Goal: Task Accomplishment & Management: Manage account settings

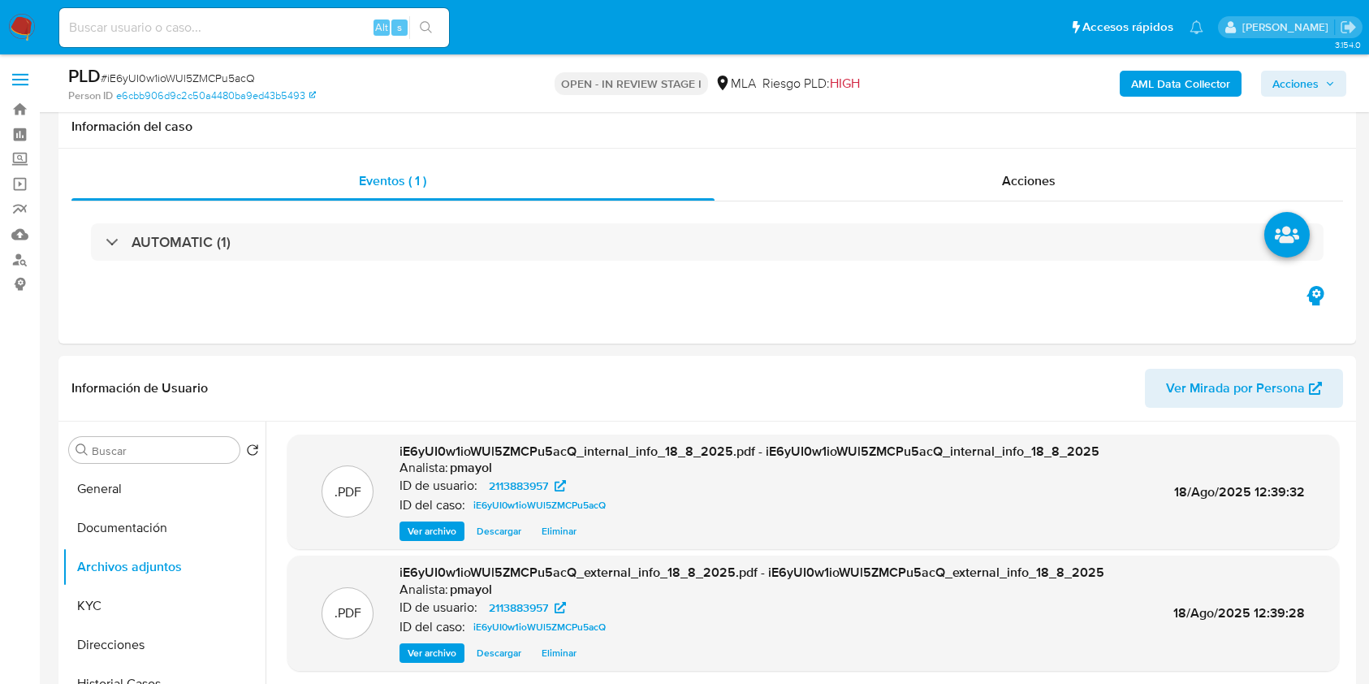
select select "10"
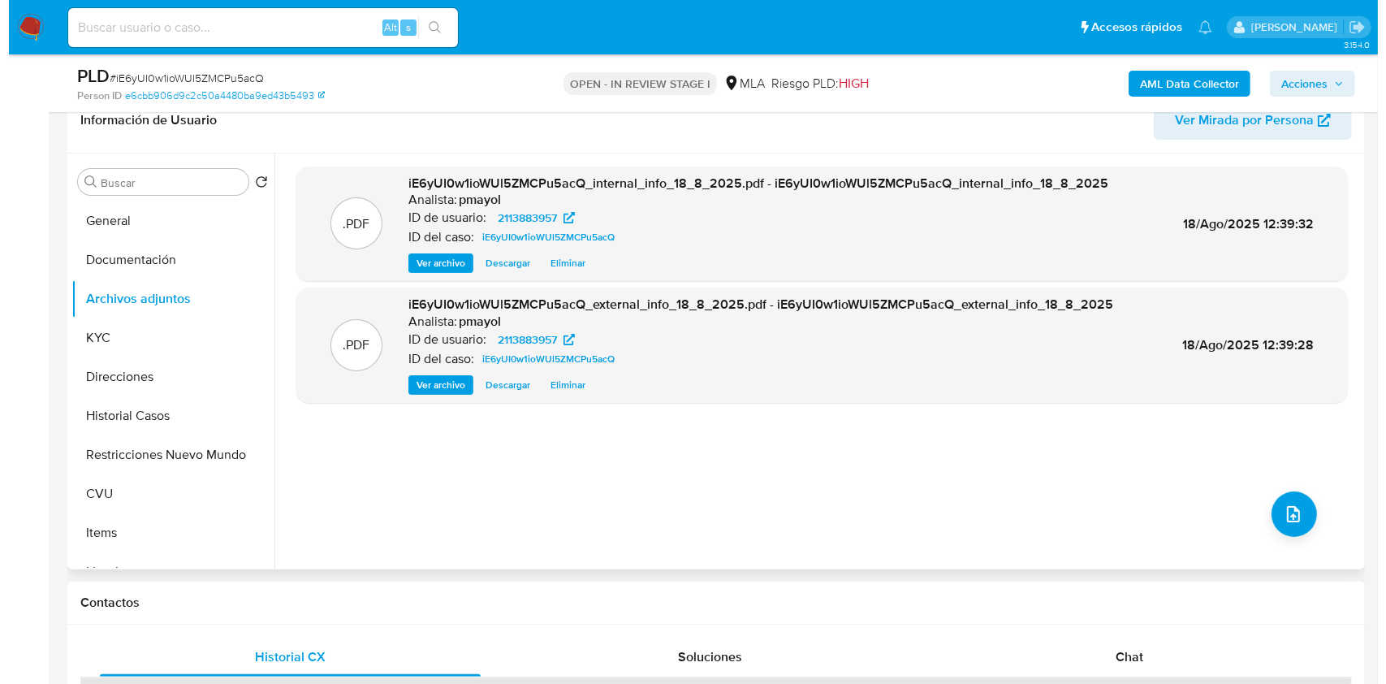
scroll to position [270, 0]
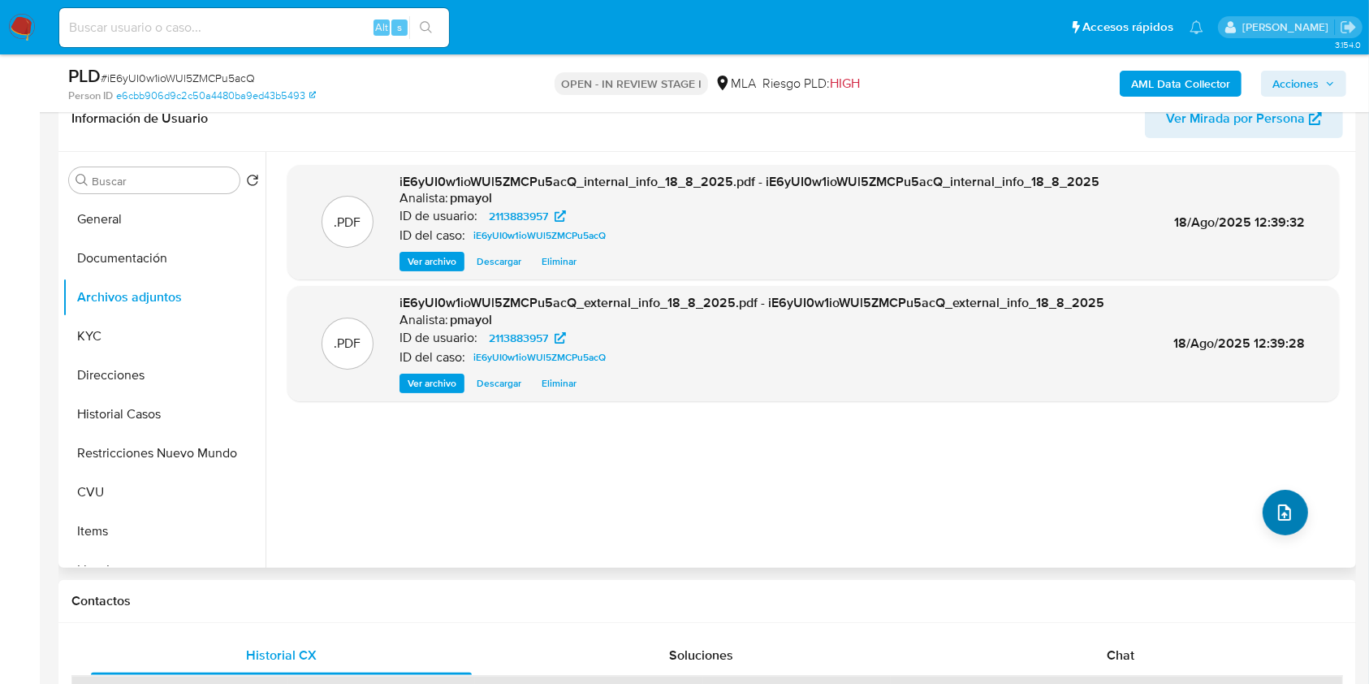
click at [1279, 503] on icon "upload-file" at bounding box center [1284, 512] width 19 height 19
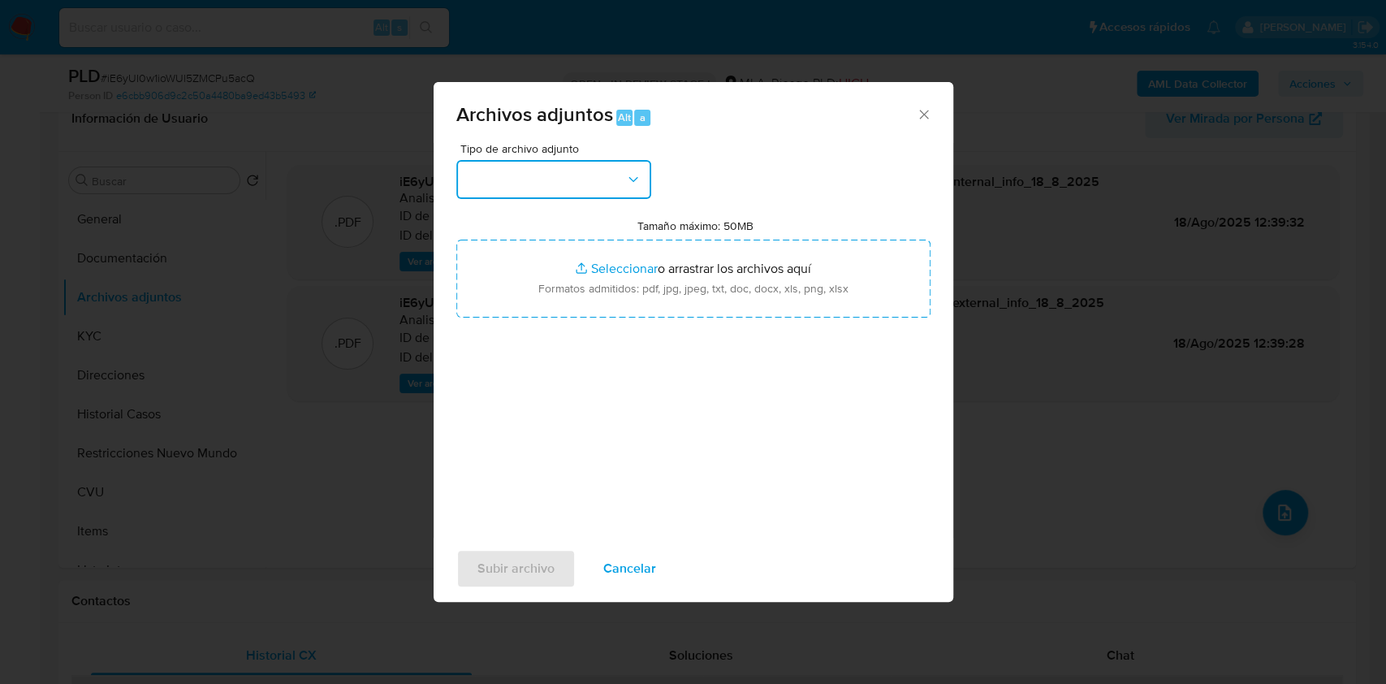
click at [538, 193] on button "button" at bounding box center [553, 179] width 195 height 39
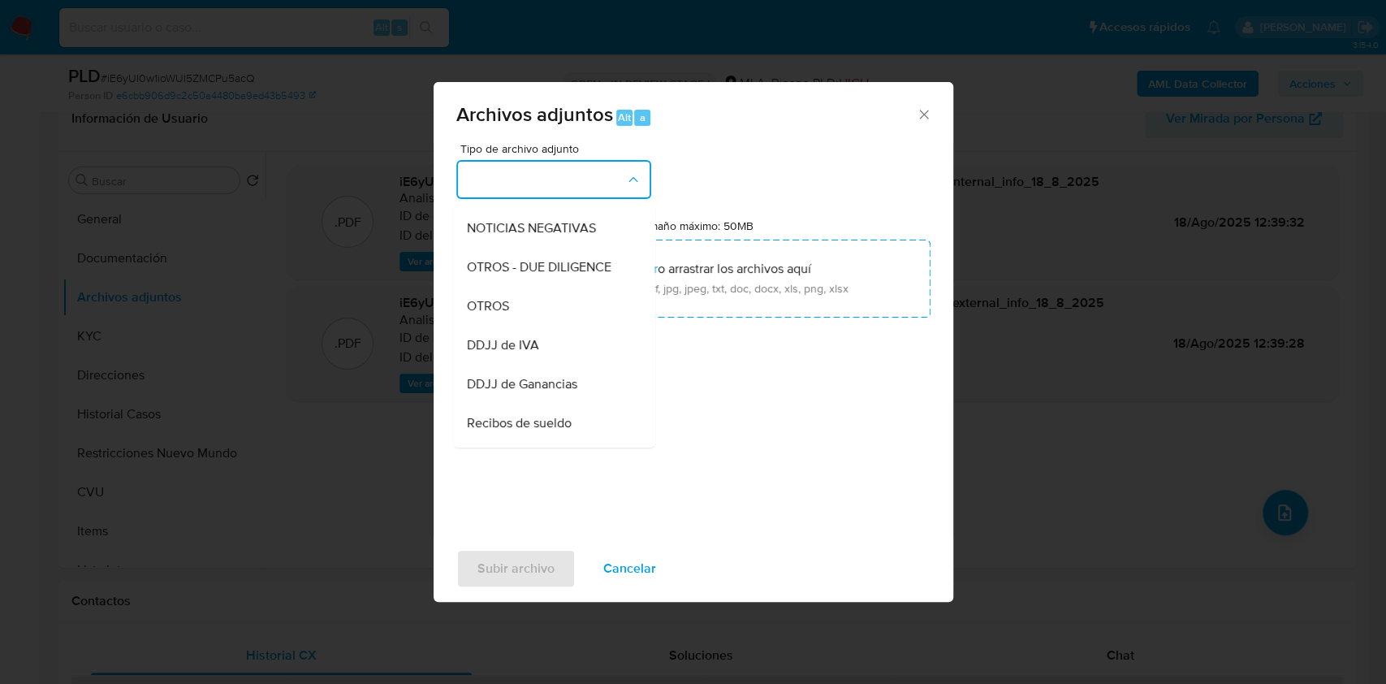
scroll to position [235, 0]
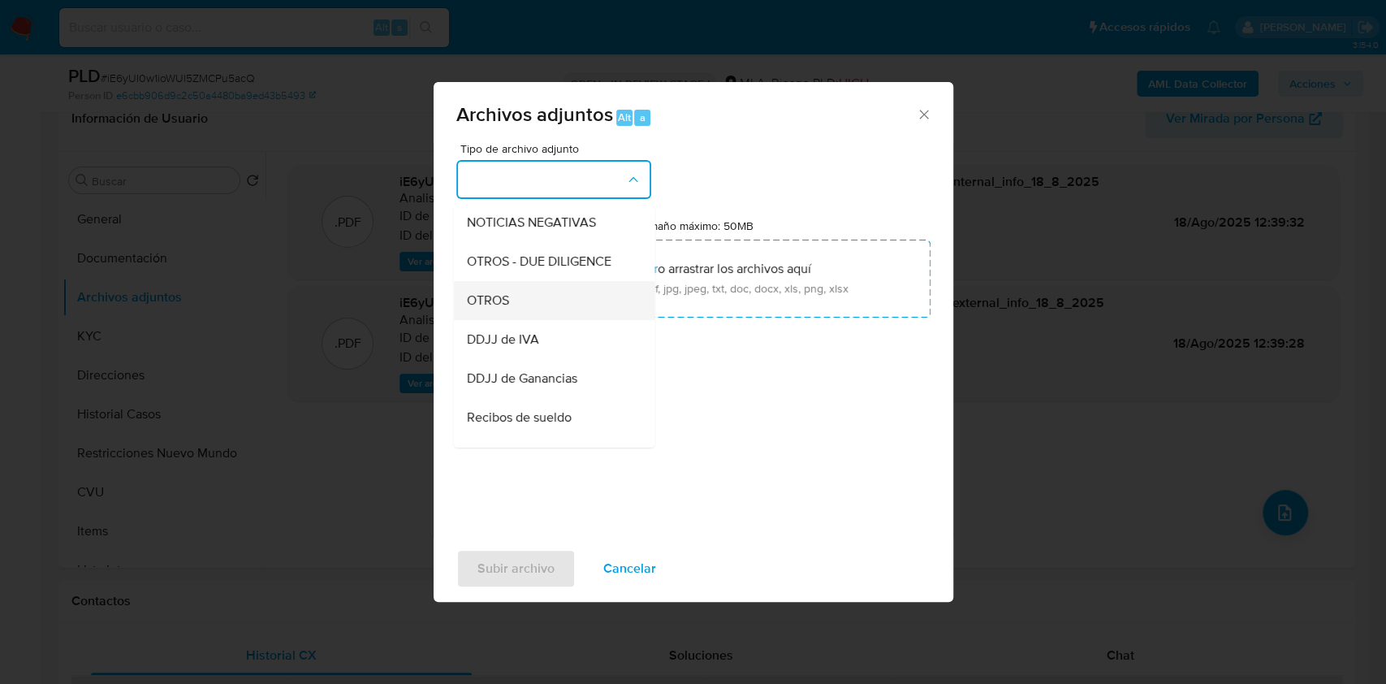
click at [522, 317] on div "OTROS" at bounding box center [549, 300] width 166 height 39
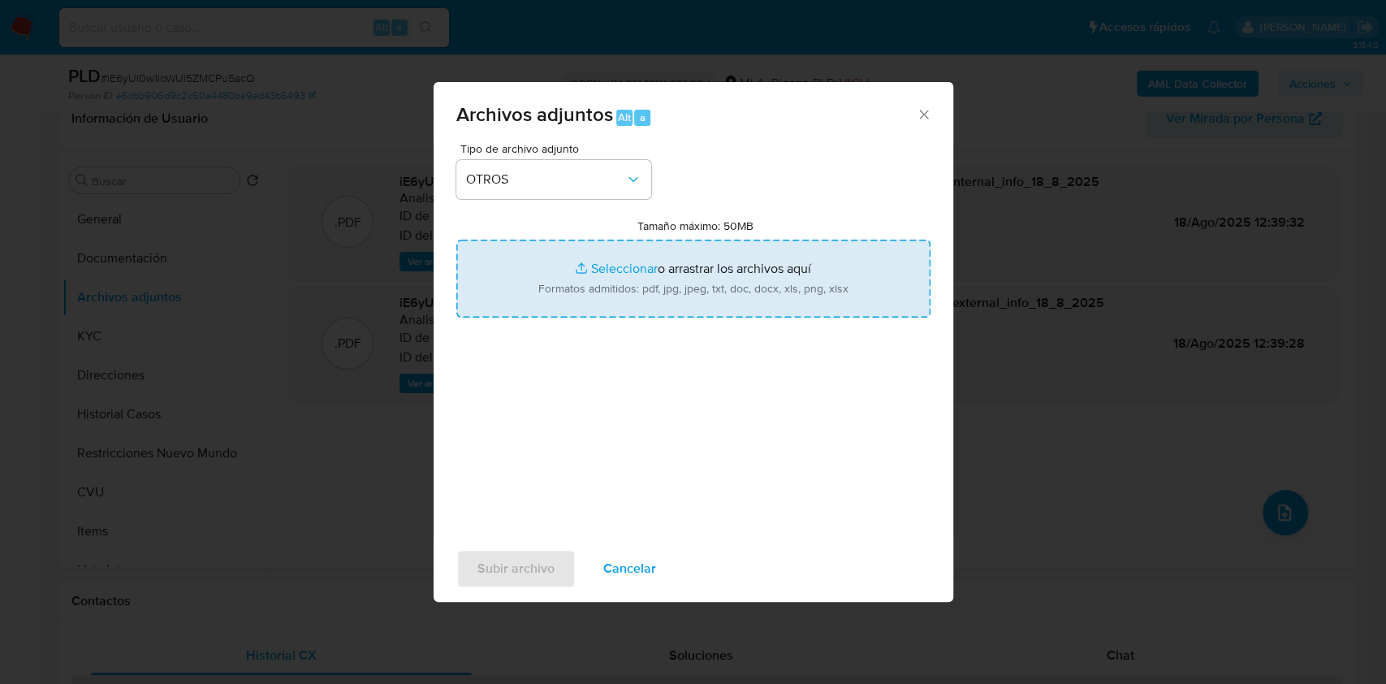
click at [633, 284] on input "Tamaño máximo: 50MB Seleccionar archivos" at bounding box center [693, 279] width 474 height 78
type input "C:\fakepath\Certificaciones jun 24- jun 25 primera parte.pdf"
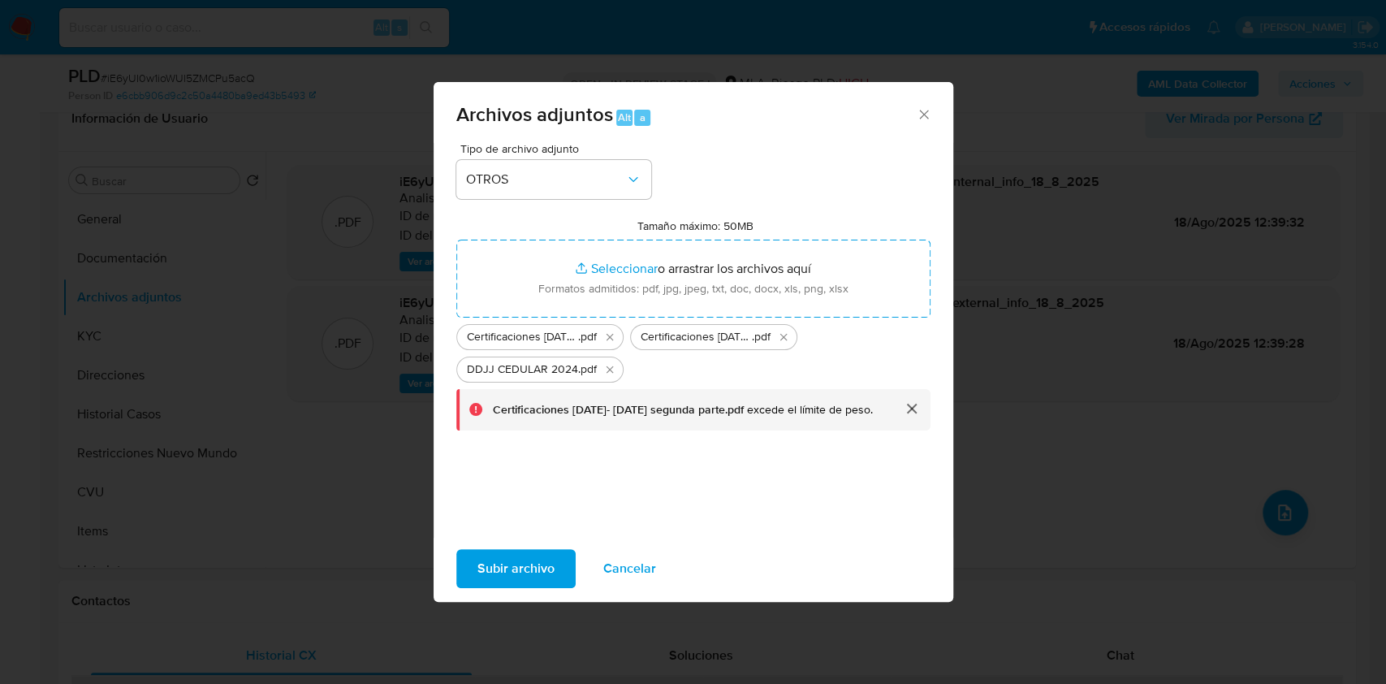
click at [910, 419] on button "cerrar" at bounding box center [911, 408] width 39 height 39
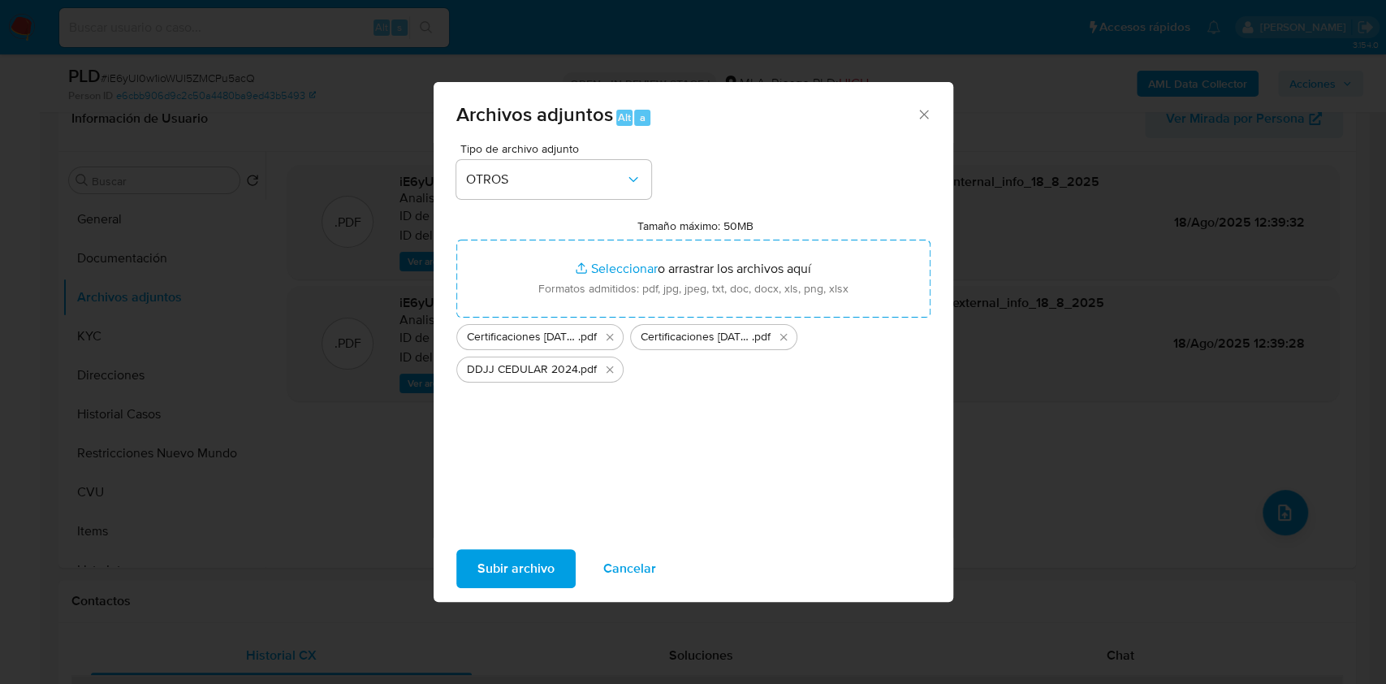
click at [624, 579] on span "Cancelar" at bounding box center [629, 569] width 53 height 36
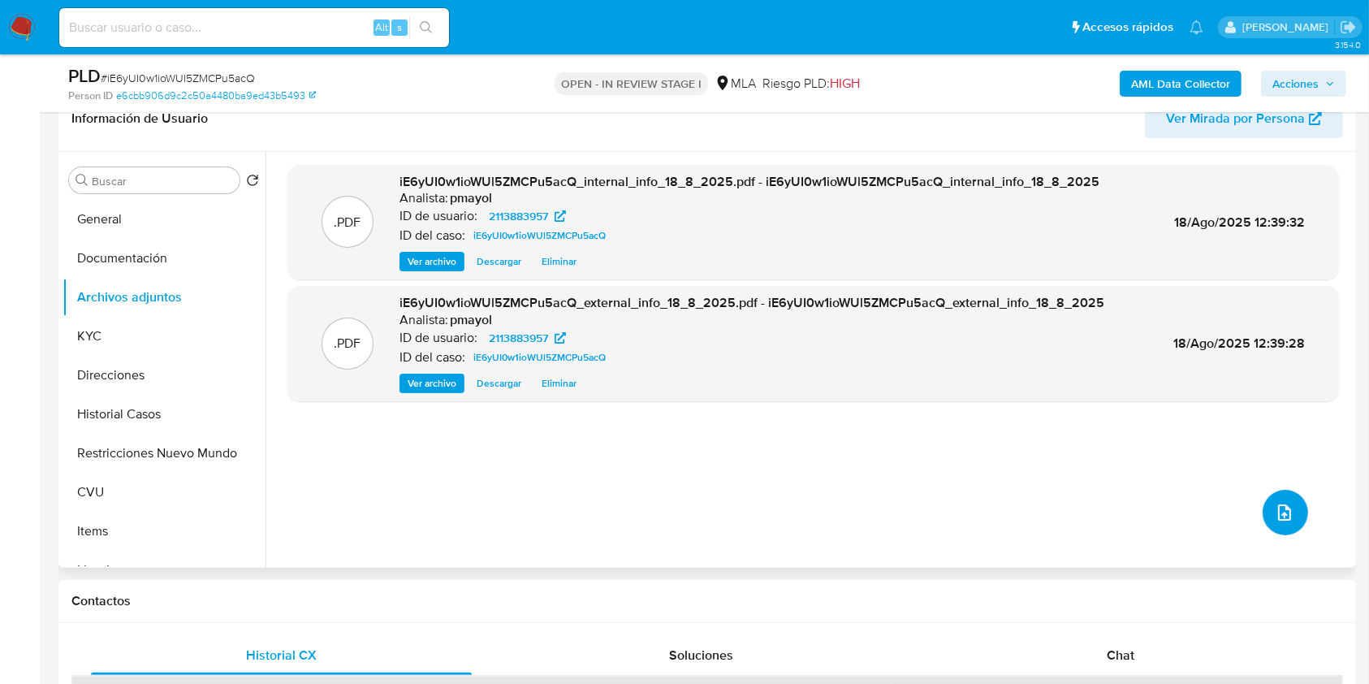
click at [1268, 500] on button "upload-file" at bounding box center [1285, 512] width 45 height 45
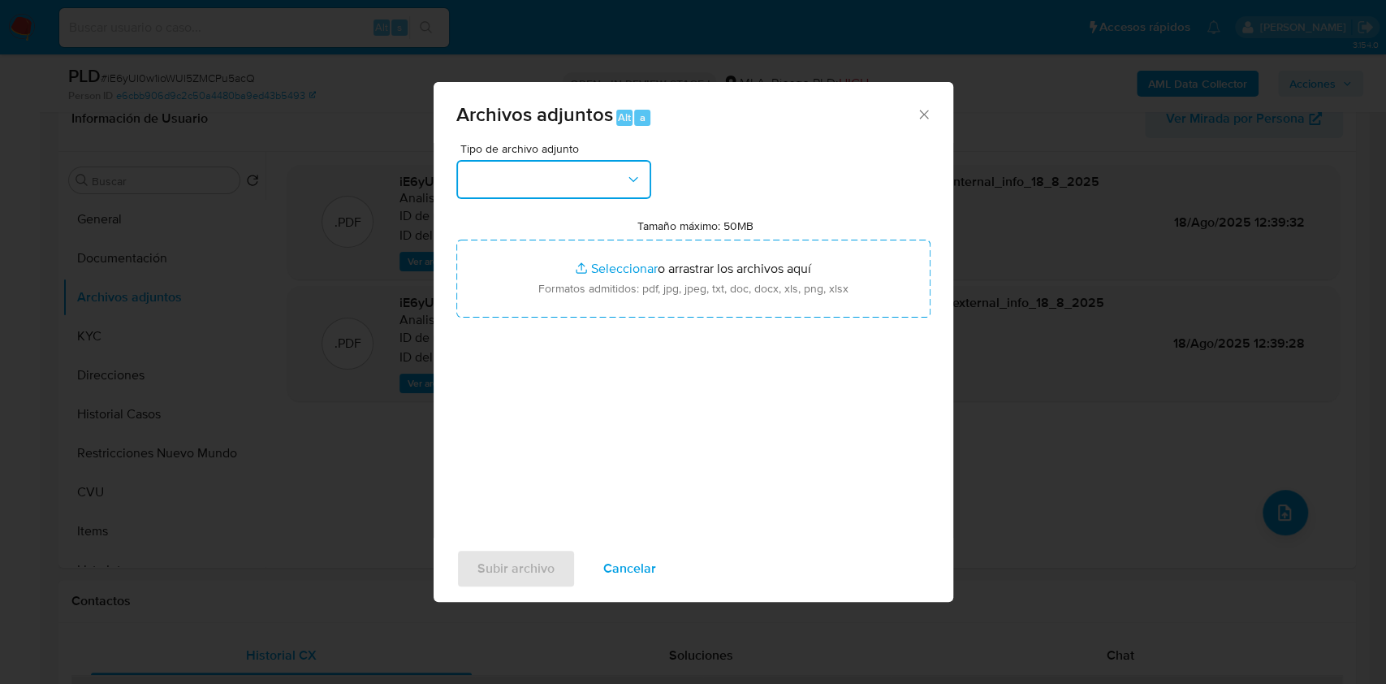
click at [617, 192] on button "button" at bounding box center [553, 179] width 195 height 39
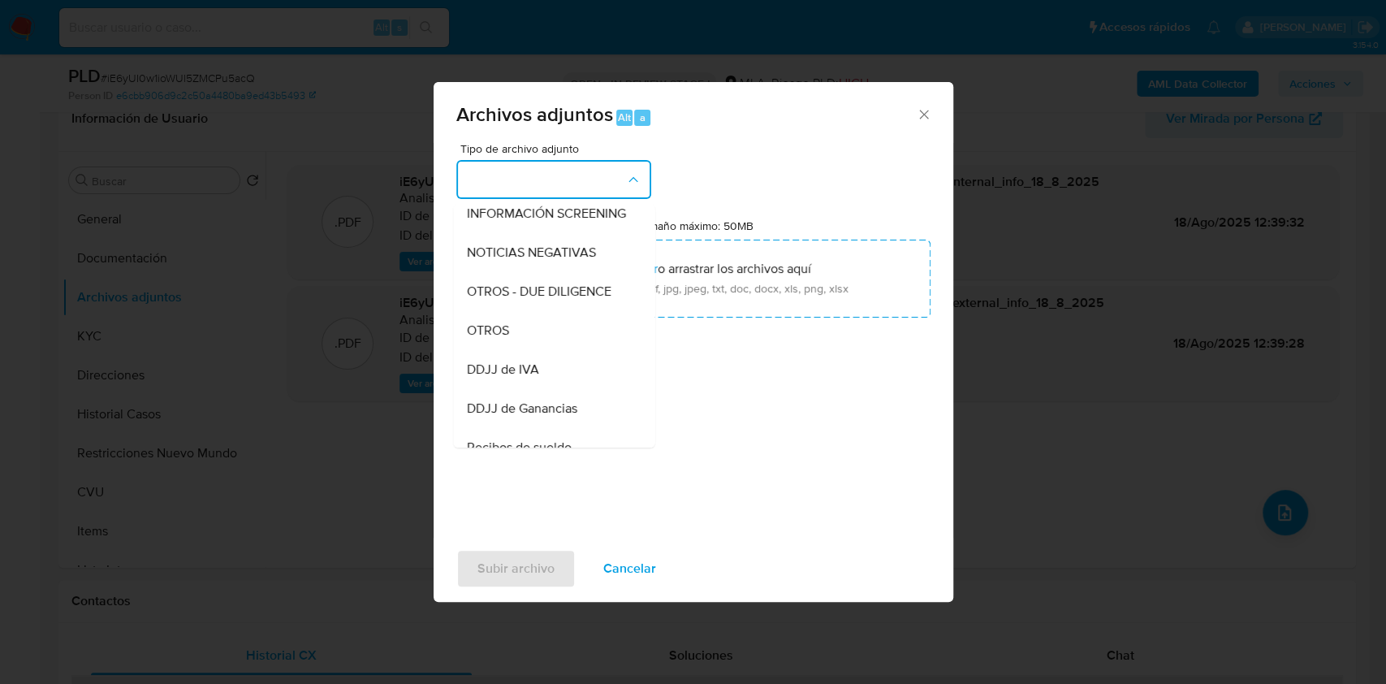
scroll to position [239, 0]
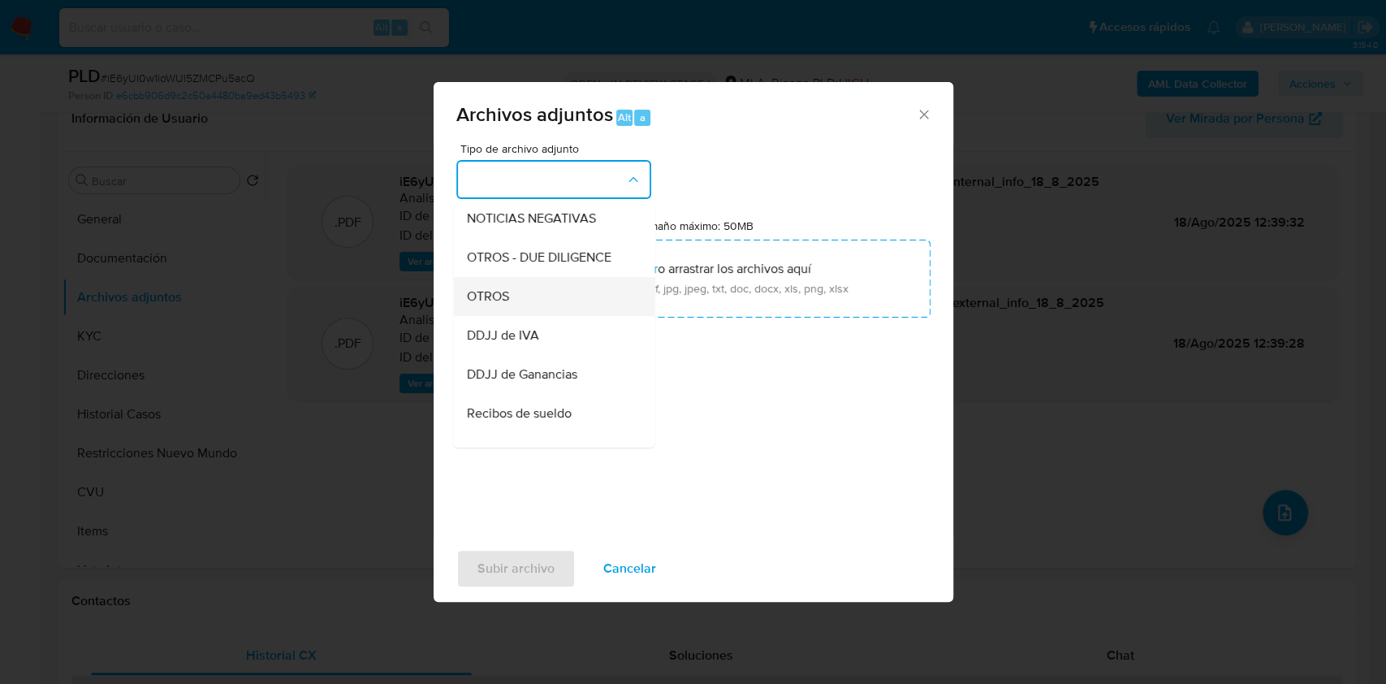
click at [559, 305] on div "OTROS" at bounding box center [549, 296] width 166 height 39
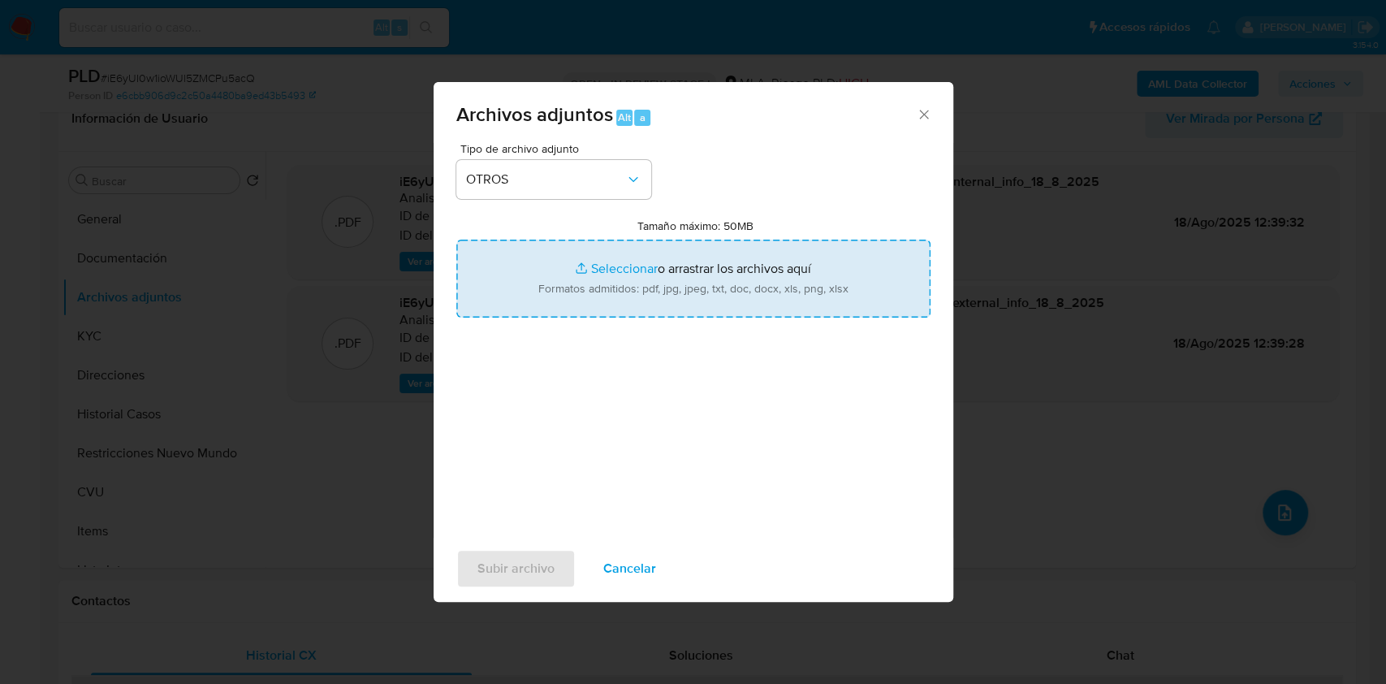
click at [625, 289] on input "Tamaño máximo: 50MB Seleccionar archivos" at bounding box center [693, 279] width 474 height 78
type input "C:\fakepath\Certificaciones jun 24- jun 25 primera parte.pdf"
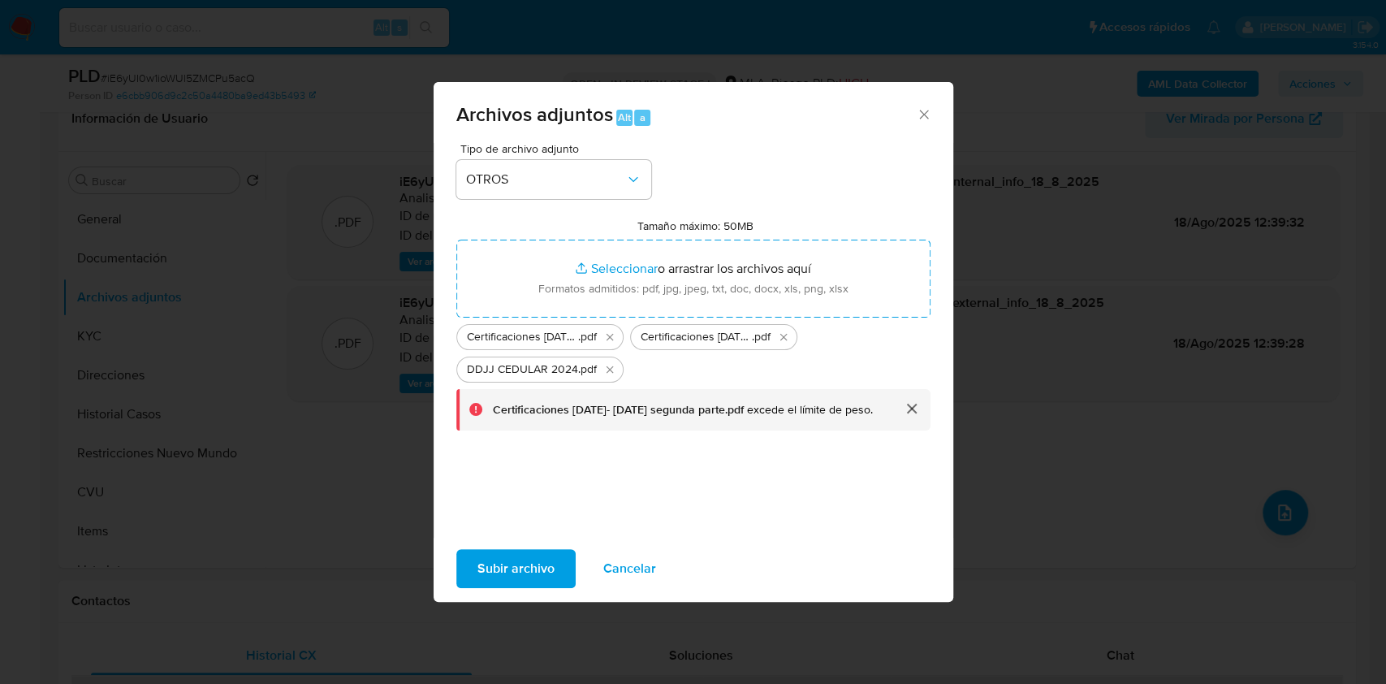
click at [923, 408] on button "cerrar" at bounding box center [911, 408] width 39 height 39
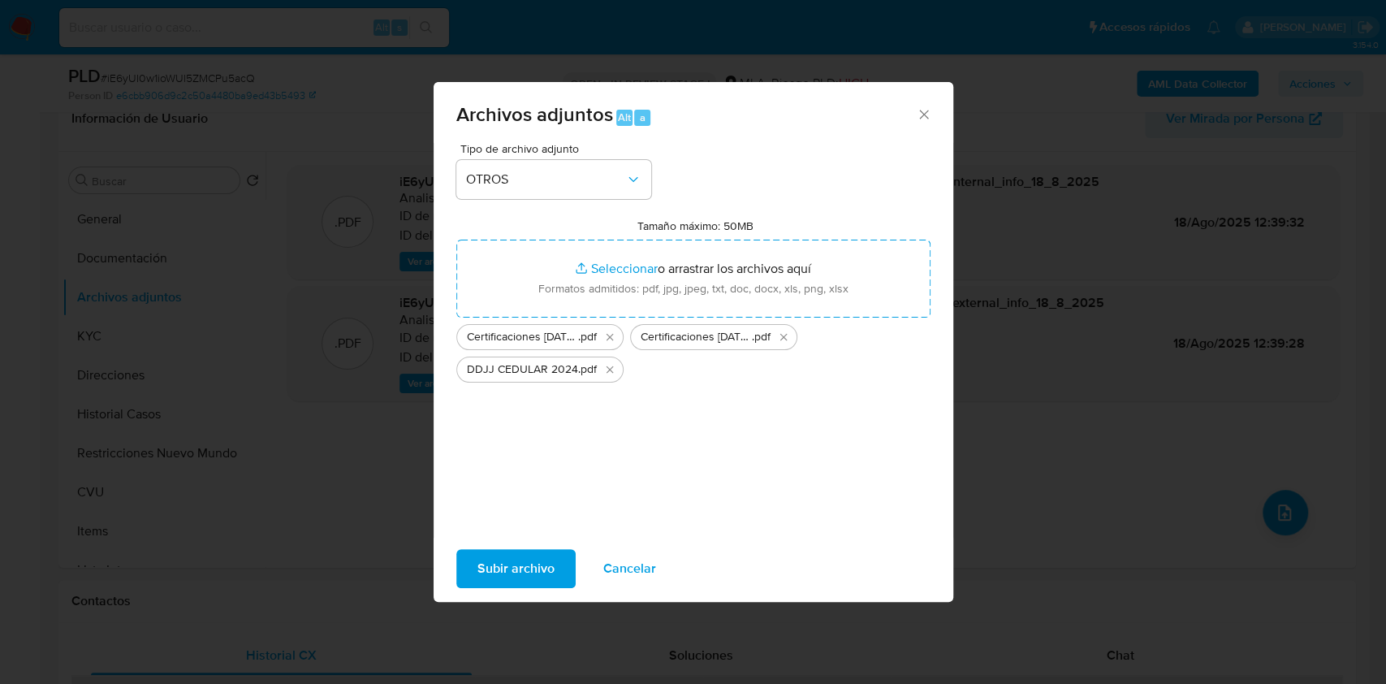
click at [628, 559] on span "Cancelar" at bounding box center [629, 569] width 53 height 36
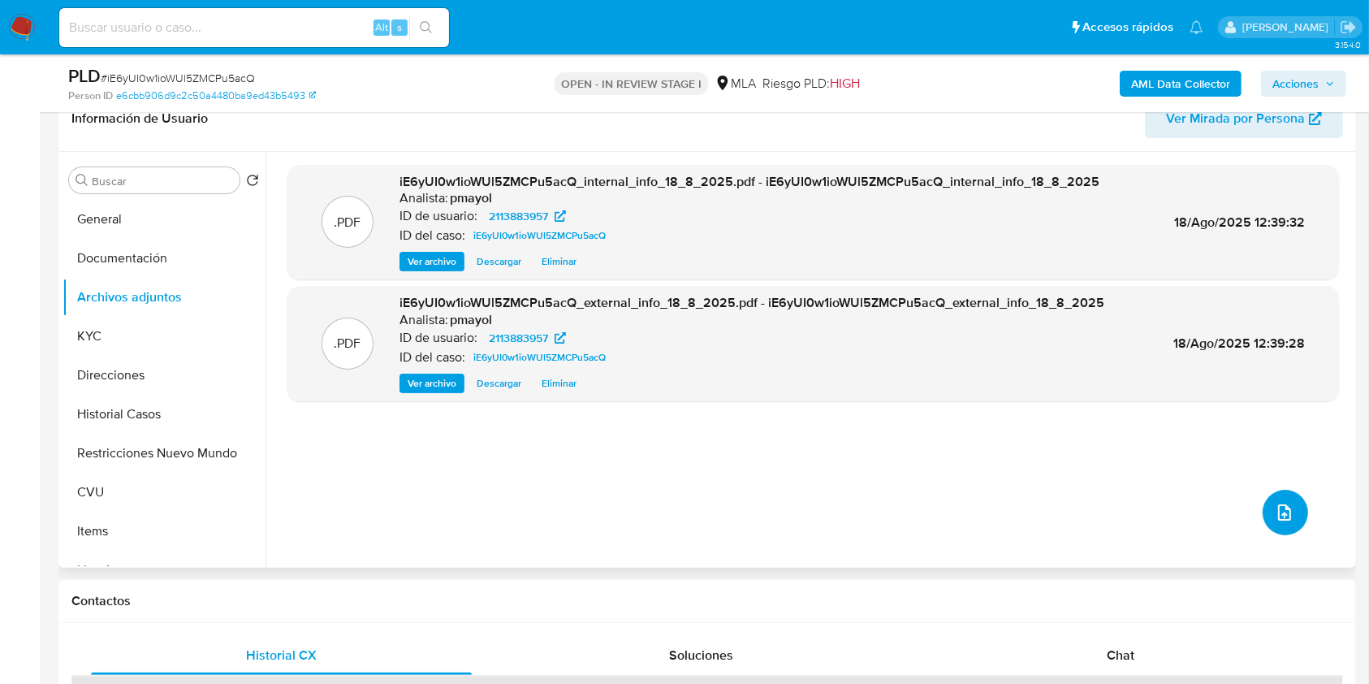
click at [1290, 504] on button "upload-file" at bounding box center [1285, 512] width 45 height 45
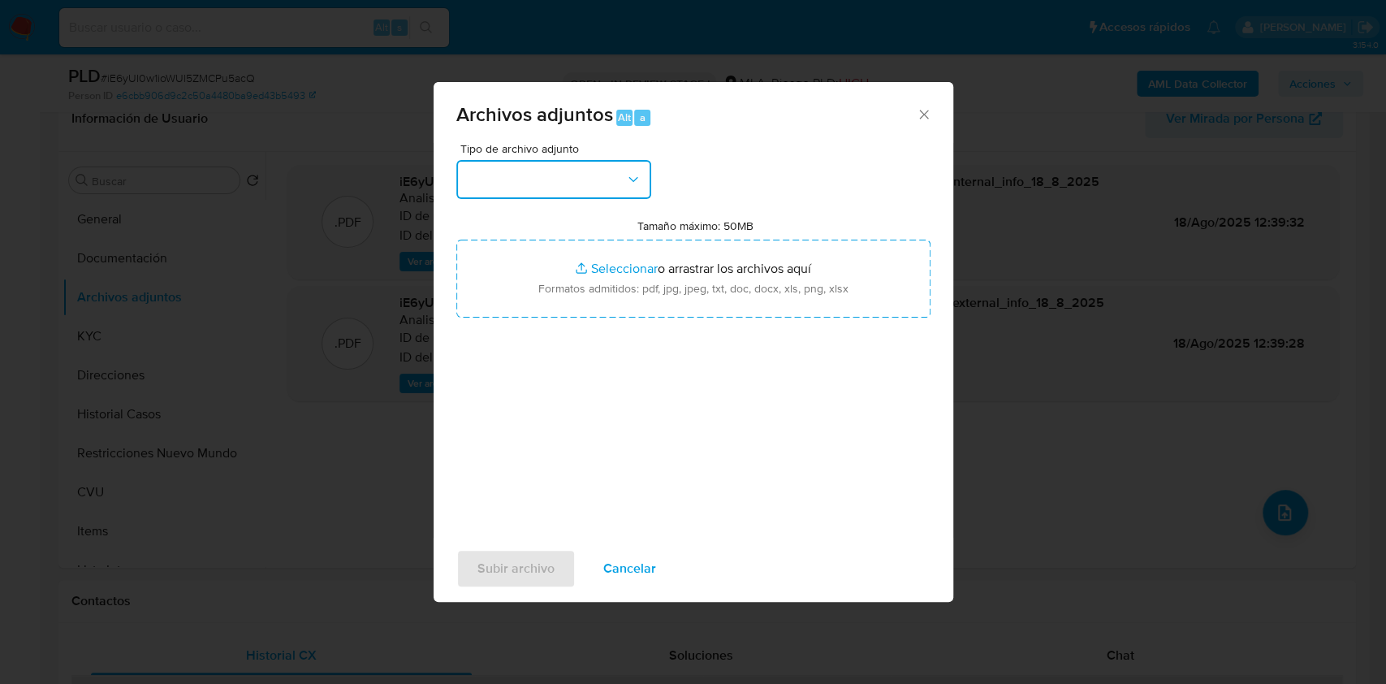
click at [611, 173] on button "button" at bounding box center [553, 179] width 195 height 39
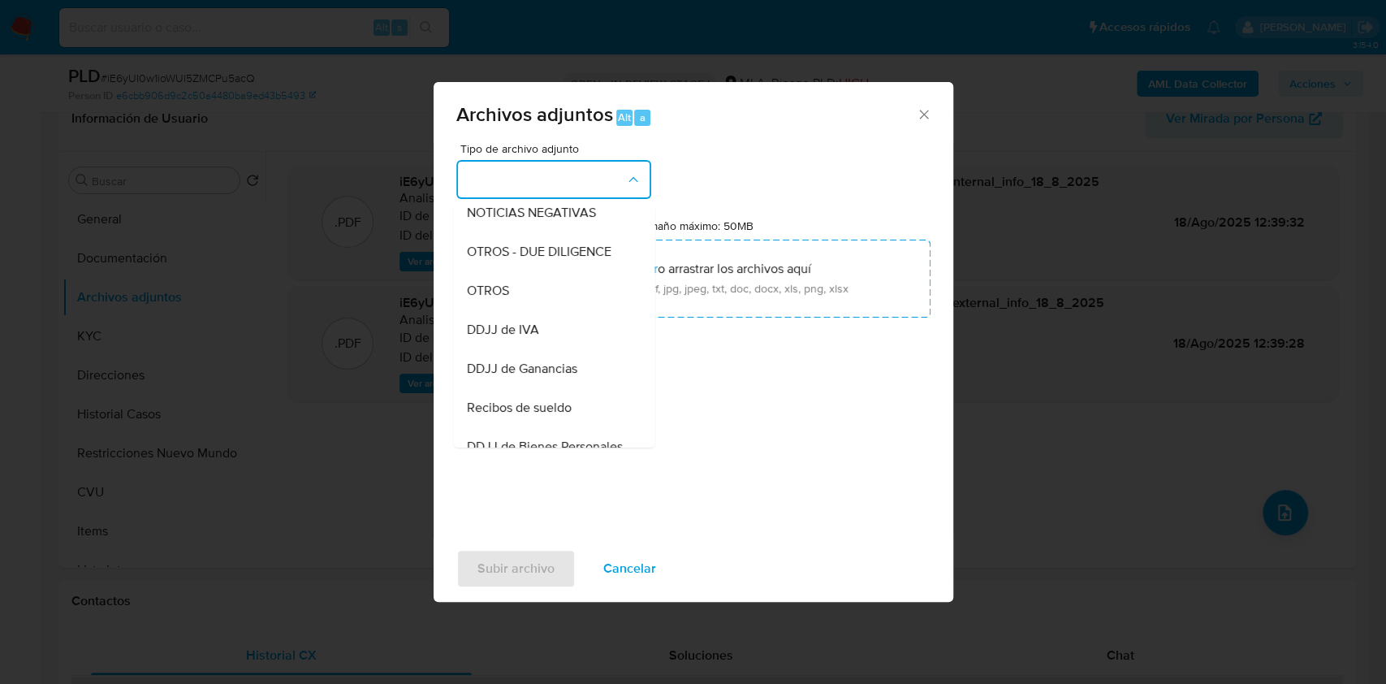
scroll to position [247, 0]
click at [555, 308] on div "OTROS" at bounding box center [549, 288] width 166 height 39
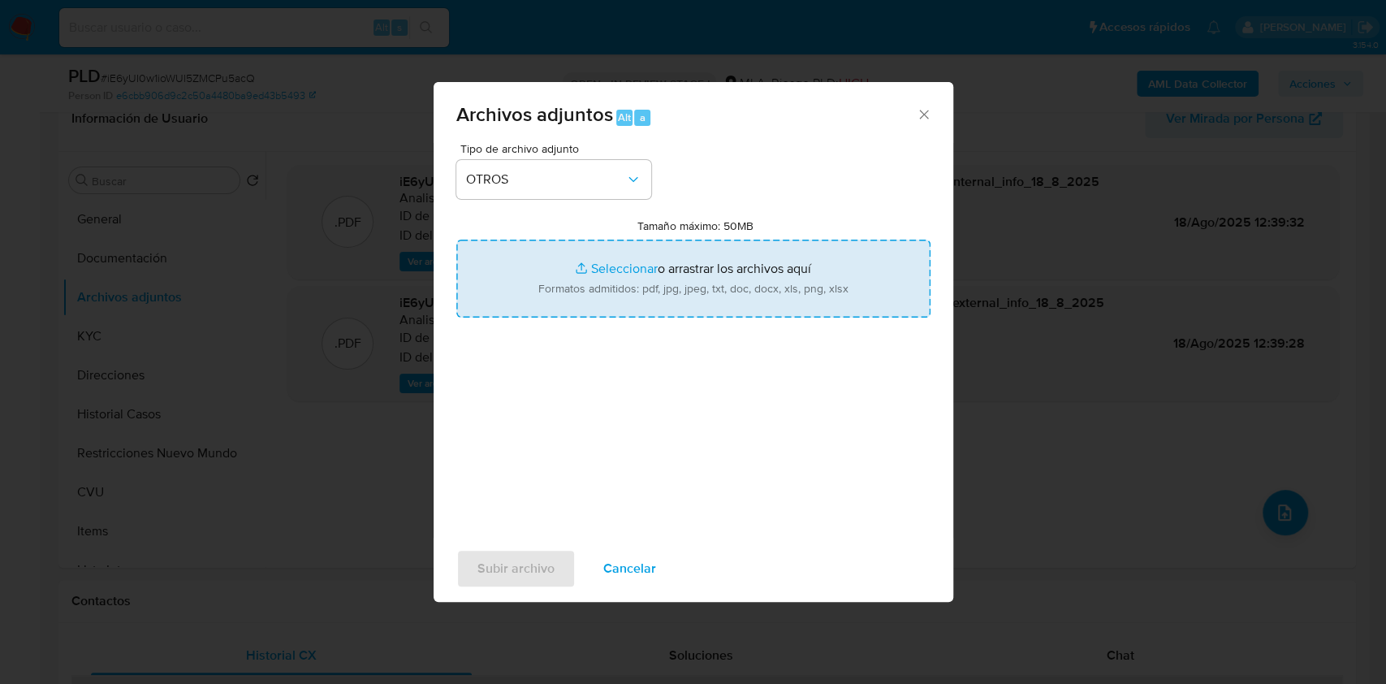
click at [608, 291] on input "Tamaño máximo: 50MB Seleccionar archivos" at bounding box center [693, 279] width 474 height 78
type input "C:\fakepath\Certificaciones jun 24- jun 25 segunda parte.pdf"
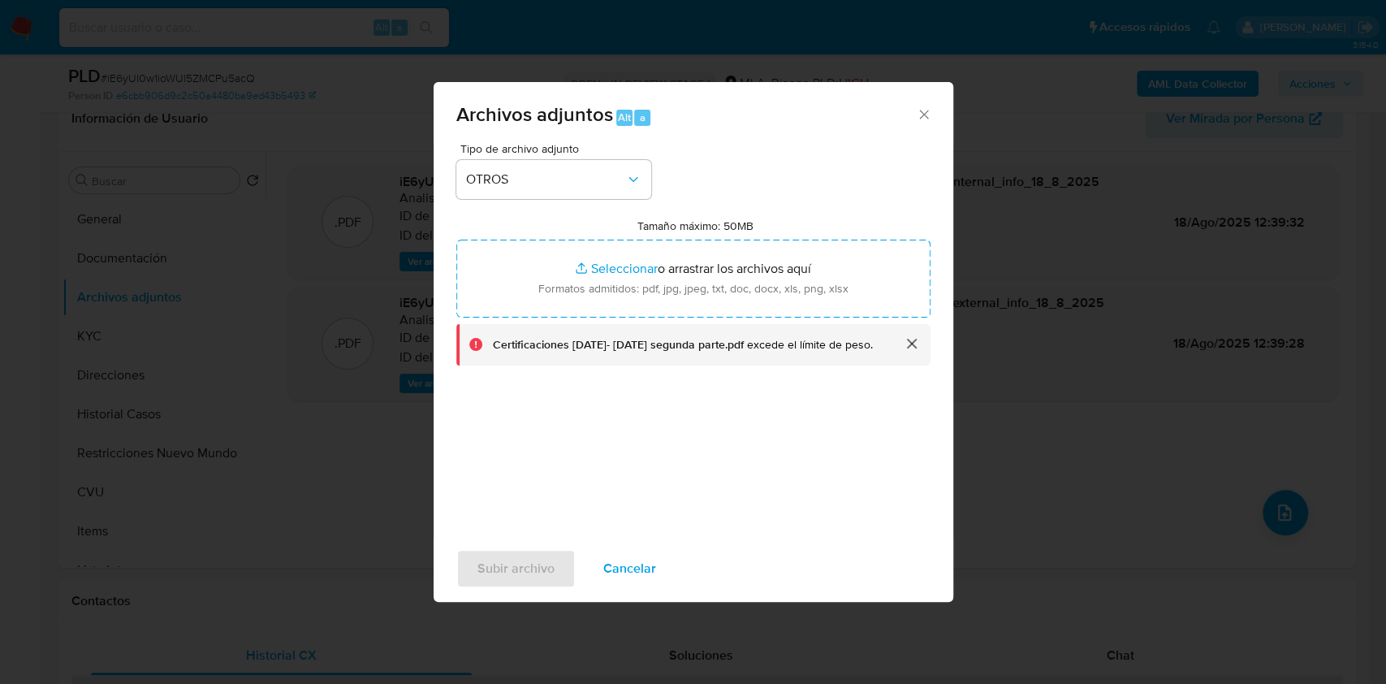
click at [623, 547] on div "Subir archivo Cancelar" at bounding box center [694, 569] width 520 height 62
click at [629, 562] on span "Cancelar" at bounding box center [629, 569] width 53 height 36
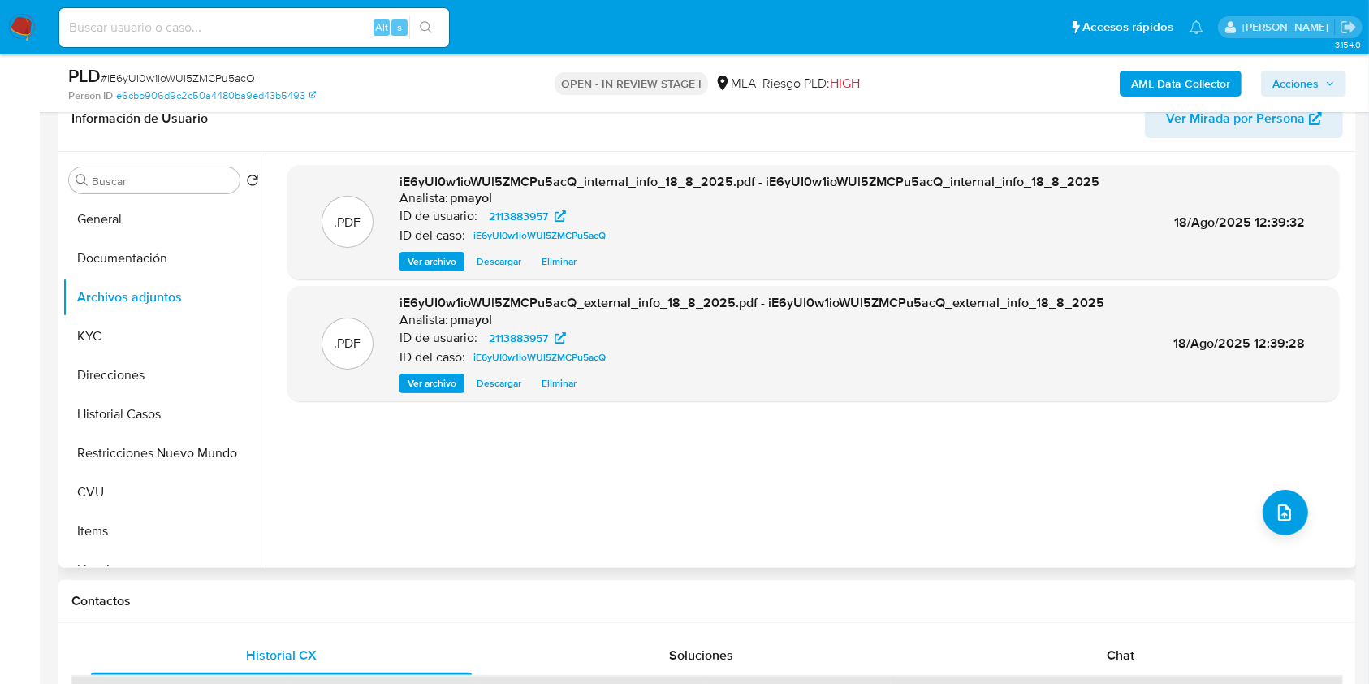
click at [1303, 503] on div ".PDF iE6yUI0w1ioWUl5ZMCPu5acQ_internal_info_18_8_2025.pdf - iE6yUI0w1ioWUl5ZMCP…" at bounding box center [813, 360] width 1052 height 390
click at [1291, 505] on button "upload-file" at bounding box center [1285, 512] width 45 height 45
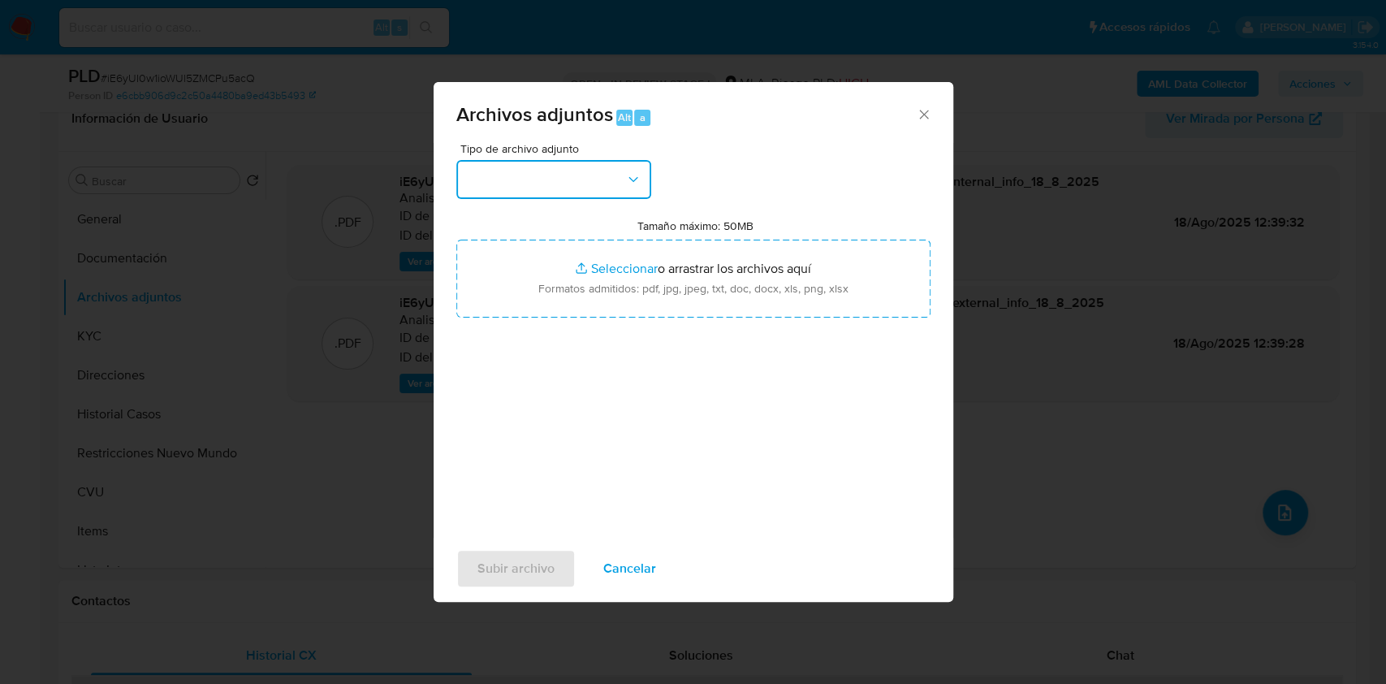
click at [606, 173] on button "button" at bounding box center [553, 179] width 195 height 39
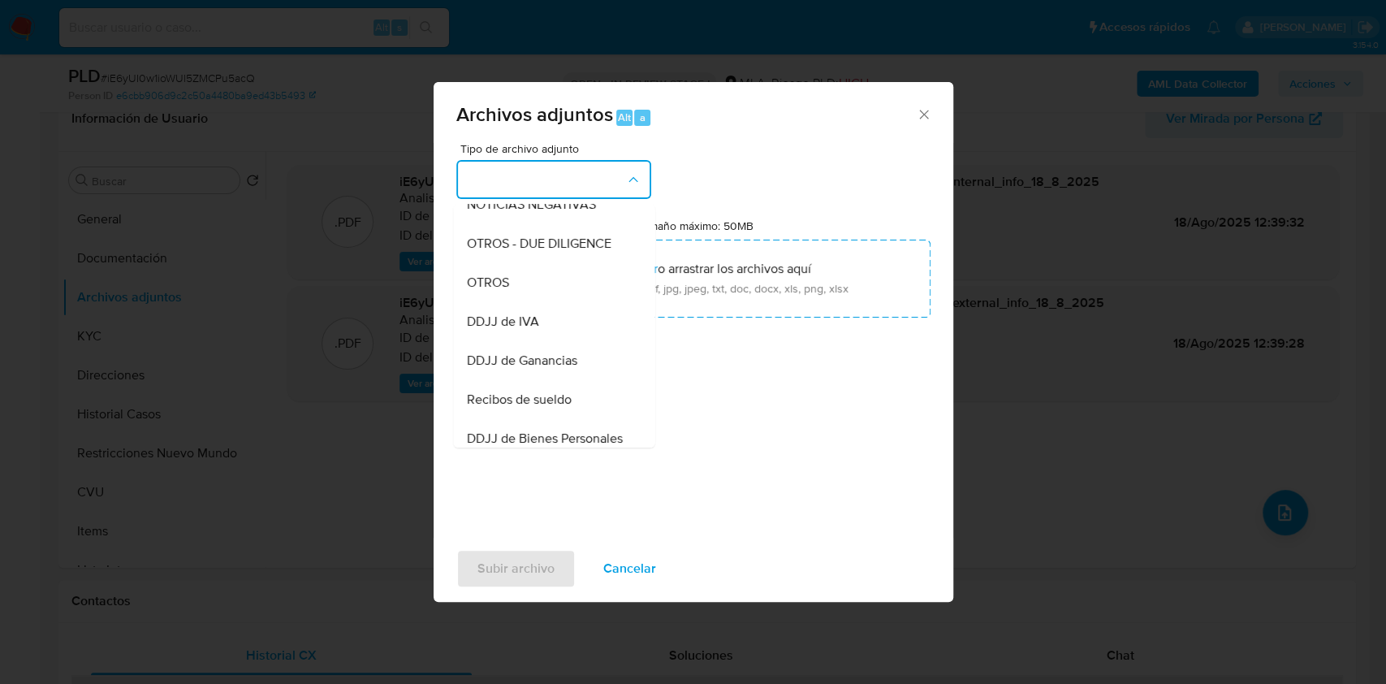
scroll to position [267, 0]
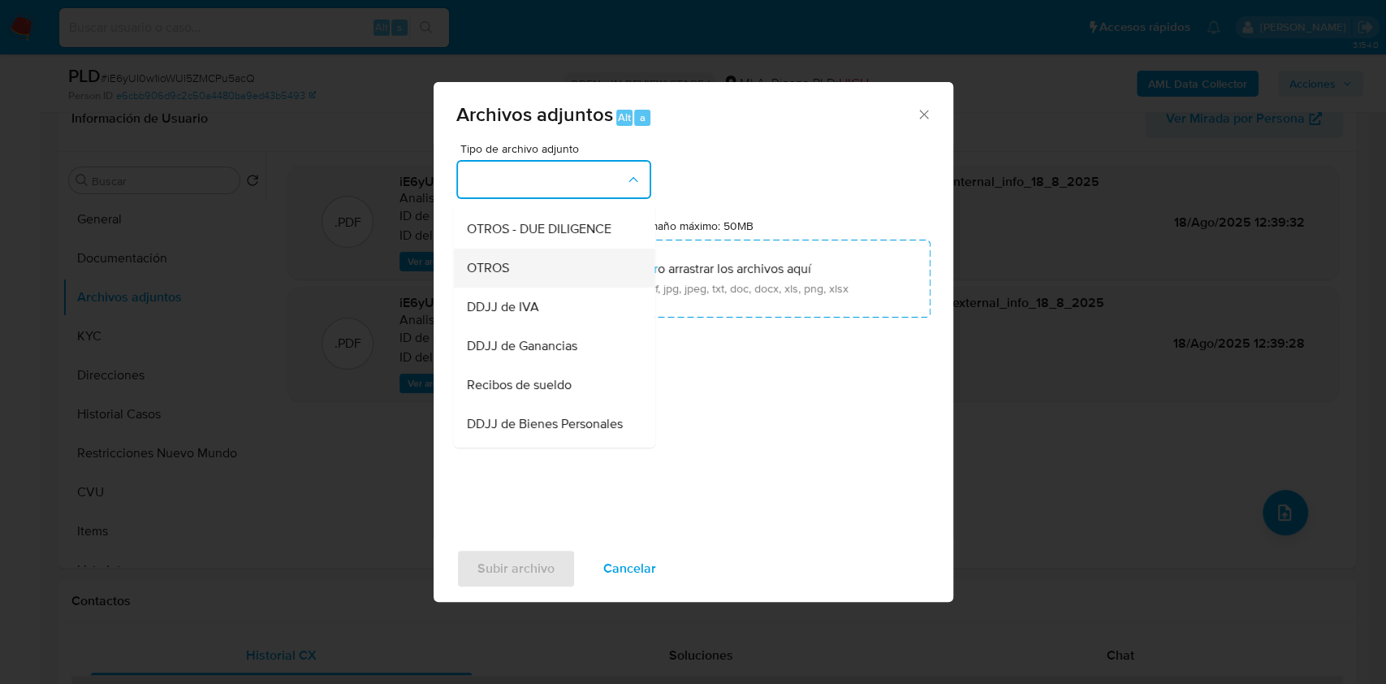
click at [542, 283] on div "OTROS" at bounding box center [549, 268] width 166 height 39
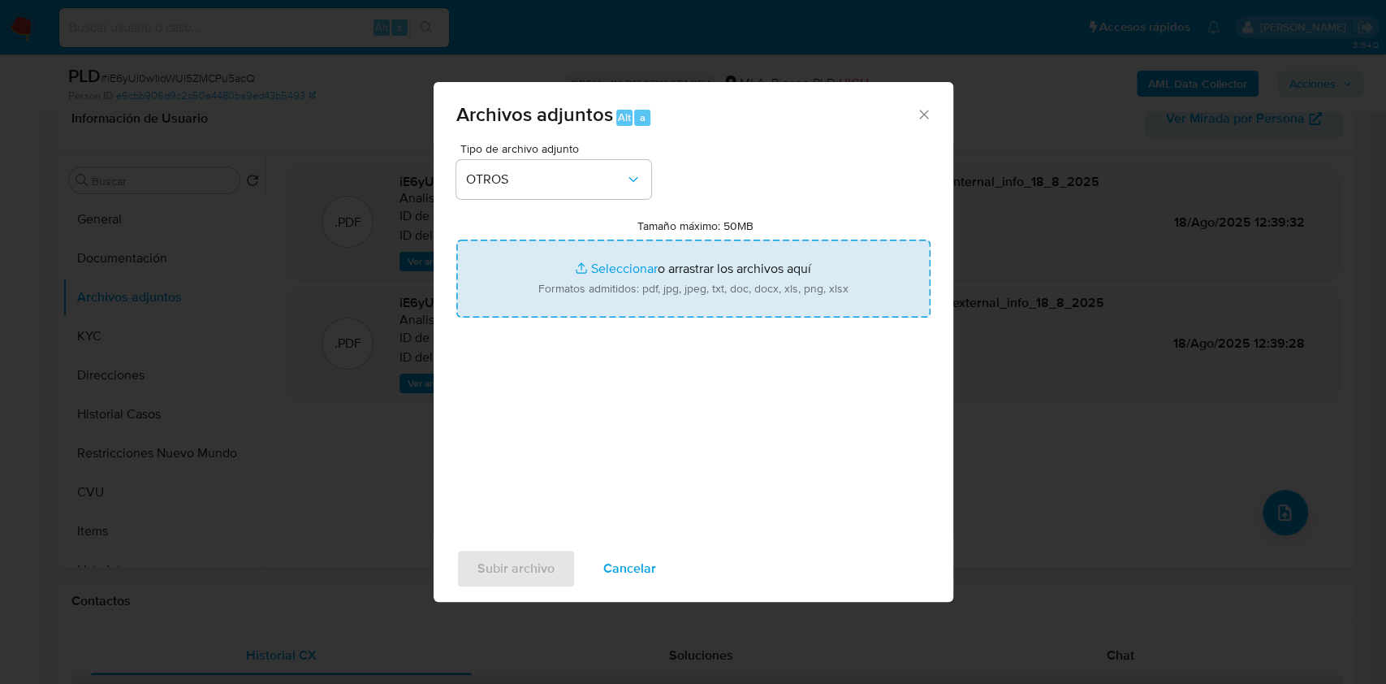
click at [670, 298] on input "Tamaño máximo: 50MB Seleccionar archivos" at bounding box center [693, 279] width 474 height 78
type input "C:\fakepath\Certificaciones jun 24- jun 25 primera parte.pdf"
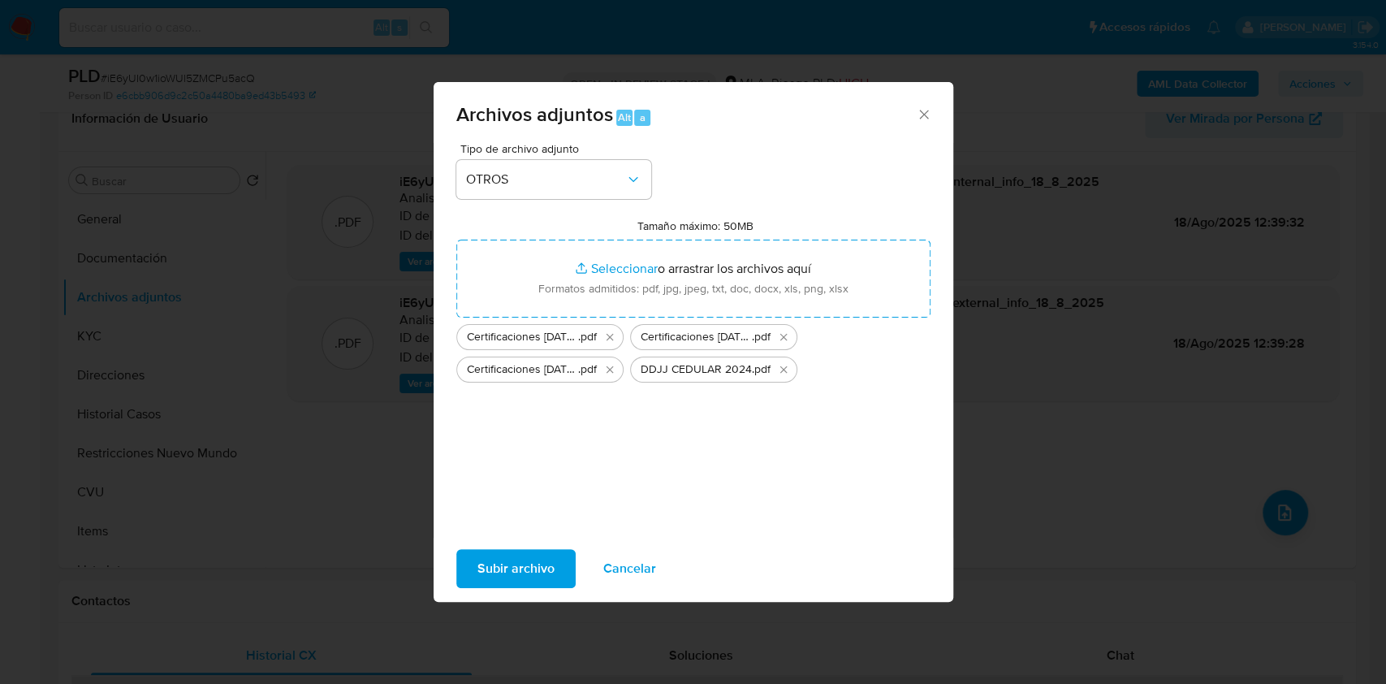
click at [512, 559] on span "Subir archivo" at bounding box center [516, 569] width 77 height 36
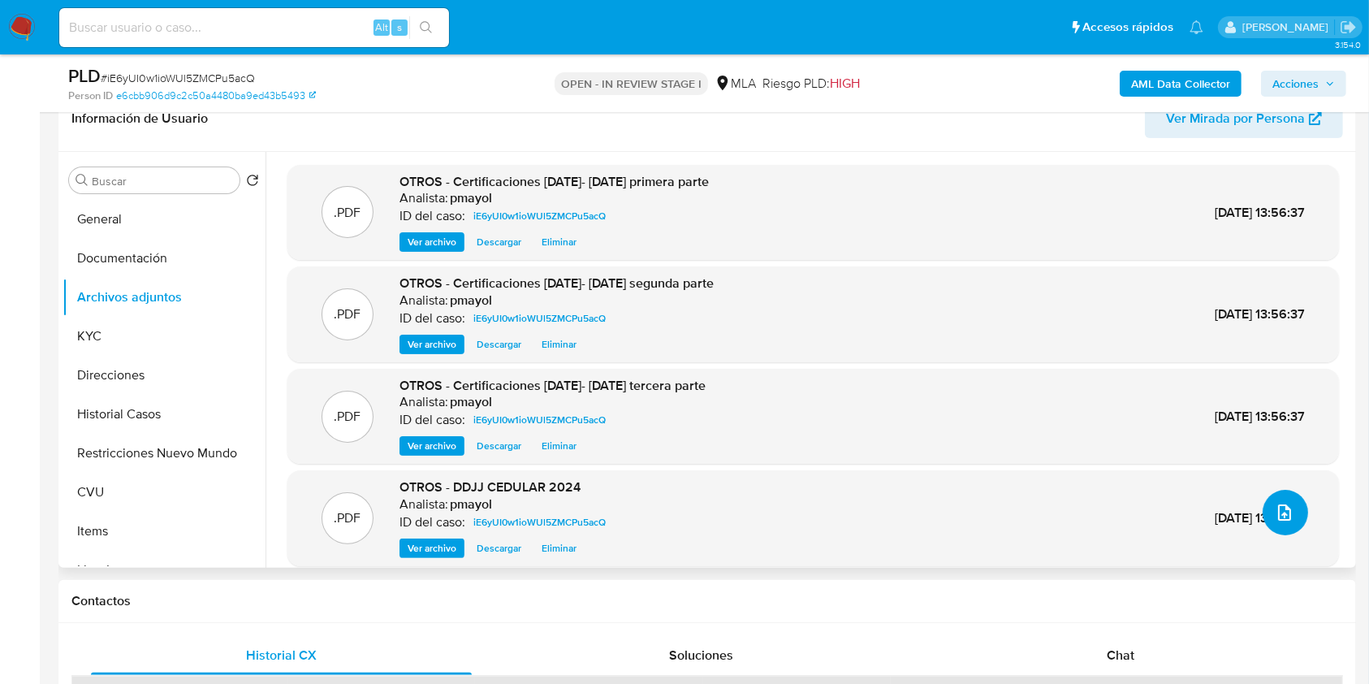
click at [1290, 510] on button "upload-file" at bounding box center [1285, 512] width 45 height 45
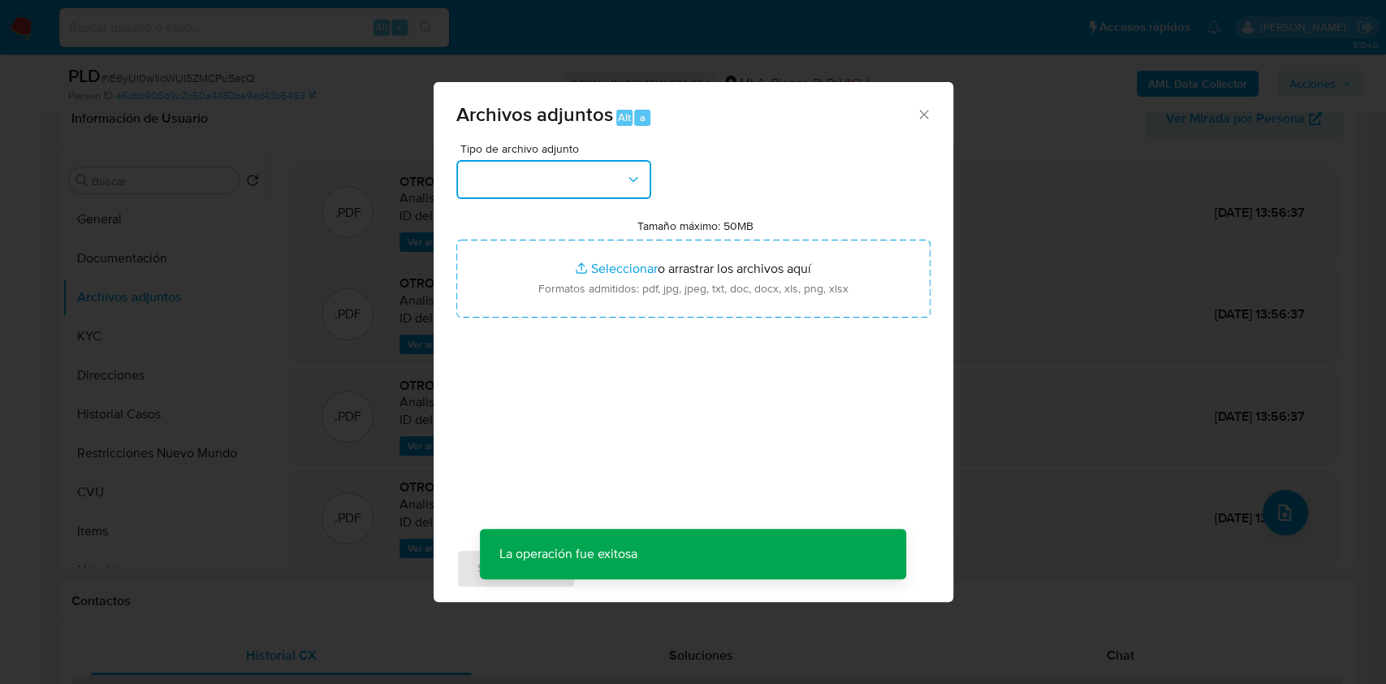
click at [504, 179] on button "button" at bounding box center [553, 179] width 195 height 39
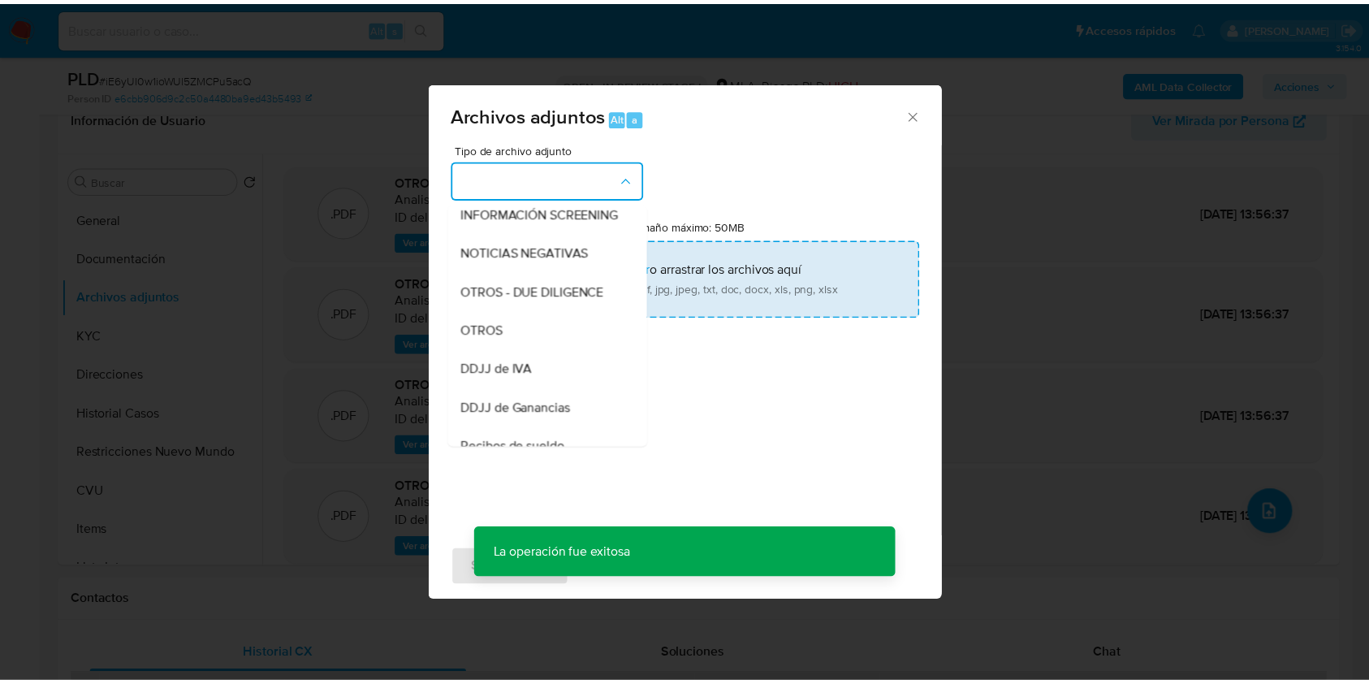
scroll to position [214, 0]
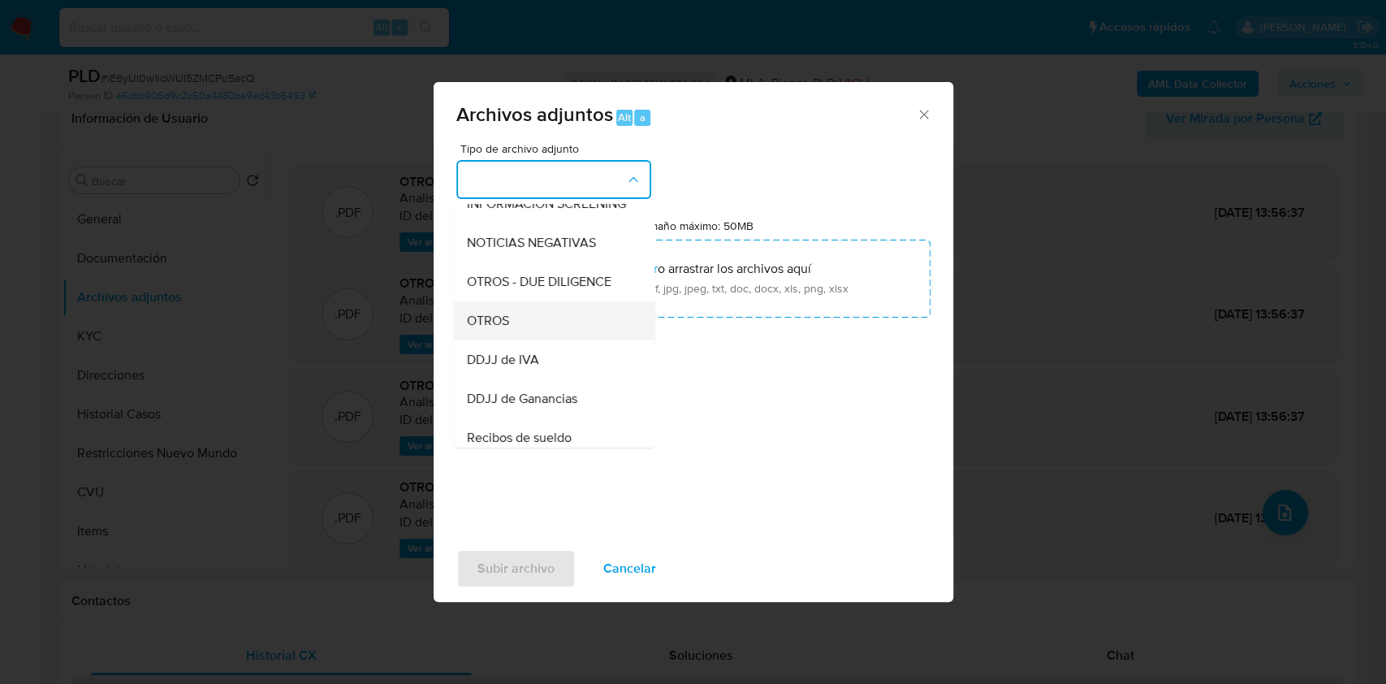
click at [534, 322] on div "OTROS" at bounding box center [549, 320] width 166 height 39
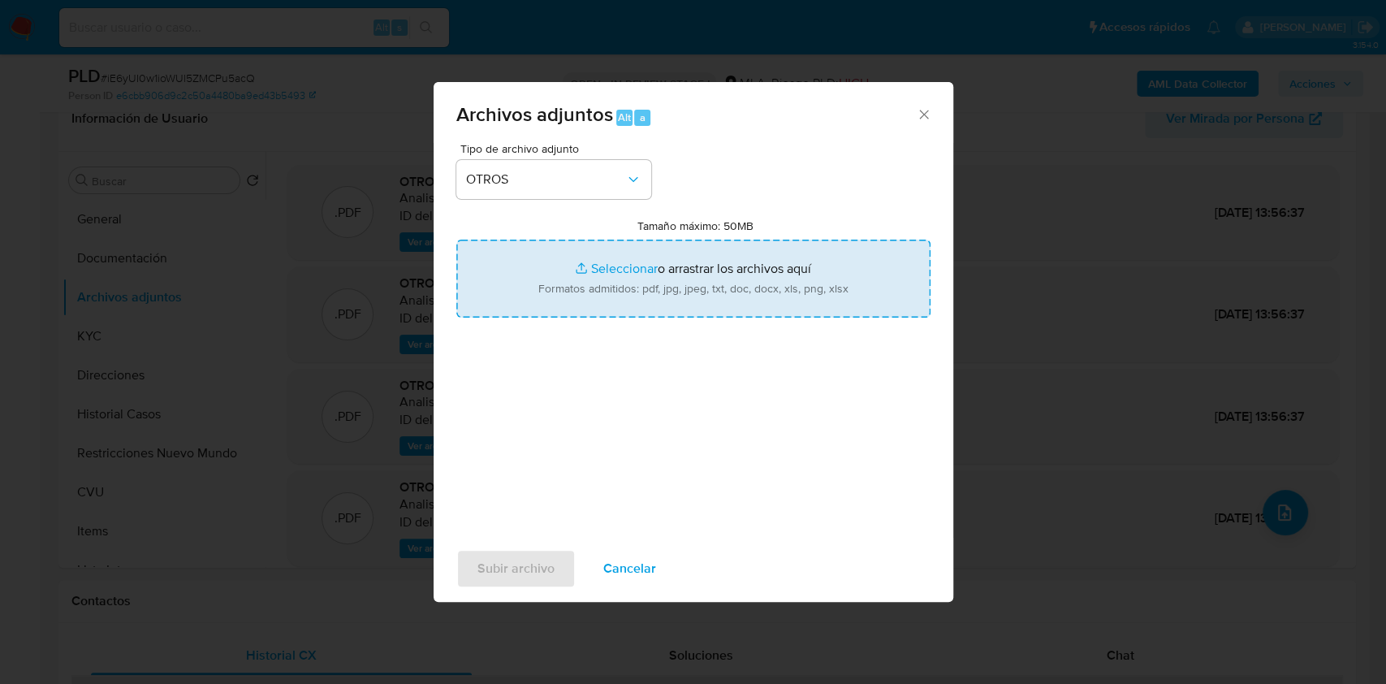
click at [610, 307] on input "Tamaño máximo: 50MB Seleccionar archivos" at bounding box center [693, 279] width 474 height 78
type input "C:\fakepath\Caselog iE6yUI0w1ioWUl5ZMCPu5acQ.docx"
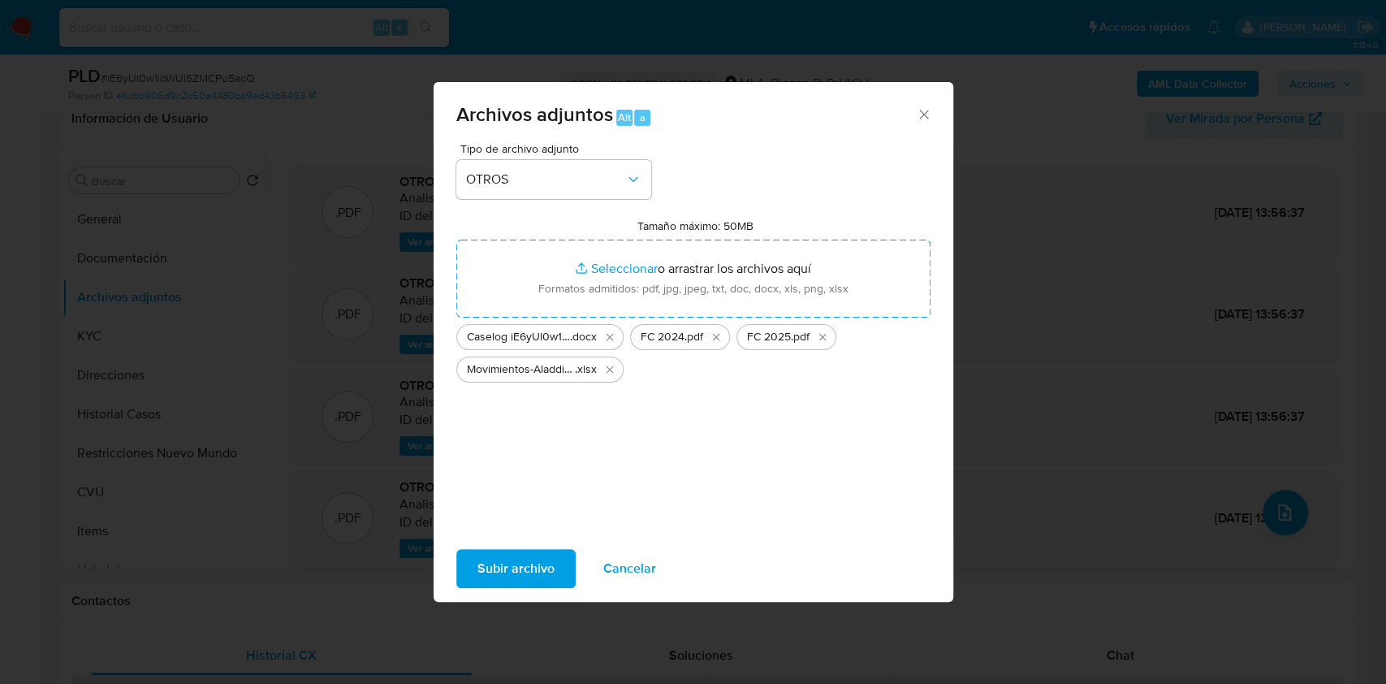
click at [512, 574] on span "Subir archivo" at bounding box center [516, 569] width 77 height 36
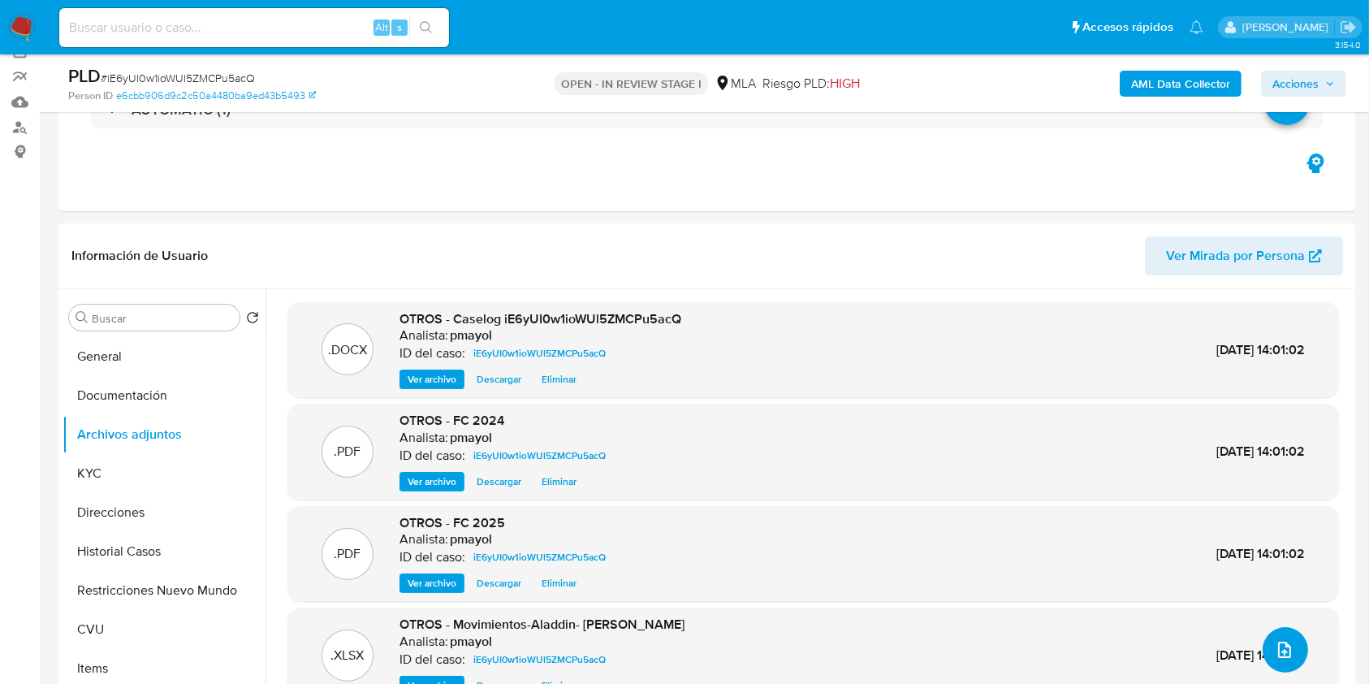
scroll to position [80, 0]
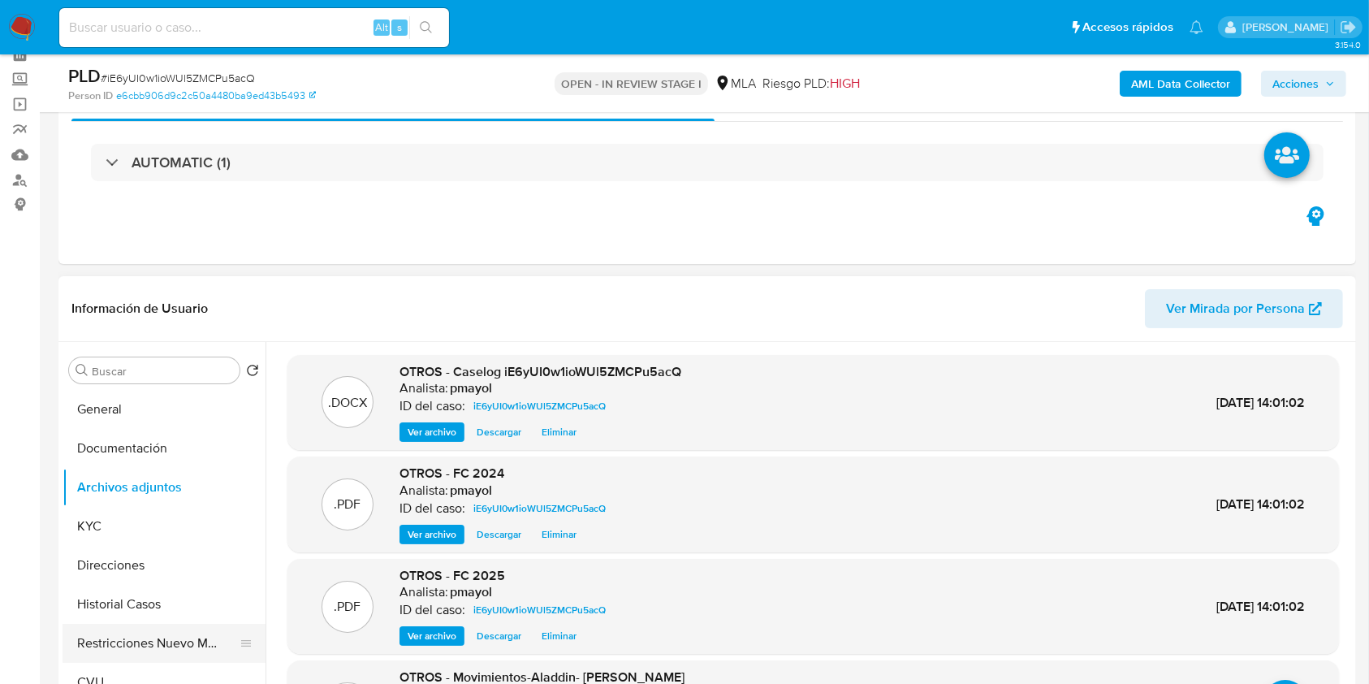
click at [182, 631] on button "Restricciones Nuevo Mundo" at bounding box center [158, 643] width 190 height 39
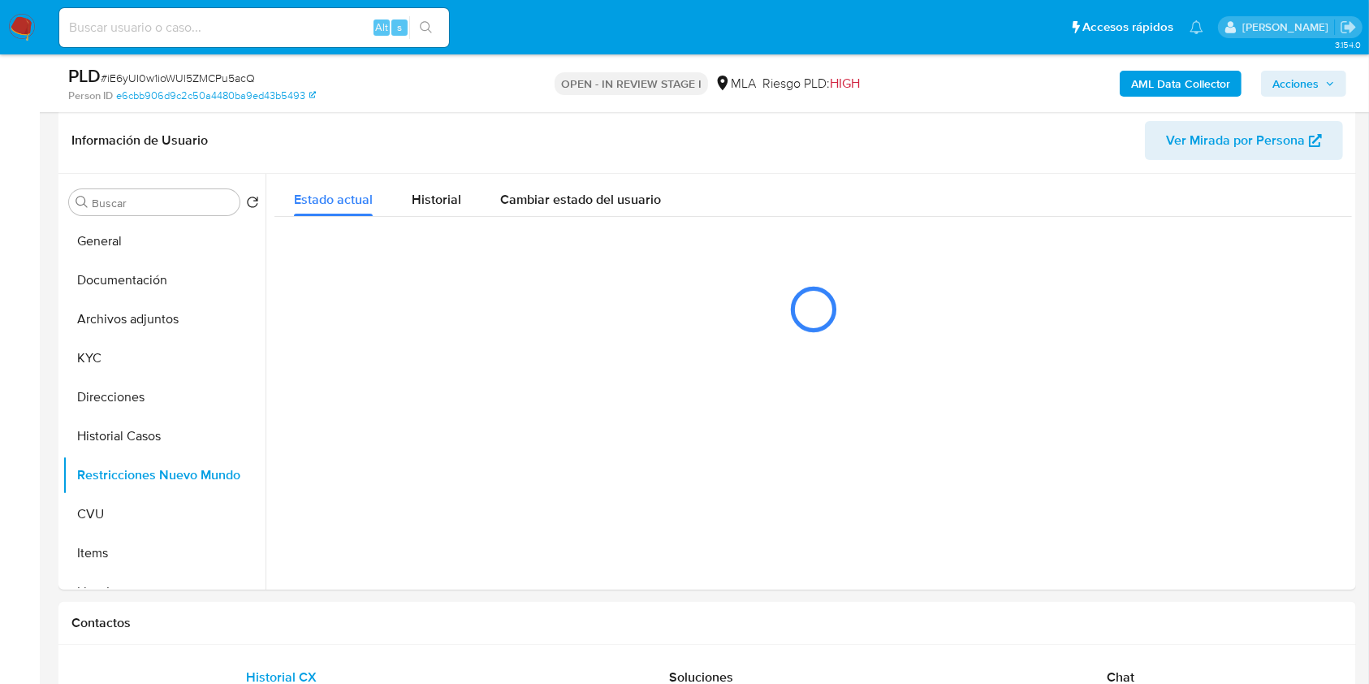
scroll to position [252, 0]
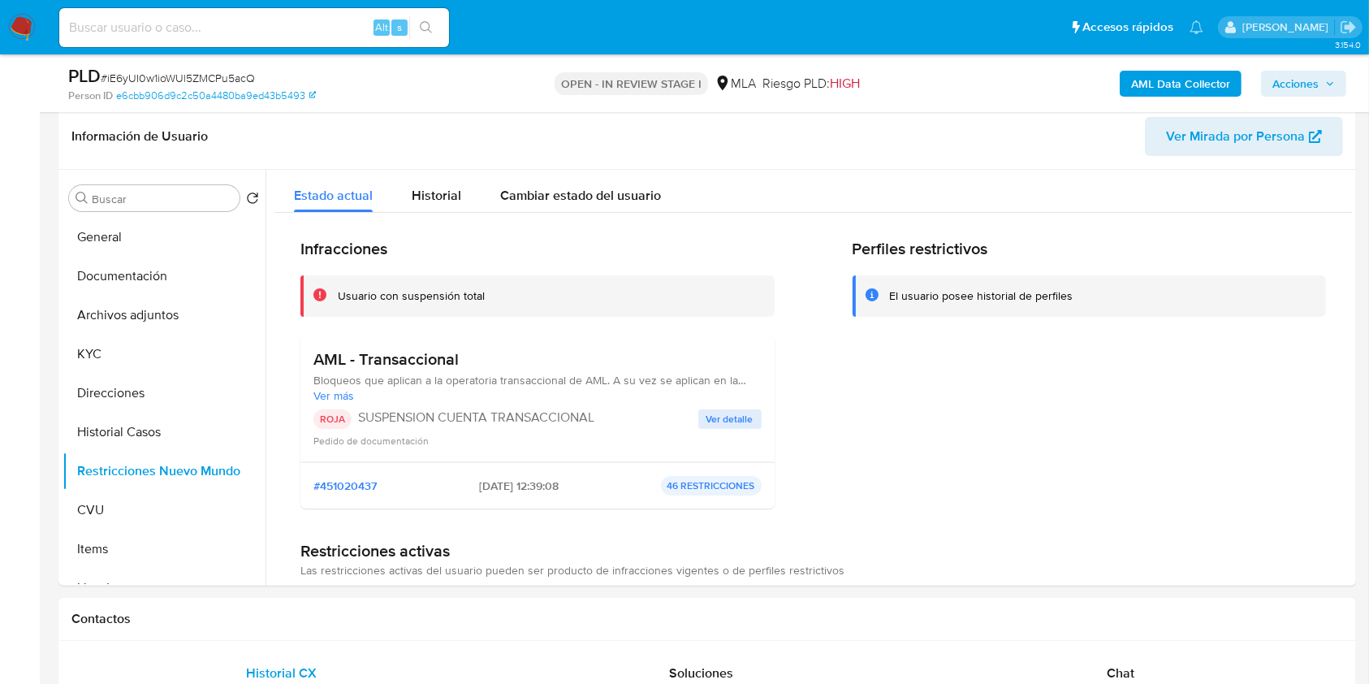
click at [1282, 73] on span "Acciones" at bounding box center [1296, 84] width 46 height 26
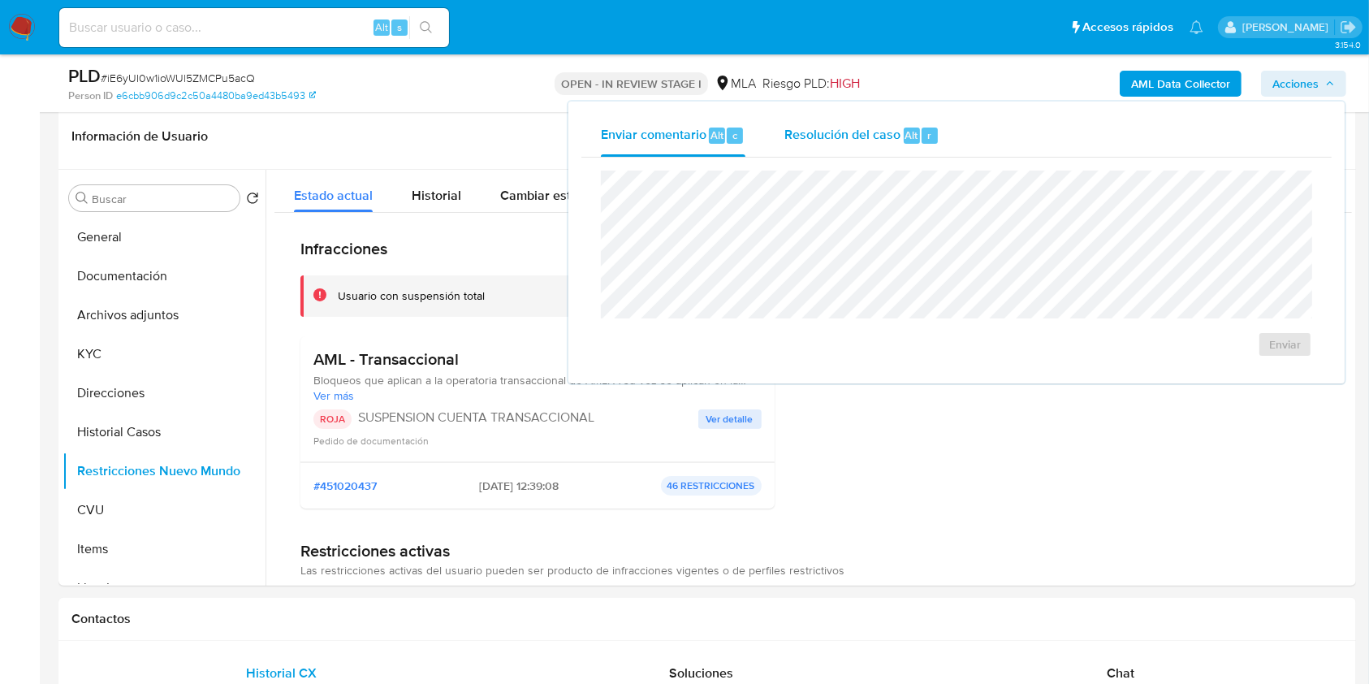
click at [863, 141] on span "Resolución del caso" at bounding box center [843, 134] width 116 height 19
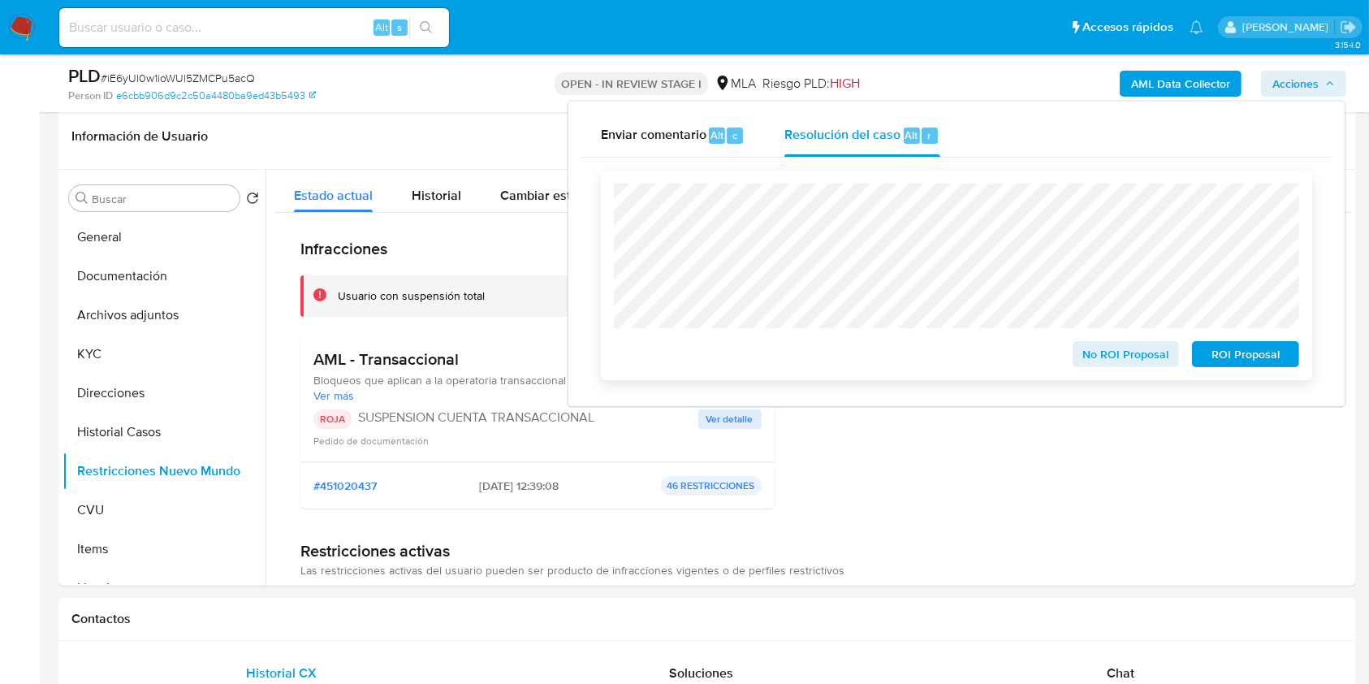
click at [1234, 365] on span "ROI Proposal" at bounding box center [1246, 354] width 84 height 23
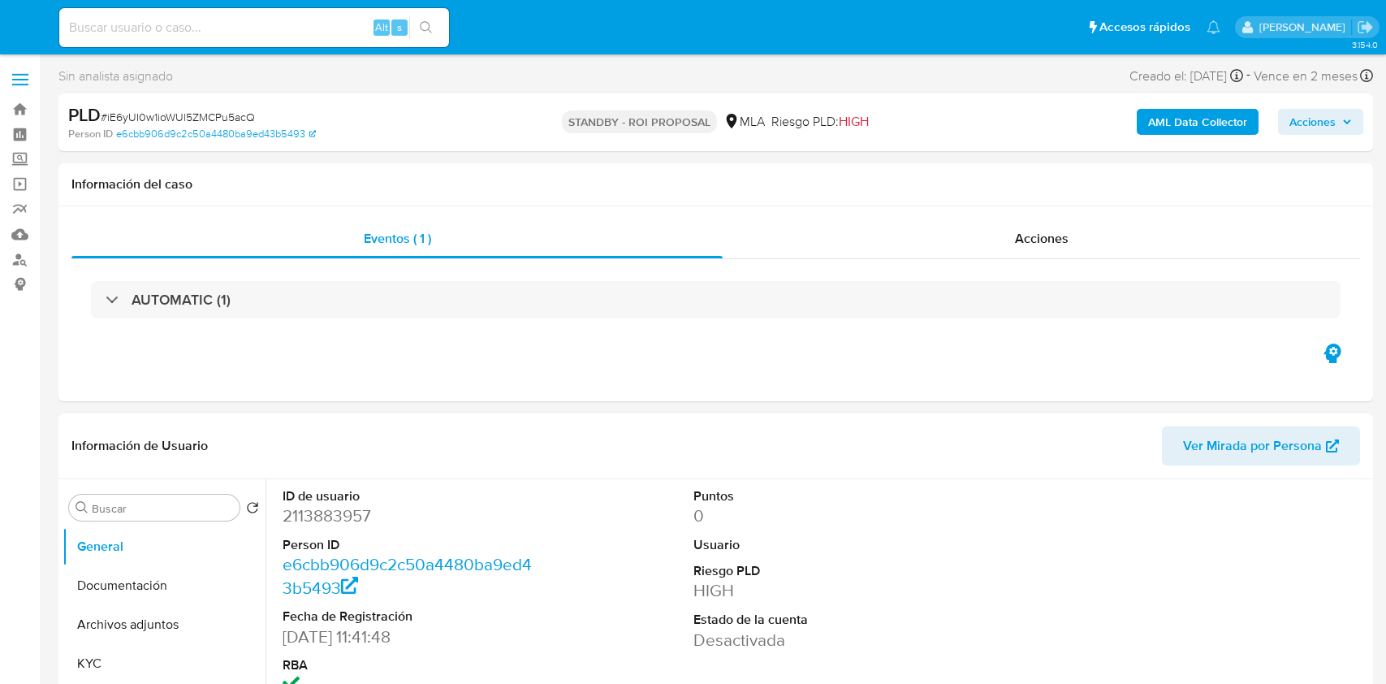
select select "10"
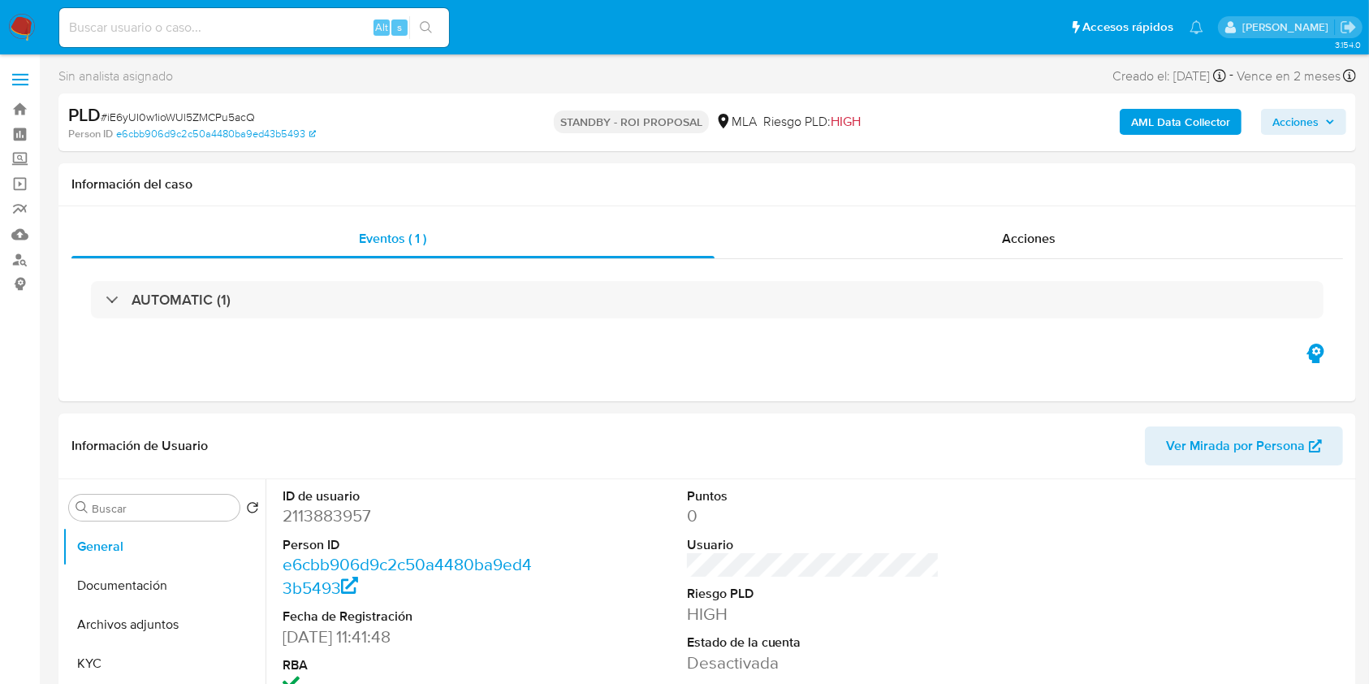
click at [19, 17] on img at bounding box center [22, 28] width 28 height 28
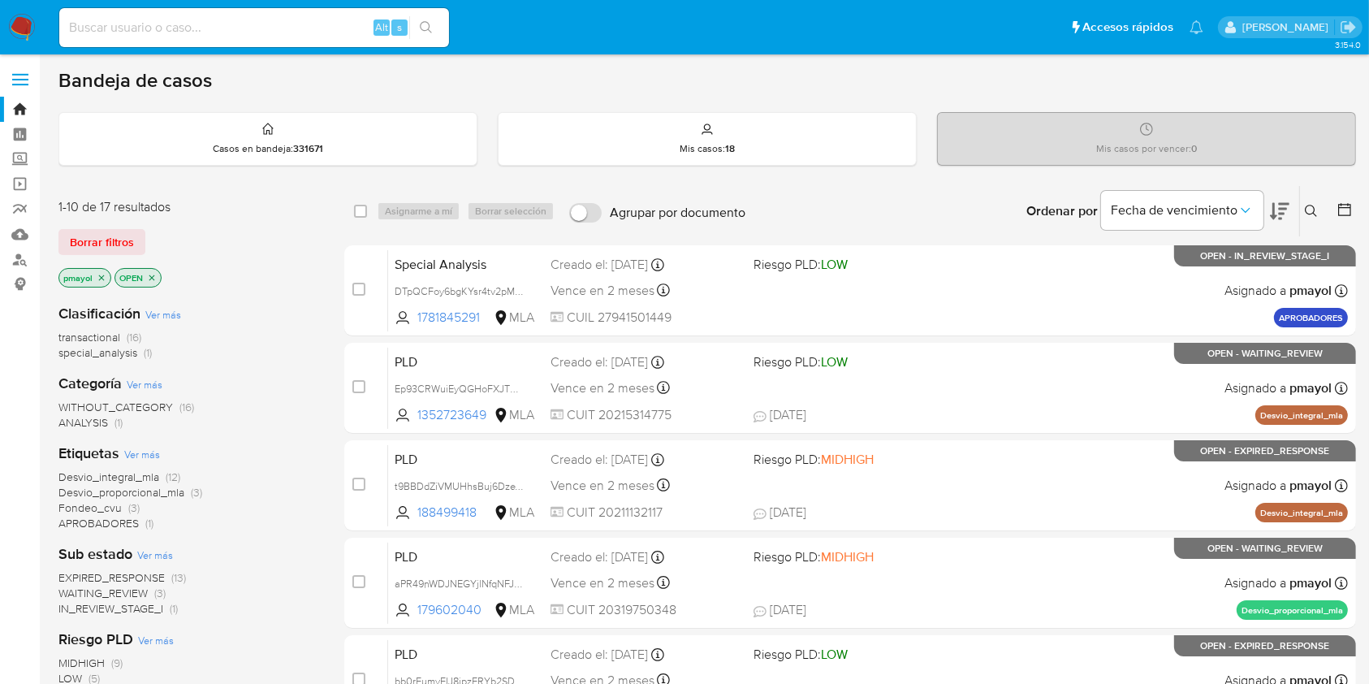
click at [301, 32] on input at bounding box center [254, 27] width 390 height 21
paste input "9URbrh41AGq2gcxDxPwaVJ5C"
type input "9URbrh41AGq2gcxDxPwaVJ5C"
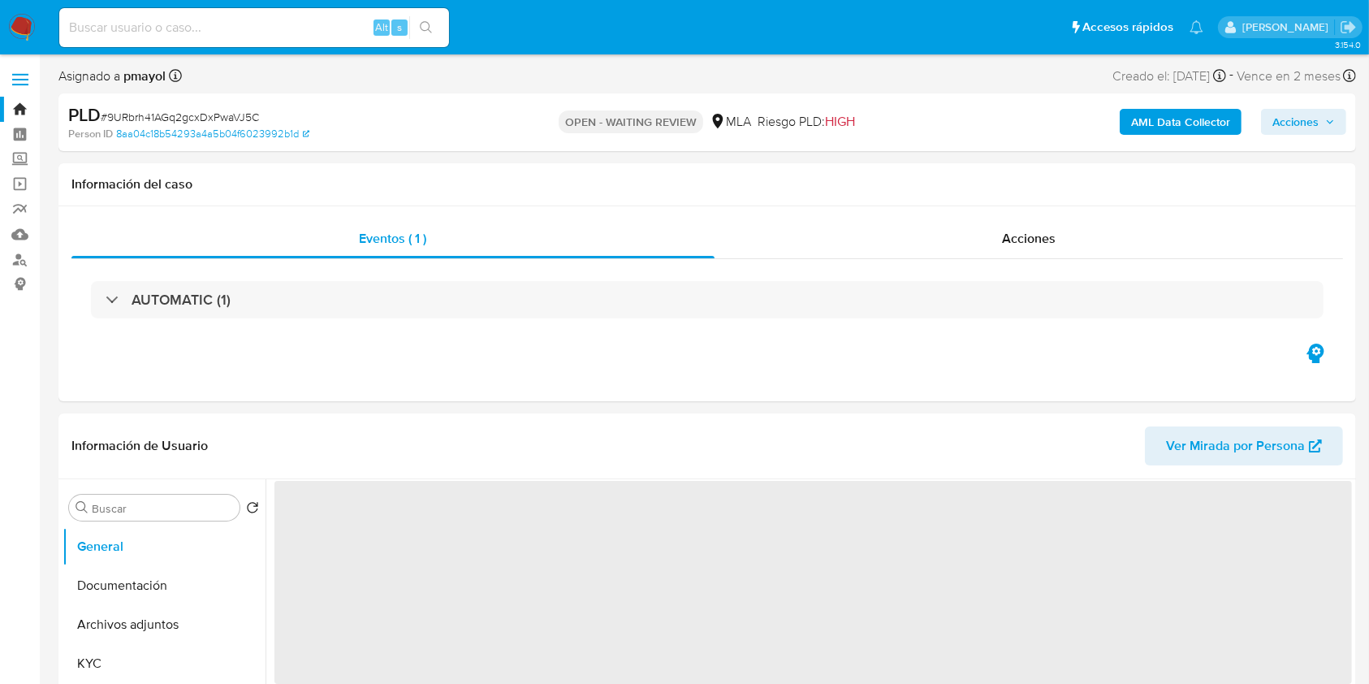
scroll to position [598, 0]
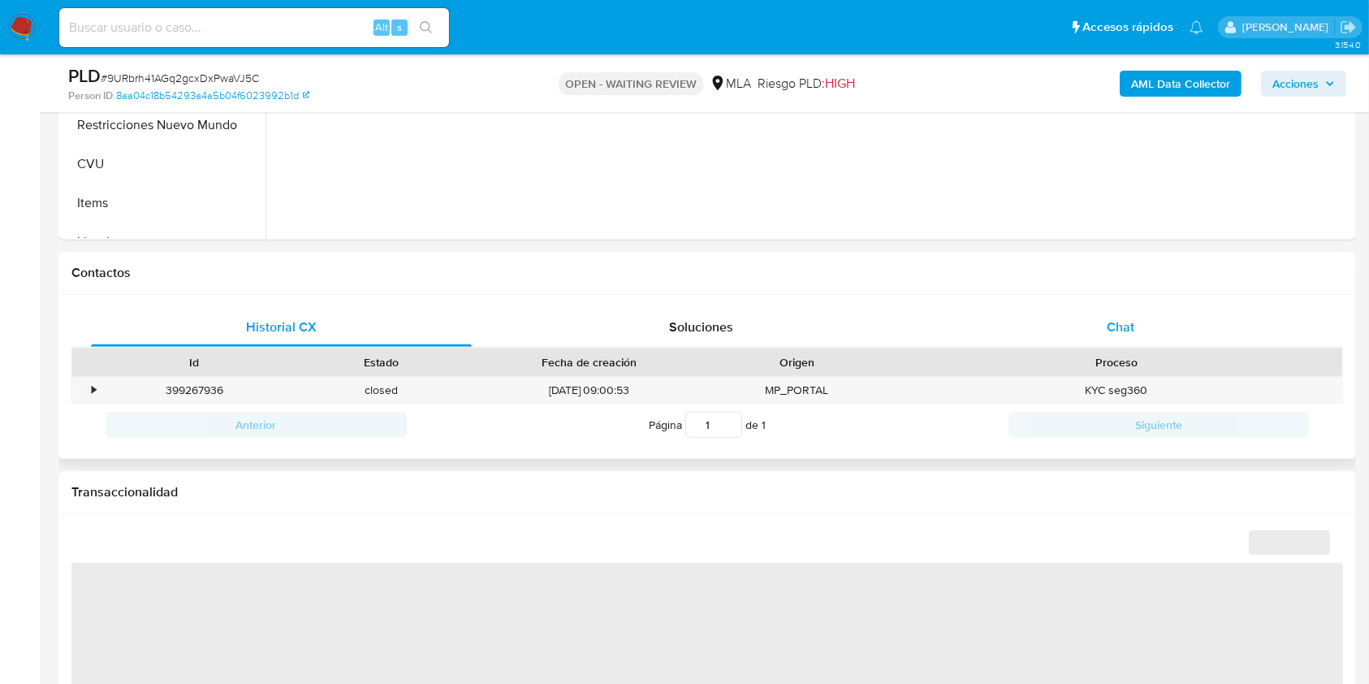
click at [1091, 322] on div "Chat" at bounding box center [1121, 327] width 381 height 39
select select "10"
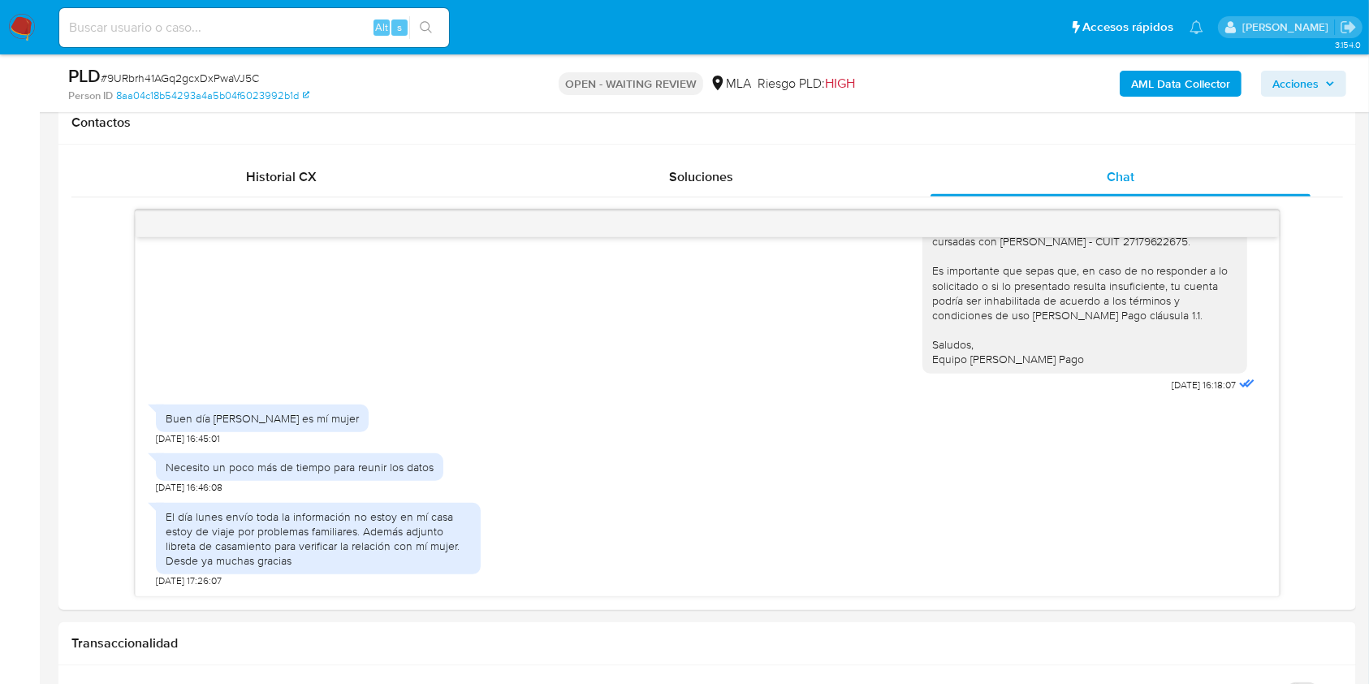
scroll to position [674, 0]
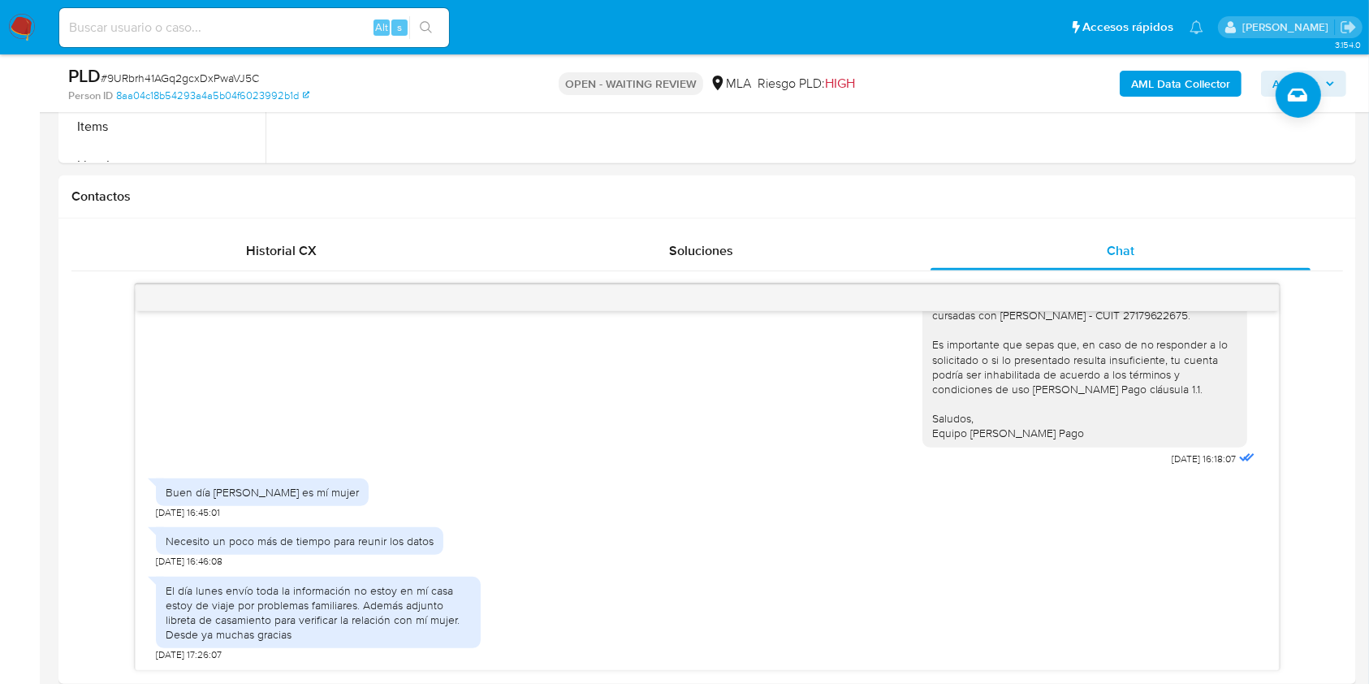
click at [226, 77] on span "# 9URbrh41AGq2gcxDxPwaVJ5C" at bounding box center [180, 78] width 158 height 16
copy span "9URbrh41AGq2gcxDxPwaVJ5C"
click at [22, 27] on img at bounding box center [22, 28] width 28 height 28
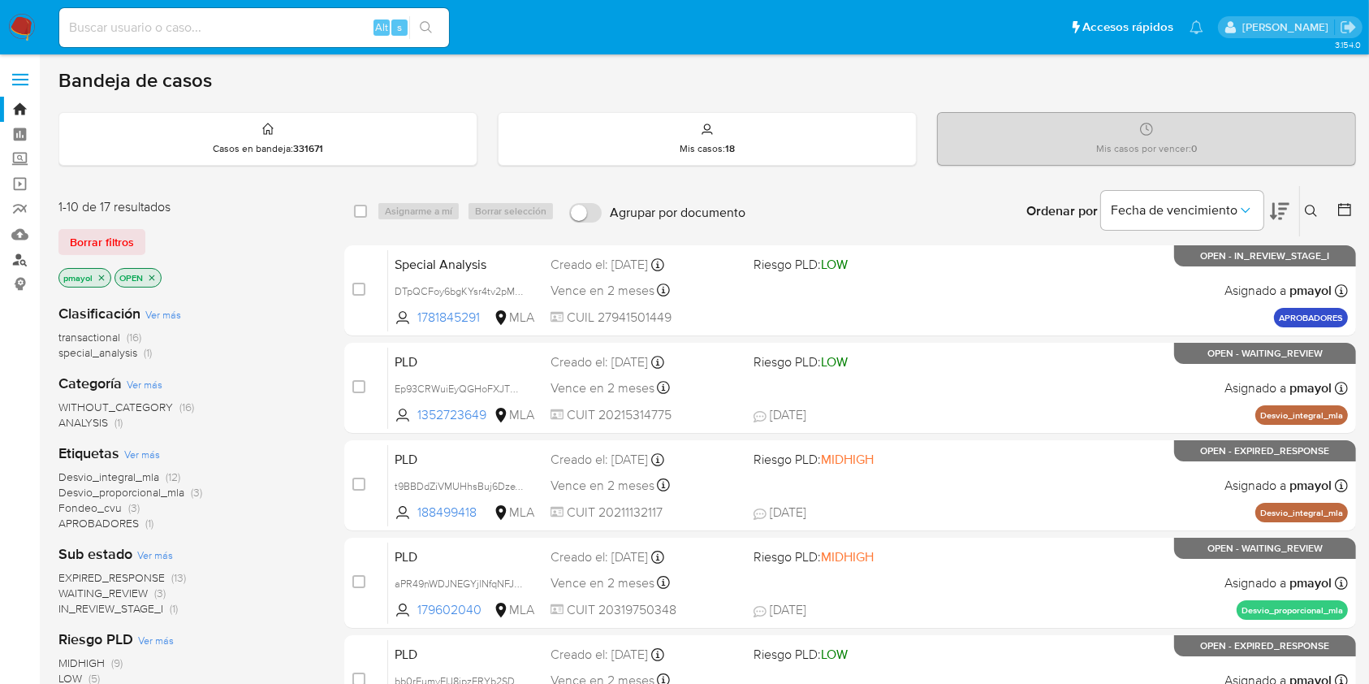
click at [23, 260] on link "Buscador de personas" at bounding box center [96, 259] width 193 height 25
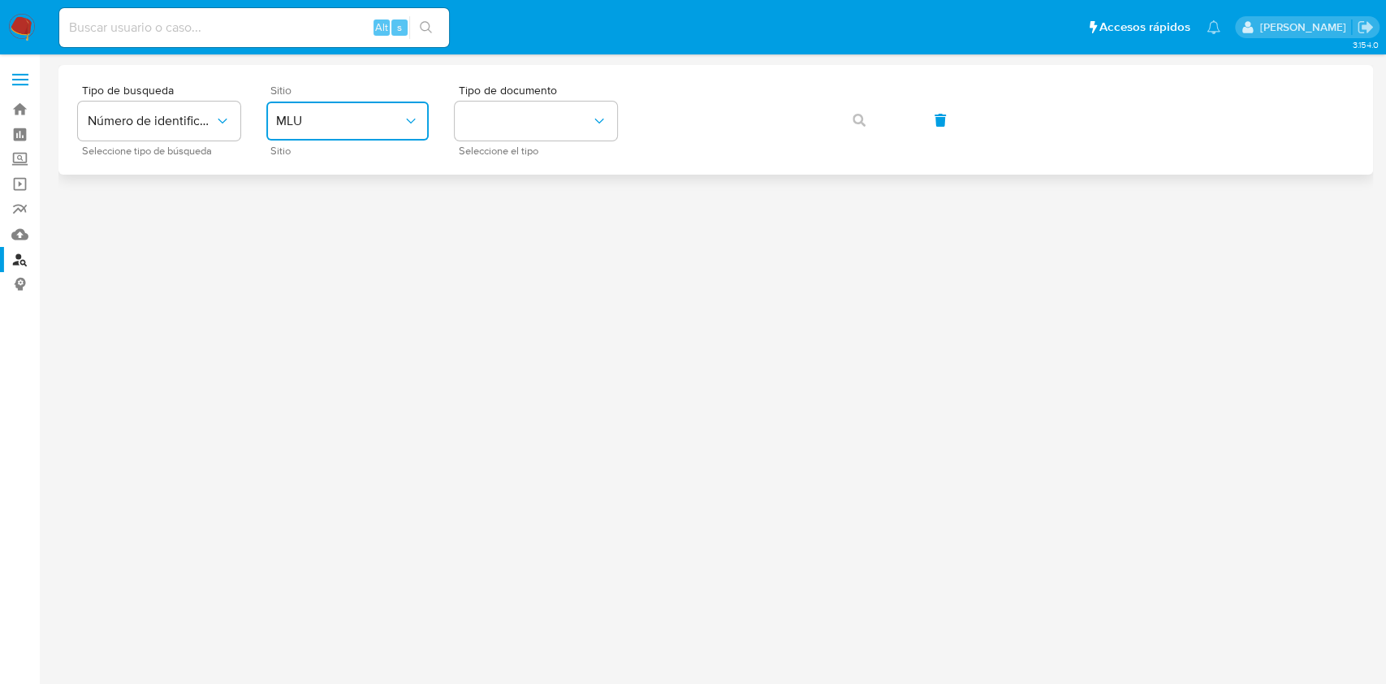
click at [314, 130] on button "MLU" at bounding box center [347, 121] width 162 height 39
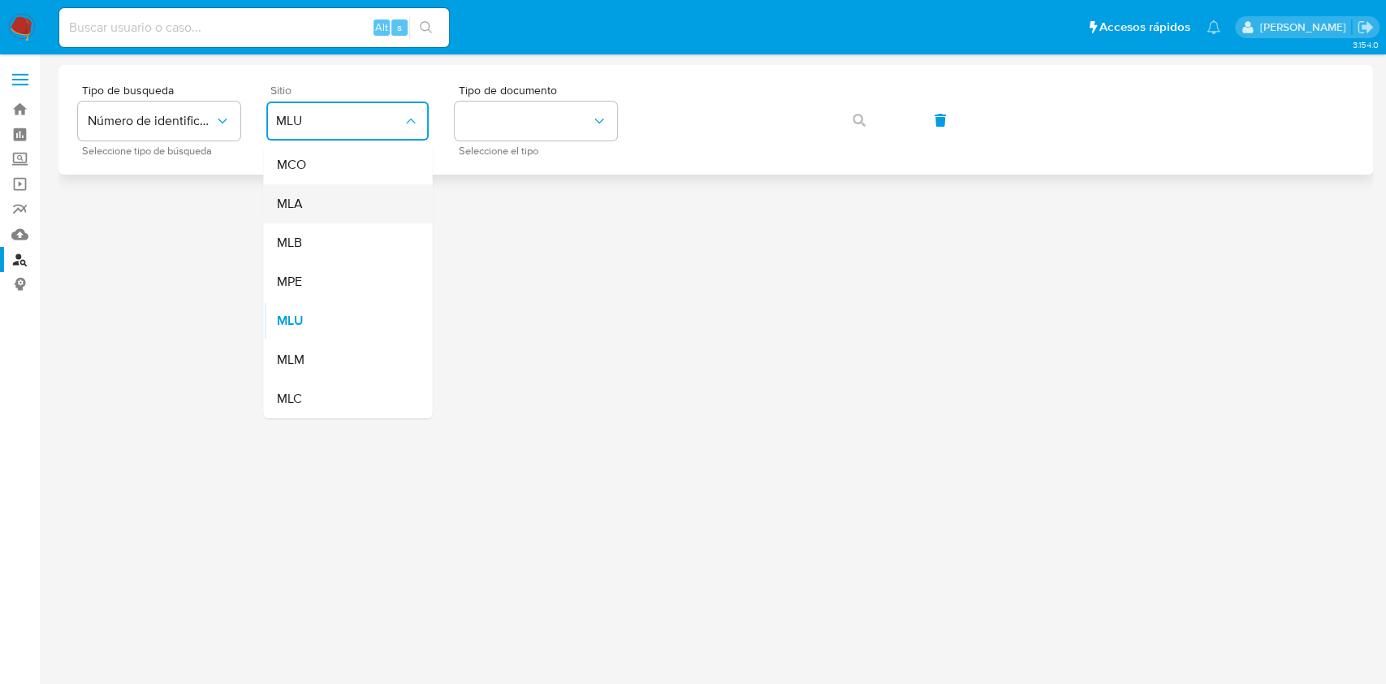
click at [332, 203] on div "MLA" at bounding box center [342, 203] width 133 height 39
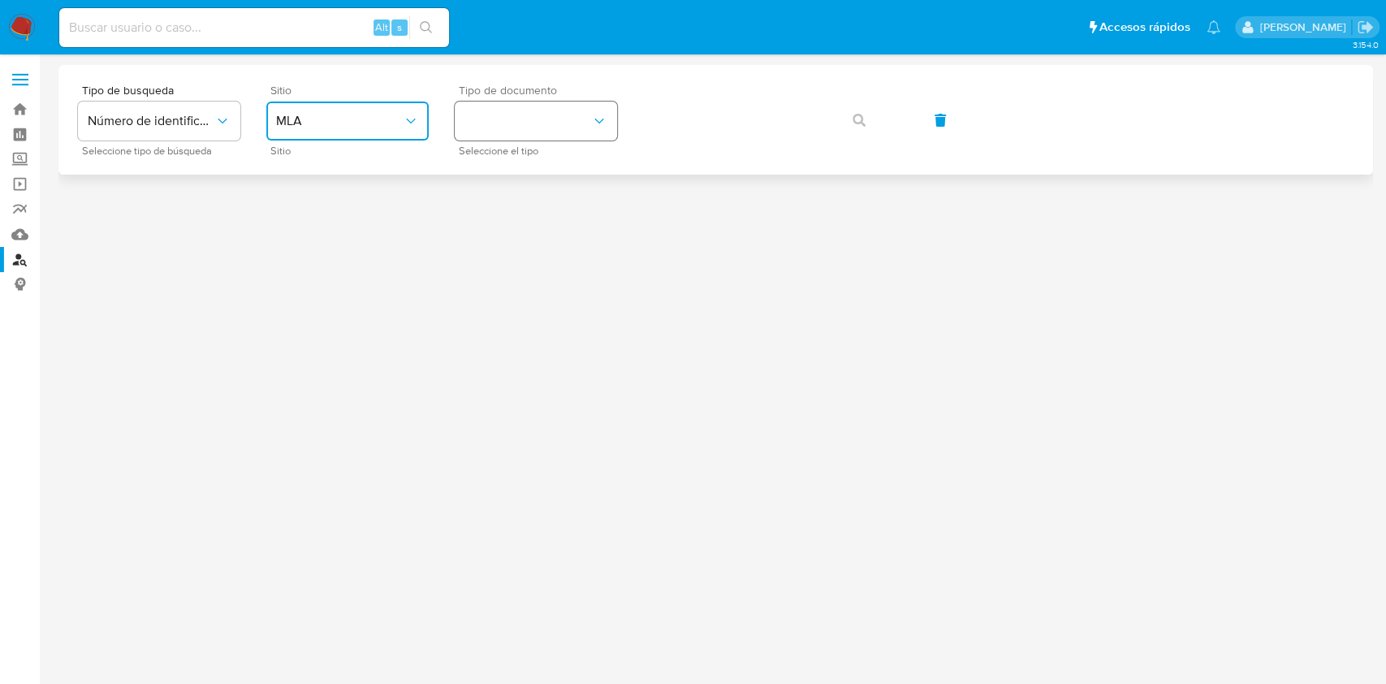
click at [502, 135] on button "identificationType" at bounding box center [536, 121] width 162 height 39
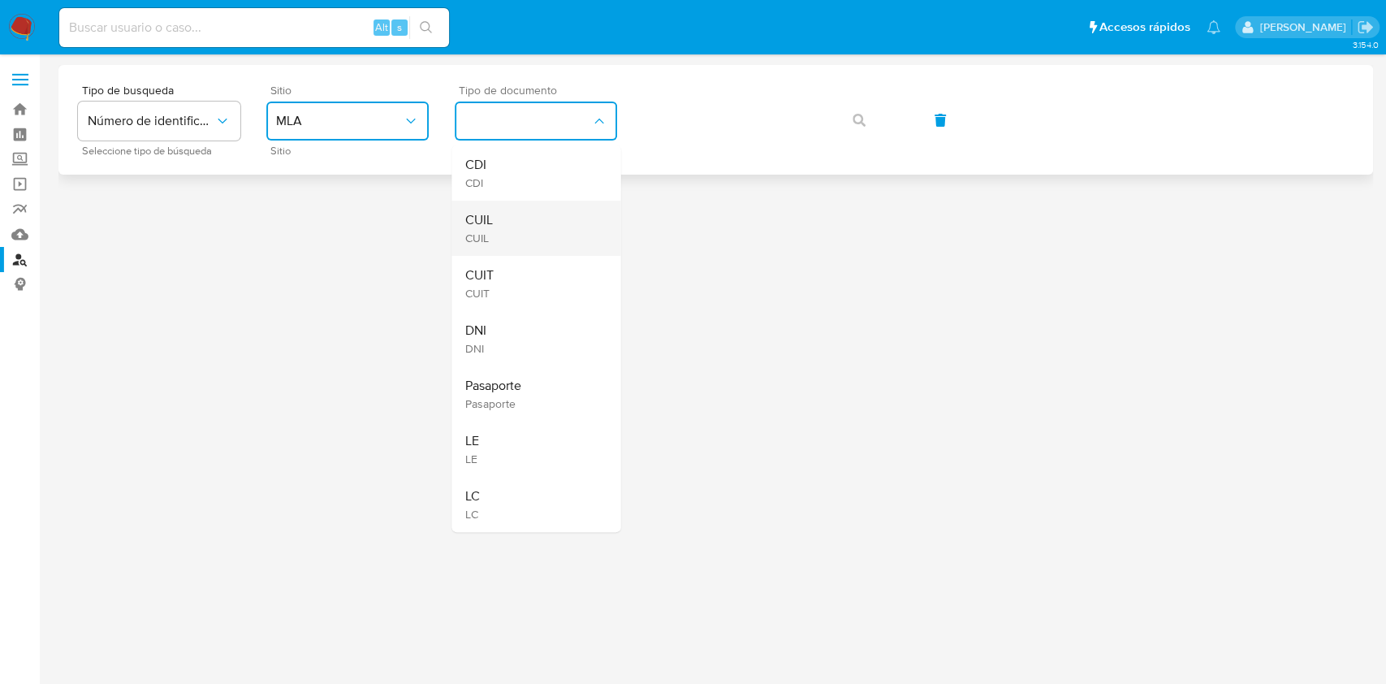
click at [508, 211] on div "CUIL CUIL" at bounding box center [531, 228] width 133 height 55
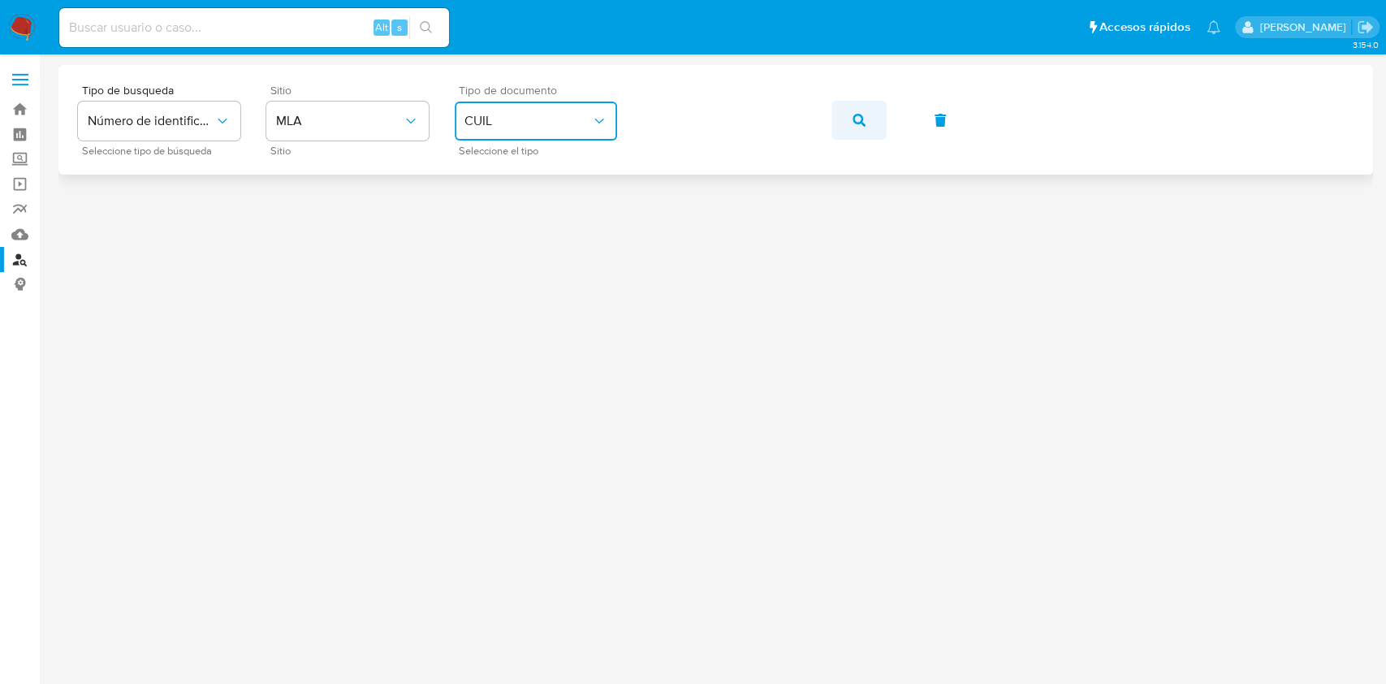
click at [864, 119] on icon "button" at bounding box center [859, 120] width 13 height 13
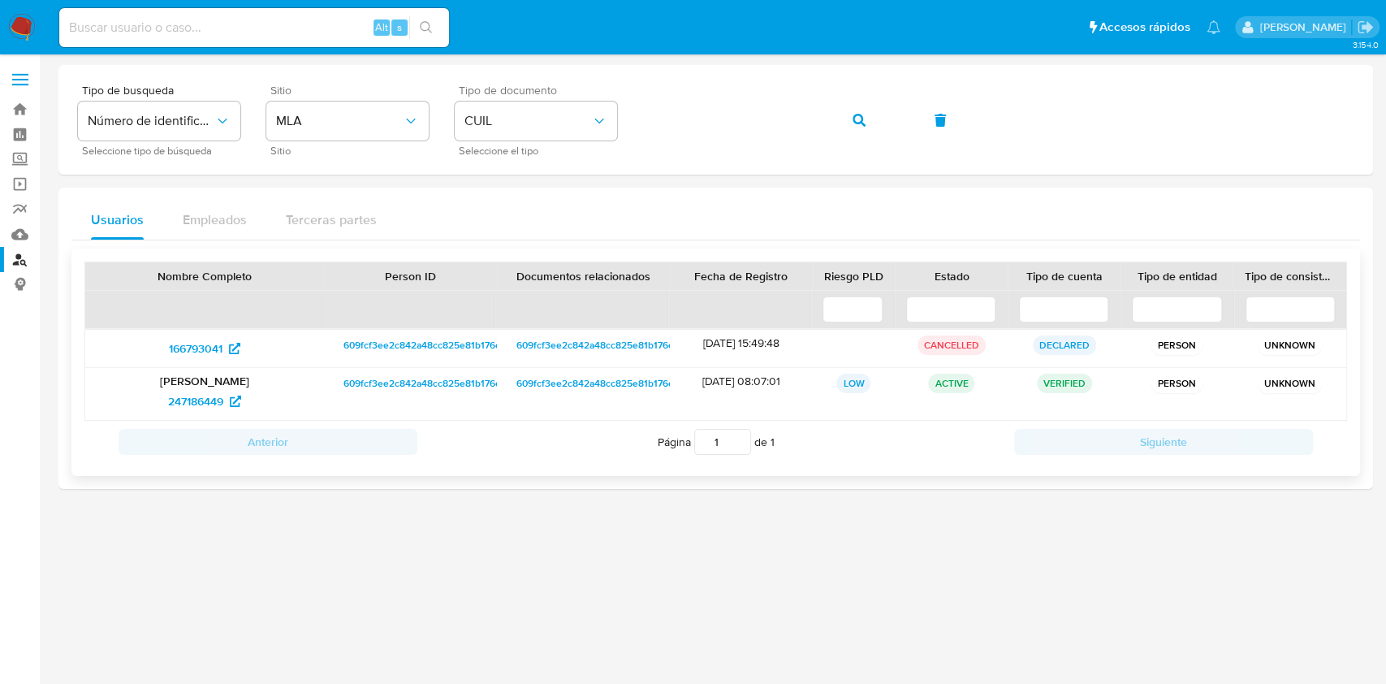
click at [449, 349] on span "609fcf3ee2c842a48cc825e81b176e71" at bounding box center [427, 344] width 166 height 19
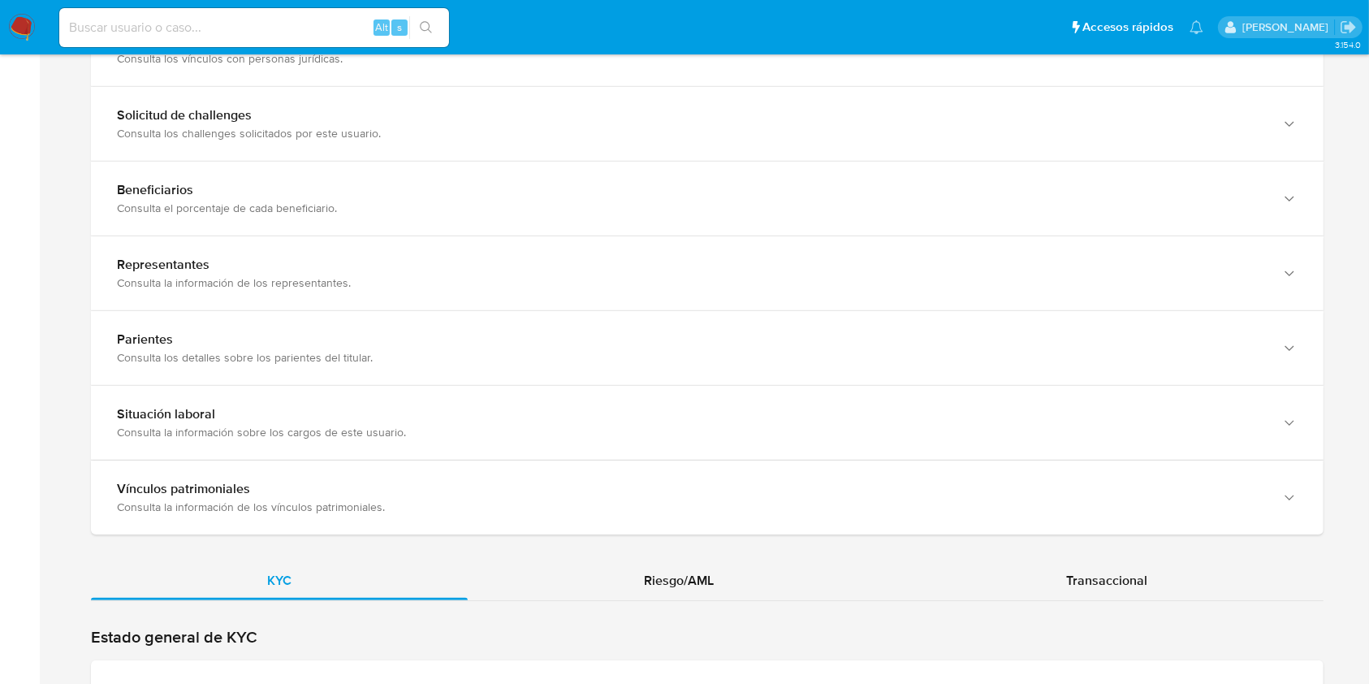
scroll to position [1298, 0]
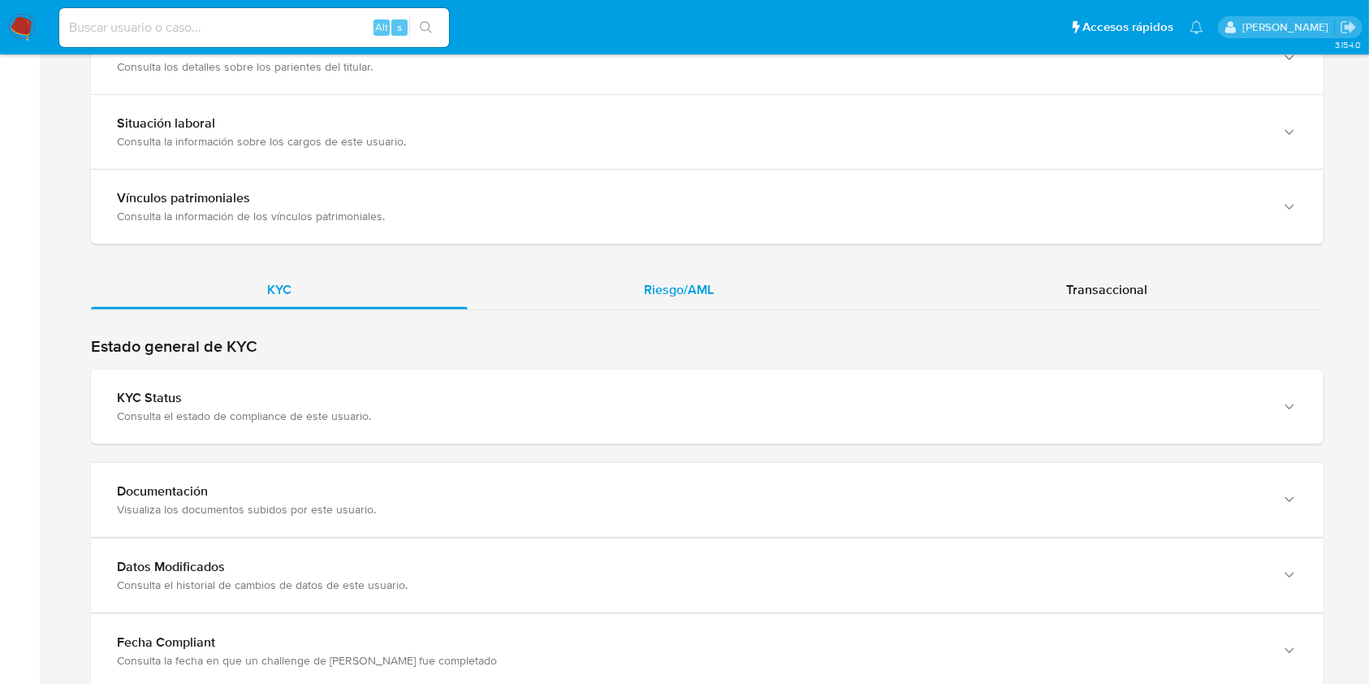
click at [726, 299] on div "Riesgo/AML" at bounding box center [679, 289] width 422 height 39
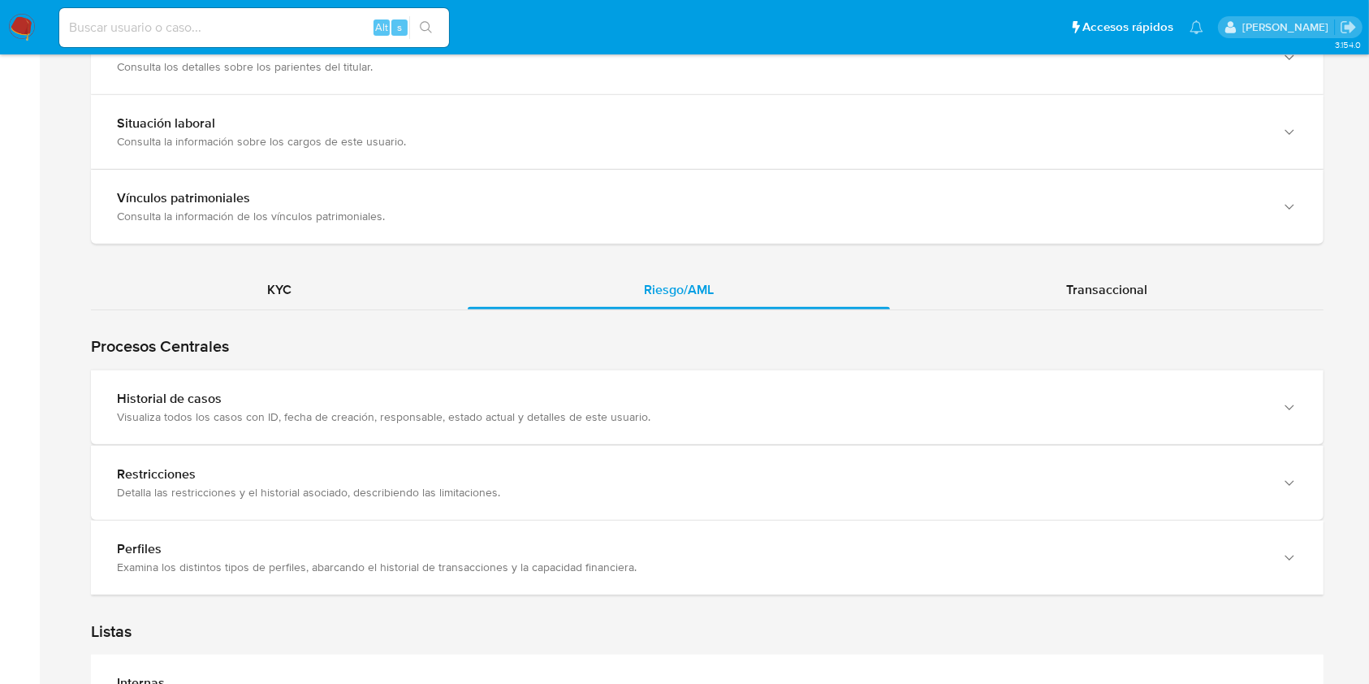
click at [640, 410] on div "Visualiza todos los casos con ID, fecha de creación, responsable, estado actual…" at bounding box center [691, 416] width 1148 height 15
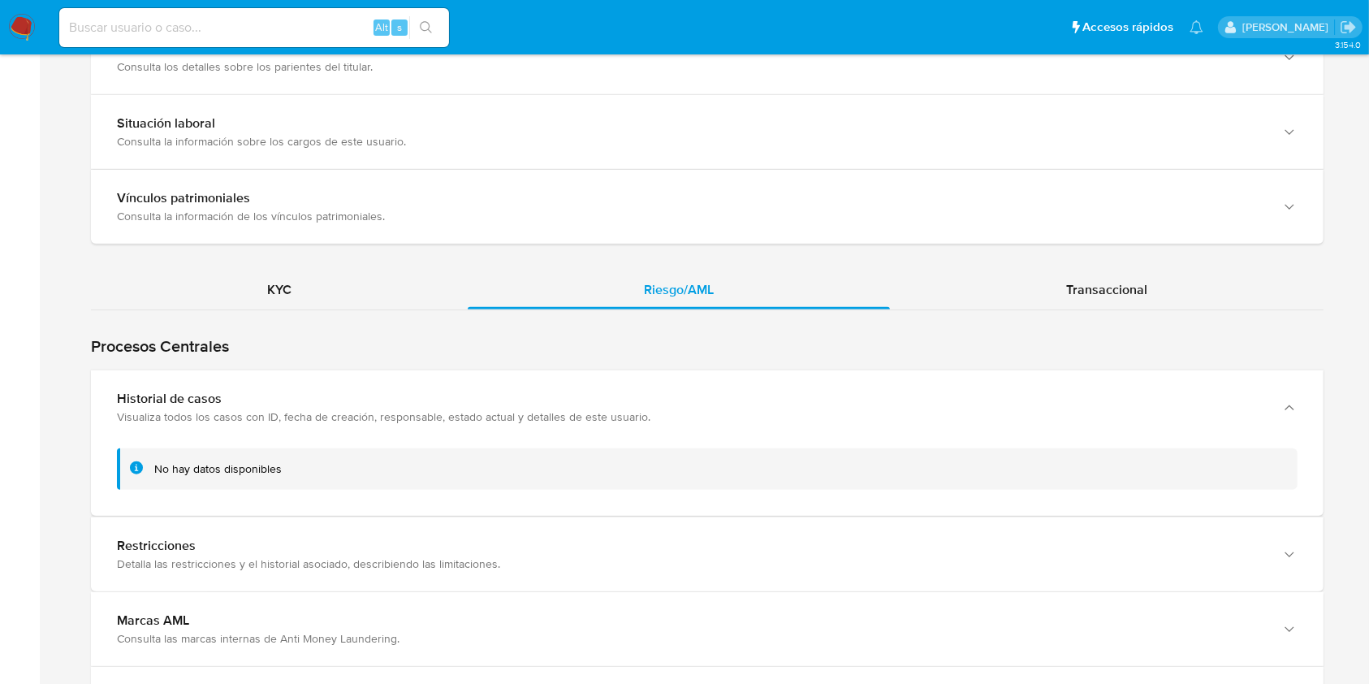
click at [640, 410] on div "Visualiza todos los casos con ID, fecha de creación, responsable, estado actual…" at bounding box center [691, 416] width 1148 height 15
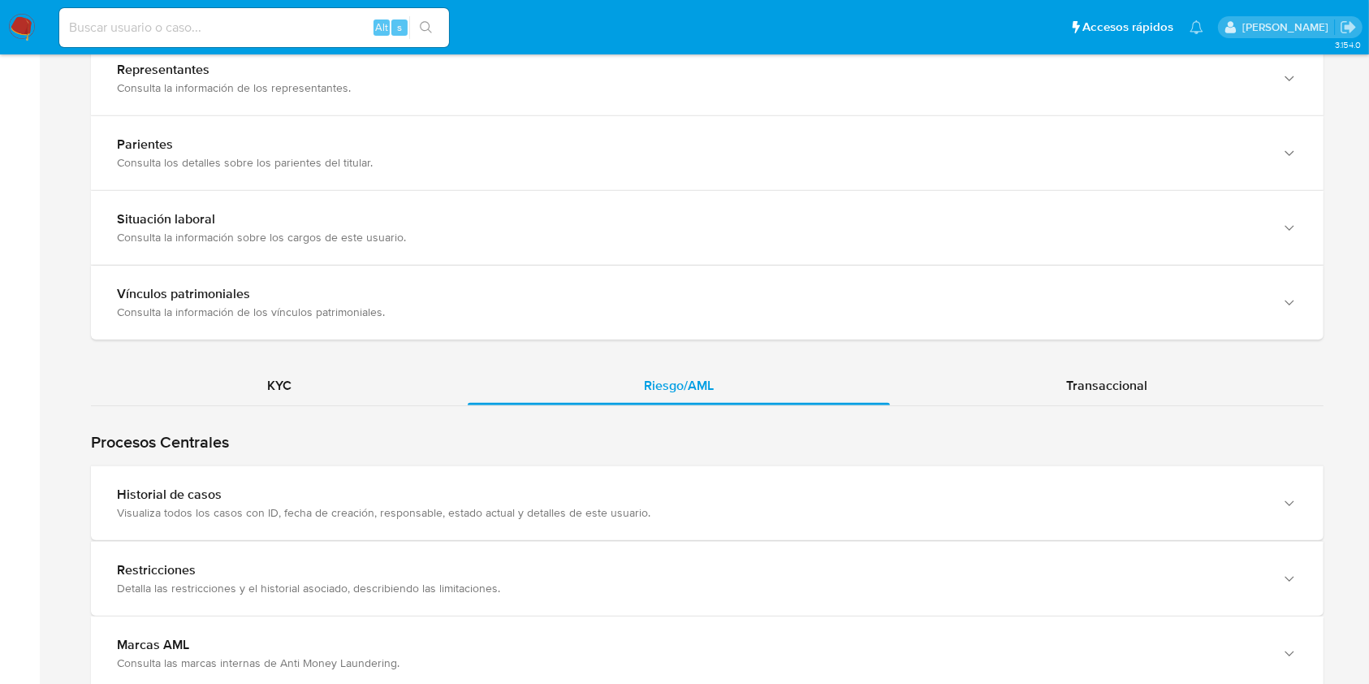
scroll to position [1171, 0]
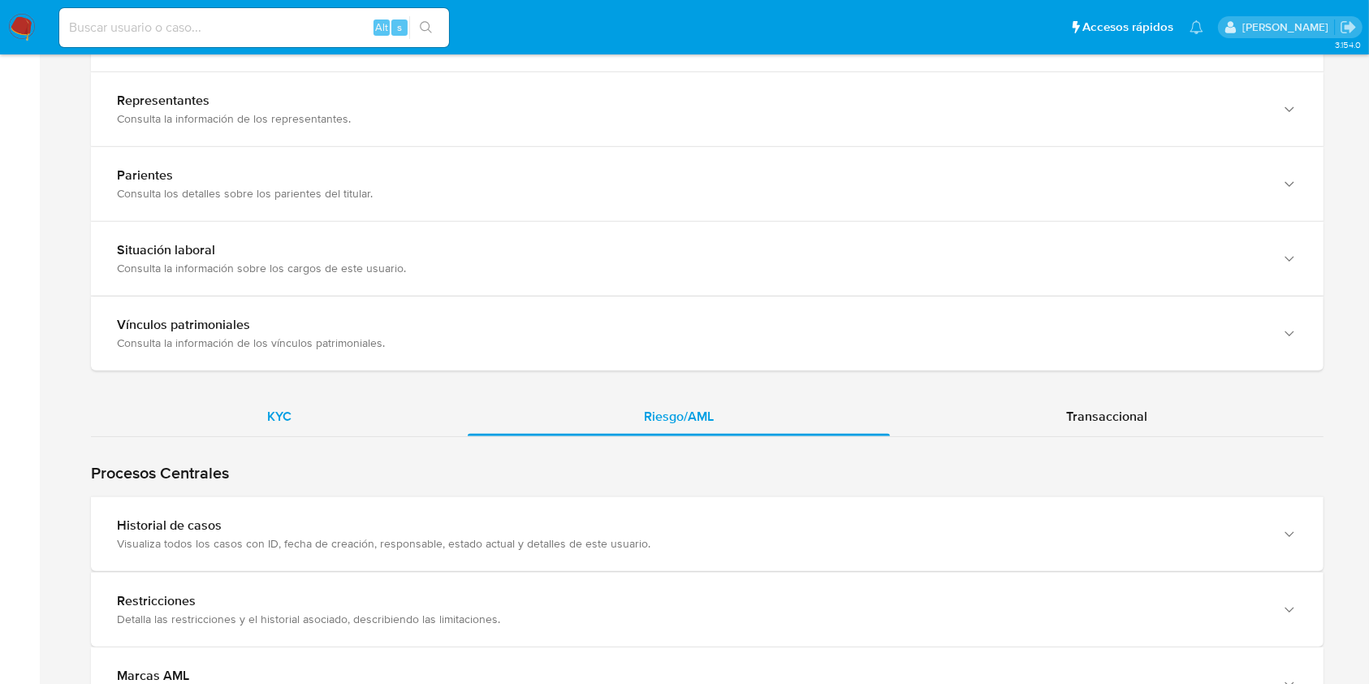
click at [245, 420] on div "KYC" at bounding box center [279, 416] width 377 height 39
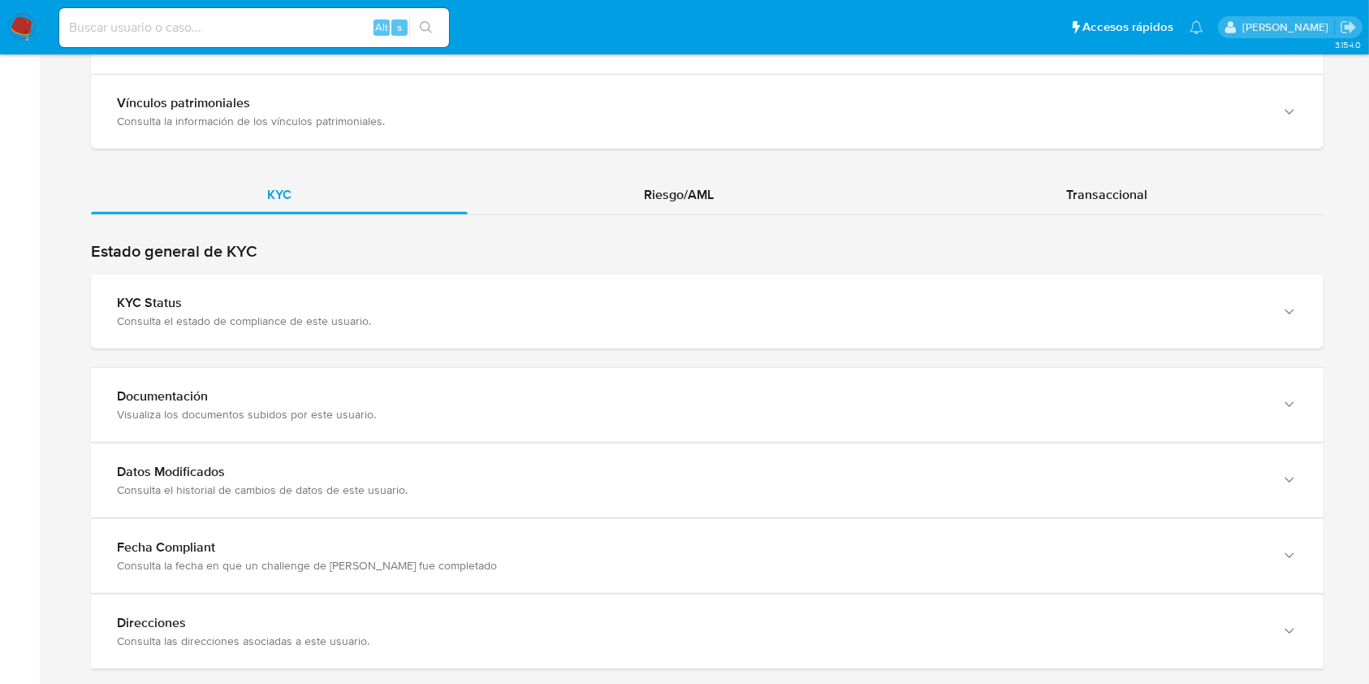
scroll to position [1425, 0]
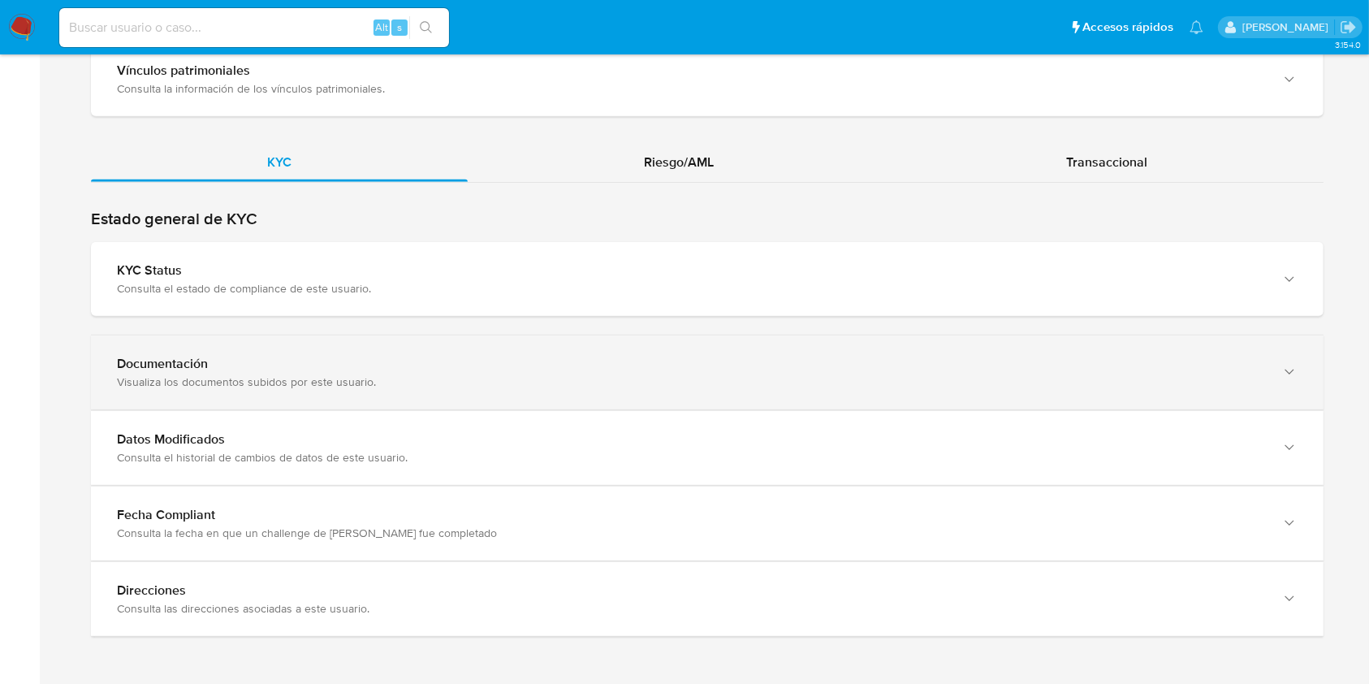
click at [1242, 383] on div "Visualiza los documentos subidos por este usuario." at bounding box center [691, 381] width 1148 height 15
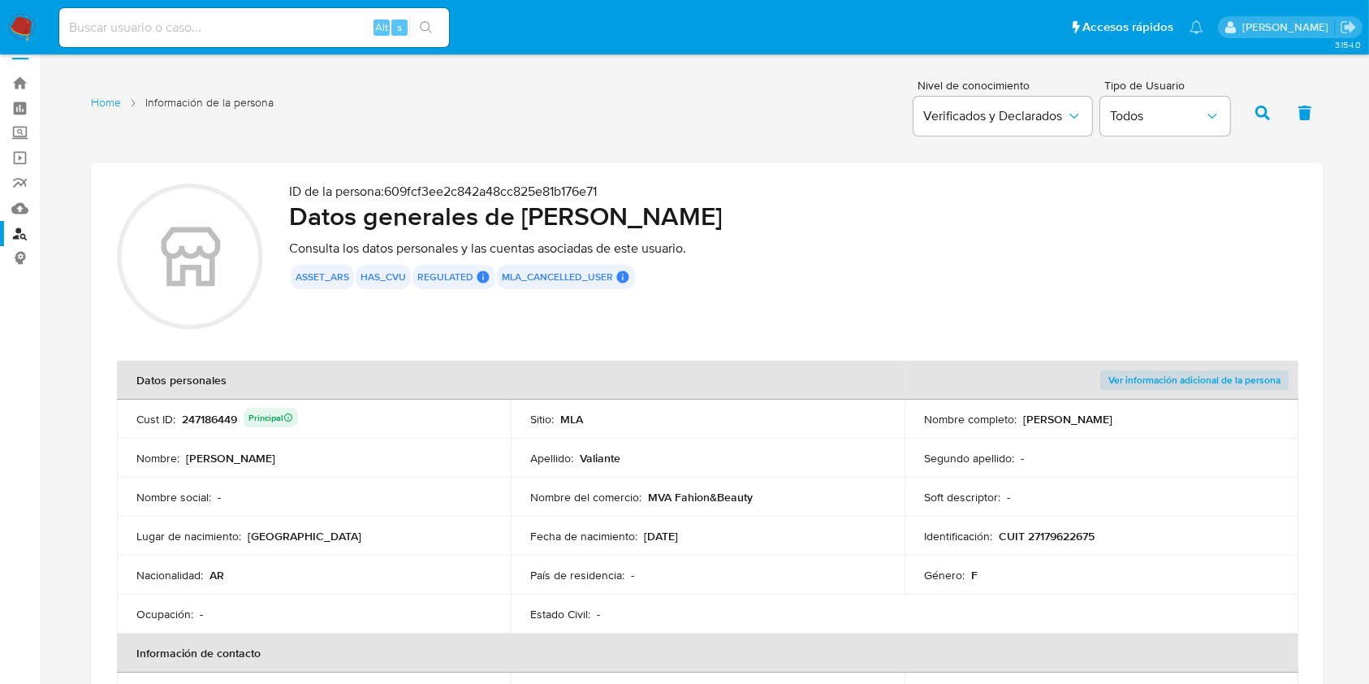
scroll to position [0, 0]
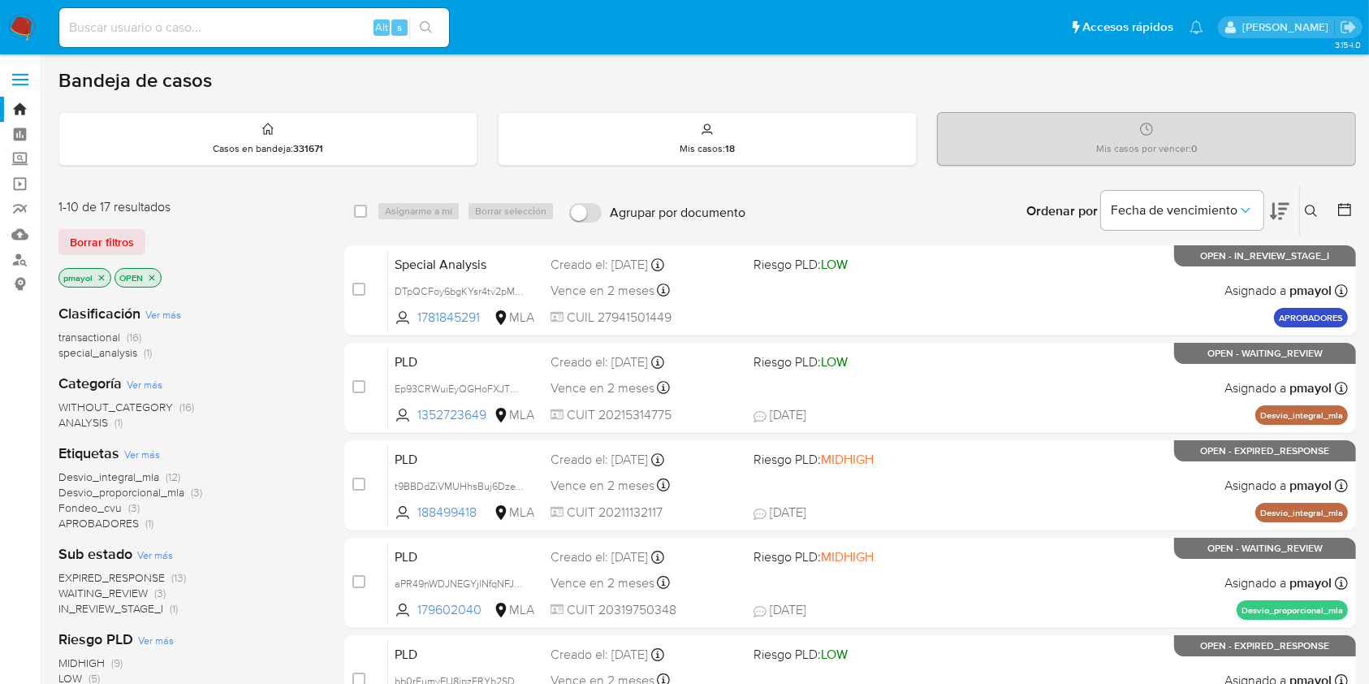
click at [1310, 210] on icon at bounding box center [1311, 211] width 13 height 13
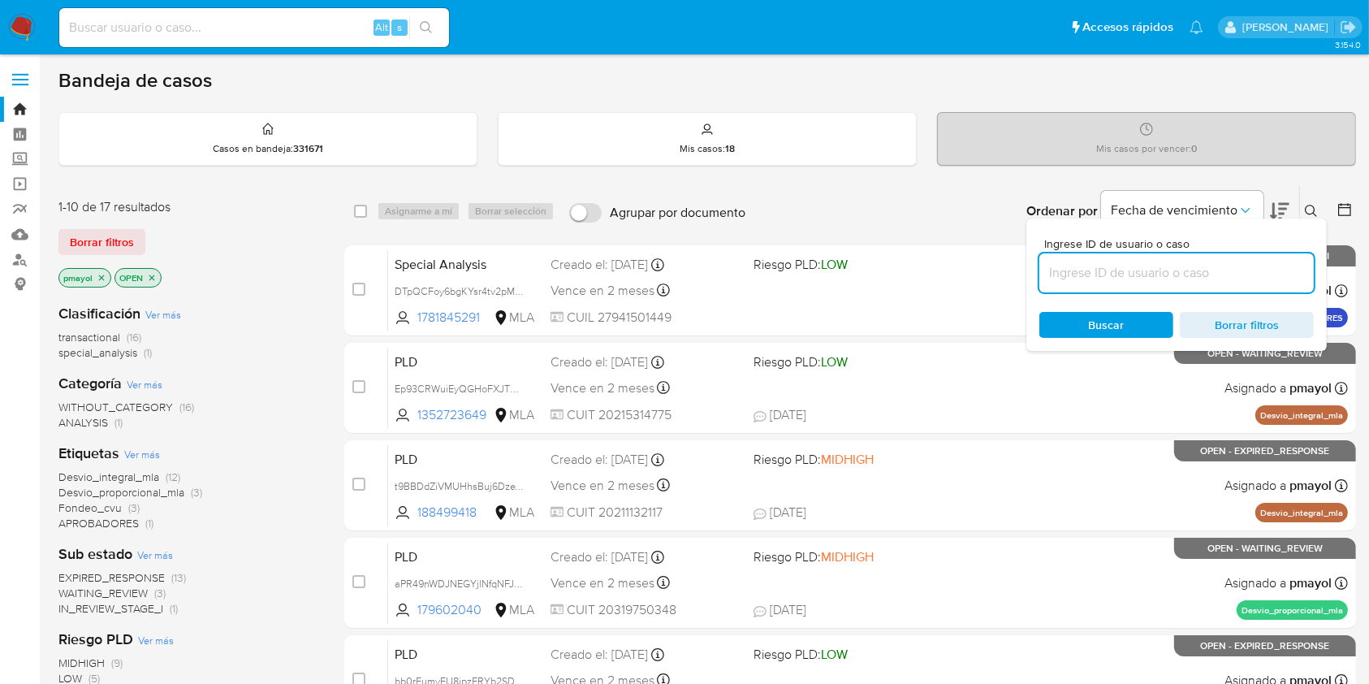
click at [1206, 279] on input at bounding box center [1177, 272] width 274 height 21
type input "9URbrh41AGq2gcxDxPwaVJ5C"
click at [1096, 337] on div "Ingrese ID de usuario o caso 9URbrh41AGq2gcxDxPwaVJ5C Buscar Borrar filtros" at bounding box center [1177, 284] width 300 height 132
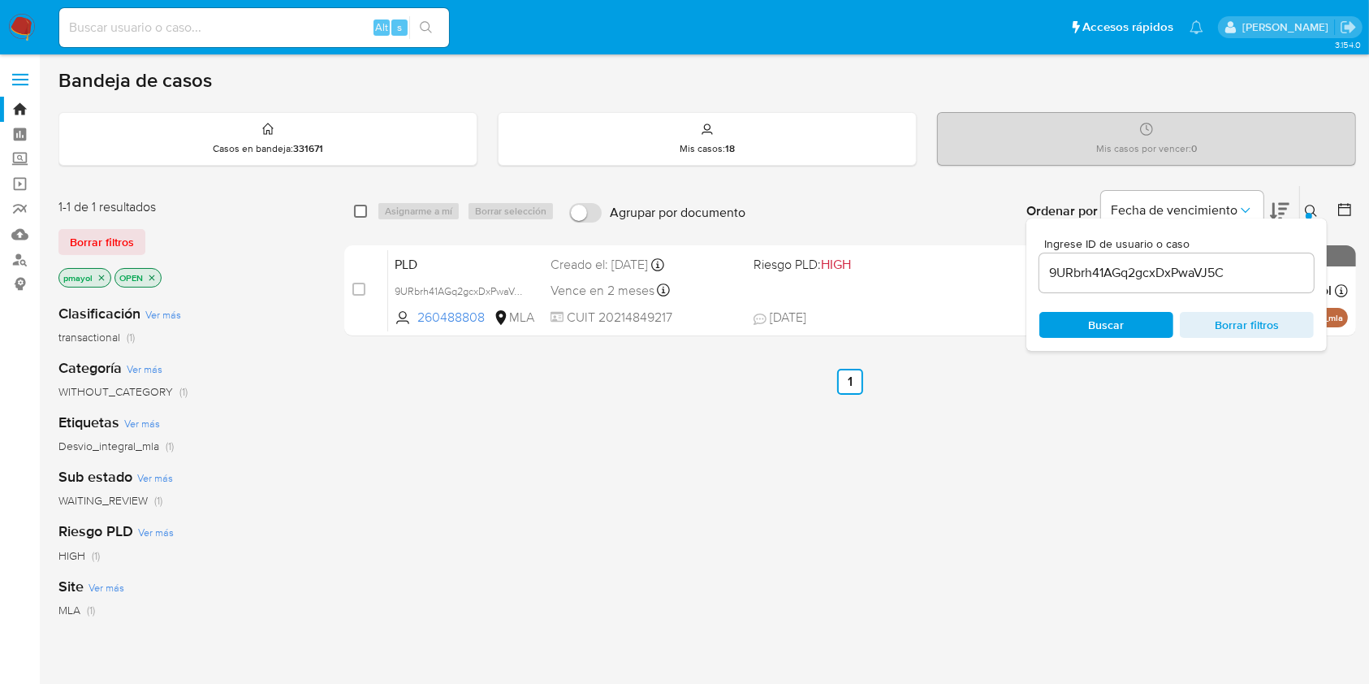
click at [364, 211] on input "checkbox" at bounding box center [360, 211] width 13 height 13
checkbox input "true"
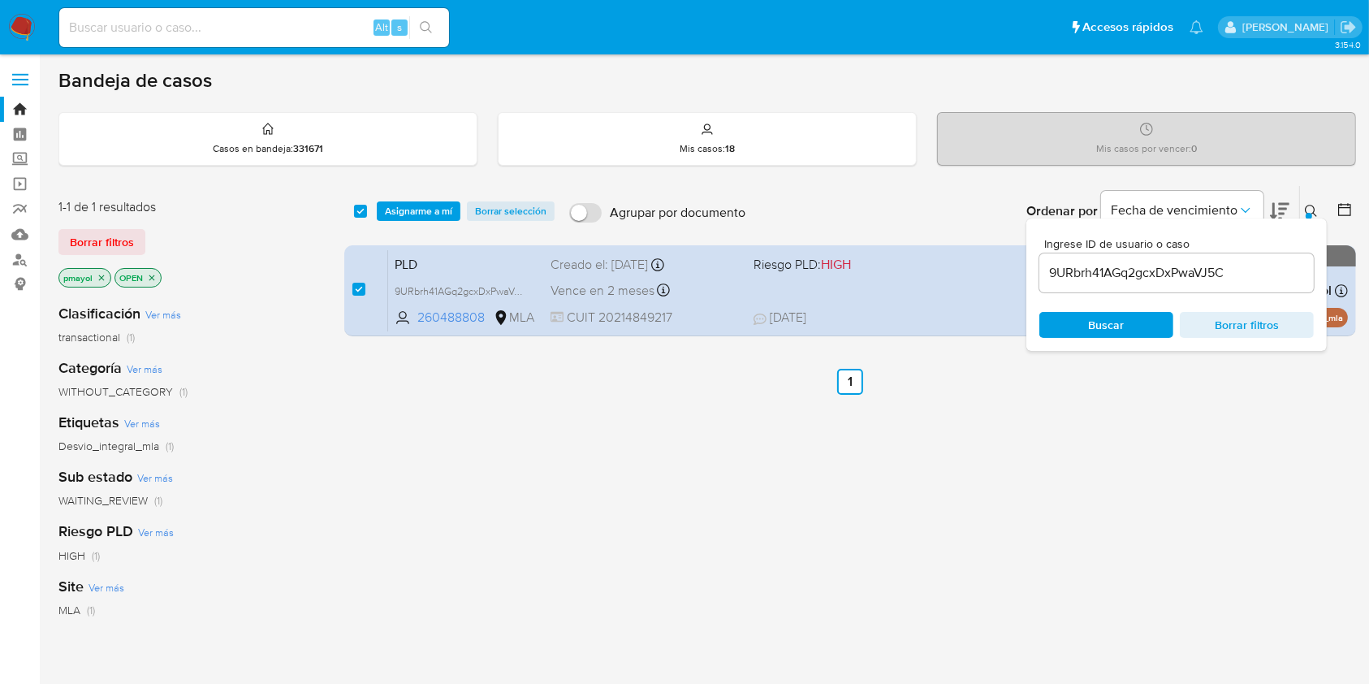
click at [370, 211] on div "select-all-cases-checkbox" at bounding box center [363, 210] width 19 height 19
click at [457, 208] on button "Asignarme a mí" at bounding box center [419, 210] width 84 height 19
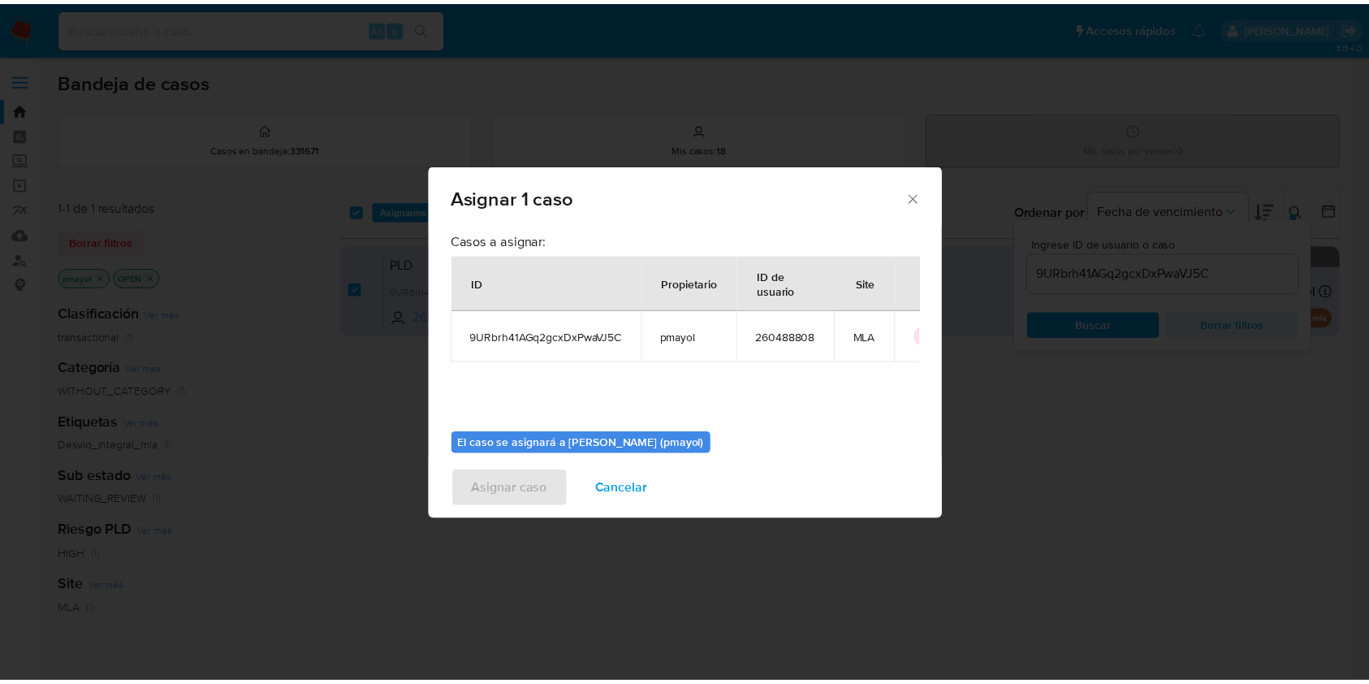
scroll to position [83, 0]
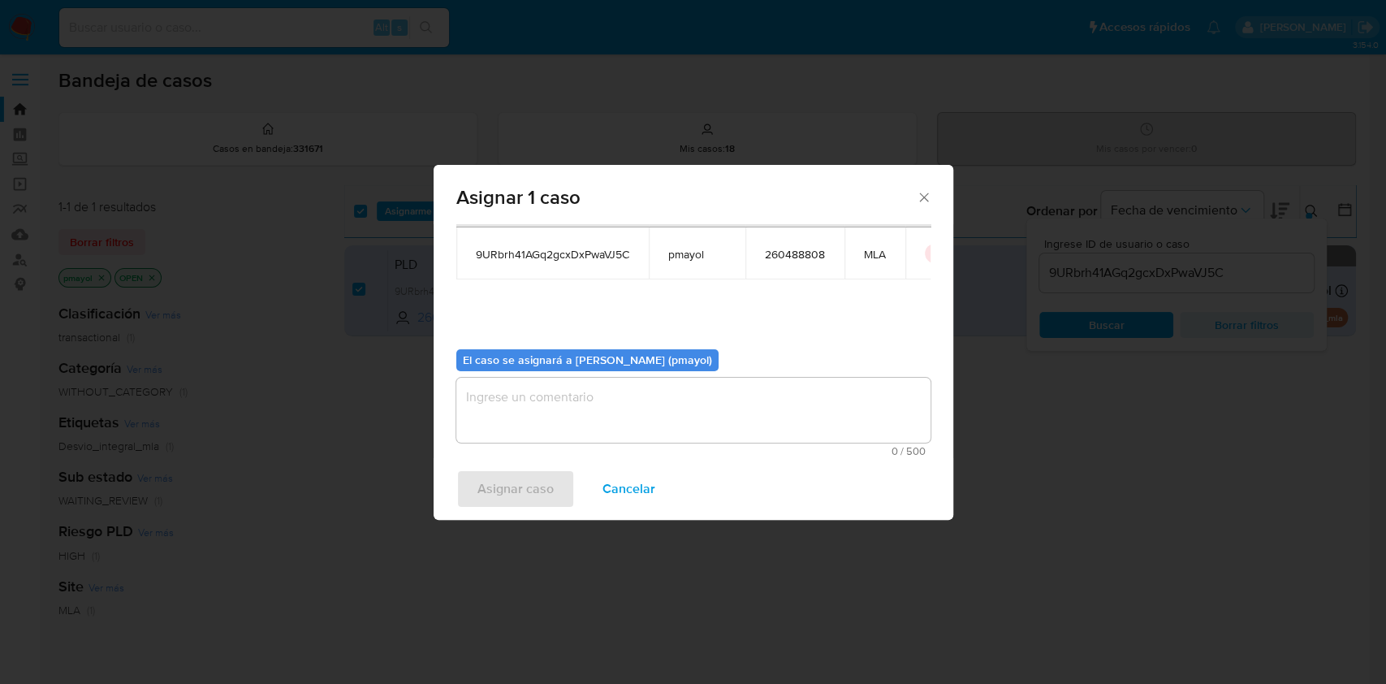
click at [790, 422] on textarea "assign-modal" at bounding box center [693, 410] width 474 height 65
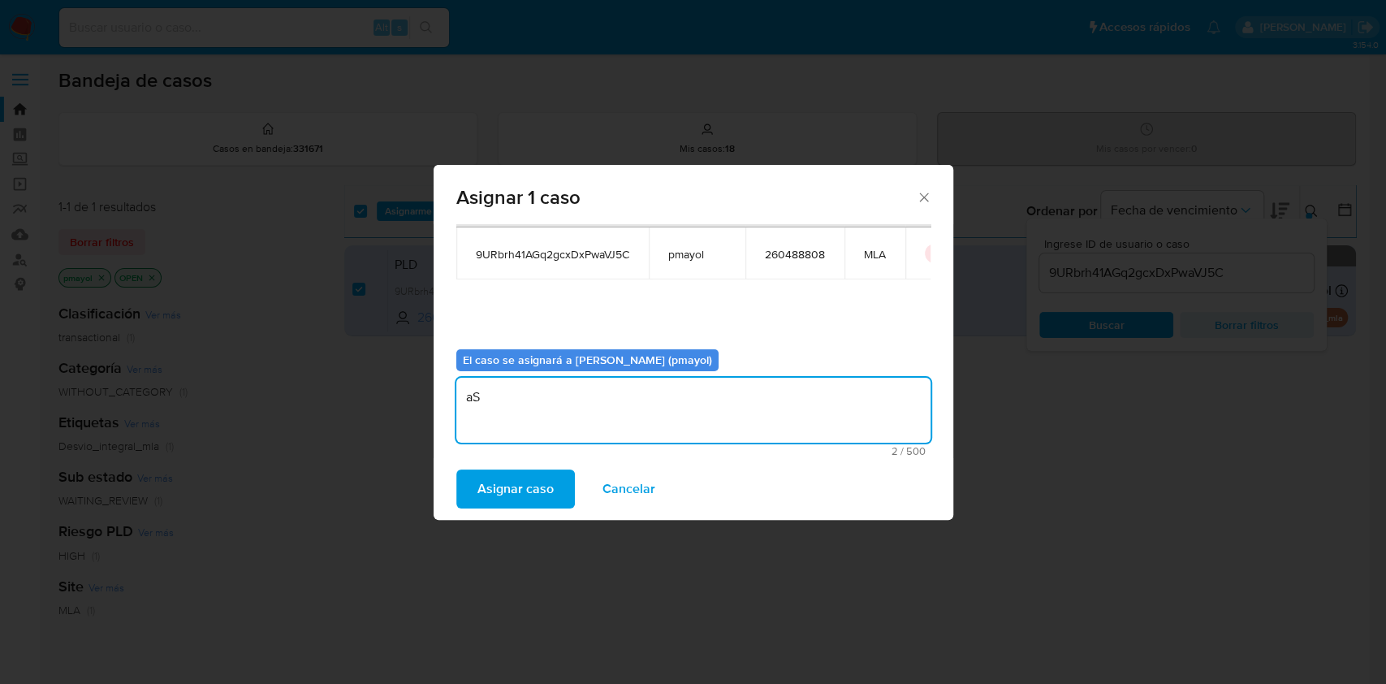
type textarea "a"
type textarea "Asignación"
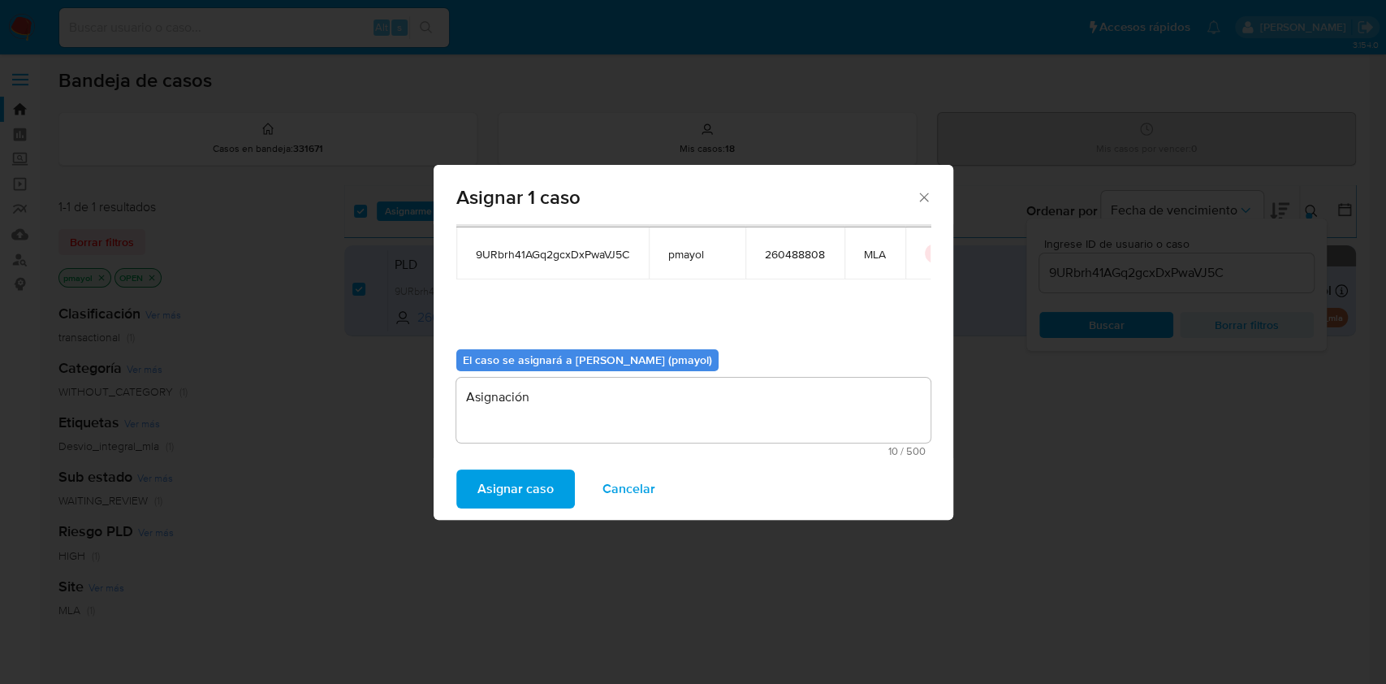
click at [530, 490] on span "Asignar caso" at bounding box center [516, 489] width 76 height 36
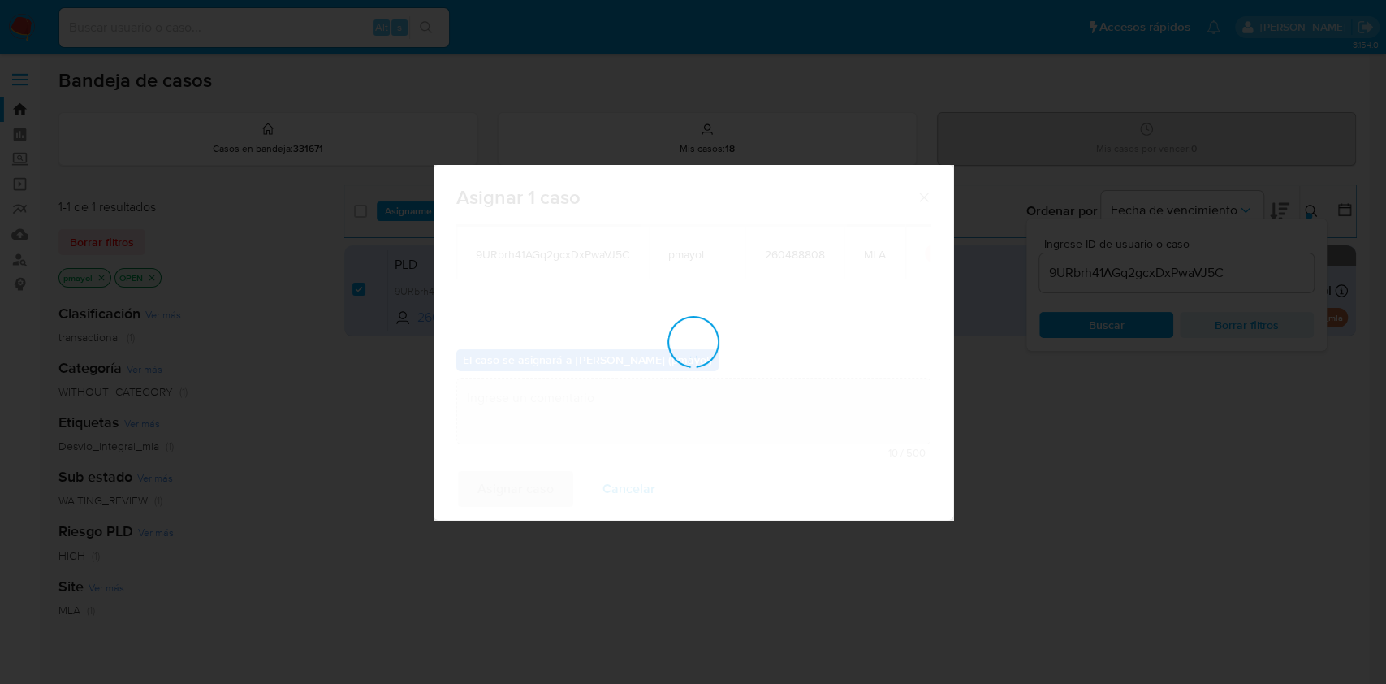
checkbox input "false"
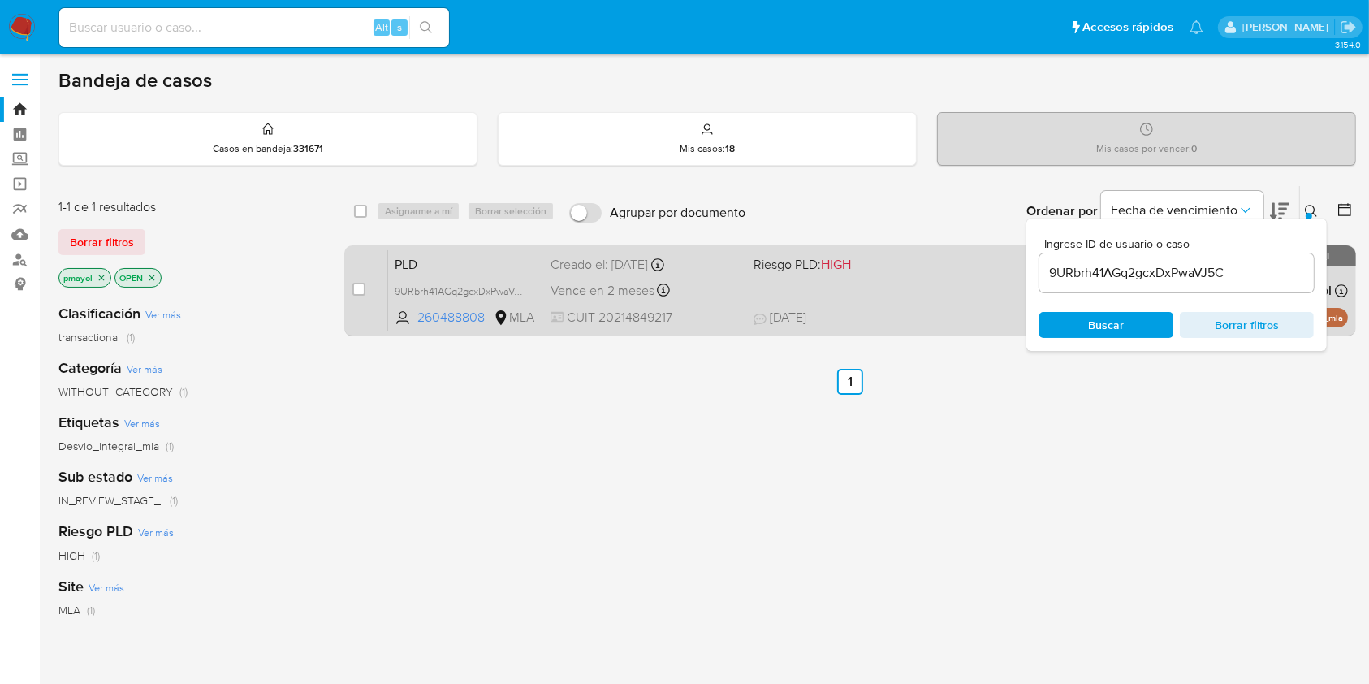
click at [718, 300] on div "Vence en 2 meses Vence el 10/10/2025 03:18:42" at bounding box center [645, 290] width 189 height 22
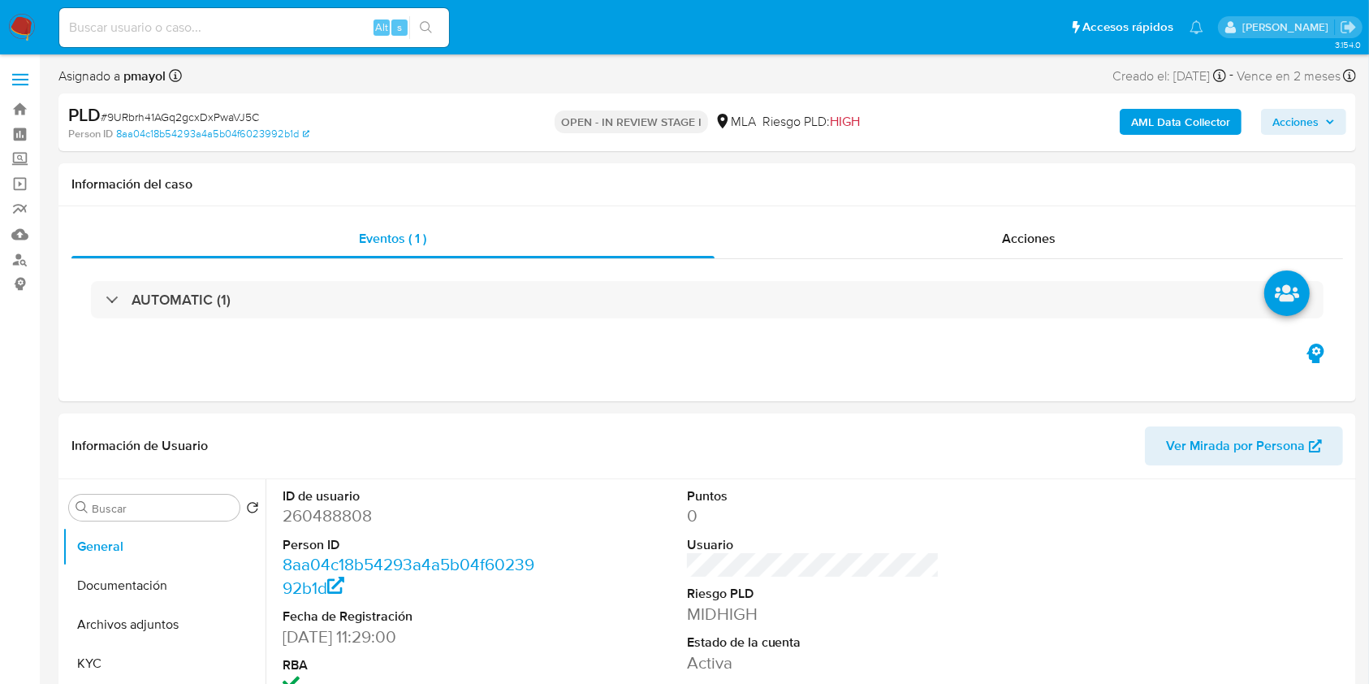
select select "10"
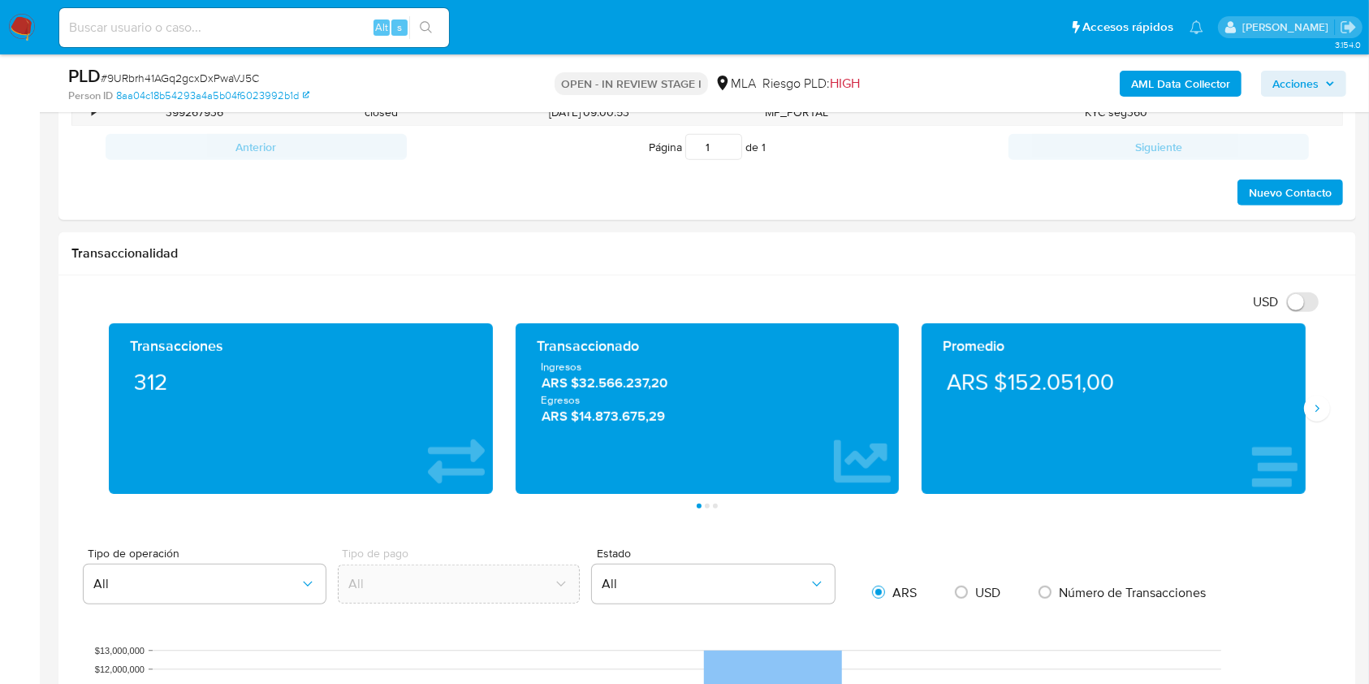
scroll to position [511, 0]
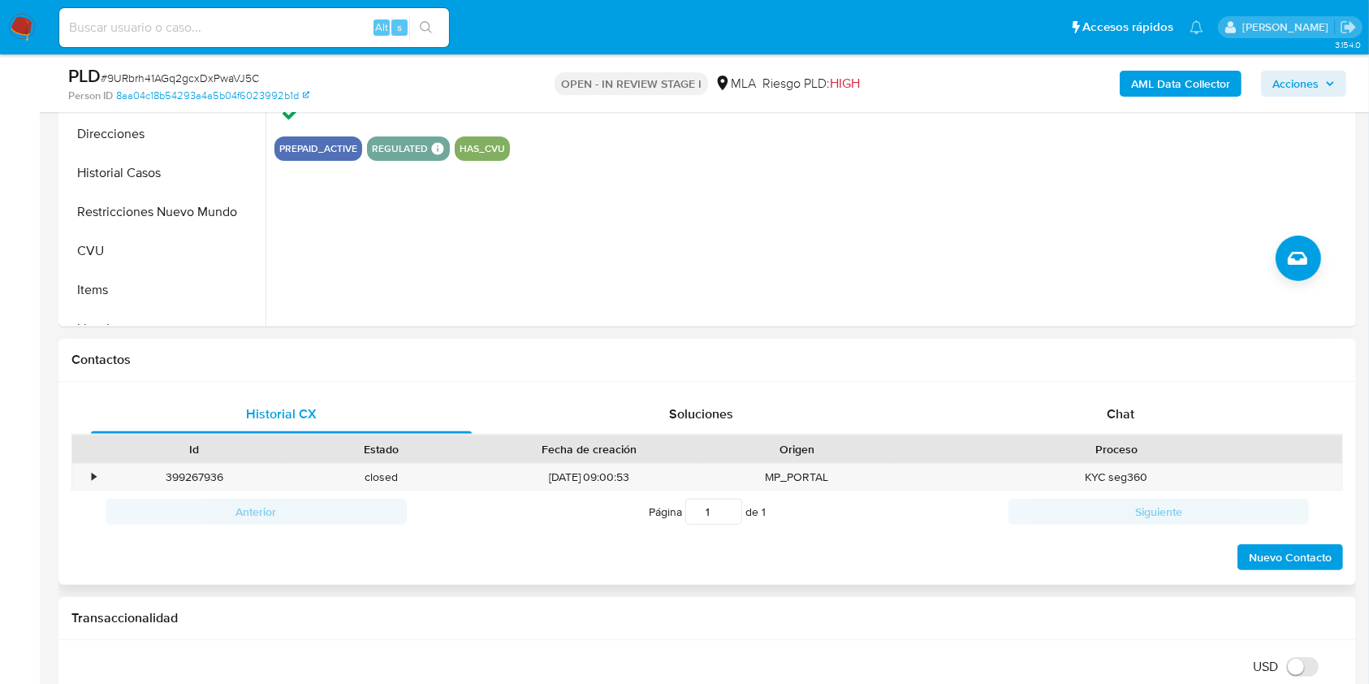
click at [1121, 393] on div "Historial CX Soluciones Chat Id Estado Fecha de creación Origen Proceso • 39926…" at bounding box center [707, 484] width 1298 height 204
click at [1122, 396] on div "Chat" at bounding box center [1121, 414] width 381 height 39
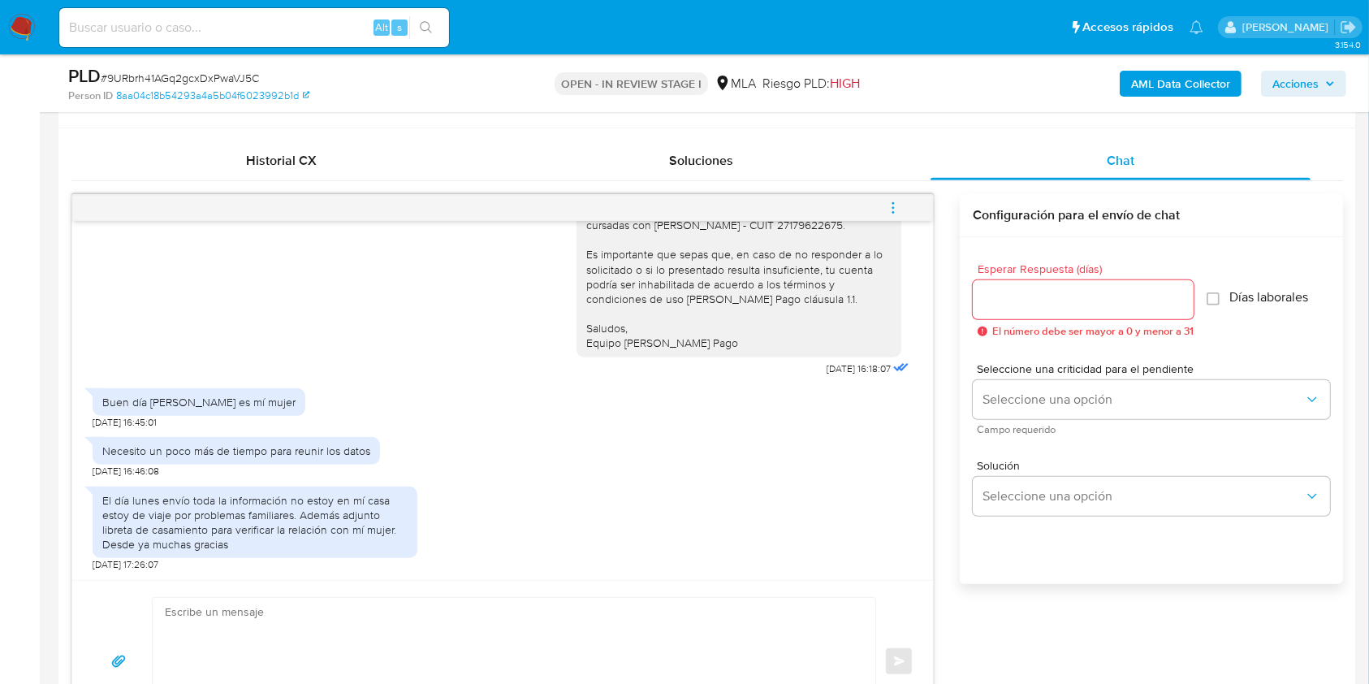
scroll to position [776, 0]
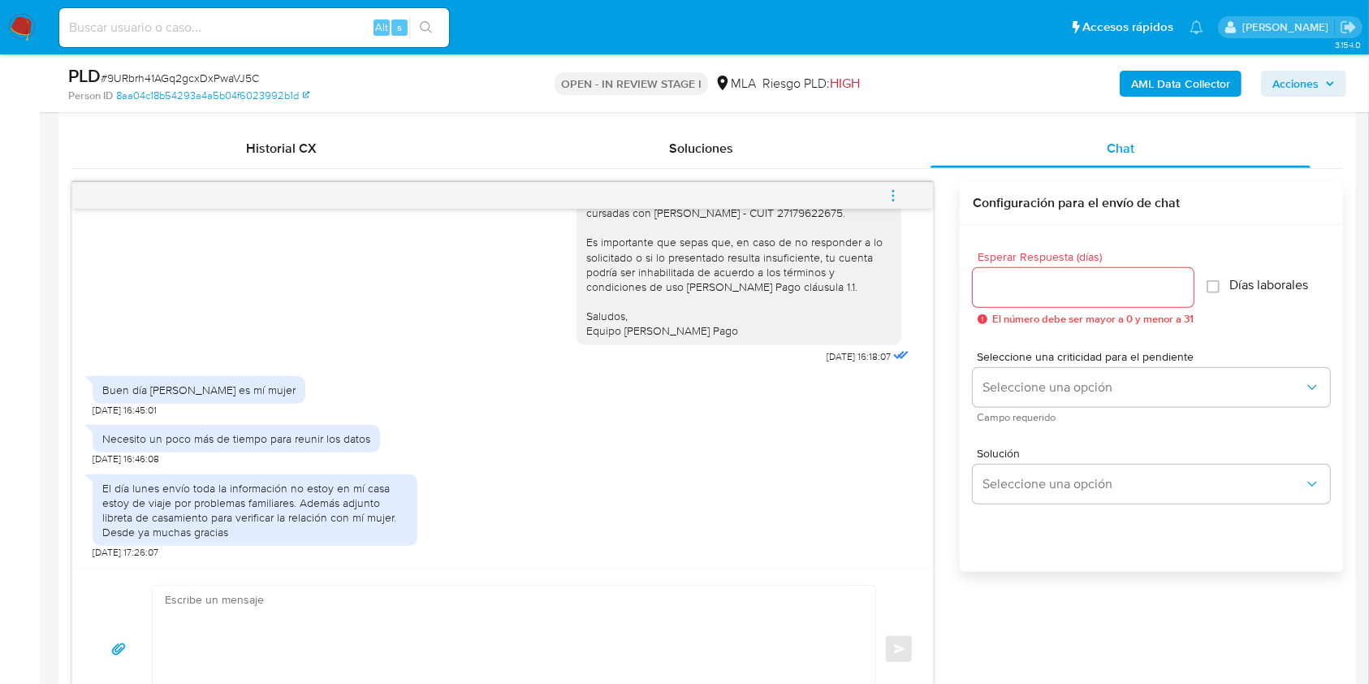
click at [591, 615] on textarea at bounding box center [510, 650] width 690 height 128
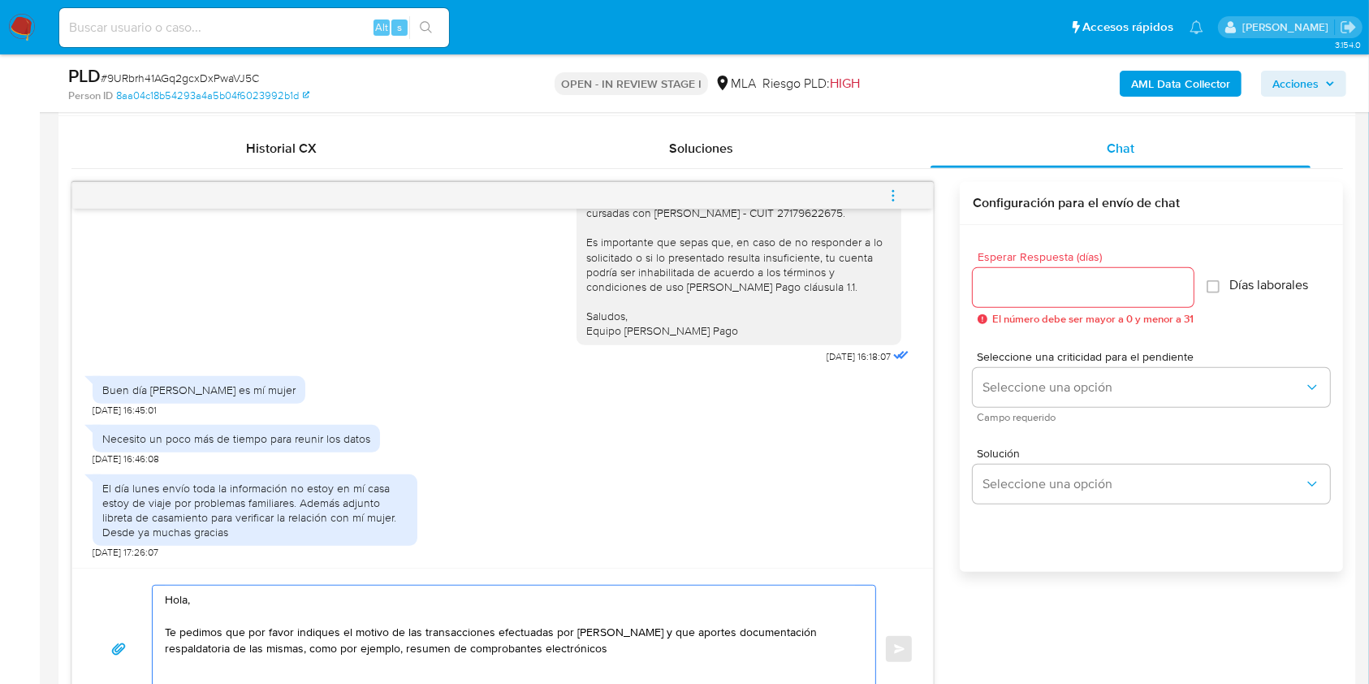
click at [586, 631] on textarea "Hola, Te pedimos que por favor indiques el motivo de las transacciones efectuad…" at bounding box center [510, 650] width 690 height 128
drag, startPoint x: 586, startPoint y: 631, endPoint x: 568, endPoint y: 596, distance: 38.9
click at [568, 596] on textarea "Hola, Te pedimos que por favor indiques el motivo de las transacciones efectuad…" at bounding box center [510, 650] width 690 height 128
click at [612, 642] on textarea "Hola, Te pedimos que por favor indiques el motivo de las transacciones efectuad…" at bounding box center [510, 650] width 690 height 128
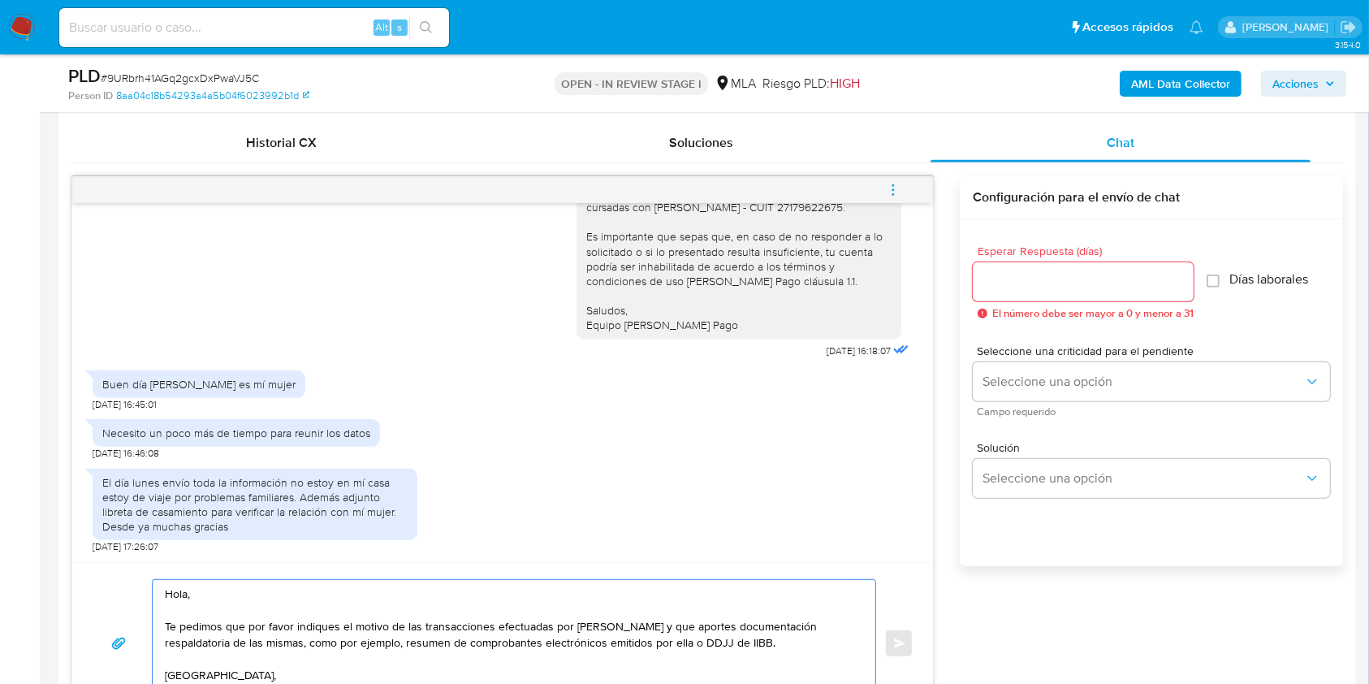
scroll to position [799, 0]
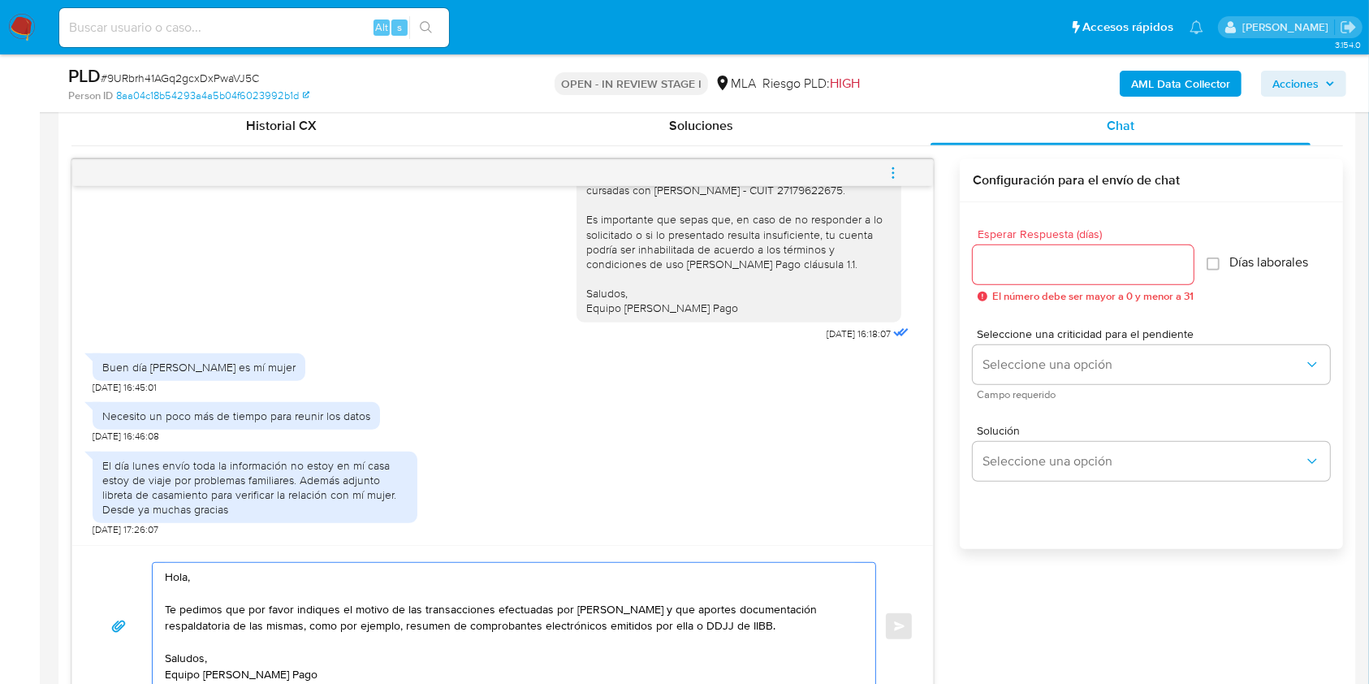
type textarea "Hola, Te pedimos que por favor indiques el motivo de las transacciones efectuad…"
click at [1040, 268] on input "Esperar Respuesta (días)" at bounding box center [1083, 264] width 221 height 21
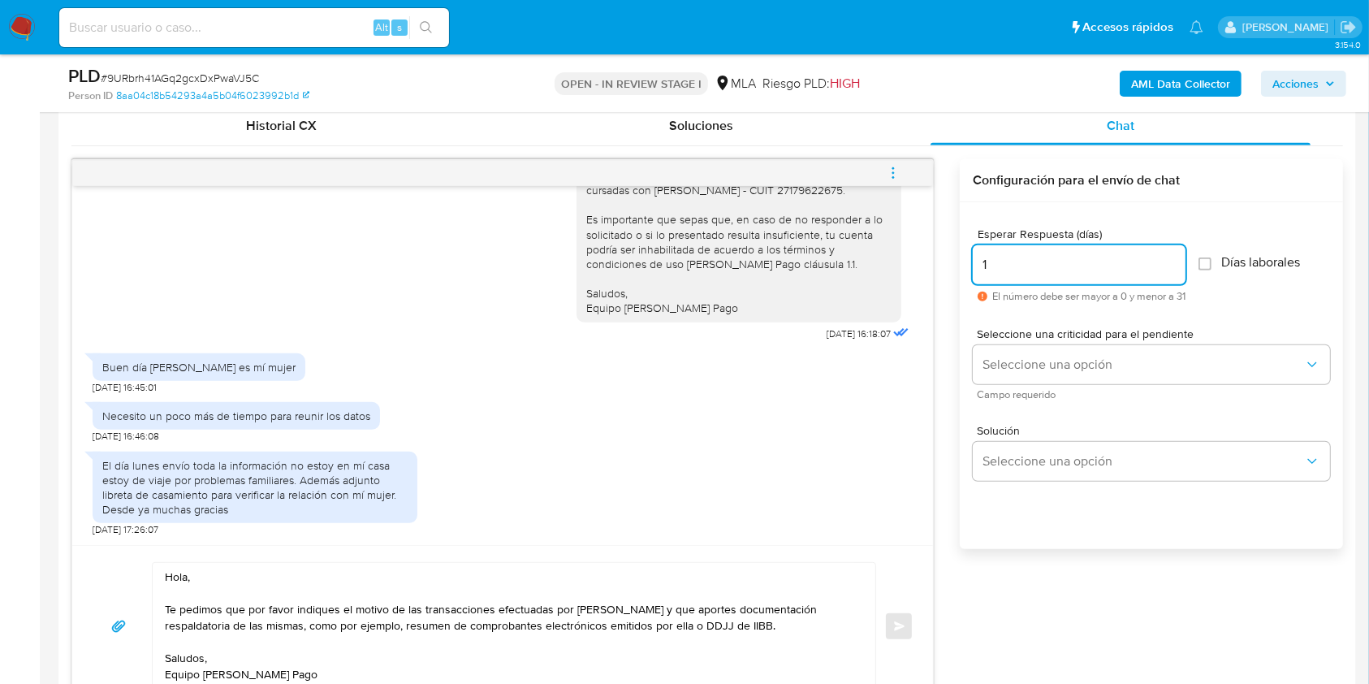
type input "1"
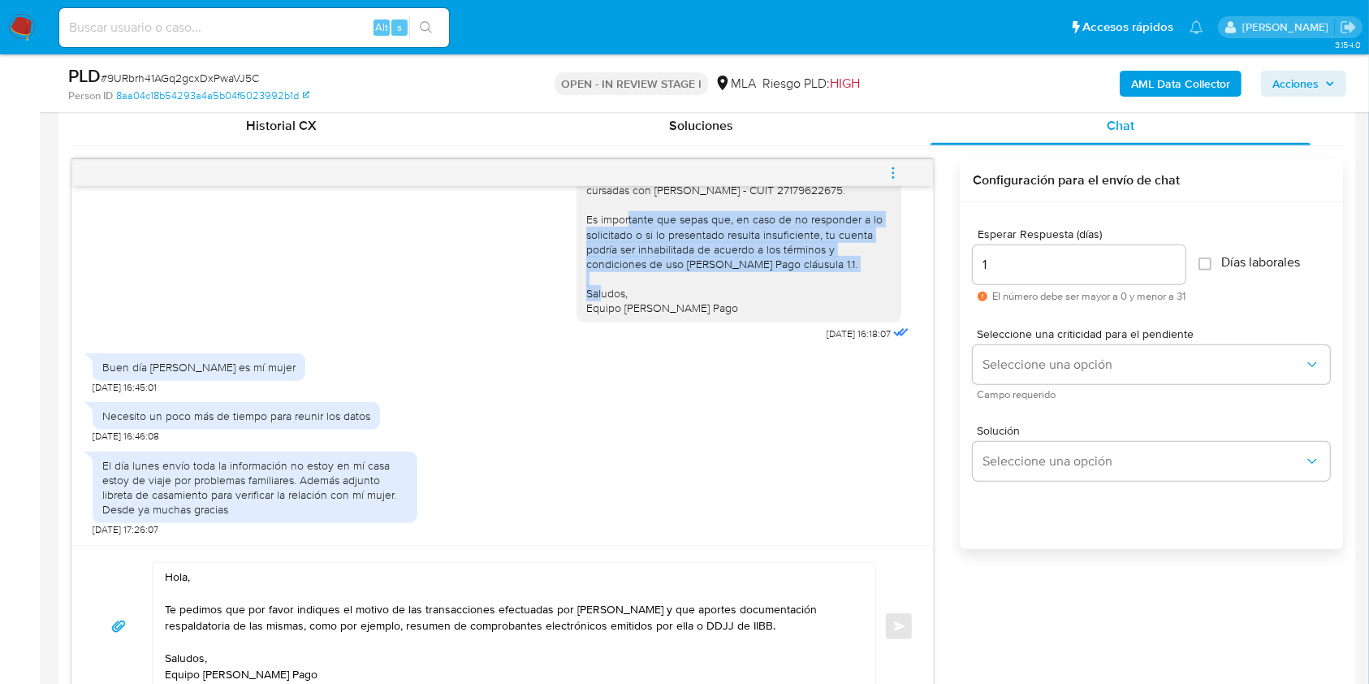
drag, startPoint x: 831, startPoint y: 270, endPoint x: 572, endPoint y: 223, distance: 263.3
click at [586, 223] on div "Hola, Te consultamos si pudiste reunir la información y documentación requerida…" at bounding box center [738, 212] width 305 height 207
copy div "Es importante que sepas que, en caso de no responder a lo solicitado o si lo pr…"
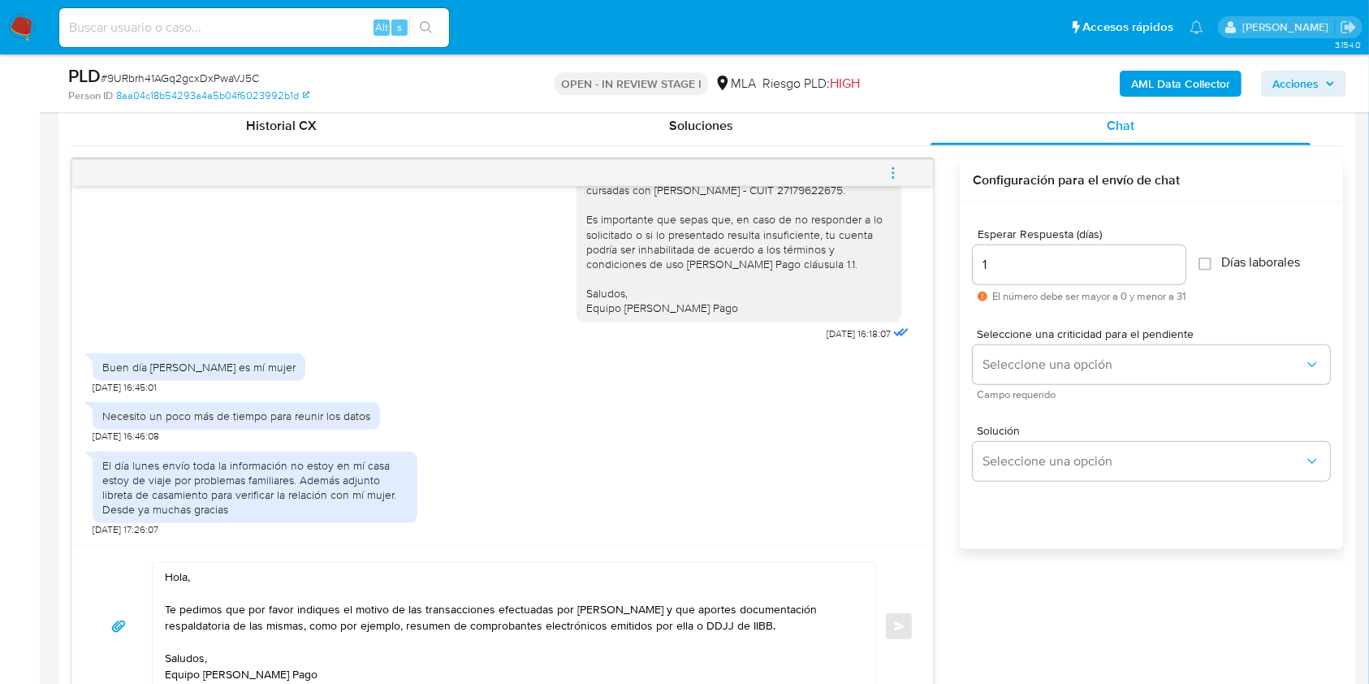
click at [793, 627] on textarea "Hola, Te pedimos que por favor indiques el motivo de las transacciones efectuad…" at bounding box center [510, 627] width 690 height 128
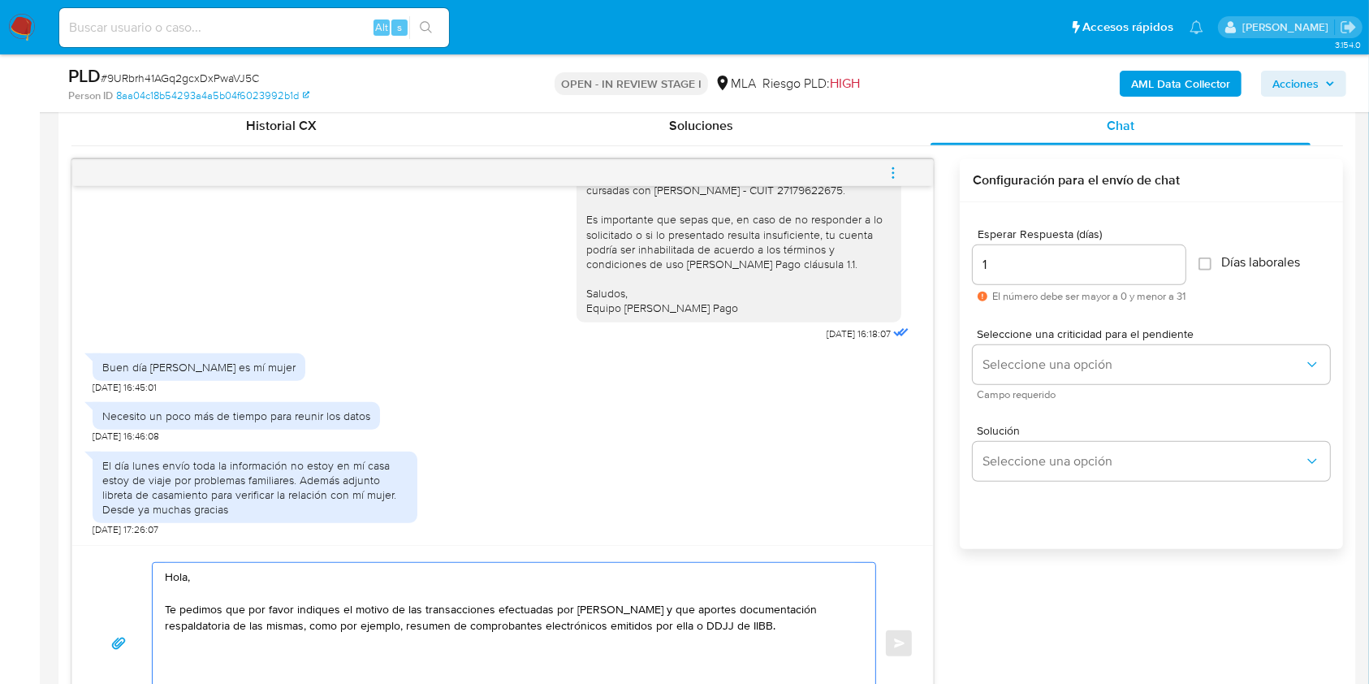
paste textarea "Es importante que sepas que, en caso de no responder a lo solicitado o si lo pr…"
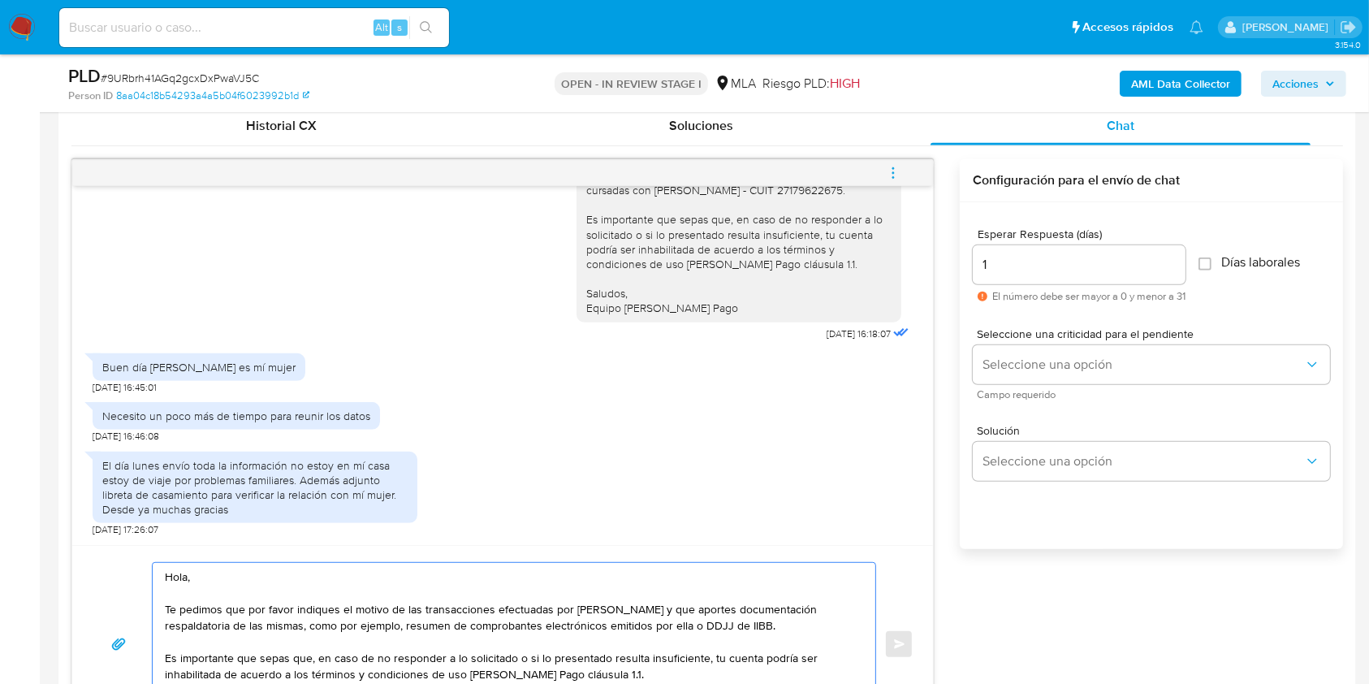
click at [793, 627] on textarea "Hola, Te pedimos que por favor indiques el motivo de las transacciones efectuad…" at bounding box center [510, 644] width 690 height 162
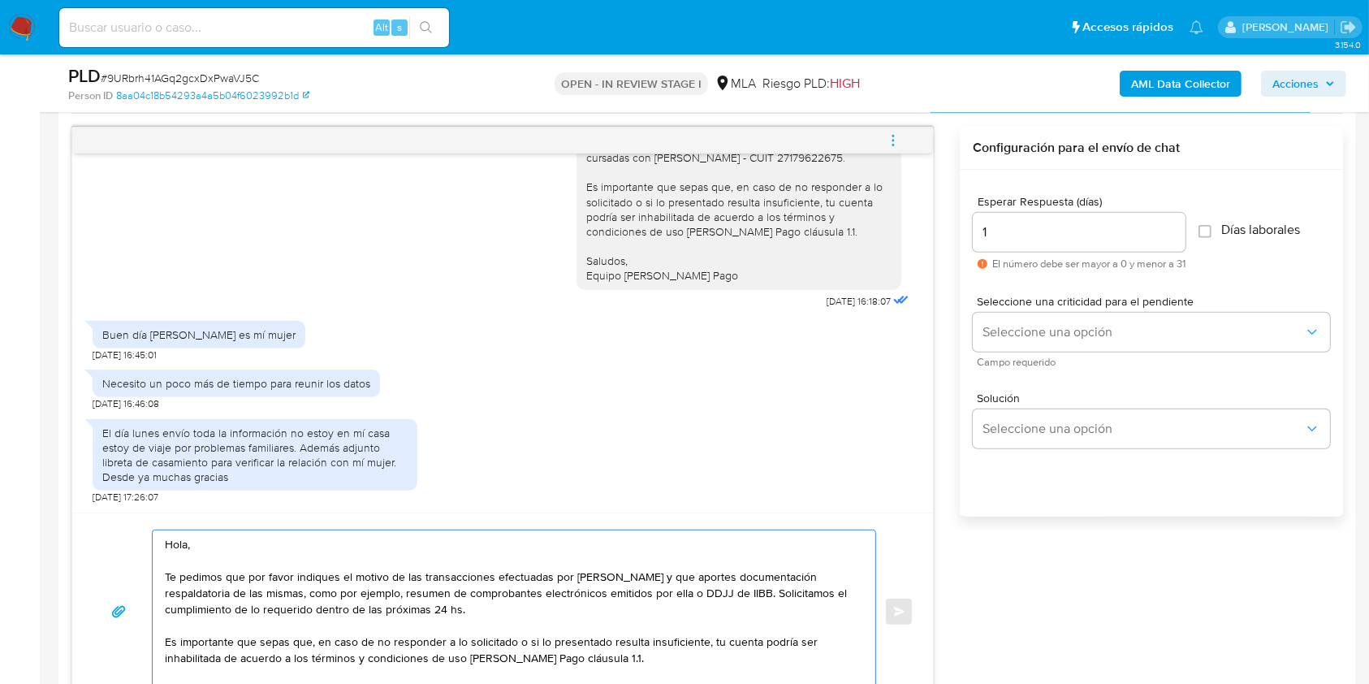
scroll to position [32, 0]
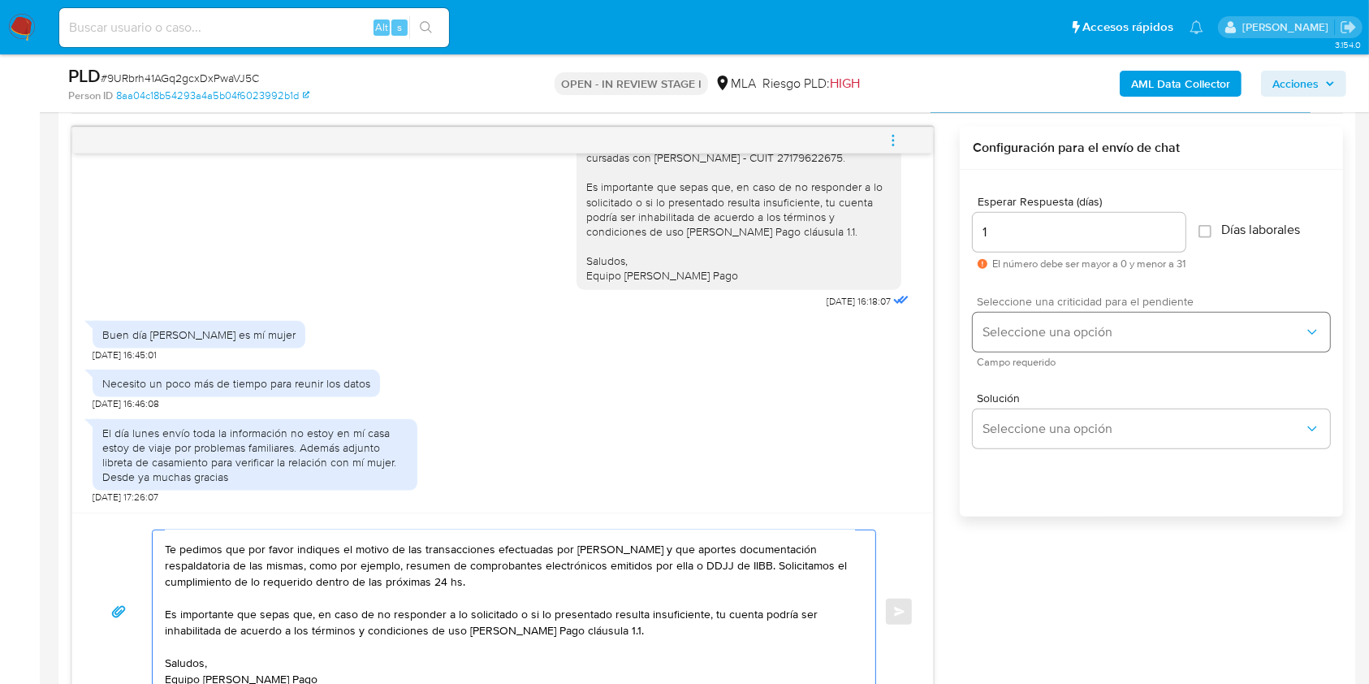
type textarea "Hola, Te pedimos que por favor indiques el motivo de las transacciones efectuad…"
click at [1028, 330] on span "Seleccione una opción" at bounding box center [1144, 332] width 322 height 16
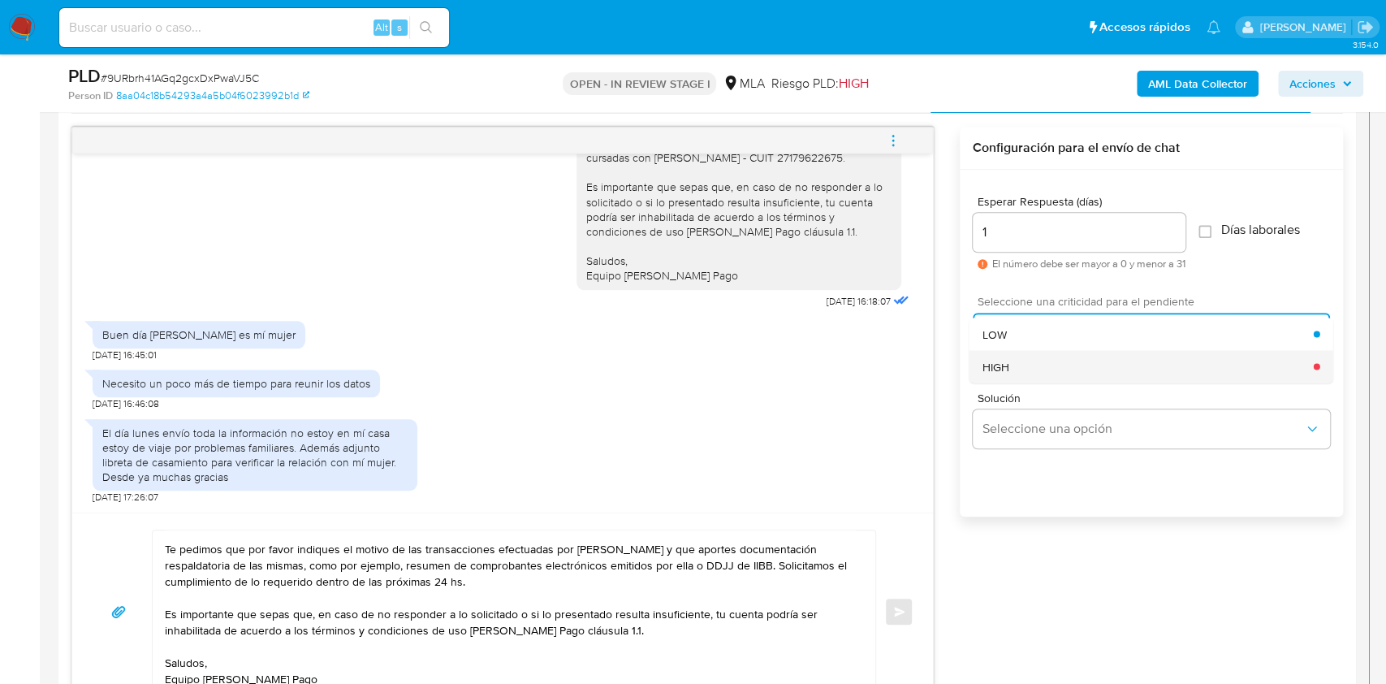
click at [1012, 362] on div "HIGH" at bounding box center [1148, 366] width 331 height 32
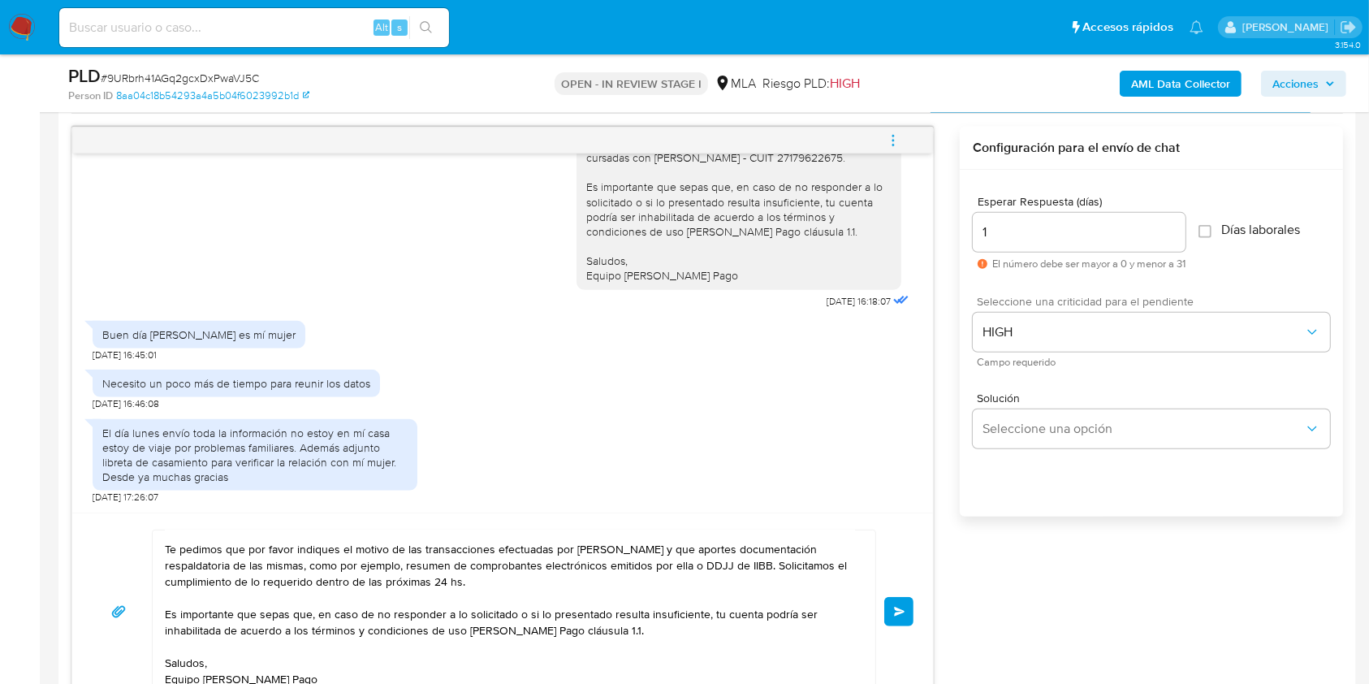
click at [885, 609] on button "Enviar" at bounding box center [898, 611] width 29 height 29
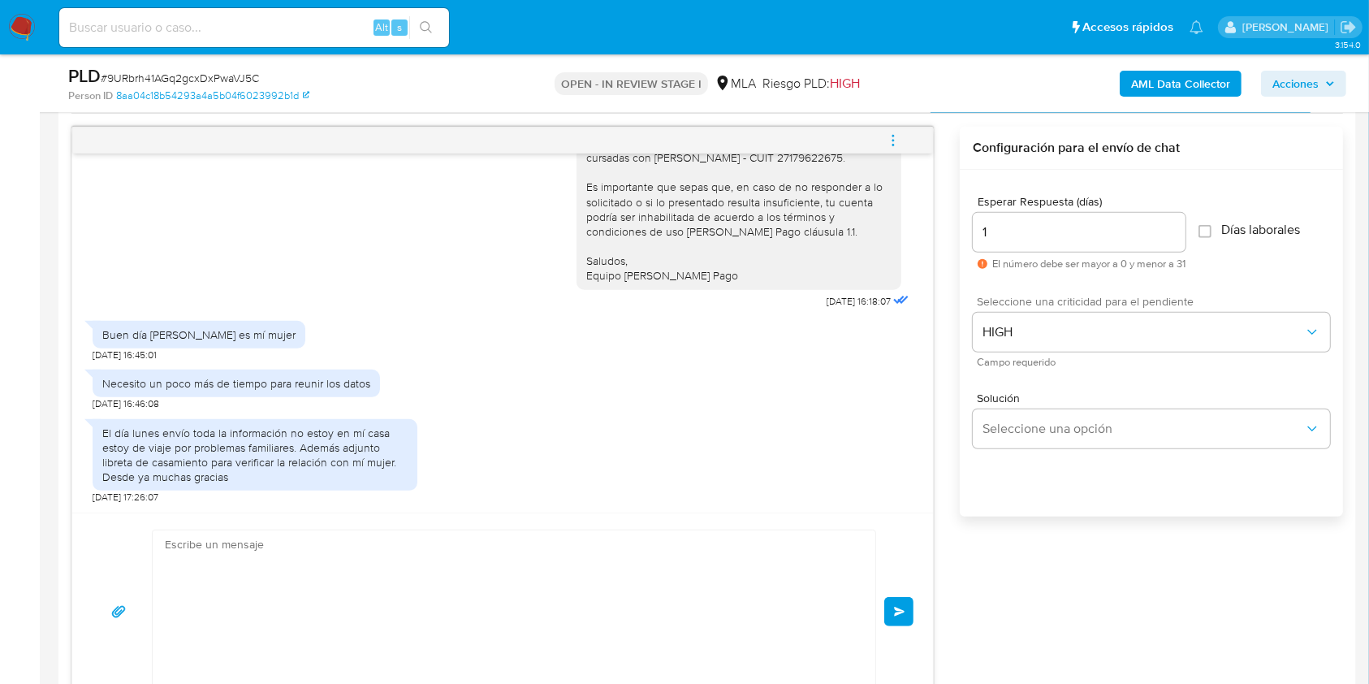
scroll to position [1368, 0]
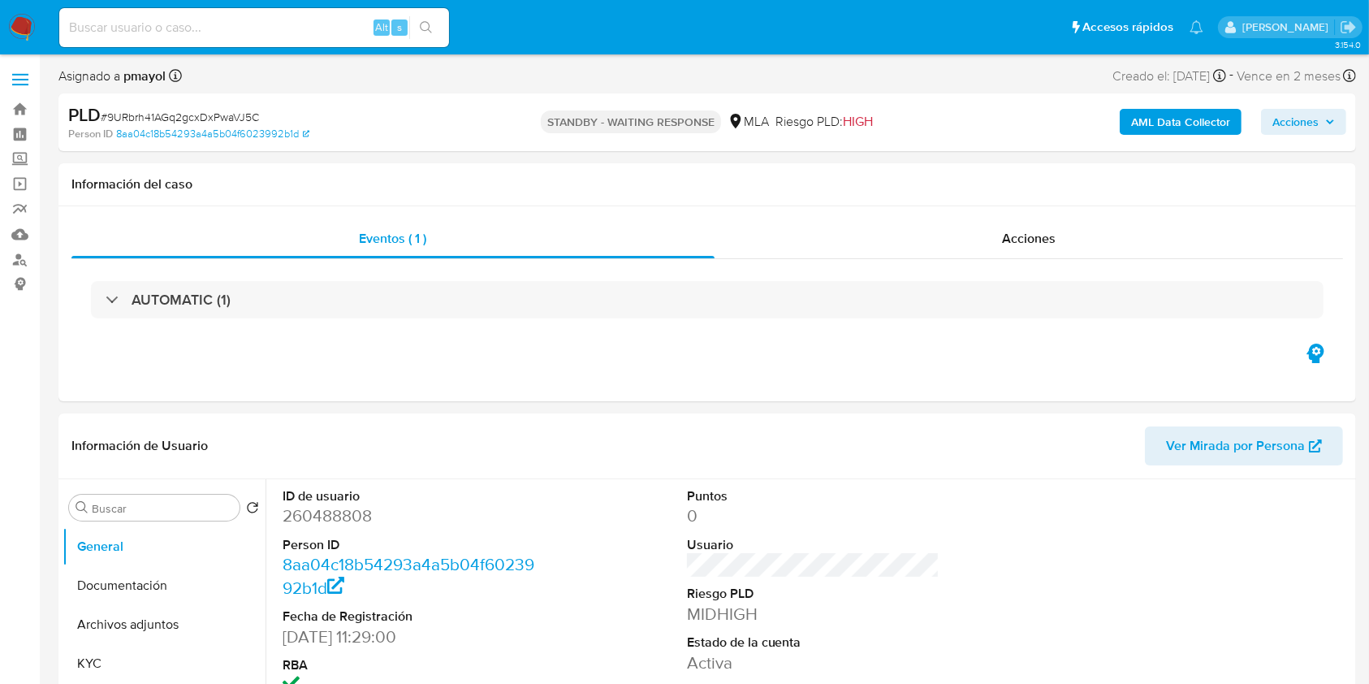
select select "10"
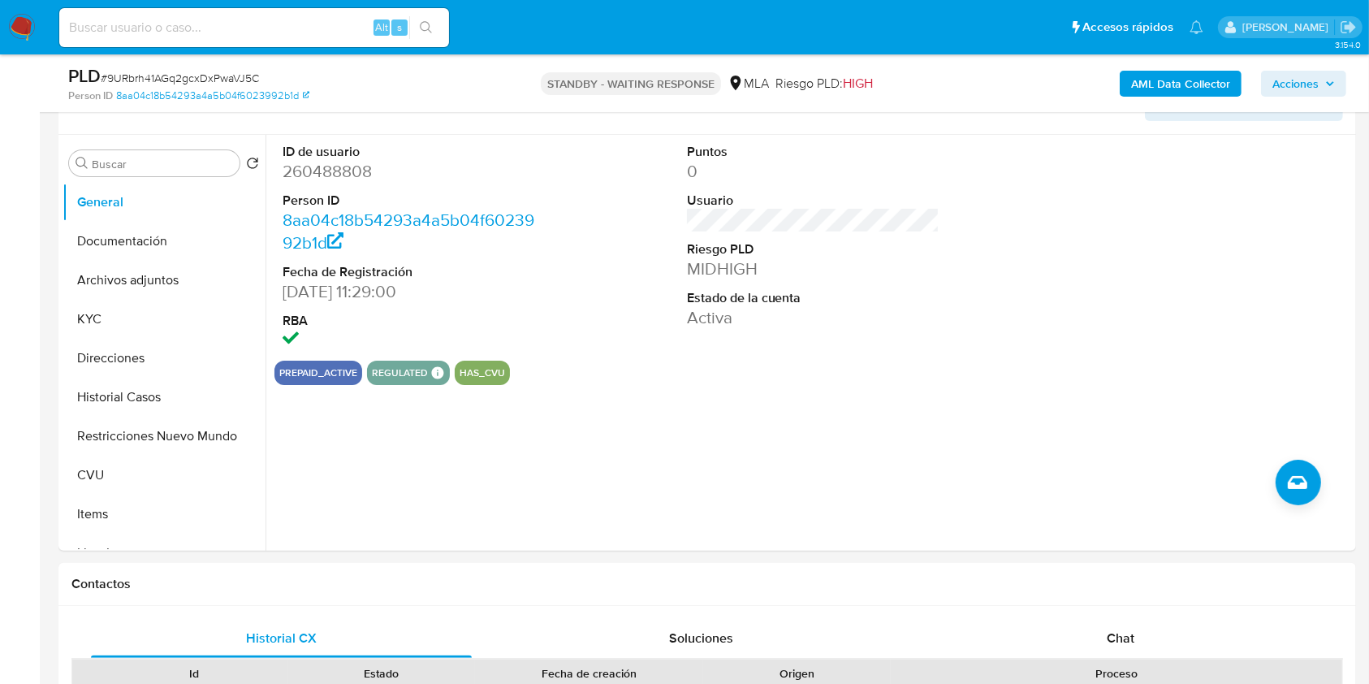
scroll to position [303, 0]
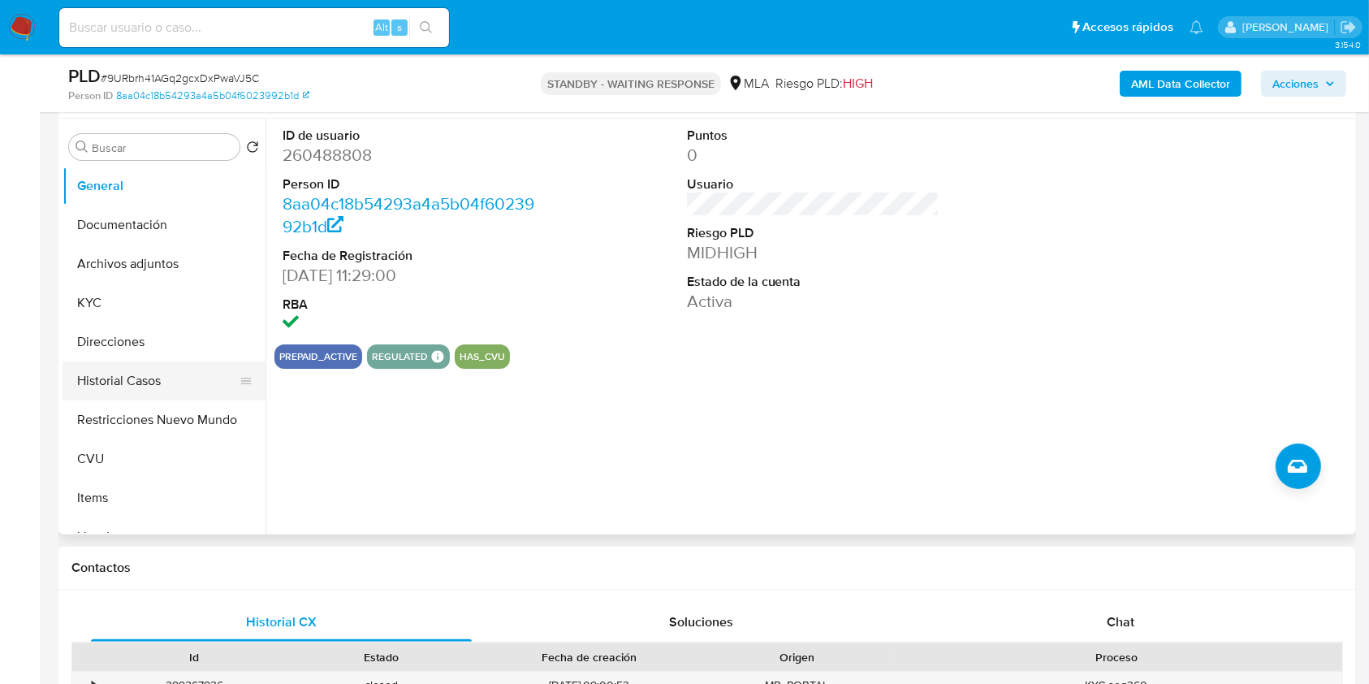
click at [79, 378] on button "Historial Casos" at bounding box center [158, 380] width 190 height 39
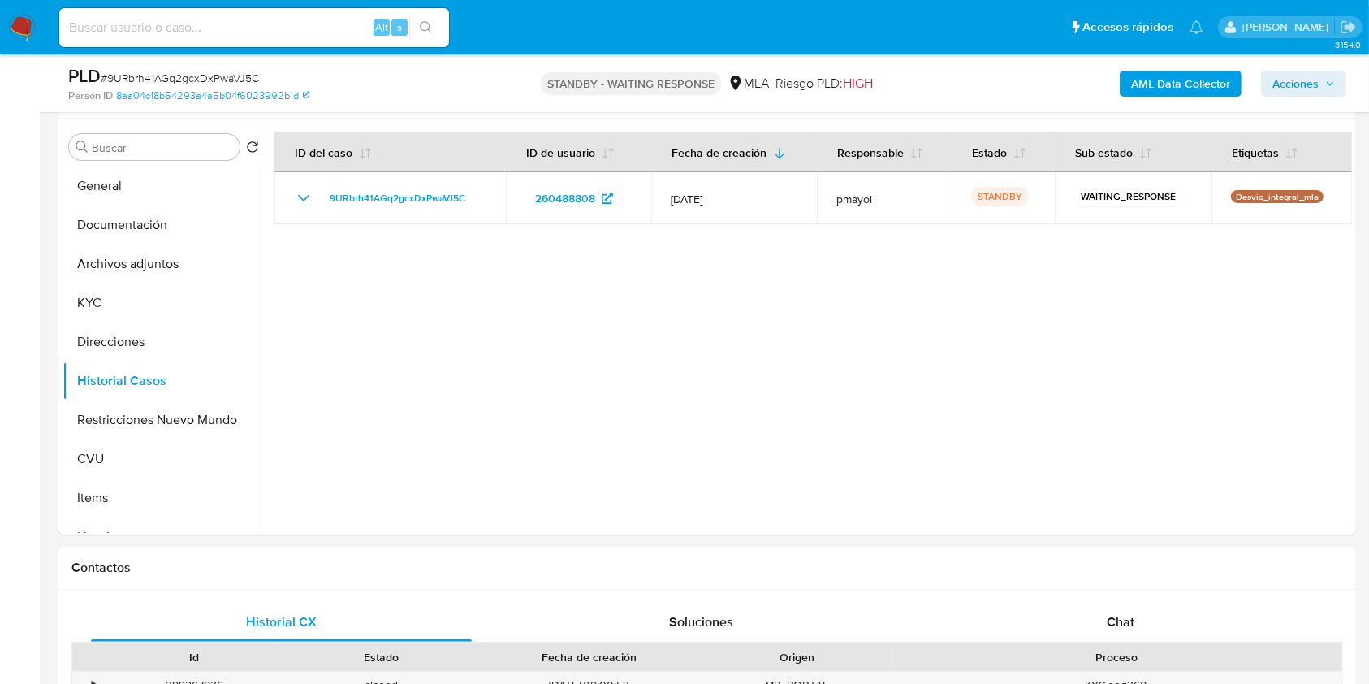
click at [290, 18] on input at bounding box center [254, 27] width 390 height 21
paste input "NQDf1eRNLdplPJ3YQDW8kfo4"
type input "NQDf1eRNLdplPJ3YQDW8kfo4"
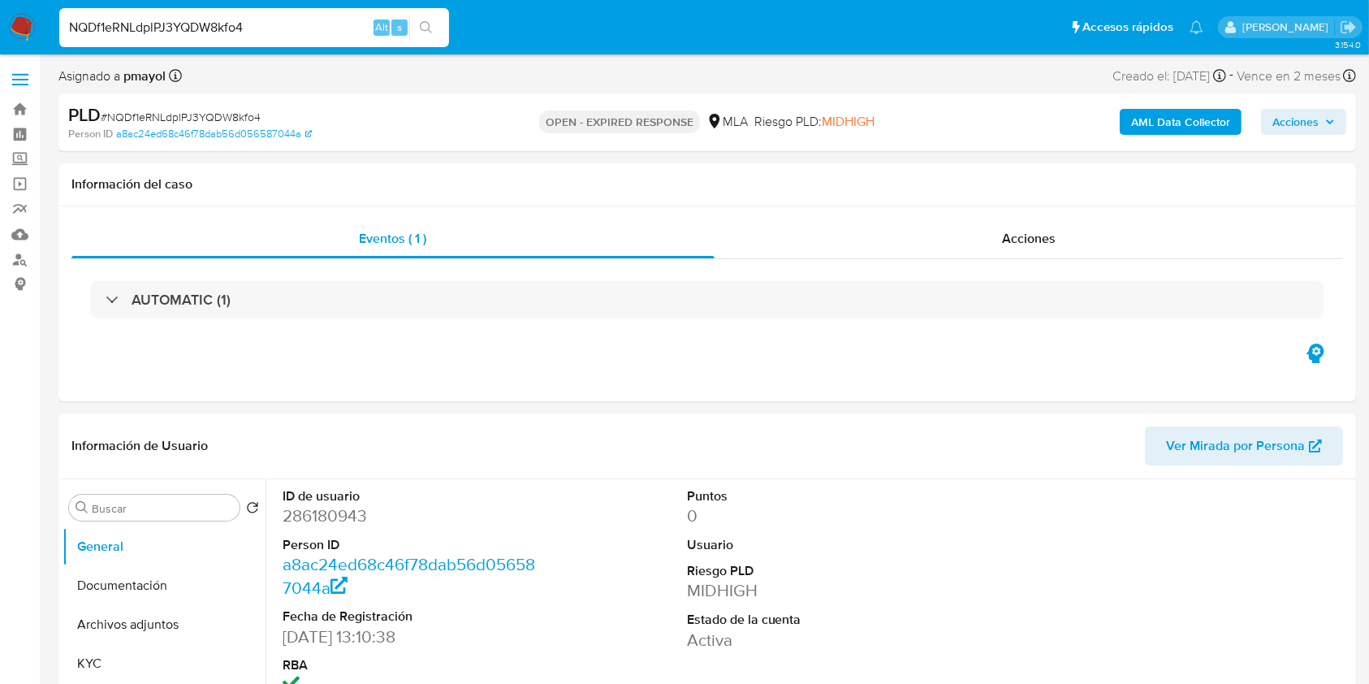
select select "10"
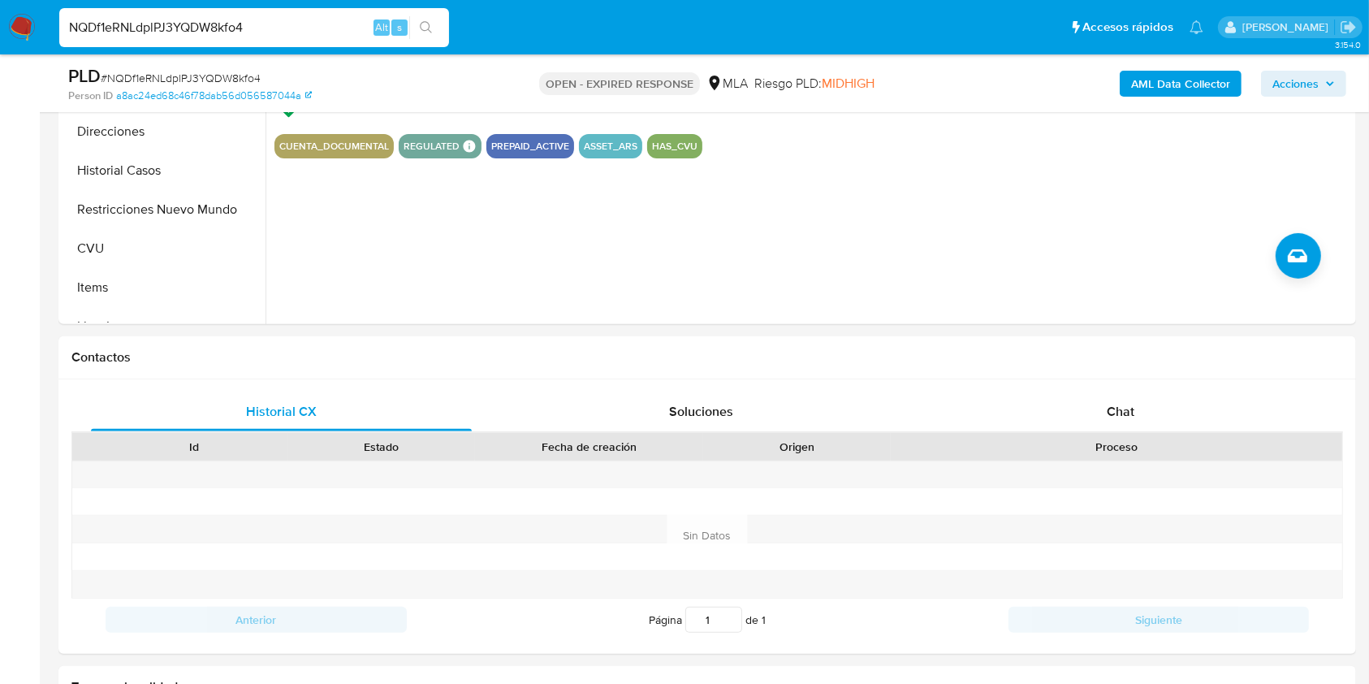
scroll to position [591, 0]
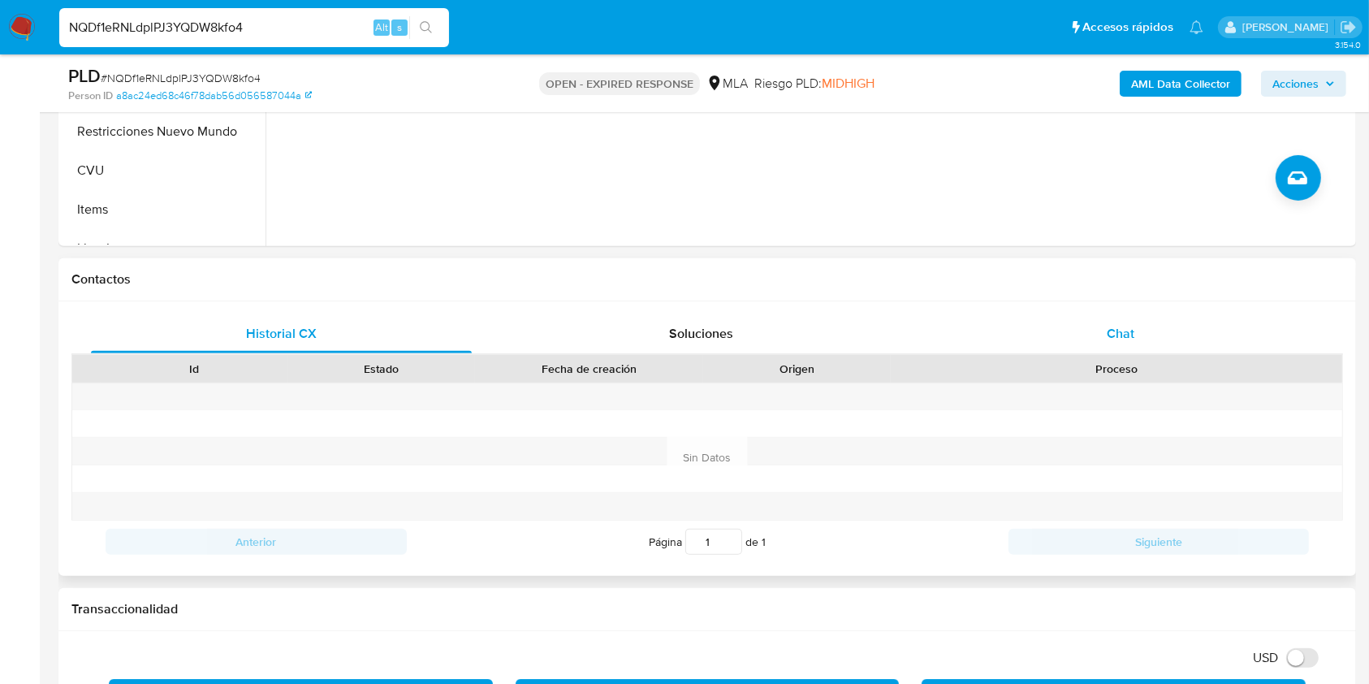
click at [1117, 315] on div "Chat" at bounding box center [1121, 333] width 381 height 39
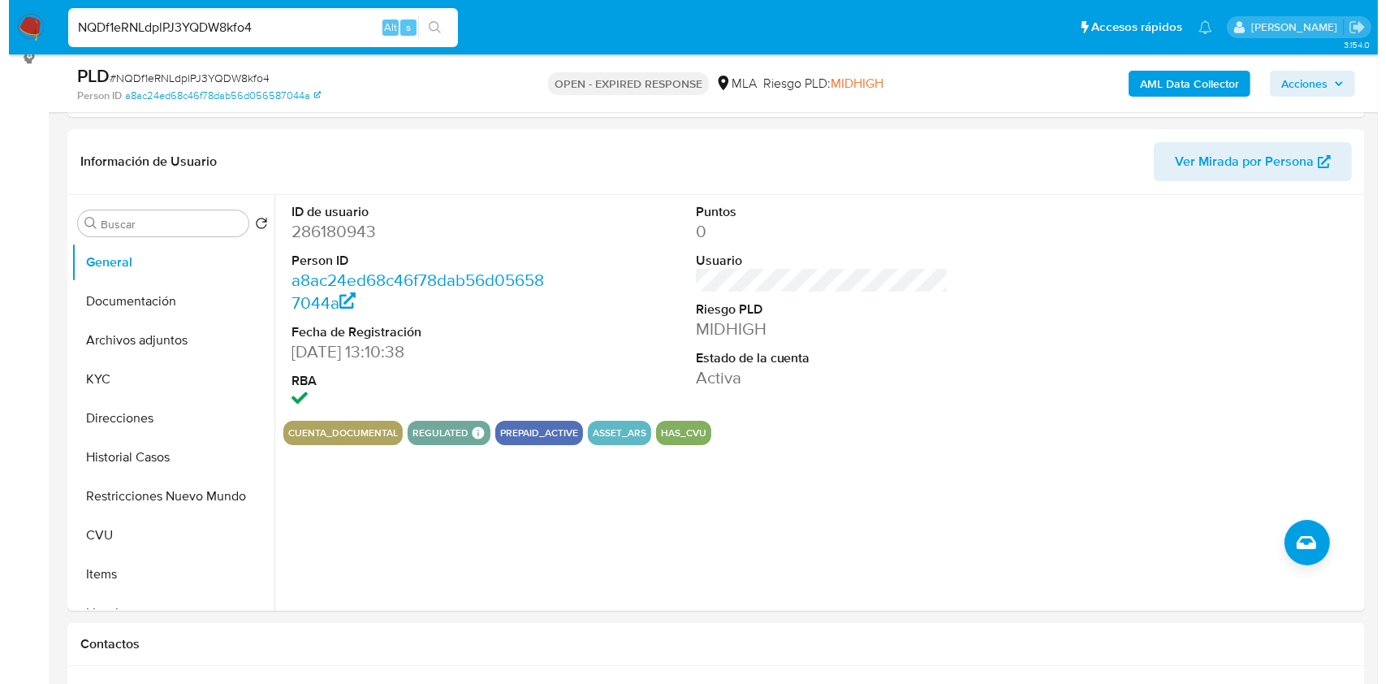
scroll to position [219, 0]
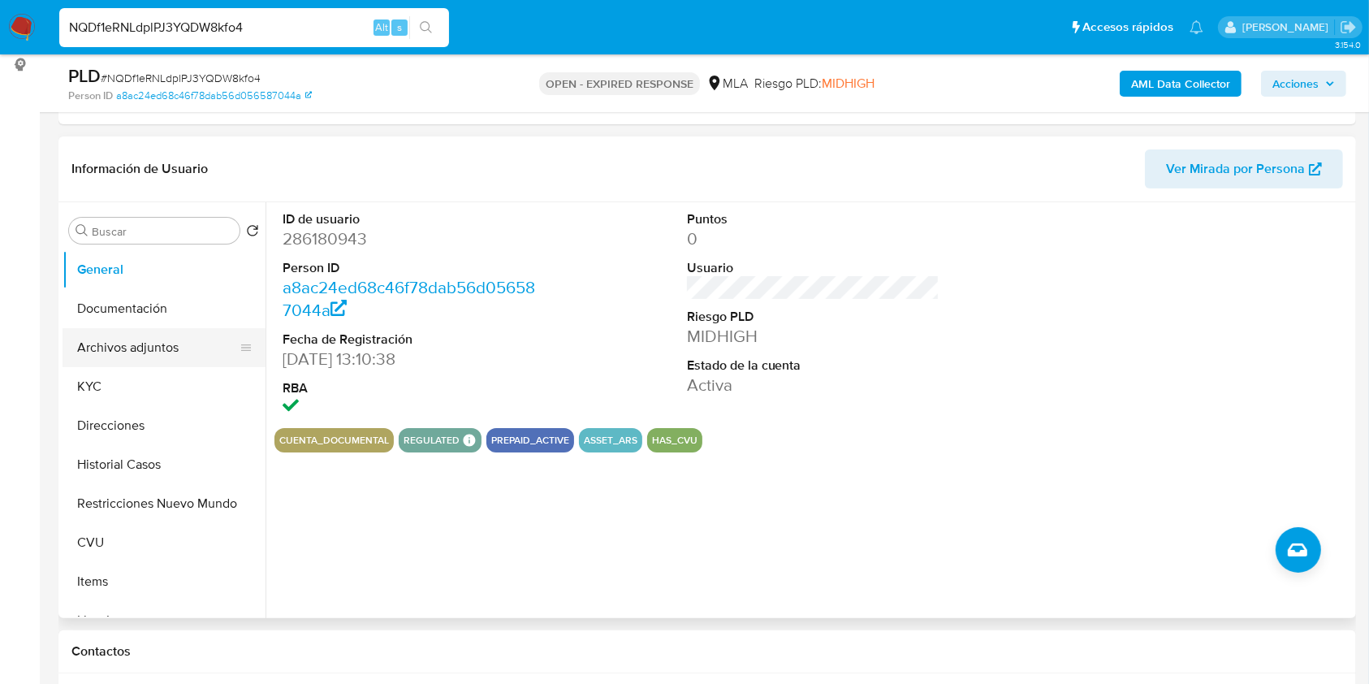
click at [170, 328] on button "Archivos adjuntos" at bounding box center [158, 347] width 190 height 39
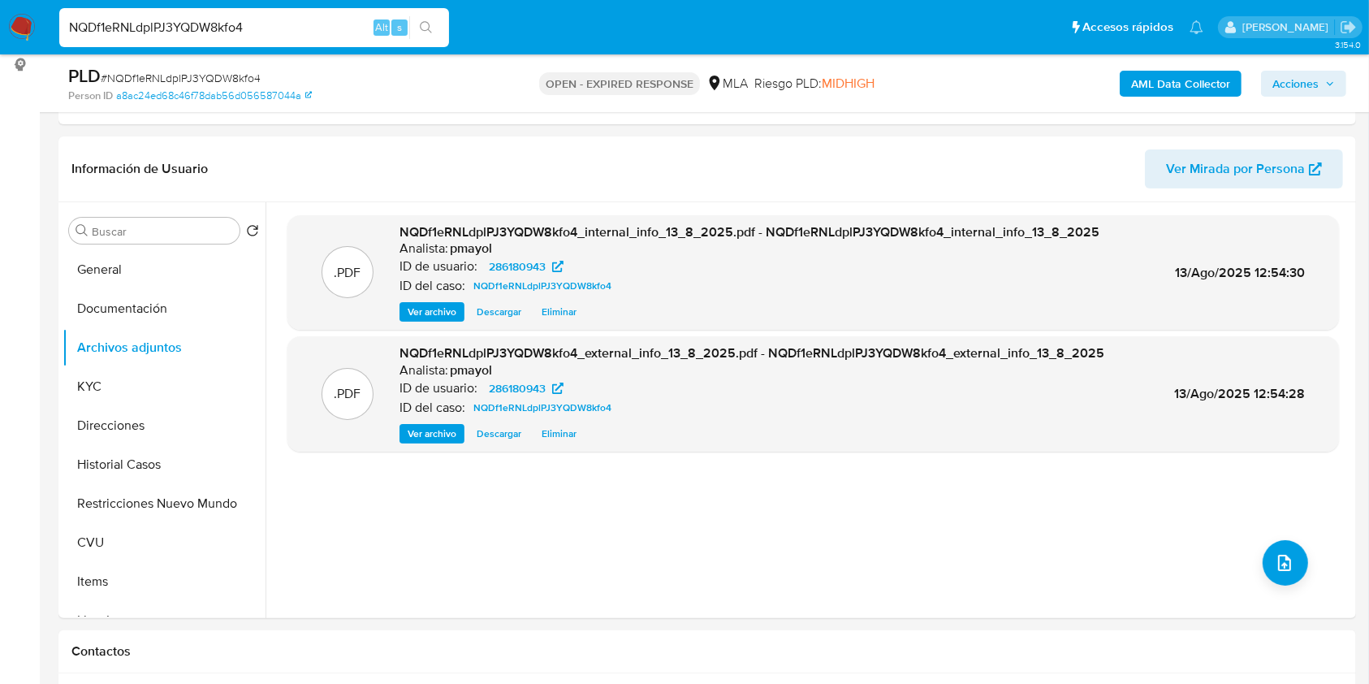
click at [1173, 80] on b "AML Data Collector" at bounding box center [1180, 84] width 99 height 26
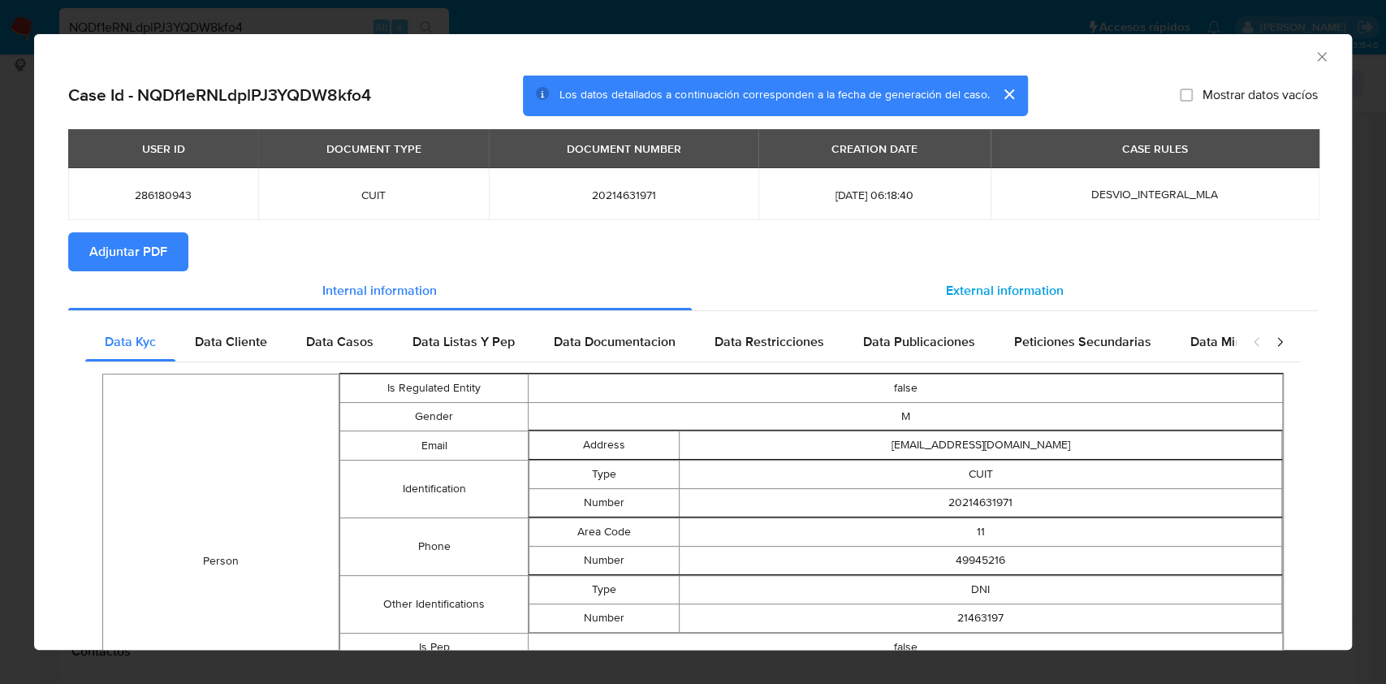
click at [967, 296] on span "External information" at bounding box center [1005, 290] width 118 height 19
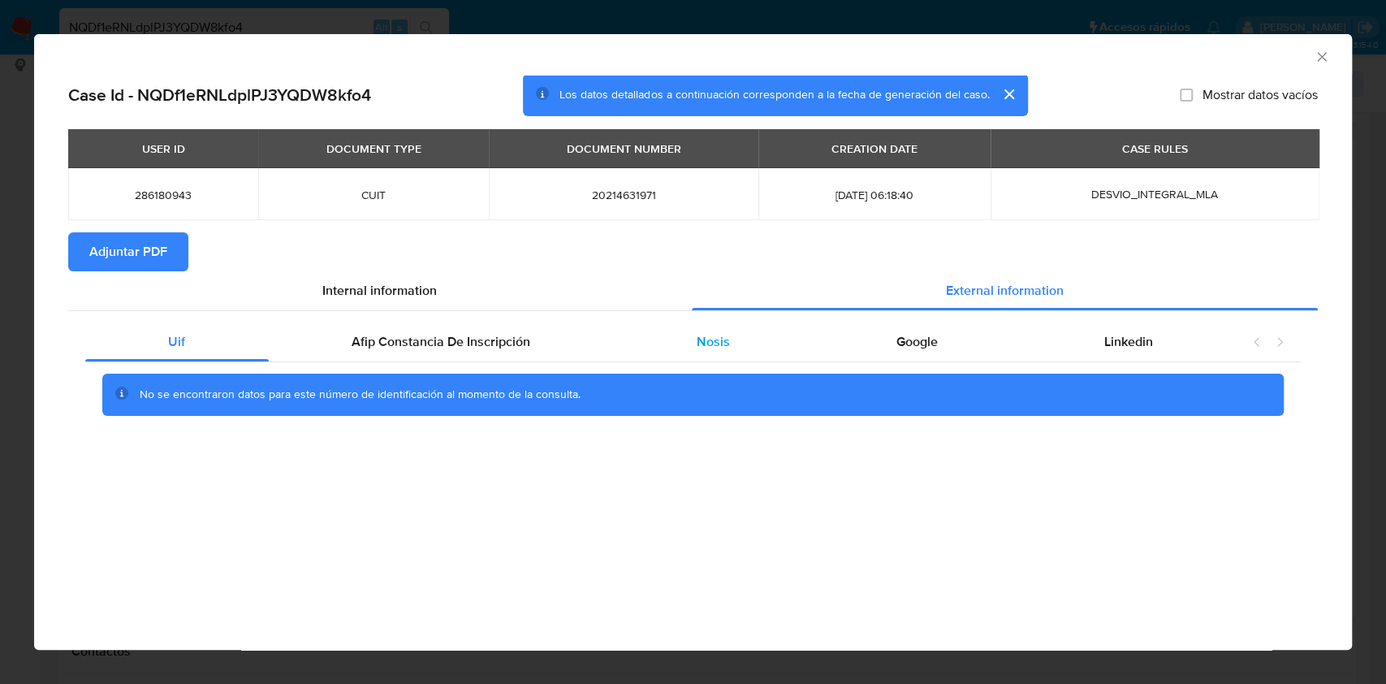
click at [748, 335] on div "Nosis" at bounding box center [714, 341] width 200 height 39
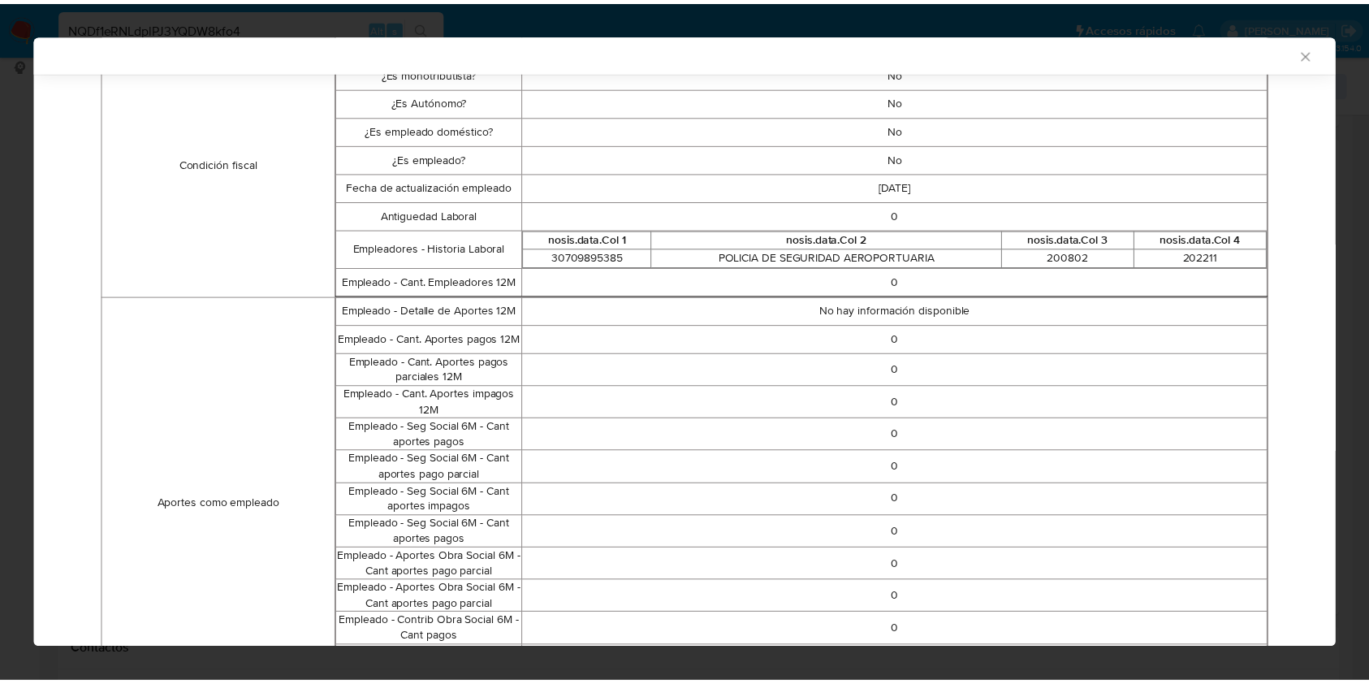
scroll to position [513, 0]
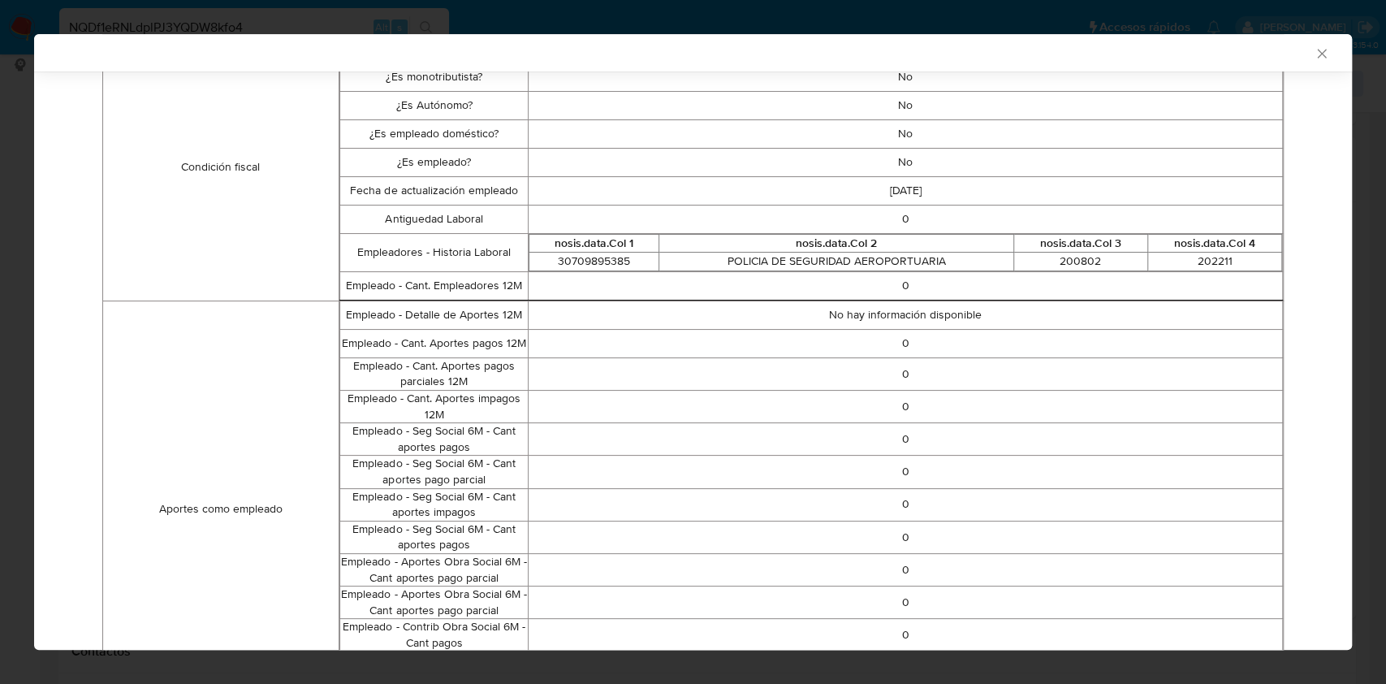
click at [1314, 50] on icon "Cerrar ventana" at bounding box center [1322, 53] width 16 height 16
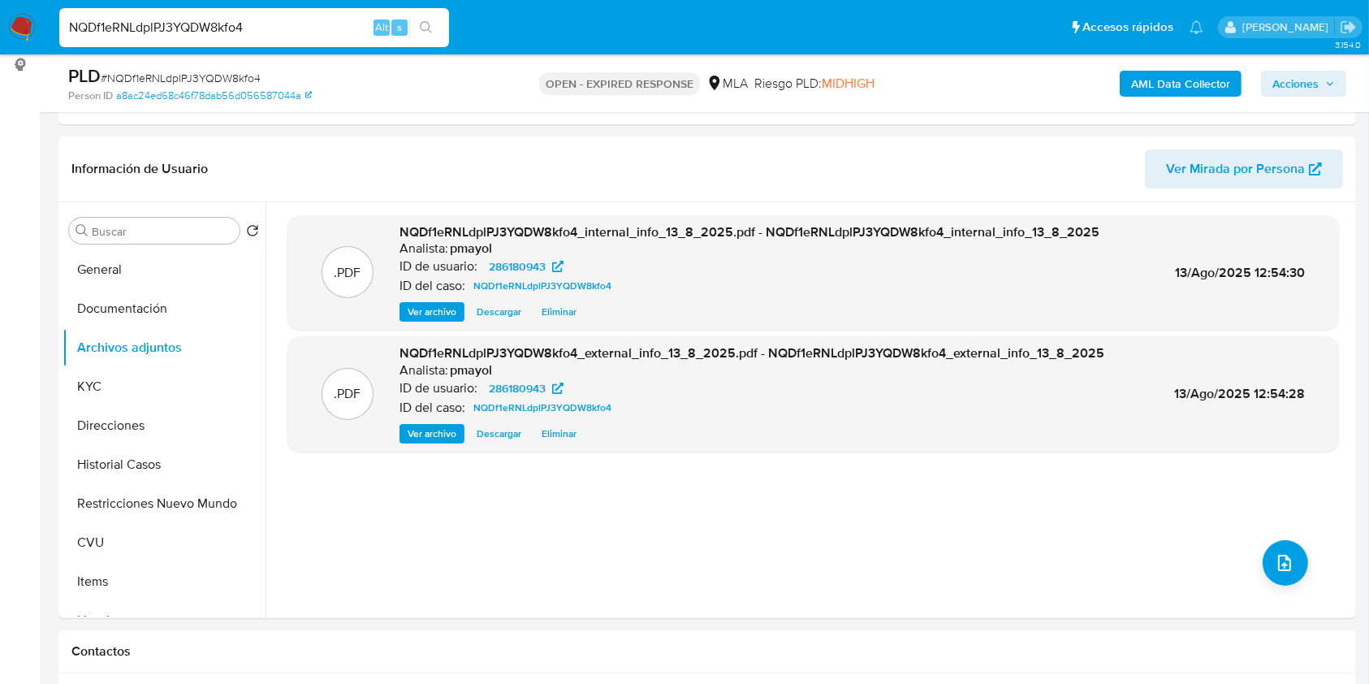
click at [197, 75] on span "# NQDf1eRNLdplPJ3YQDW8kfo4" at bounding box center [181, 78] width 160 height 16
copy span "NQDf1eRNLdplPJ3YQDW8kfo4"
click at [18, 28] on img at bounding box center [22, 28] width 28 height 28
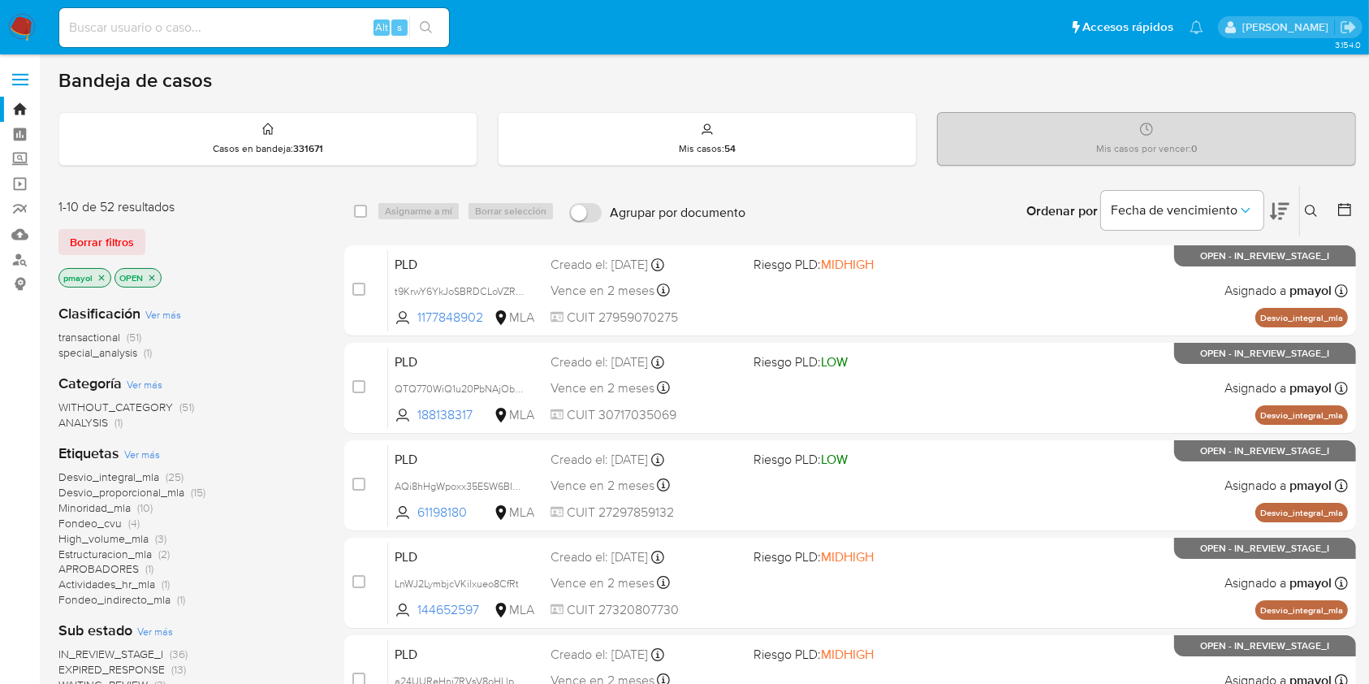
click at [1312, 201] on button at bounding box center [1313, 210] width 27 height 19
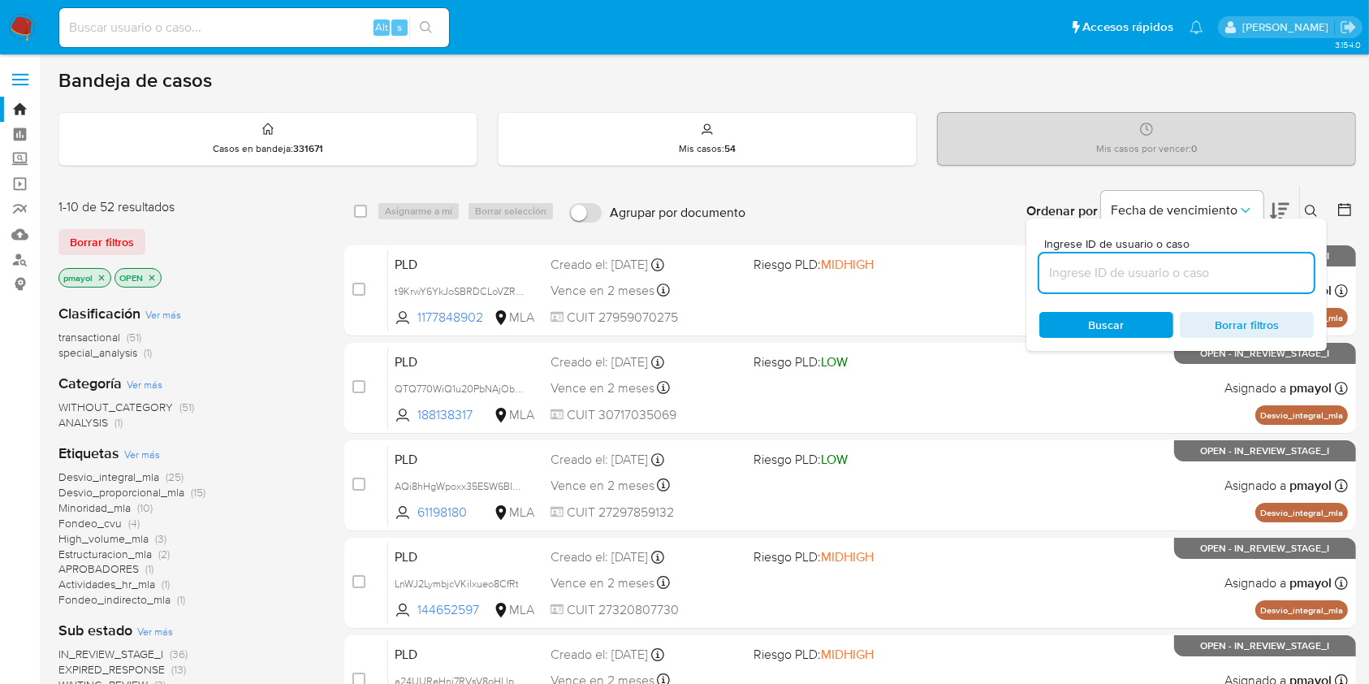
click at [1166, 278] on input at bounding box center [1177, 272] width 274 height 21
type input "NQDf1eRNLdplPJ3YQDW8kfo4"
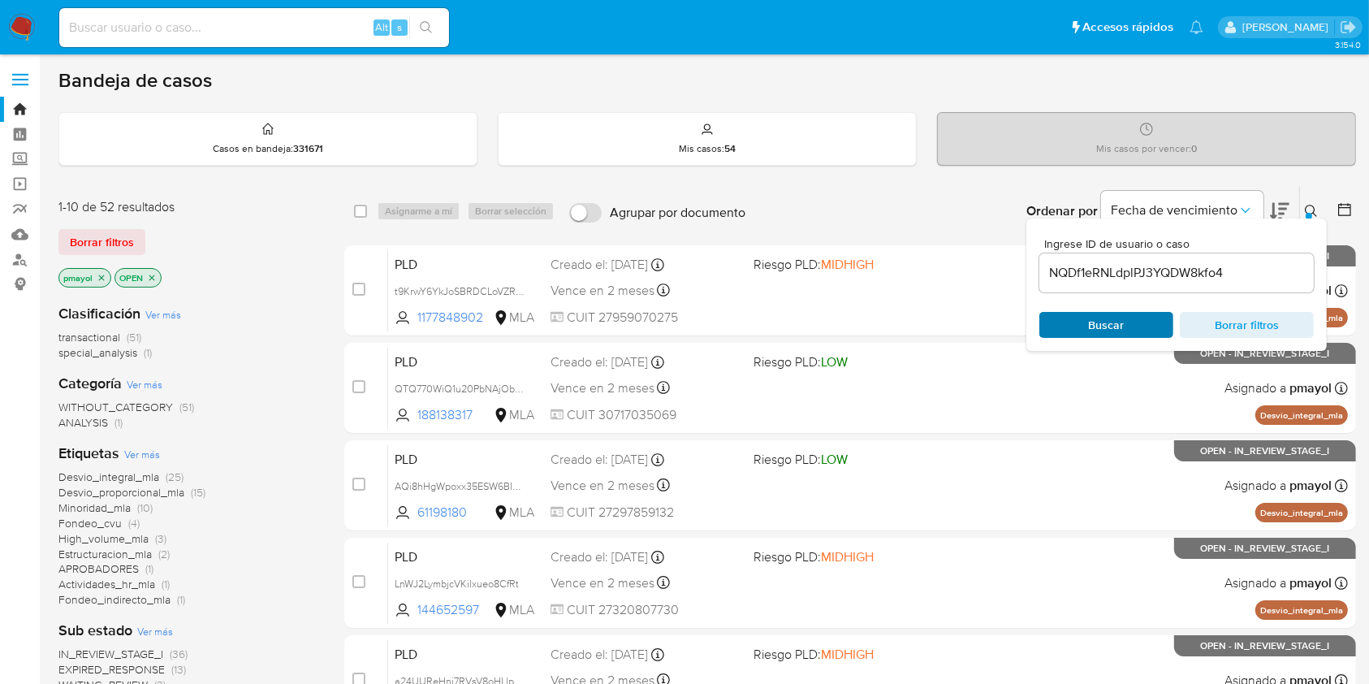
click at [1104, 332] on span "Buscar" at bounding box center [1107, 325] width 36 height 26
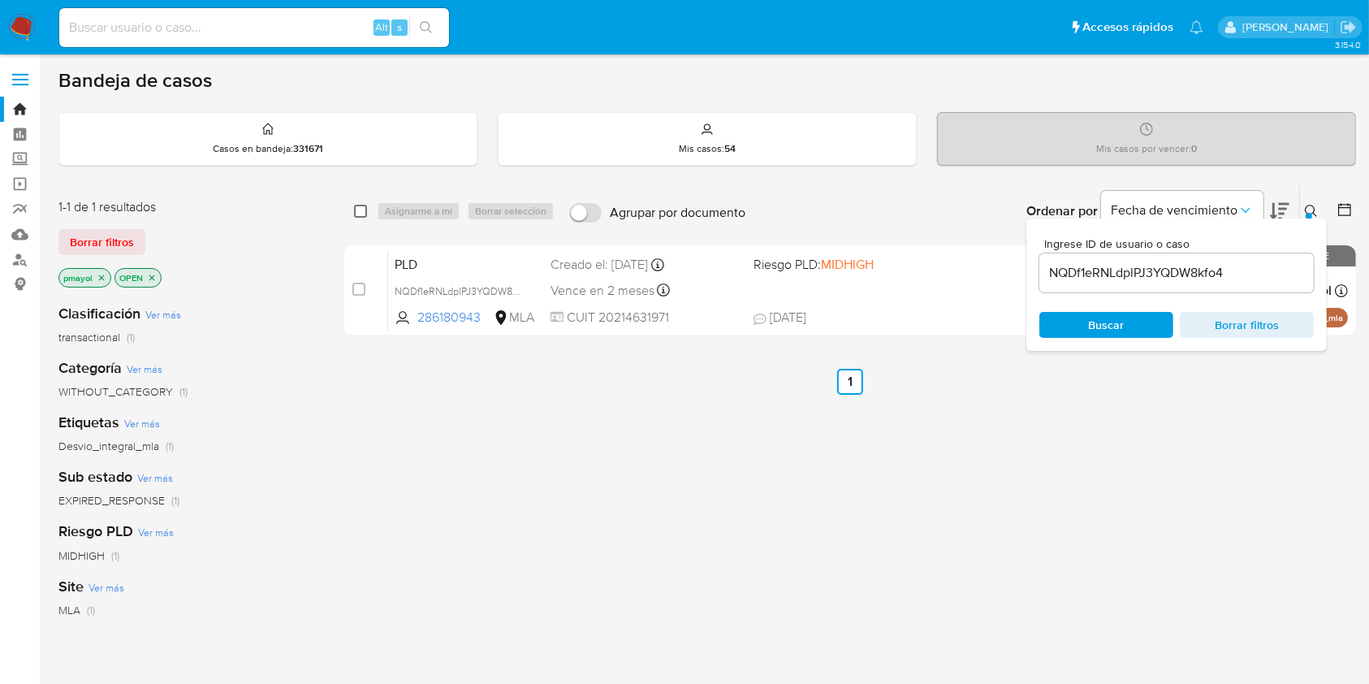
click at [364, 210] on input "checkbox" at bounding box center [360, 211] width 13 height 13
checkbox input "true"
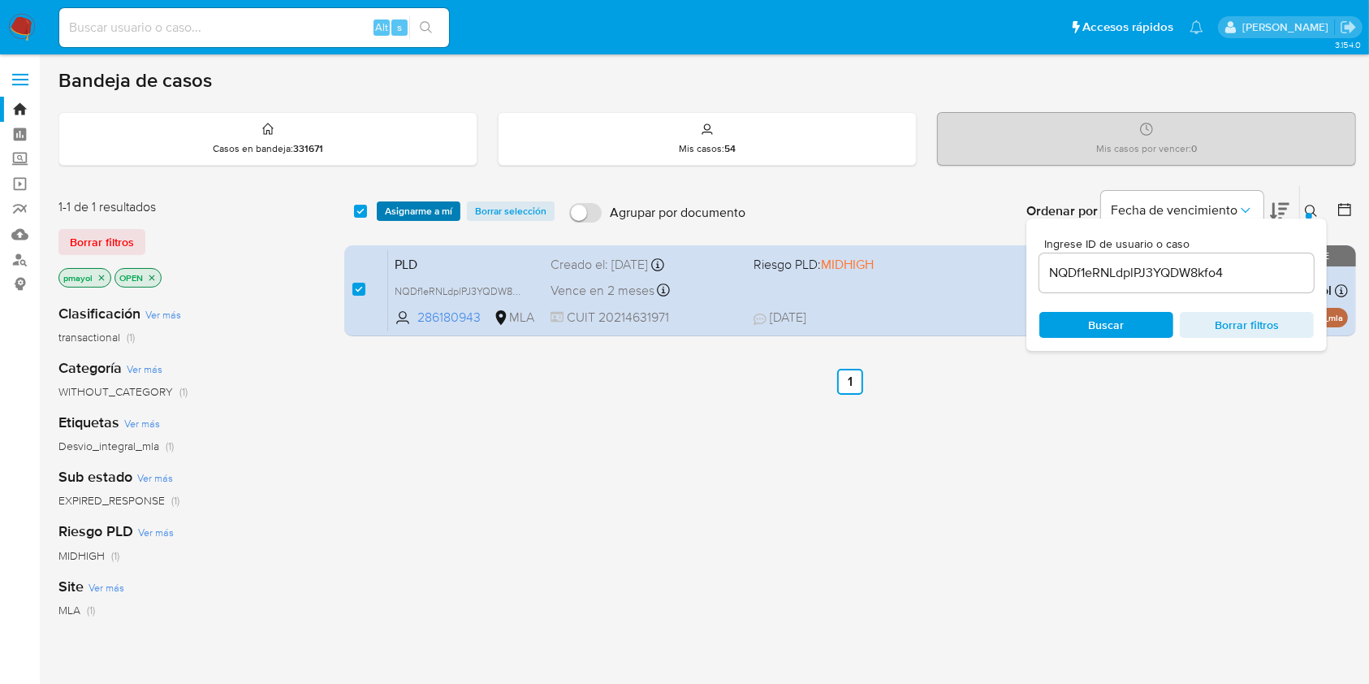
click at [389, 214] on span "Asignarme a mí" at bounding box center [418, 211] width 67 height 16
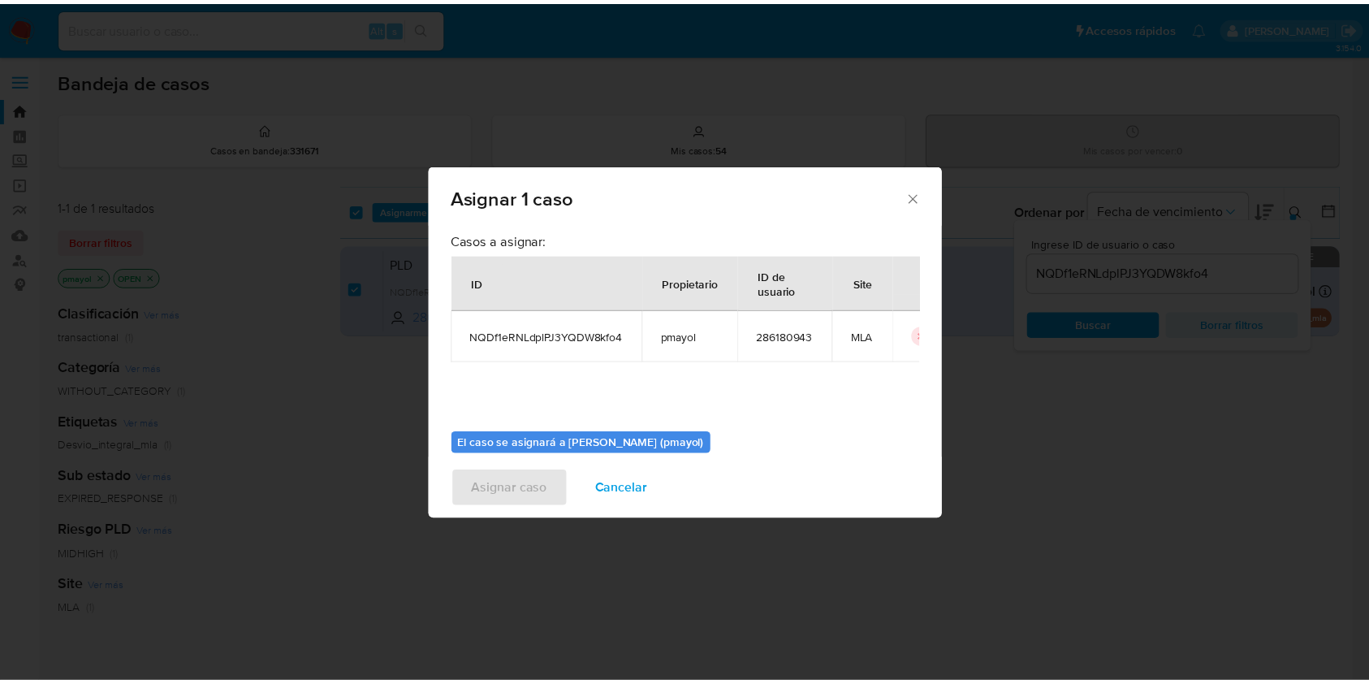
scroll to position [83, 0]
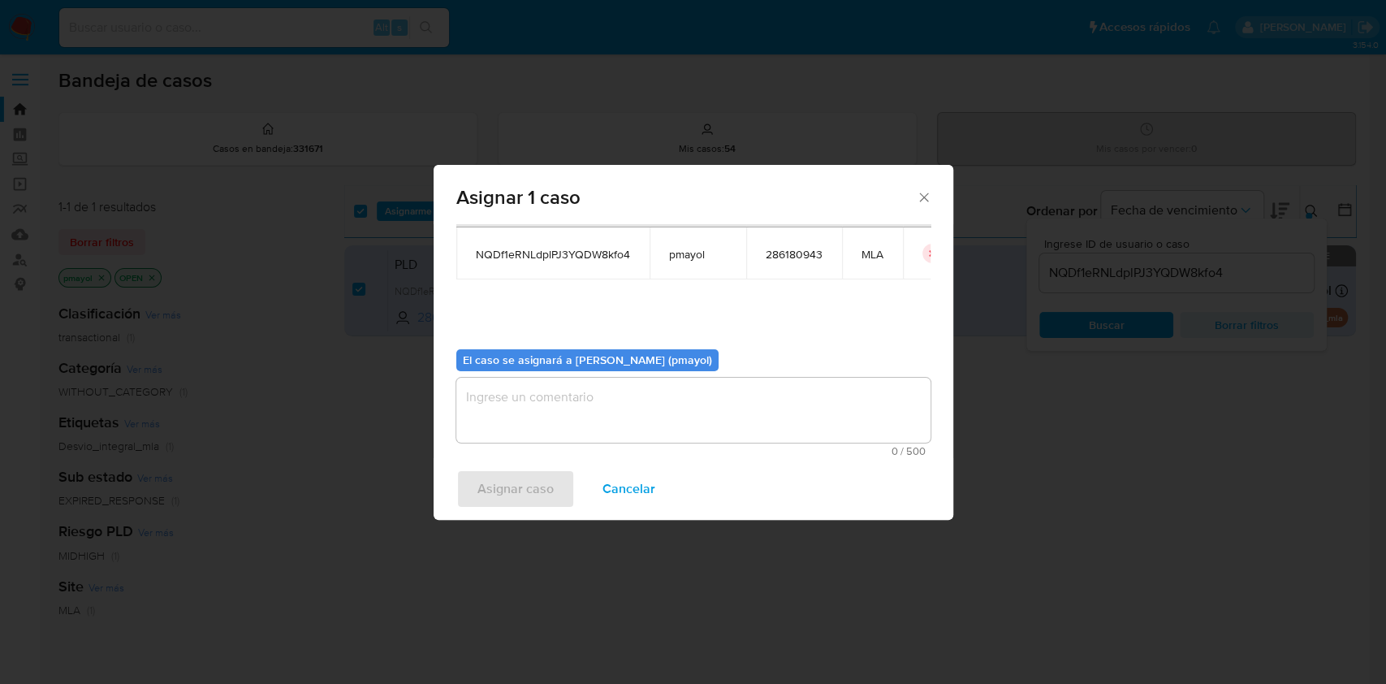
click at [800, 421] on textarea "assign-modal" at bounding box center [693, 410] width 474 height 65
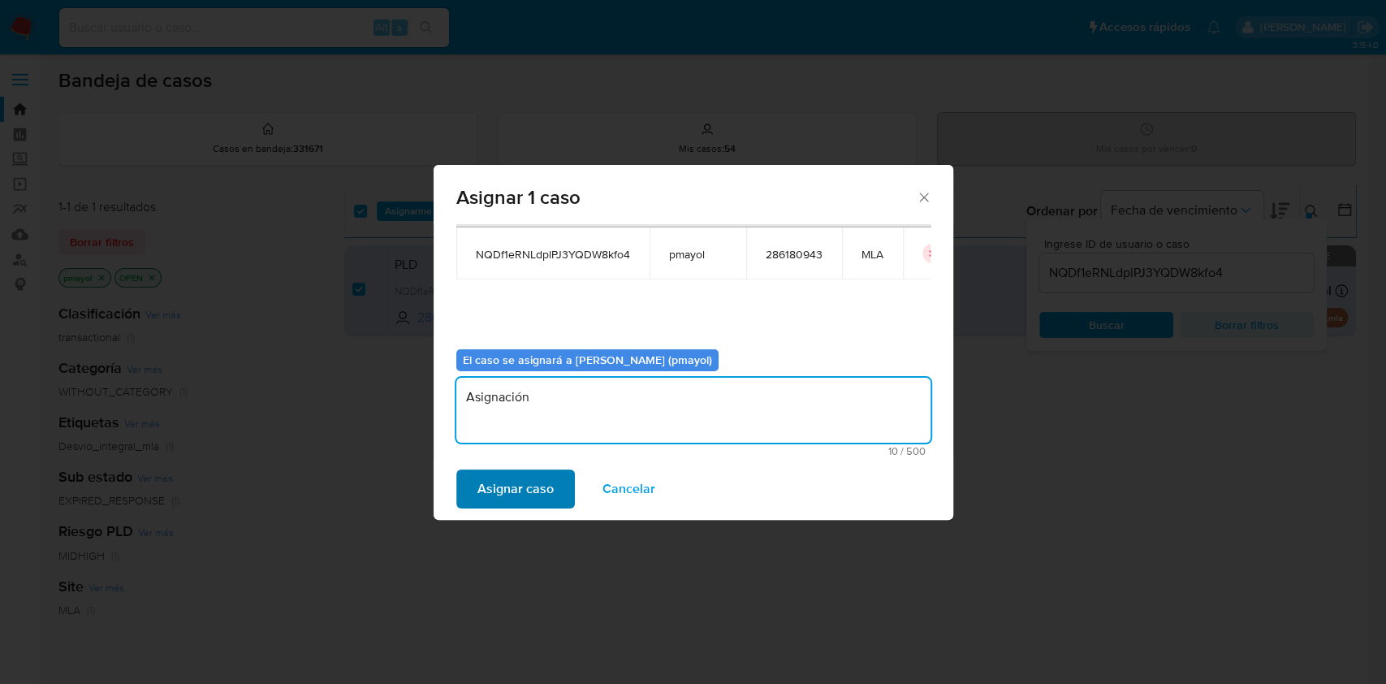
type textarea "Asignación"
click at [534, 488] on span "Asignar caso" at bounding box center [516, 489] width 76 height 36
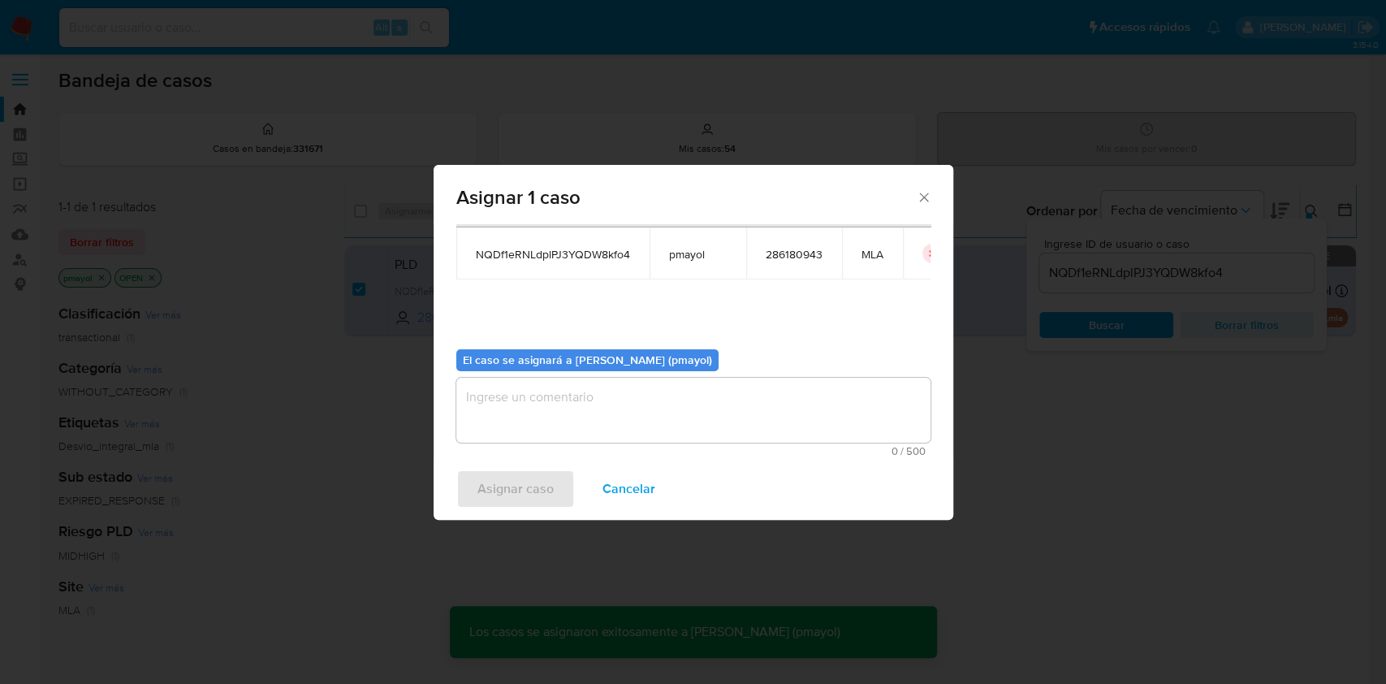
checkbox input "false"
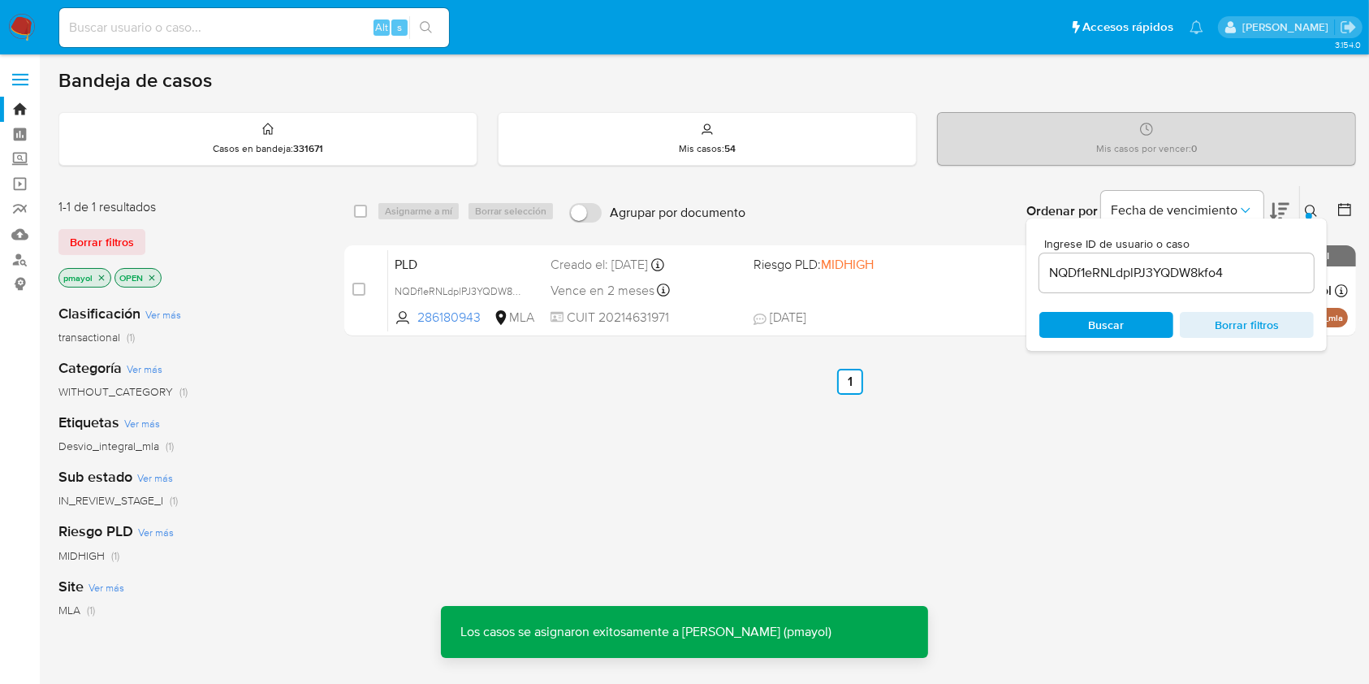
click at [779, 268] on span "Riesgo PLD: MIDHIGH" at bounding box center [814, 264] width 120 height 18
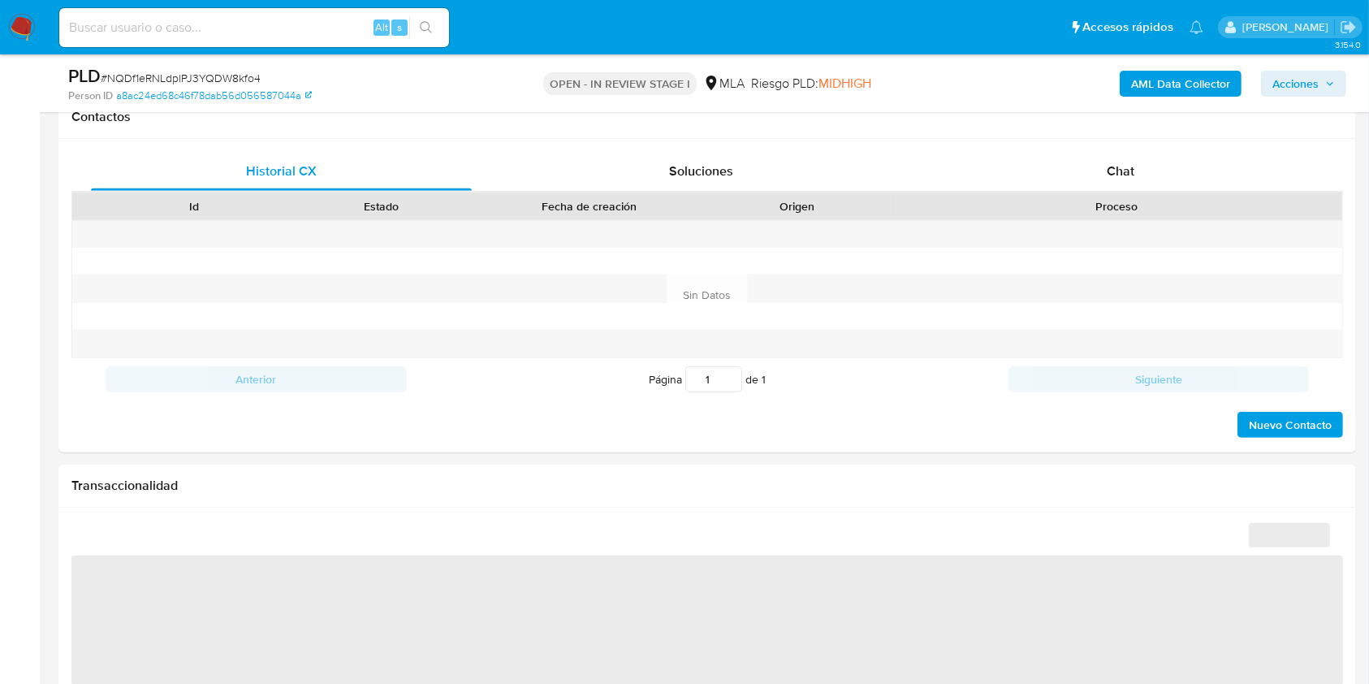
scroll to position [798, 0]
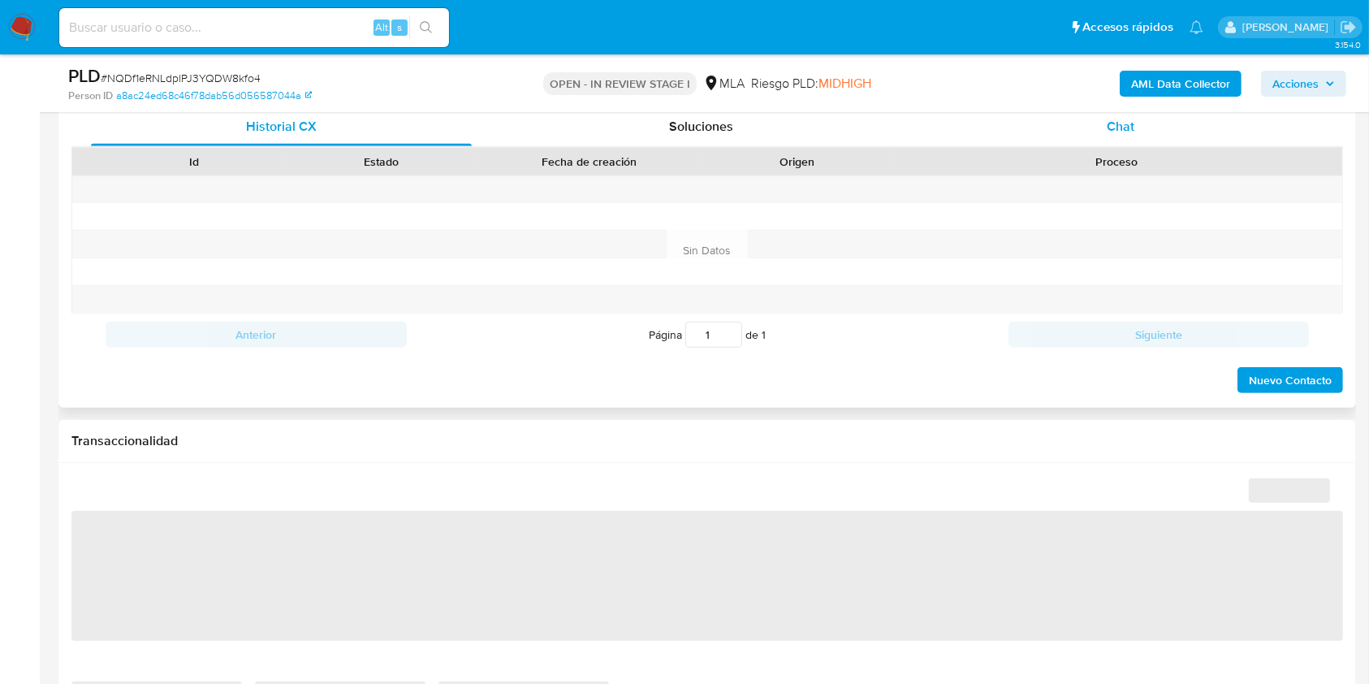
click at [1066, 128] on div "Chat" at bounding box center [1121, 126] width 381 height 39
select select "10"
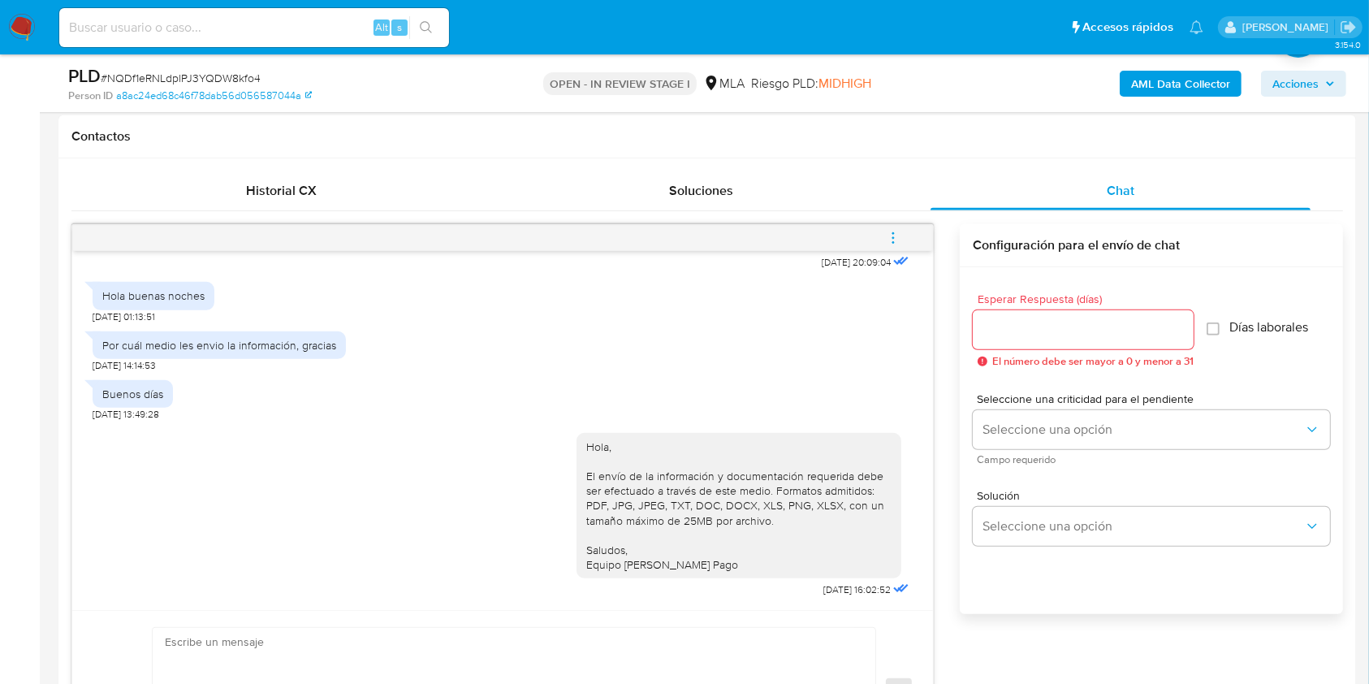
scroll to position [851, 0]
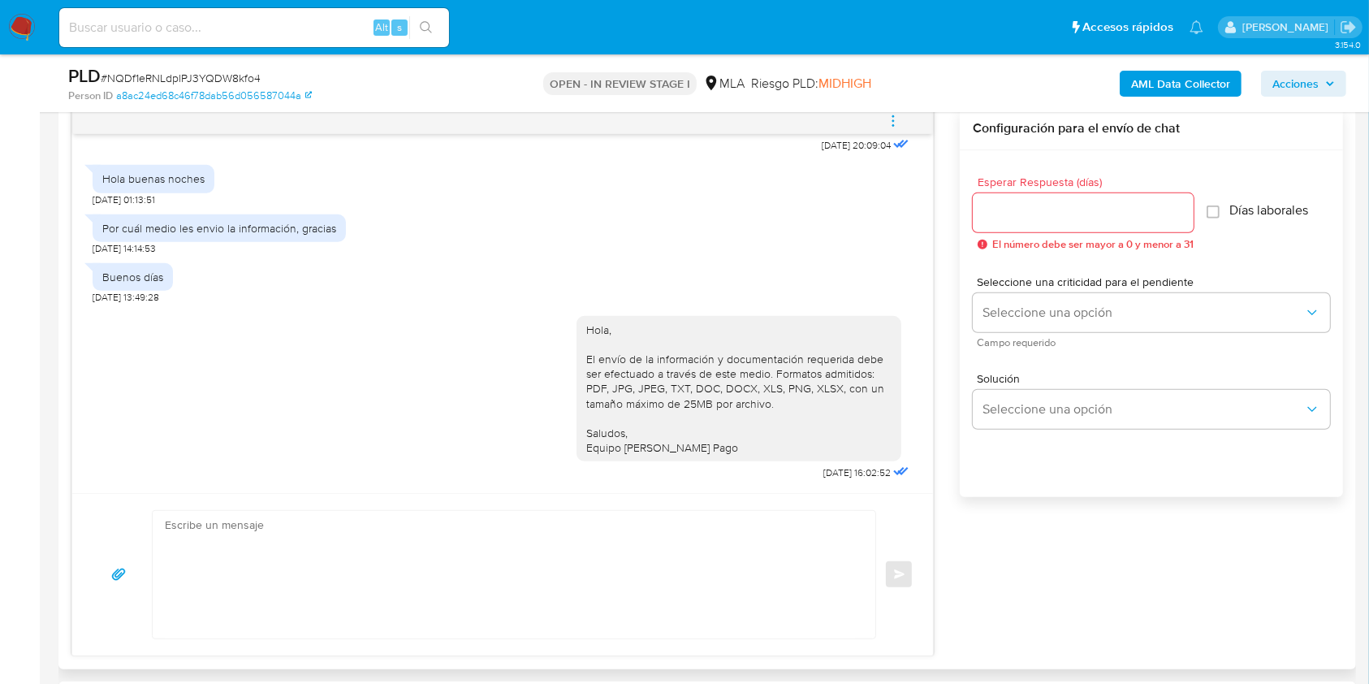
click at [901, 120] on icon "menu-action" at bounding box center [893, 121] width 15 height 15
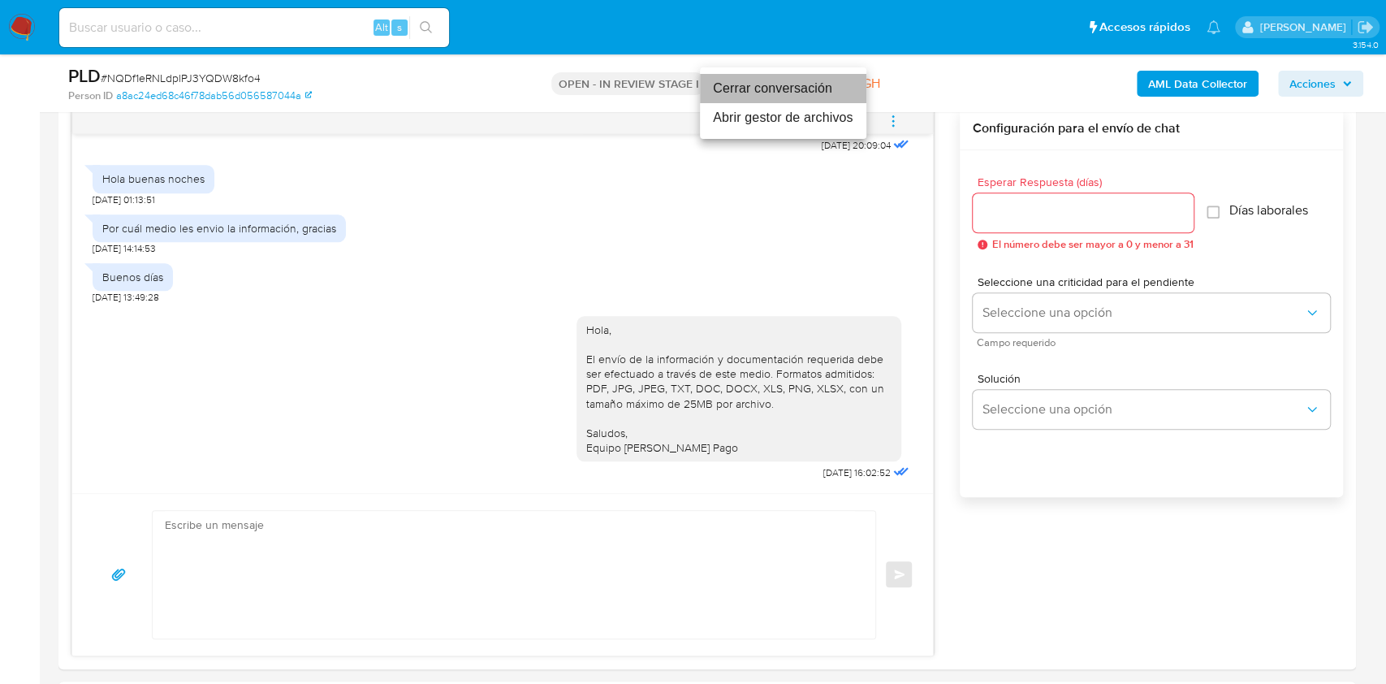
click at [802, 88] on li "Cerrar conversación" at bounding box center [783, 88] width 166 height 29
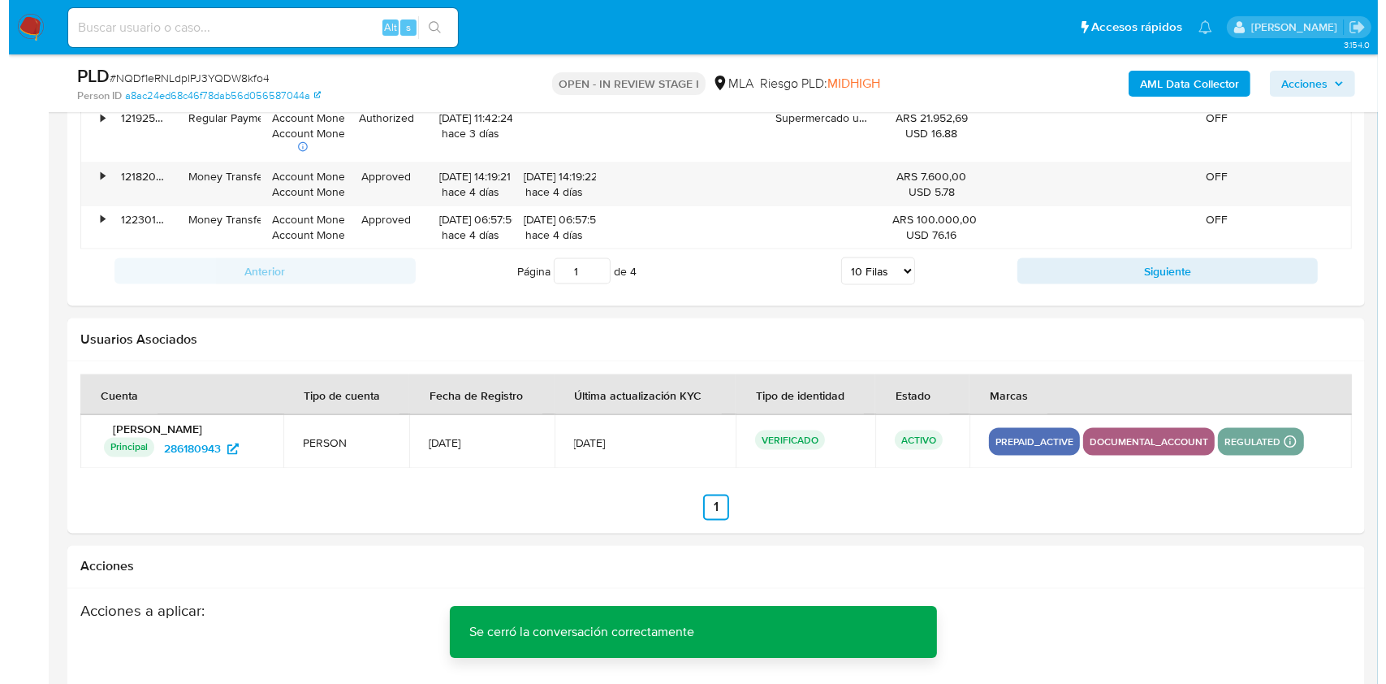
scroll to position [2917, 0]
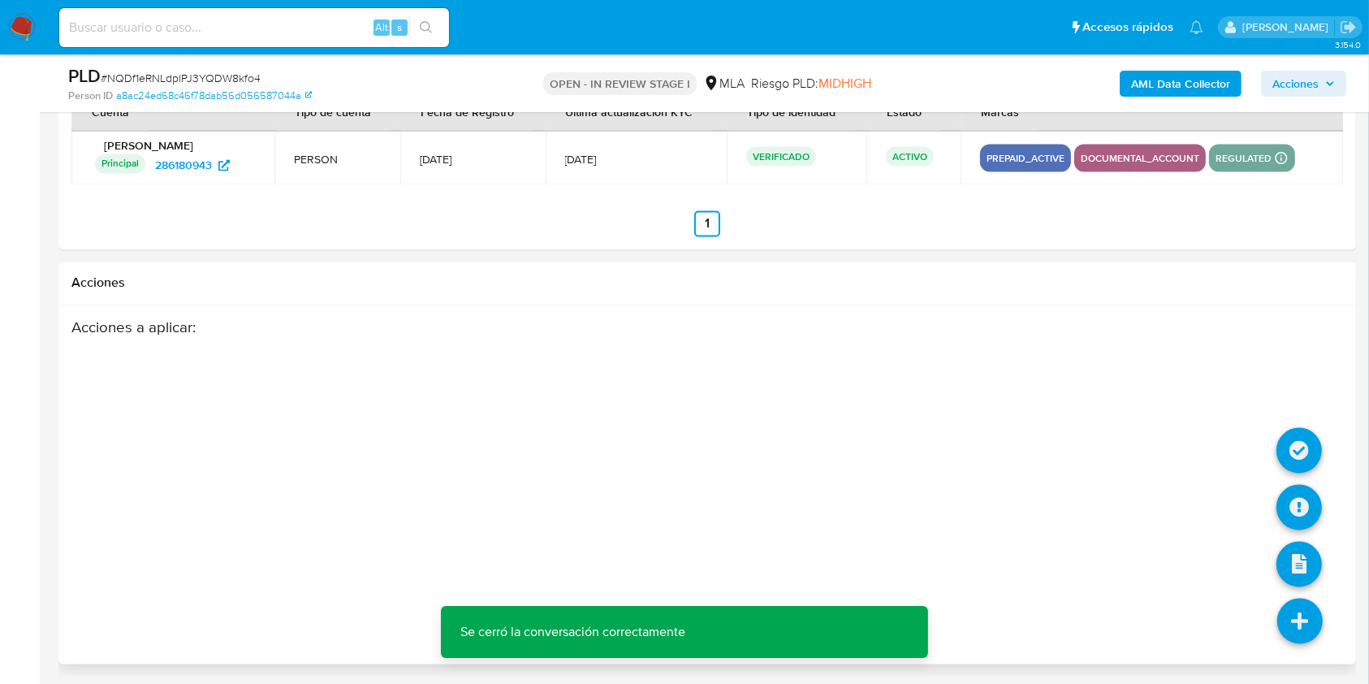
click at [1299, 617] on icon at bounding box center [1299, 621] width 45 height 45
click at [1289, 517] on icon at bounding box center [1299, 507] width 45 height 45
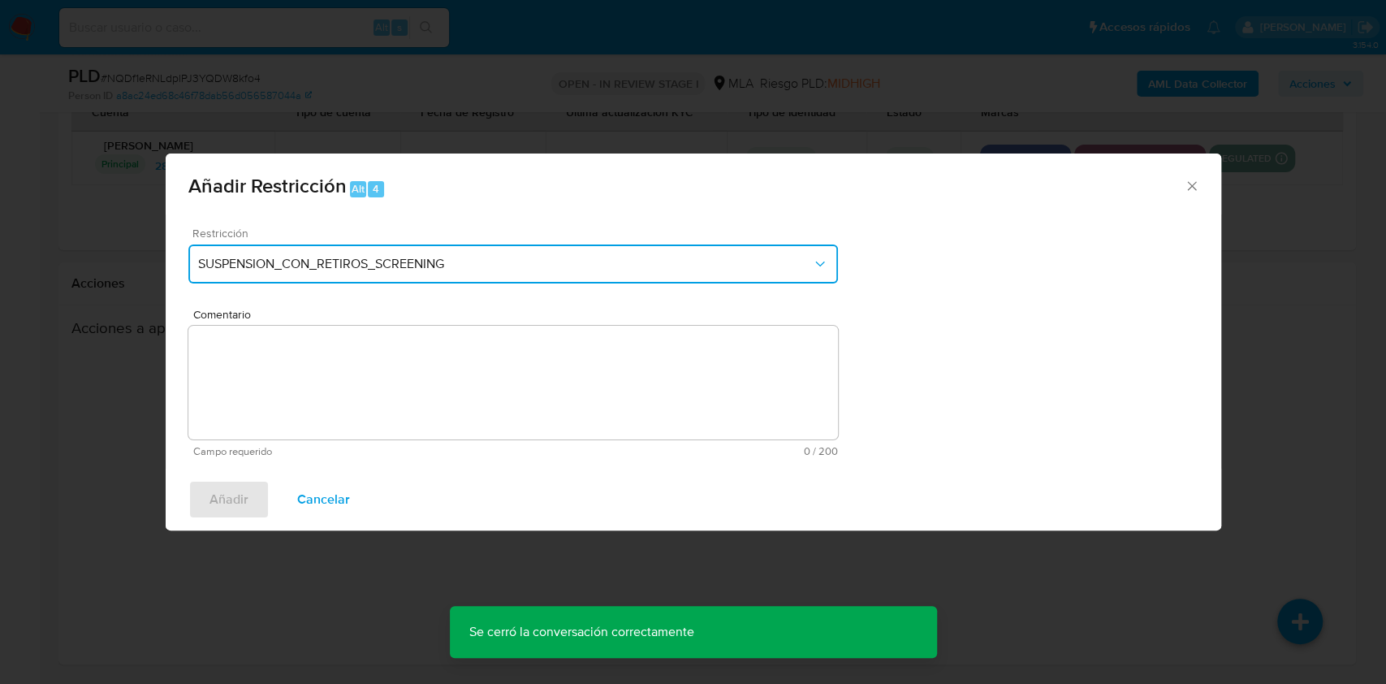
click at [789, 280] on button "SUSPENSION_CON_RETIROS_SCREENING" at bounding box center [513, 263] width 650 height 39
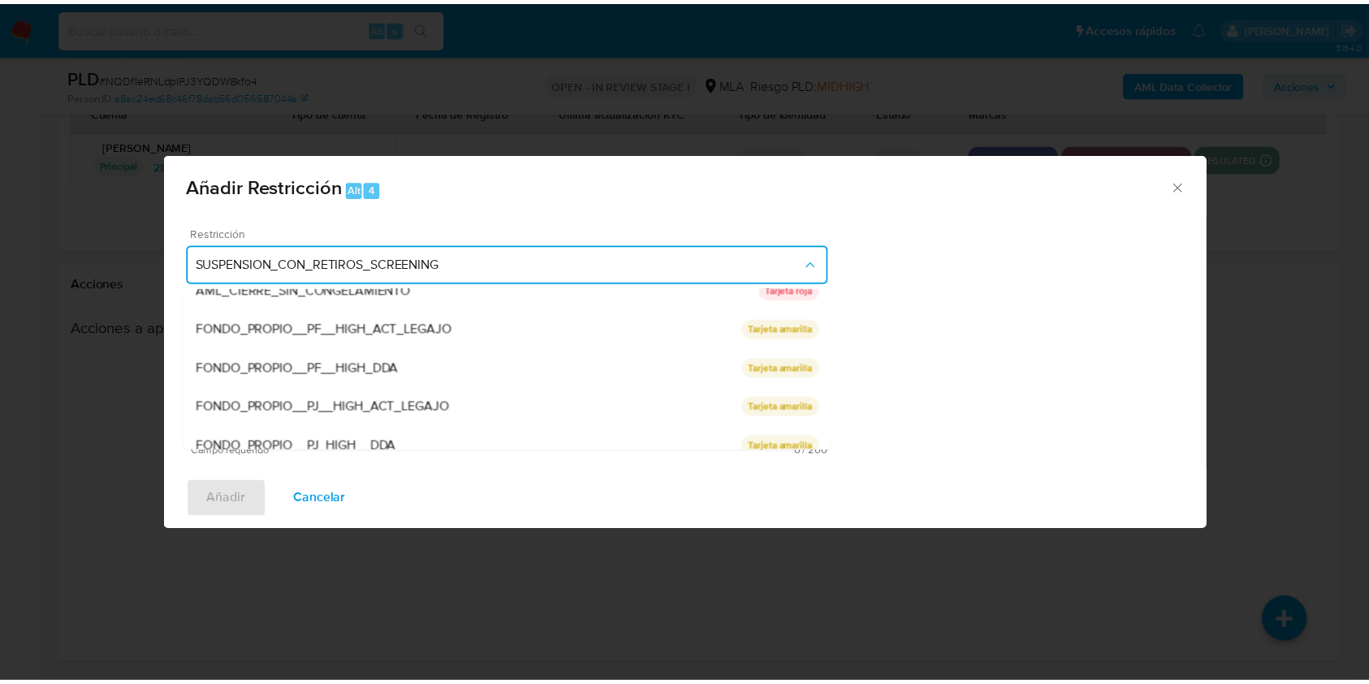
scroll to position [266, 0]
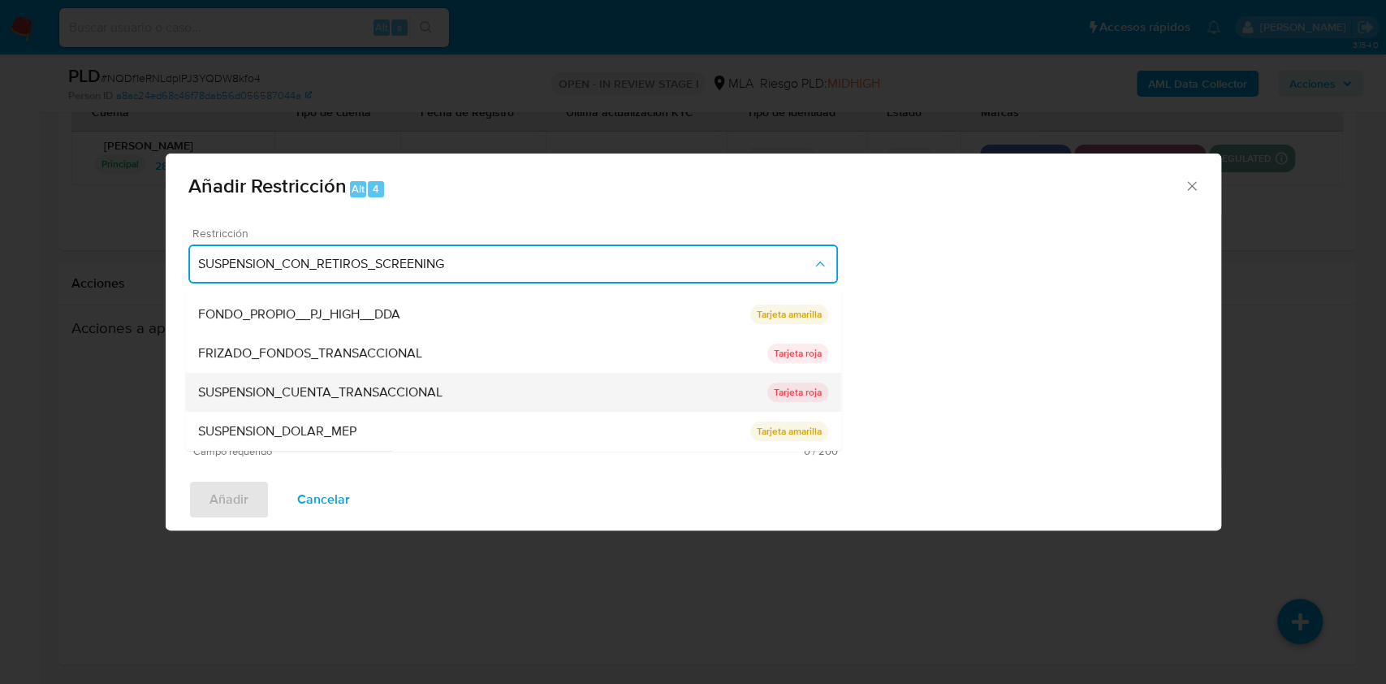
click at [565, 406] on div "SUSPENSION_CUENTA_TRANSACCIONAL" at bounding box center [482, 392] width 569 height 39
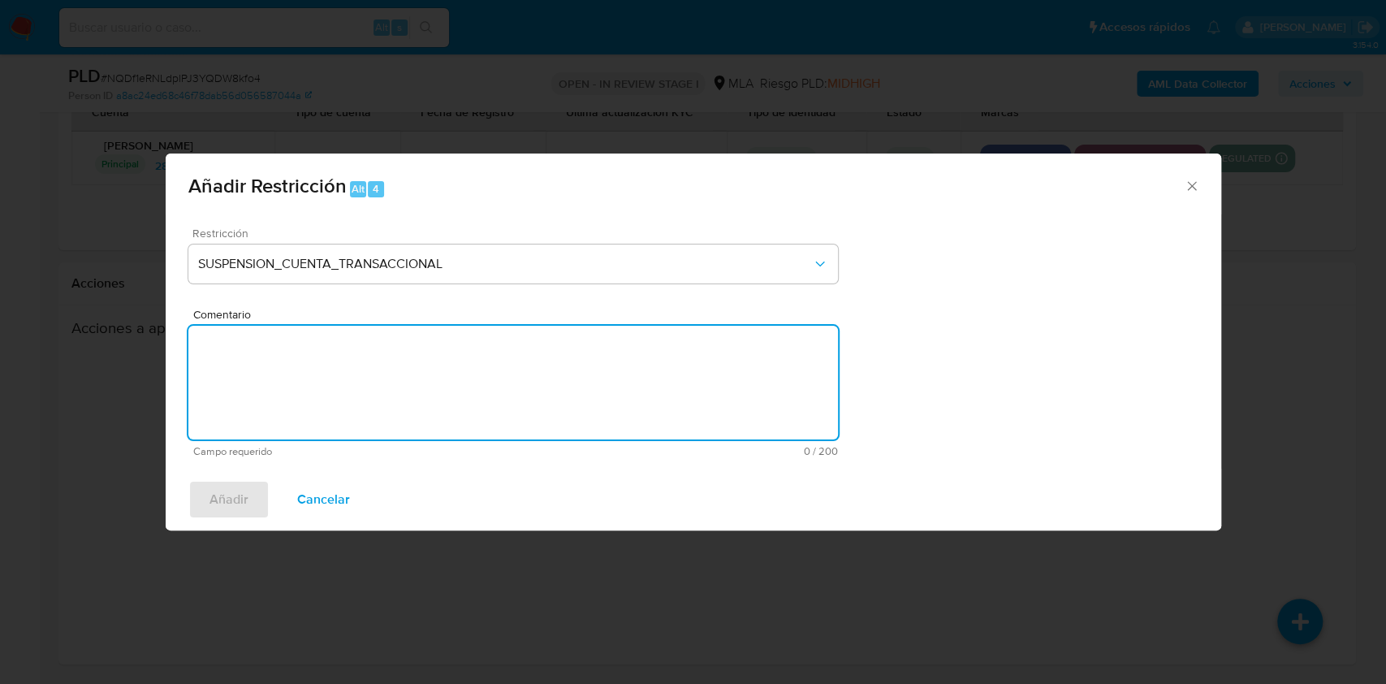
click at [508, 414] on textarea "Comentario" at bounding box center [513, 383] width 650 height 114
type textarea "AML"
click at [238, 495] on span "Añadir" at bounding box center [229, 500] width 39 height 36
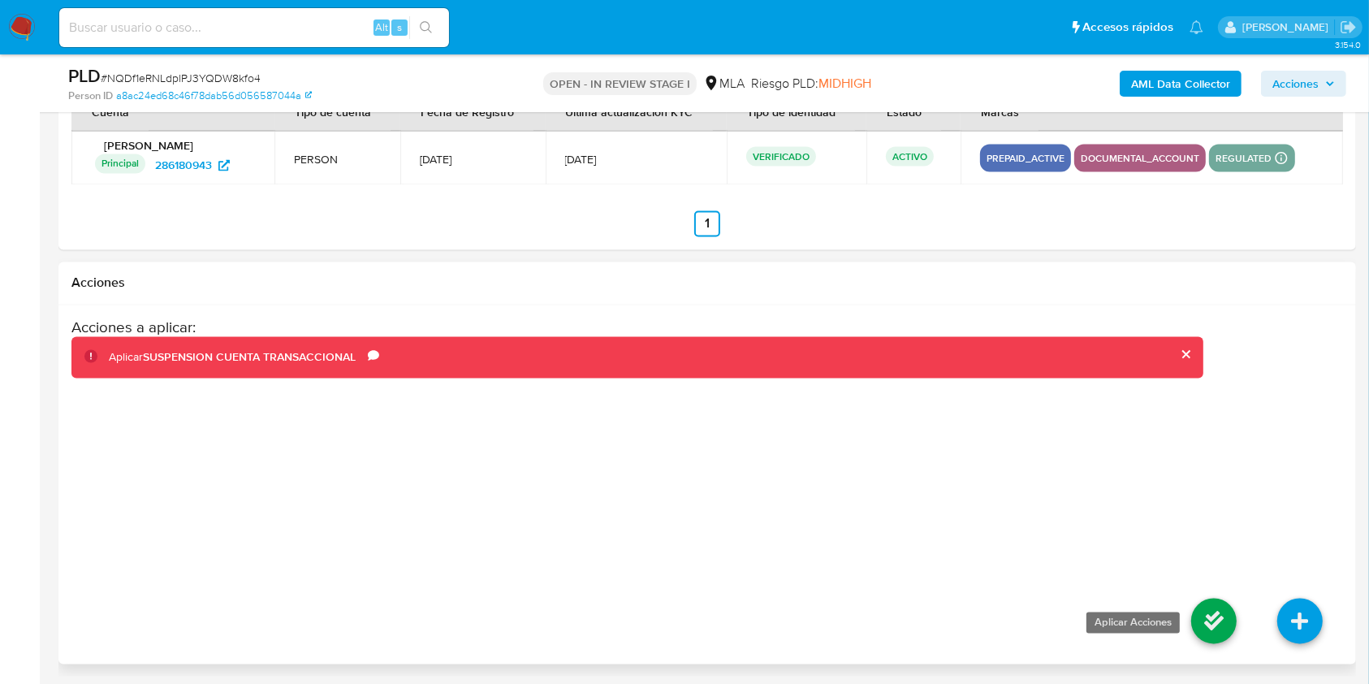
click at [1216, 615] on icon at bounding box center [1213, 621] width 45 height 45
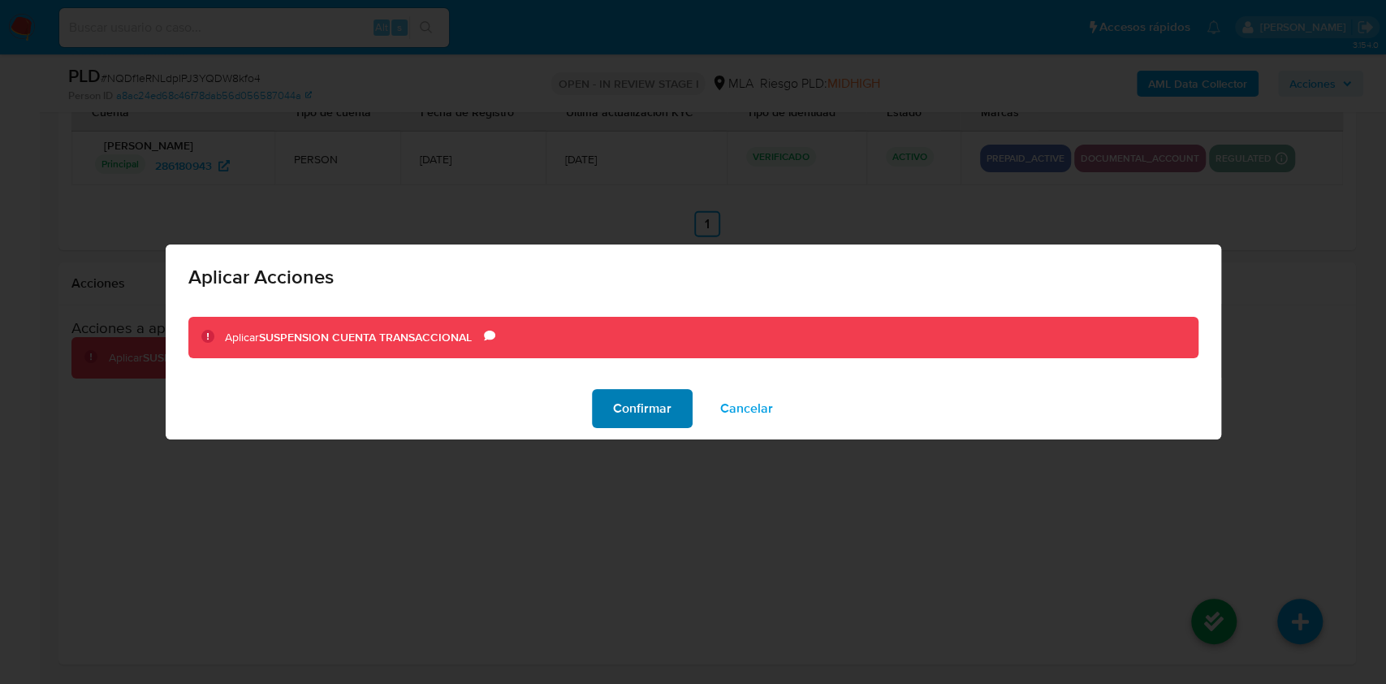
click at [630, 413] on span "Confirmar" at bounding box center [642, 409] width 58 height 36
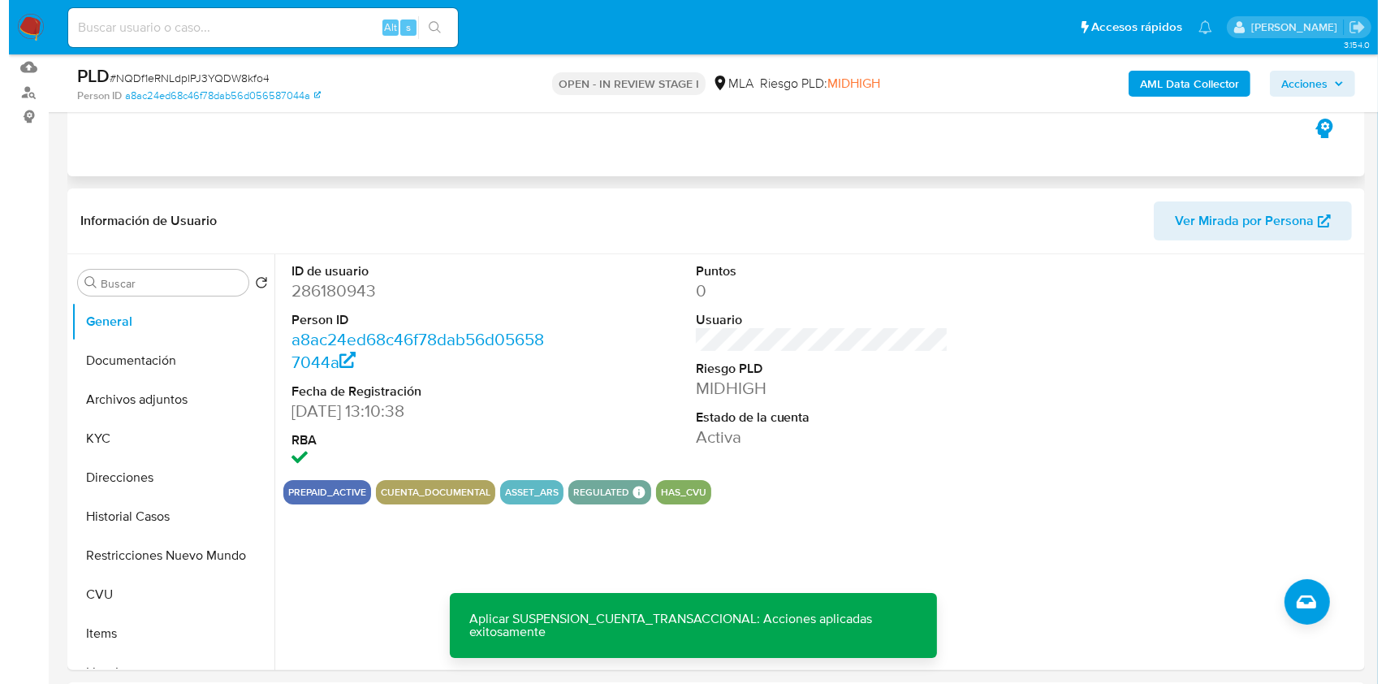
scroll to position [159, 0]
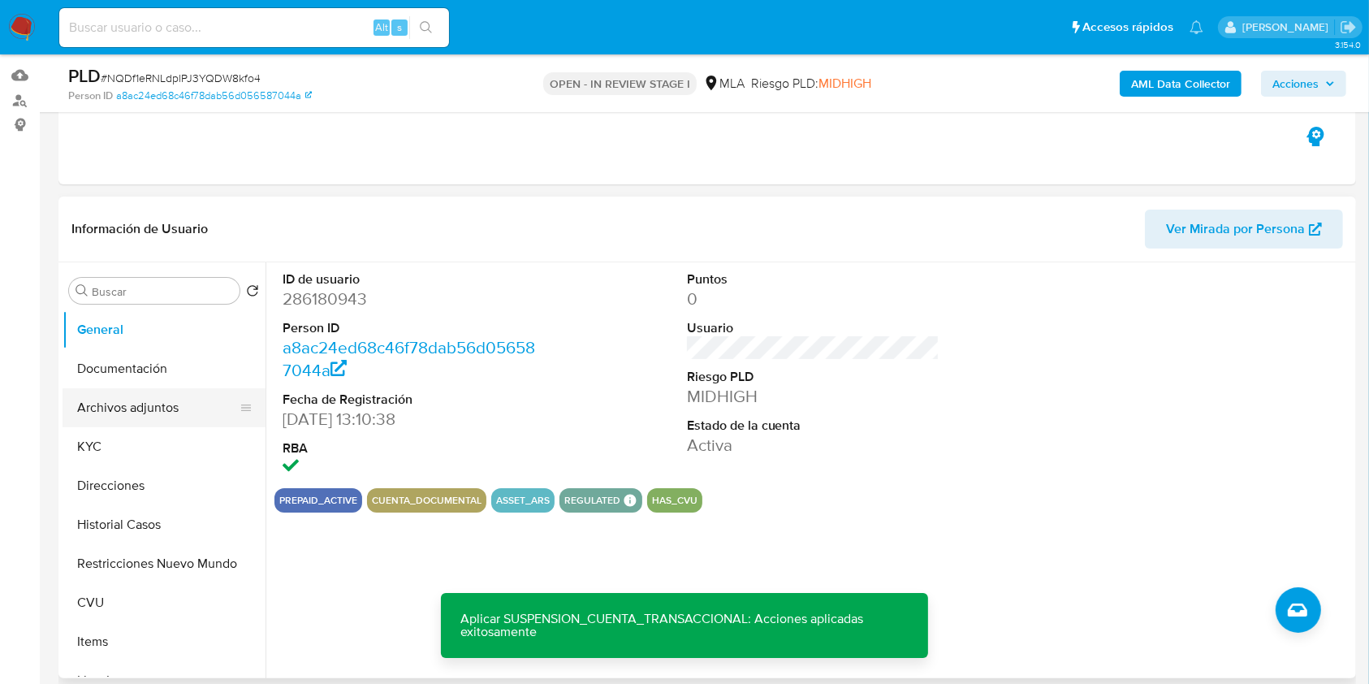
click at [171, 406] on button "Archivos adjuntos" at bounding box center [158, 407] width 190 height 39
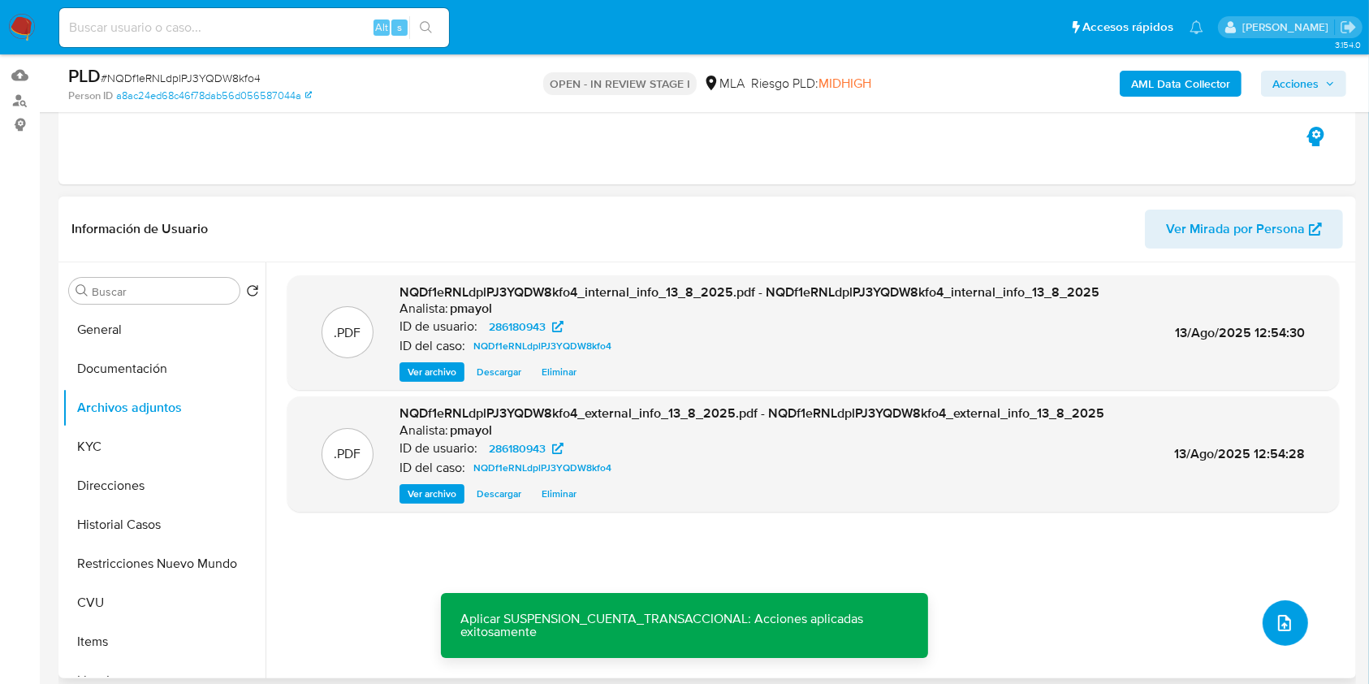
click at [1283, 642] on button "upload-file" at bounding box center [1285, 622] width 45 height 45
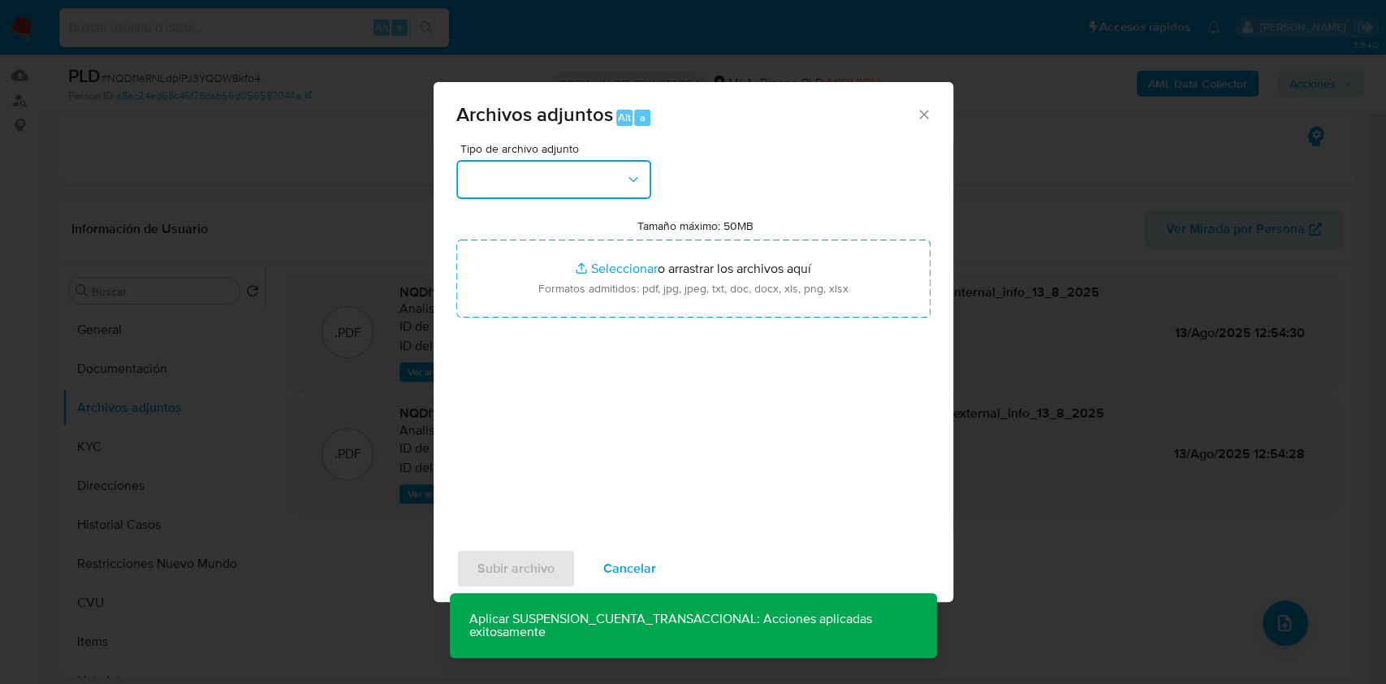
click at [586, 190] on button "button" at bounding box center [553, 179] width 195 height 39
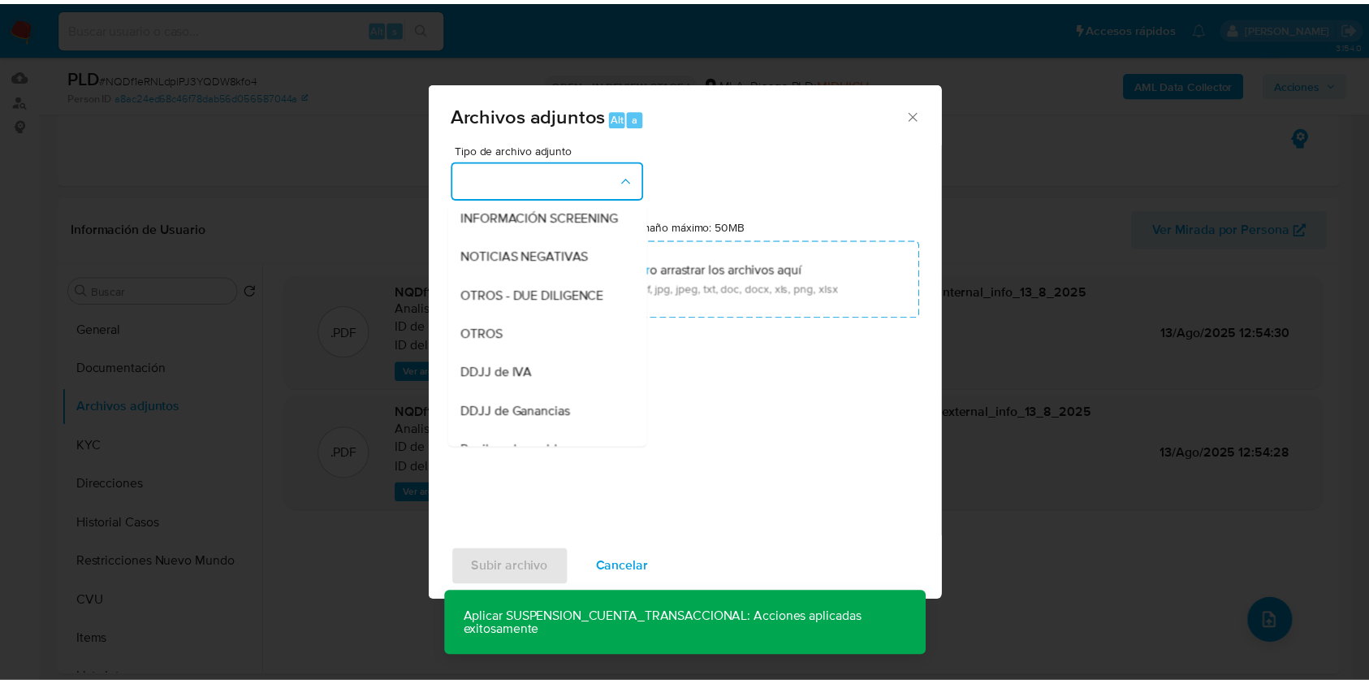
scroll to position [227, 0]
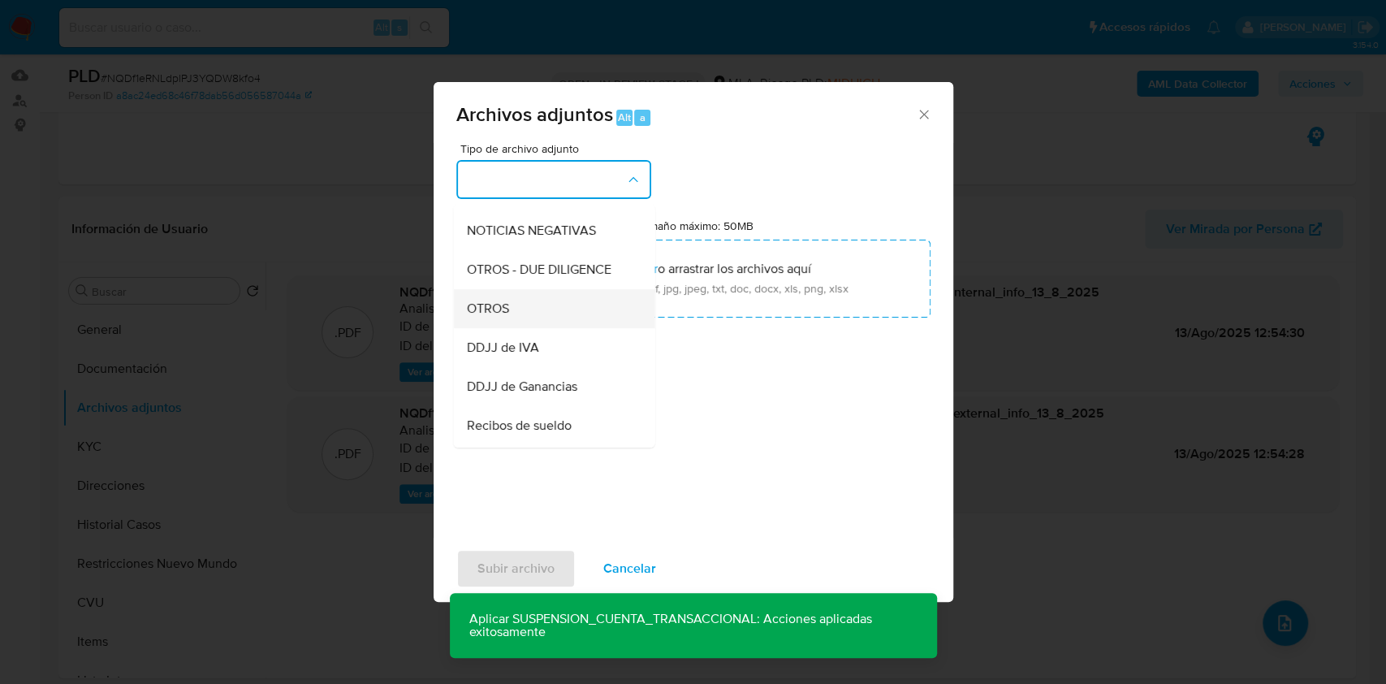
click at [538, 328] on div "OTROS" at bounding box center [549, 308] width 166 height 39
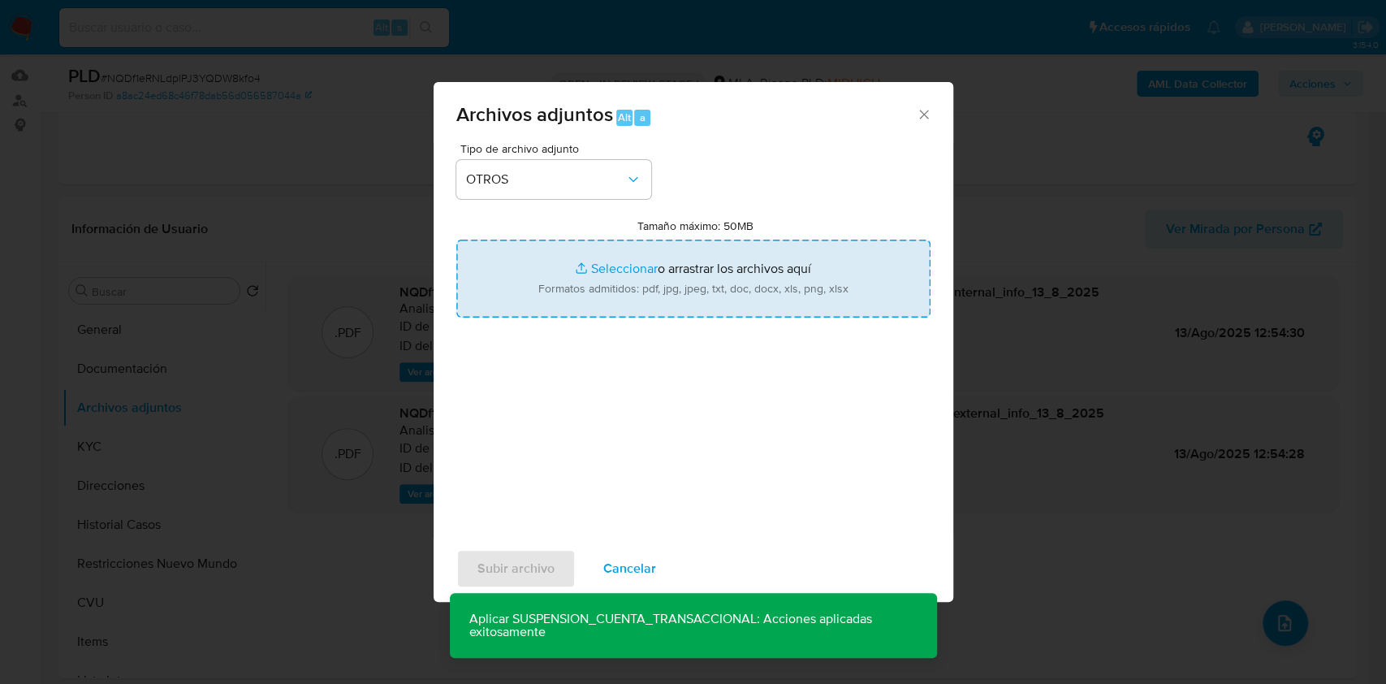
click at [590, 296] on input "Tamaño máximo: 50MB Seleccionar archivos" at bounding box center [693, 279] width 474 height 78
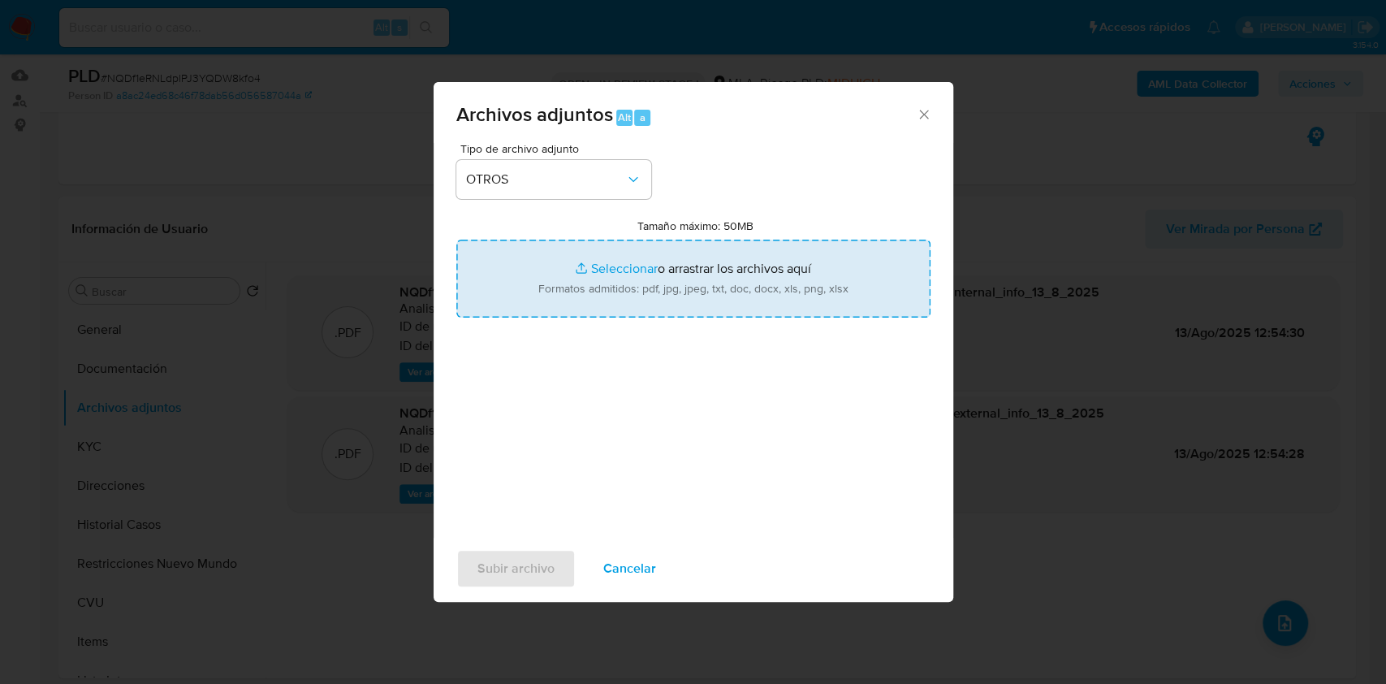
type input "C:\fakepath\Caselog NQDf1eRNLdplPJ3YQDW8kfo4.docx"
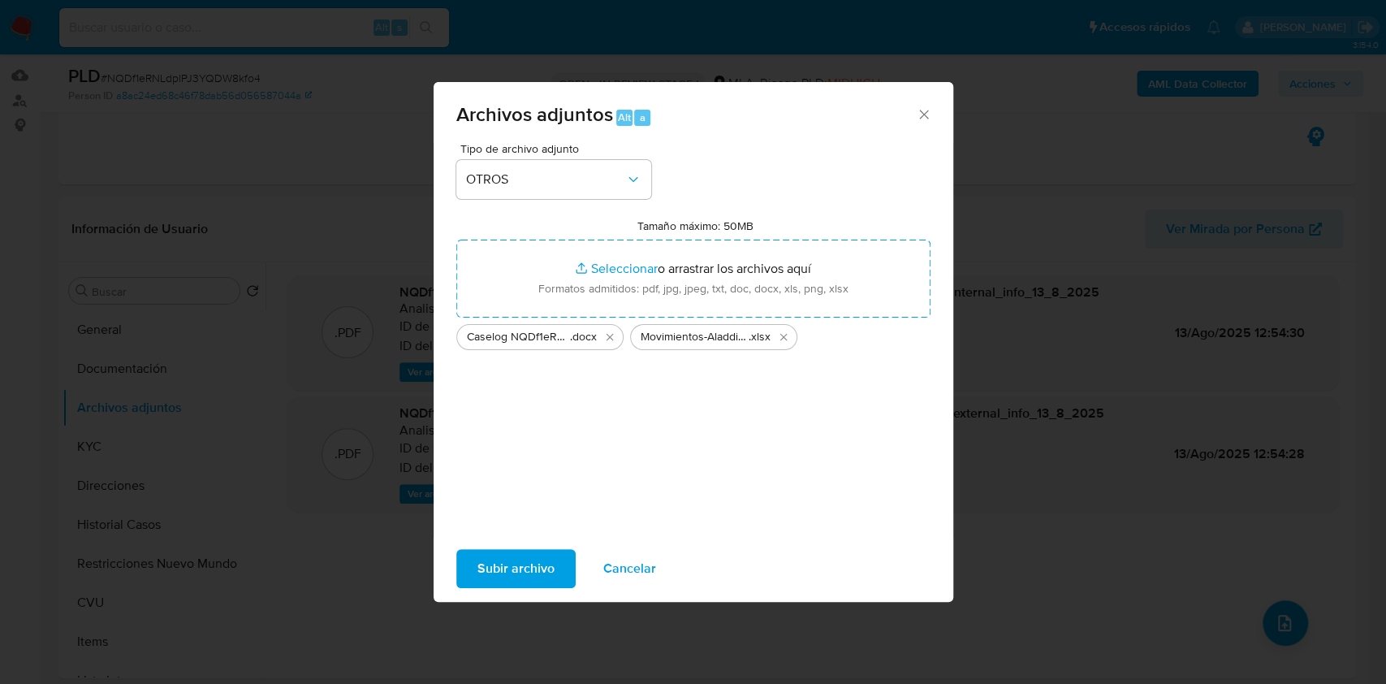
click at [534, 563] on span "Subir archivo" at bounding box center [516, 569] width 77 height 36
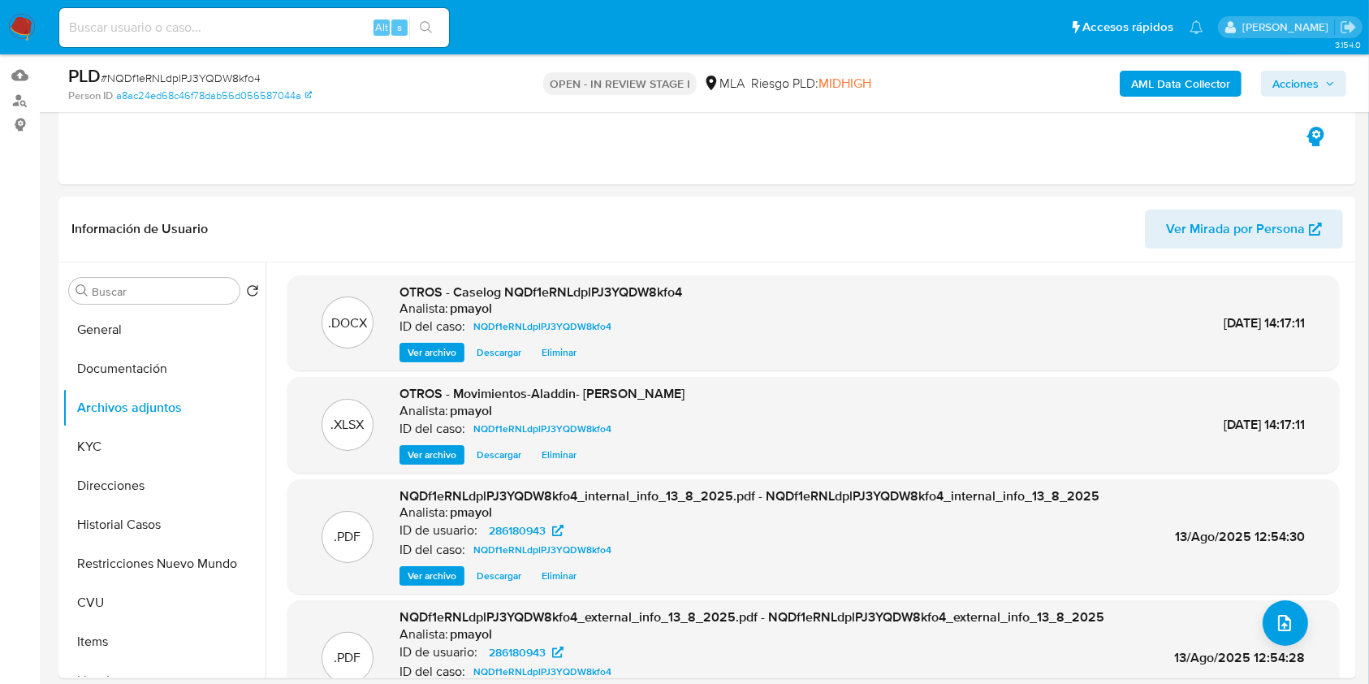
click at [1315, 76] on span "Acciones" at bounding box center [1296, 84] width 46 height 26
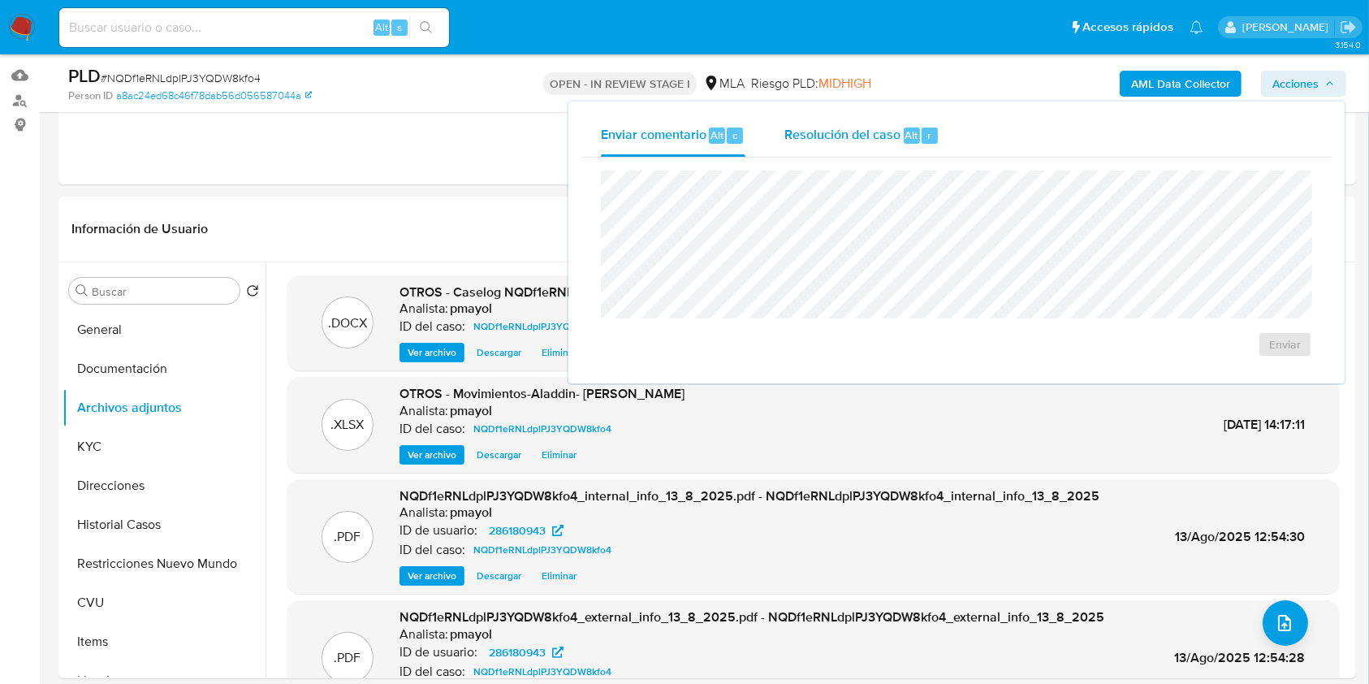
click at [922, 130] on div "r" at bounding box center [930, 136] width 16 height 16
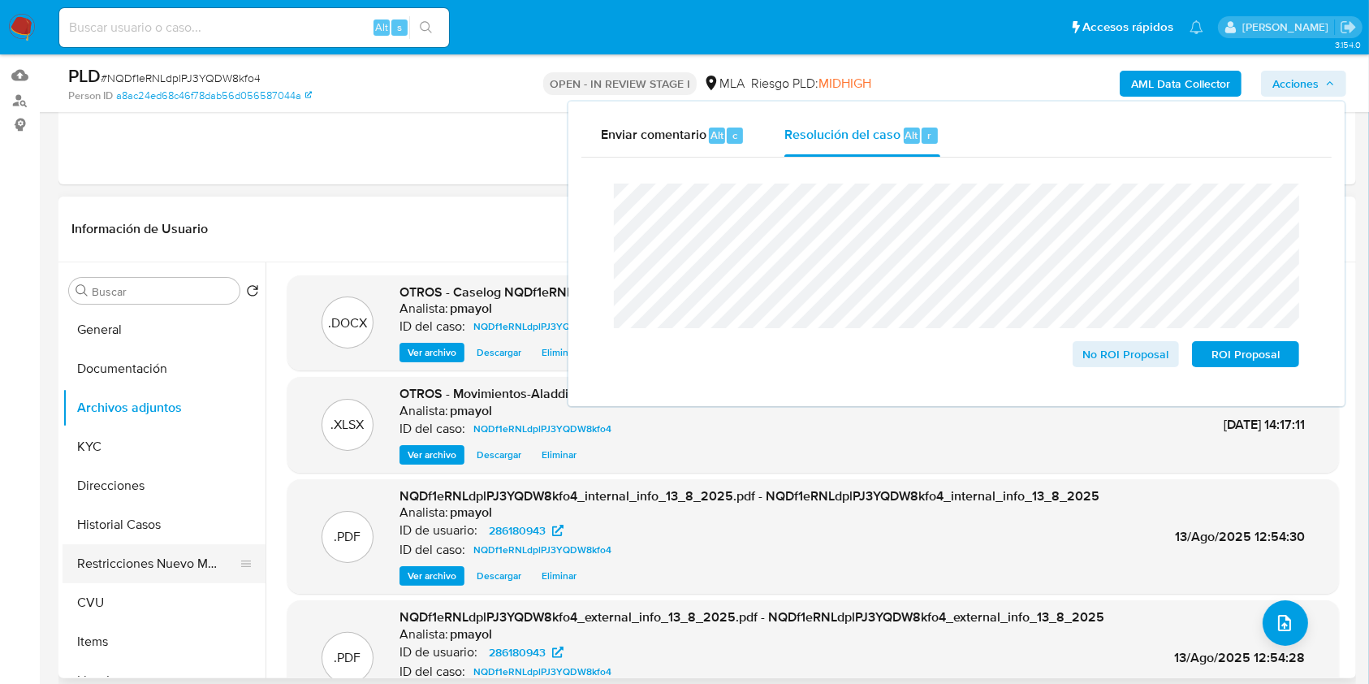
click at [156, 556] on button "Restricciones Nuevo Mundo" at bounding box center [158, 563] width 190 height 39
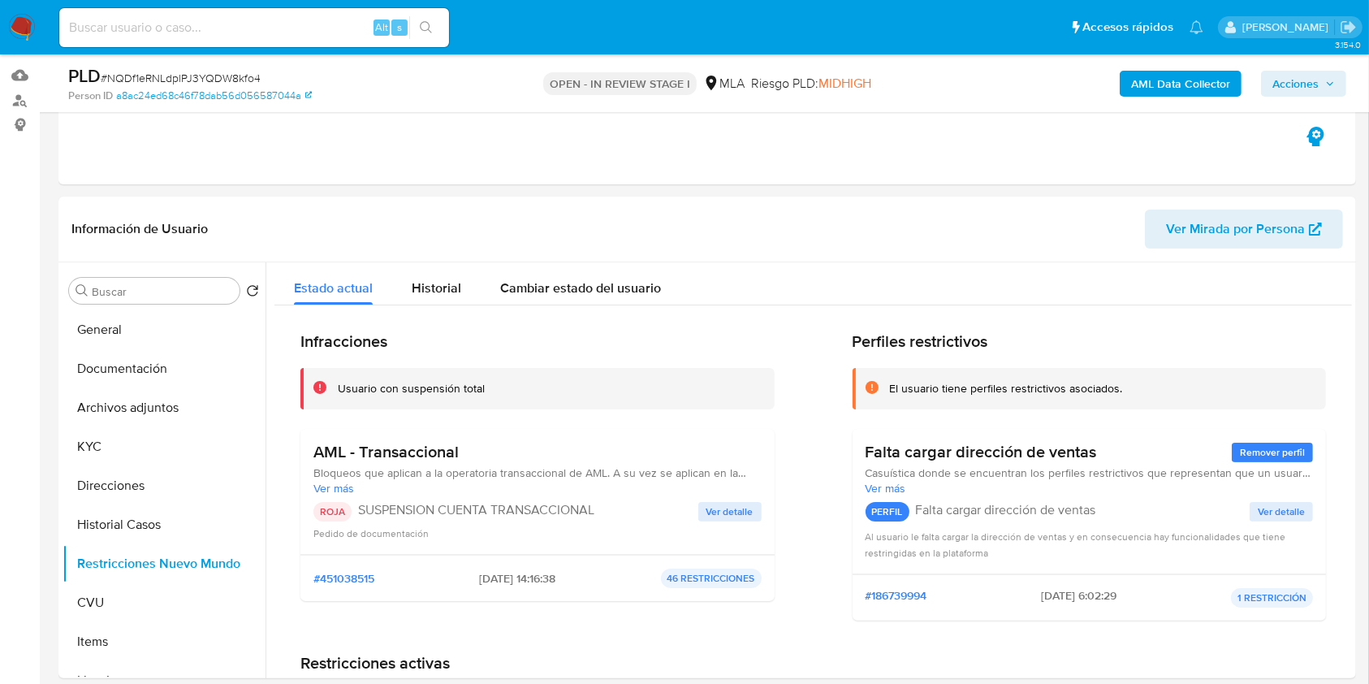
click at [1318, 93] on span "Acciones" at bounding box center [1296, 84] width 46 height 26
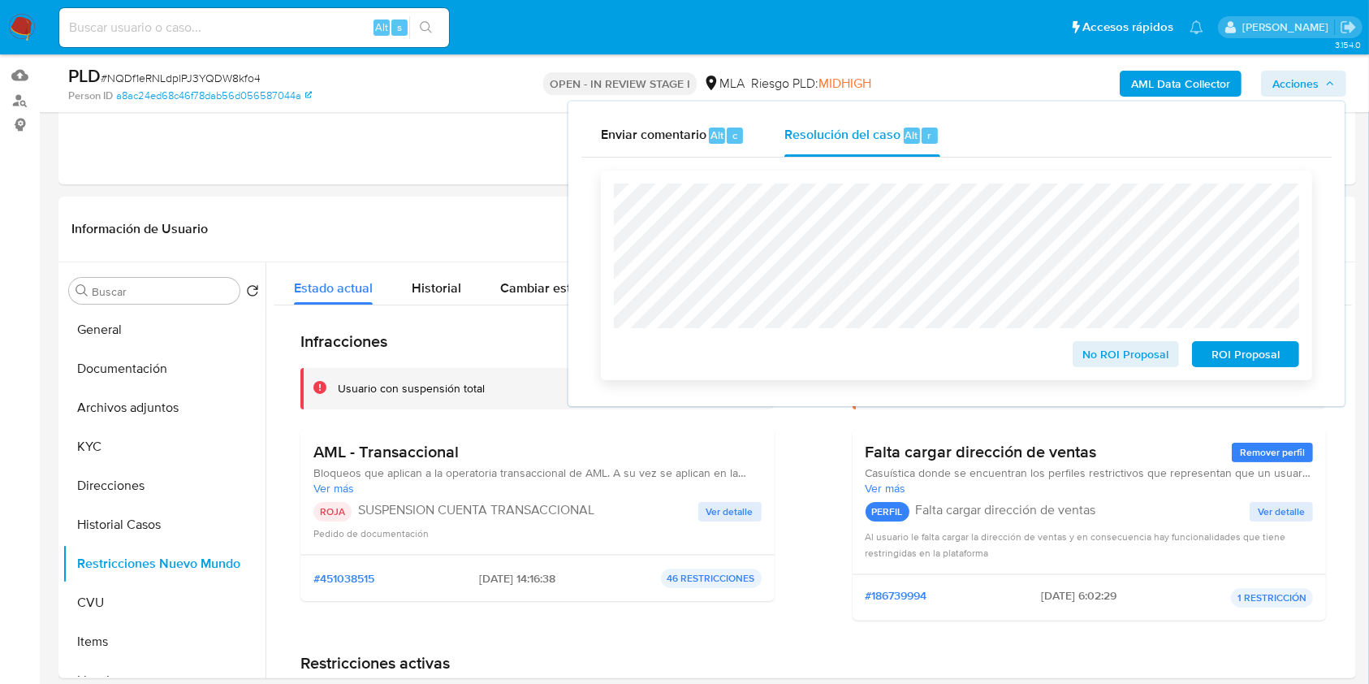
click at [1250, 352] on span "ROI Proposal" at bounding box center [1246, 354] width 84 height 23
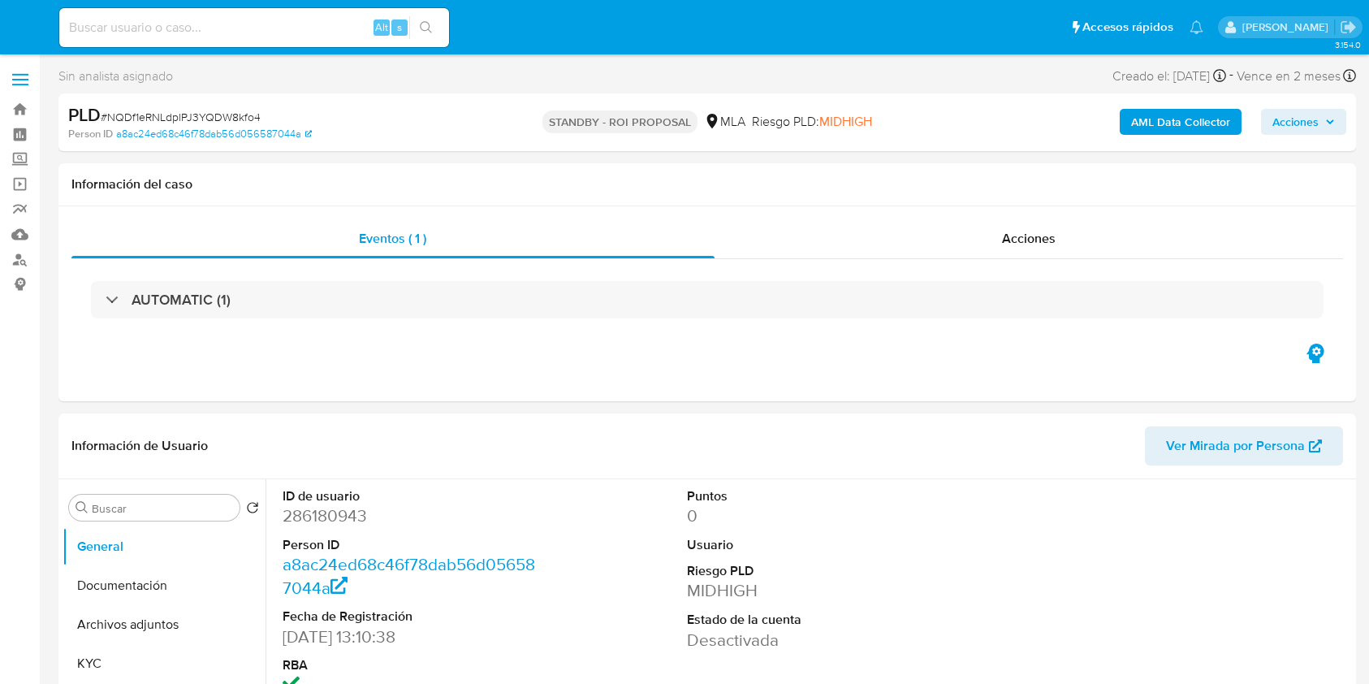
select select "10"
click at [26, 25] on img at bounding box center [22, 28] width 28 height 28
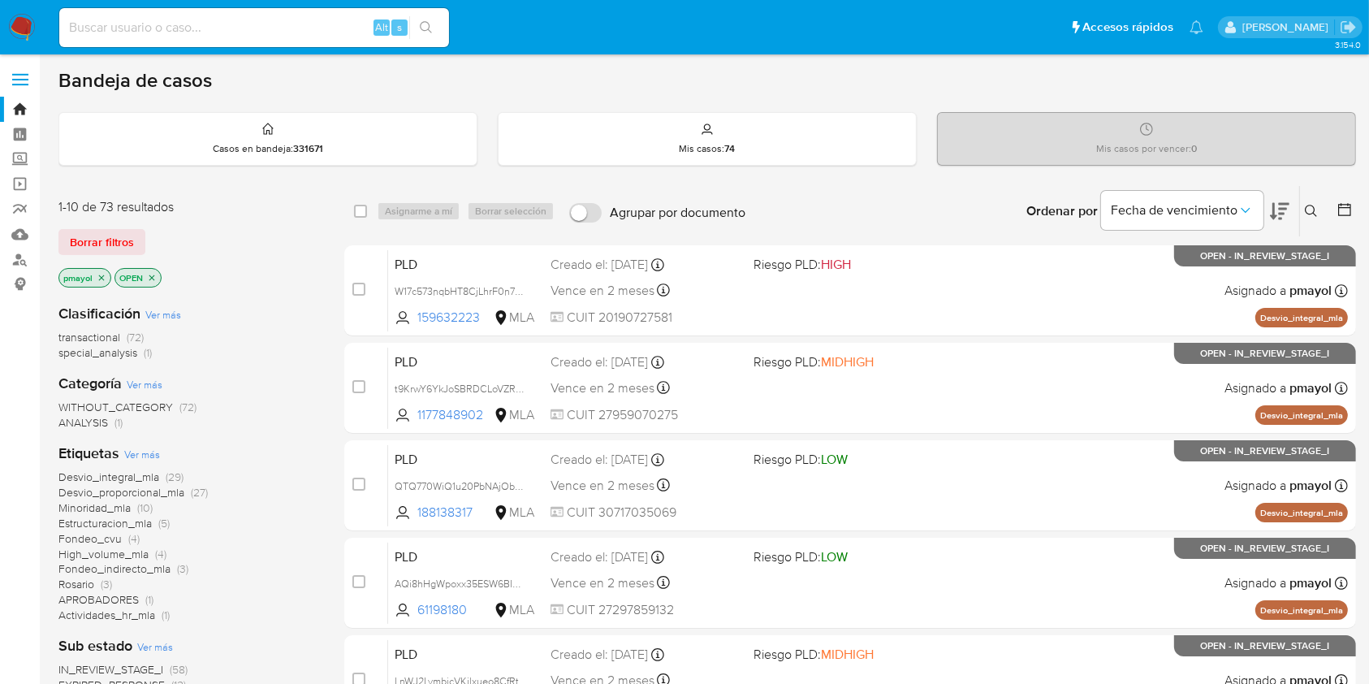
click at [313, 19] on input at bounding box center [254, 27] width 390 height 21
paste input "t9BBDdZiVMUHhsBuj6DzeY8f"
type input "t9BBDdZiVMUHhsBuj6DzeY8f"
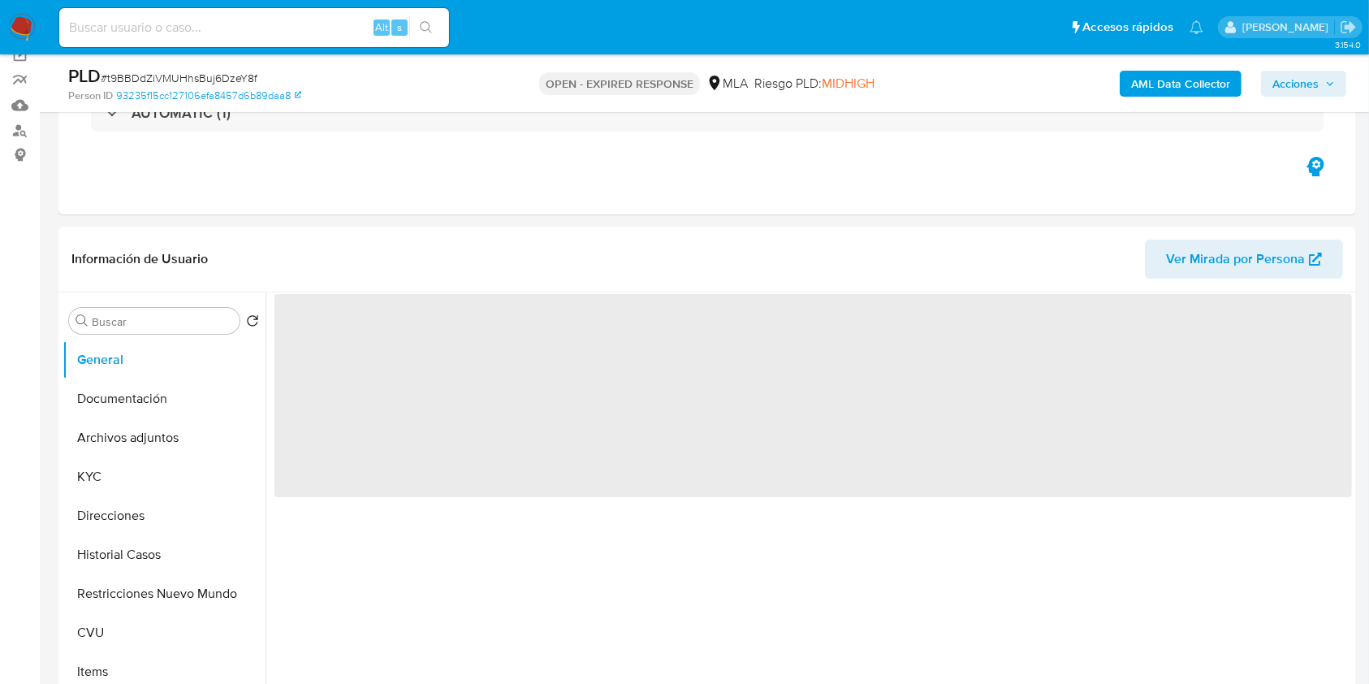
scroll to position [138, 0]
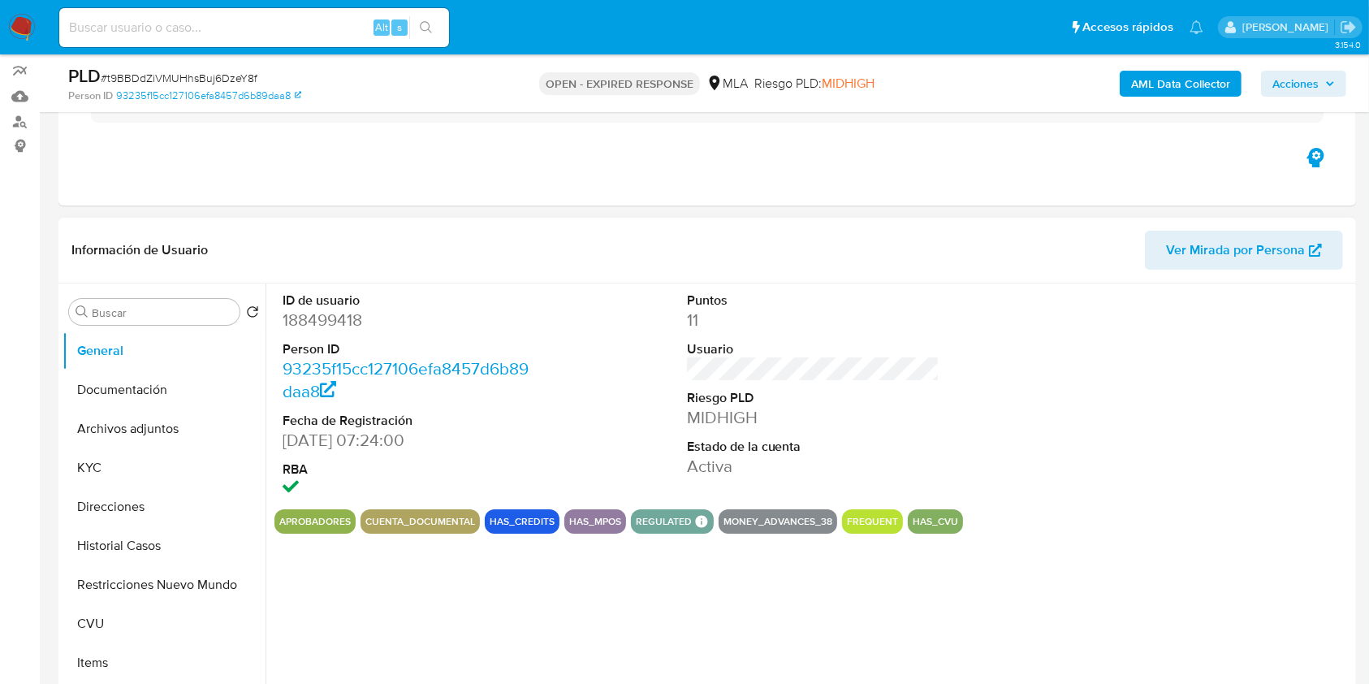
select select "10"
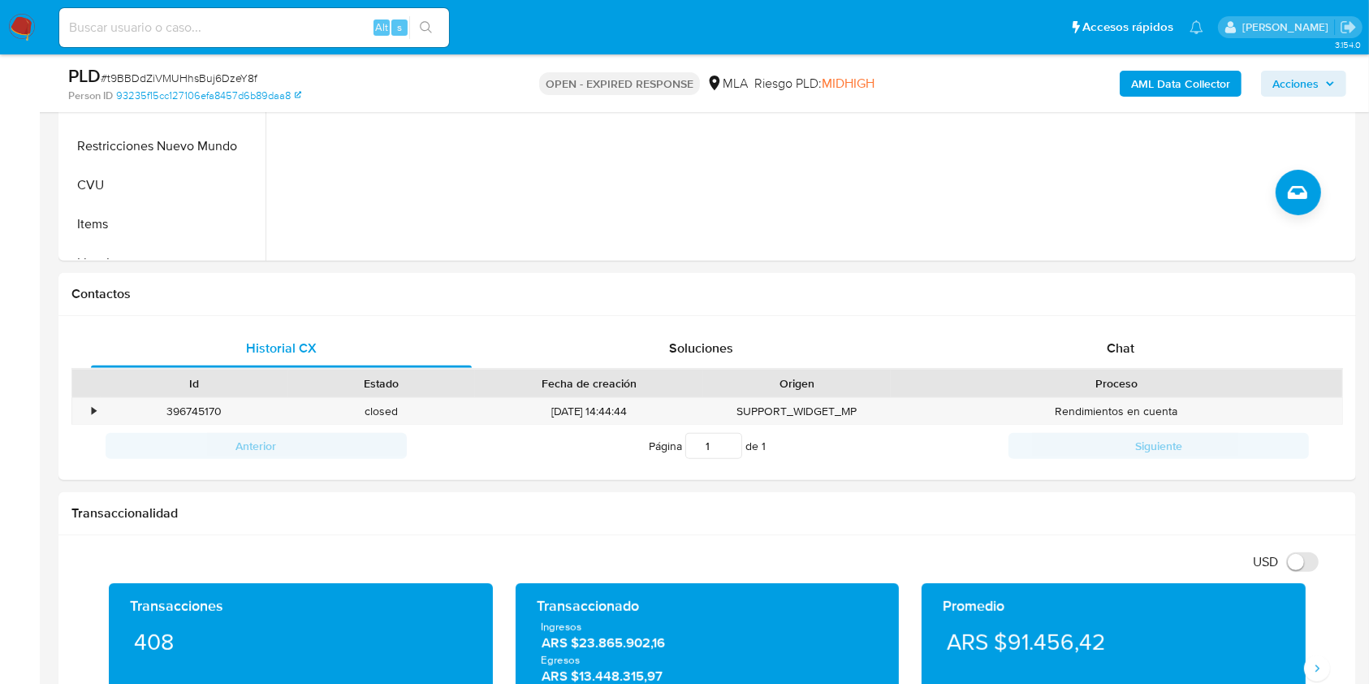
scroll to position [589, 0]
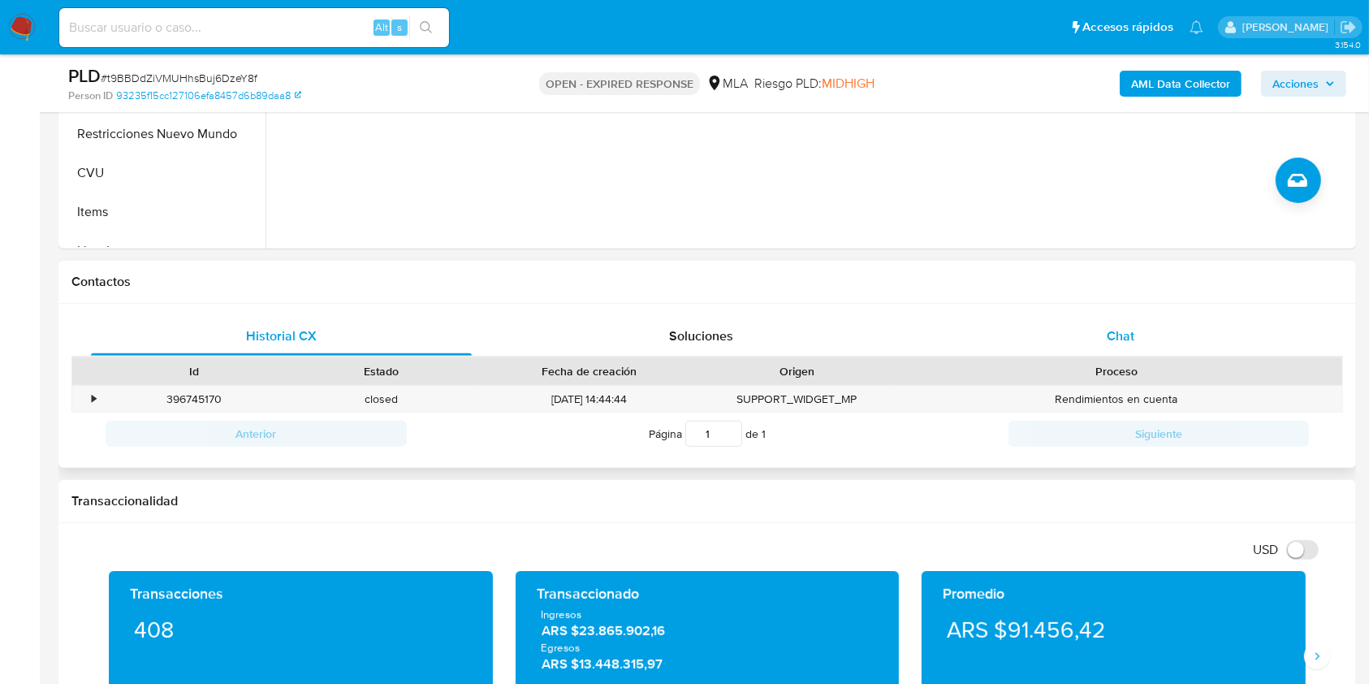
click at [1134, 317] on div "Chat" at bounding box center [1121, 336] width 381 height 39
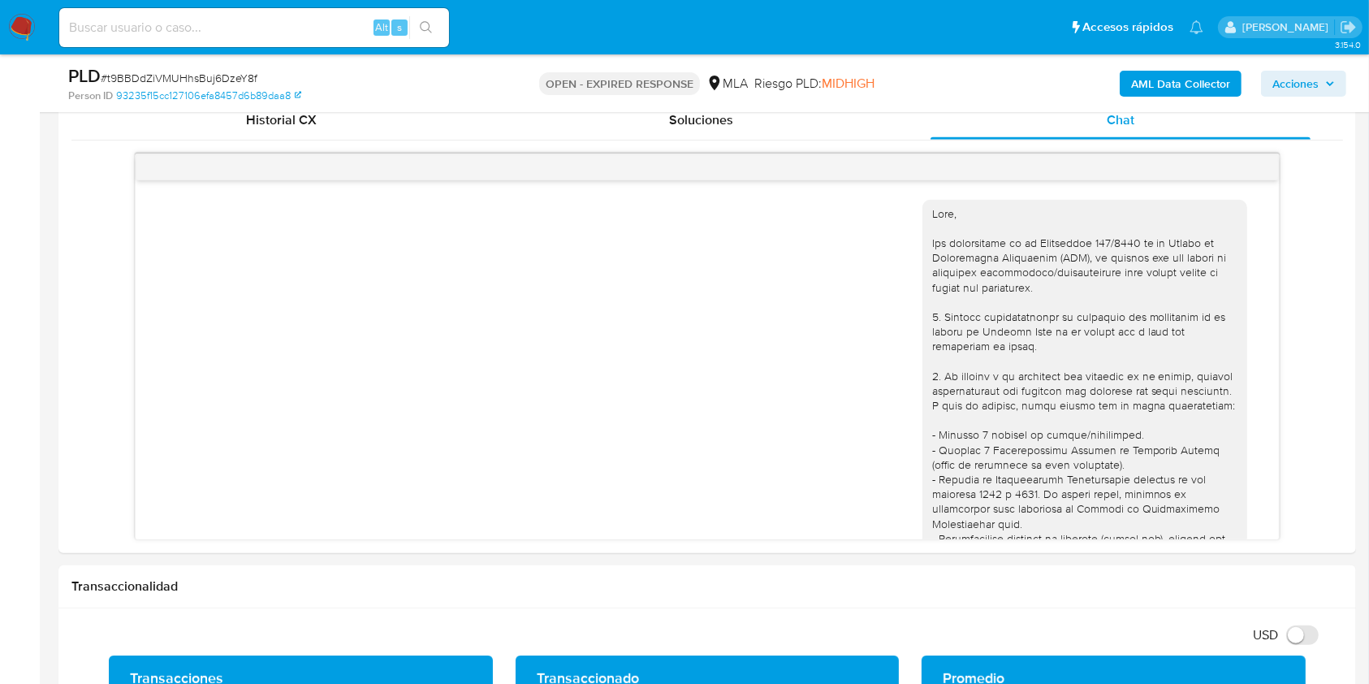
scroll to position [1579, 0]
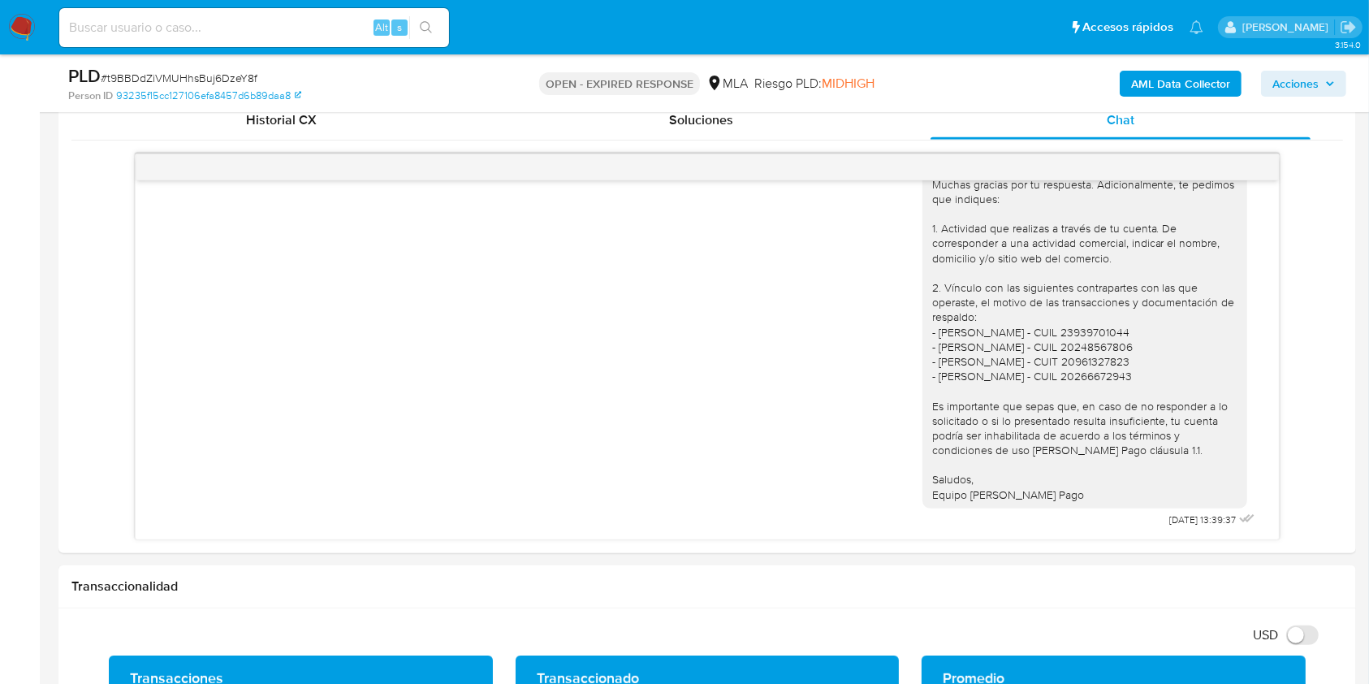
click at [195, 74] on span "# t9BBDdZiVMUHhsBuj6DzeY8f" at bounding box center [179, 78] width 157 height 16
copy span "t9BBDdZiVMUHhsBuj6DzeY8f"
click at [15, 14] on img at bounding box center [22, 28] width 28 height 28
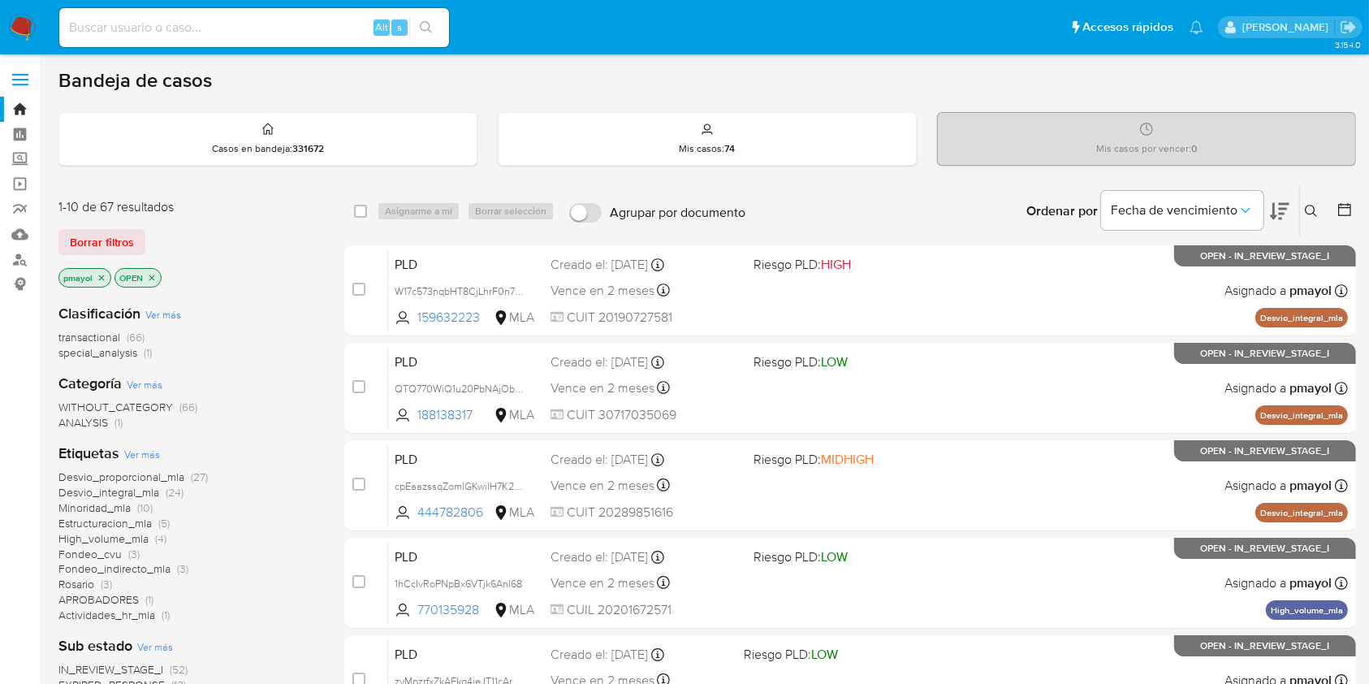
click at [1312, 211] on icon at bounding box center [1311, 211] width 13 height 13
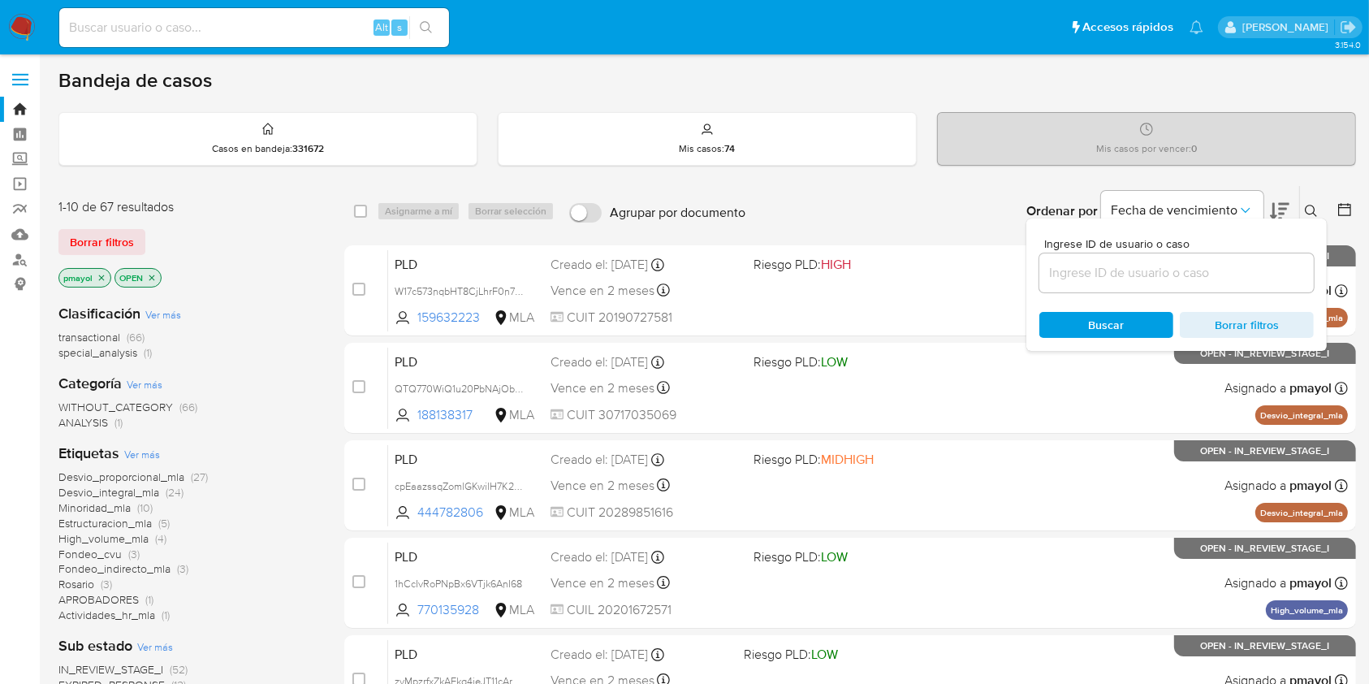
click at [1210, 257] on div at bounding box center [1177, 272] width 274 height 39
click at [1209, 264] on input at bounding box center [1177, 272] width 274 height 21
paste input "t9BBDdZiVMUHhsBuj6DzeY8f"
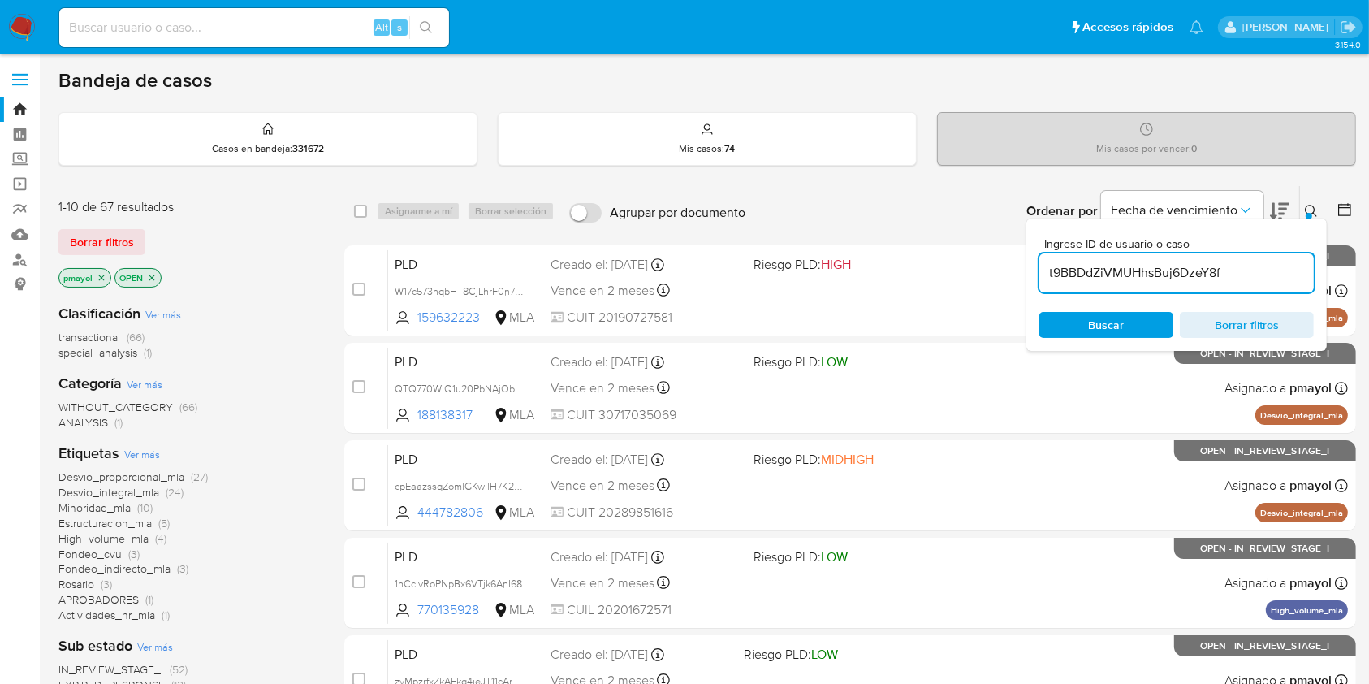
type input "t9BBDdZiVMUHhsBuj6DzeY8f"
click at [1117, 308] on div "Ingrese ID de usuario o caso t9BBDdZiVMUHhsBuj6DzeY8f Buscar Borrar filtros" at bounding box center [1177, 284] width 300 height 132
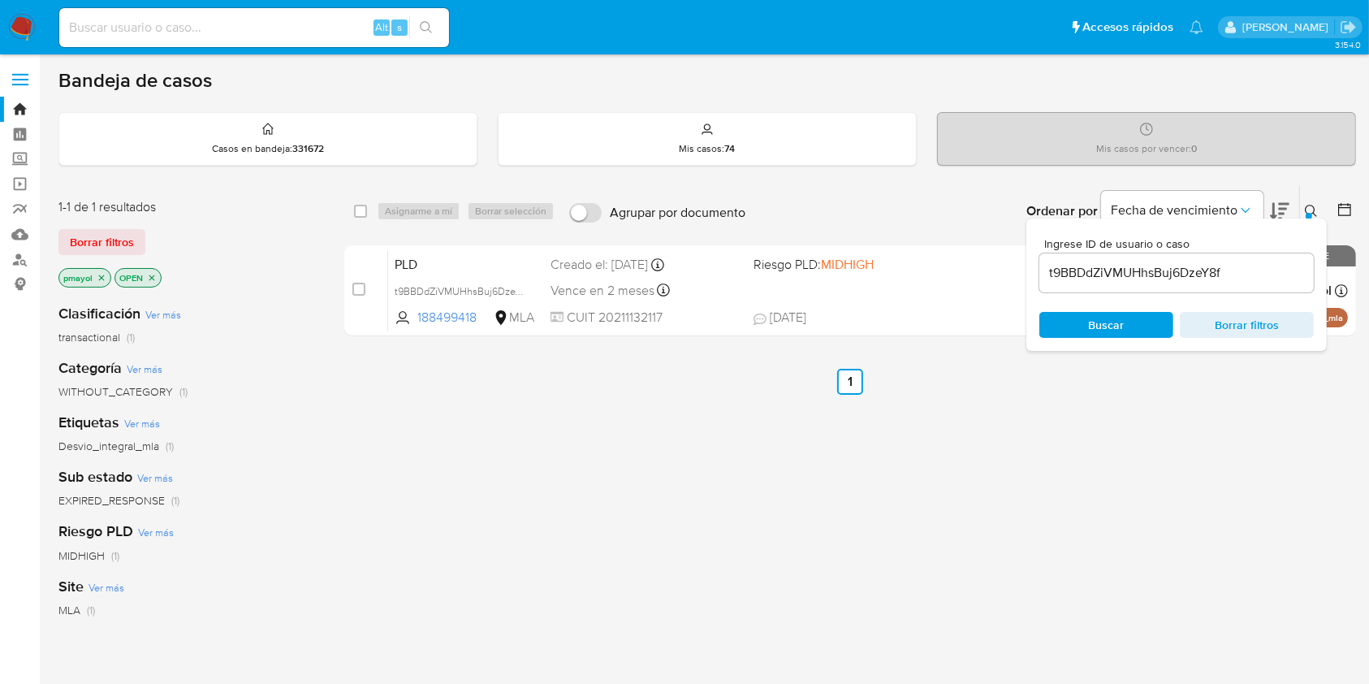
click at [358, 217] on div "select-all-cases-checkbox" at bounding box center [360, 211] width 13 height 16
click at [409, 219] on div "Asignarme a mí Borrar selección" at bounding box center [469, 210] width 184 height 19
click at [342, 205] on div "1-1 de 1 resultados Borrar filtros pmayol OPEN Clasificación Ver más transactio…" at bounding box center [707, 553] width 1298 height 736
click at [351, 214] on div "select-all-cases-checkbox Asignarme a mí Borrar selección Agrupar por documento…" at bounding box center [850, 211] width 1012 height 50
click at [367, 208] on div "select-all-cases-checkbox" at bounding box center [363, 210] width 19 height 19
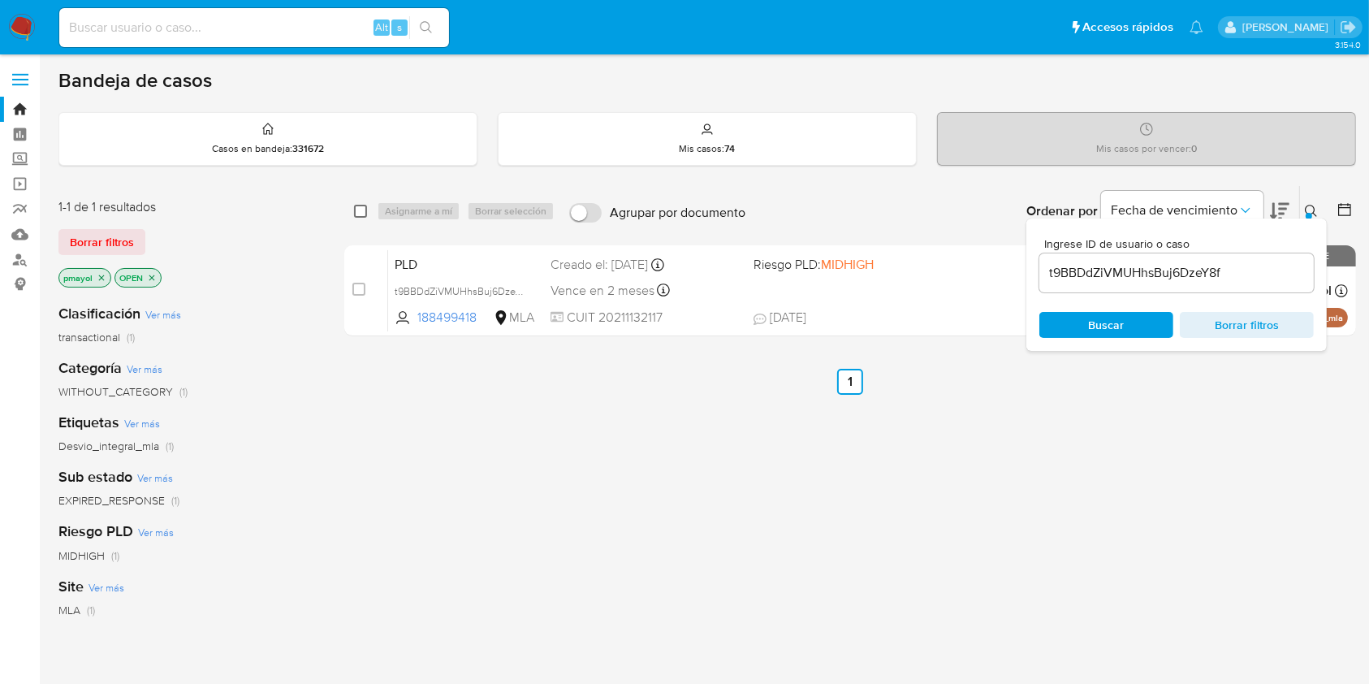
click at [358, 210] on input "checkbox" at bounding box center [360, 211] width 13 height 13
checkbox input "true"
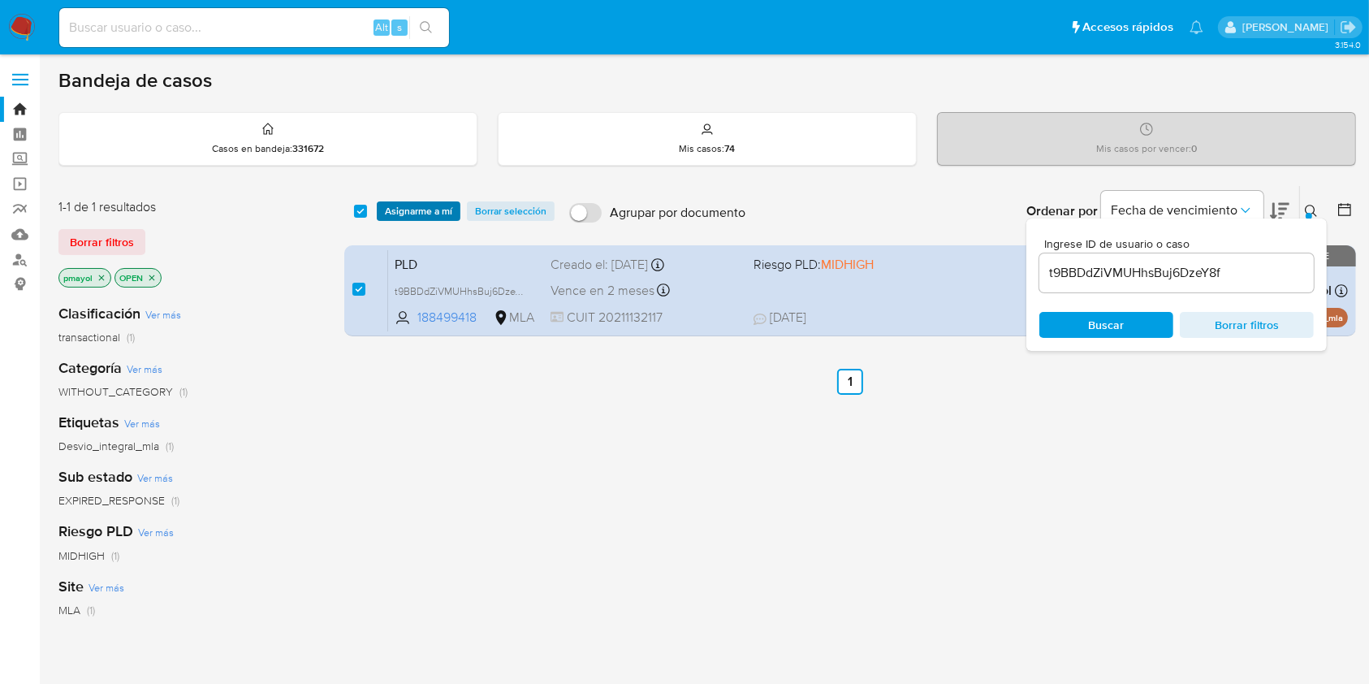
click at [388, 211] on span "Asignarme a mí" at bounding box center [418, 211] width 67 height 16
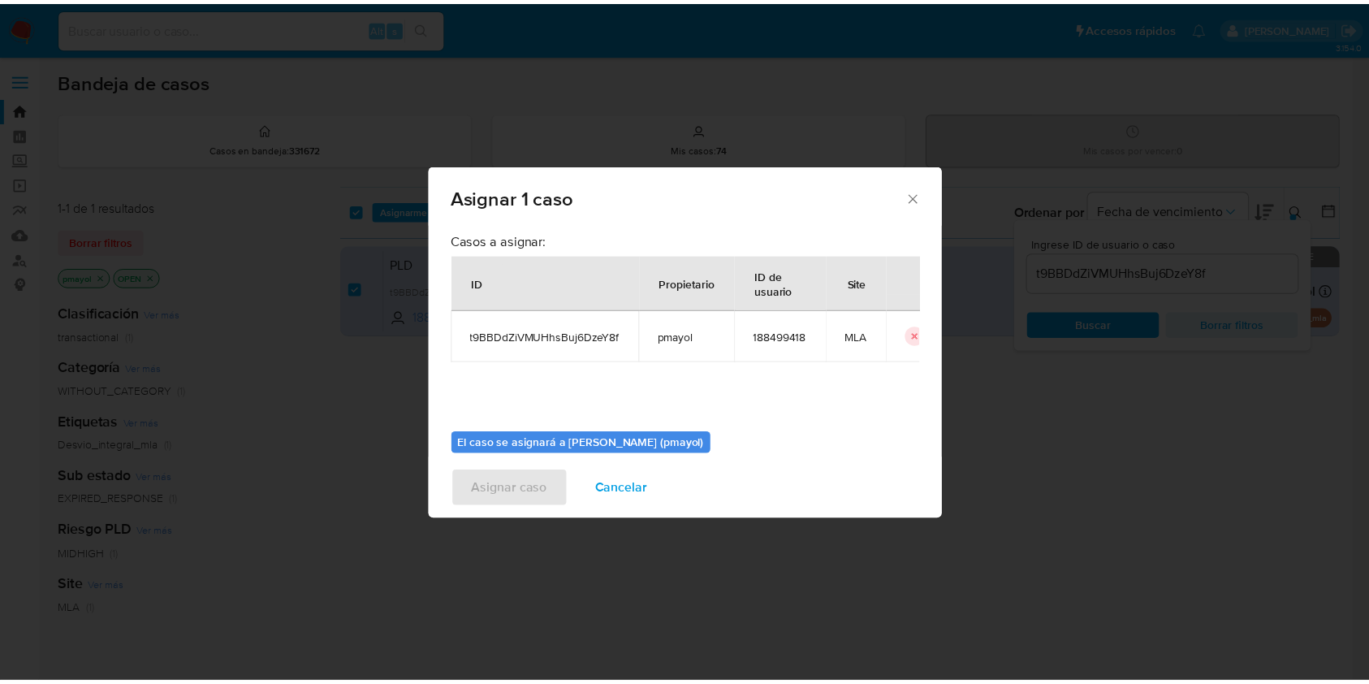
scroll to position [83, 0]
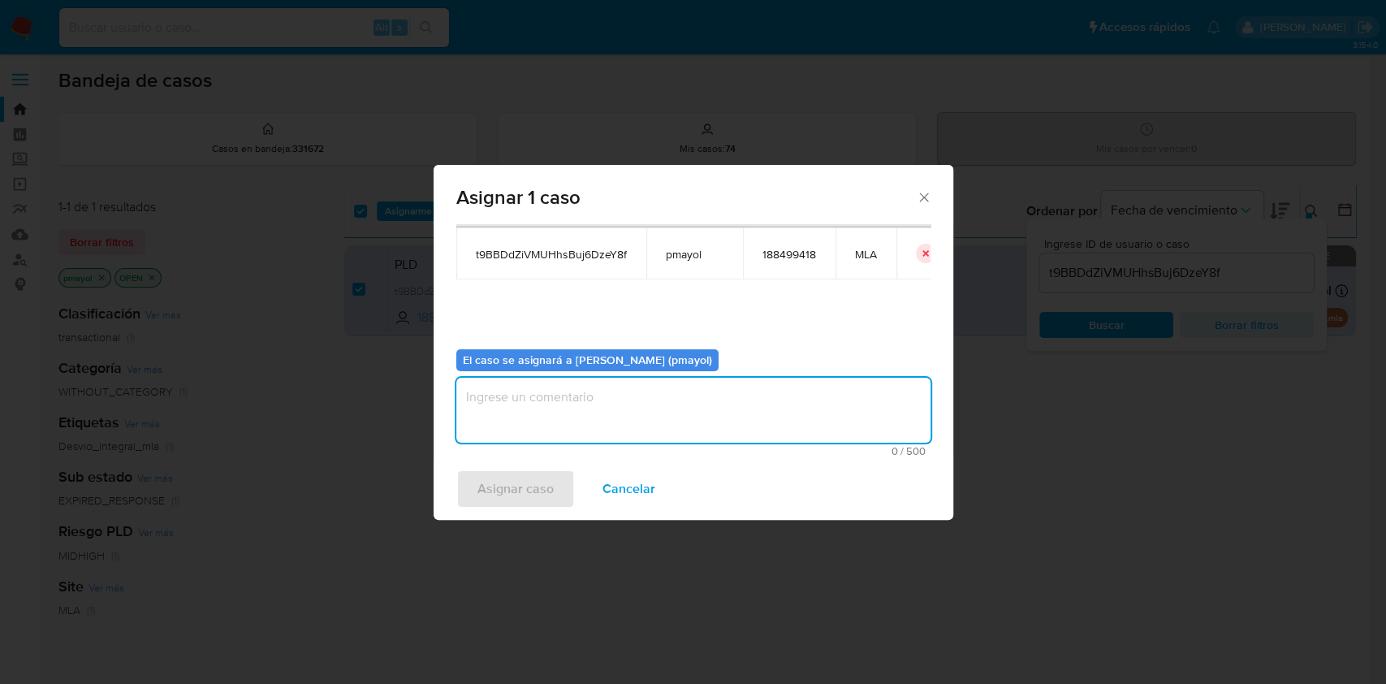
click at [848, 426] on textarea "assign-modal" at bounding box center [693, 410] width 474 height 65
type textarea "Asignación"
click at [498, 491] on span "Asignar caso" at bounding box center [516, 489] width 76 height 36
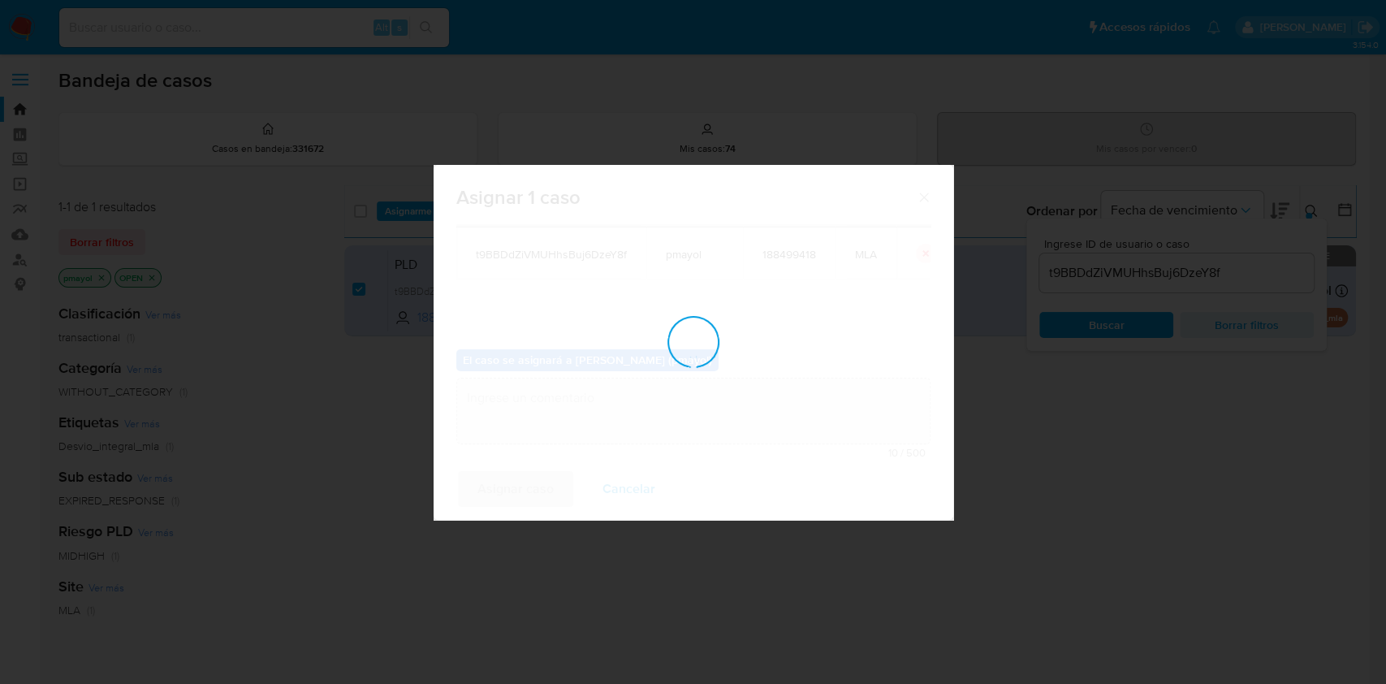
checkbox input "false"
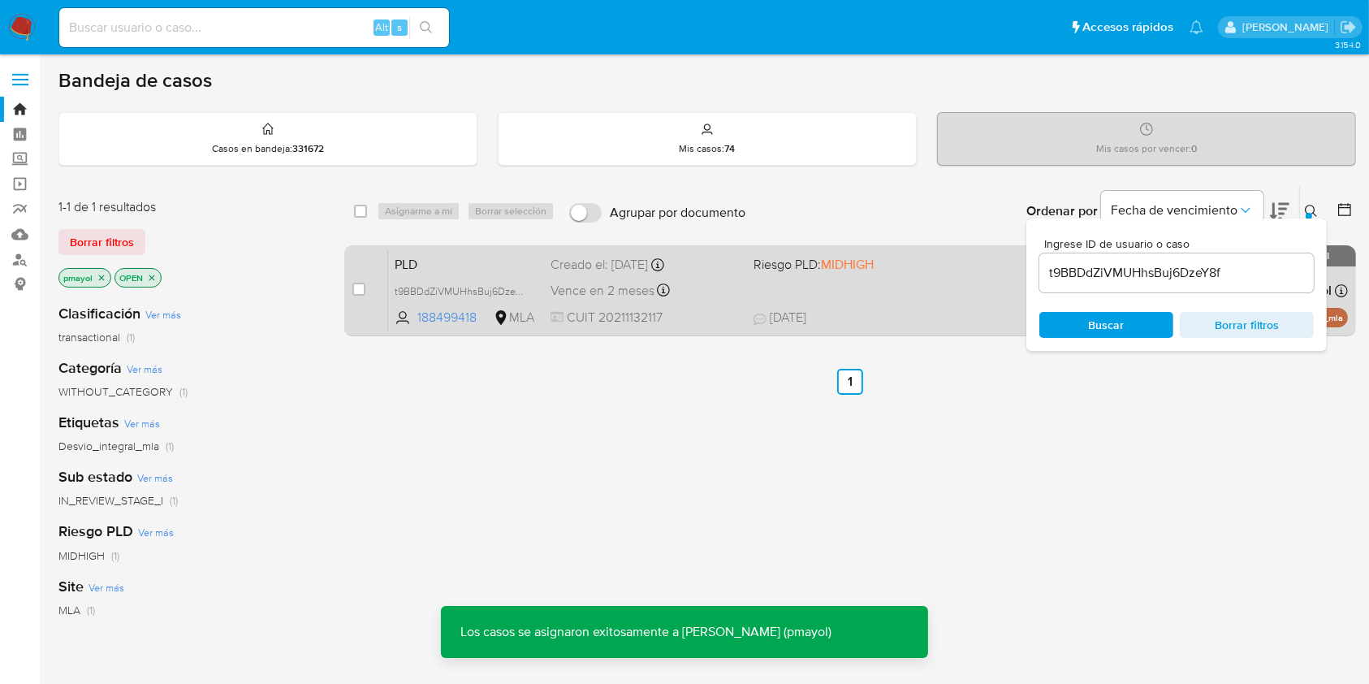
click at [716, 285] on div "Vence en 2 meses Vence el 10/10/2025 03:37:03" at bounding box center [645, 290] width 189 height 22
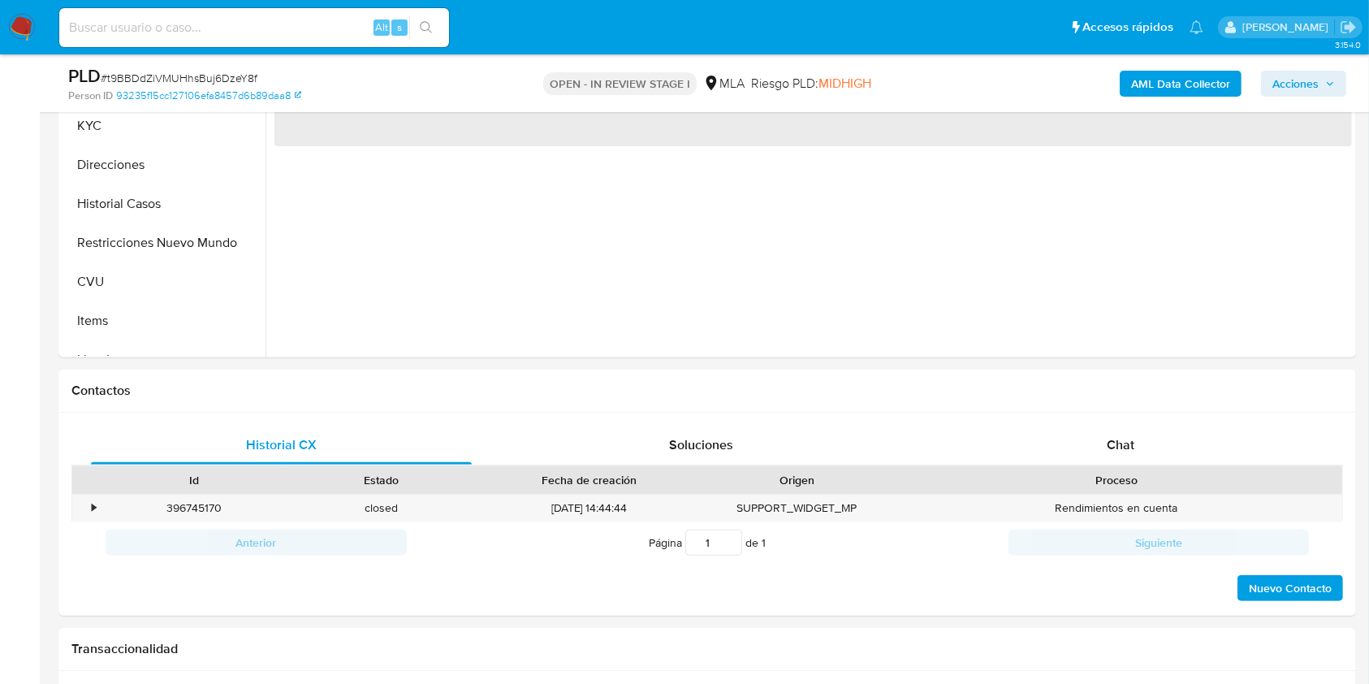
scroll to position [672, 0]
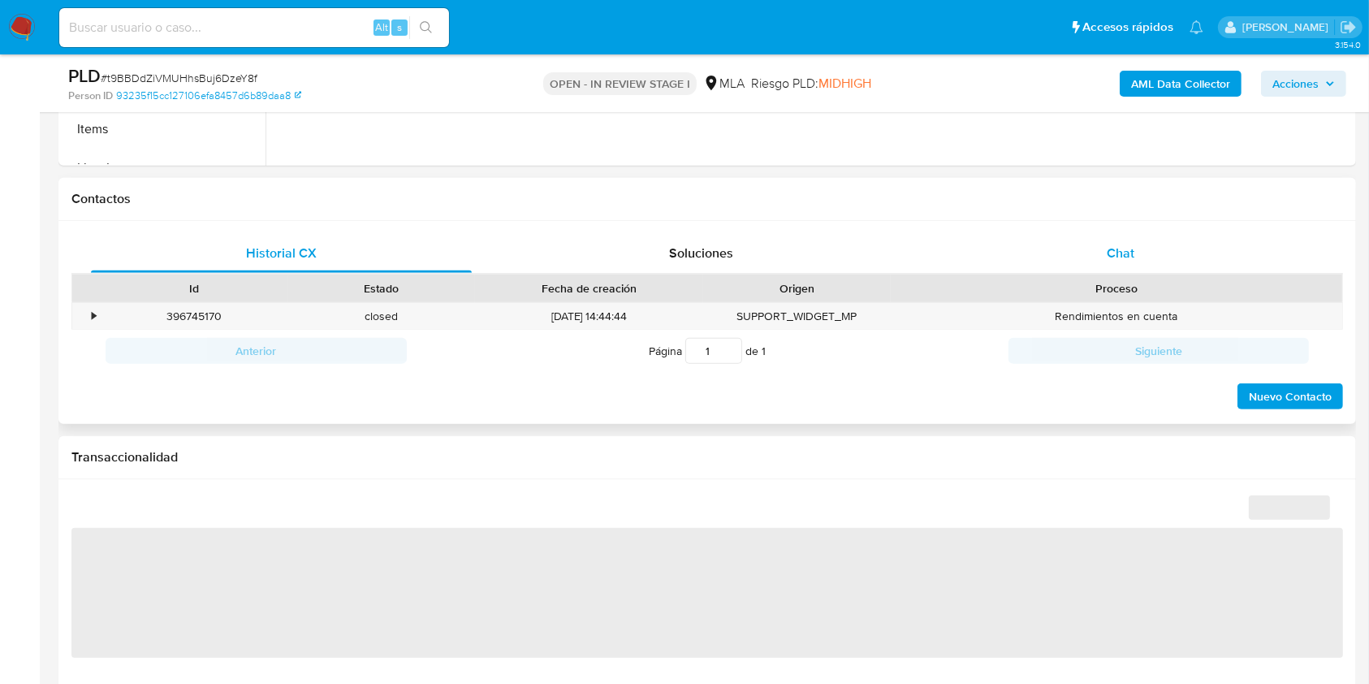
click at [1136, 256] on div "Chat" at bounding box center [1121, 253] width 381 height 39
select select "10"
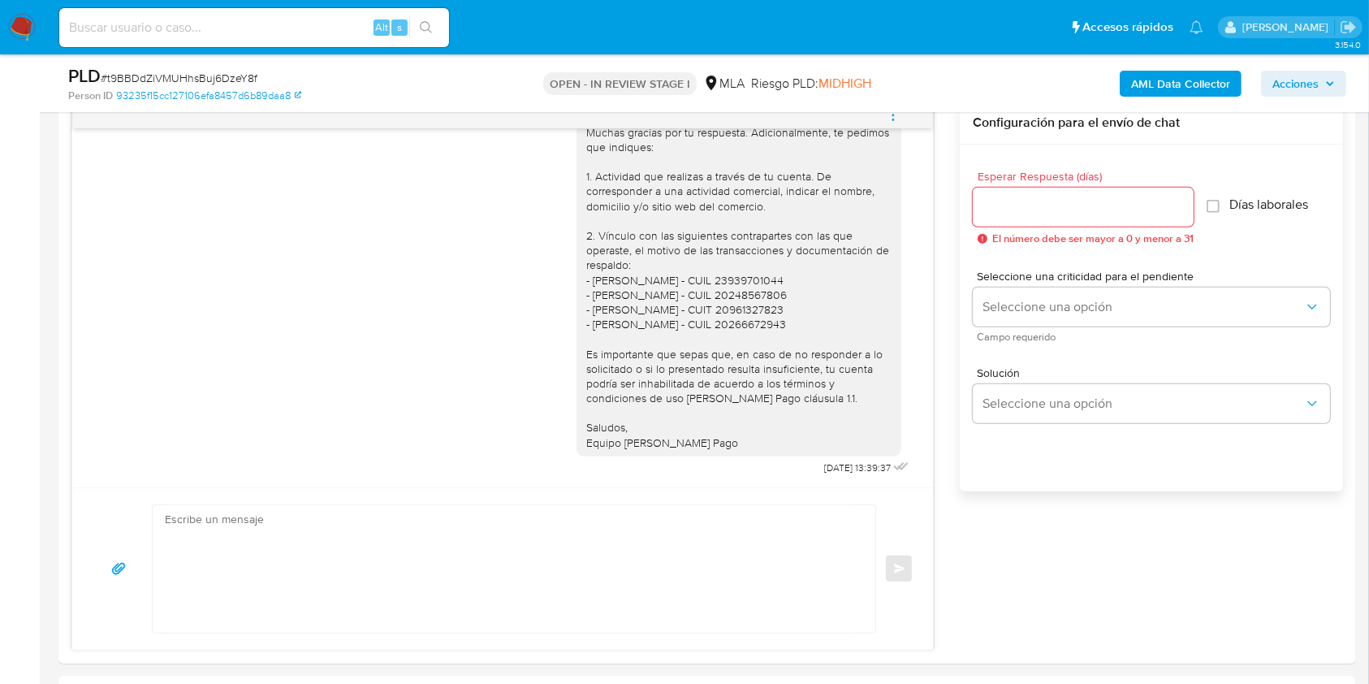
scroll to position [806, 0]
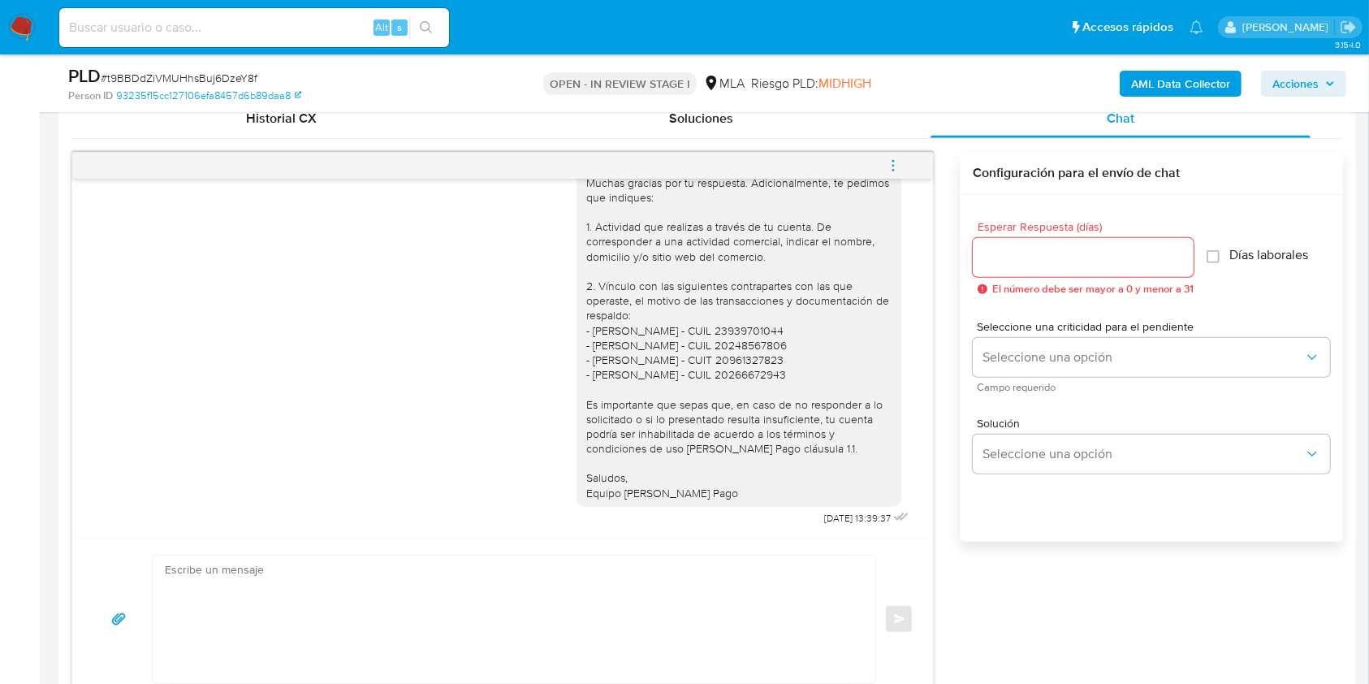
click at [906, 157] on button "menu-action" at bounding box center [894, 165] width 54 height 39
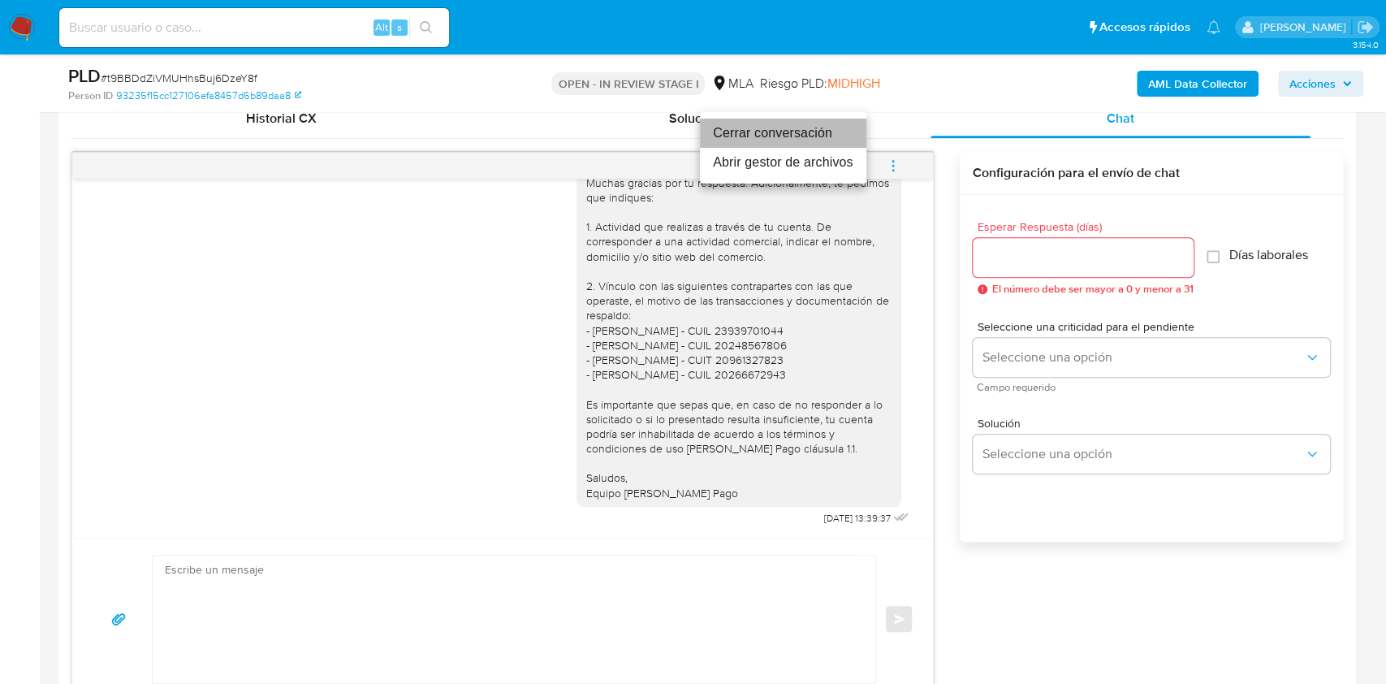
click at [817, 134] on li "Cerrar conversación" at bounding box center [783, 133] width 166 height 29
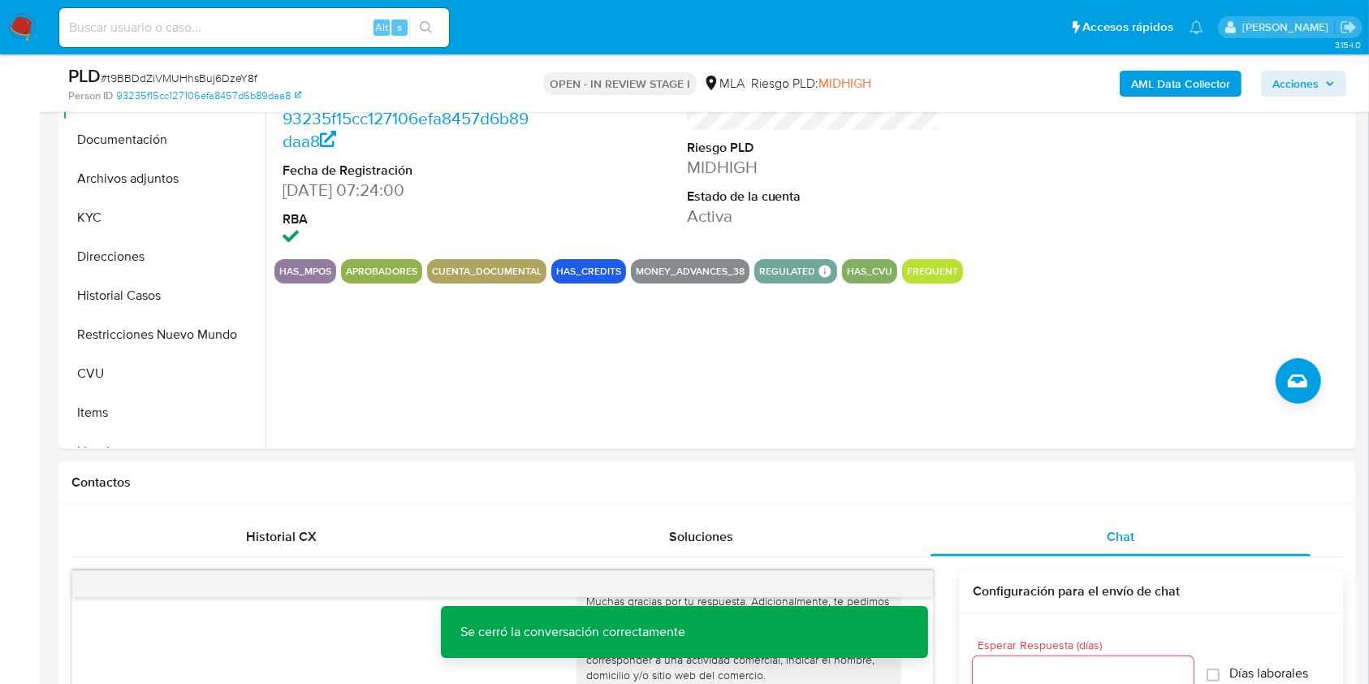
scroll to position [347, 0]
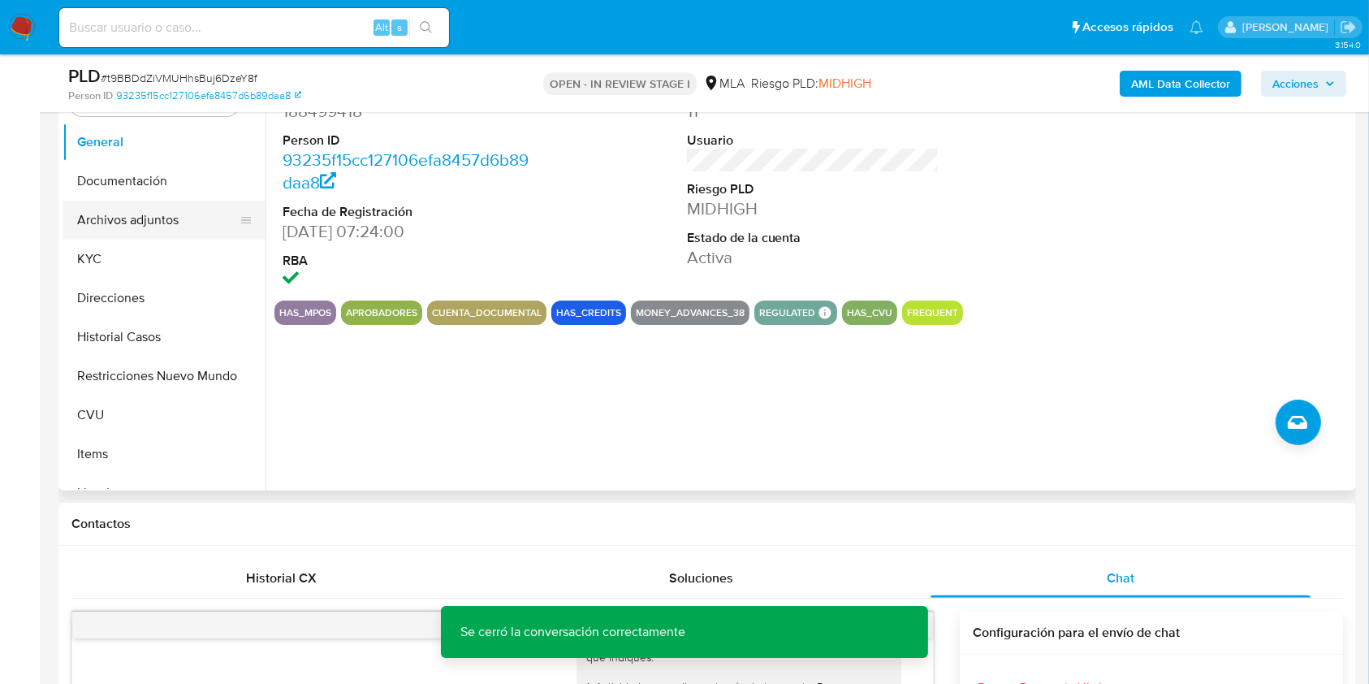
click at [142, 201] on button "Archivos adjuntos" at bounding box center [158, 220] width 190 height 39
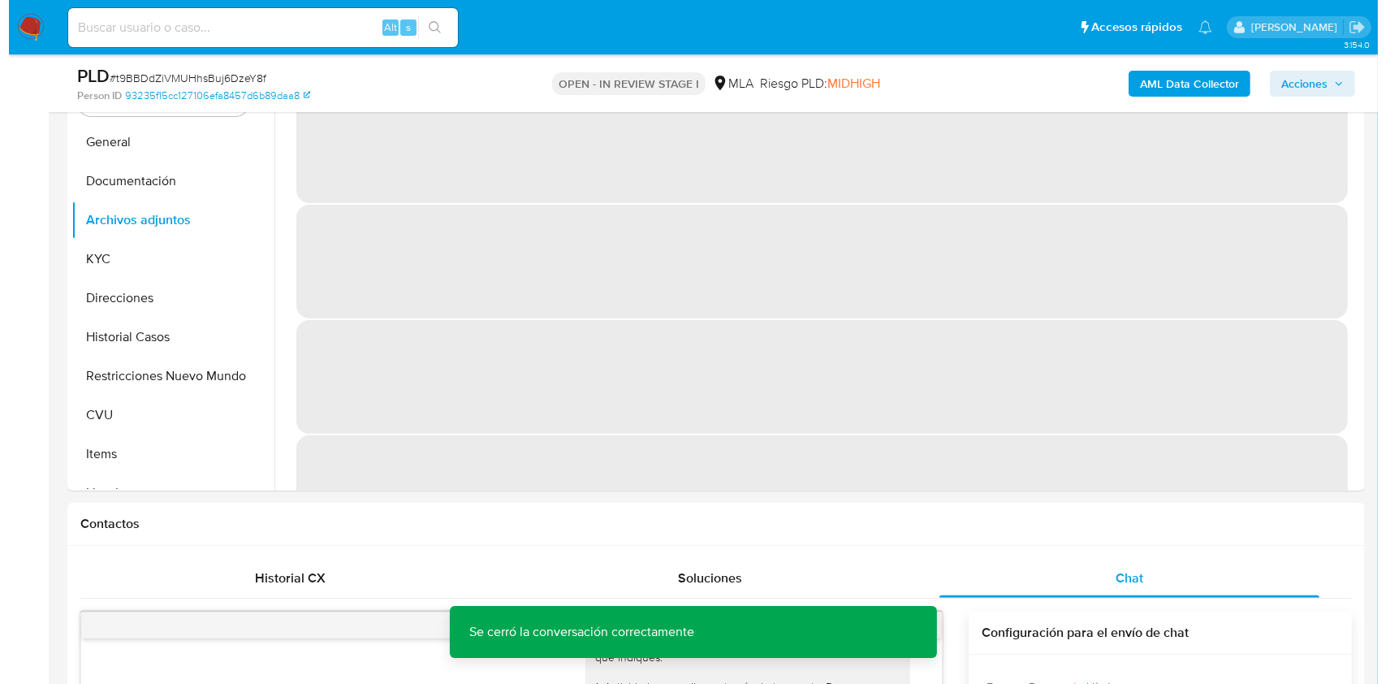
scroll to position [238, 0]
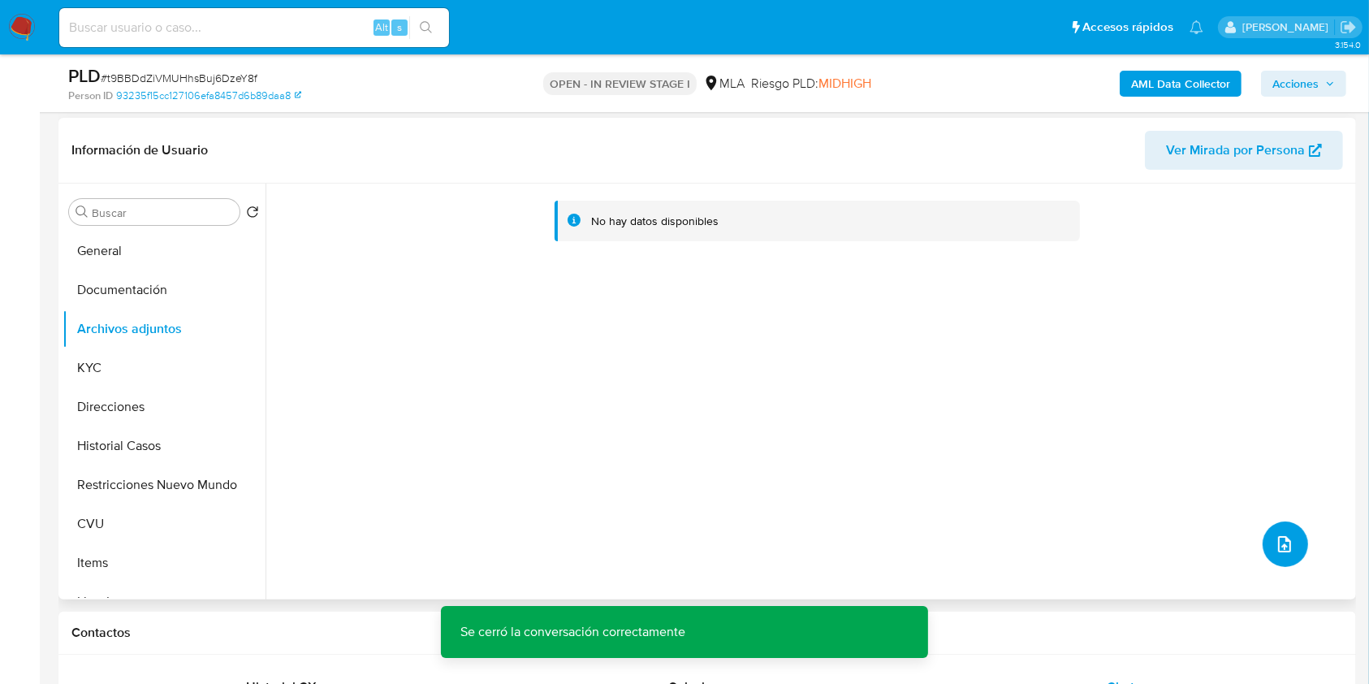
click at [1275, 534] on span "upload-file" at bounding box center [1284, 543] width 19 height 19
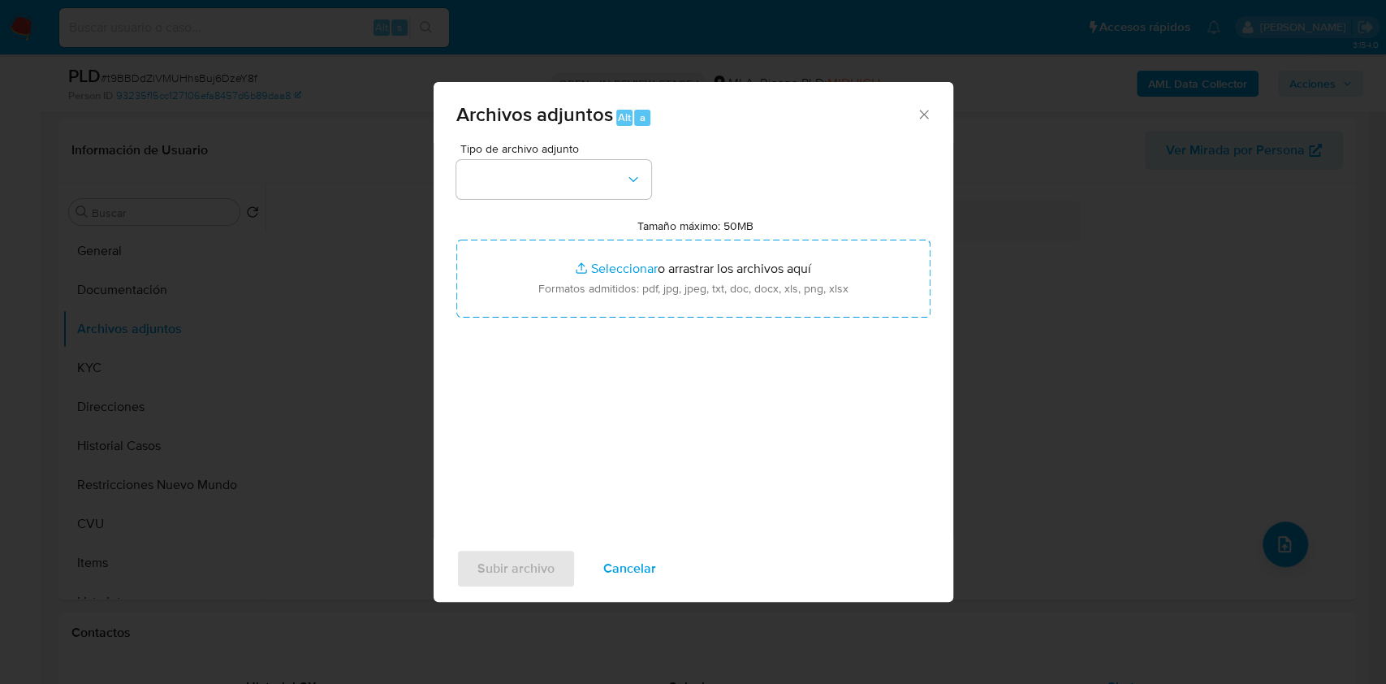
click at [924, 115] on icon "Cerrar" at bounding box center [923, 114] width 9 height 9
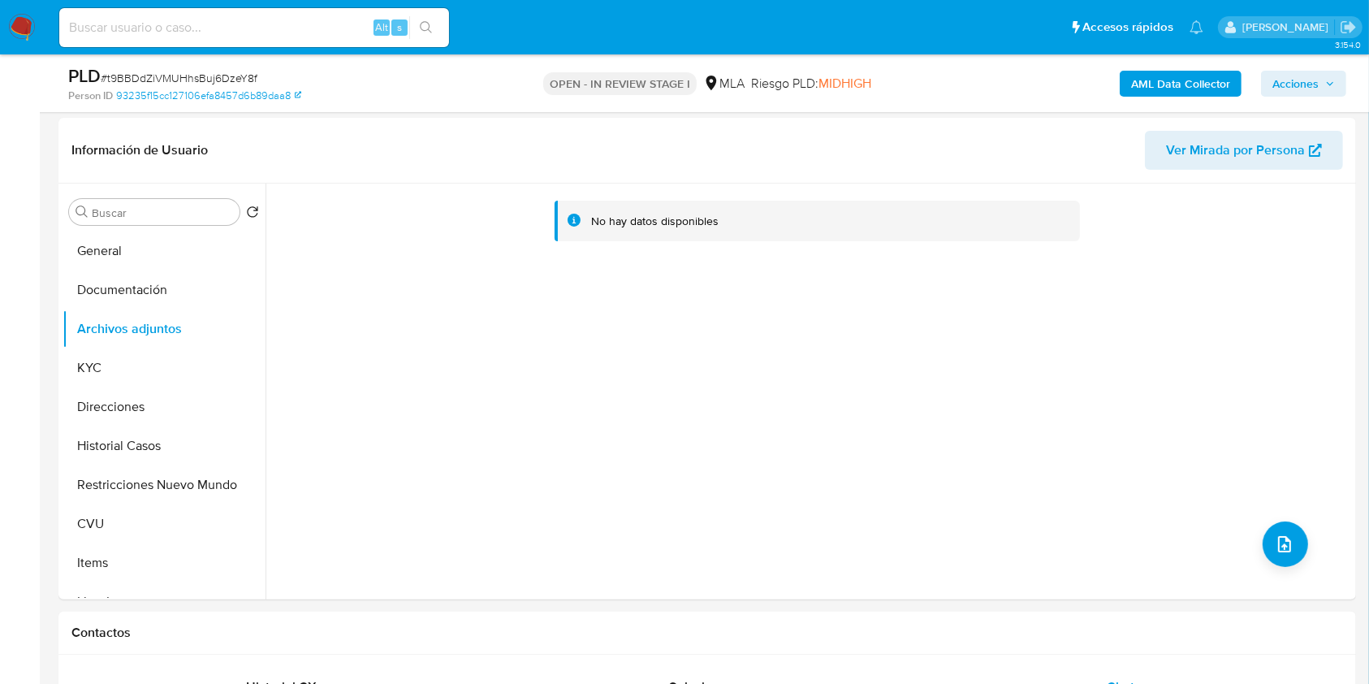
click at [1180, 84] on b "AML Data Collector" at bounding box center [1180, 84] width 99 height 26
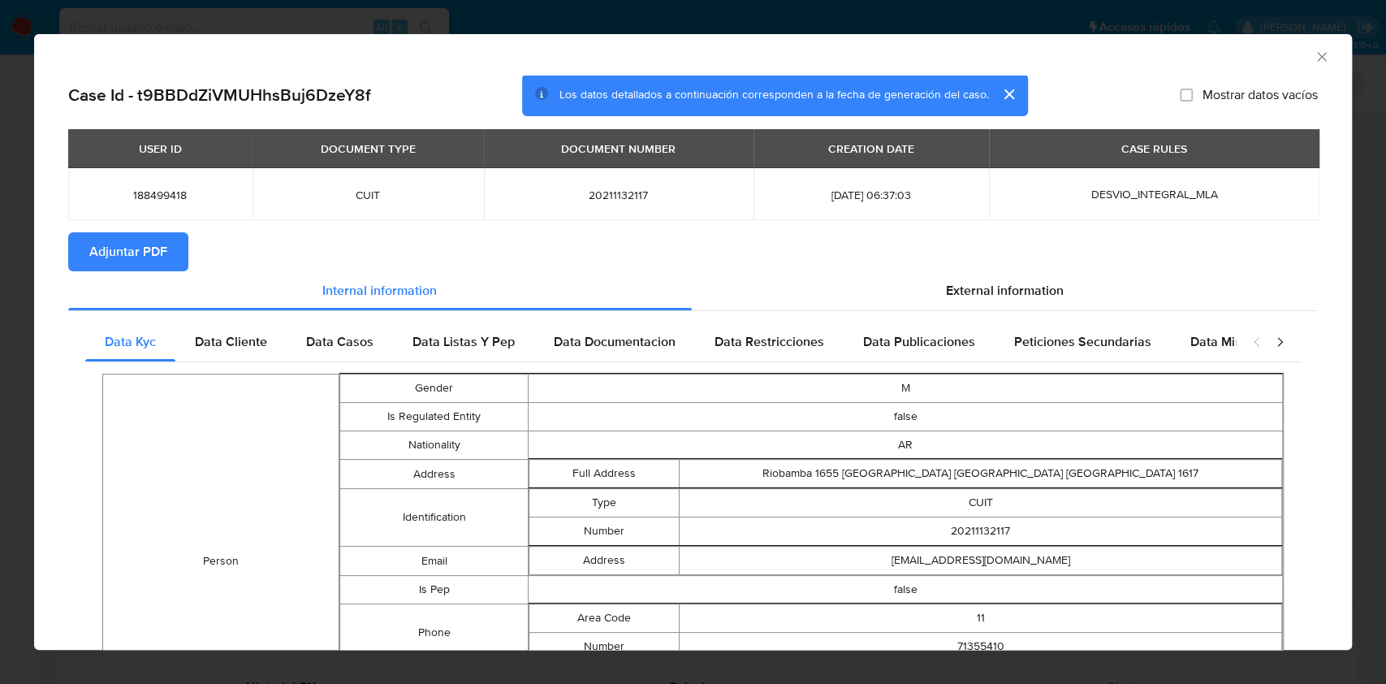
click at [146, 238] on span "Adjuntar PDF" at bounding box center [128, 252] width 78 height 36
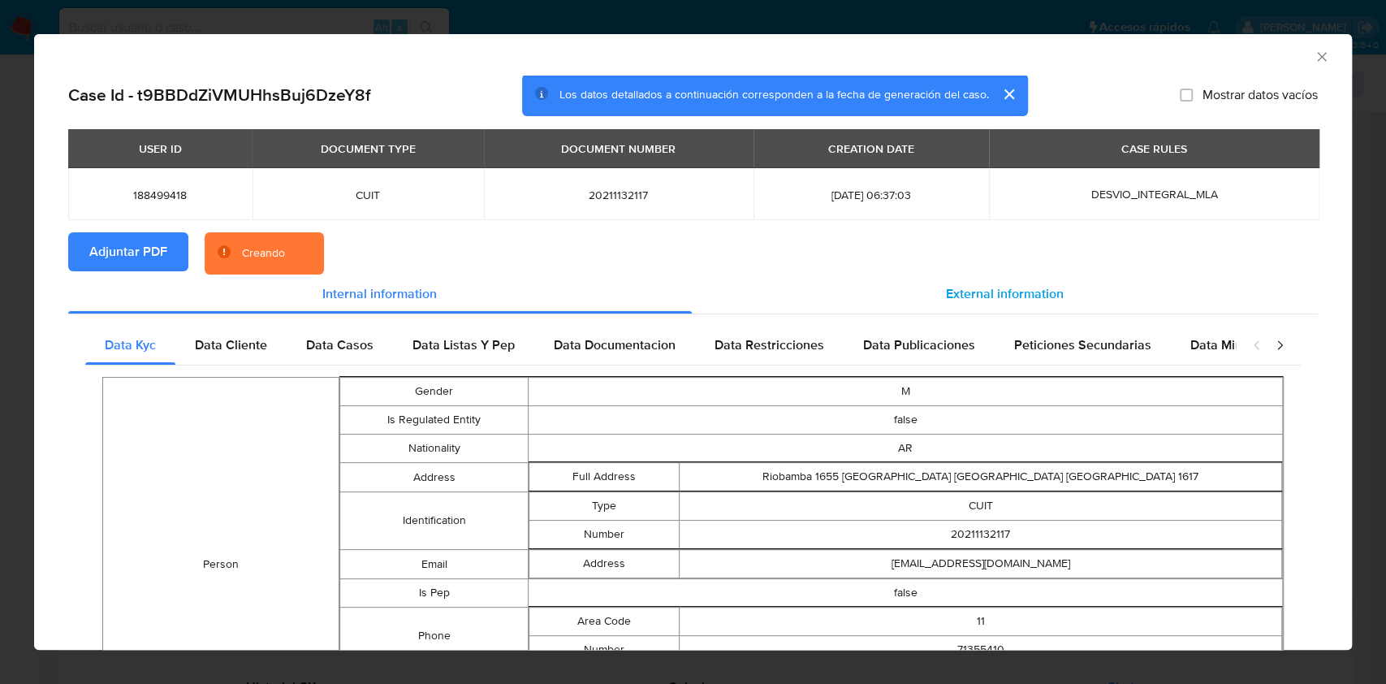
click at [991, 302] on span "External information" at bounding box center [1005, 293] width 118 height 19
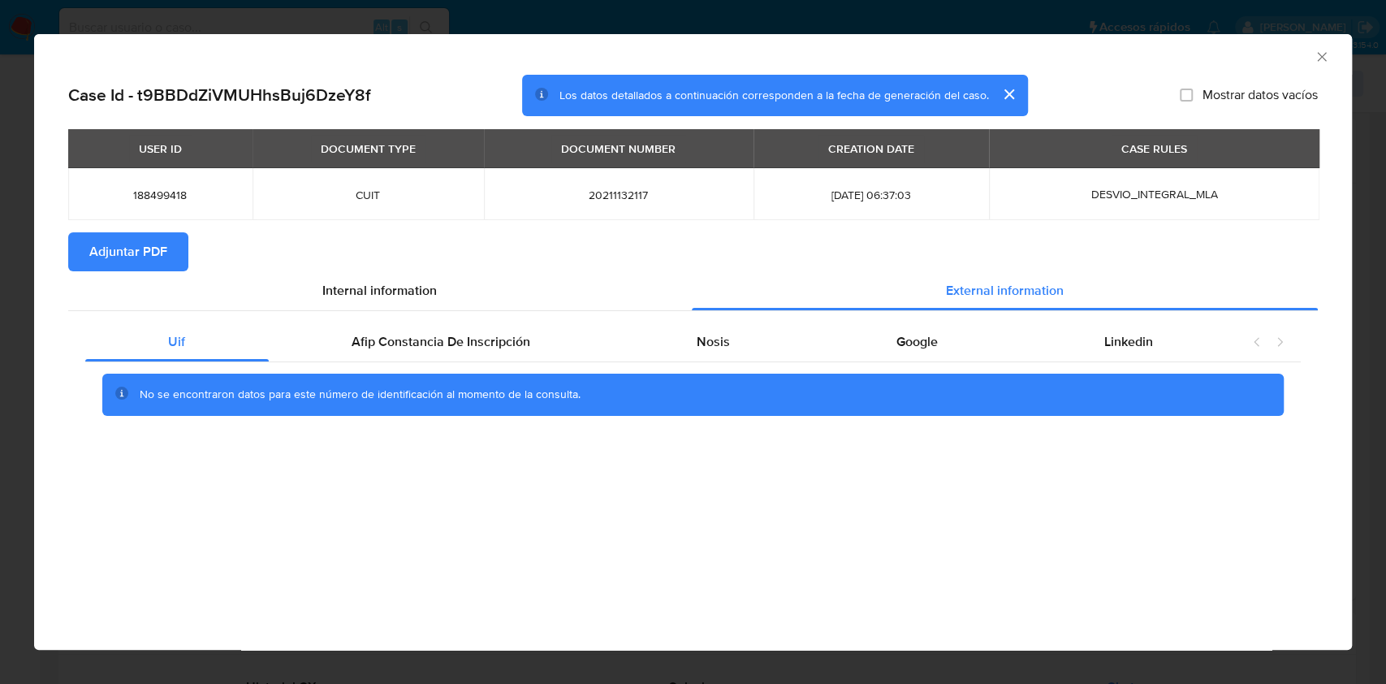
click at [1319, 59] on icon "Cerrar ventana" at bounding box center [1322, 57] width 16 height 16
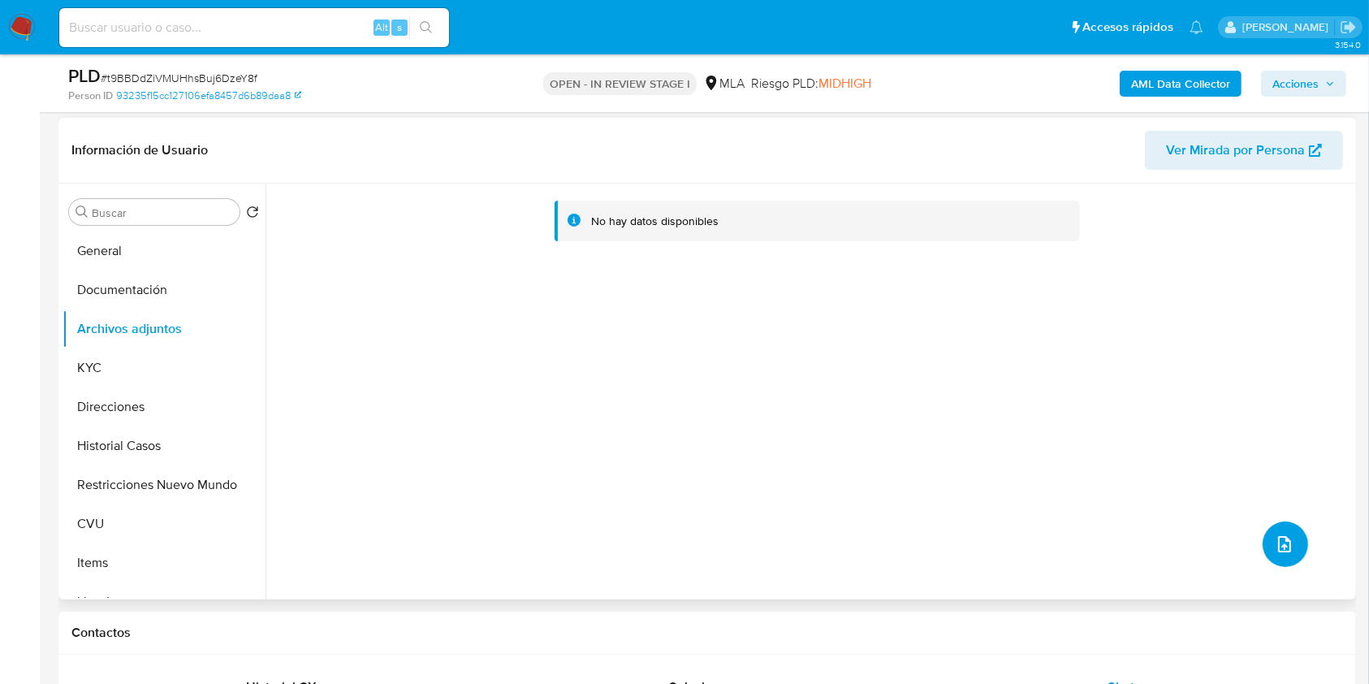
click at [1275, 545] on icon "upload-file" at bounding box center [1284, 543] width 19 height 19
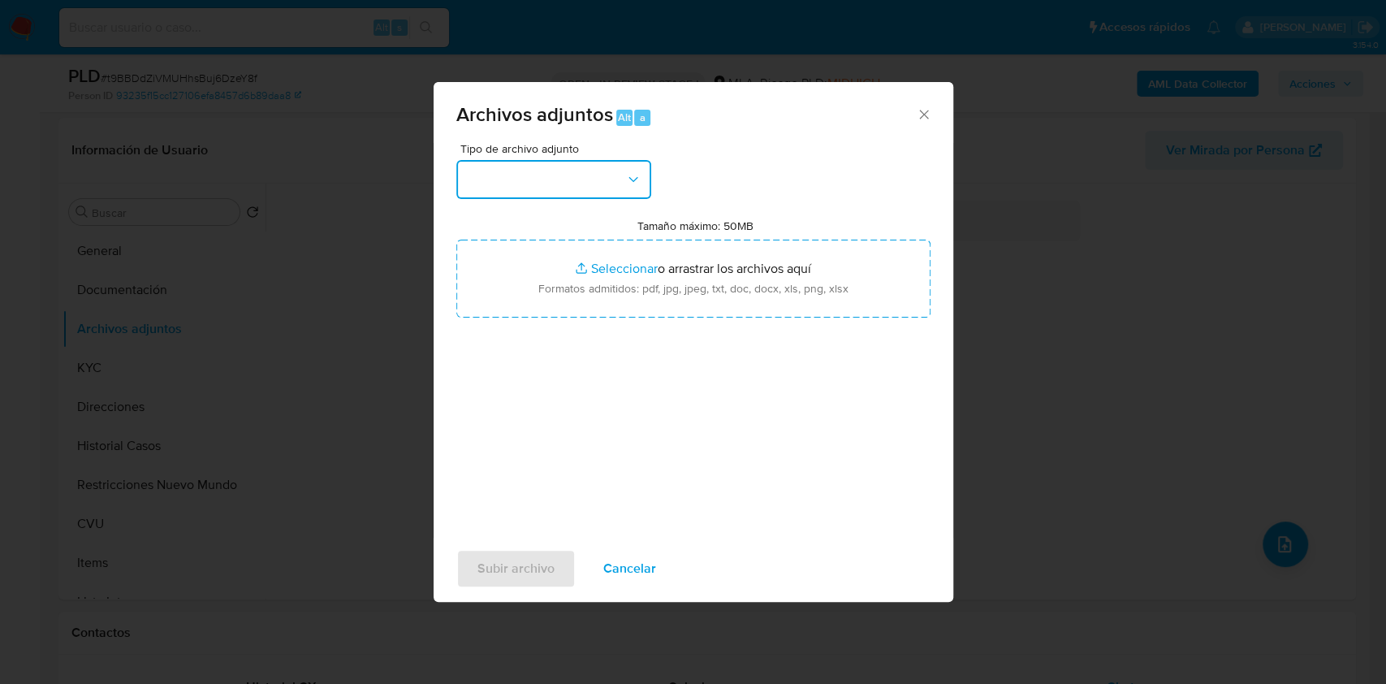
click at [601, 171] on button "button" at bounding box center [553, 179] width 195 height 39
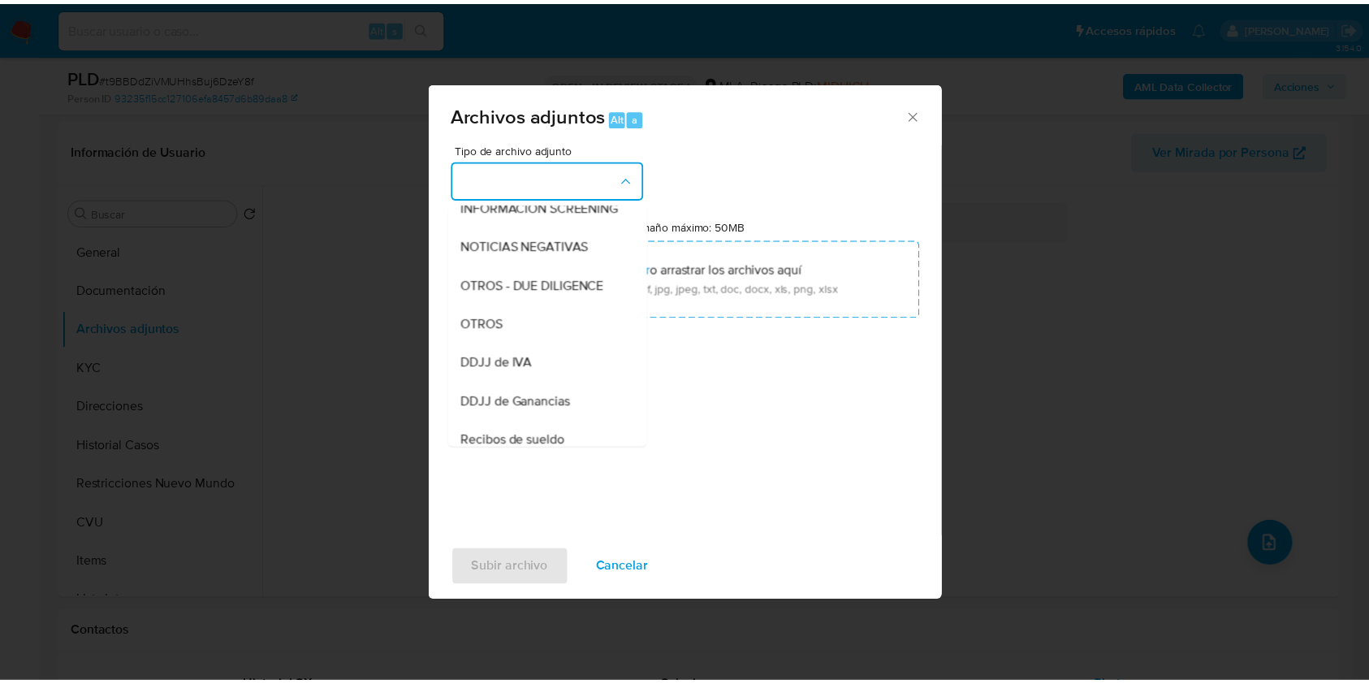
scroll to position [253, 0]
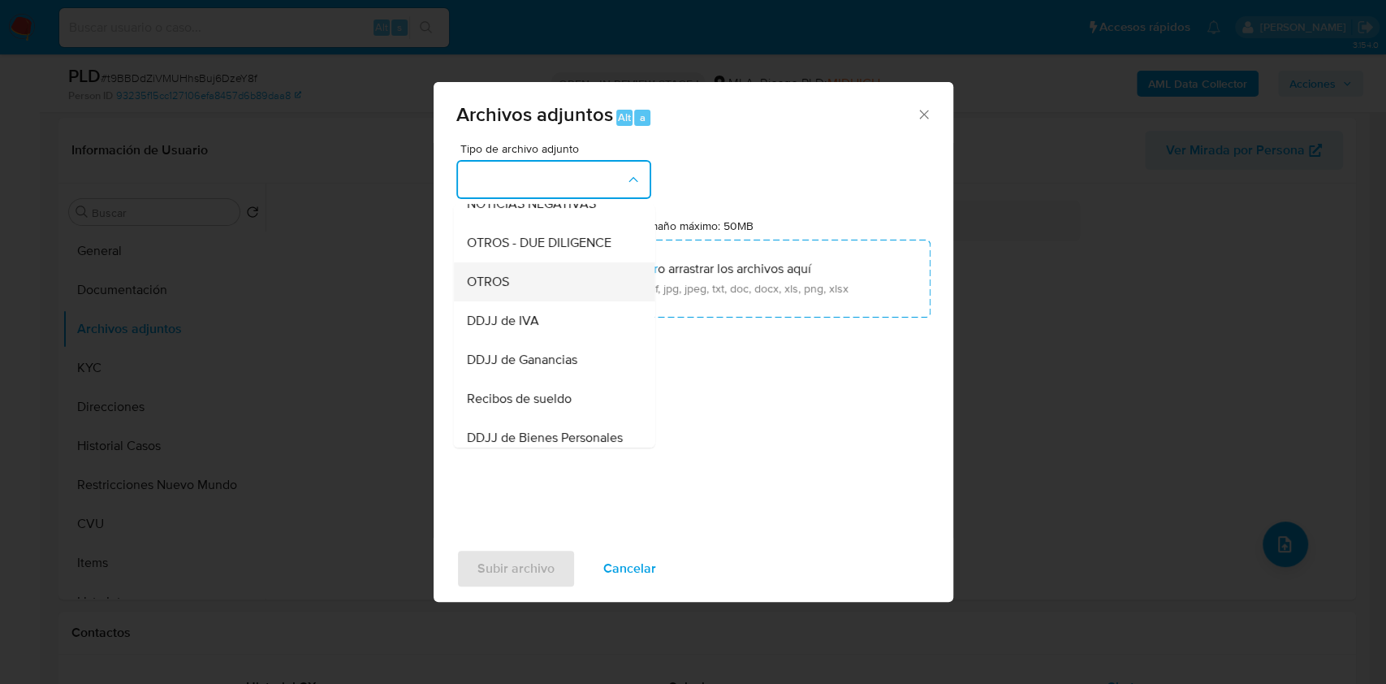
click at [487, 290] on span "OTROS" at bounding box center [487, 282] width 42 height 16
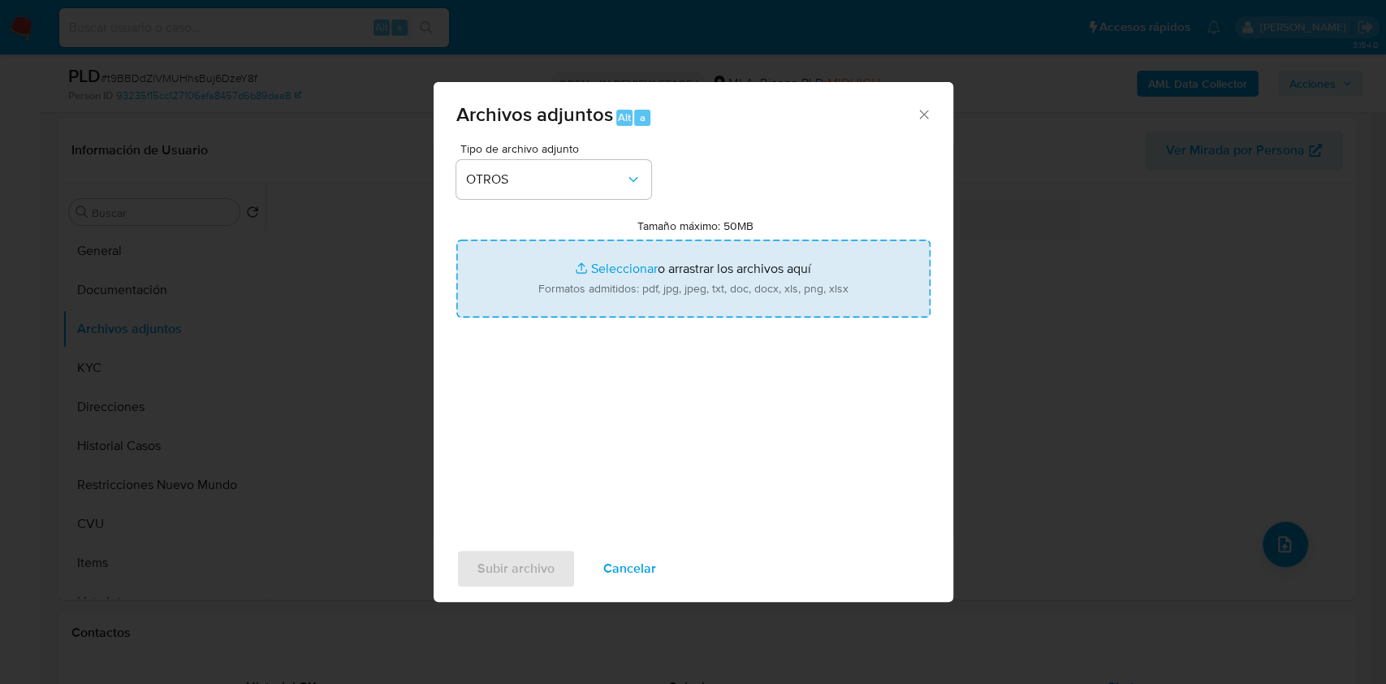
click at [669, 293] on input "Tamaño máximo: 50MB Seleccionar archivos" at bounding box center [693, 279] width 474 height 78
type input "C:\fakepath\Caselog t9BBDdZiVMUHhsBuj6DzeY8f.docx"
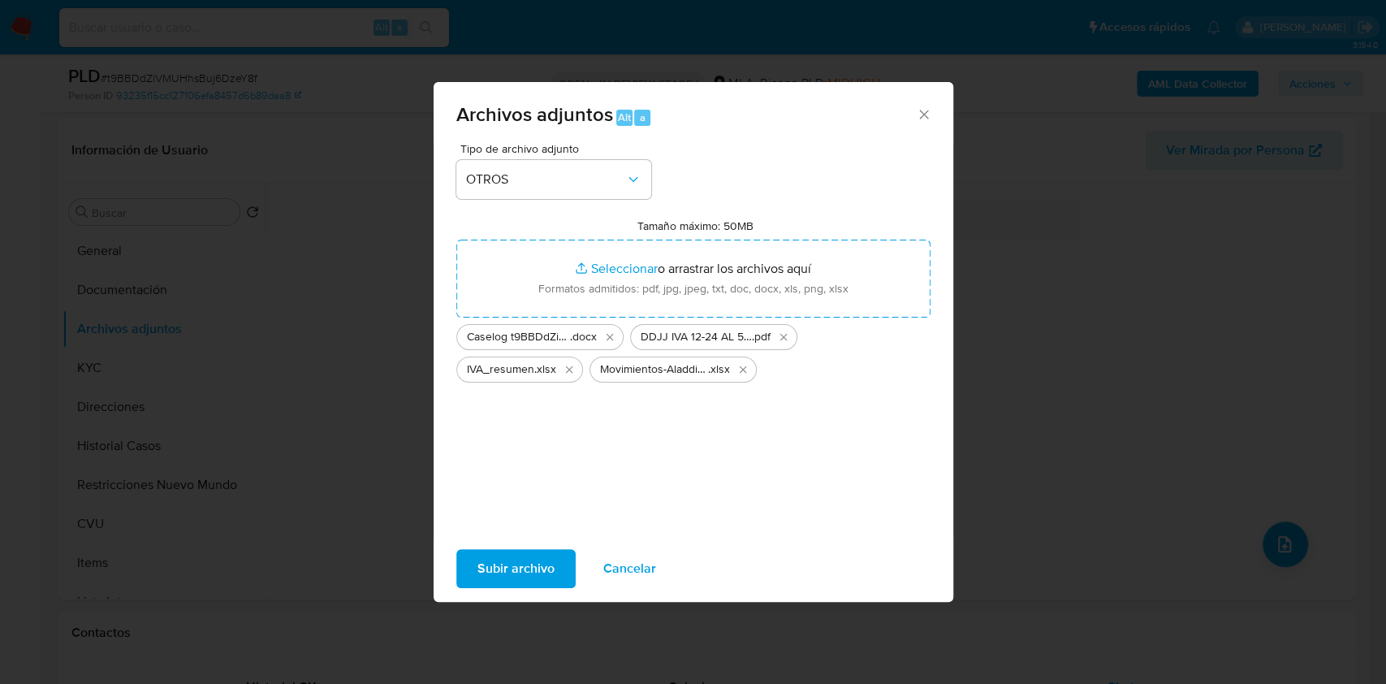
click at [519, 562] on span "Subir archivo" at bounding box center [516, 569] width 77 height 36
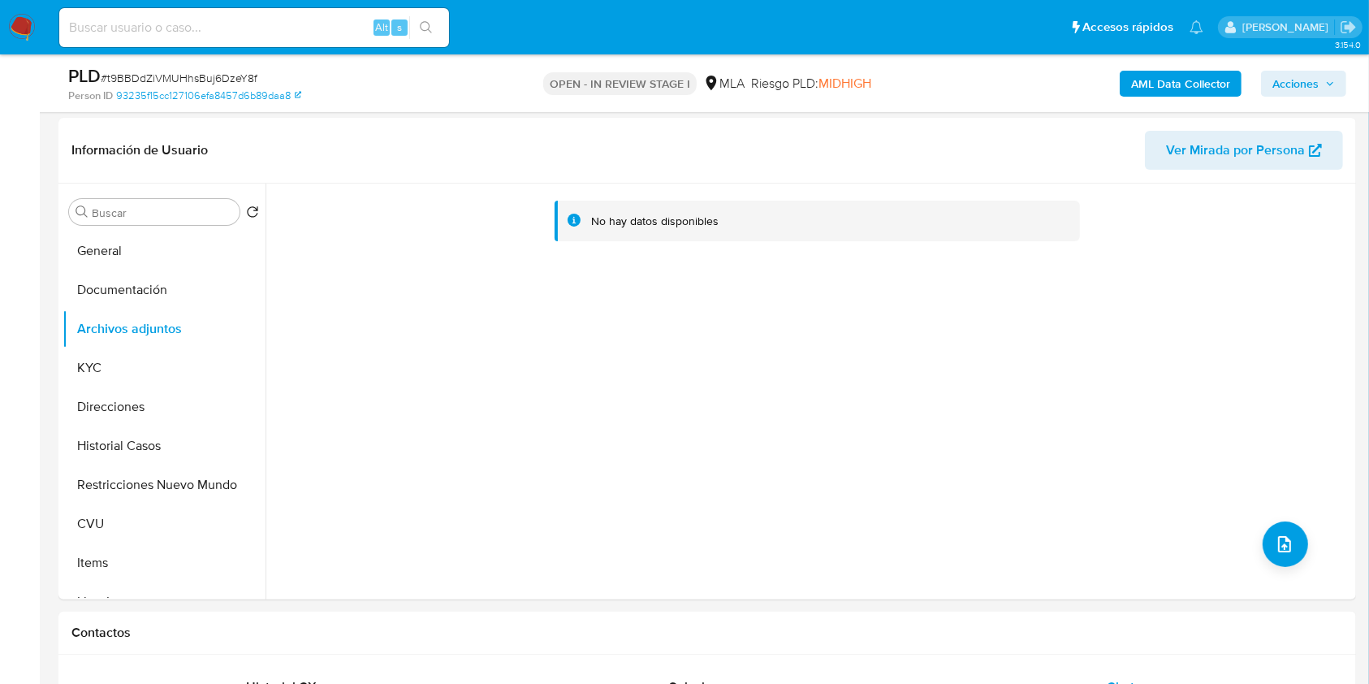
click at [110, 452] on button "Historial Casos" at bounding box center [164, 445] width 203 height 39
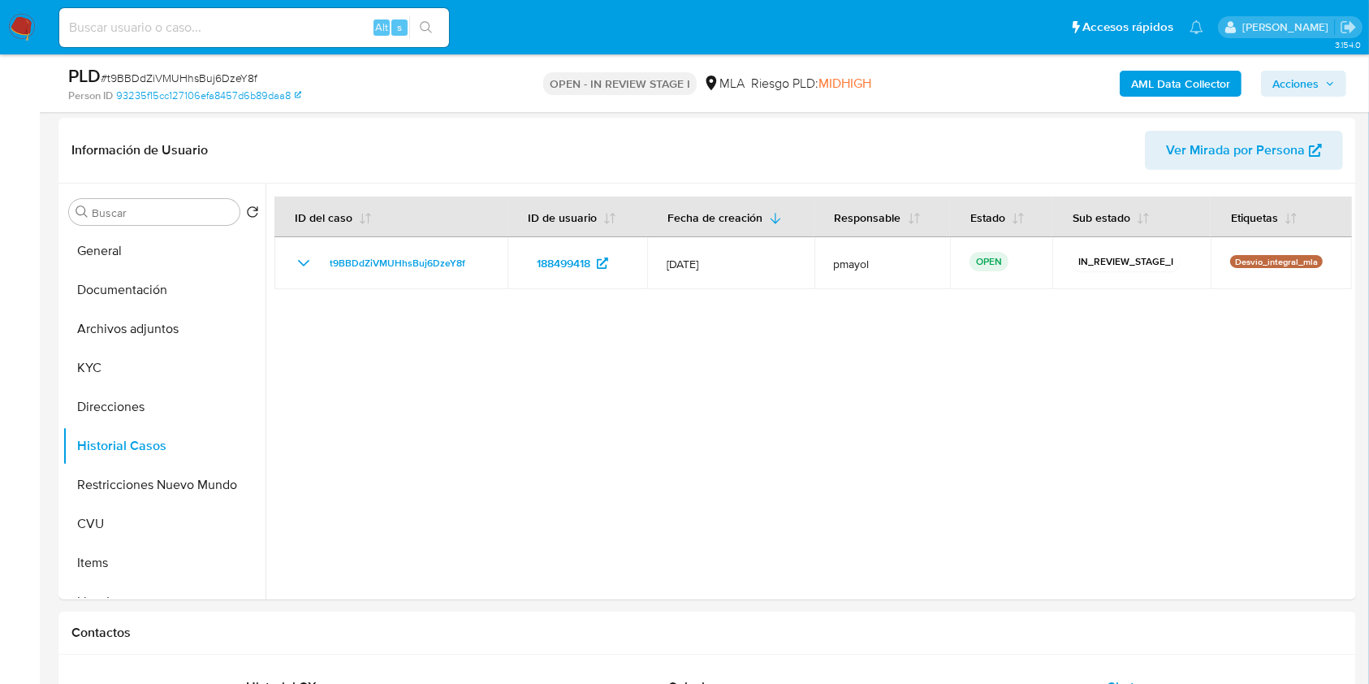
click at [1309, 62] on div "PLD # t9BBDdZiVMUHhsBuj6DzeY8f Person ID 93235f15cc127106efa8457d6b89daa8 OPEN …" at bounding box center [707, 83] width 1298 height 58
click at [1309, 78] on span "Acciones" at bounding box center [1296, 84] width 46 height 26
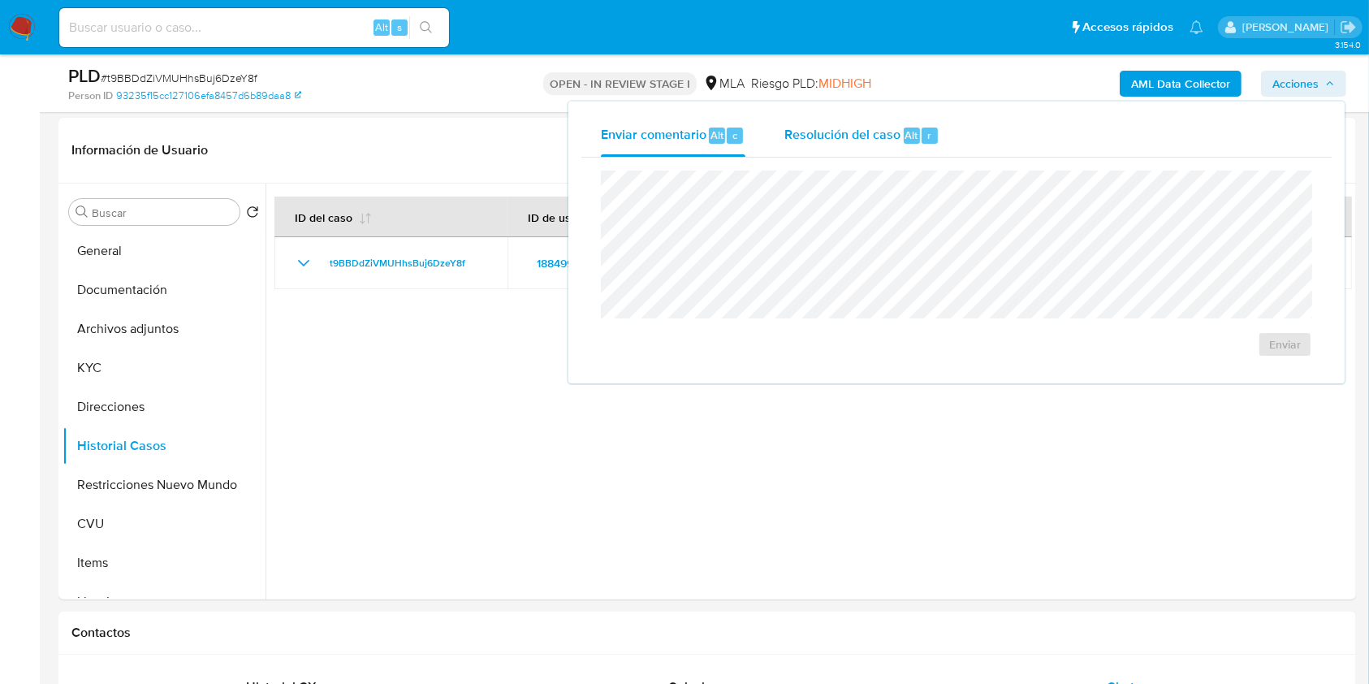
click at [812, 122] on div "Resolución del caso Alt r" at bounding box center [862, 136] width 155 height 42
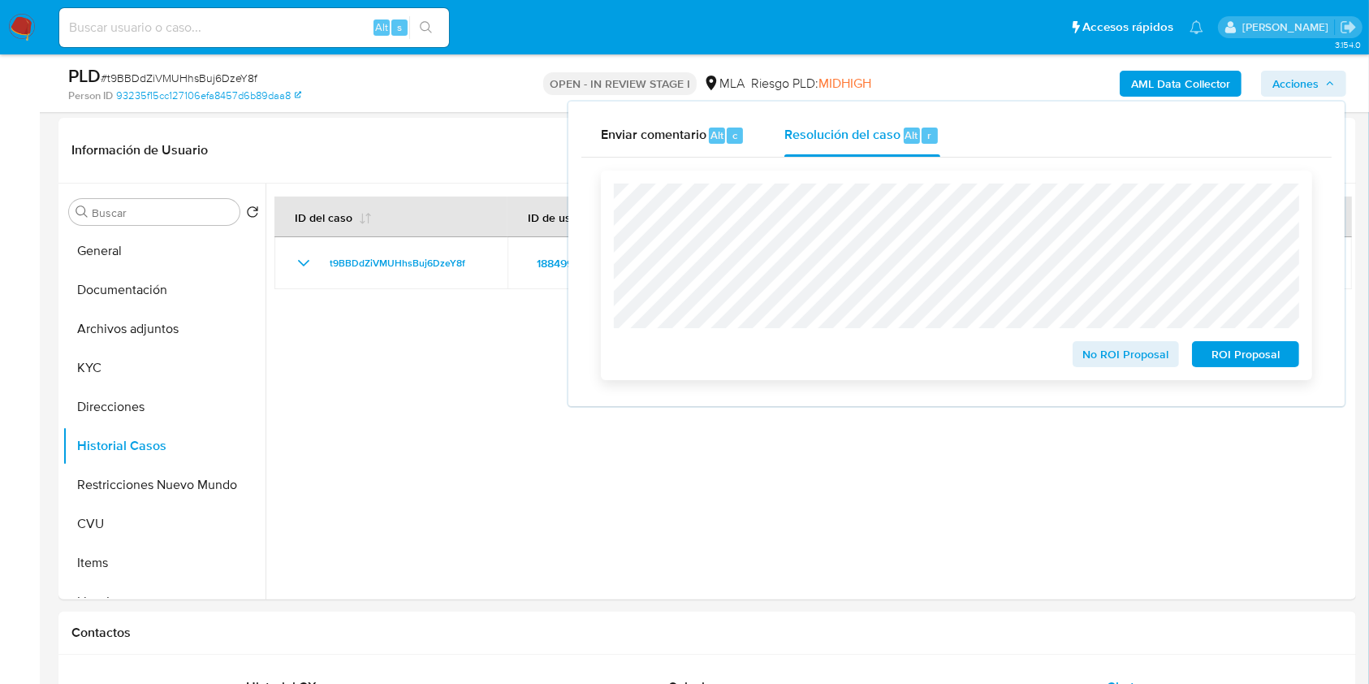
click at [1119, 365] on span "No ROI Proposal" at bounding box center [1126, 354] width 84 height 23
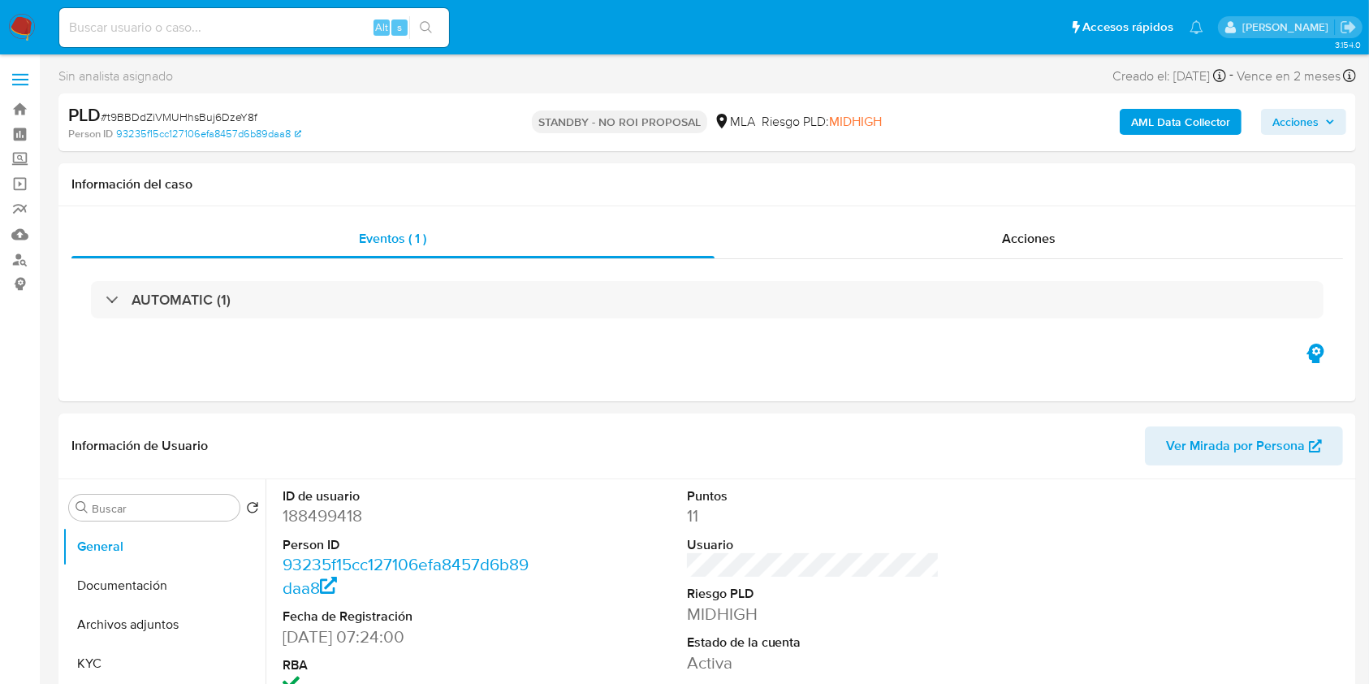
select select "10"
click at [274, 34] on input at bounding box center [254, 27] width 390 height 21
paste input "zFXt1M3bpMlpgSWhqEVdXlcp"
type input "zFXt1M3bpMlpgSWhqEVdXlcp"
select select "10"
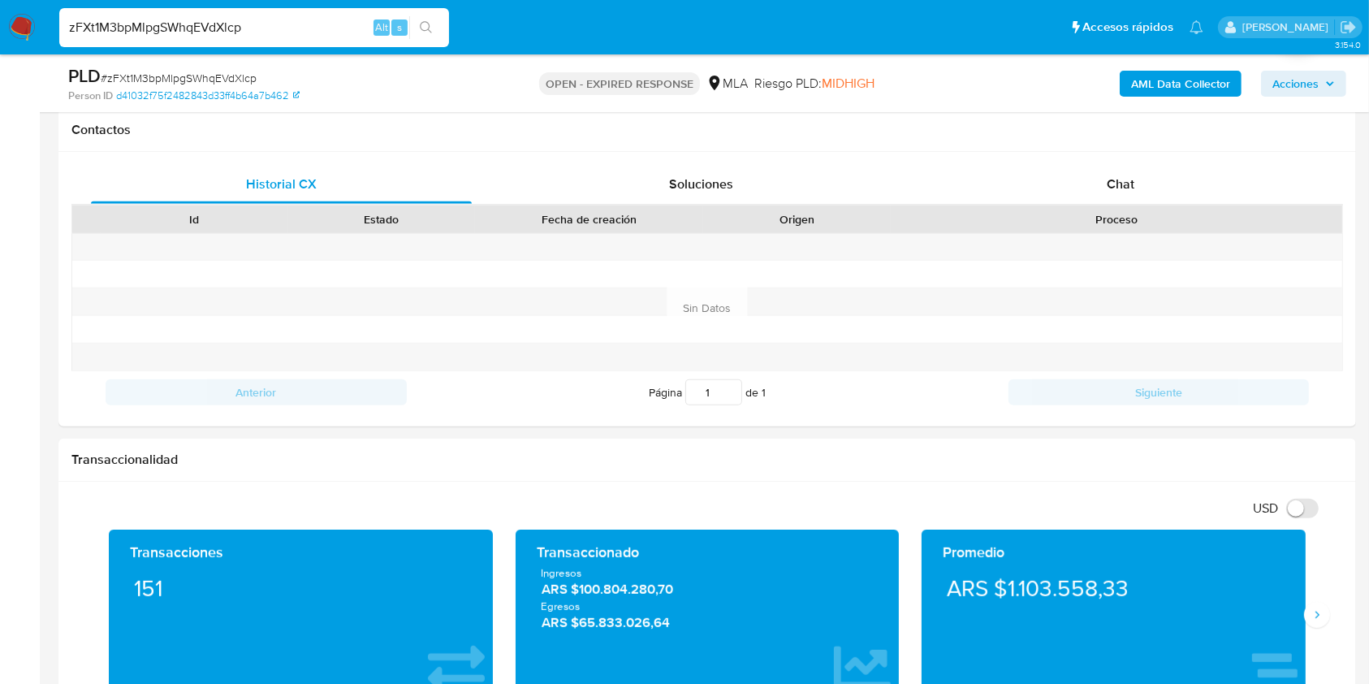
scroll to position [763, 0]
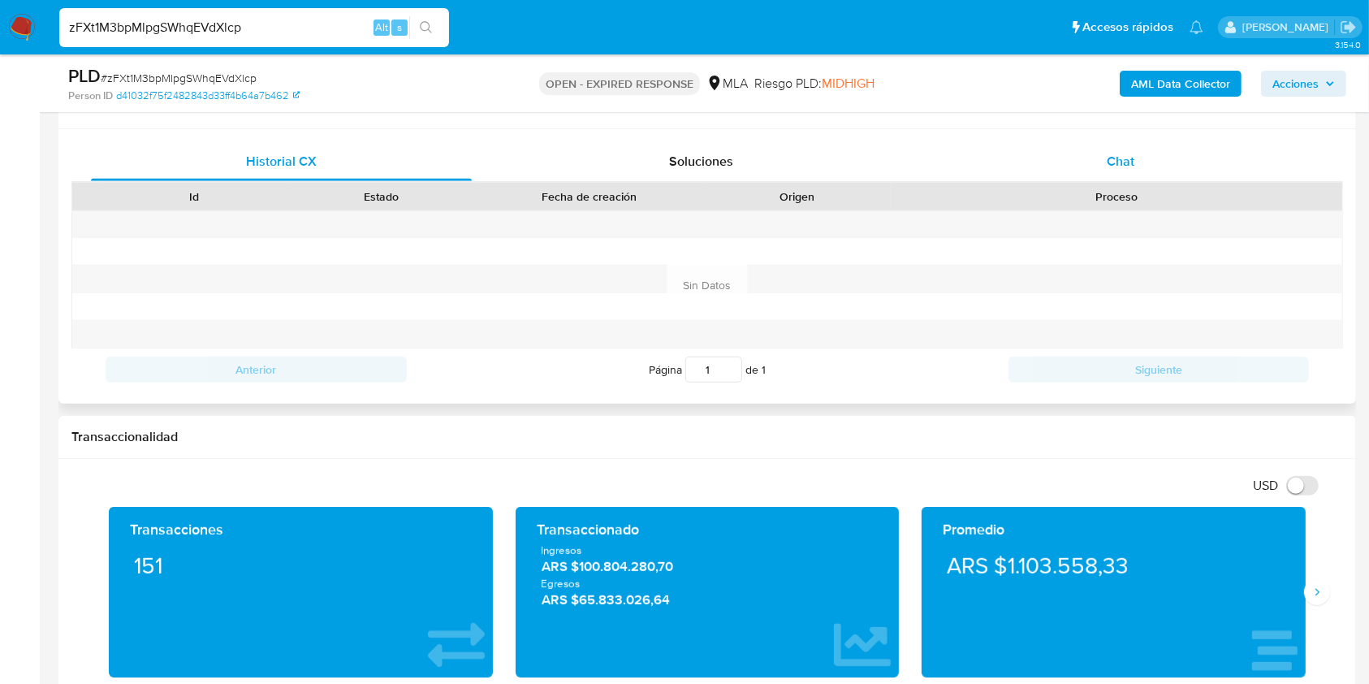
click at [1123, 153] on span "Chat" at bounding box center [1121, 161] width 28 height 19
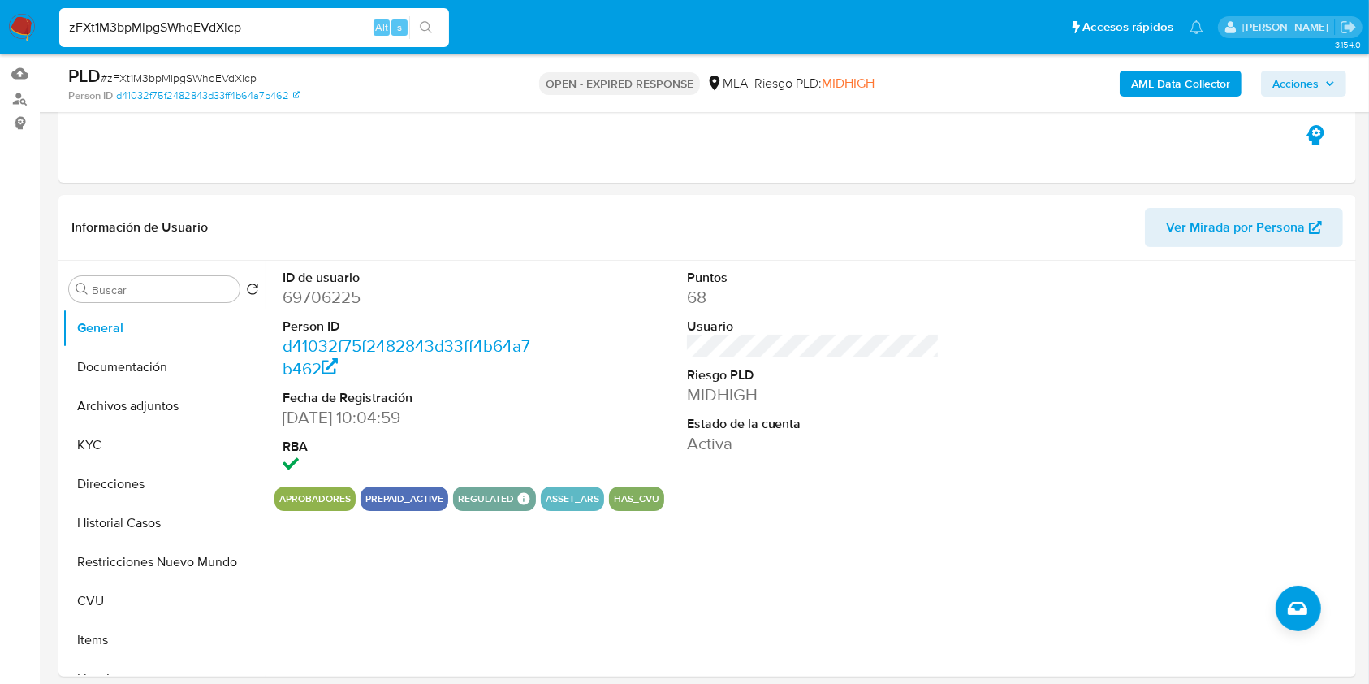
scroll to position [120, 0]
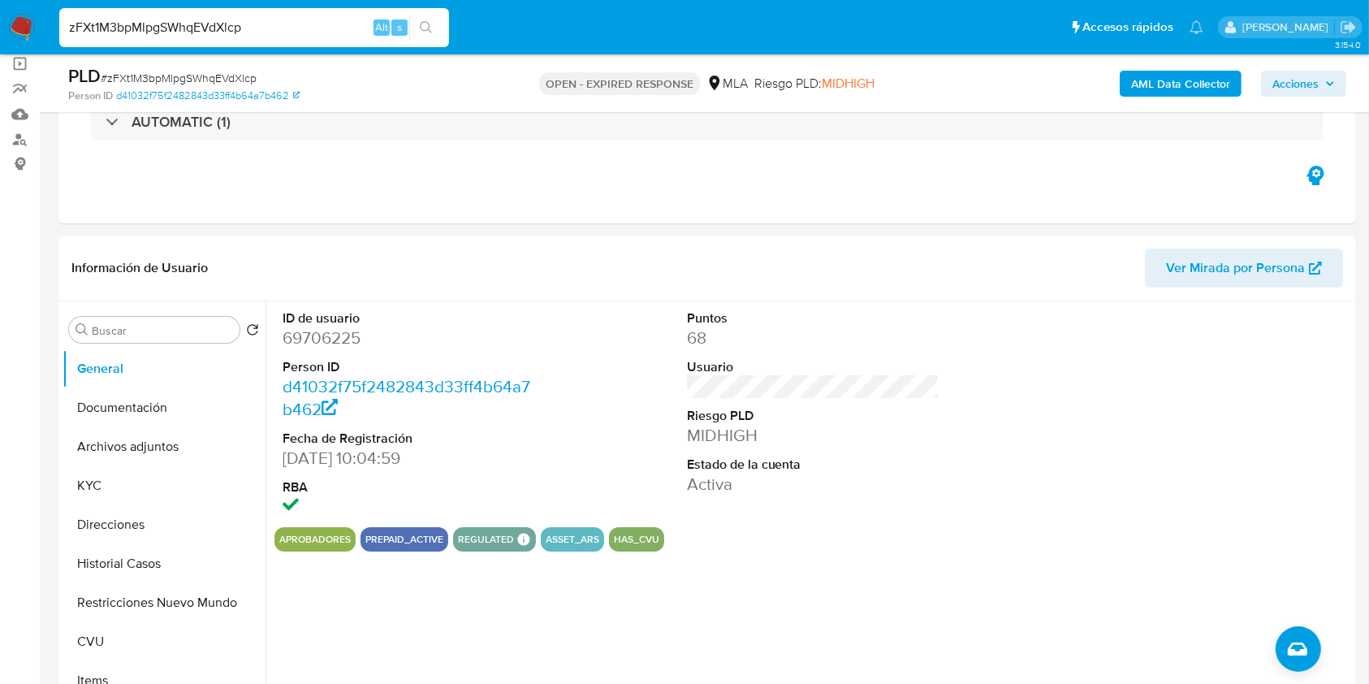
click at [1215, 263] on span "Ver Mirada por Persona" at bounding box center [1235, 268] width 139 height 39
click at [156, 469] on button "KYC" at bounding box center [158, 485] width 190 height 39
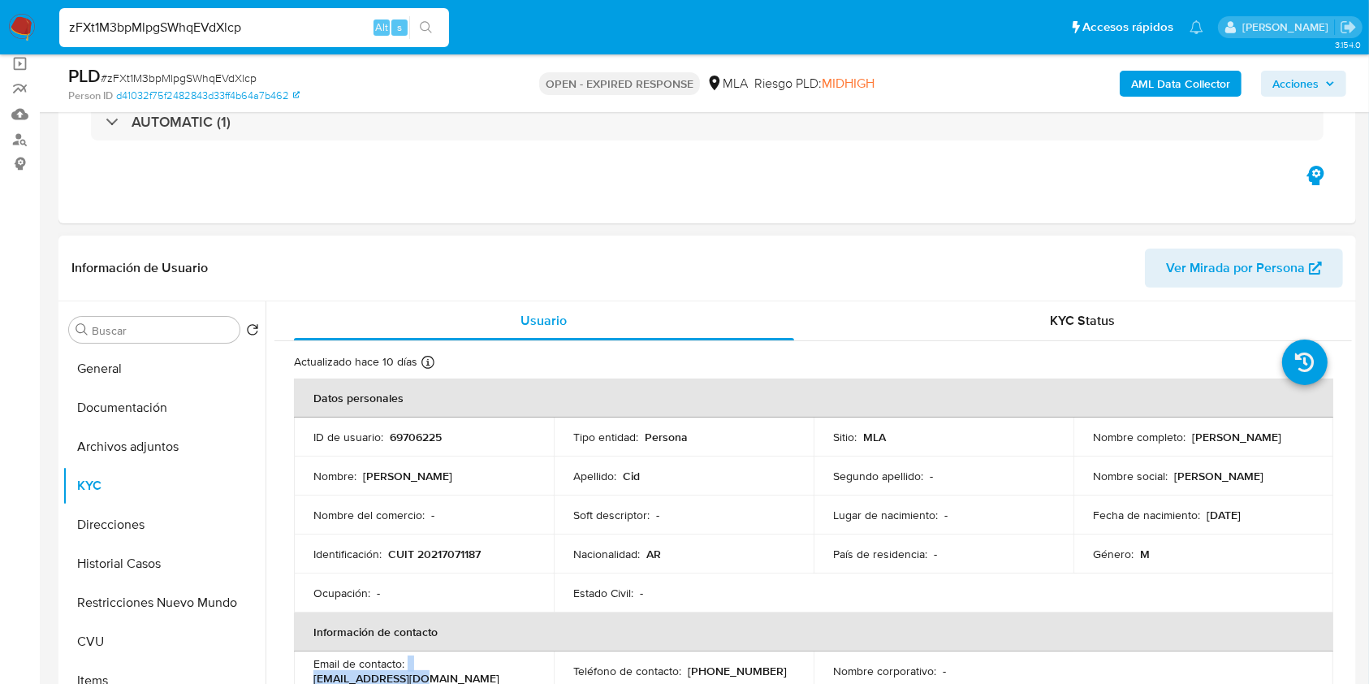
drag, startPoint x: 530, startPoint y: 672, endPoint x: 409, endPoint y: 654, distance: 121.5
click at [409, 654] on td "Email de contacto : [EMAIL_ADDRESS][DOMAIN_NAME]" at bounding box center [424, 670] width 260 height 39
copy p "[EMAIL_ADDRESS][DOMAIN_NAME]"
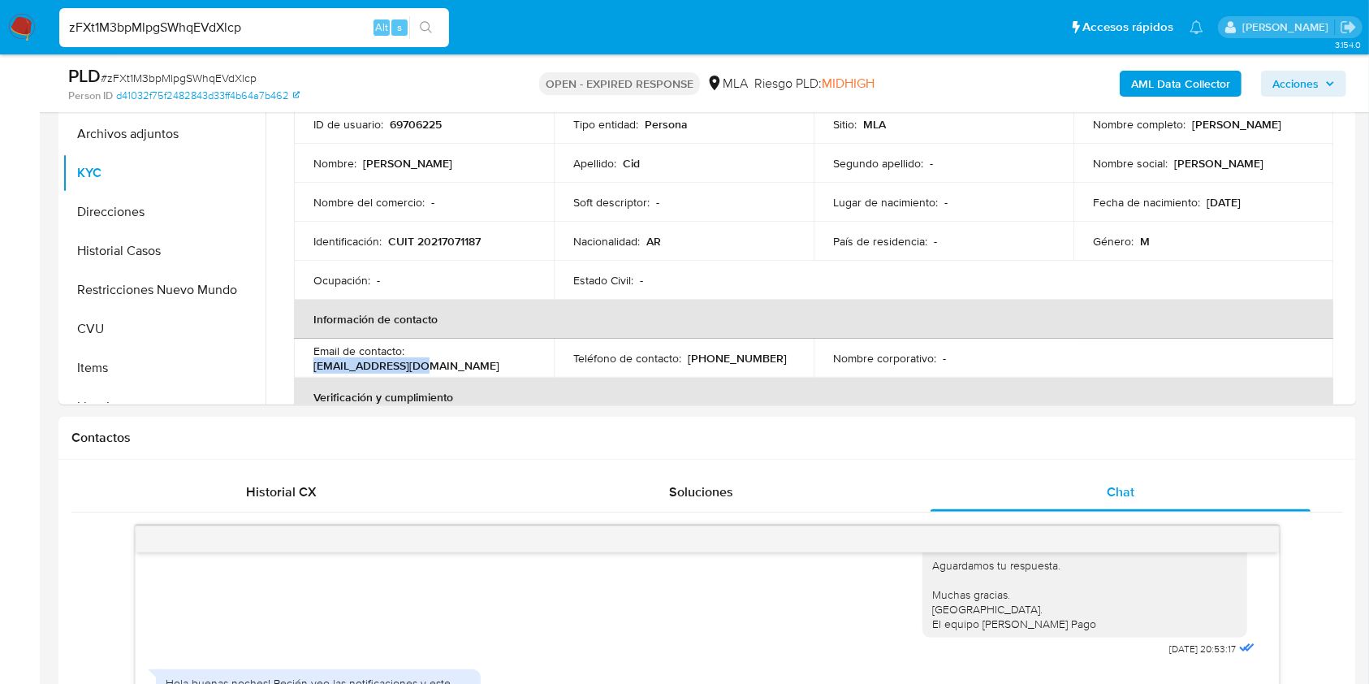
scroll to position [365, 0]
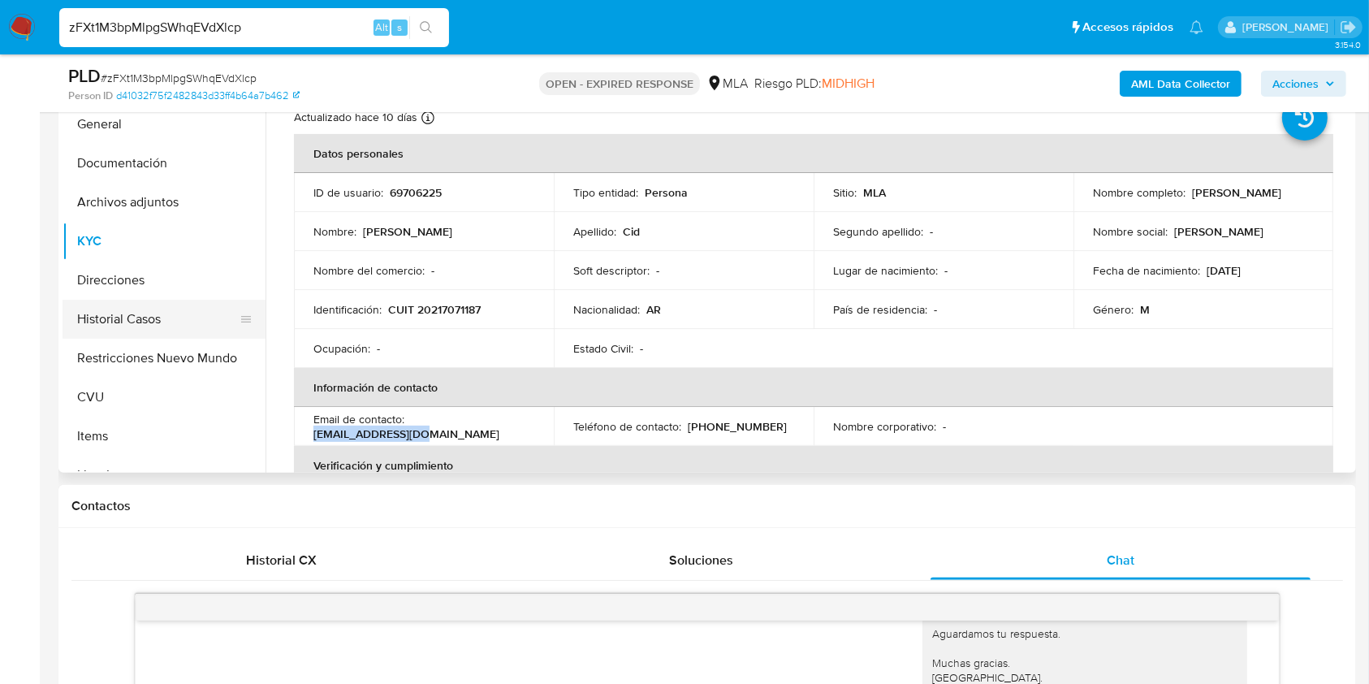
click at [132, 326] on button "Historial Casos" at bounding box center [158, 319] width 190 height 39
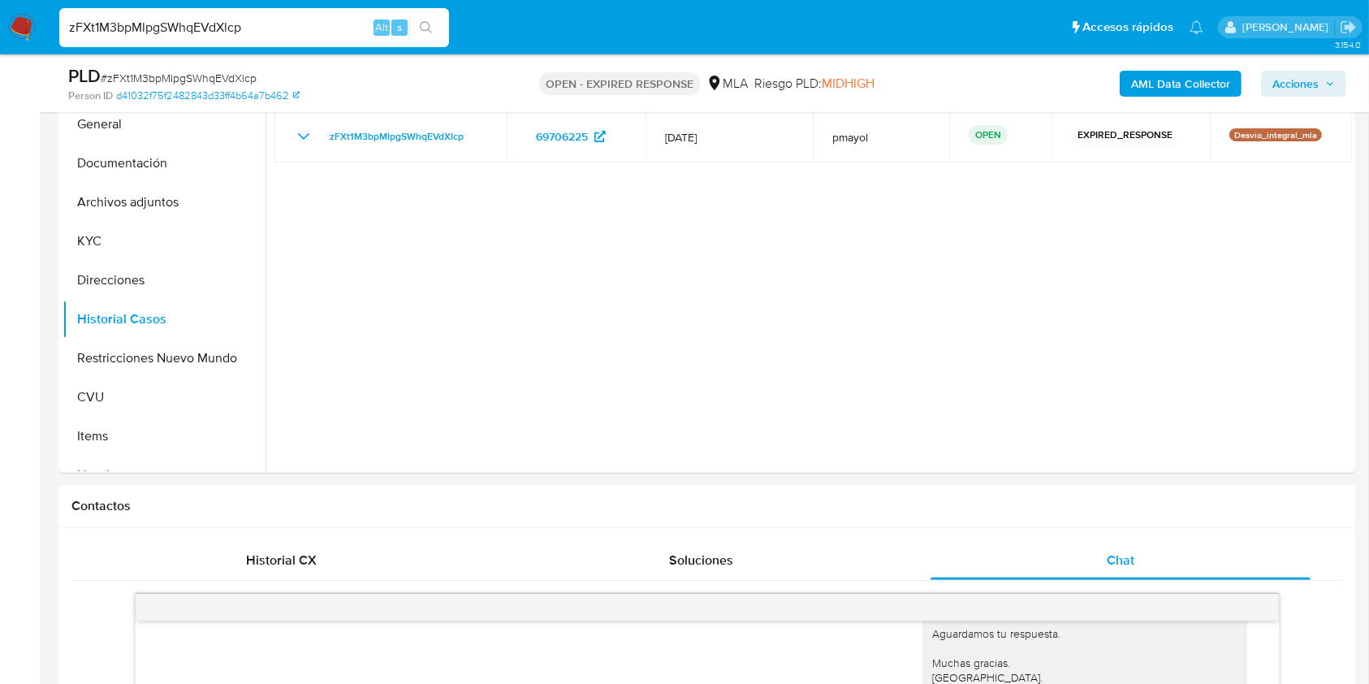
click at [226, 70] on span "# zFXt1M3bpMlpgSWhqEVdXlcp" at bounding box center [179, 78] width 156 height 16
copy span "zFXt1M3bpMlpgSWhqEVdXlcp"
click at [28, 23] on img at bounding box center [22, 28] width 28 height 28
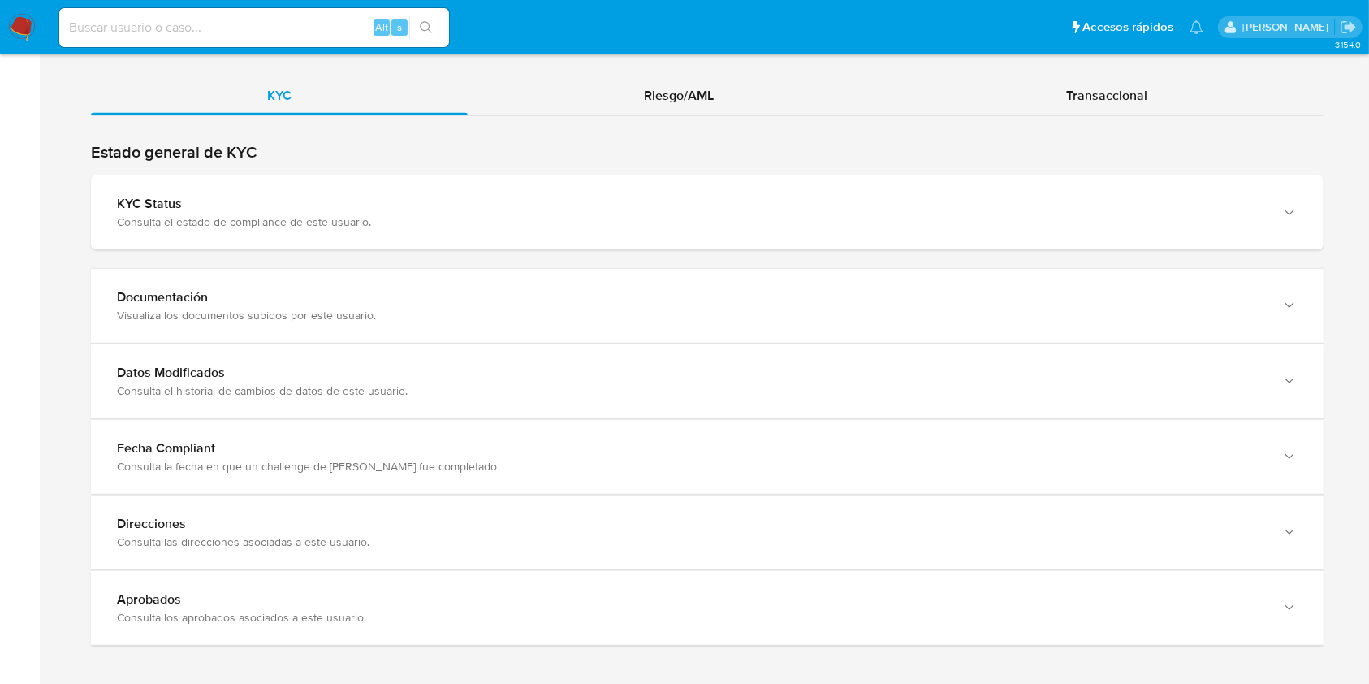
scroll to position [1501, 0]
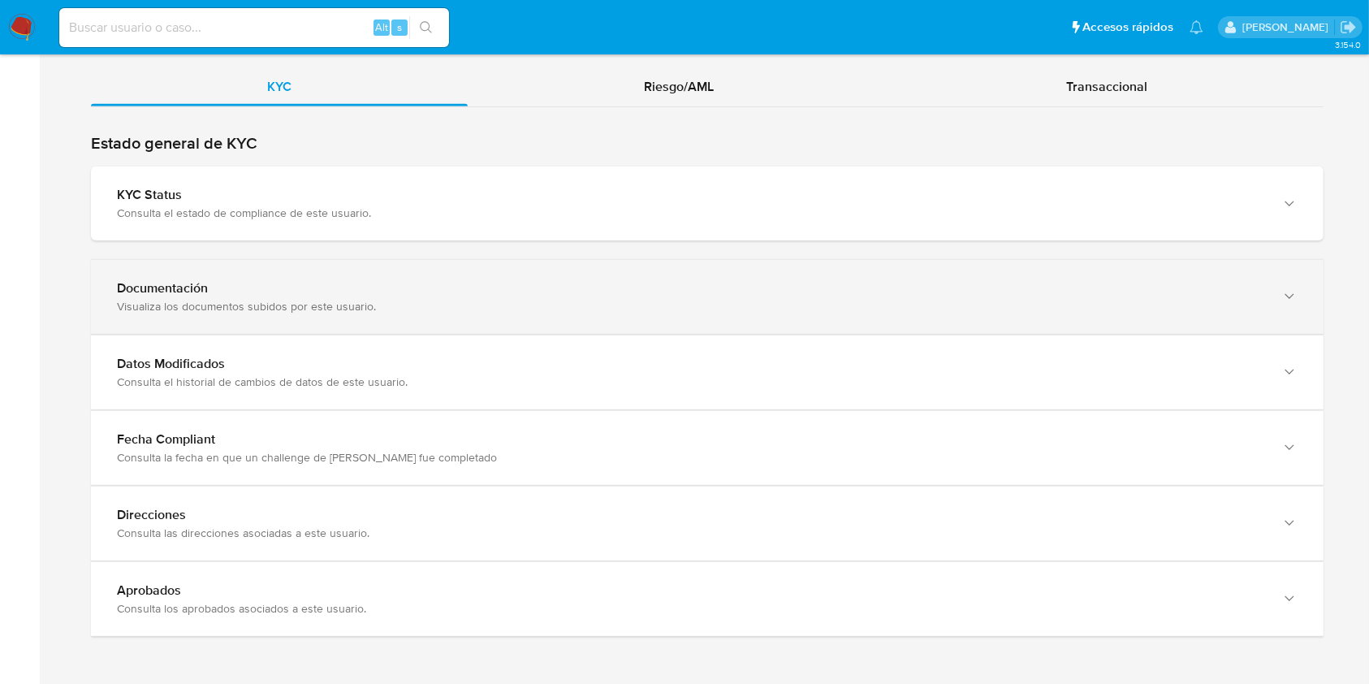
click at [1234, 260] on div "Documentación Visualiza los documentos subidos por este usuario." at bounding box center [707, 297] width 1233 height 74
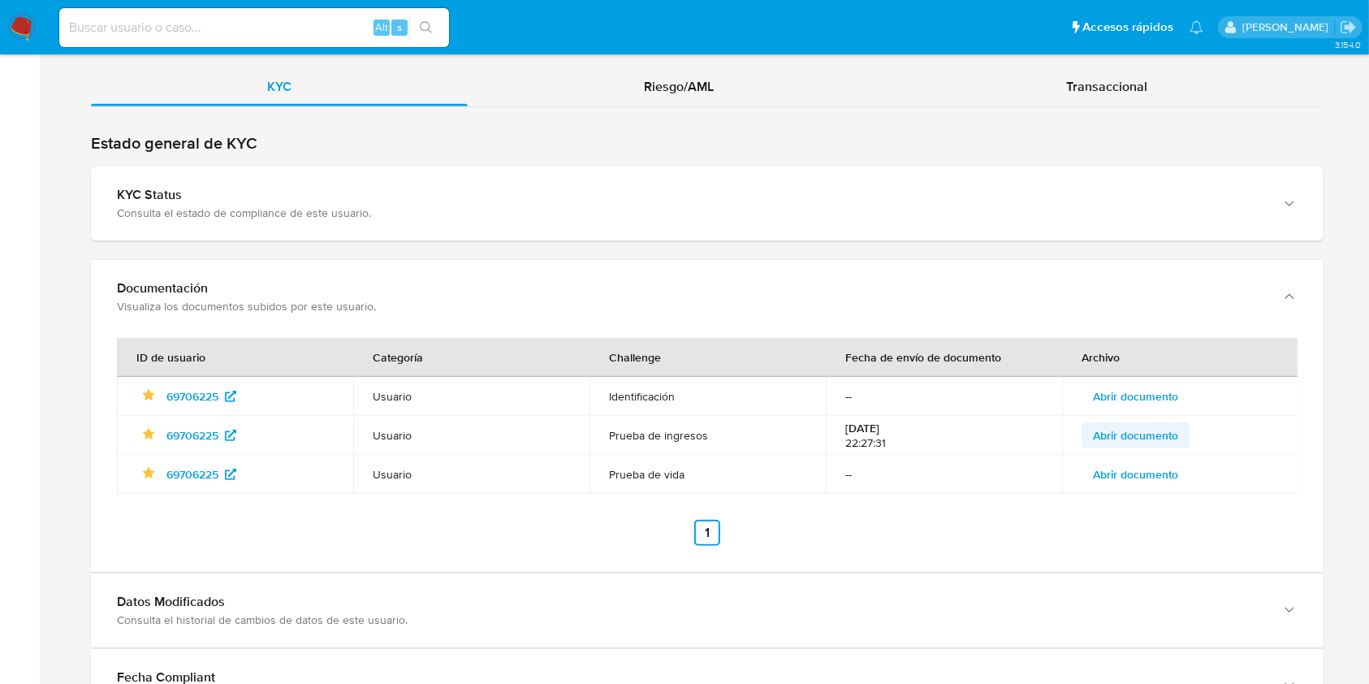
click at [1165, 427] on span "Abrir documento" at bounding box center [1135, 435] width 85 height 23
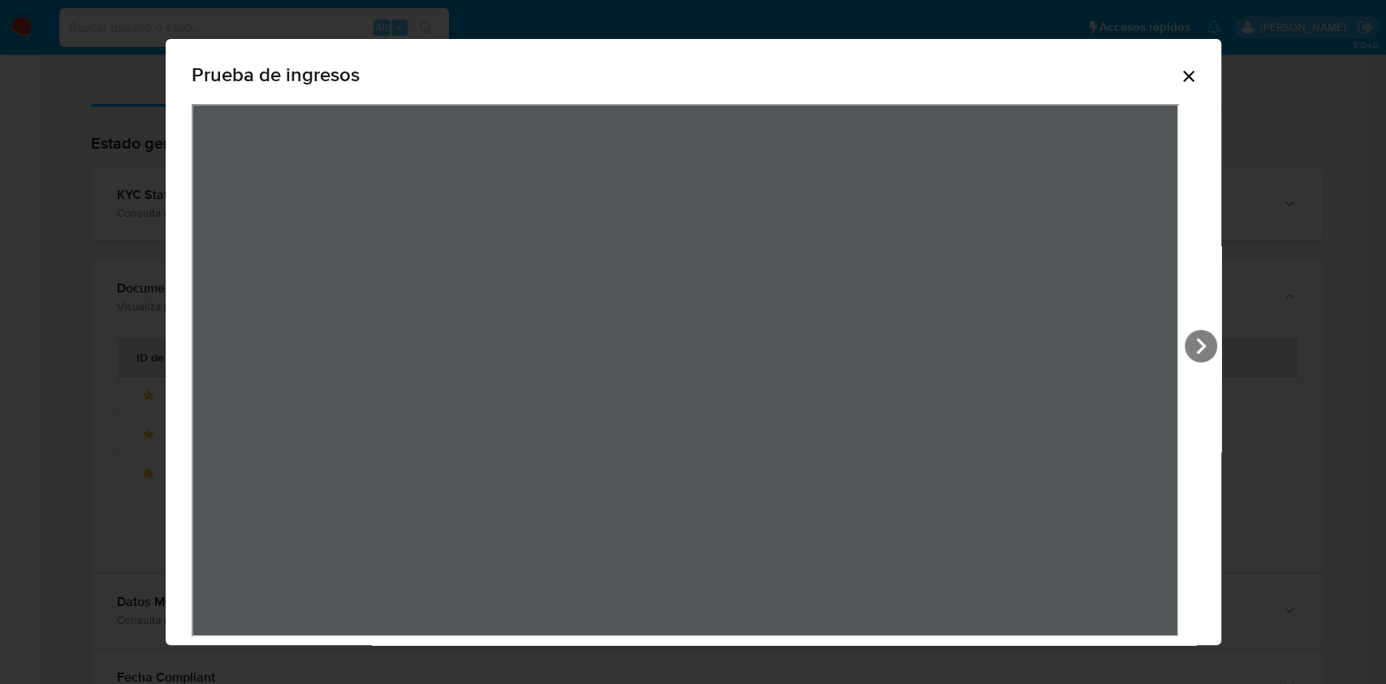
click at [1175, 87] on div "Prueba de ingresos" at bounding box center [694, 78] width 1004 height 52
click at [1180, 67] on icon "Cerrar" at bounding box center [1188, 76] width 19 height 19
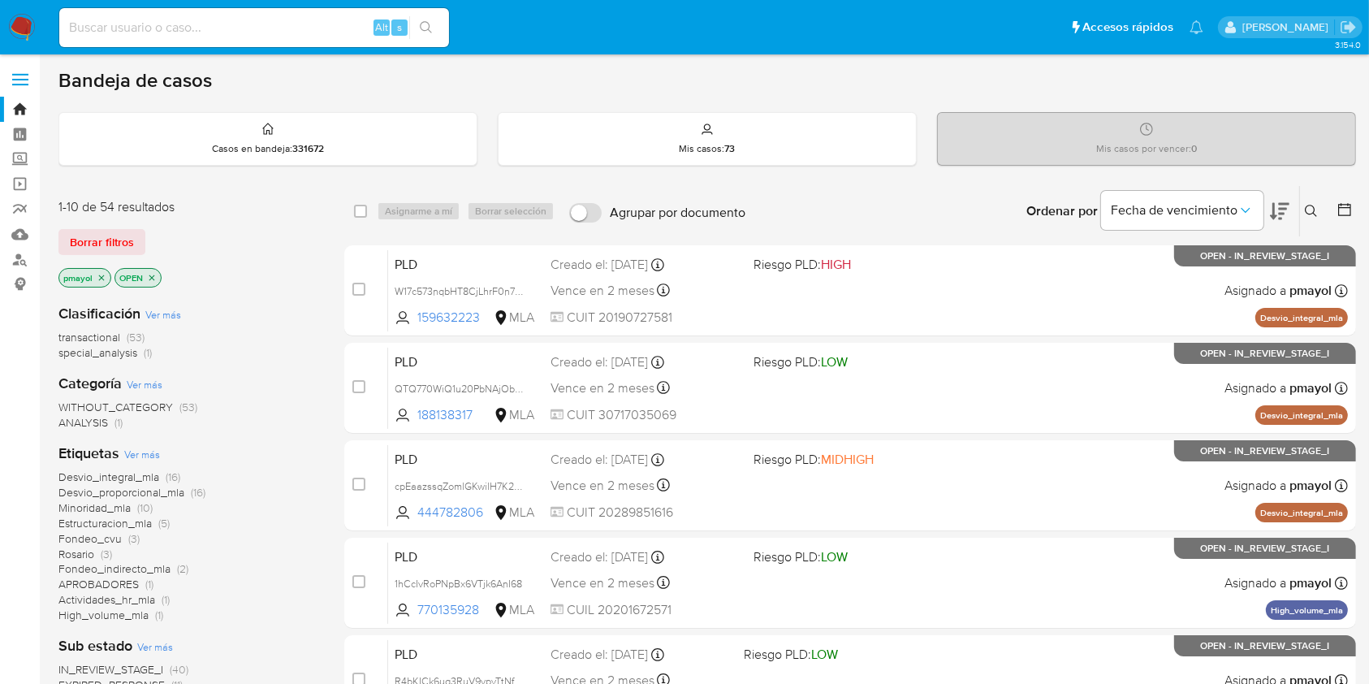
click at [1310, 199] on div "Ingrese ID de usuario o caso Buscar Borrar filtros" at bounding box center [1313, 211] width 28 height 50
click at [1310, 209] on icon at bounding box center [1311, 211] width 13 height 13
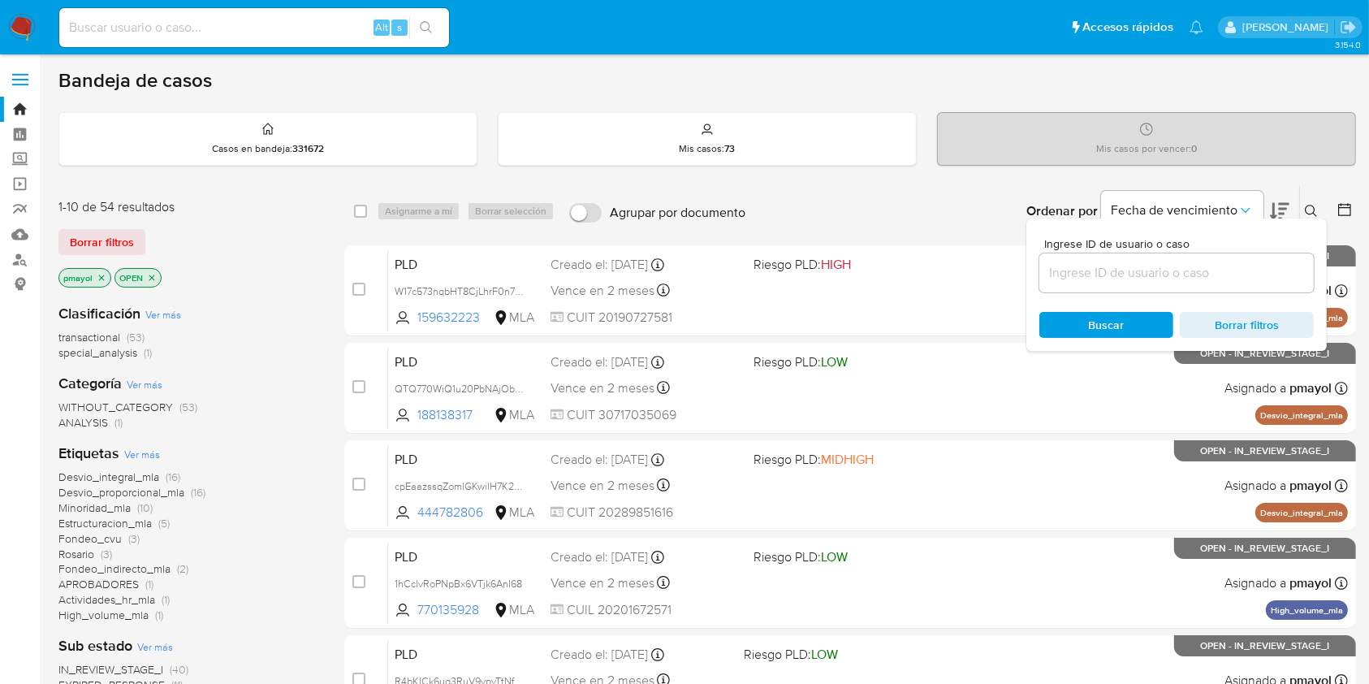
click at [1164, 285] on div at bounding box center [1177, 272] width 274 height 39
click at [1162, 283] on div at bounding box center [1177, 272] width 274 height 39
click at [1160, 277] on input at bounding box center [1177, 272] width 274 height 21
paste input "zFXt1M3bpMlpgSWhqEVdXlcp"
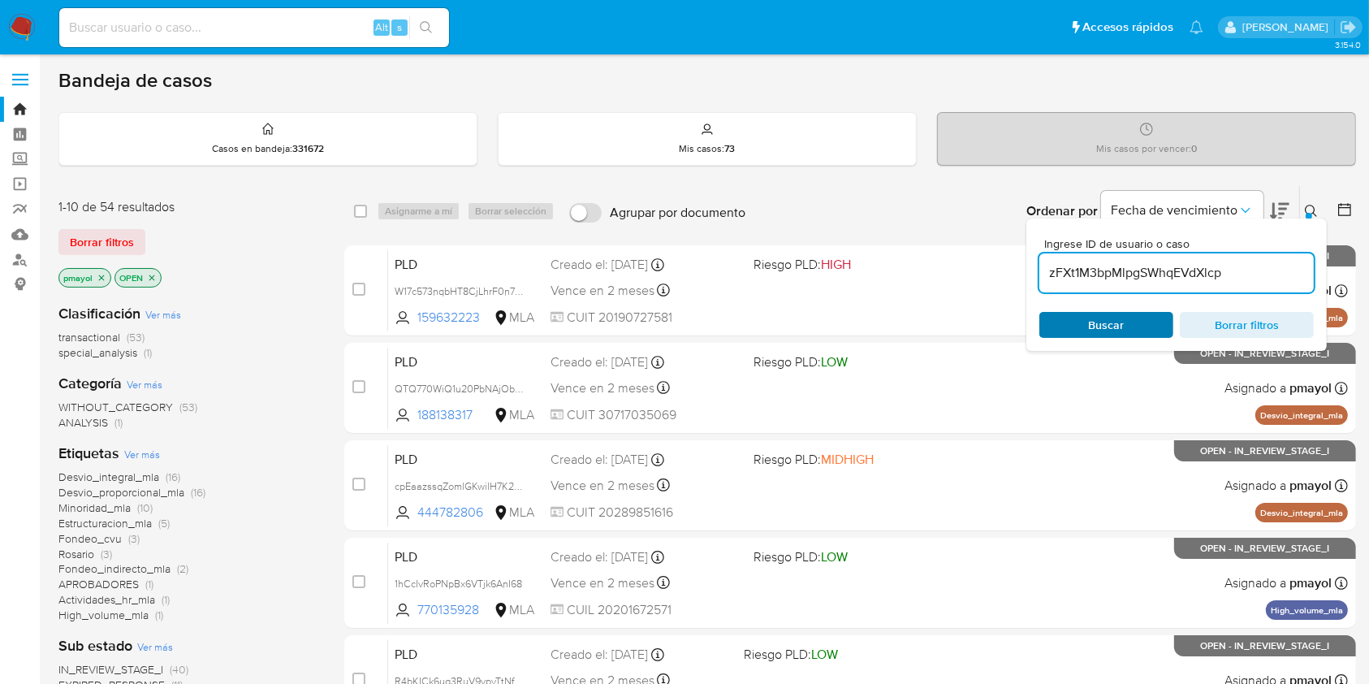
type input "zFXt1M3bpMlpgSWhqEVdXlcp"
click at [1087, 321] on span "Buscar" at bounding box center [1106, 324] width 111 height 23
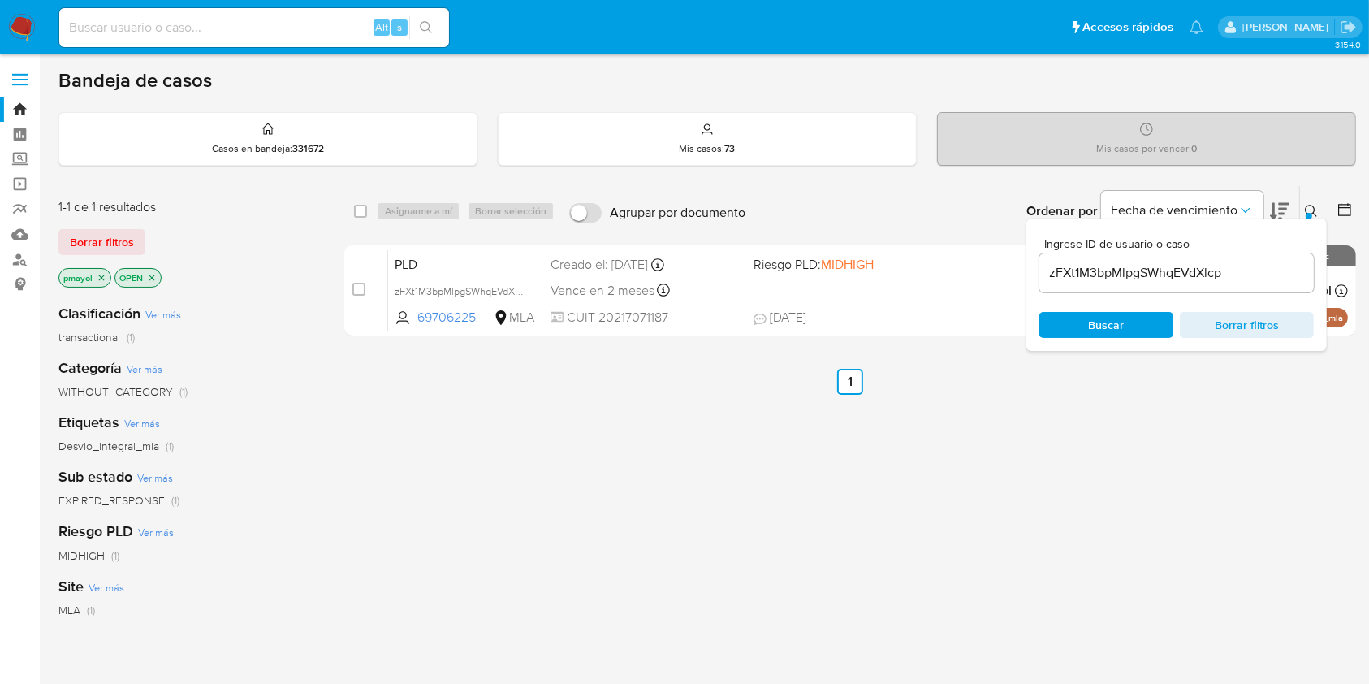
click at [354, 205] on span at bounding box center [360, 211] width 13 height 13
drag, startPoint x: 360, startPoint y: 210, endPoint x: 402, endPoint y: 215, distance: 42.5
click at [402, 215] on div "select-all-cases-checkbox Asignarme a mí Borrar selección" at bounding box center [457, 210] width 207 height 19
click at [402, 215] on div "Asignarme a mí Borrar selección" at bounding box center [469, 210] width 184 height 19
click at [366, 211] on input "checkbox" at bounding box center [360, 211] width 13 height 13
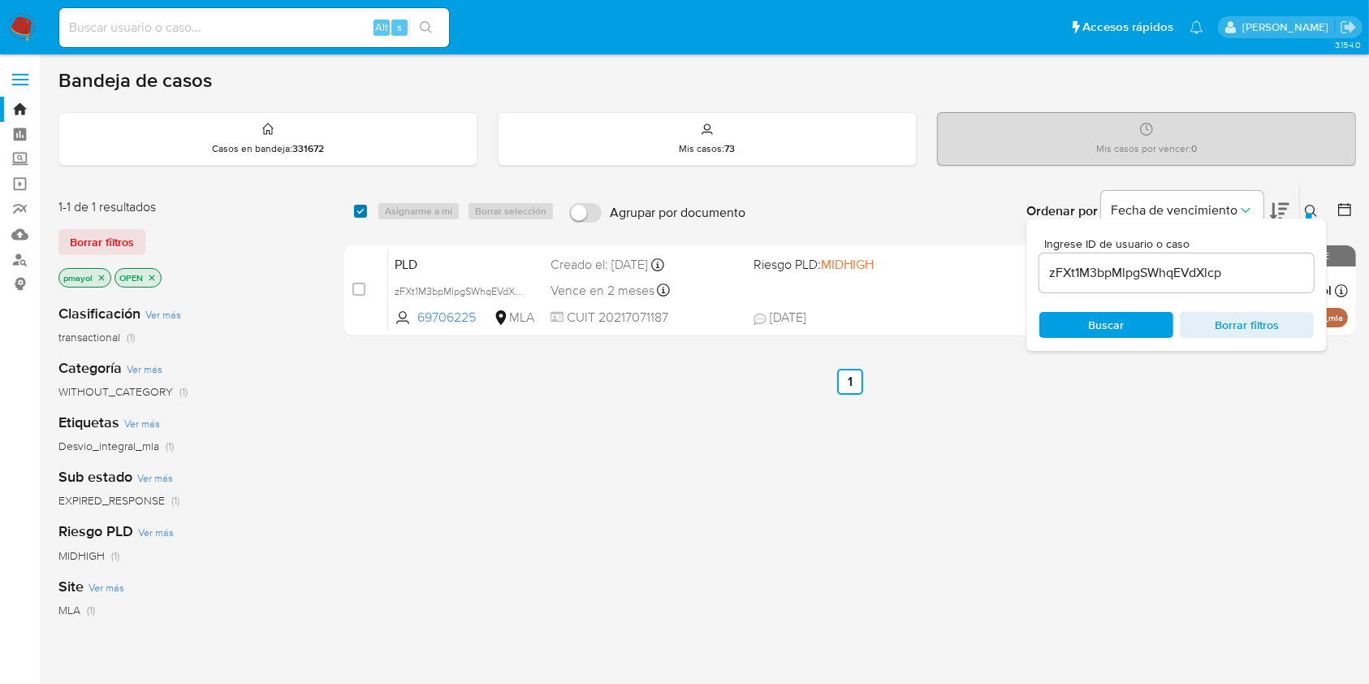
checkbox input "true"
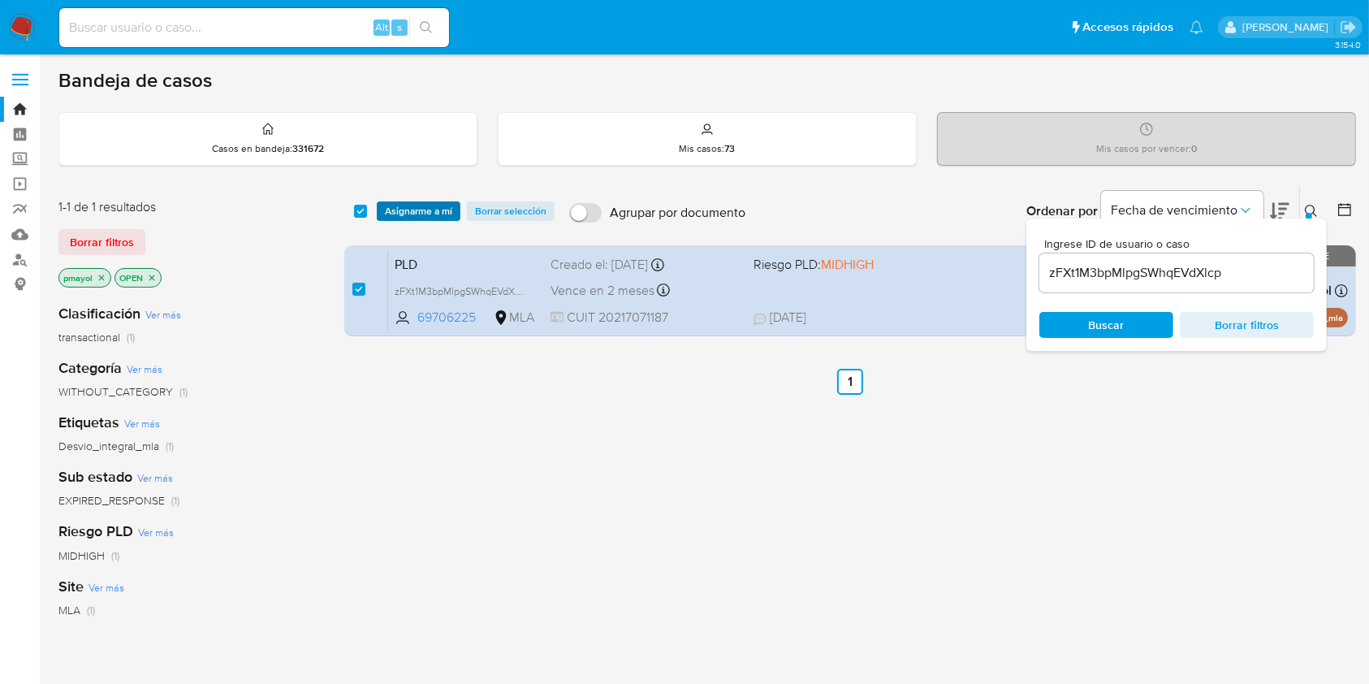
click at [390, 211] on span "Asignarme a mí" at bounding box center [418, 211] width 67 height 16
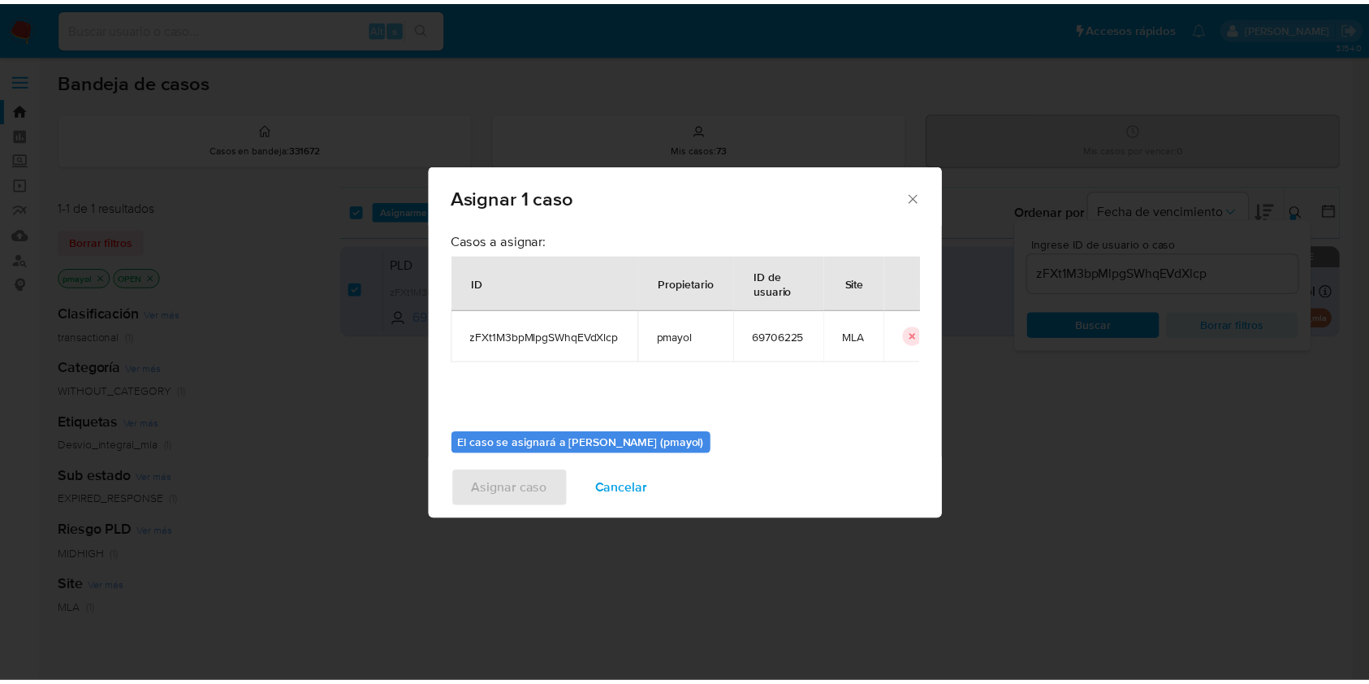
scroll to position [83, 0]
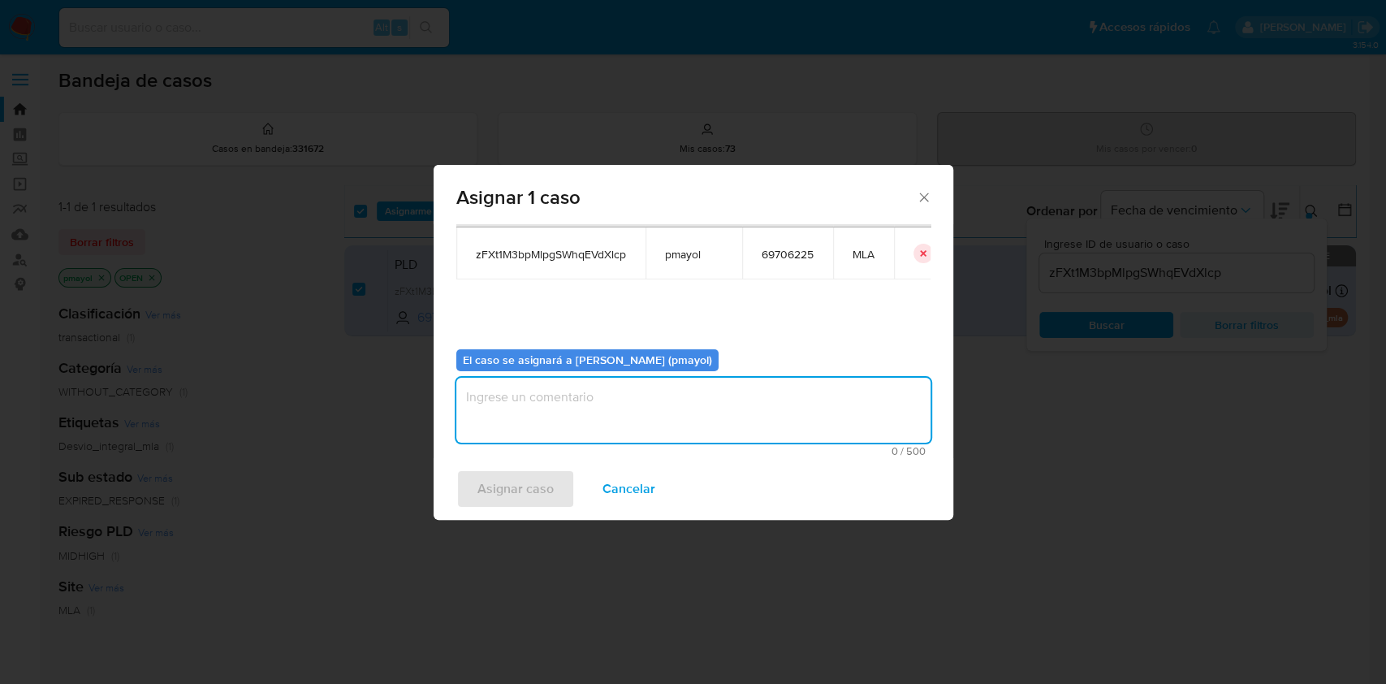
click at [841, 405] on textarea "assign-modal" at bounding box center [693, 410] width 474 height 65
type textarea "Asignación"
click at [499, 486] on span "Asignar caso" at bounding box center [516, 489] width 76 height 36
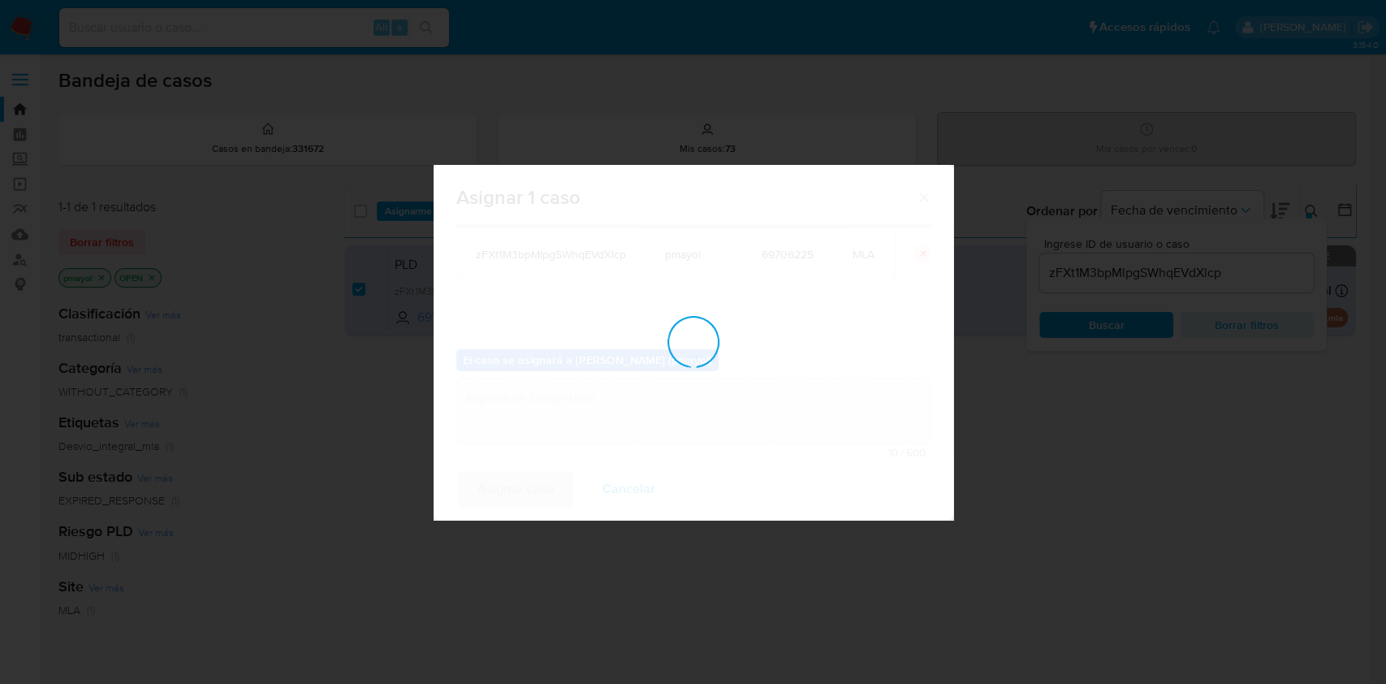
checkbox input "false"
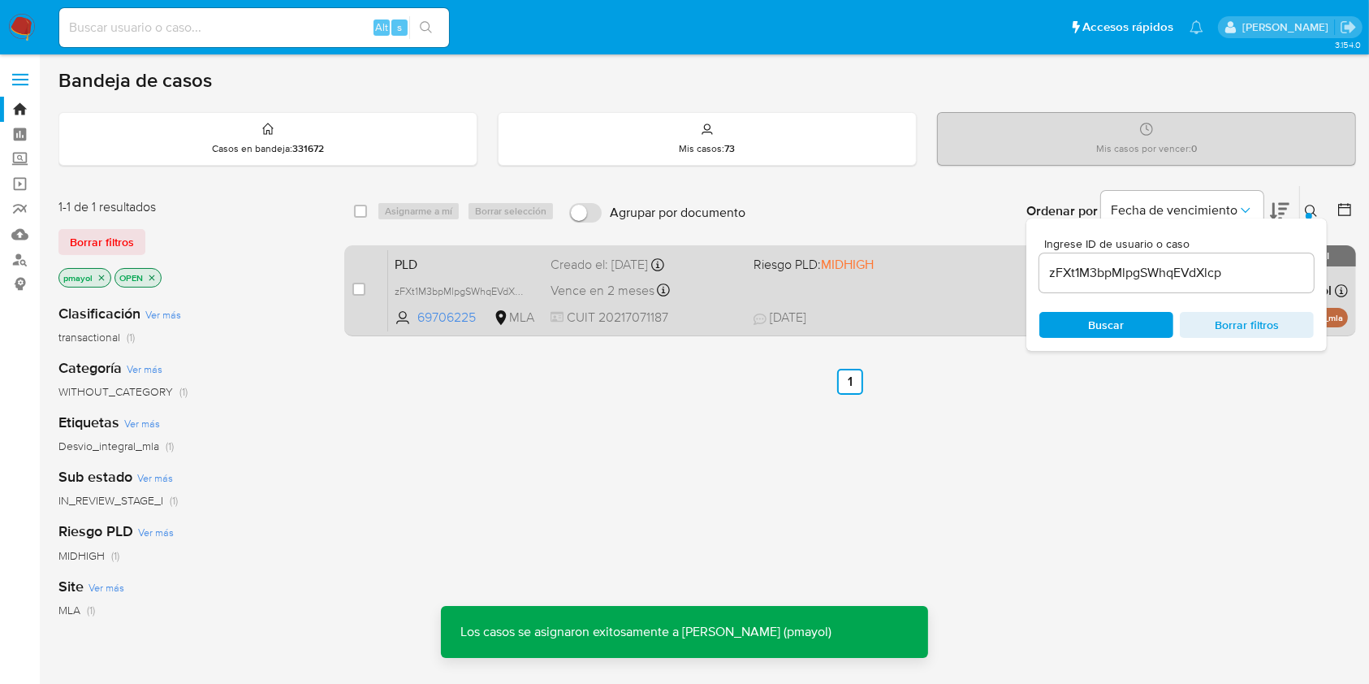
click at [837, 283] on div "PLD zFXt1M3bpMlpgSWhqEVdXlcp 69706225 MLA Riesgo PLD: MIDHIGH Creado el: [DATE]…" at bounding box center [868, 290] width 960 height 82
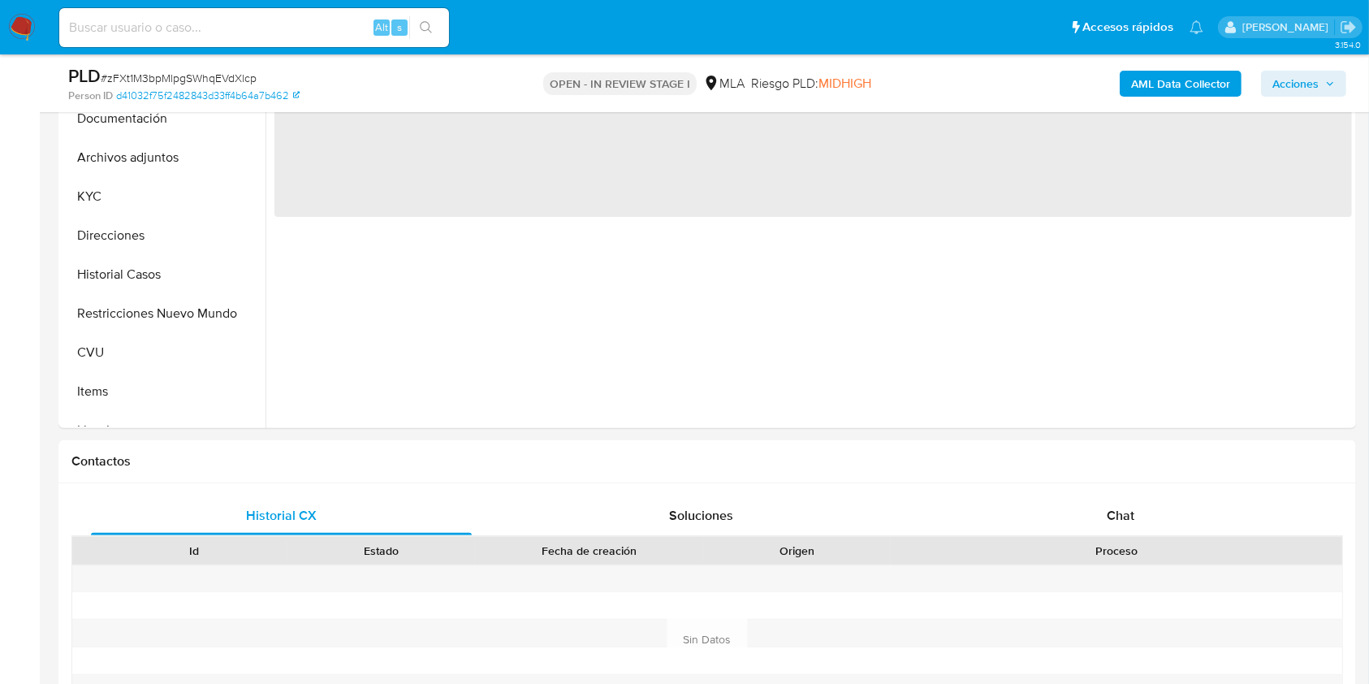
scroll to position [727, 0]
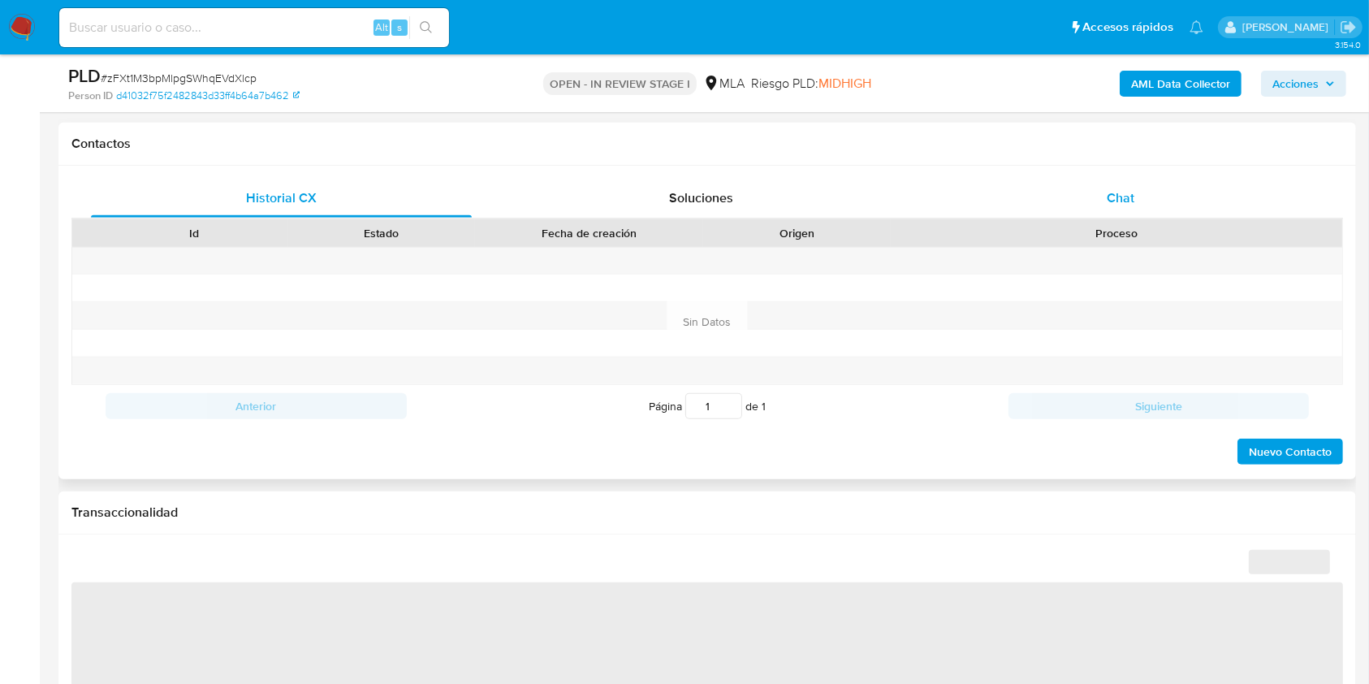
select select "10"
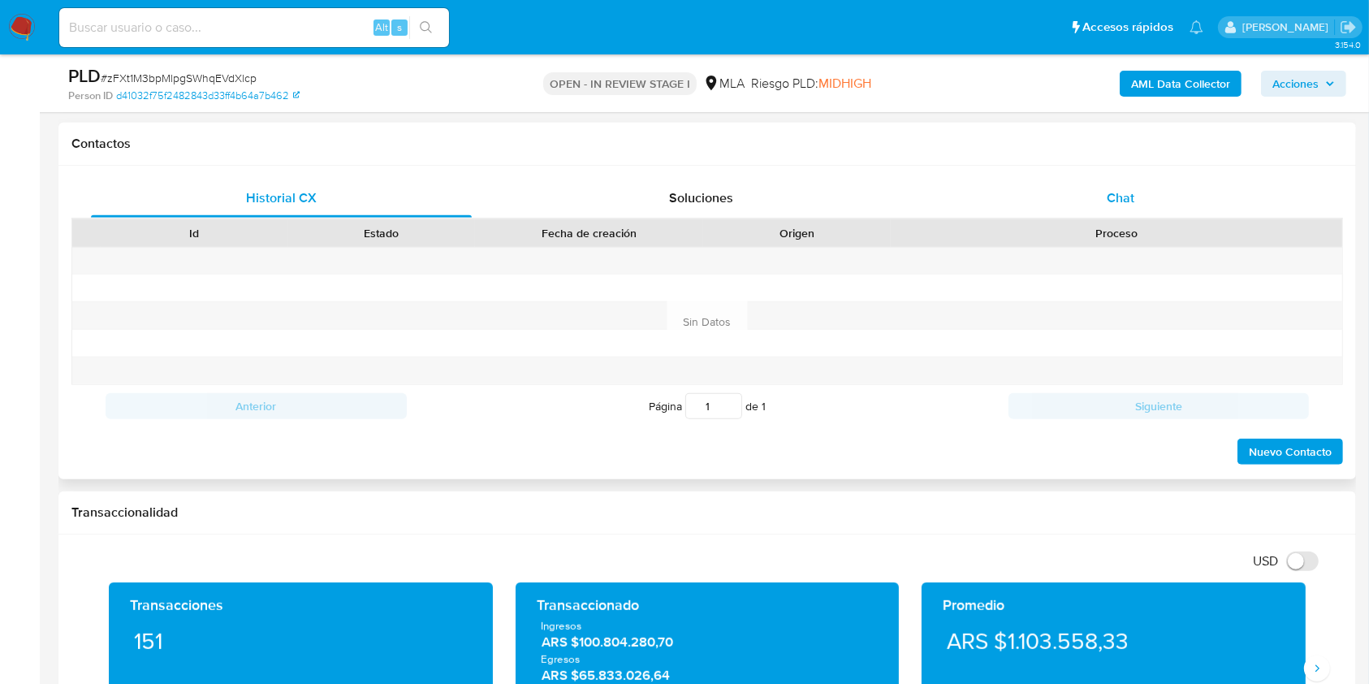
click at [1107, 205] on span "Chat" at bounding box center [1121, 197] width 28 height 19
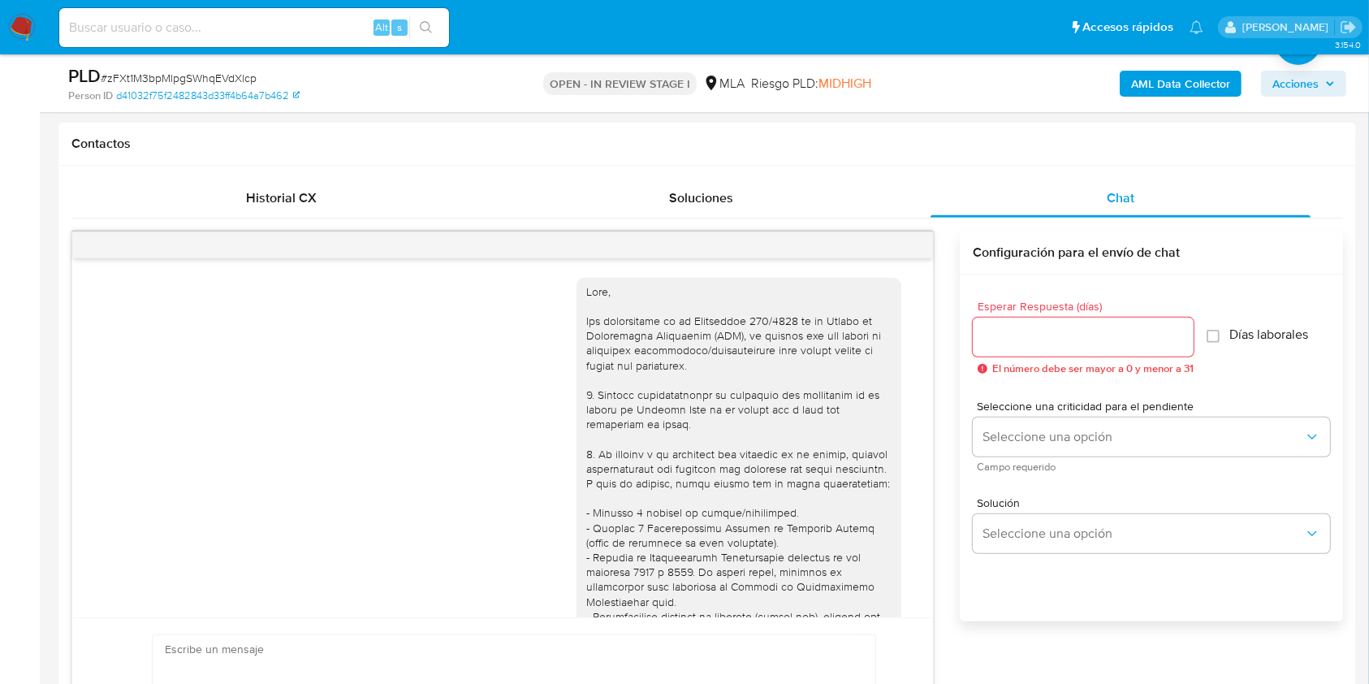
scroll to position [1741, 0]
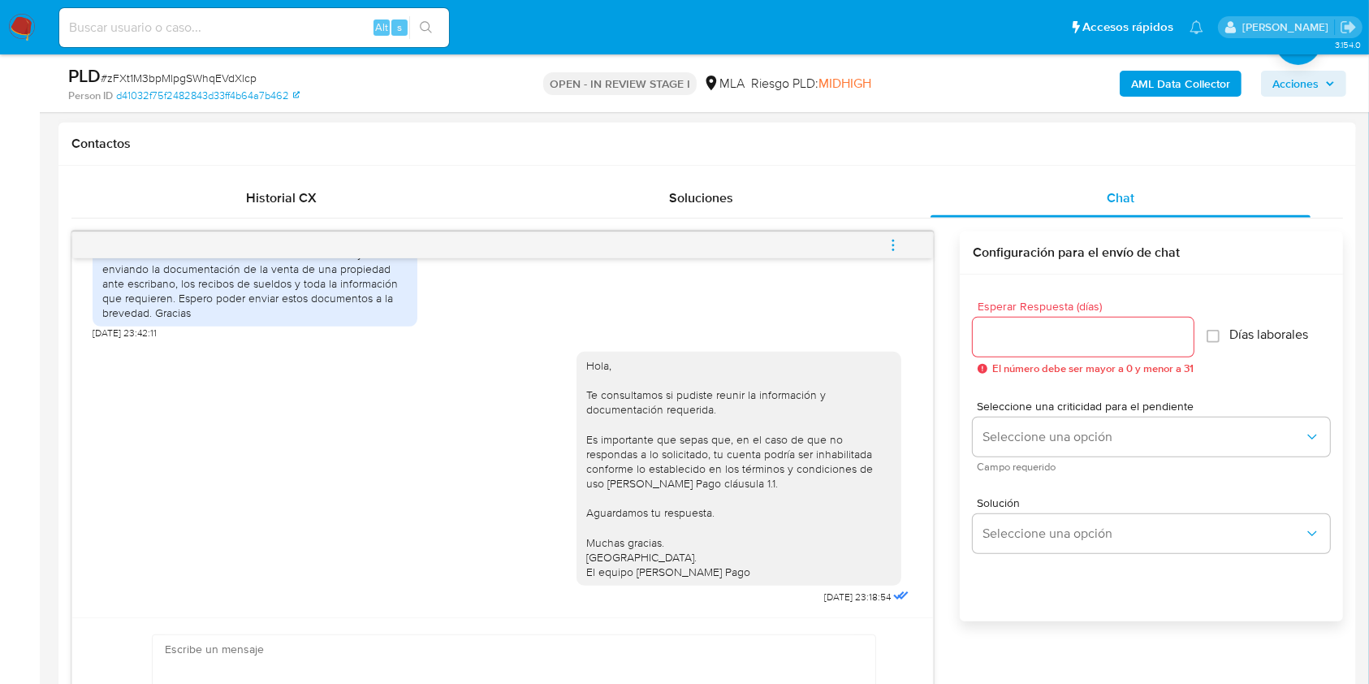
click at [910, 249] on button "menu-action" at bounding box center [894, 245] width 54 height 39
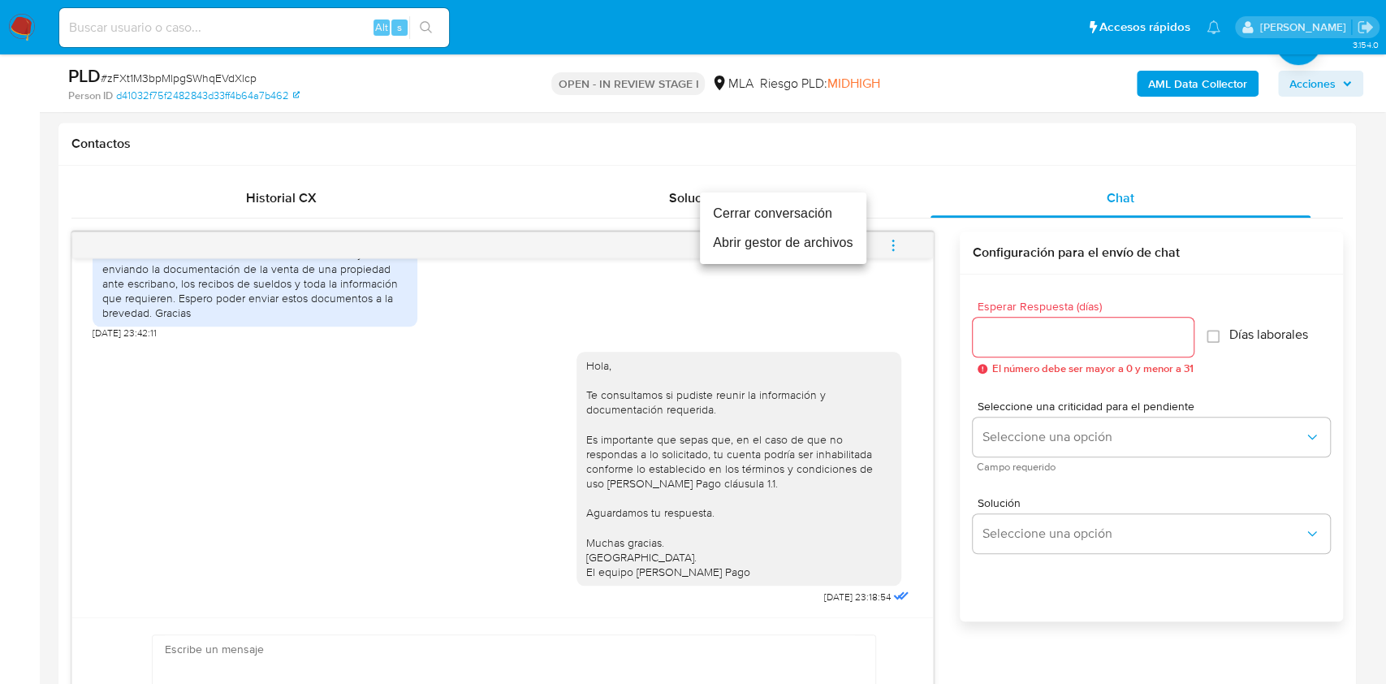
click at [805, 215] on li "Cerrar conversación" at bounding box center [783, 213] width 166 height 29
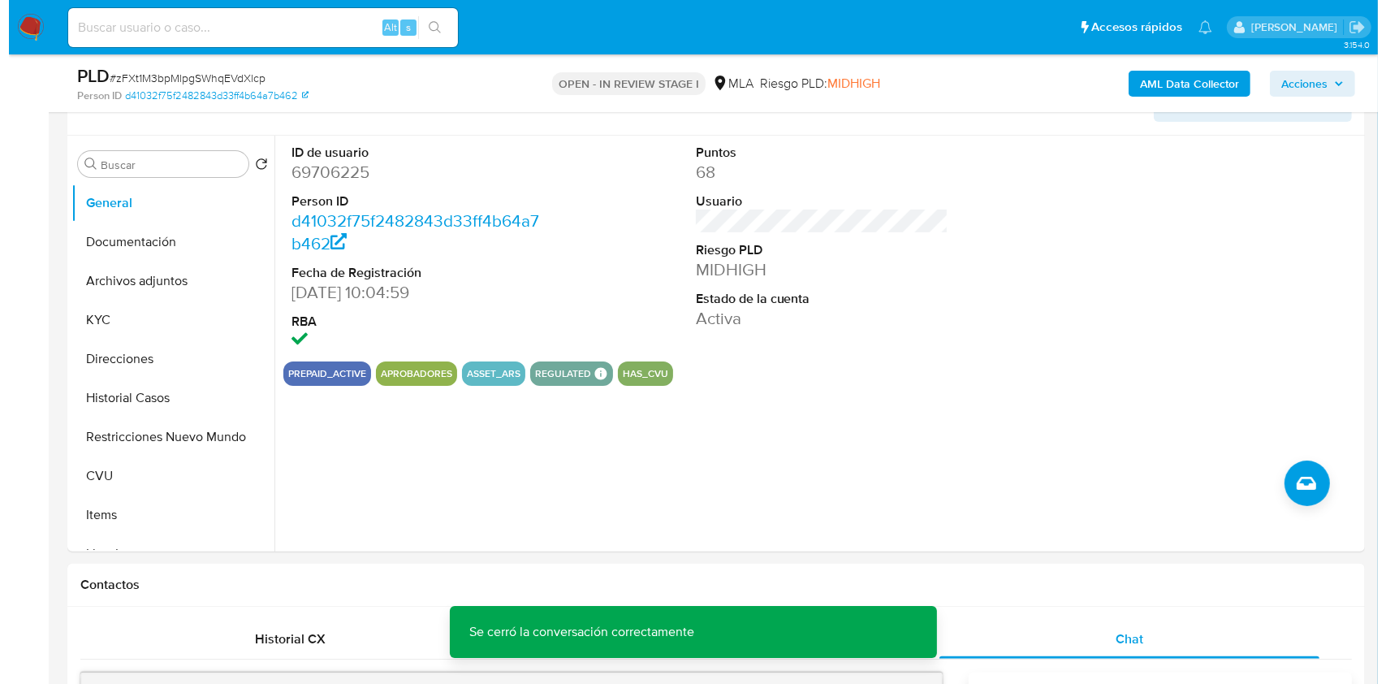
scroll to position [238, 0]
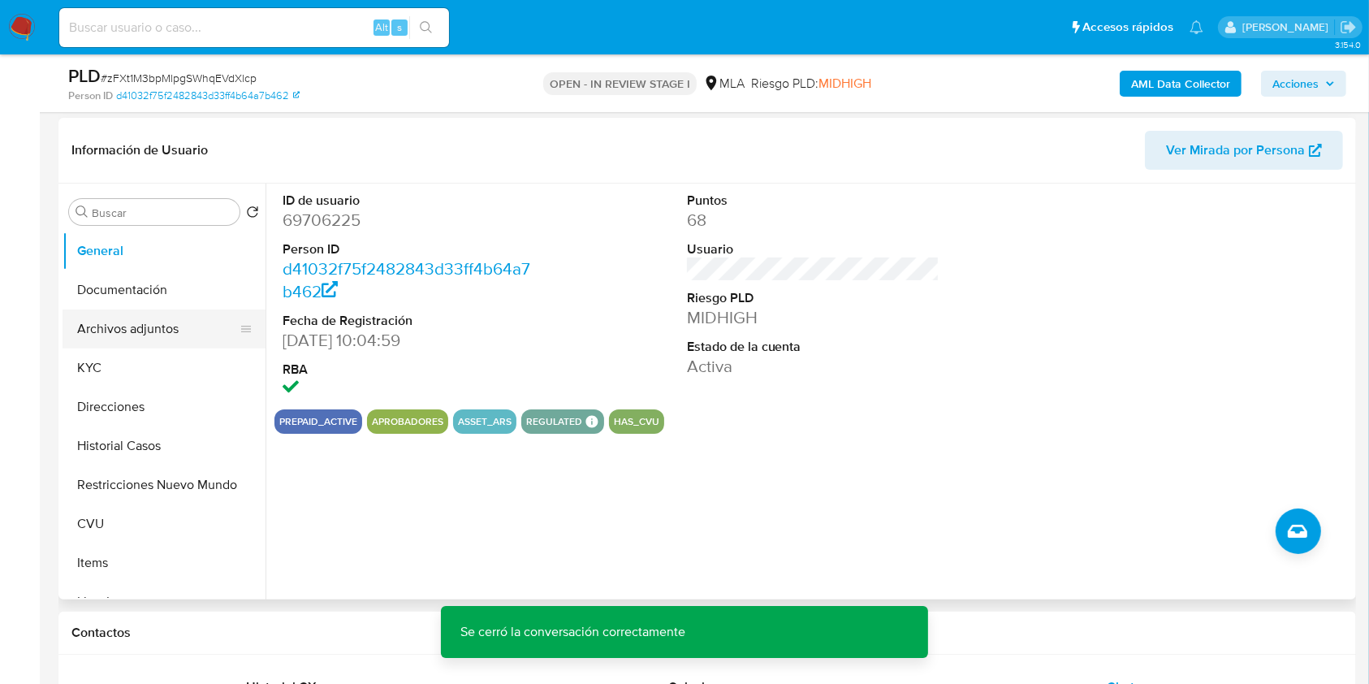
click at [162, 326] on button "Archivos adjuntos" at bounding box center [158, 328] width 190 height 39
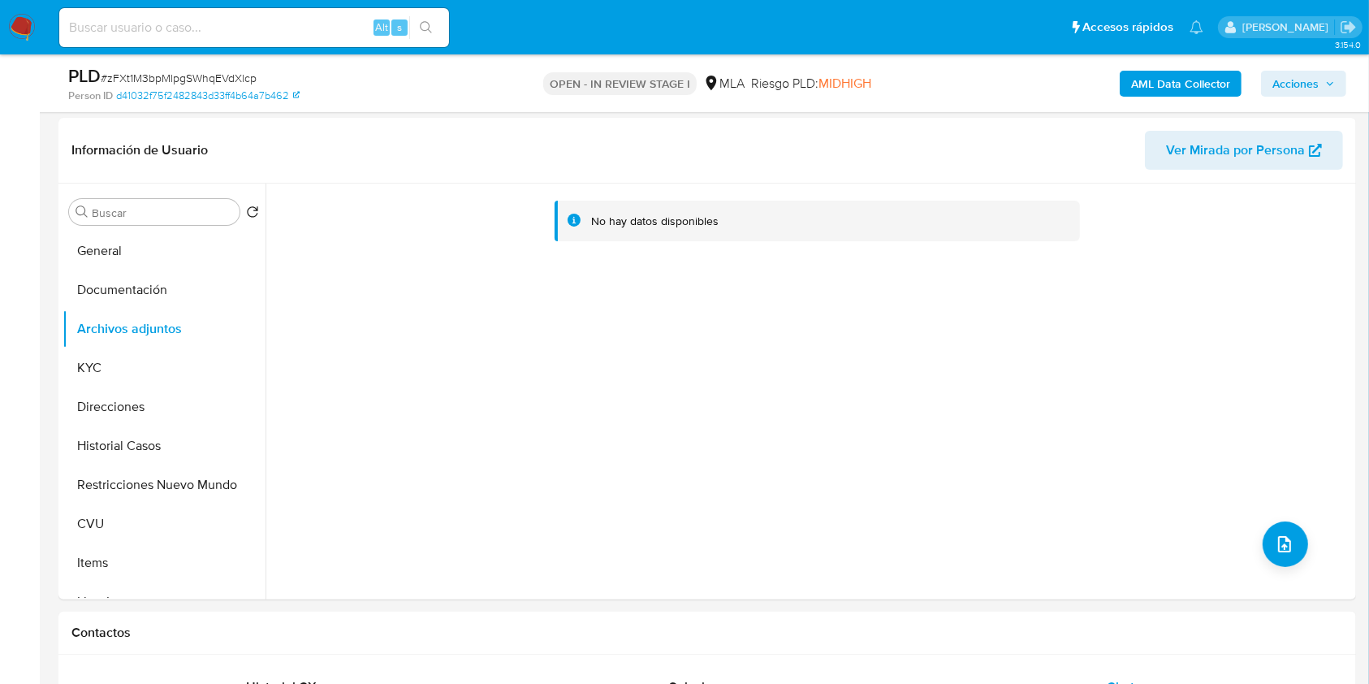
click at [1170, 71] on b "AML Data Collector" at bounding box center [1180, 84] width 99 height 26
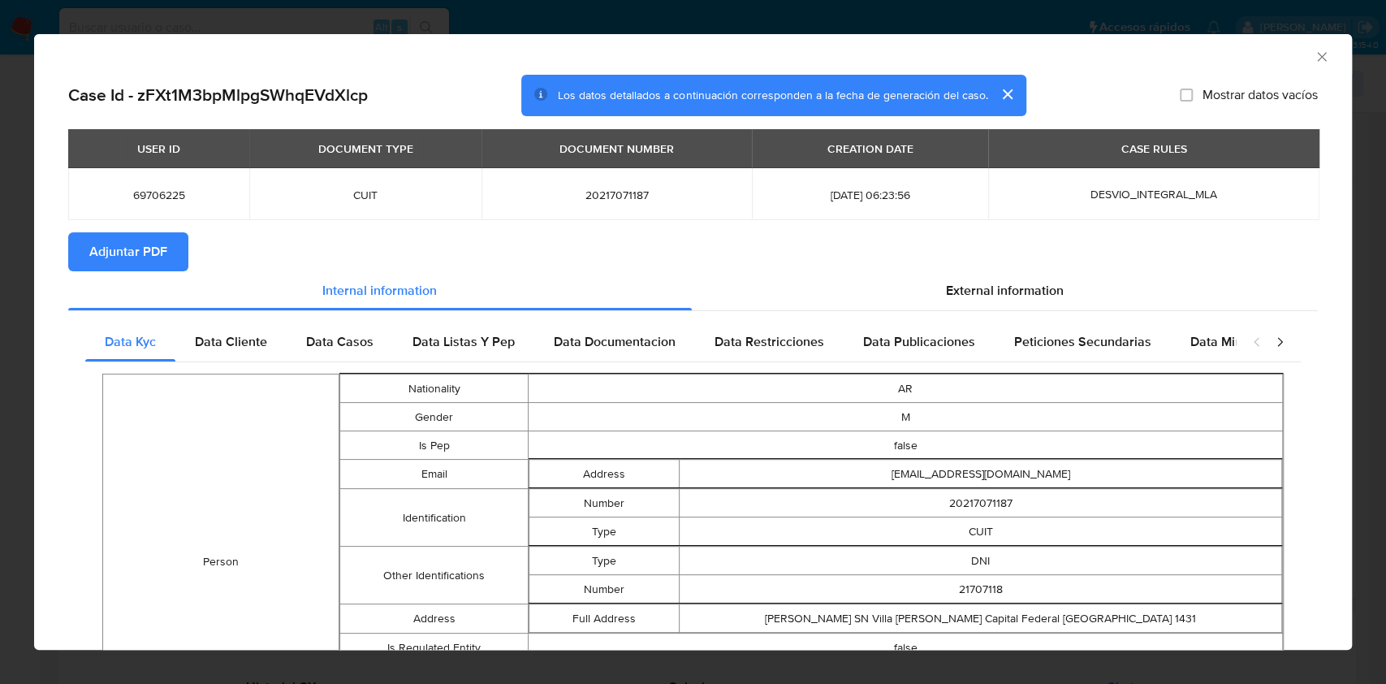
click at [176, 244] on button "Adjuntar PDF" at bounding box center [128, 251] width 120 height 39
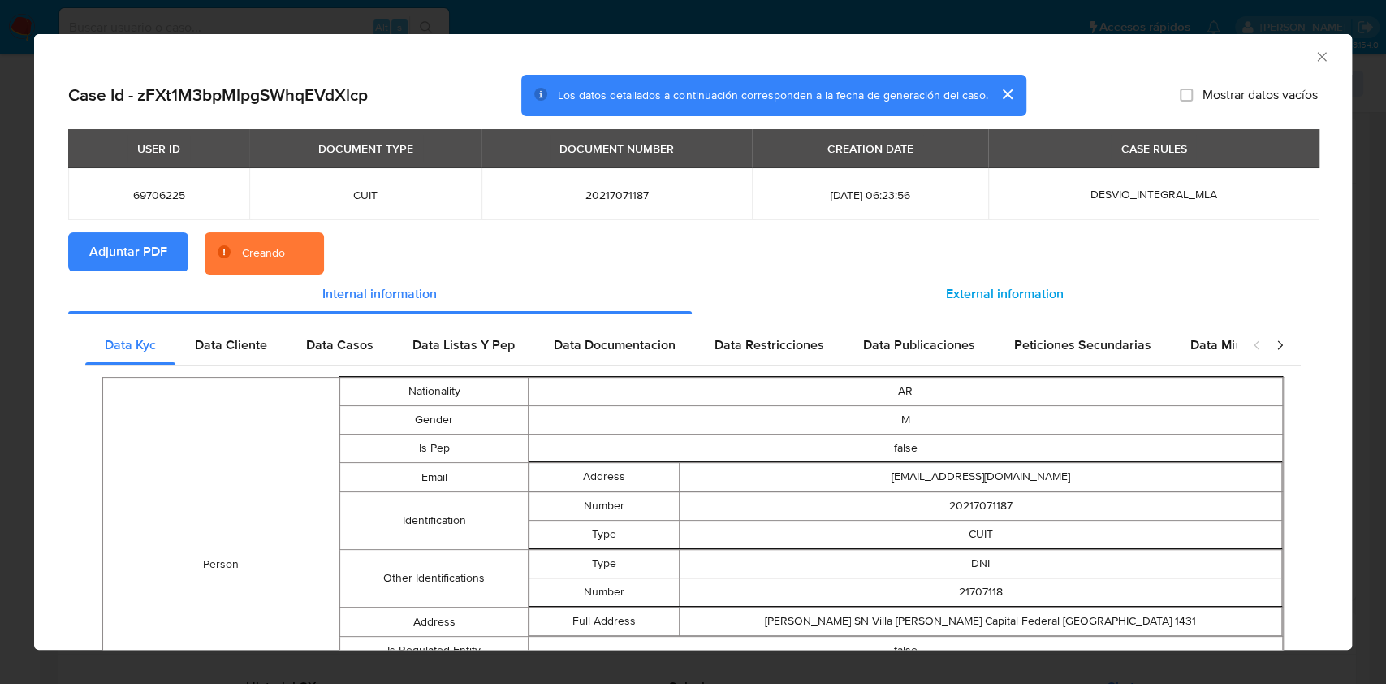
click at [913, 300] on div "External information" at bounding box center [1005, 293] width 627 height 39
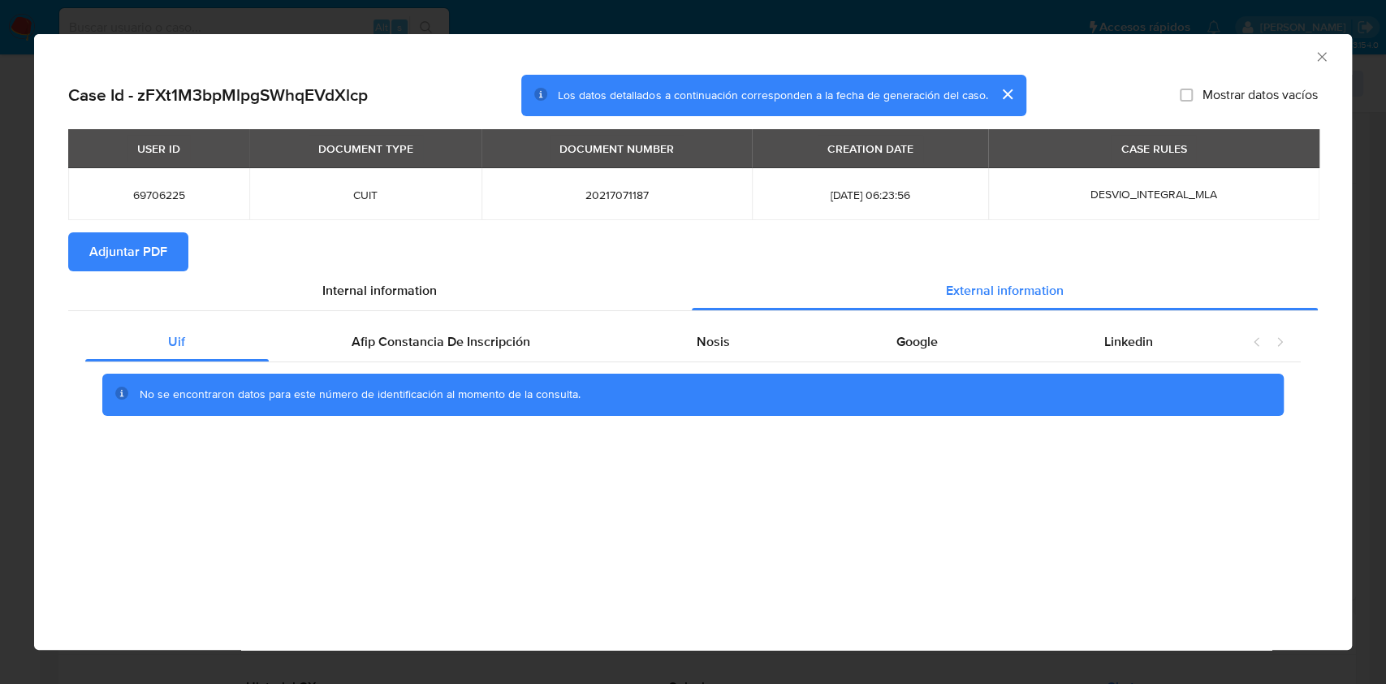
click at [1321, 51] on icon "Cerrar ventana" at bounding box center [1322, 57] width 16 height 16
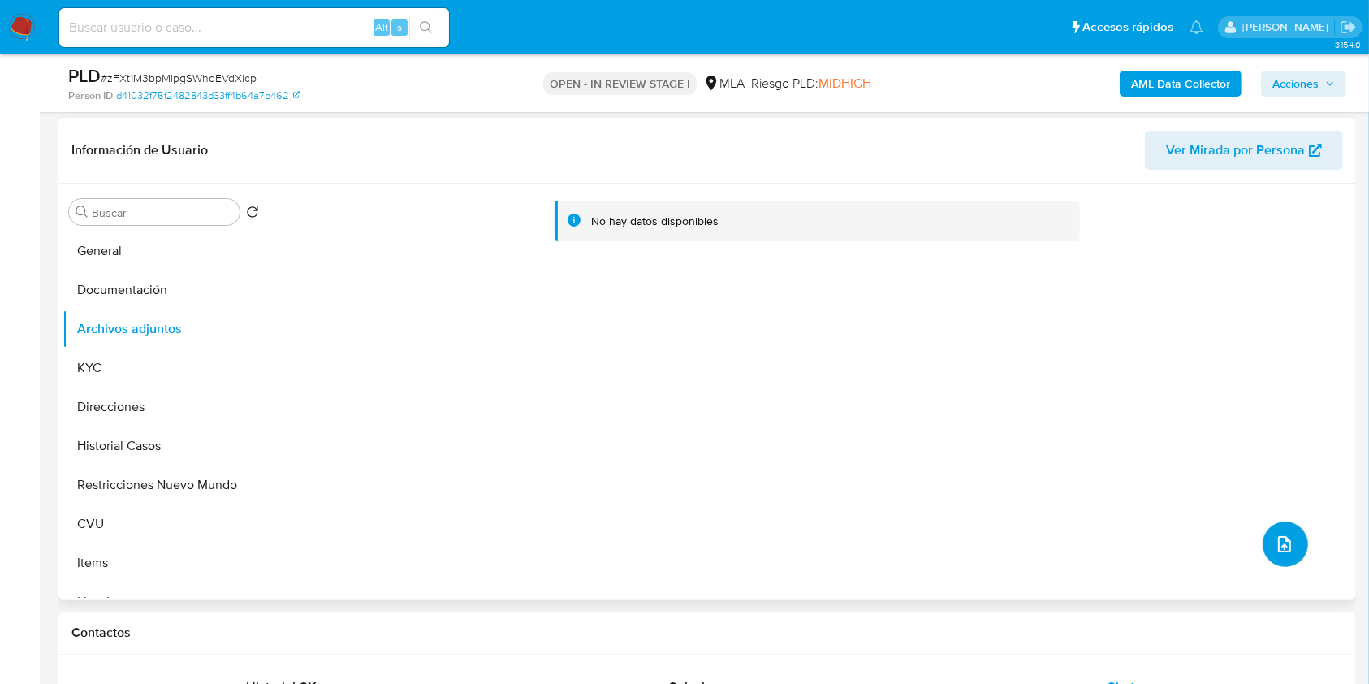
click at [1278, 546] on icon "upload-file" at bounding box center [1284, 544] width 13 height 16
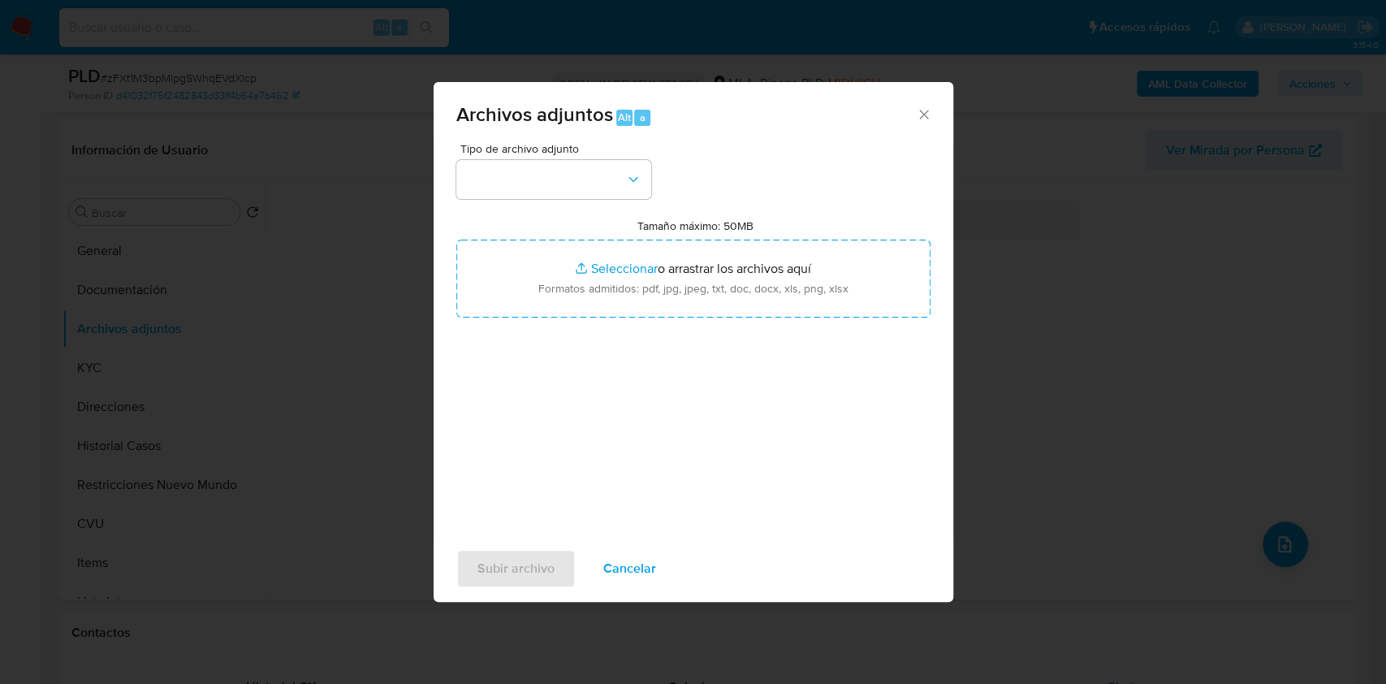
click at [576, 154] on span "Tipo de archivo adjunto" at bounding box center [557, 148] width 195 height 11
click at [590, 170] on button "button" at bounding box center [553, 179] width 195 height 39
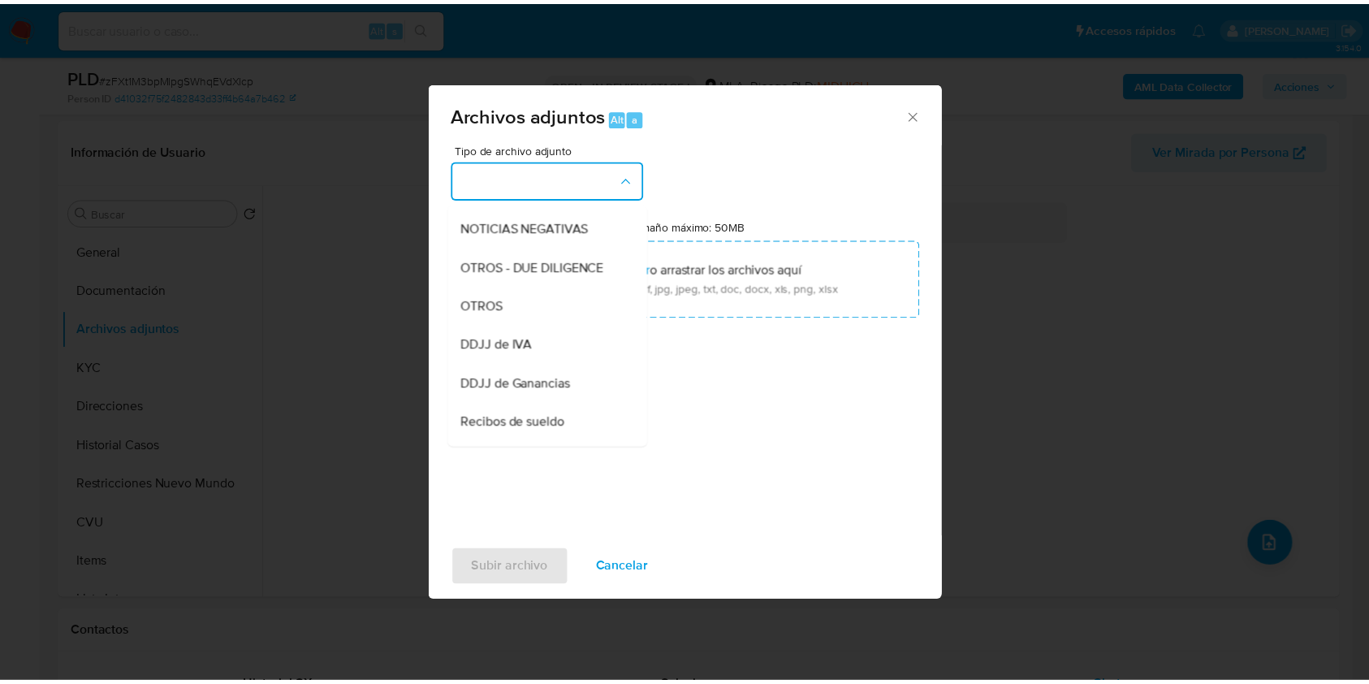
scroll to position [239, 0]
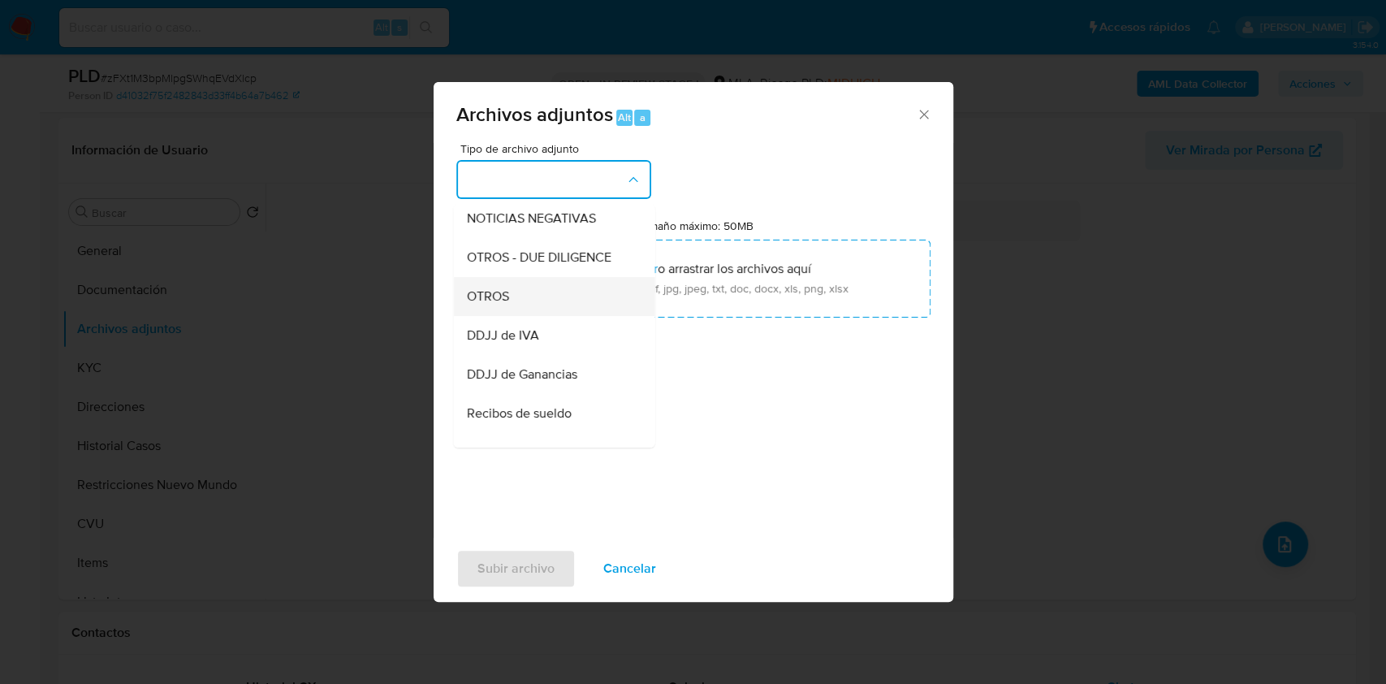
click at [543, 316] on div "OTROS" at bounding box center [549, 296] width 166 height 39
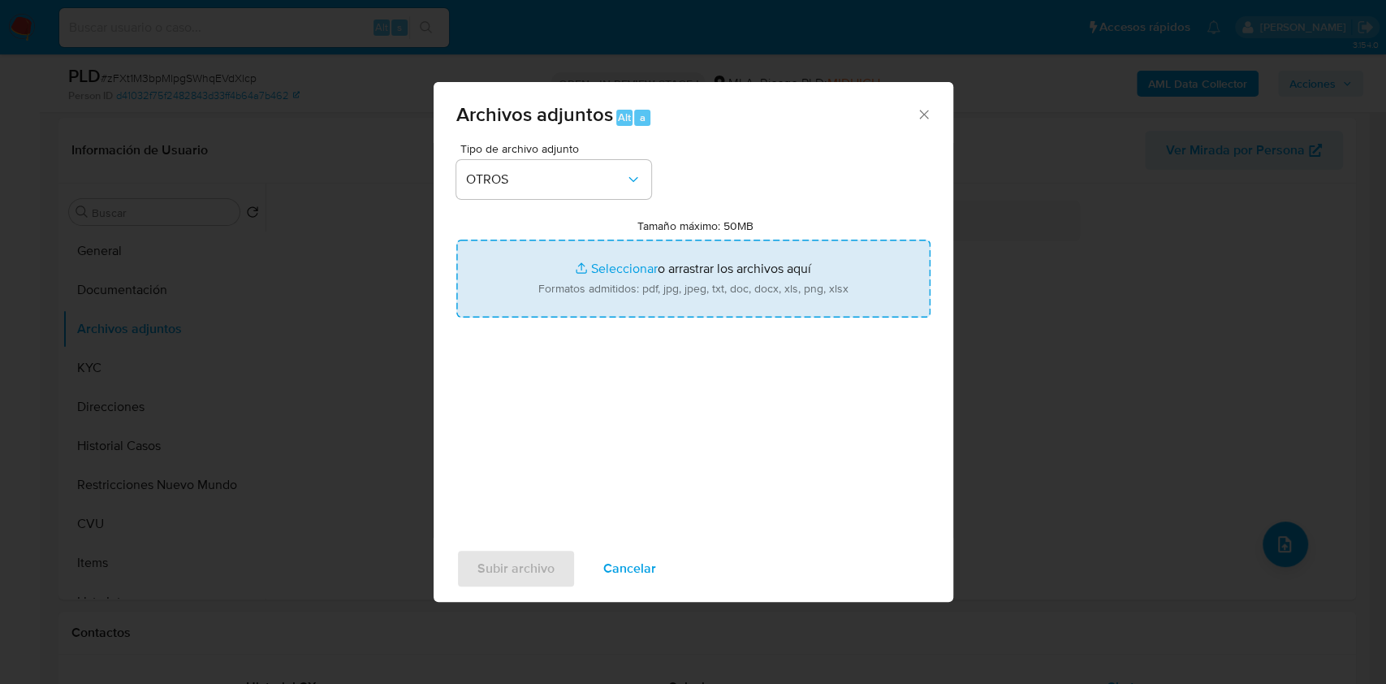
click at [617, 274] on input "Tamaño máximo: 50MB Seleccionar archivos" at bounding box center [693, 279] width 474 height 78
type input "C:\fakepath\Caselog zFXt1M3bpMlpgSWhqEVdXlcp.docx"
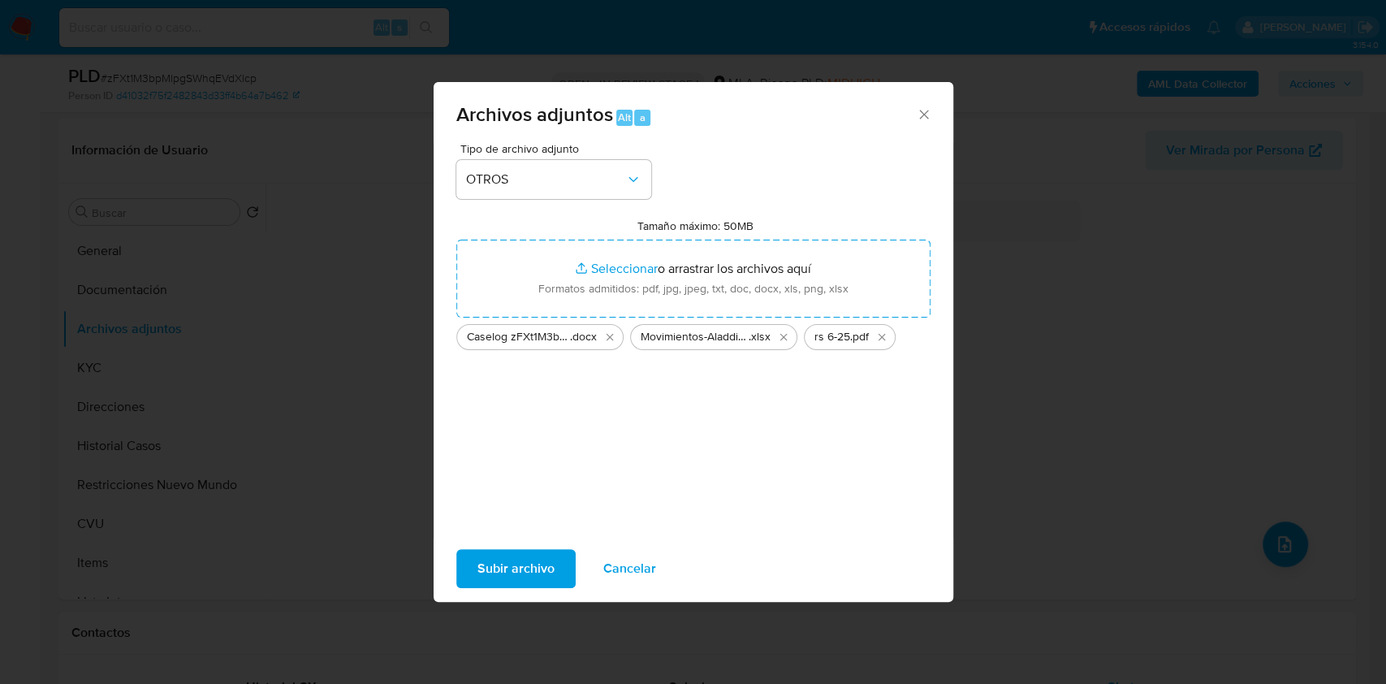
click at [495, 568] on span "Subir archivo" at bounding box center [516, 569] width 77 height 36
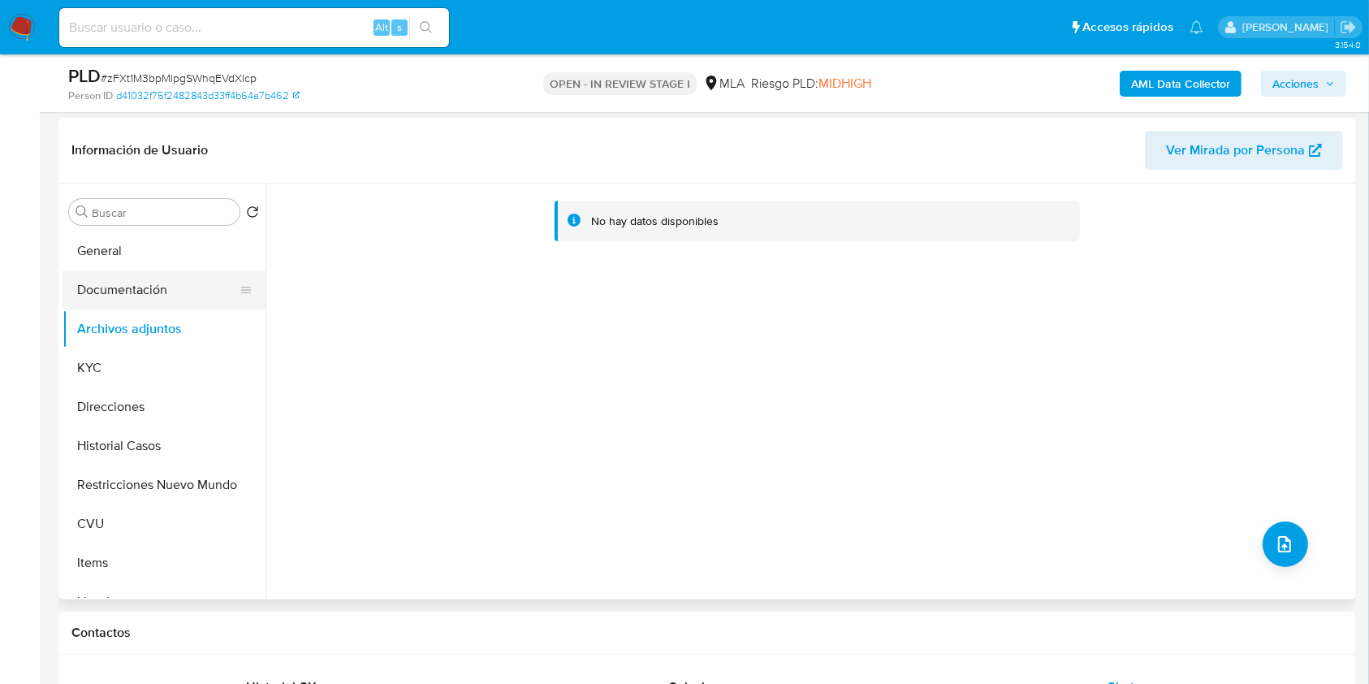
click at [159, 291] on button "Documentación" at bounding box center [158, 289] width 190 height 39
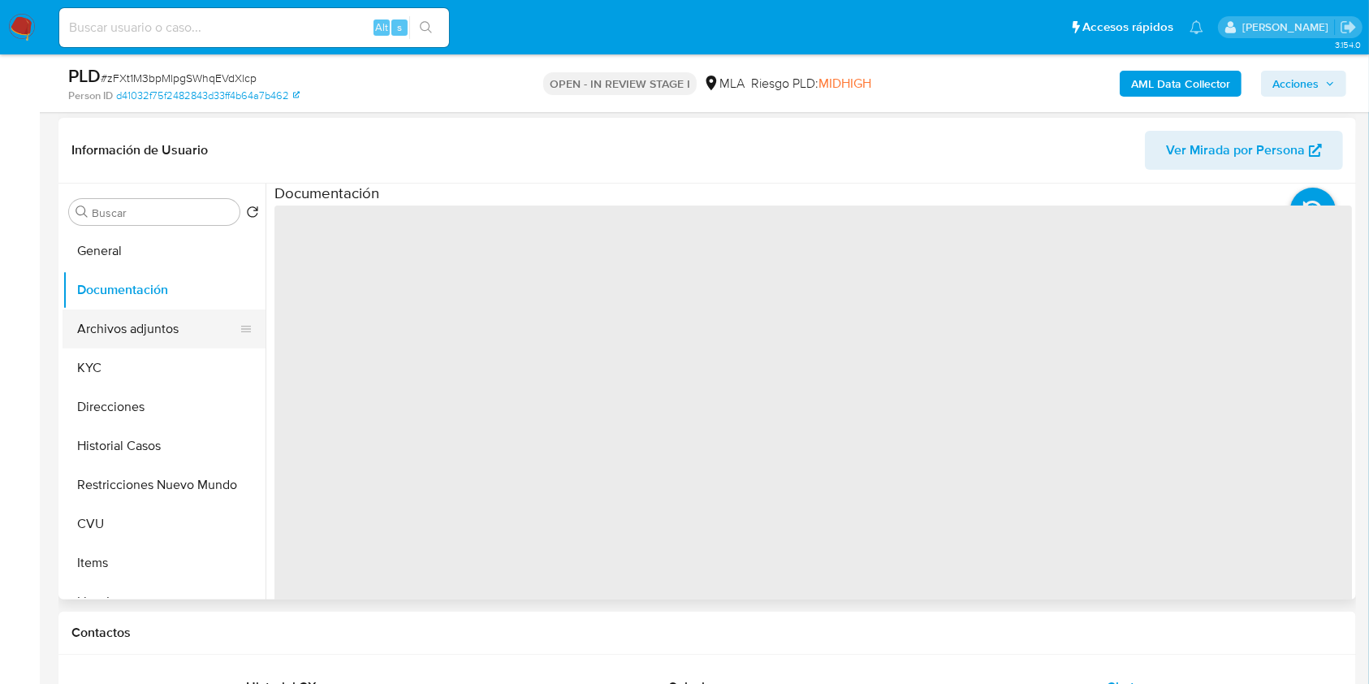
click at [148, 326] on button "Archivos adjuntos" at bounding box center [158, 328] width 190 height 39
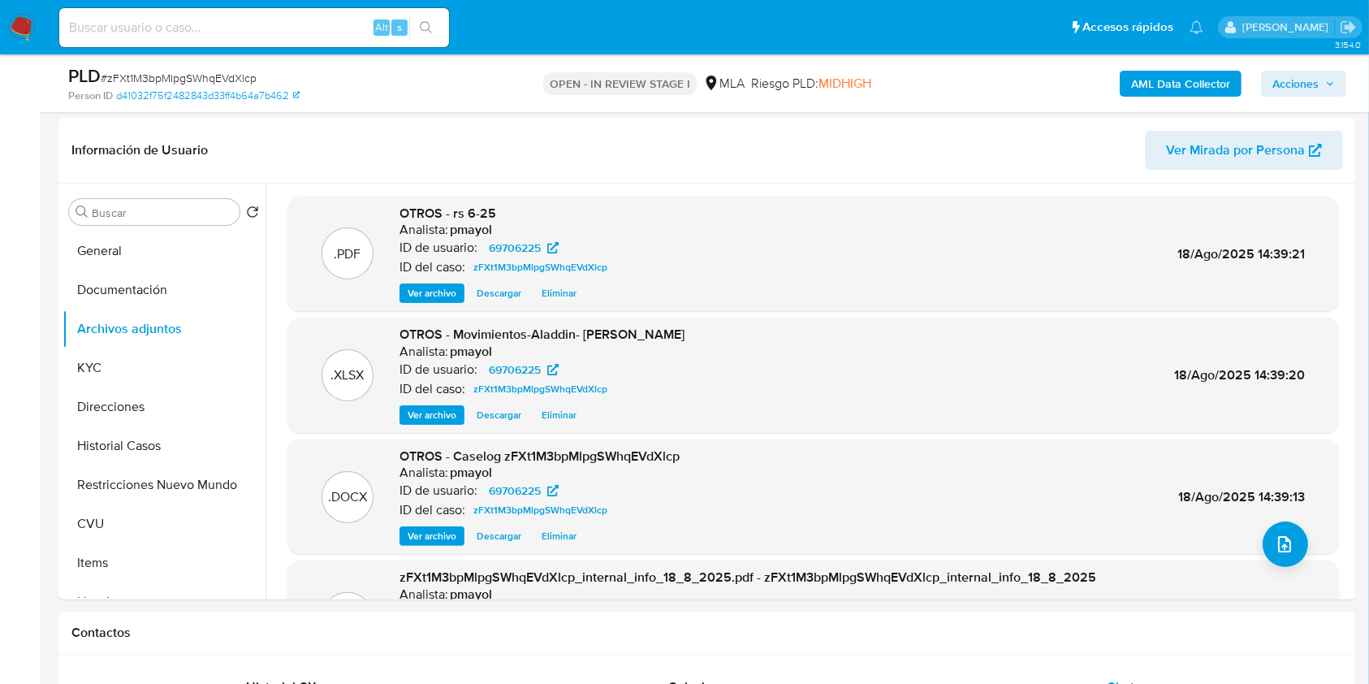
click at [1308, 86] on span "Acciones" at bounding box center [1296, 84] width 46 height 26
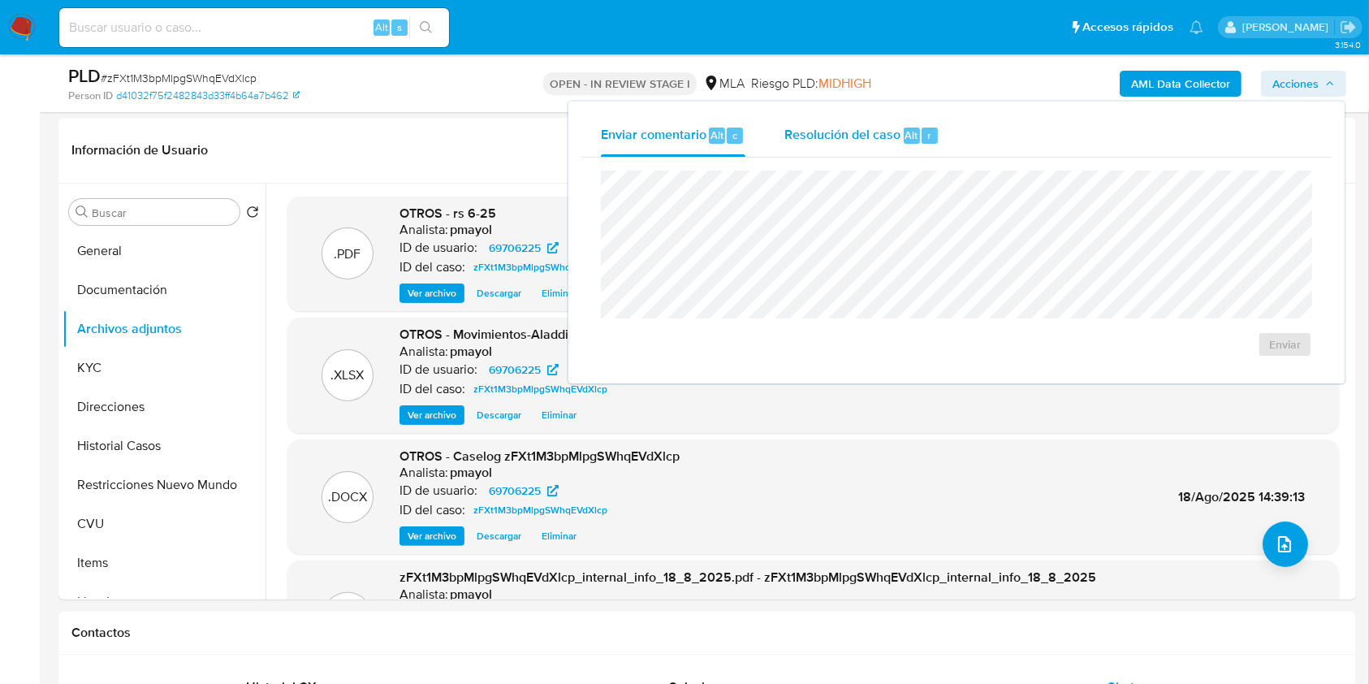
click at [858, 146] on div "Resolución del caso Alt r" at bounding box center [862, 136] width 155 height 42
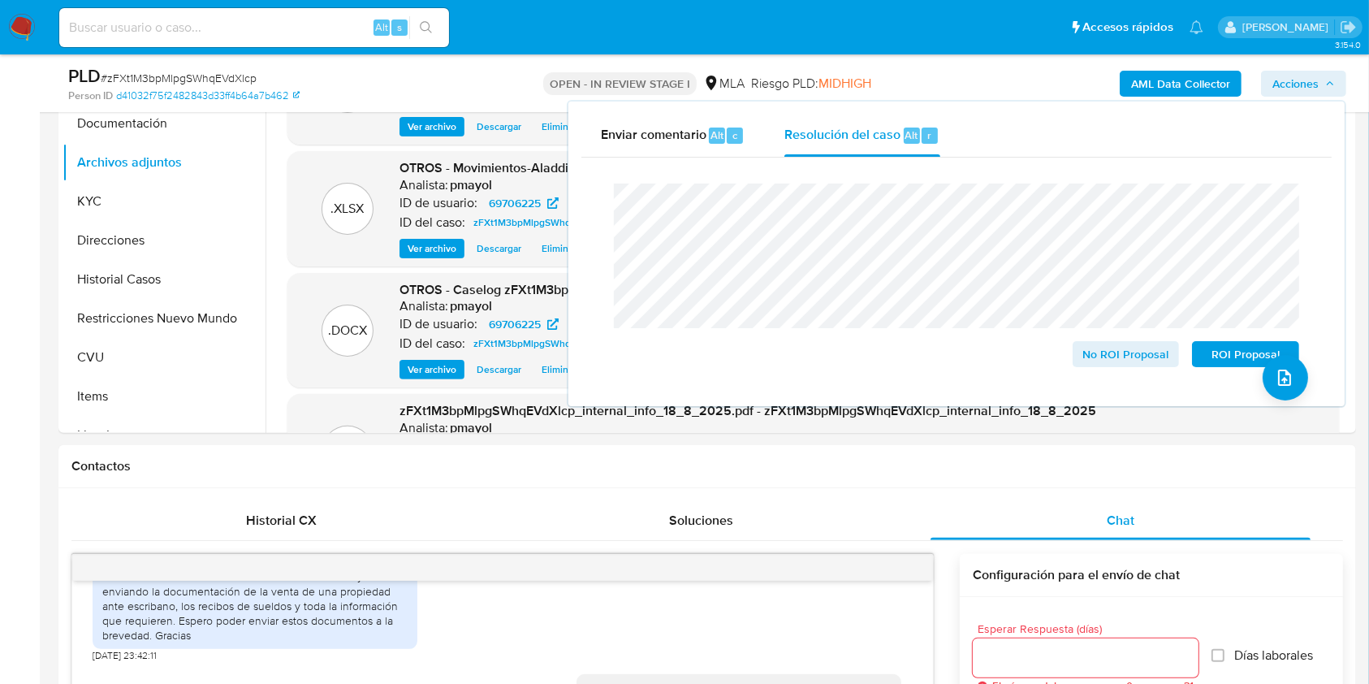
scroll to position [417, 0]
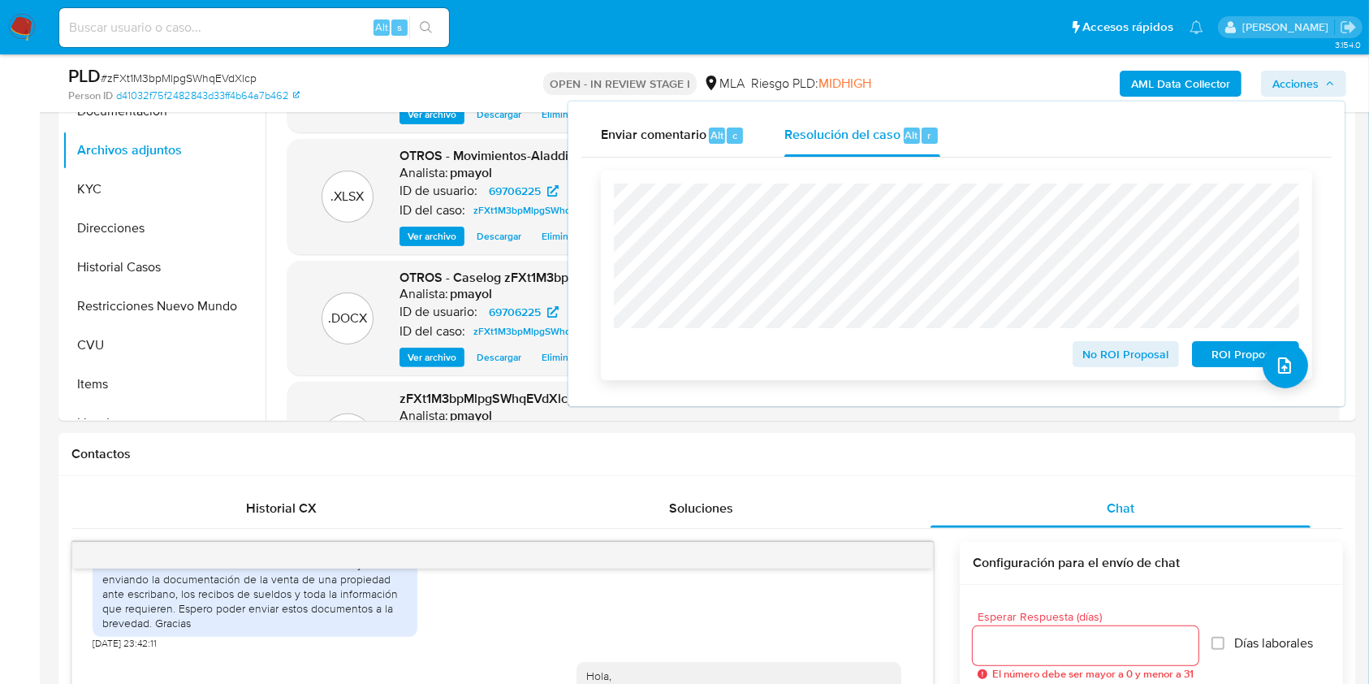
click at [1124, 356] on span "No ROI Proposal" at bounding box center [1126, 354] width 84 height 23
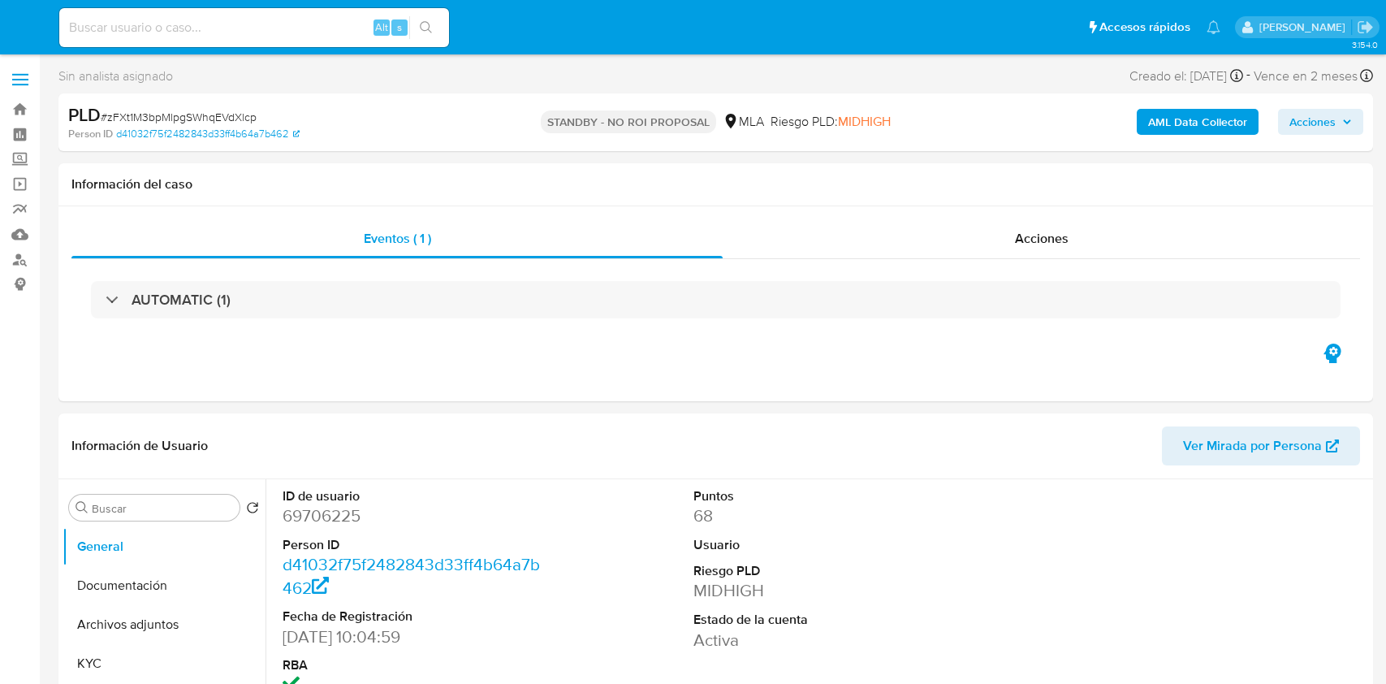
select select "10"
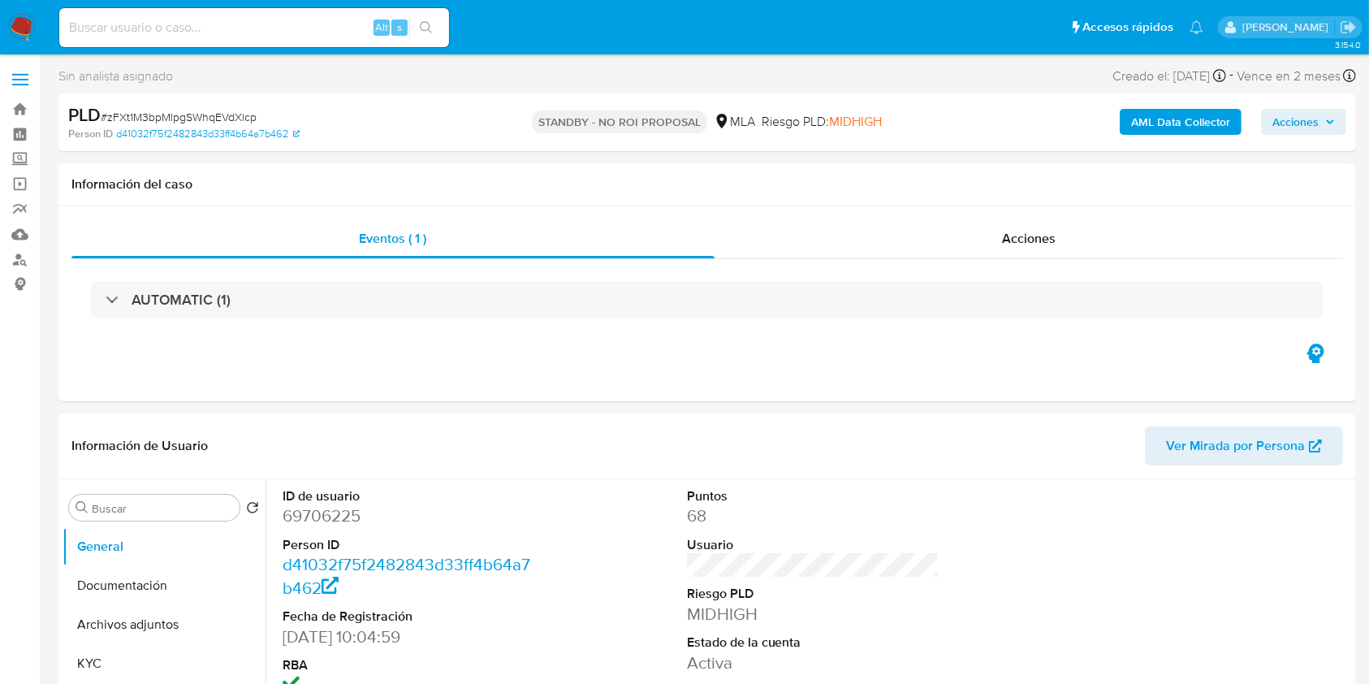
click at [306, 27] on input at bounding box center [254, 27] width 390 height 21
paste input "Ep93CRWuiEyQGHoFXJT0sAlC"
type input "Ep93CRWuiEyQGHoFXJT0sAlC"
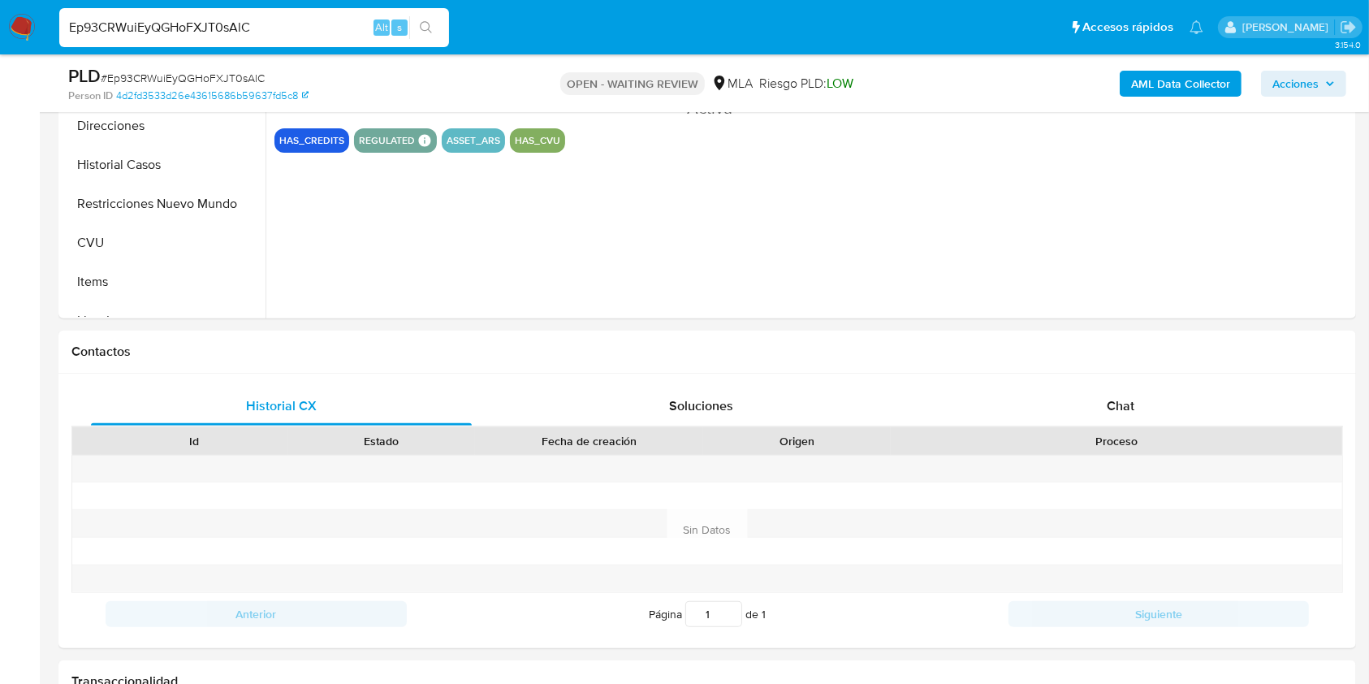
scroll to position [532, 0]
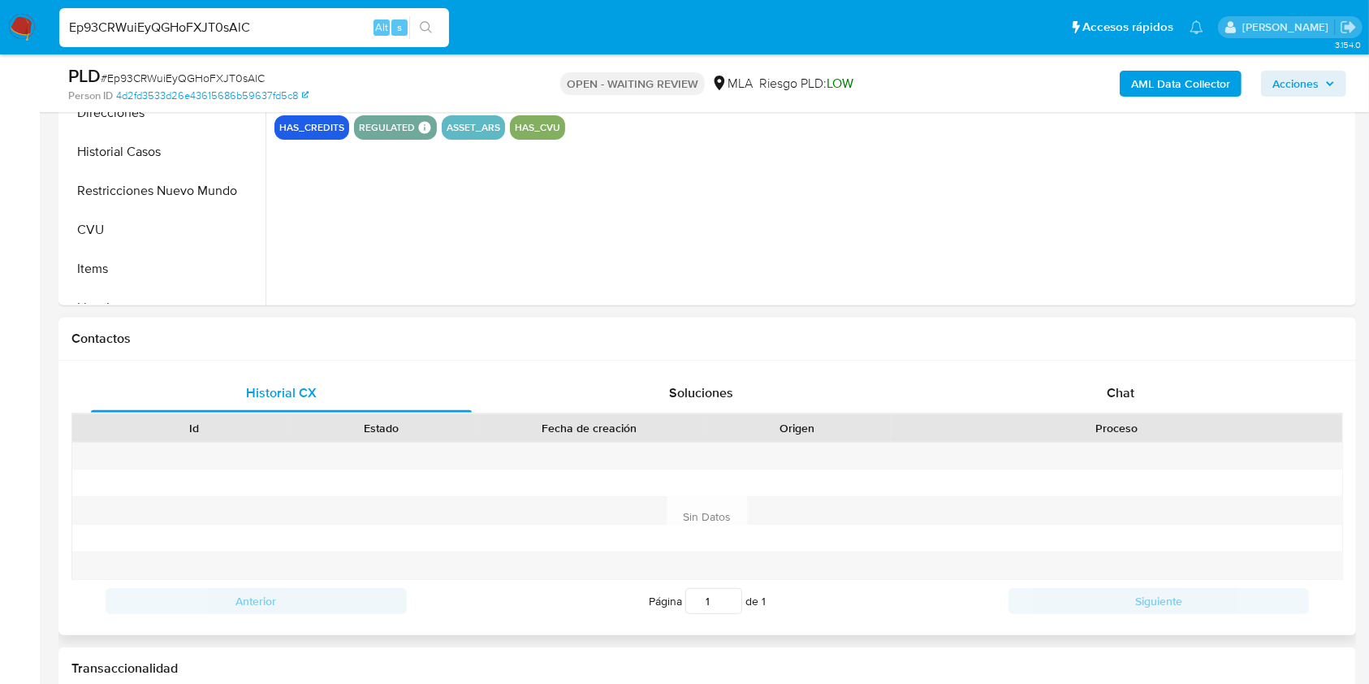
select select "10"
click at [1129, 391] on span "Chat" at bounding box center [1121, 392] width 28 height 19
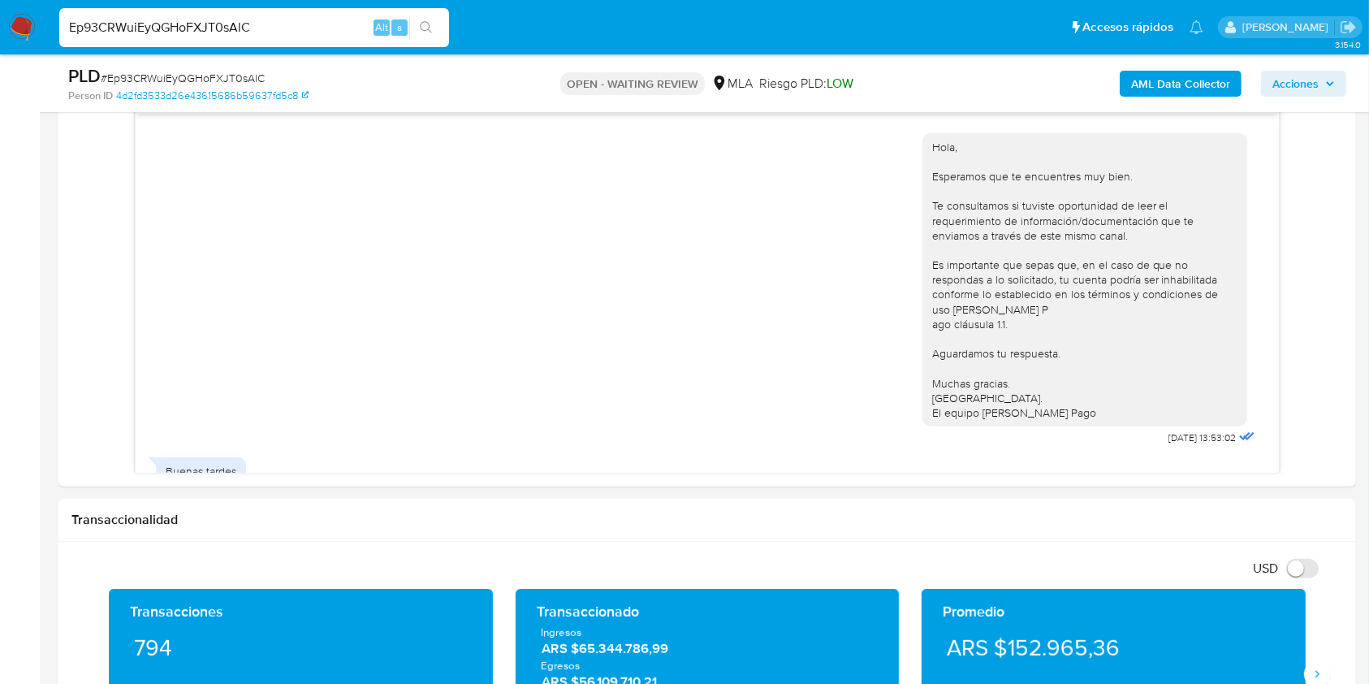
scroll to position [1751, 0]
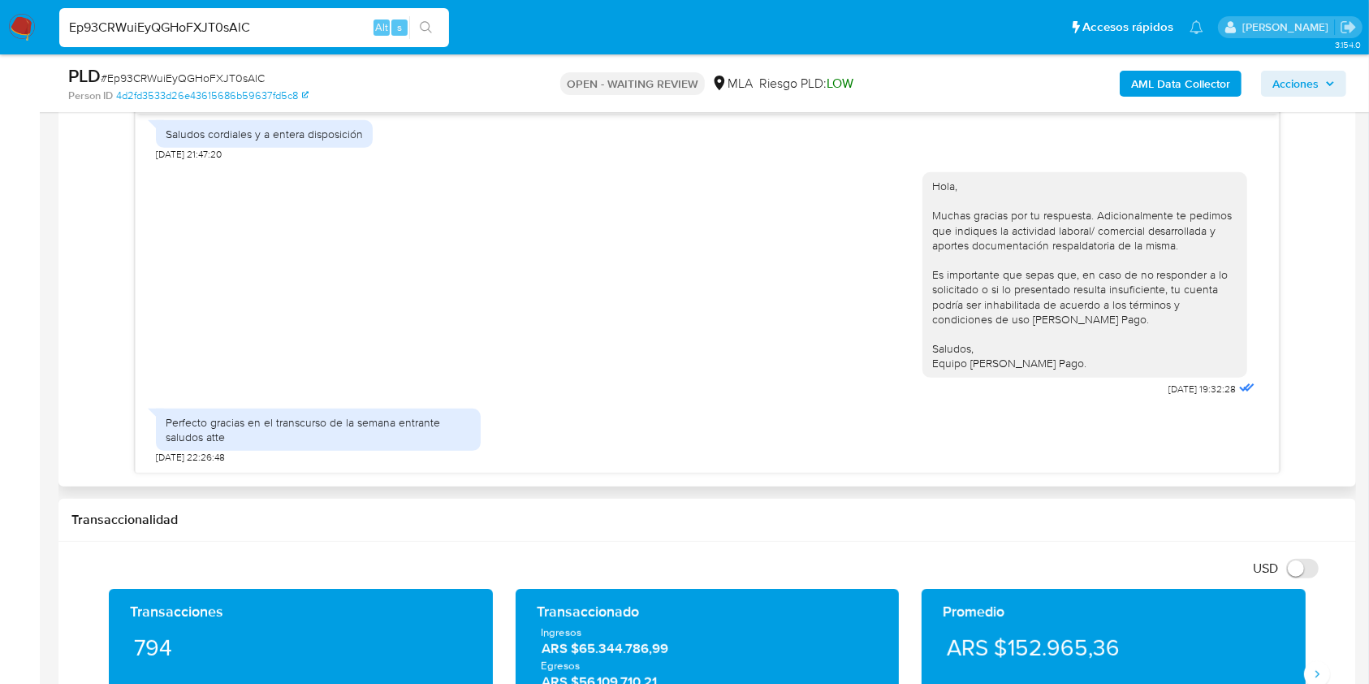
click at [1280, 438] on div "Hola, Esperamos que te encuentres muy bien. Te consultamos si tuviste oportunid…" at bounding box center [707, 280] width 1272 height 387
click at [262, 23] on input "Ep93CRWuiEyQGHoFXJT0sAlC" at bounding box center [254, 27] width 390 height 21
paste input "VvxSoo8NlEmm34oe7VyS5v9U"
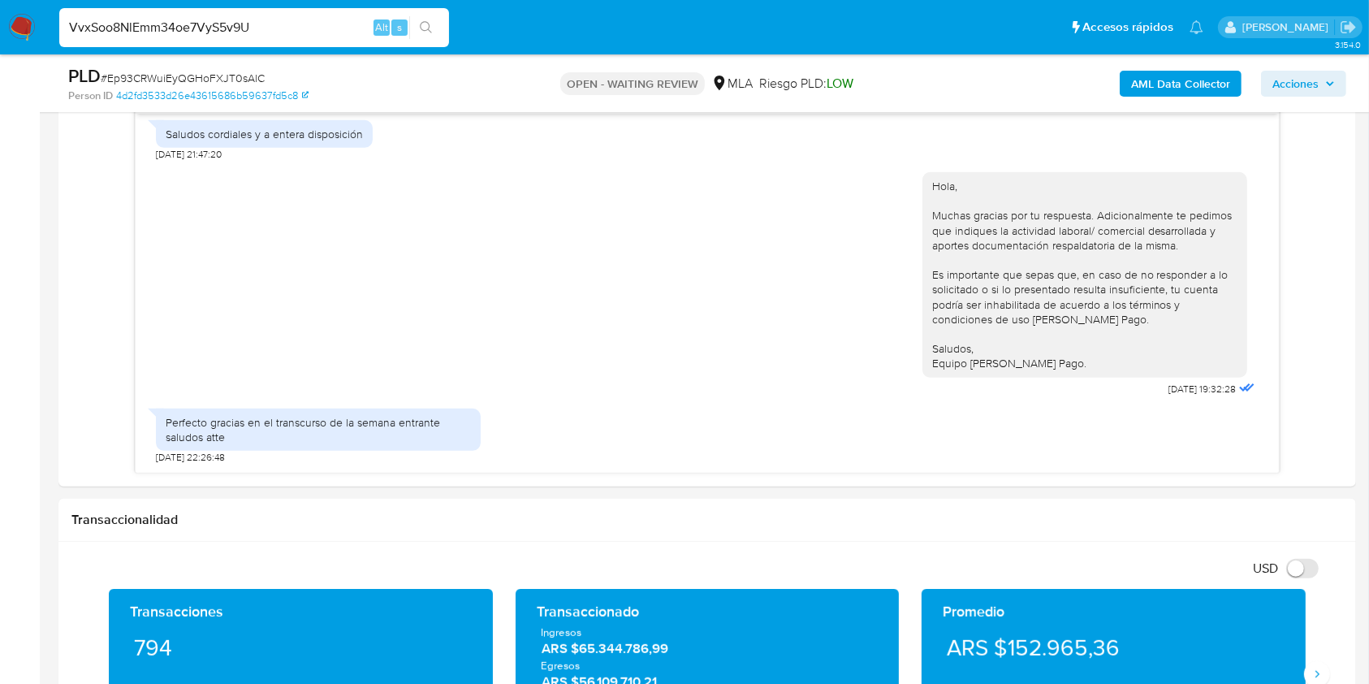
type input "VvxSoo8NlEmm34oe7VyS5v9U"
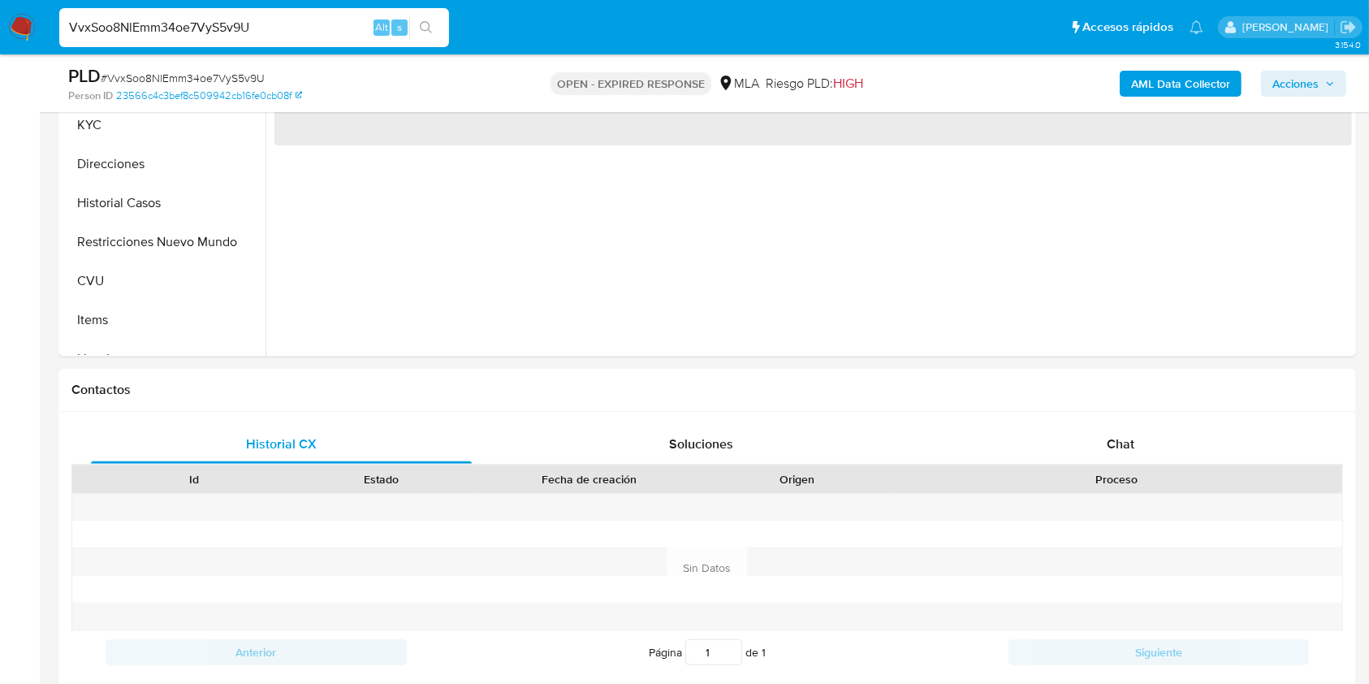
scroll to position [486, 0]
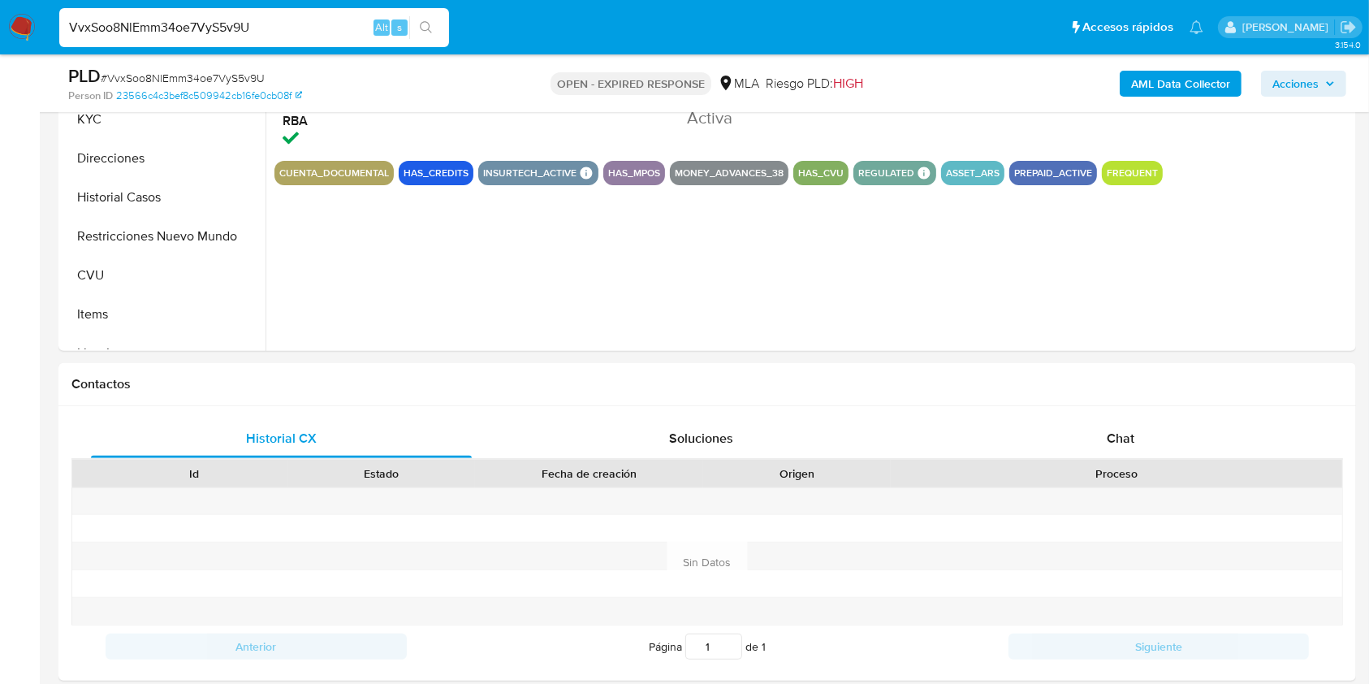
select select "10"
drag, startPoint x: 1355, startPoint y: 197, endPoint x: 1364, endPoint y: 224, distance: 28.8
click at [1141, 434] on div "Chat" at bounding box center [1121, 438] width 381 height 39
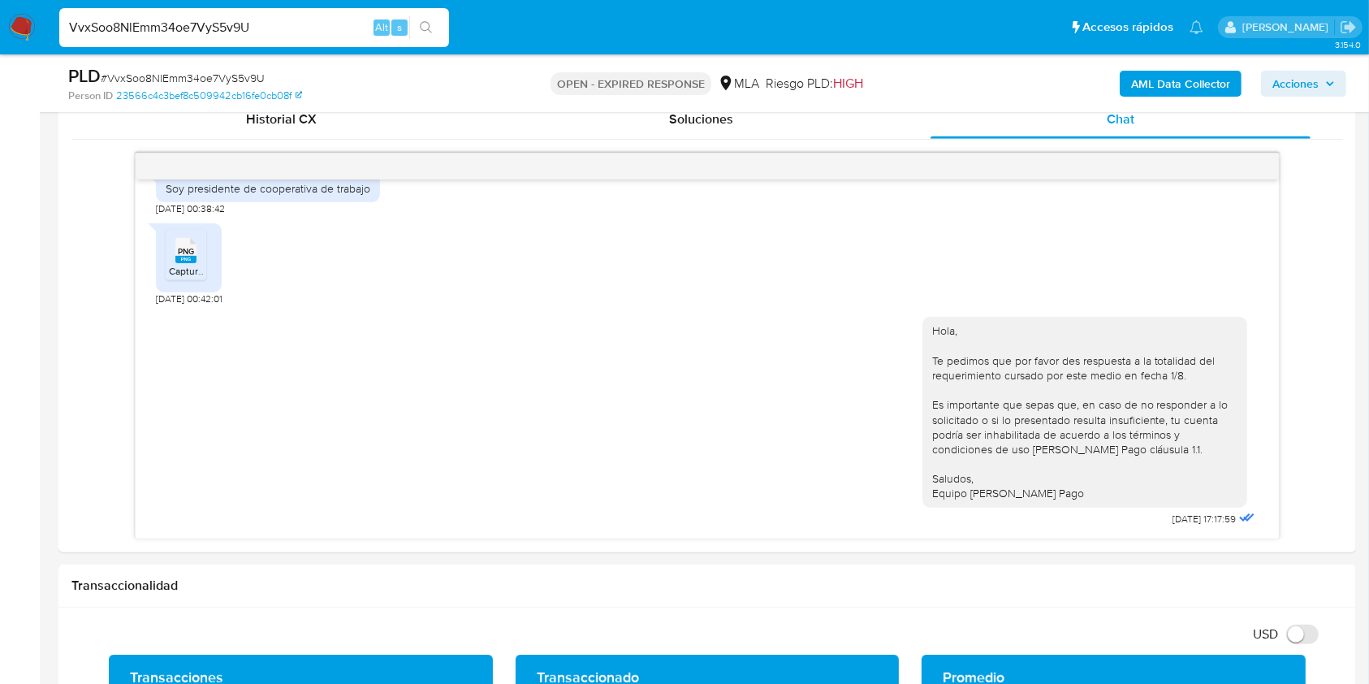
scroll to position [849, 0]
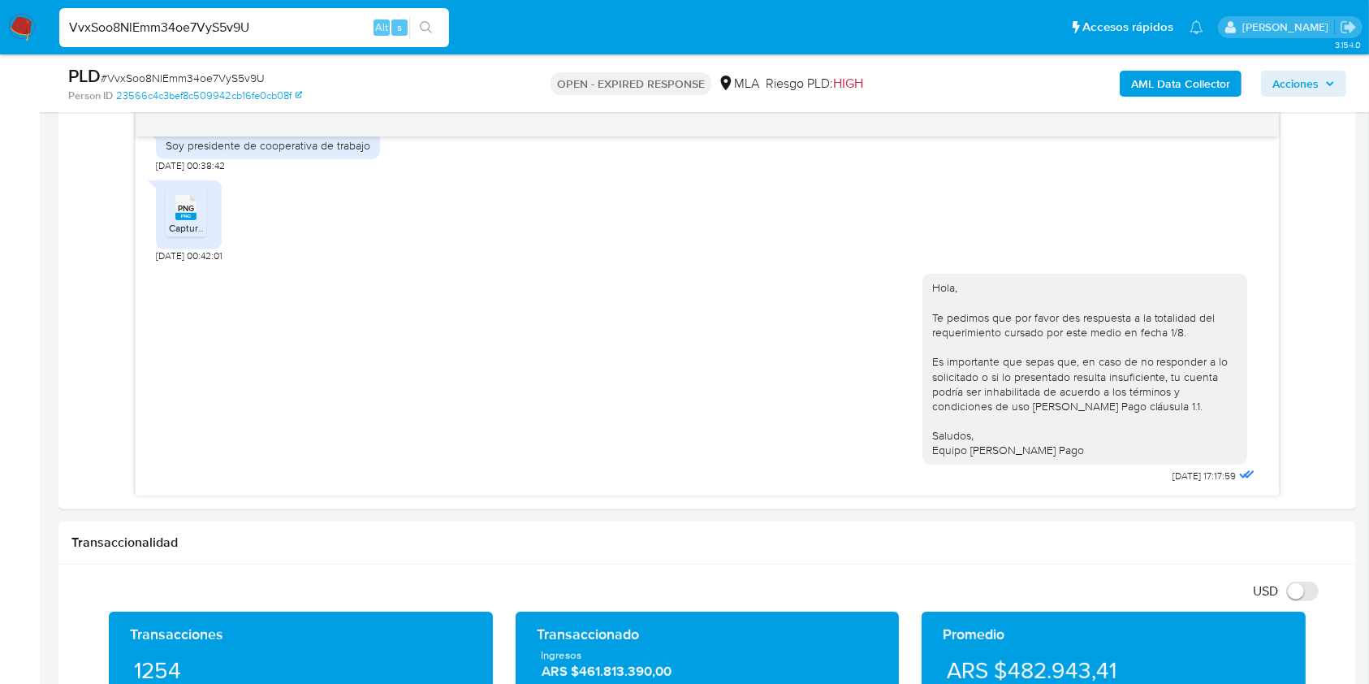
click at [266, 36] on input "VvxSoo8NlEmm34oe7VyS5v9U" at bounding box center [254, 27] width 390 height 21
paste input "aPR49nWDJNEGYjlNfqNFJxmA"
type input "aPR49nWDJNEGYjlNfqNFJxmA"
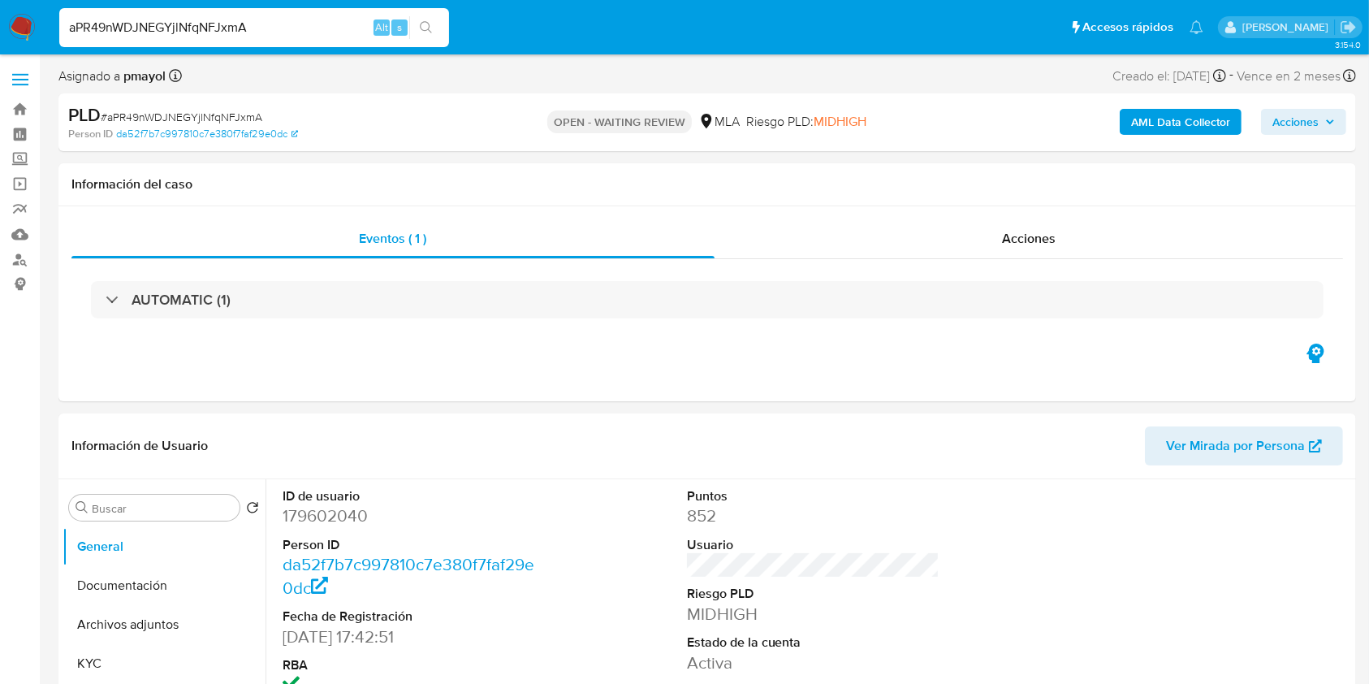
select select "10"
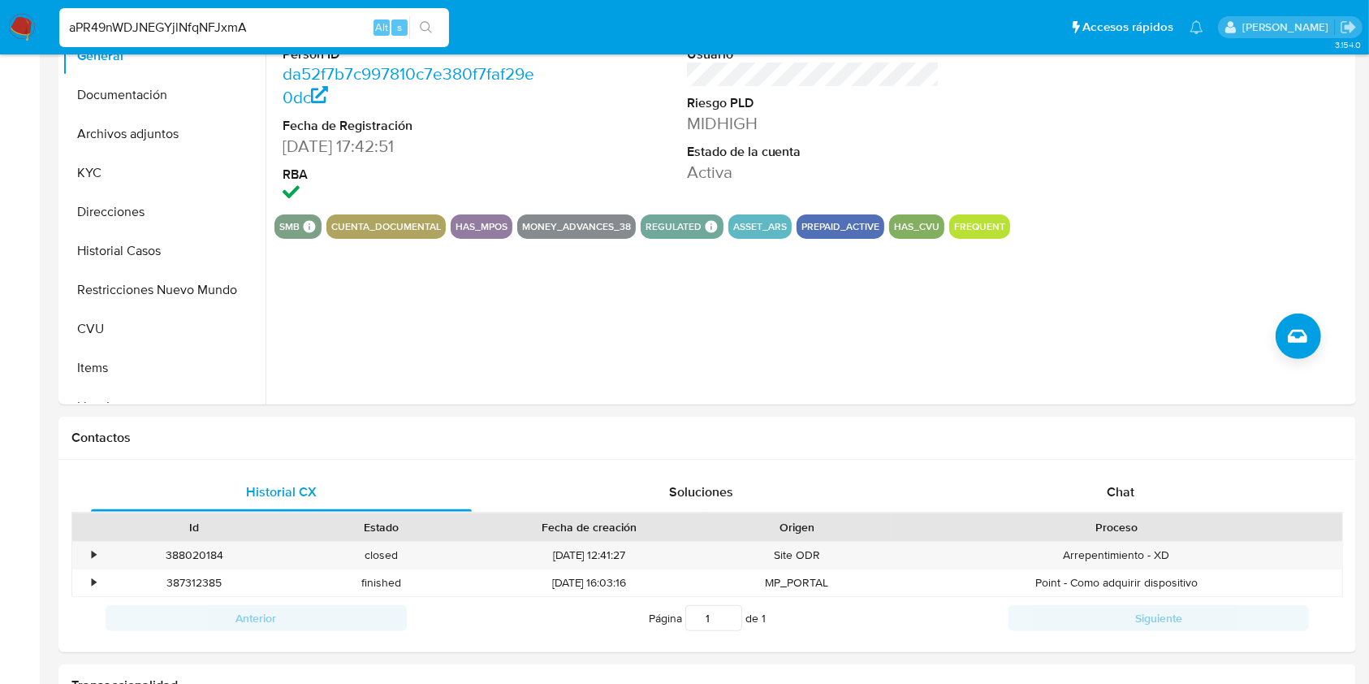
scroll to position [586, 0]
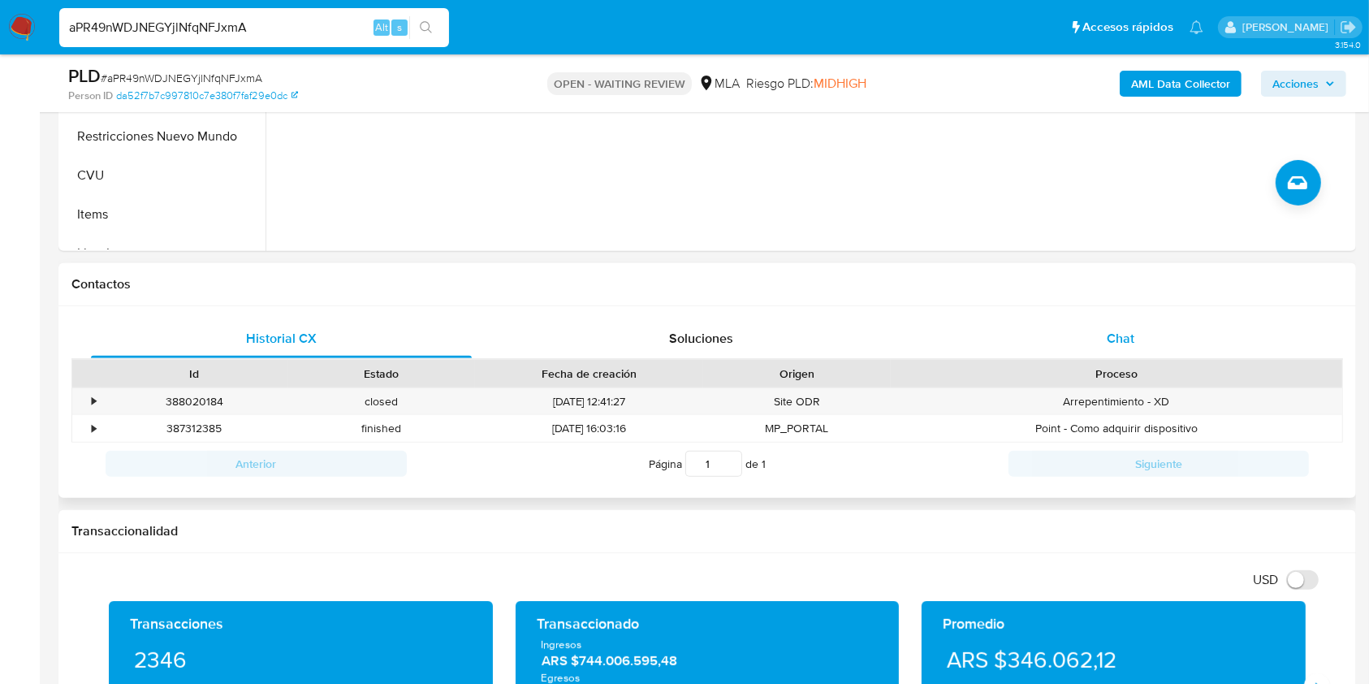
click at [1116, 341] on span "Chat" at bounding box center [1121, 338] width 28 height 19
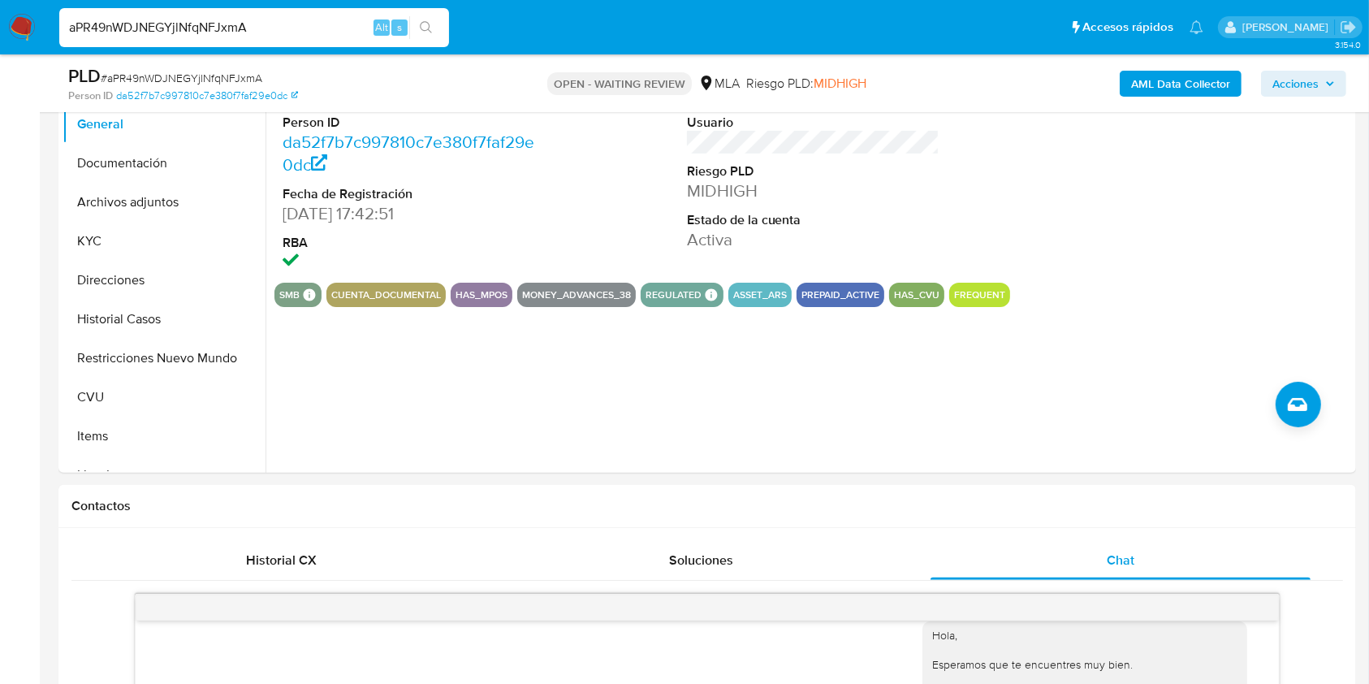
scroll to position [332, 0]
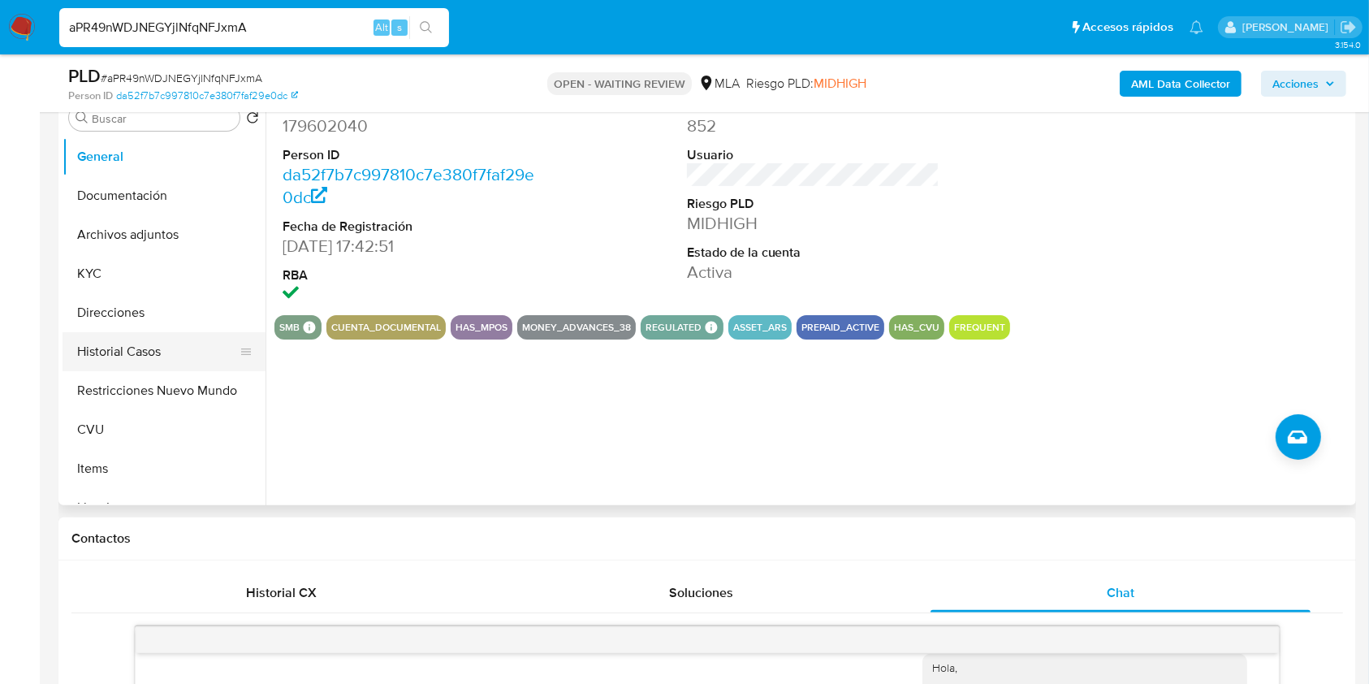
click at [167, 336] on button "Historial Casos" at bounding box center [158, 351] width 190 height 39
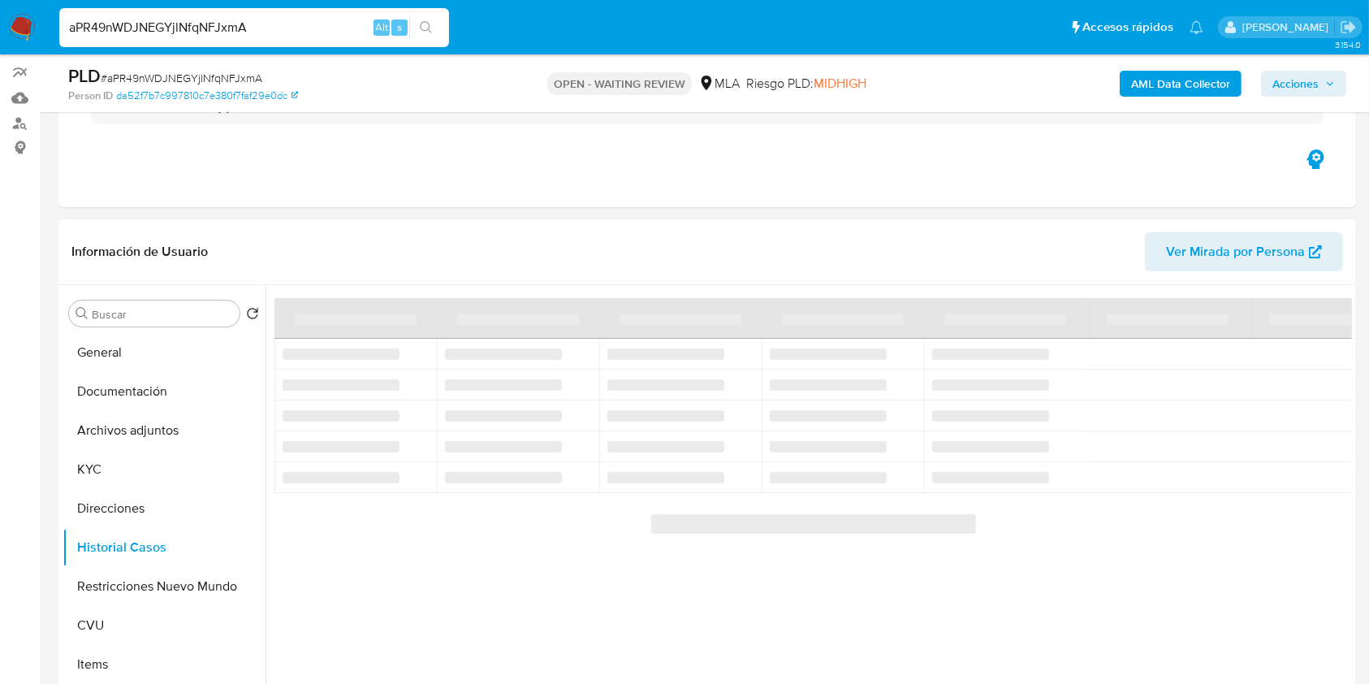
scroll to position [129, 0]
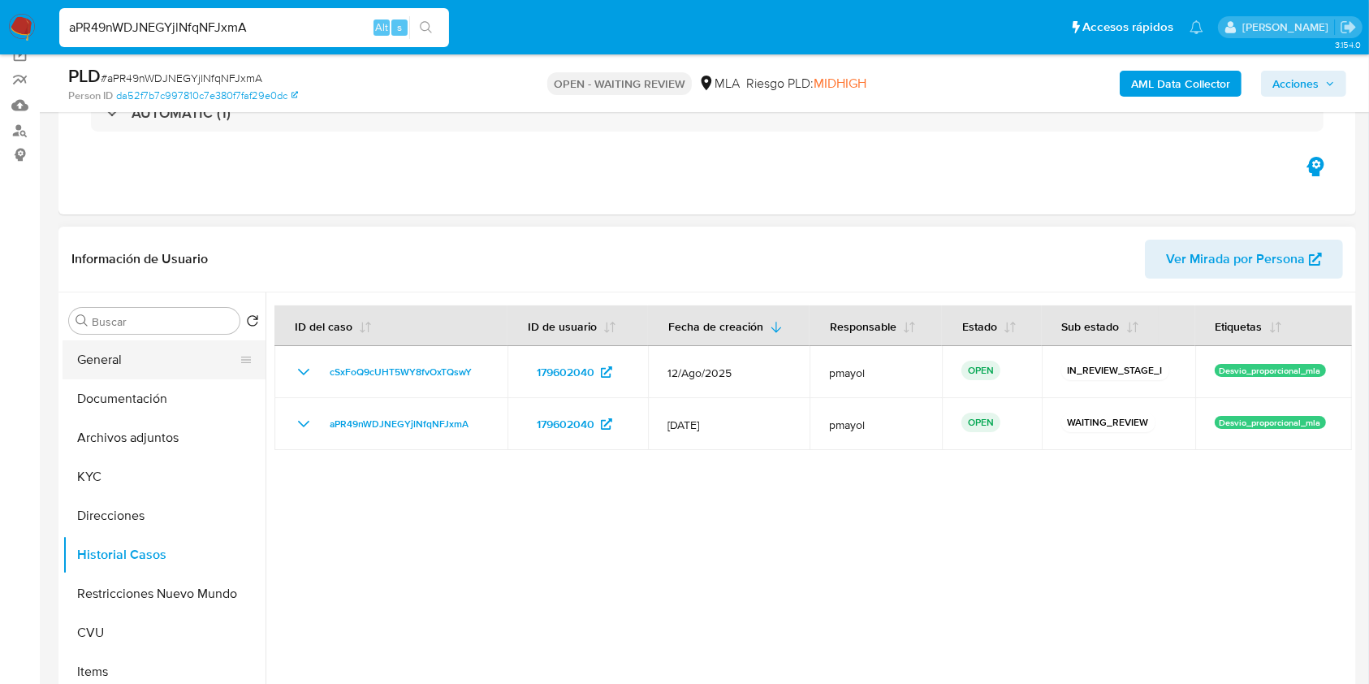
click at [140, 361] on button "General" at bounding box center [158, 359] width 190 height 39
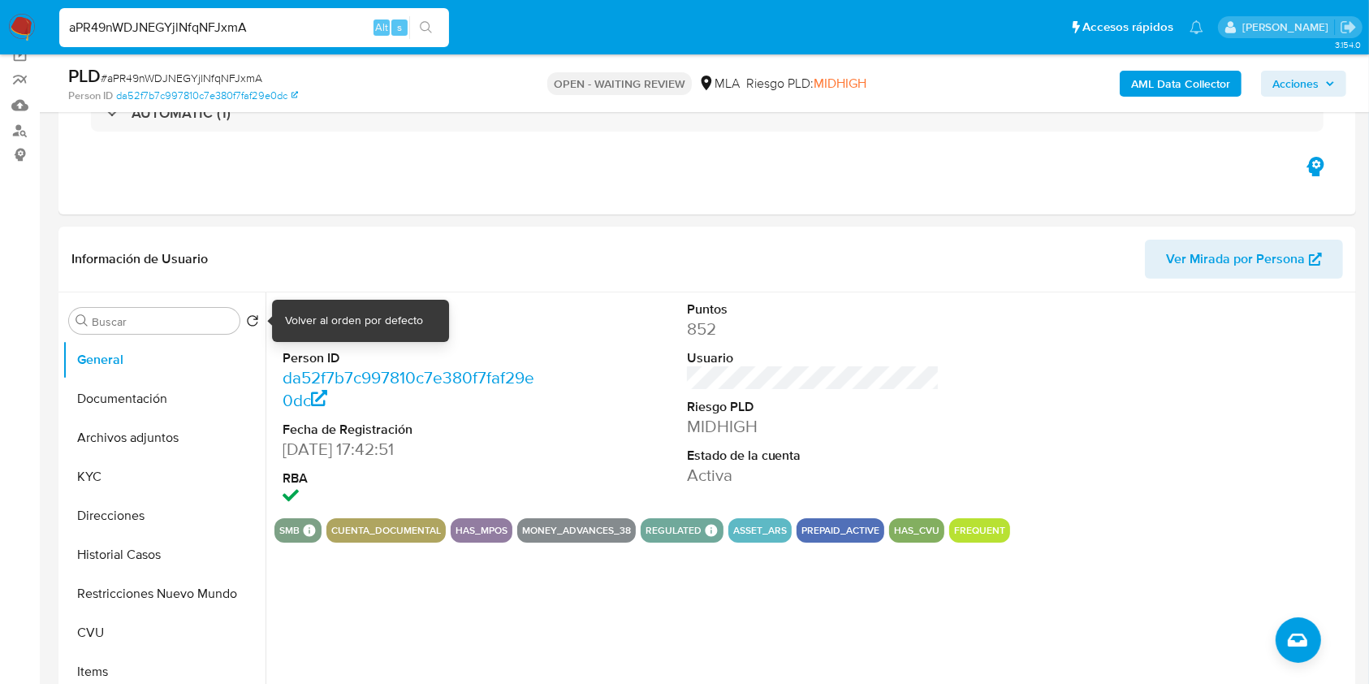
click at [310, 325] on div "Volver al orden por defecto" at bounding box center [354, 321] width 138 height 16
copy div "Volver"
click at [318, 326] on dd "179602040" at bounding box center [409, 329] width 253 height 23
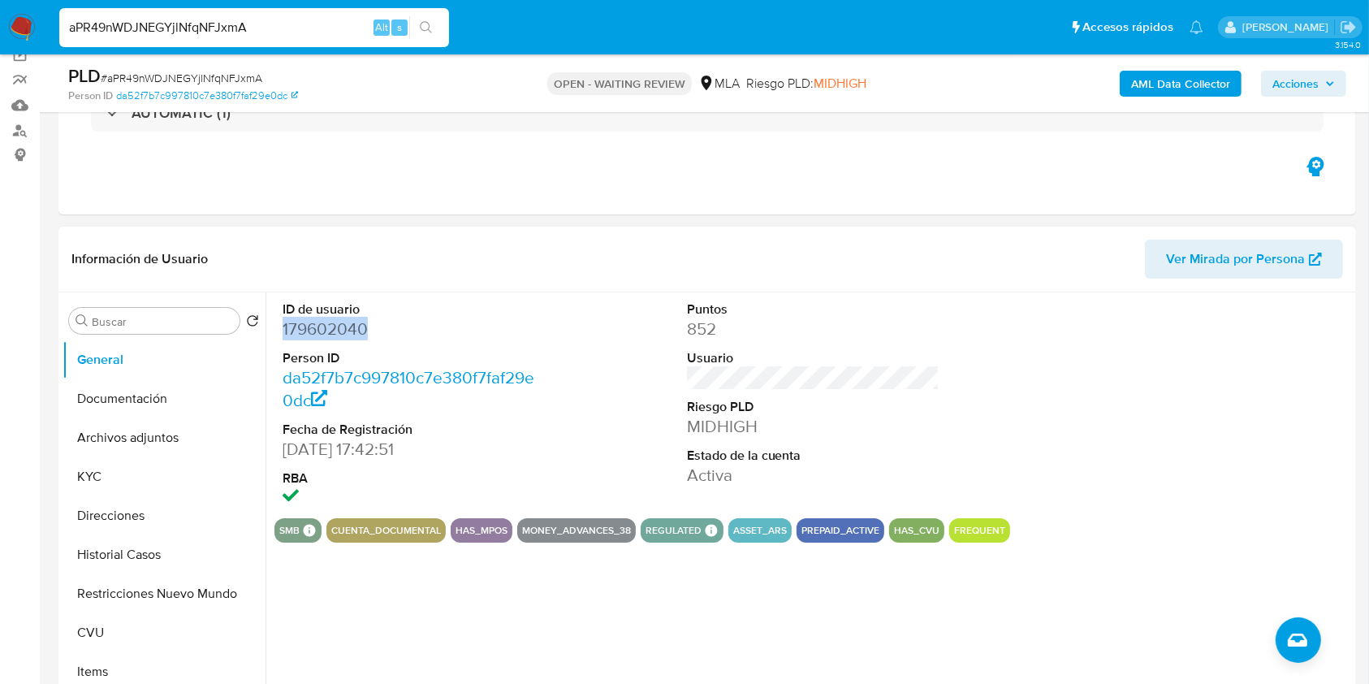
copy dd "179602040"
click at [129, 551] on button "Historial Casos" at bounding box center [158, 554] width 190 height 39
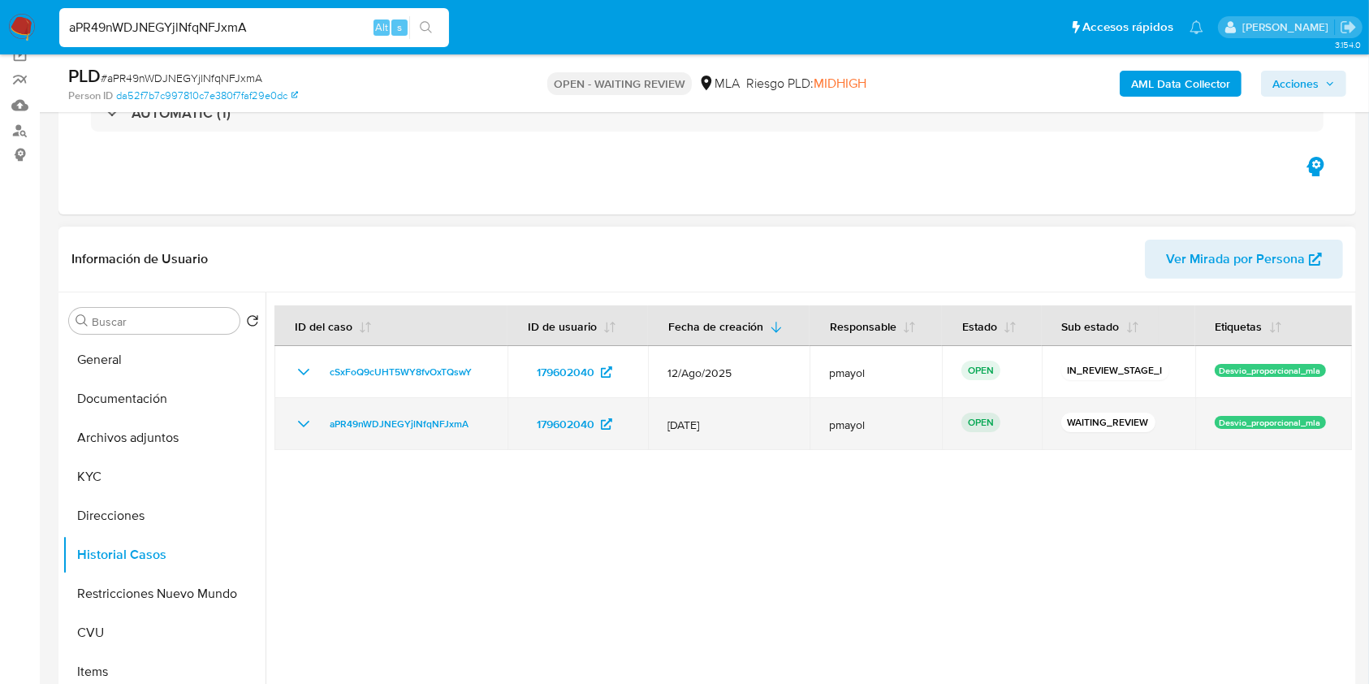
drag, startPoint x: 493, startPoint y: 417, endPoint x: 313, endPoint y: 427, distance: 180.6
click at [313, 427] on td "aPR49nWDJNEGYjlNfqNFJxmA" at bounding box center [390, 424] width 233 height 52
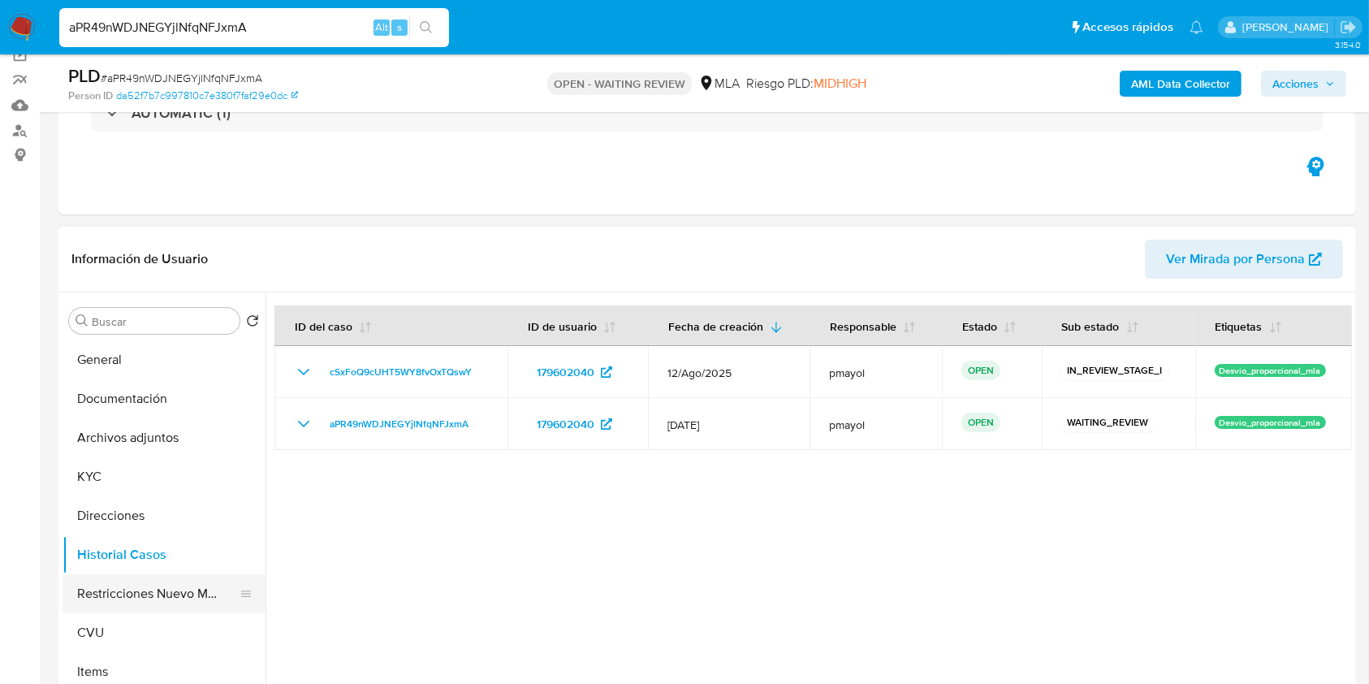
click at [119, 577] on button "Restricciones Nuevo Mundo" at bounding box center [158, 593] width 190 height 39
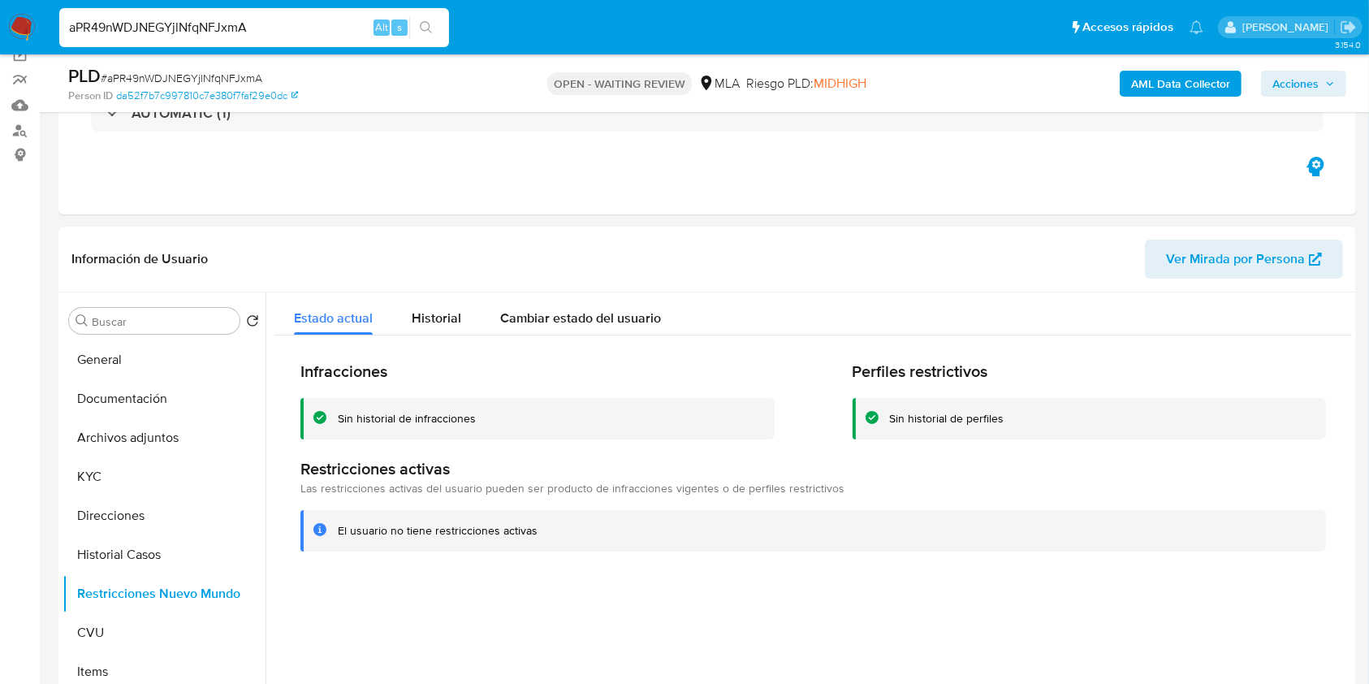
click at [228, 85] on span "# aPR49nWDJNEGYjlNfqNFJxmA" at bounding box center [182, 78] width 162 height 16
copy span "aPR49nWDJNEGYjlNfqNFJxmA"
click at [0, 10] on nav "Pausado Ver notificaciones aPR49nWDJNEGYjlNfqNFJxmA Alt s Accesos rápidos Presi…" at bounding box center [684, 27] width 1369 height 54
click at [19, 22] on img at bounding box center [22, 28] width 28 height 28
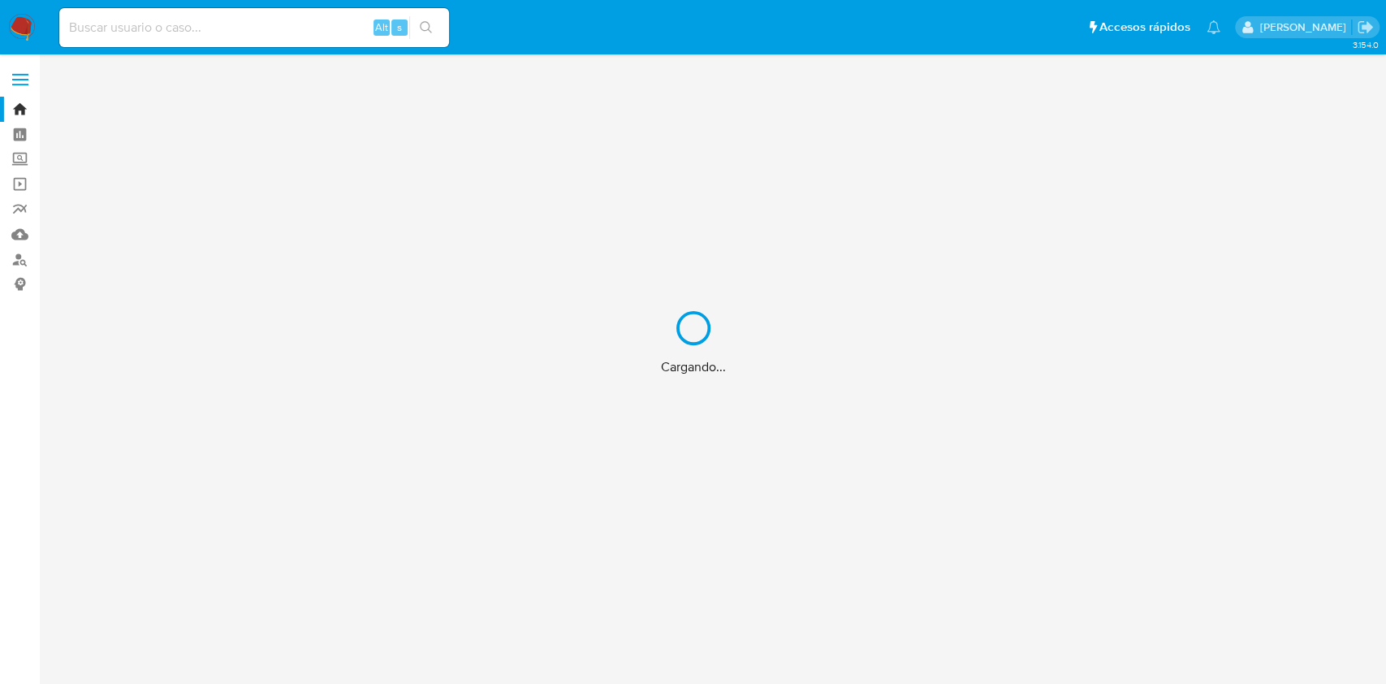
click at [1219, 280] on div "Cargando..." at bounding box center [693, 342] width 1386 height 684
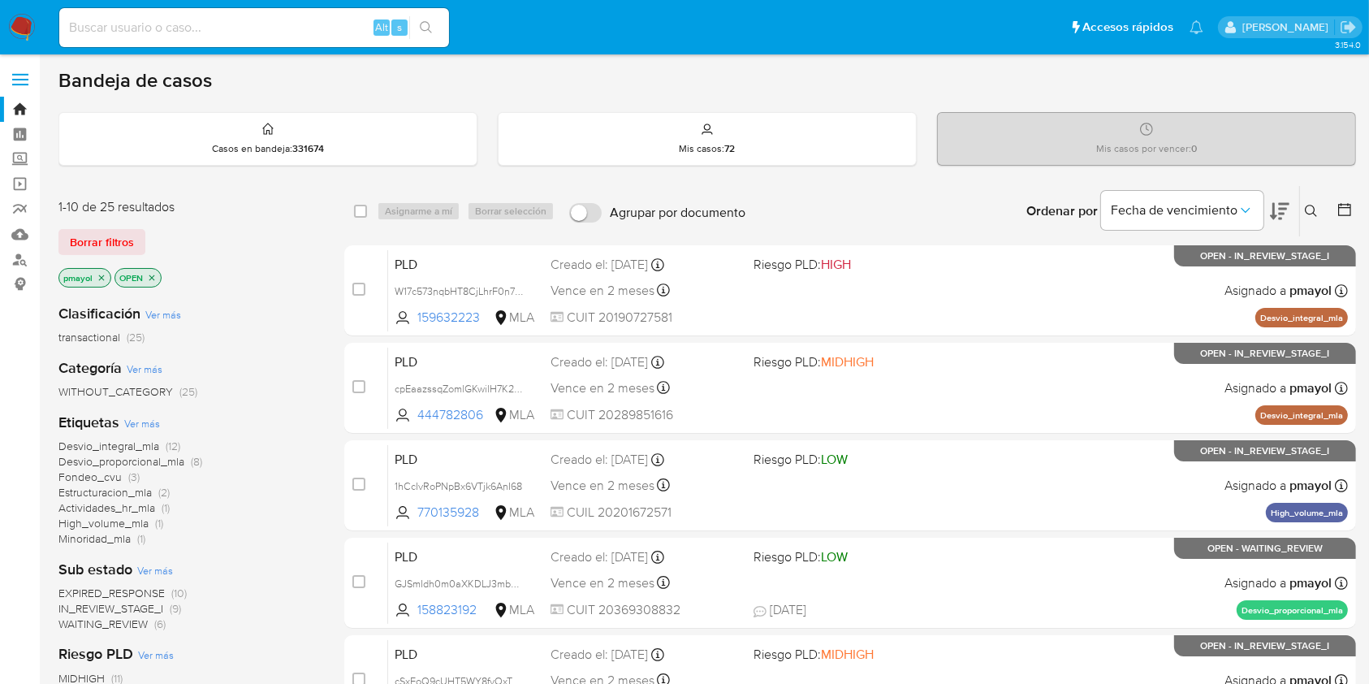
click at [1306, 213] on icon at bounding box center [1311, 211] width 13 height 13
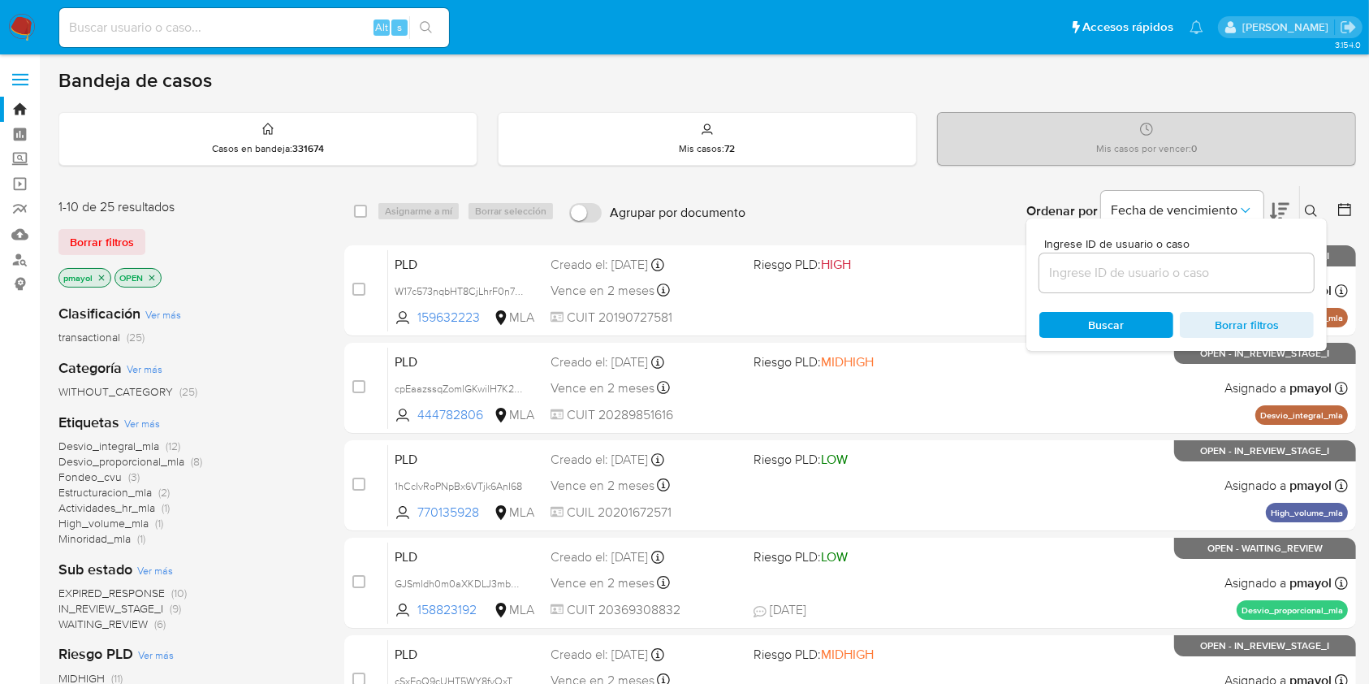
click at [1183, 280] on input at bounding box center [1177, 272] width 274 height 21
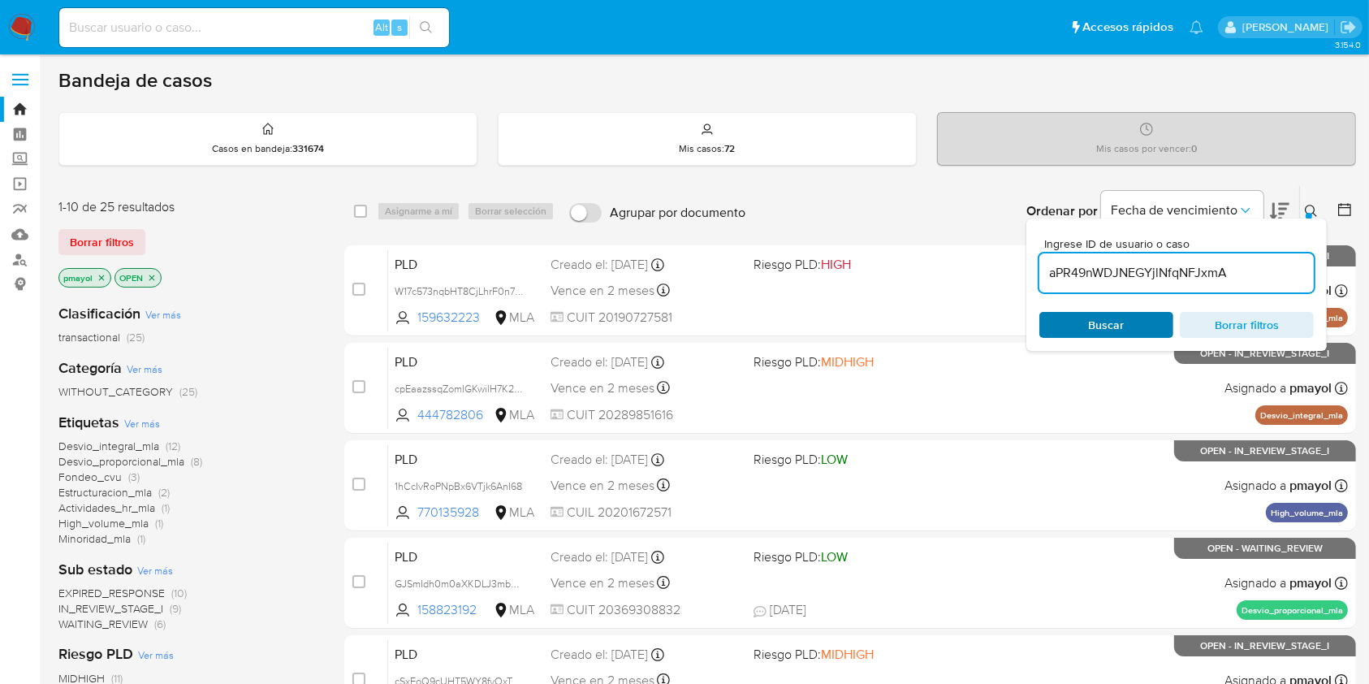
type input "aPR49nWDJNEGYjlNfqNFJxmA"
click at [1122, 312] on span "Buscar" at bounding box center [1107, 325] width 36 height 26
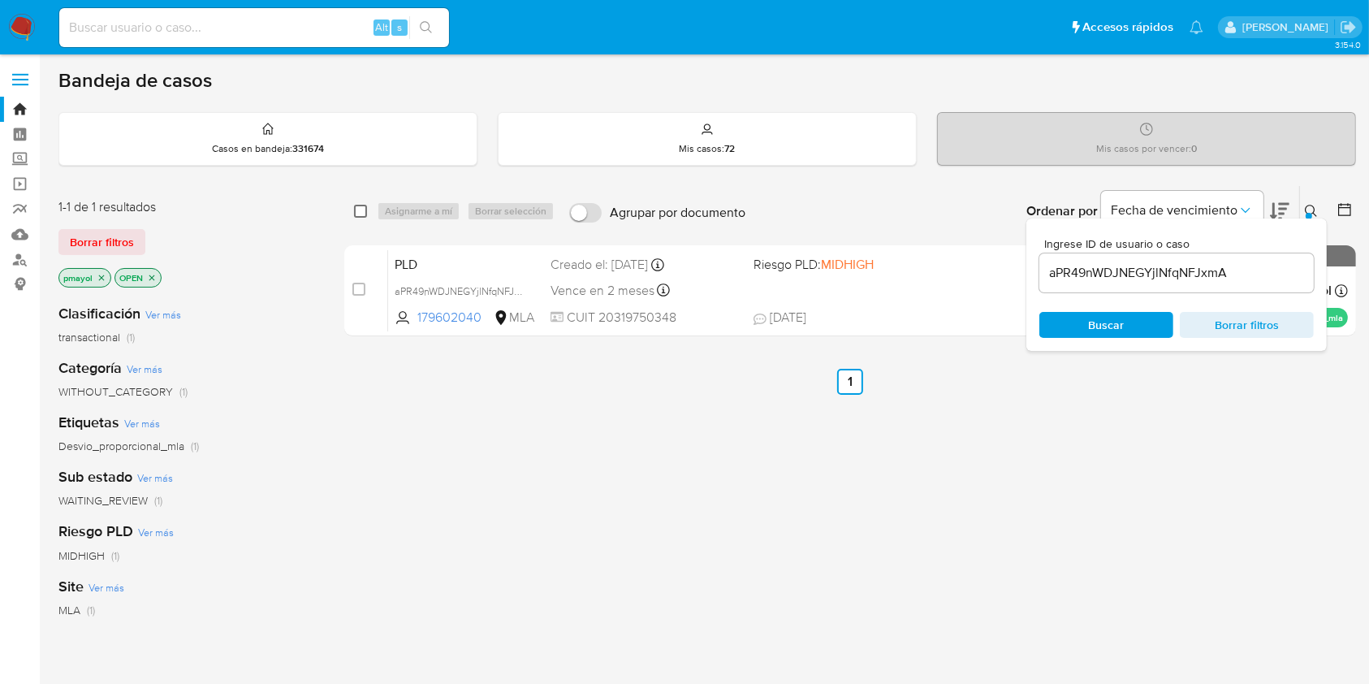
click at [365, 210] on input "checkbox" at bounding box center [360, 211] width 13 height 13
checkbox input "true"
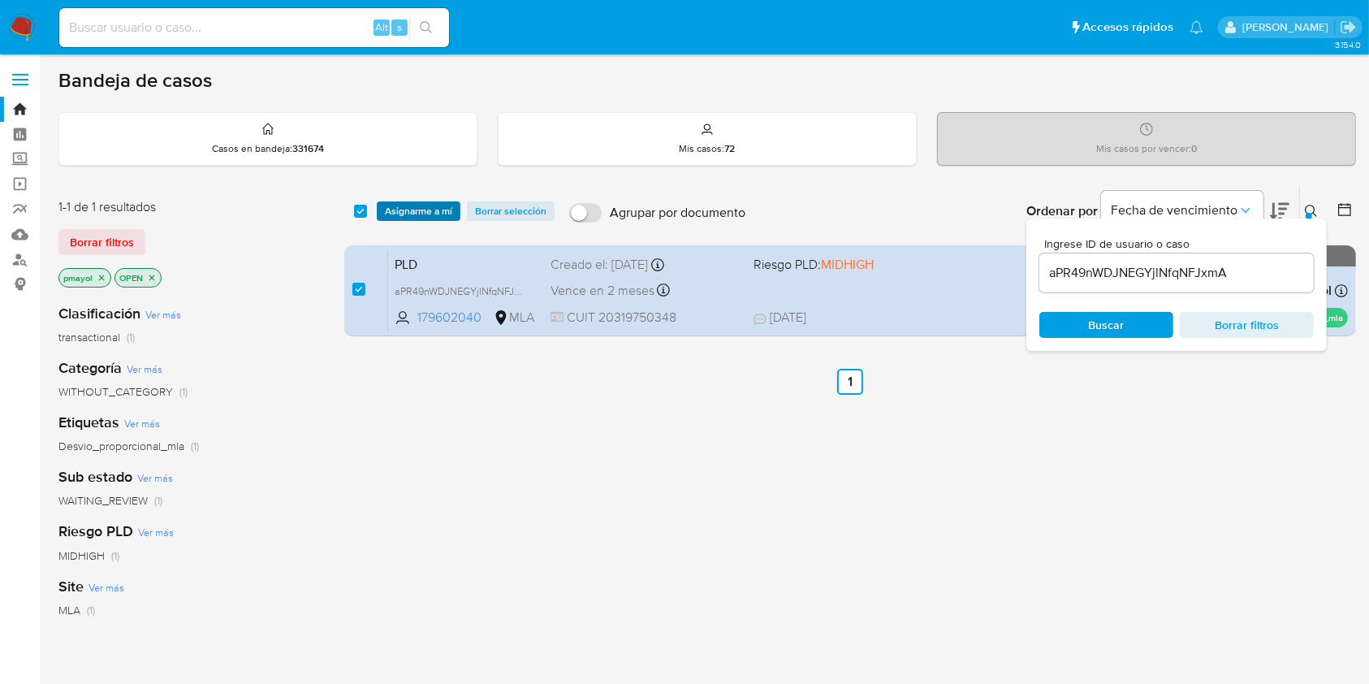
click at [391, 208] on span "Asignarme a mí" at bounding box center [418, 211] width 67 height 16
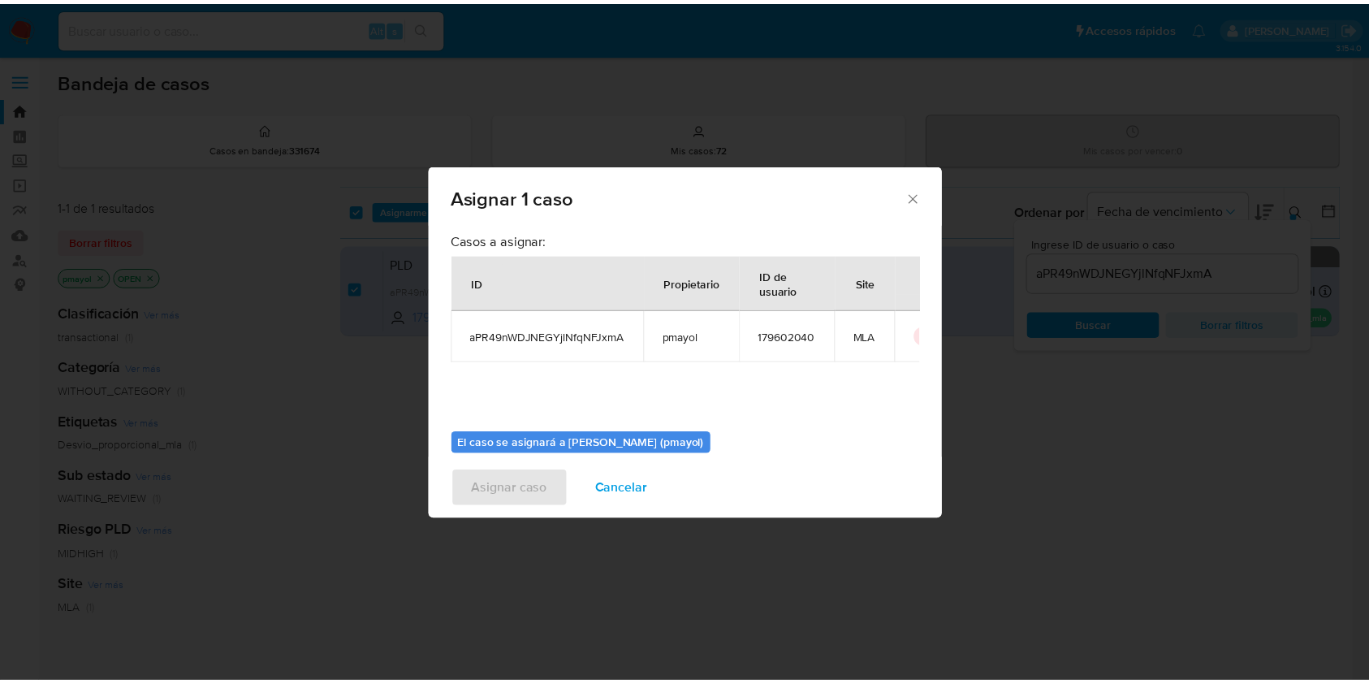
scroll to position [83, 0]
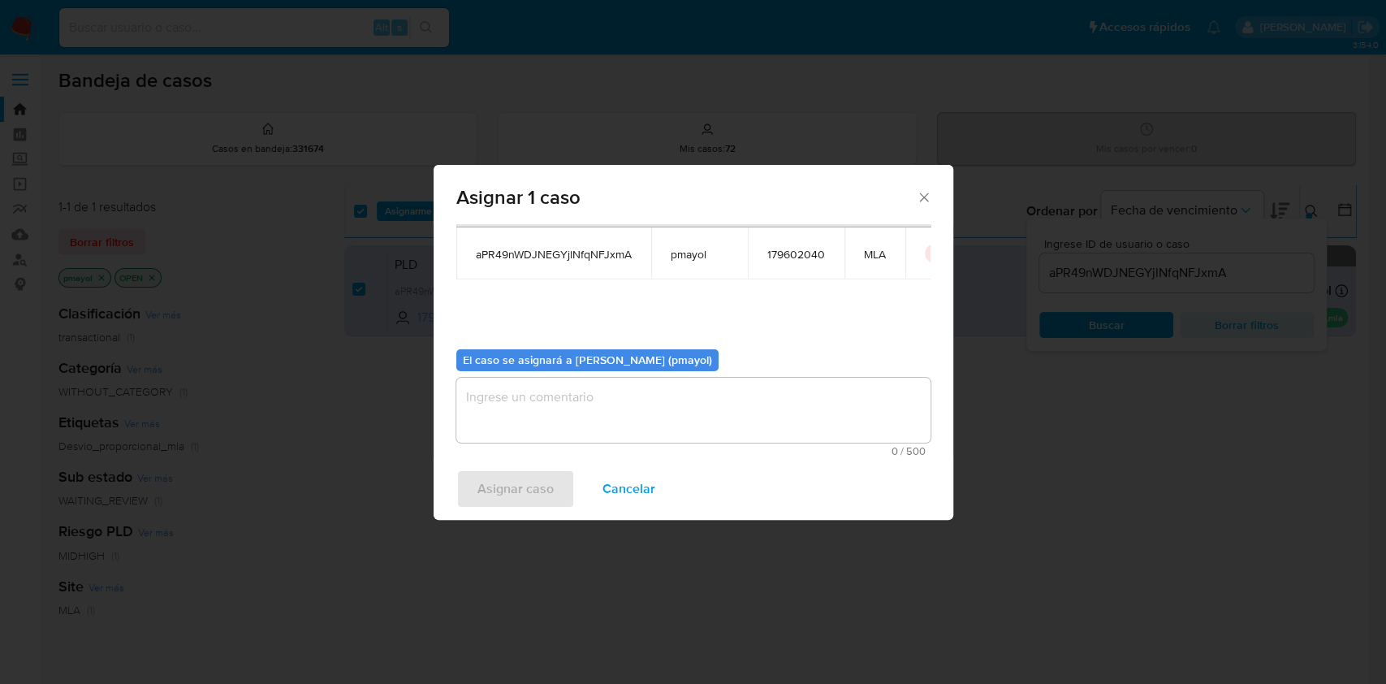
click at [867, 402] on textarea "assign-modal" at bounding box center [693, 410] width 474 height 65
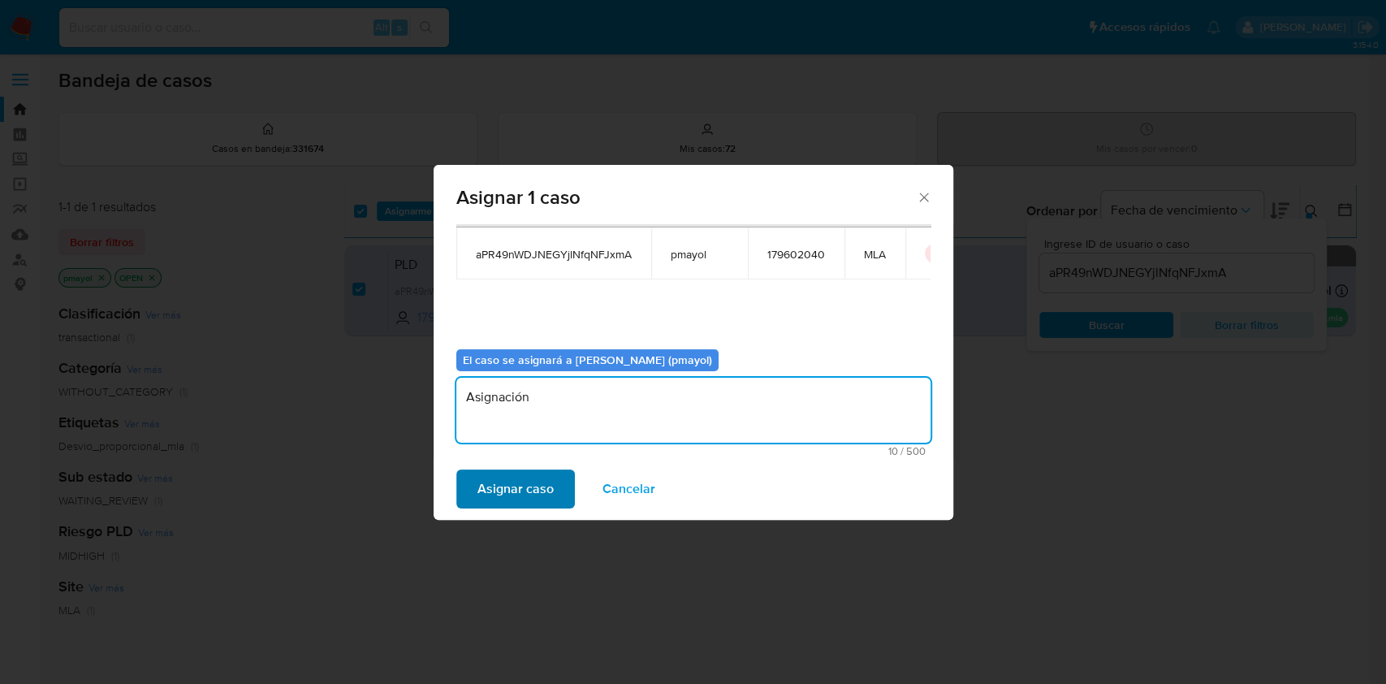
type textarea "Asignación"
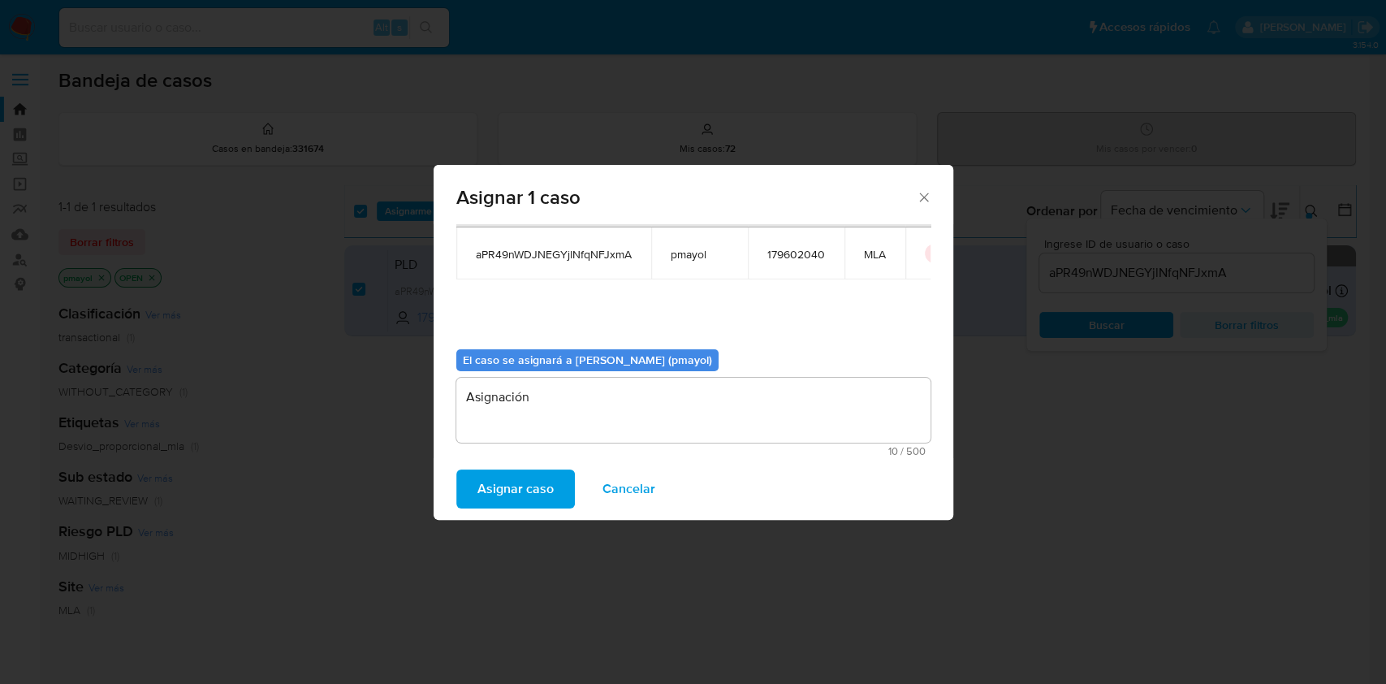
click at [525, 480] on span "Asignar caso" at bounding box center [516, 489] width 76 height 36
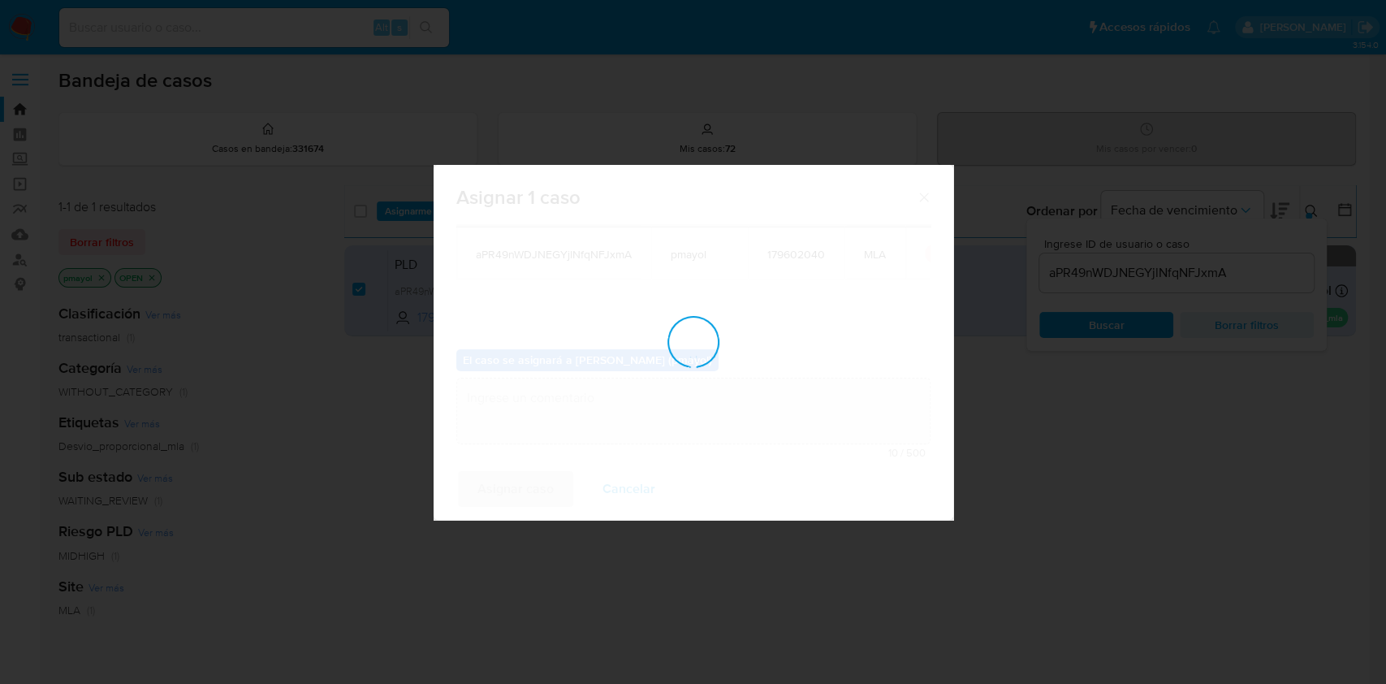
checkbox input "false"
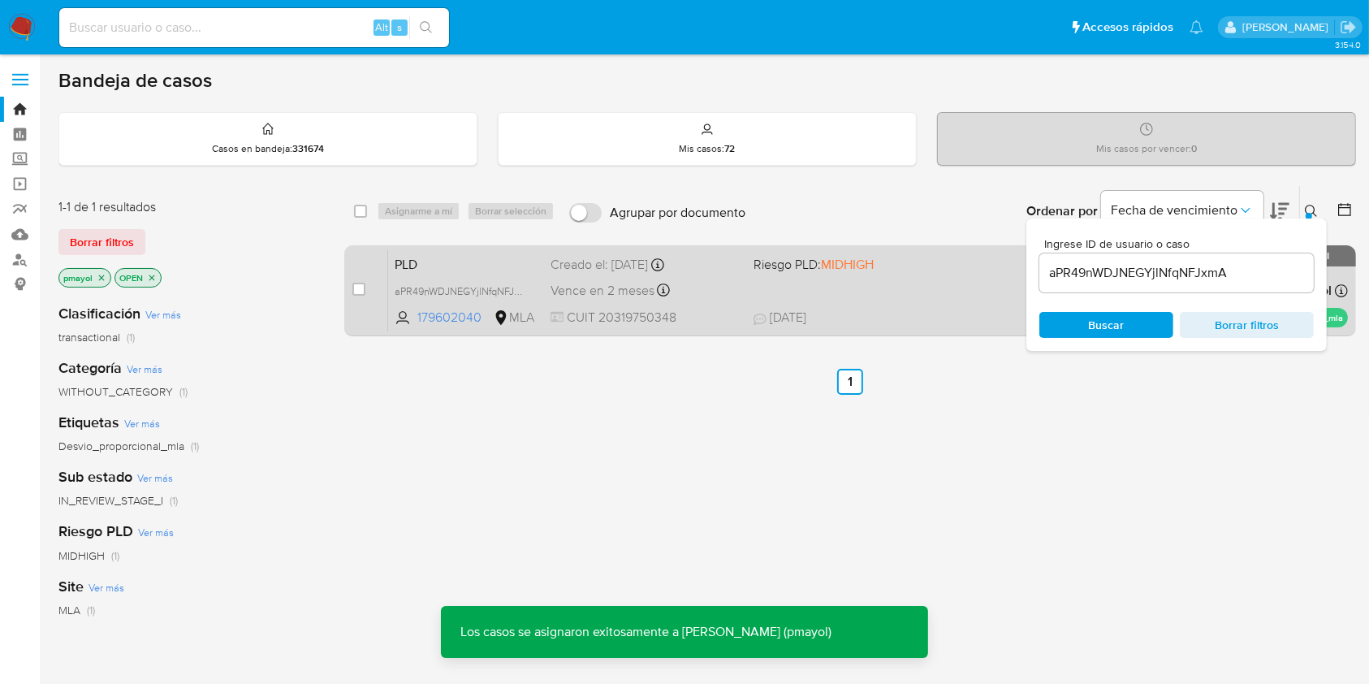
click at [754, 280] on div "PLD aPR49nWDJNEGYjlNfqNFJxmA 179602040 MLA Riesgo PLD: MIDHIGH Creado el: 12/07…" at bounding box center [868, 290] width 960 height 82
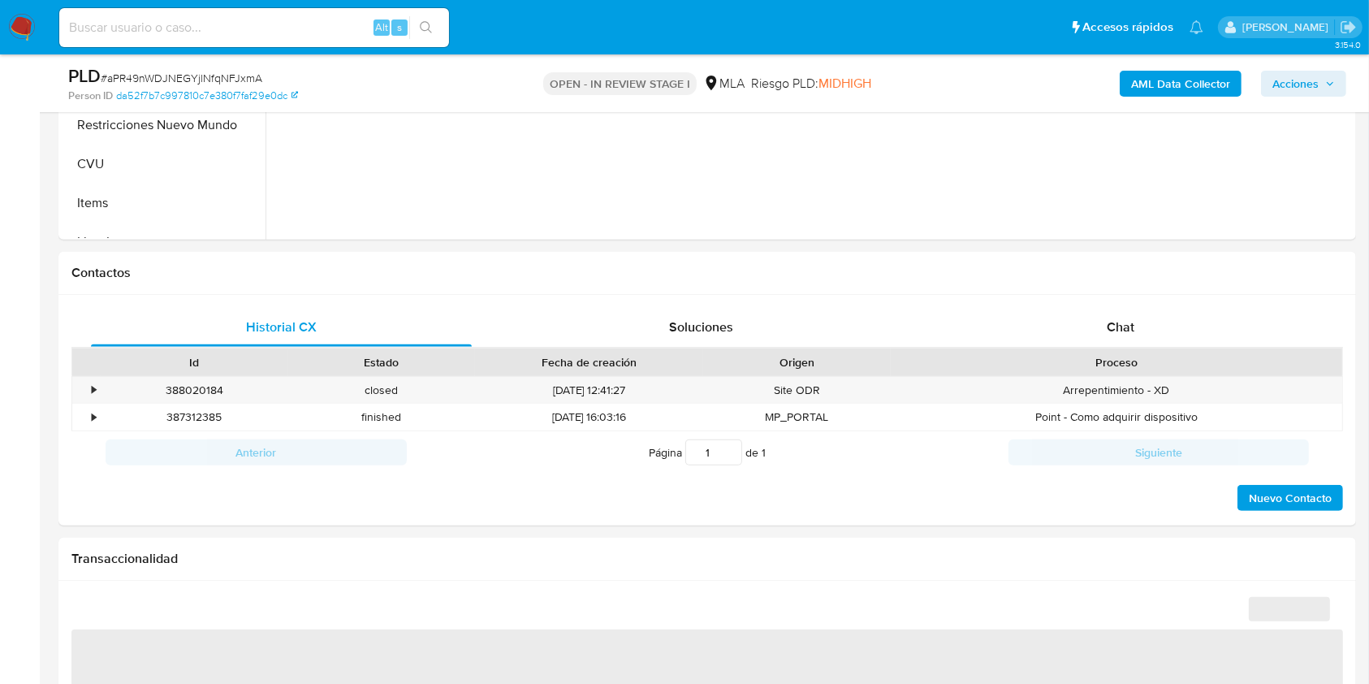
scroll to position [620, 0]
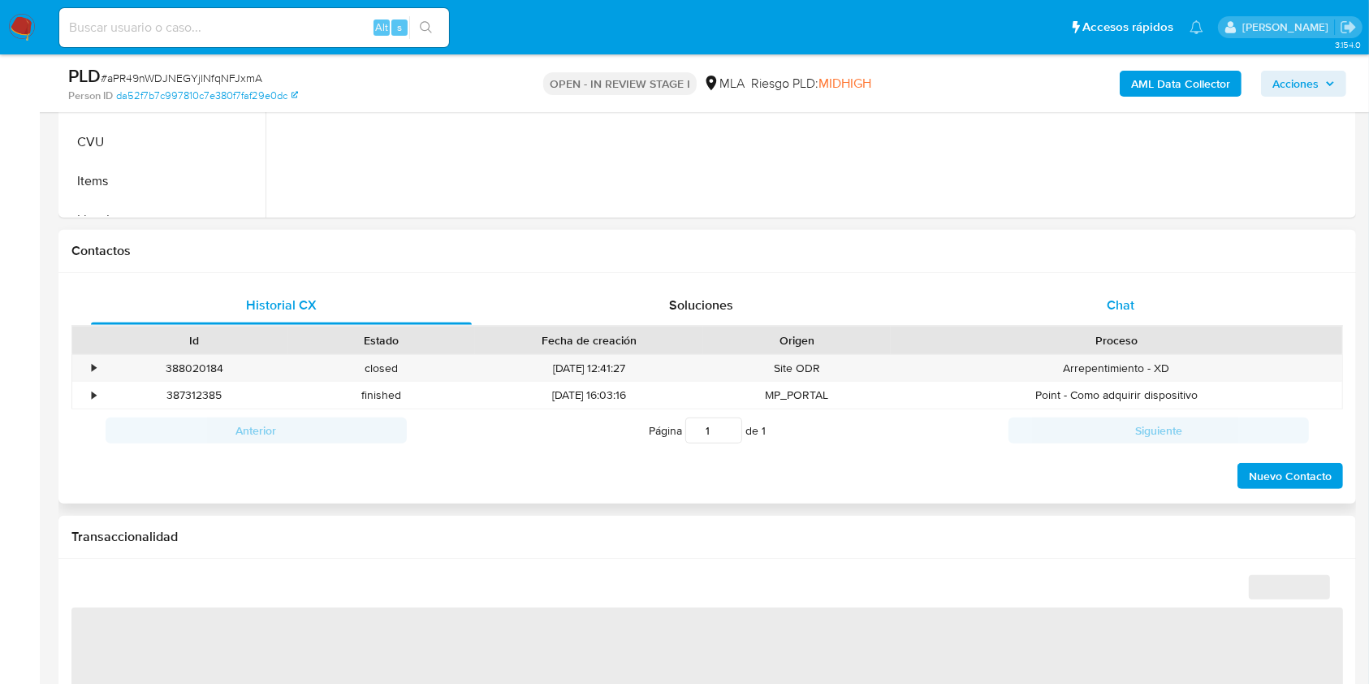
click at [1182, 287] on div "Chat" at bounding box center [1121, 305] width 381 height 39
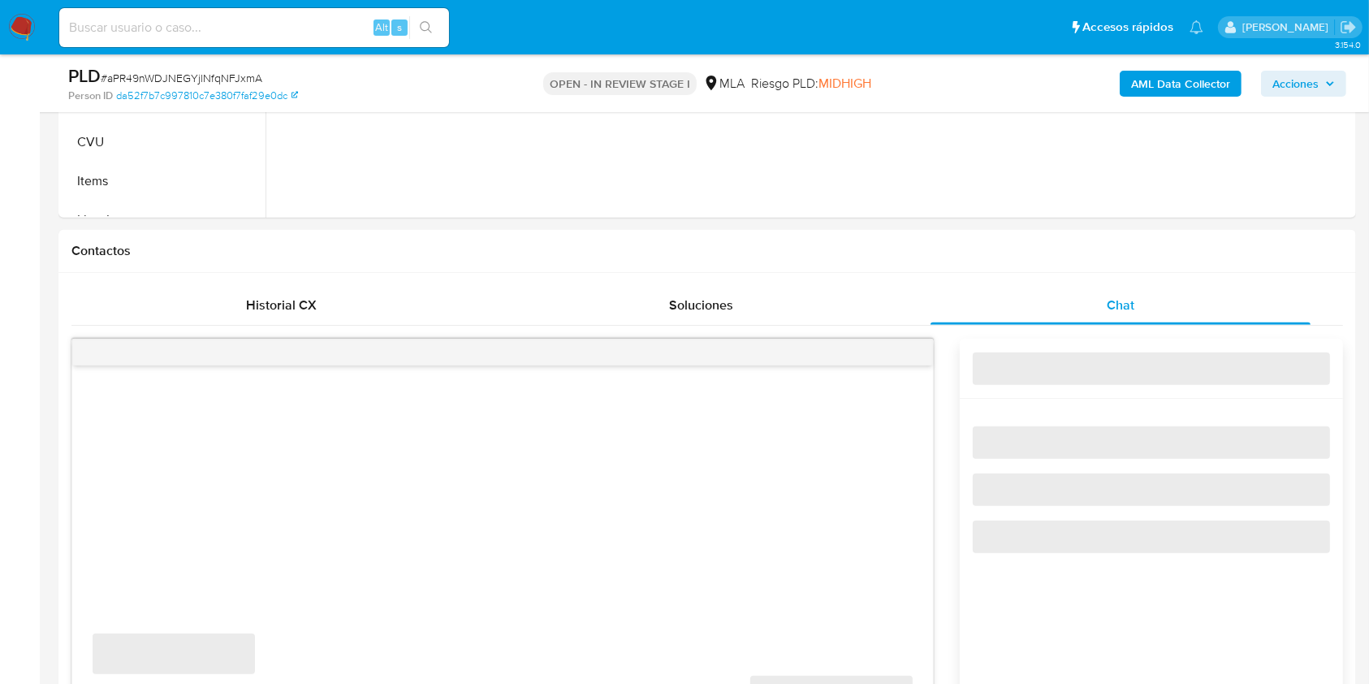
select select "10"
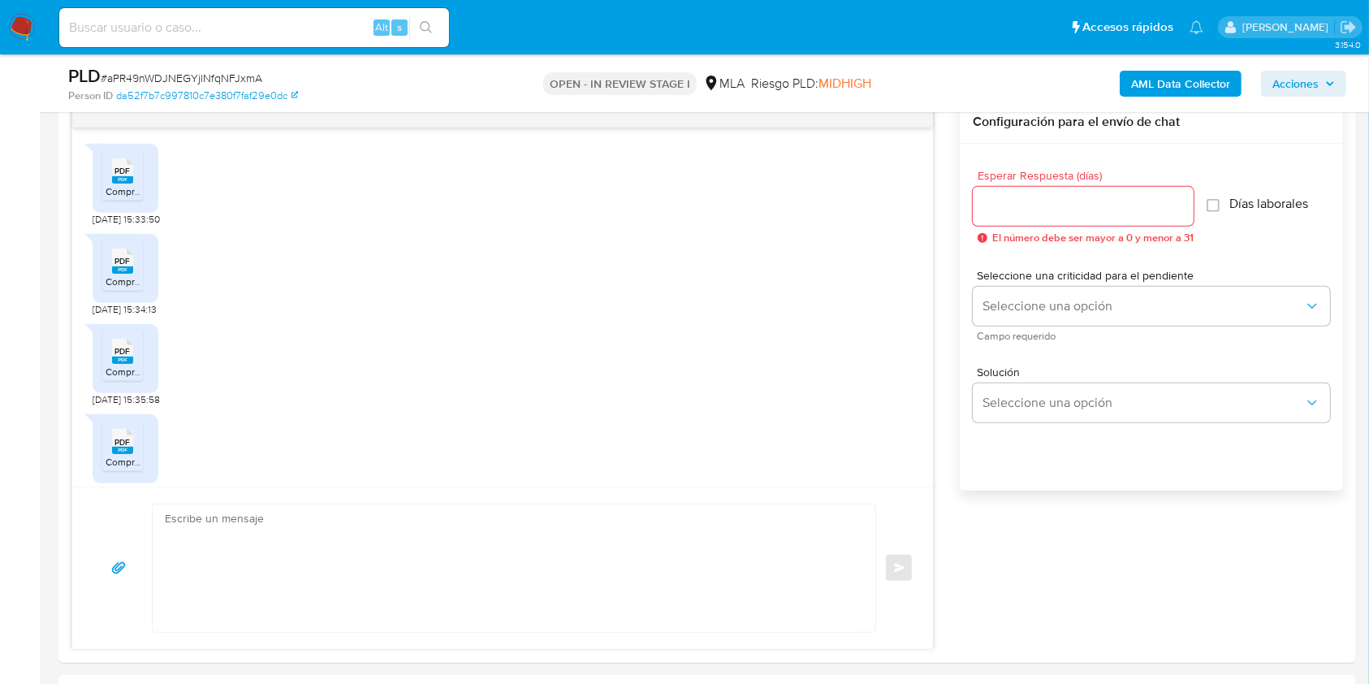
scroll to position [862, 0]
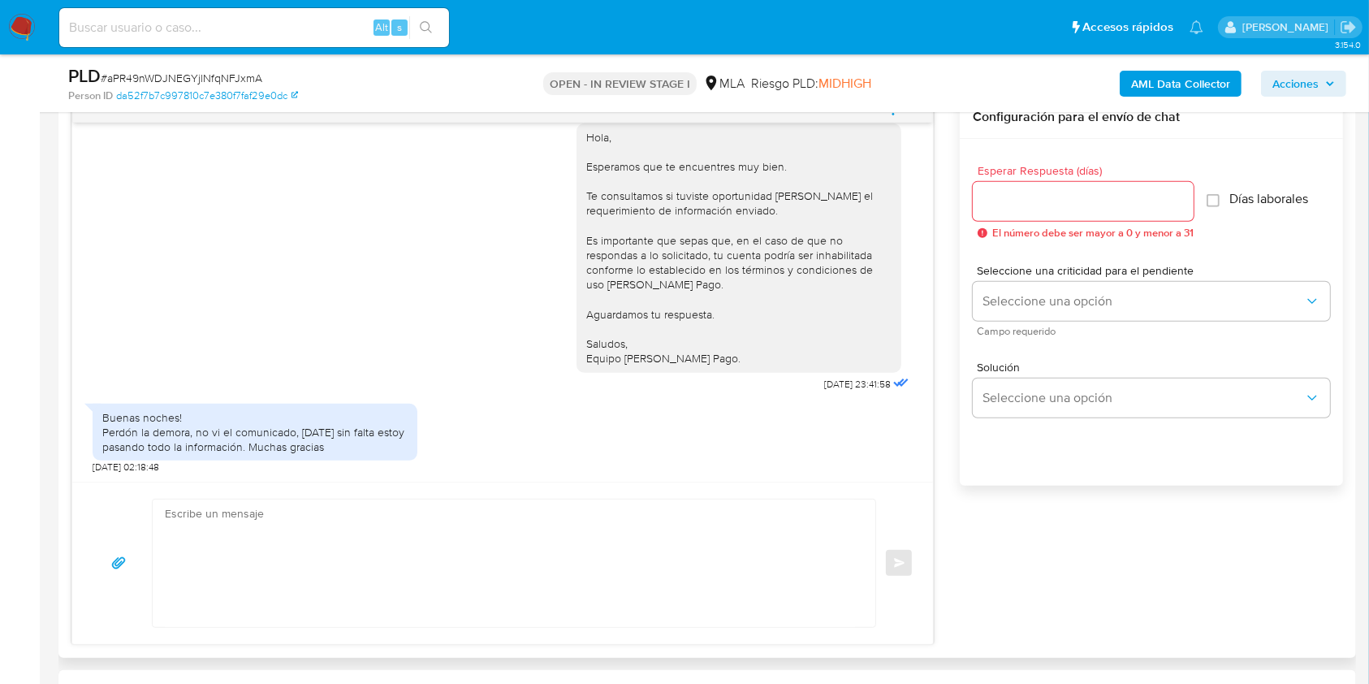
click at [645, 568] on textarea at bounding box center [510, 563] width 690 height 128
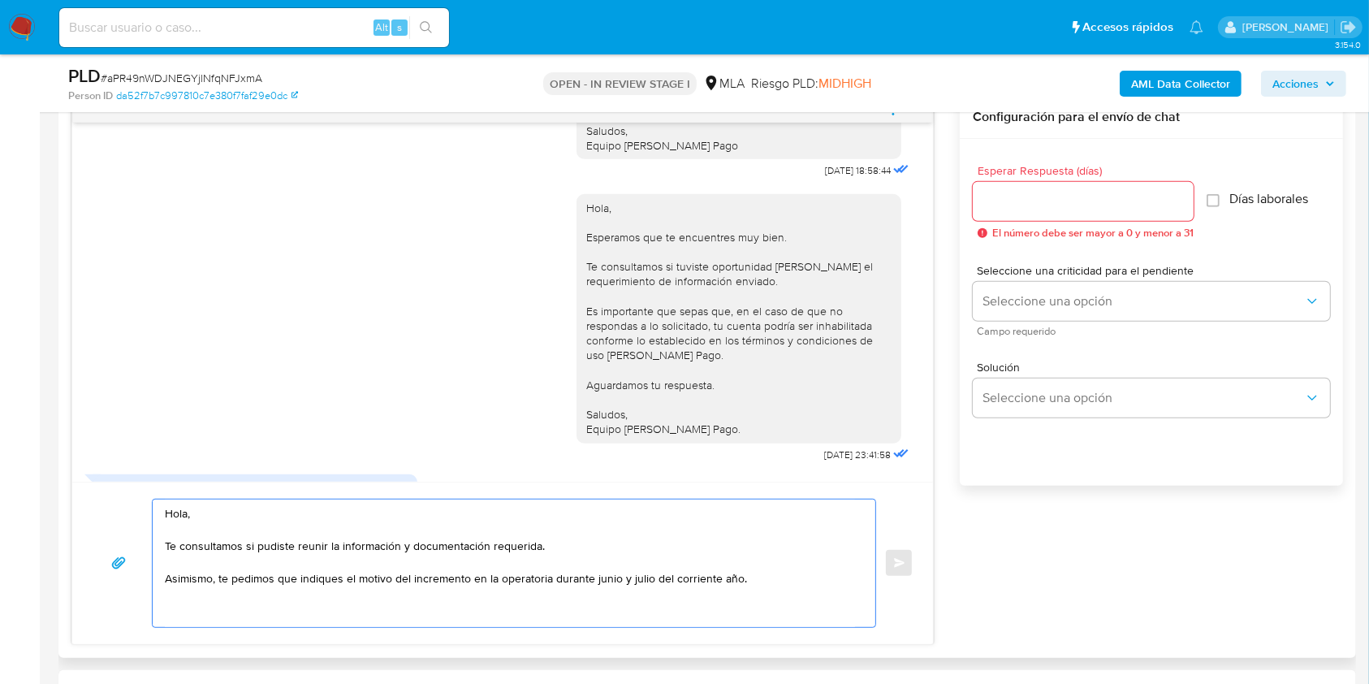
scroll to position [845, 0]
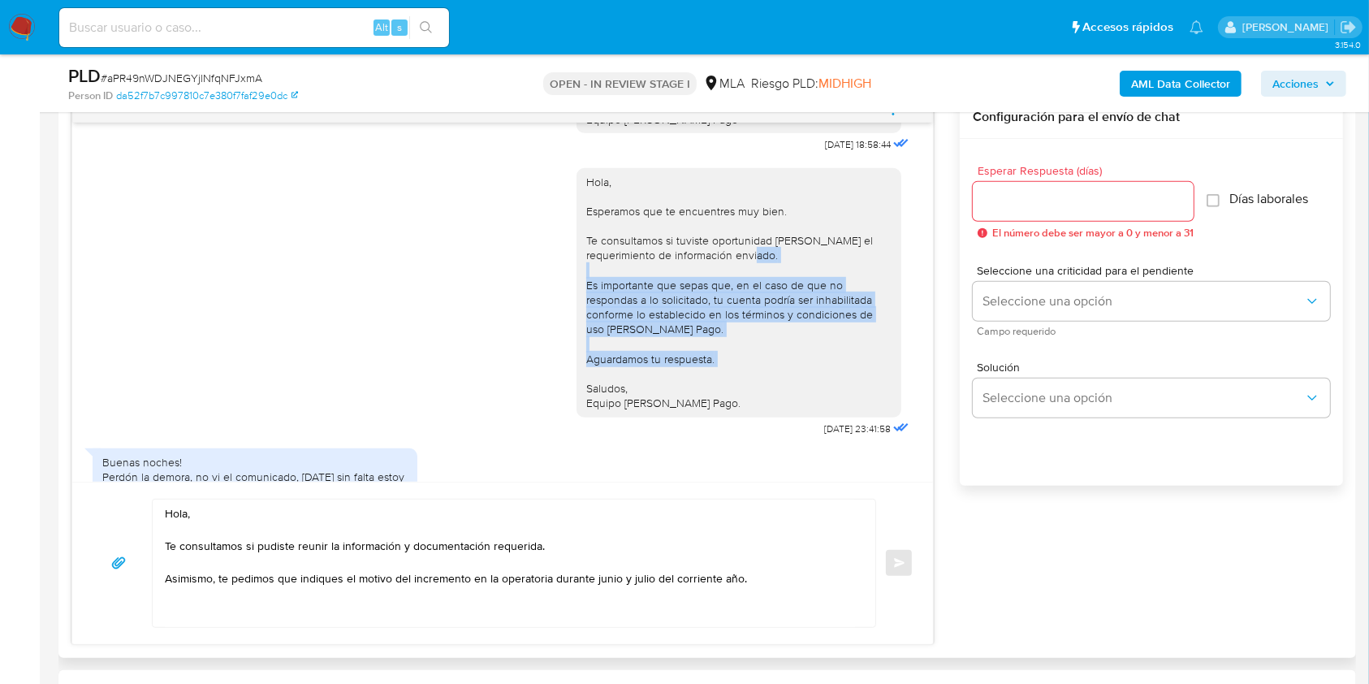
drag, startPoint x: 712, startPoint y: 393, endPoint x: 598, endPoint y: 318, distance: 136.7
click at [559, 288] on div "Hola, Esperamos que te encuentres muy bien. Te consultamos si tuviste oportunid…" at bounding box center [503, 298] width 820 height 283
drag, startPoint x: 704, startPoint y: 406, endPoint x: 564, endPoint y: 286, distance: 184.9
click at [577, 286] on div "Hola, Esperamos que te encuentres muy bien. Te consultamos si tuviste oportunid…" at bounding box center [739, 292] width 325 height 249
copy div "Es importante que sepas que, en el caso de que no respondas a lo solicitado, tu…"
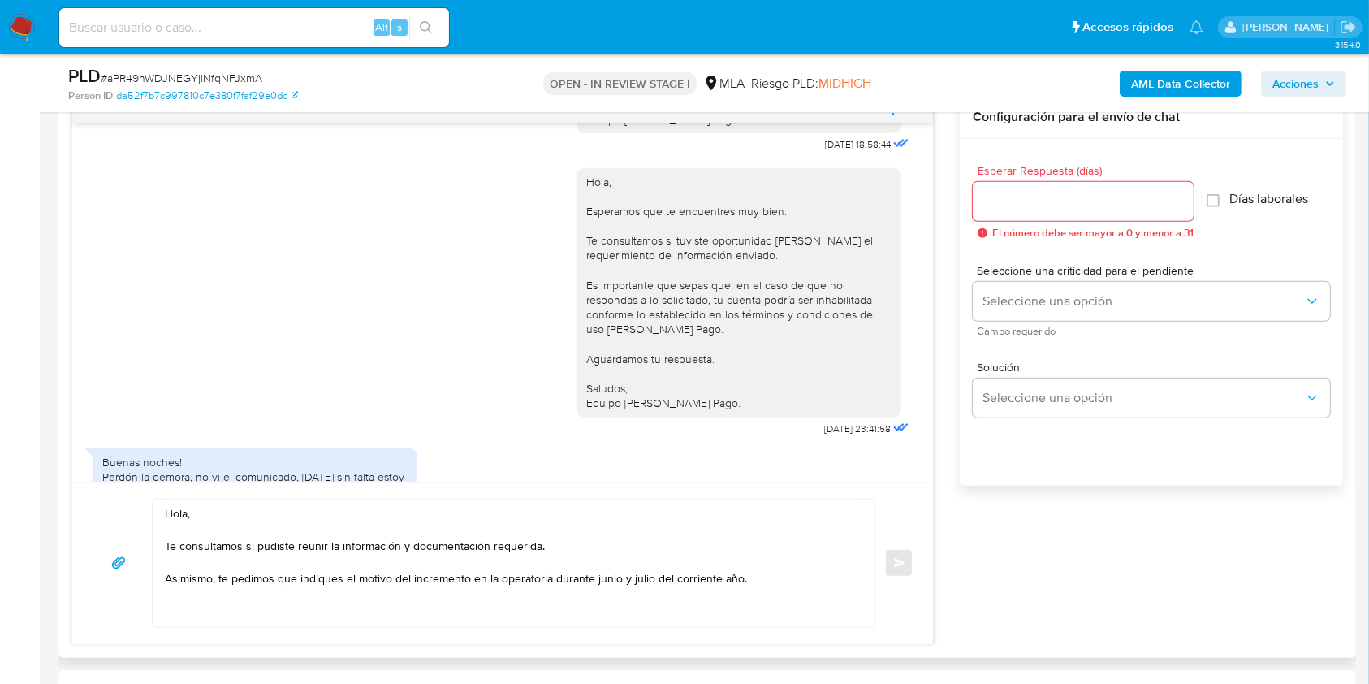
click at [776, 599] on textarea "Hola, Te consultamos si pudiste reunir la información y documentación requerida…" at bounding box center [510, 563] width 690 height 128
paste textarea "Es importante que sepas que, en el caso de que no respondas a lo solicitado, tu…"
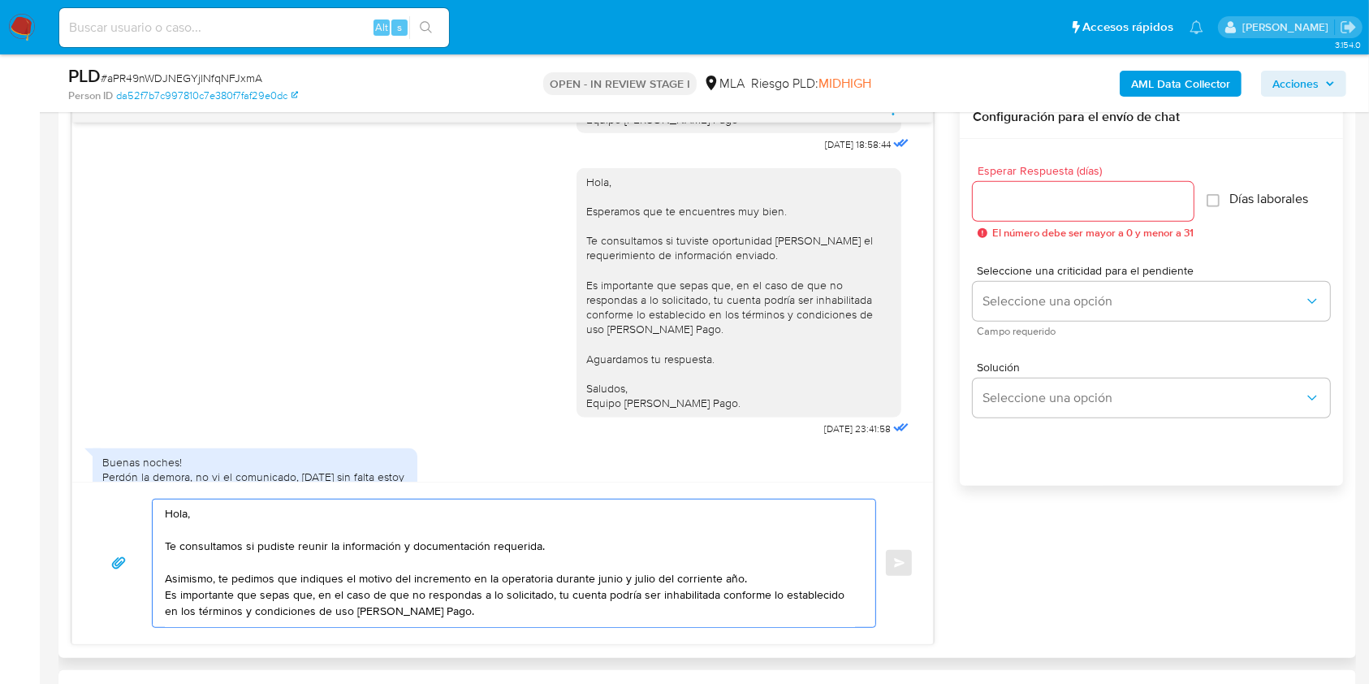
scroll to position [42, 0]
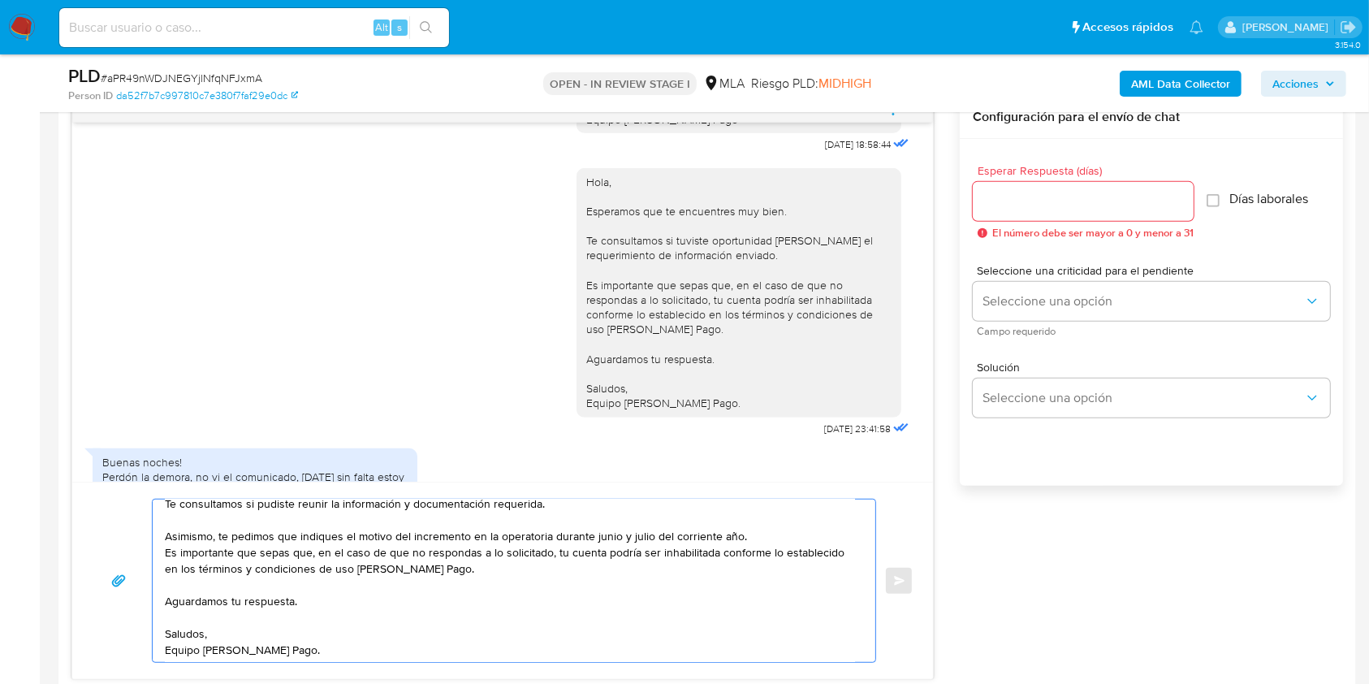
click at [765, 530] on textarea "Hola, Te consultamos si pudiste reunir la información y documentación requerida…" at bounding box center [510, 580] width 690 height 162
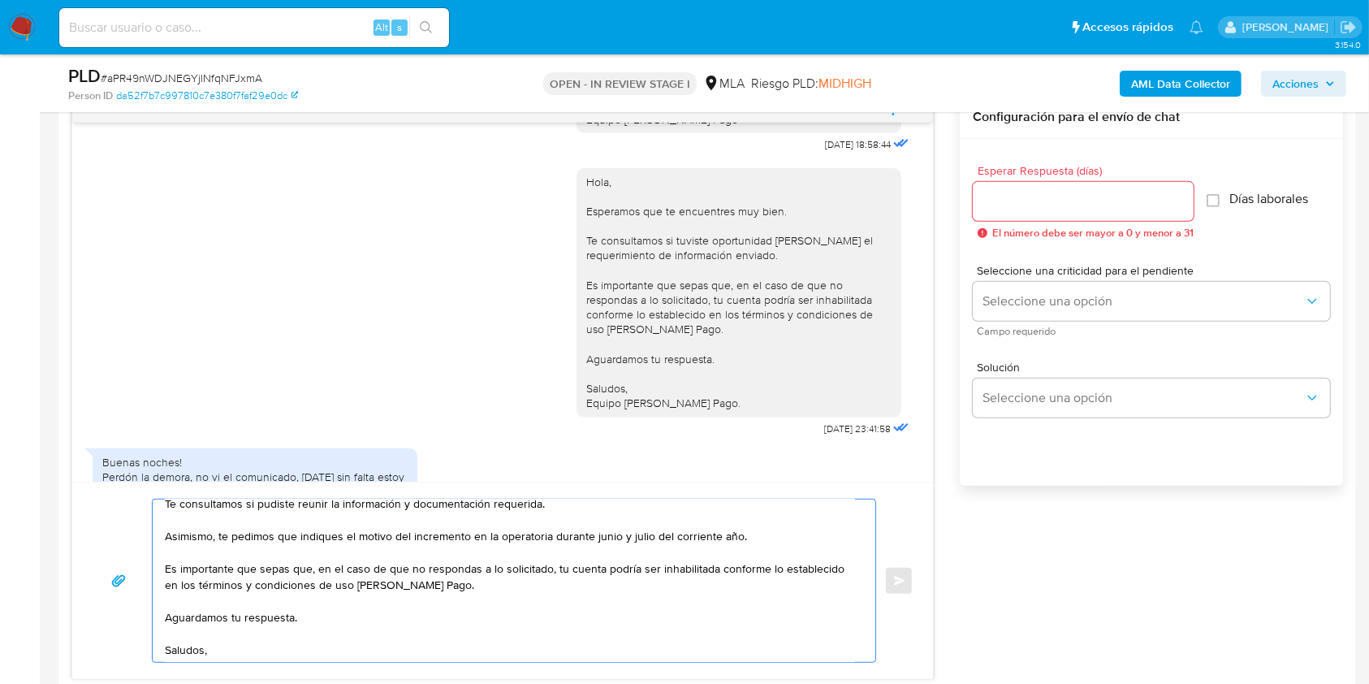
click at [292, 607] on textarea "Hola, Te consultamos si pudiste reunir la información y documentación requerida…" at bounding box center [510, 580] width 690 height 162
drag, startPoint x: 318, startPoint y: 624, endPoint x: 162, endPoint y: 600, distance: 158.5
click at [162, 600] on div "Hola, Te consultamos si pudiste reunir la información y documentación requerida…" at bounding box center [510, 580] width 715 height 162
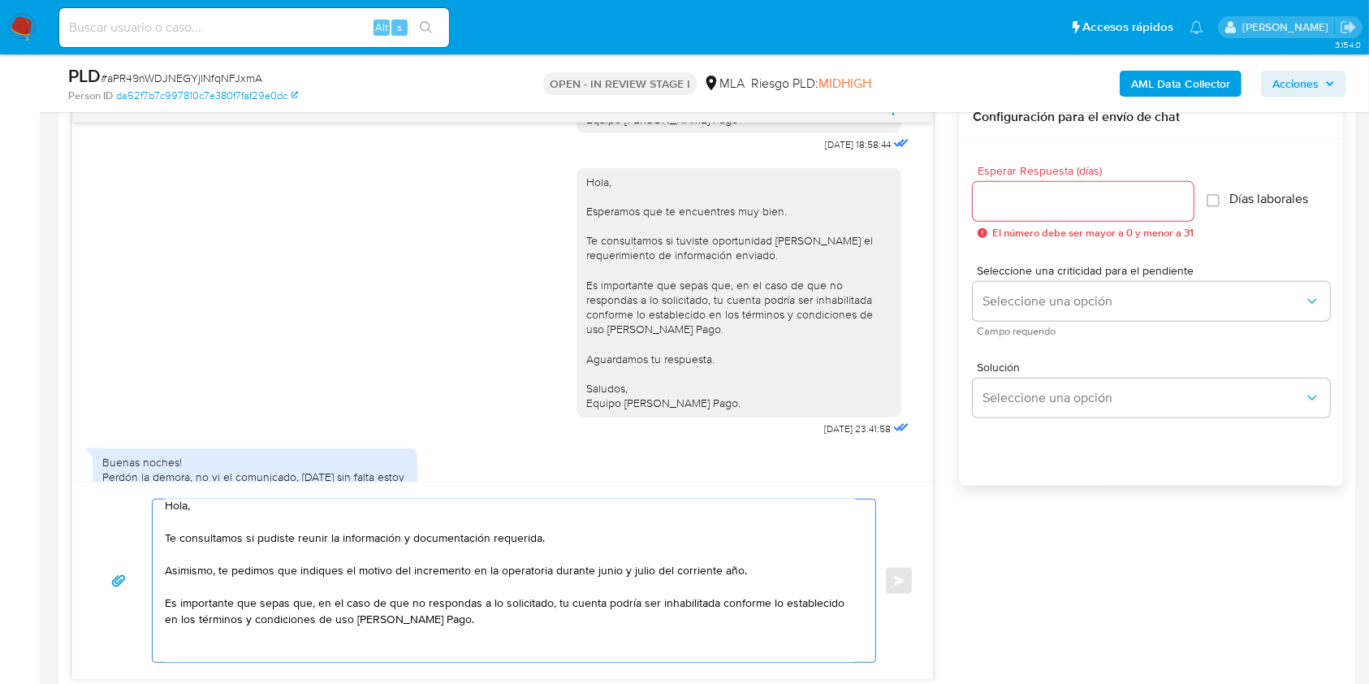
scroll to position [0, 0]
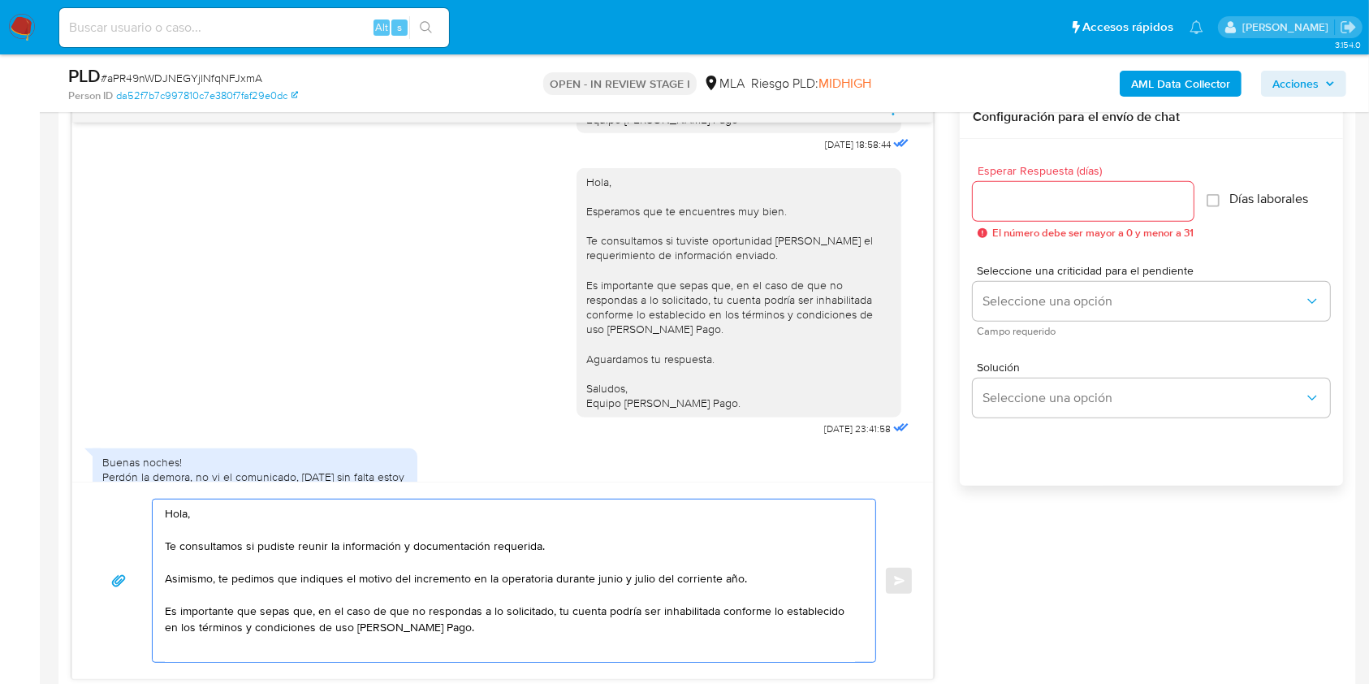
type textarea "Hola, Te consultamos si pudiste reunir la información y documentación requerida…"
click at [1049, 188] on div at bounding box center [1083, 201] width 221 height 39
click at [1050, 202] on input "Esperar Respuesta (días)" at bounding box center [1083, 201] width 221 height 21
type input "1"
click at [1052, 327] on span "Campo requerido" at bounding box center [1155, 331] width 357 height 8
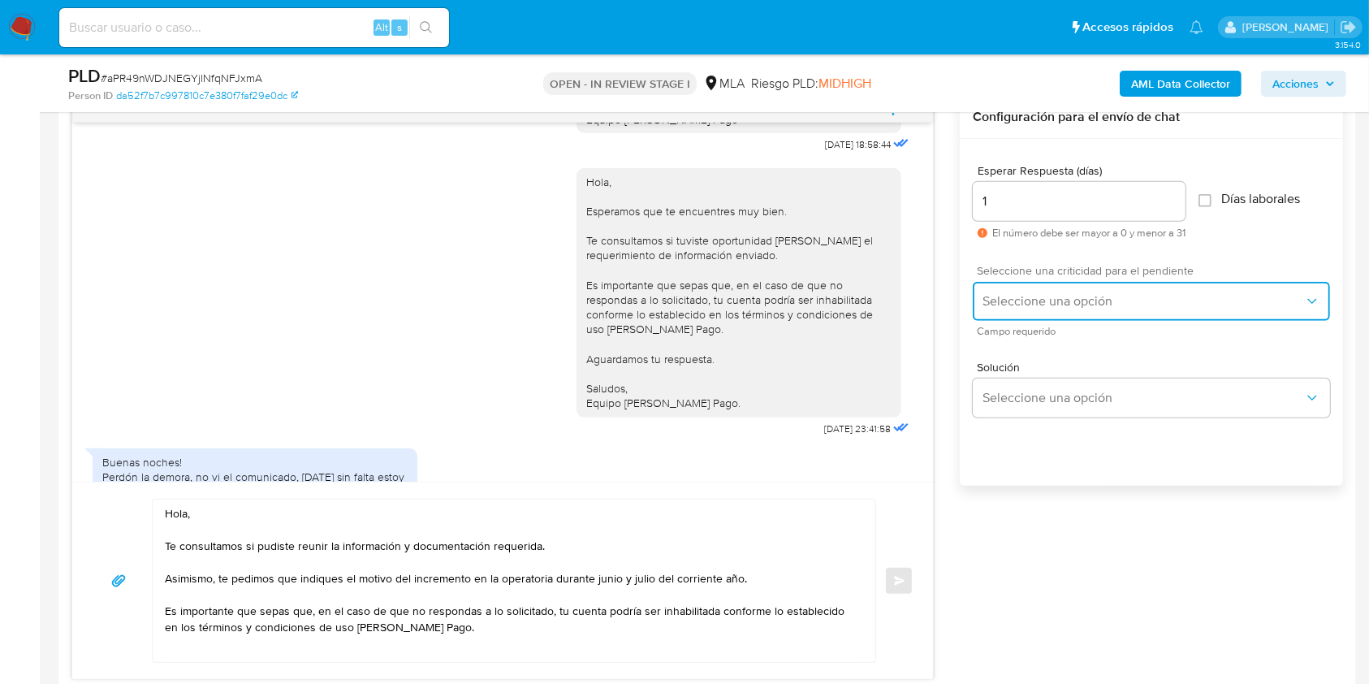
click at [1048, 309] on button "Seleccione una opción" at bounding box center [1151, 301] width 357 height 39
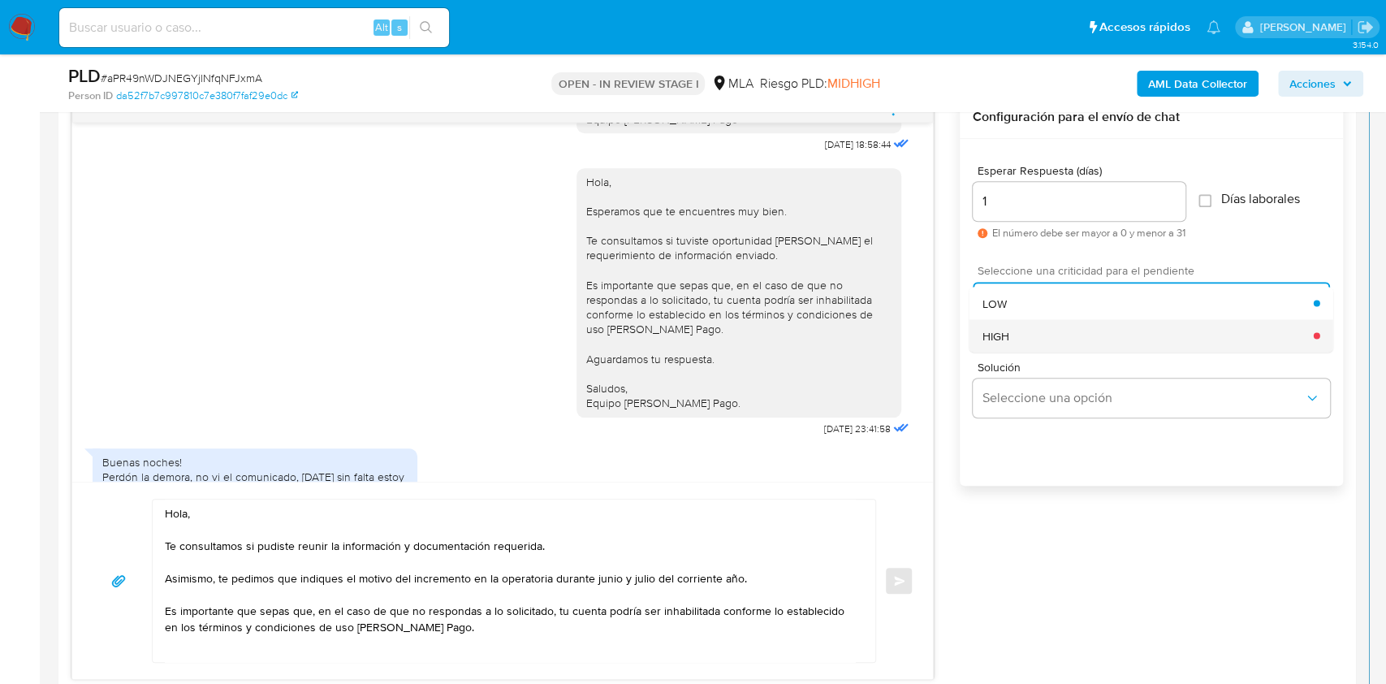
click at [1039, 340] on div "HIGH" at bounding box center [1148, 335] width 331 height 32
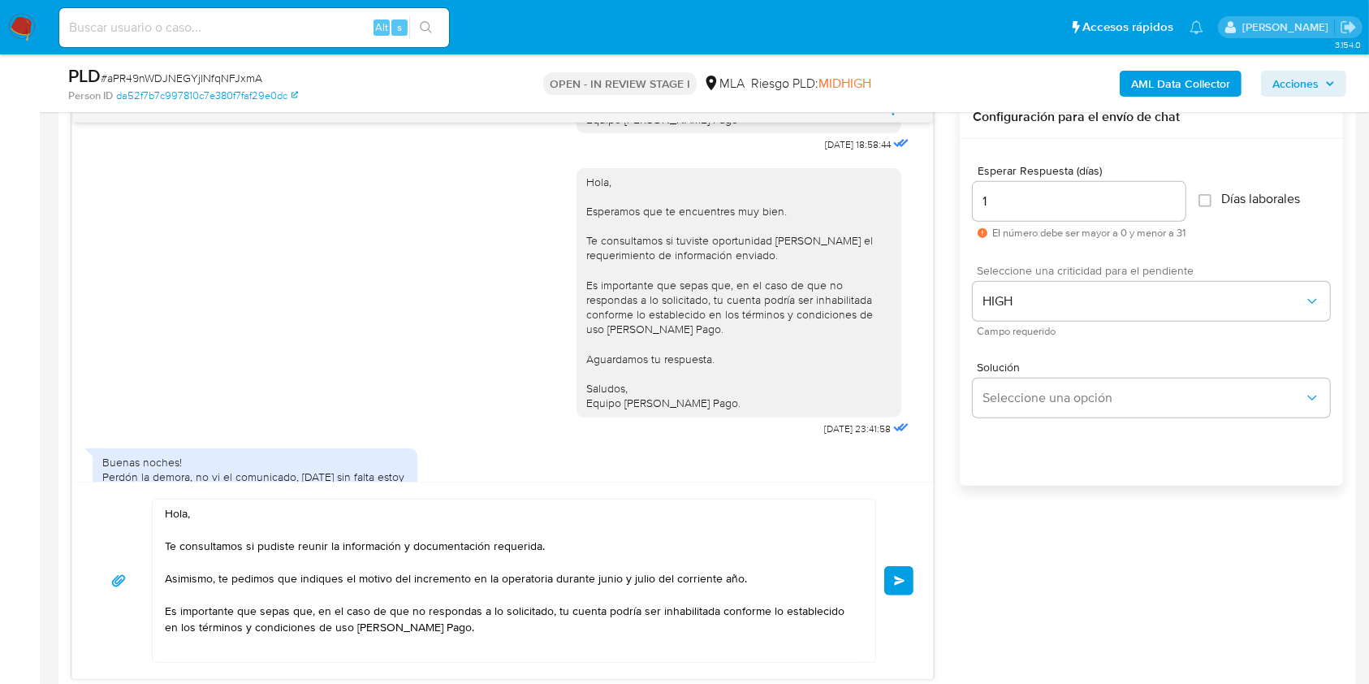
click at [901, 577] on span "Enviar" at bounding box center [899, 581] width 11 height 10
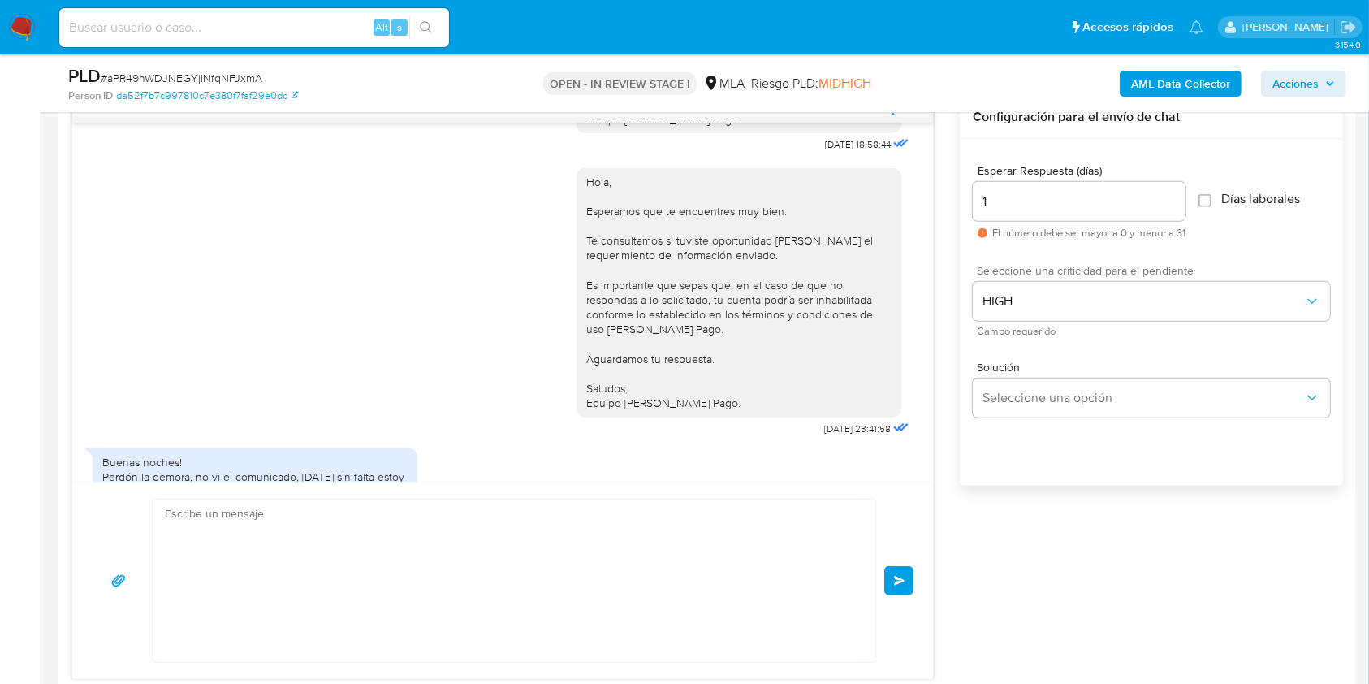
scroll to position [1174, 0]
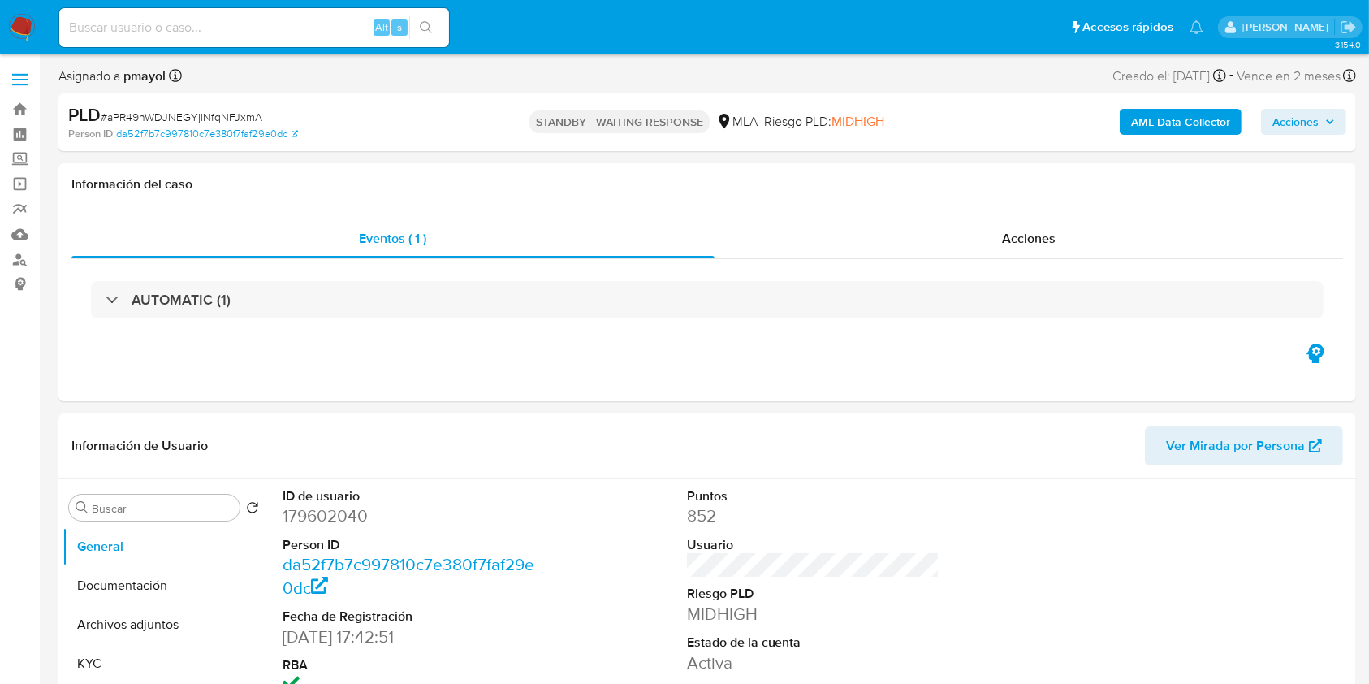
select select "10"
click at [278, 30] on input at bounding box center [254, 27] width 390 height 21
paste input "Q9j6oT1HrF5NLmlKkqNt4Lyb"
type input "Q9j6oT1HrF5NLmlKkqNt4Lyb"
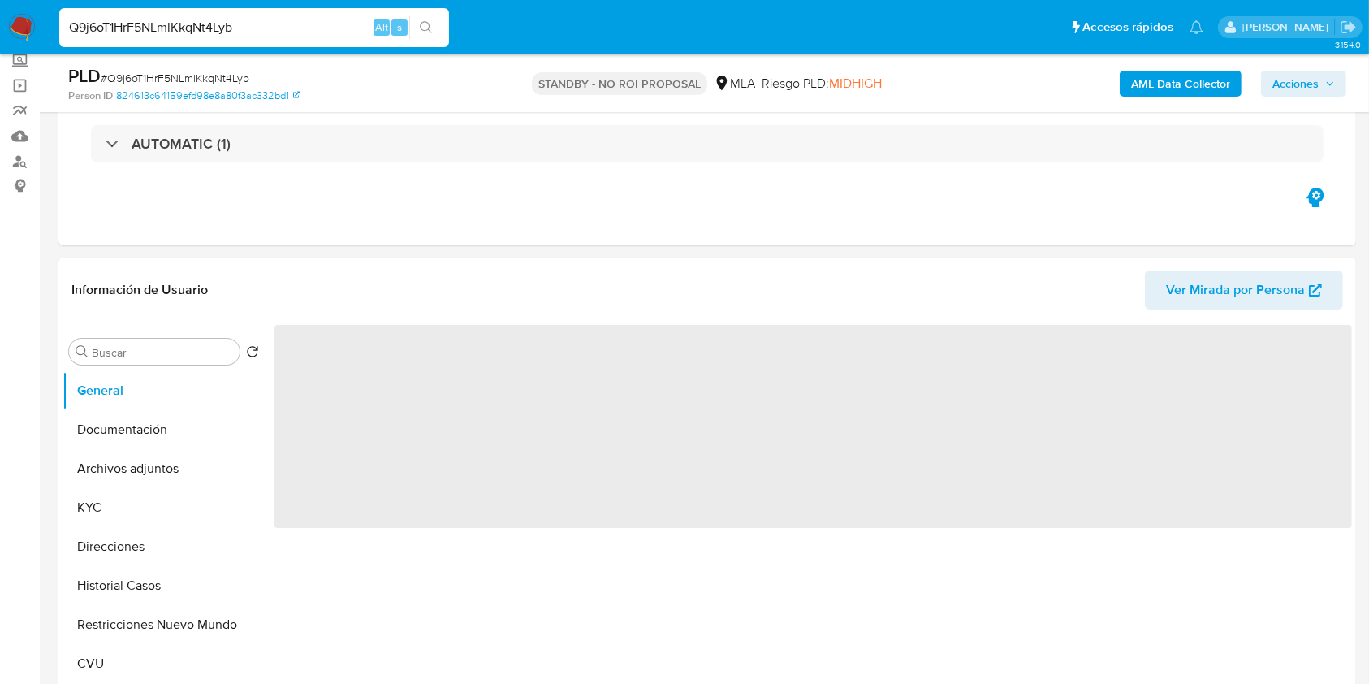
scroll to position [134, 0]
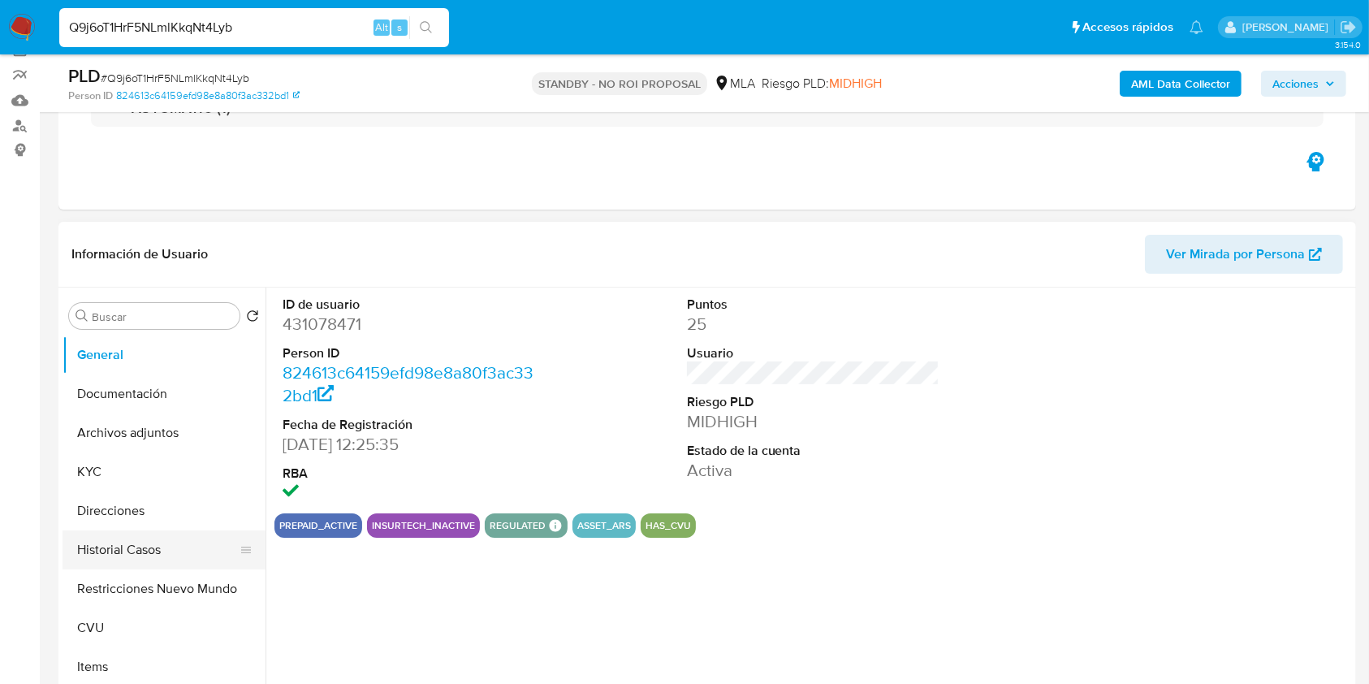
click at [129, 552] on button "Historial Casos" at bounding box center [158, 549] width 190 height 39
select select "10"
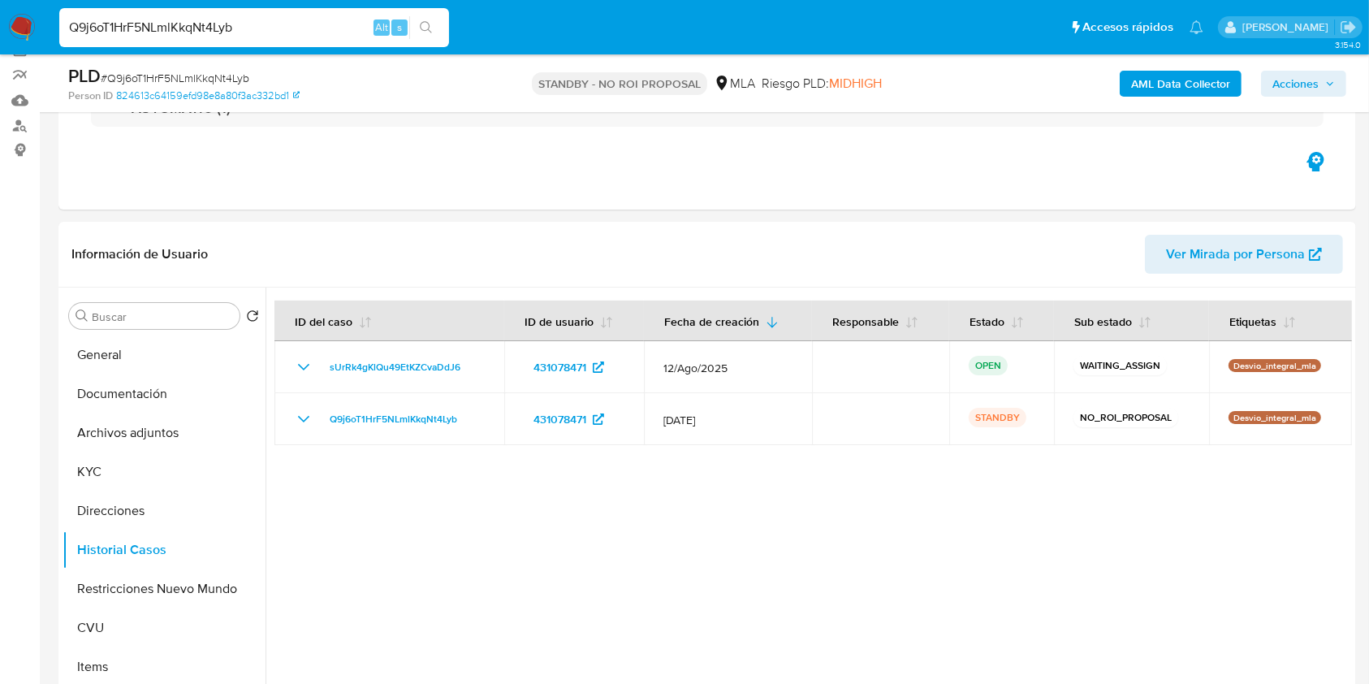
click at [28, 23] on img at bounding box center [22, 28] width 28 height 28
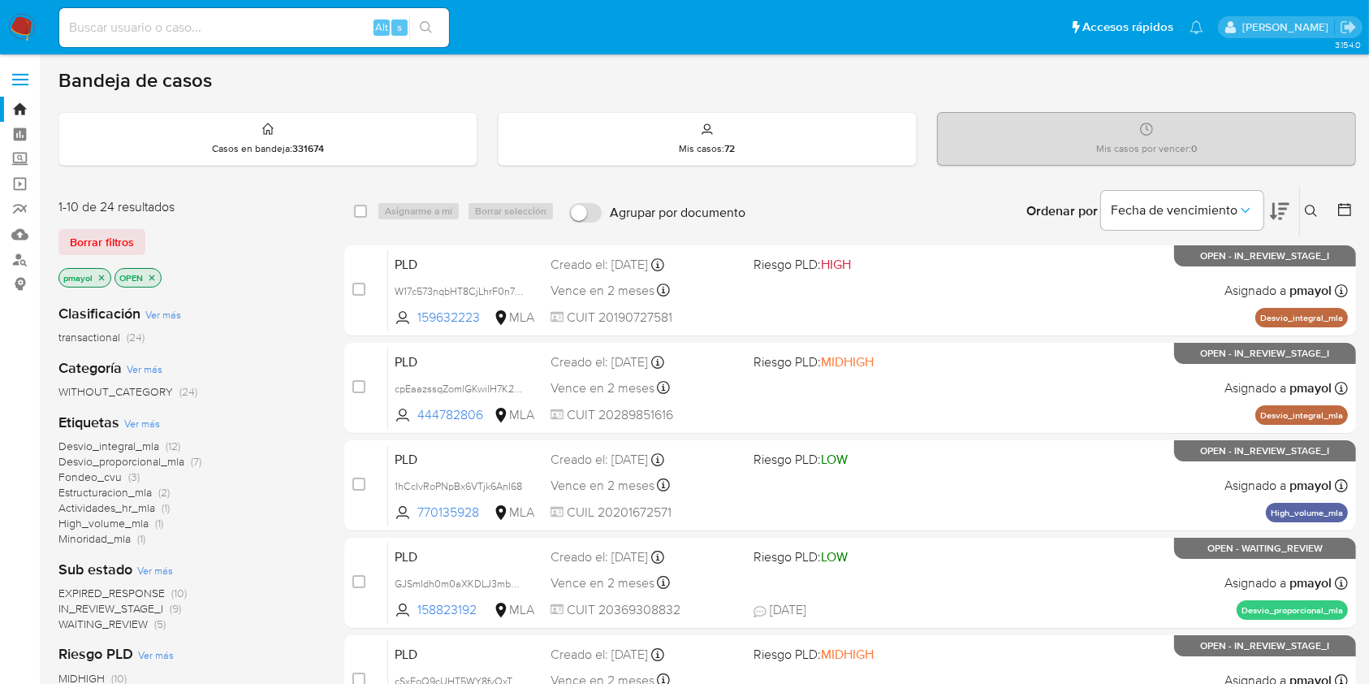
click at [274, 23] on input at bounding box center [254, 27] width 390 height 21
paste input "vPdn7IExjgQFgKkTevtldWOR"
type input "vPdn7IExjgQFgKkTevtldWOR"
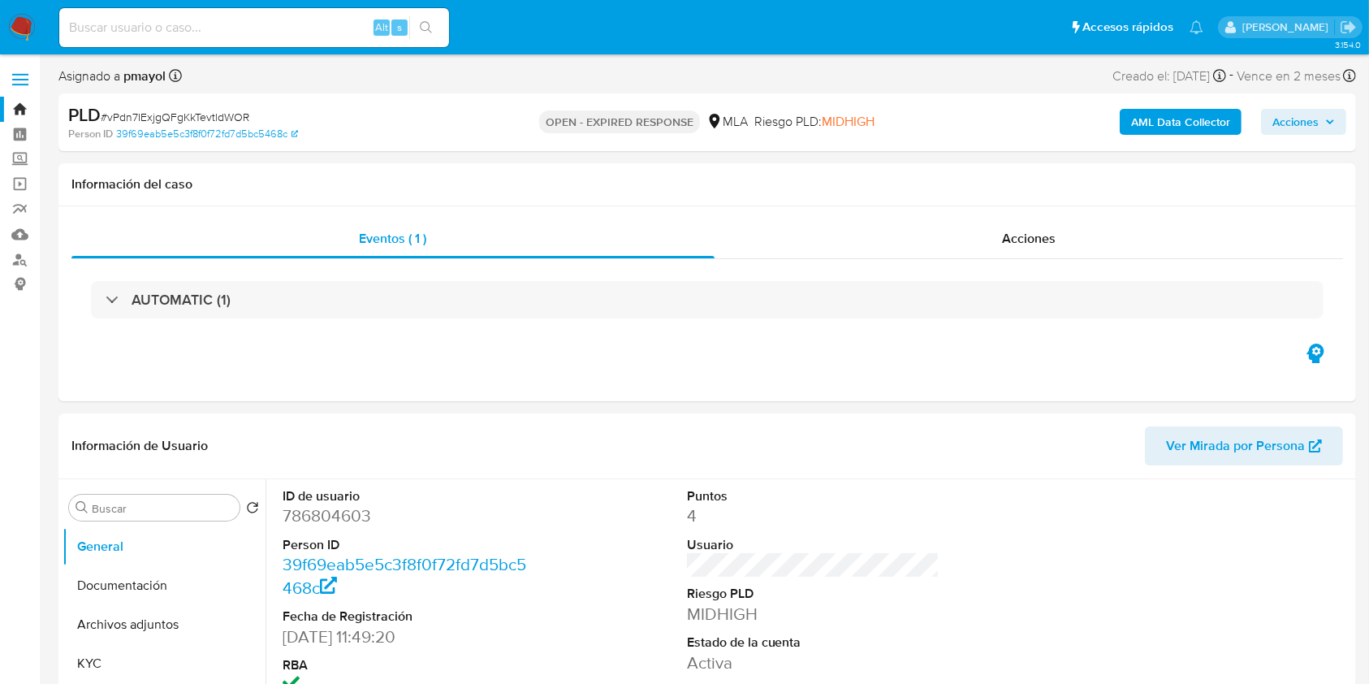
select select "10"
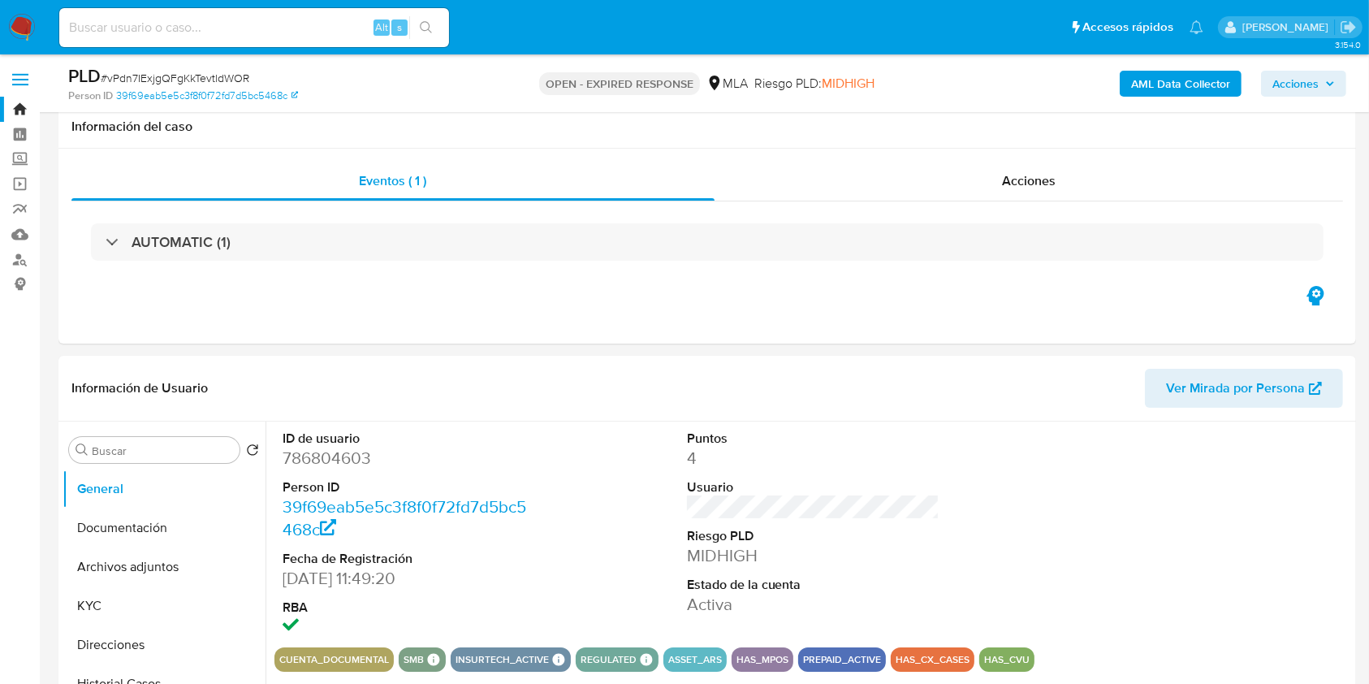
scroll to position [104, 0]
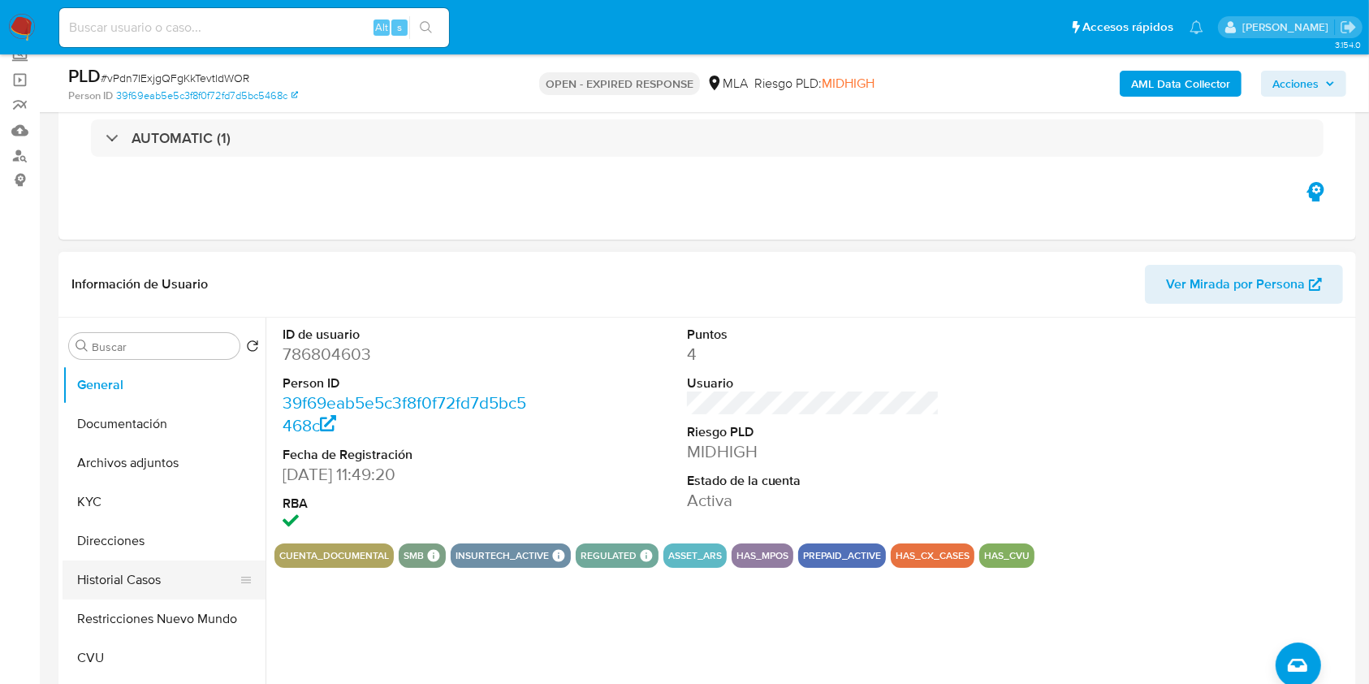
click at [103, 575] on button "Historial Casos" at bounding box center [158, 579] width 190 height 39
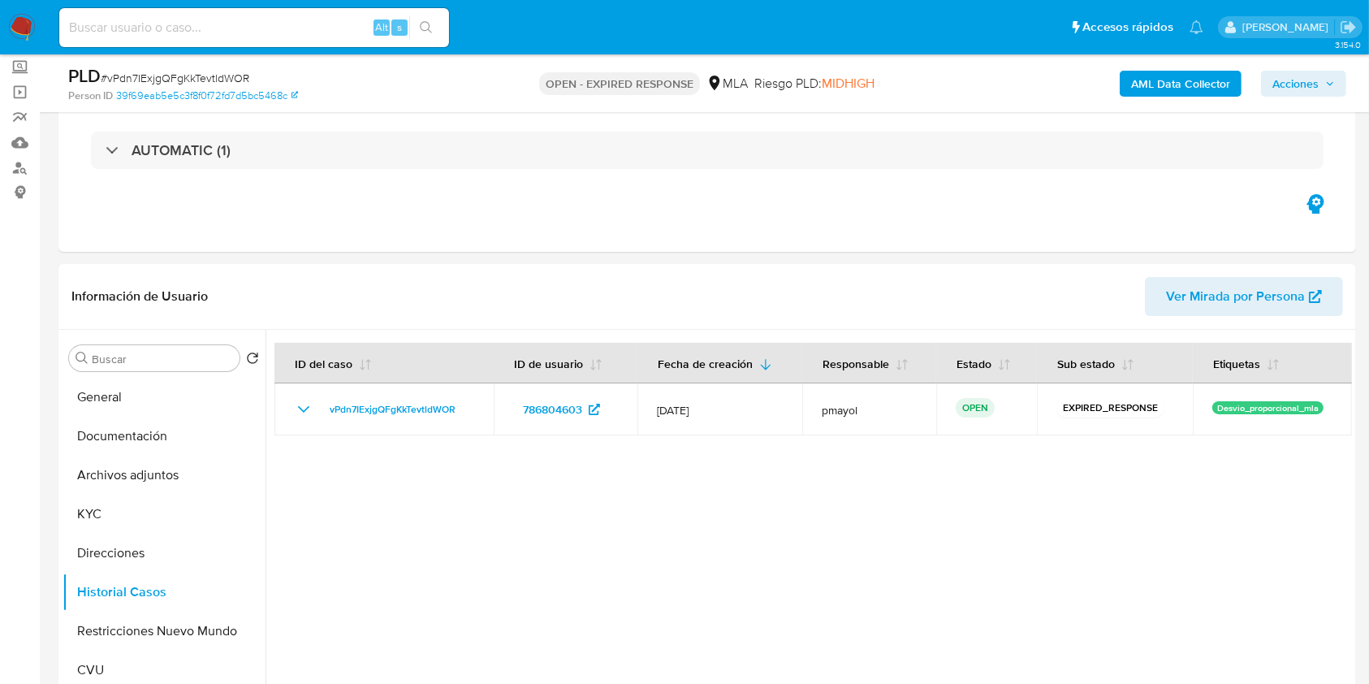
scroll to position [85, 0]
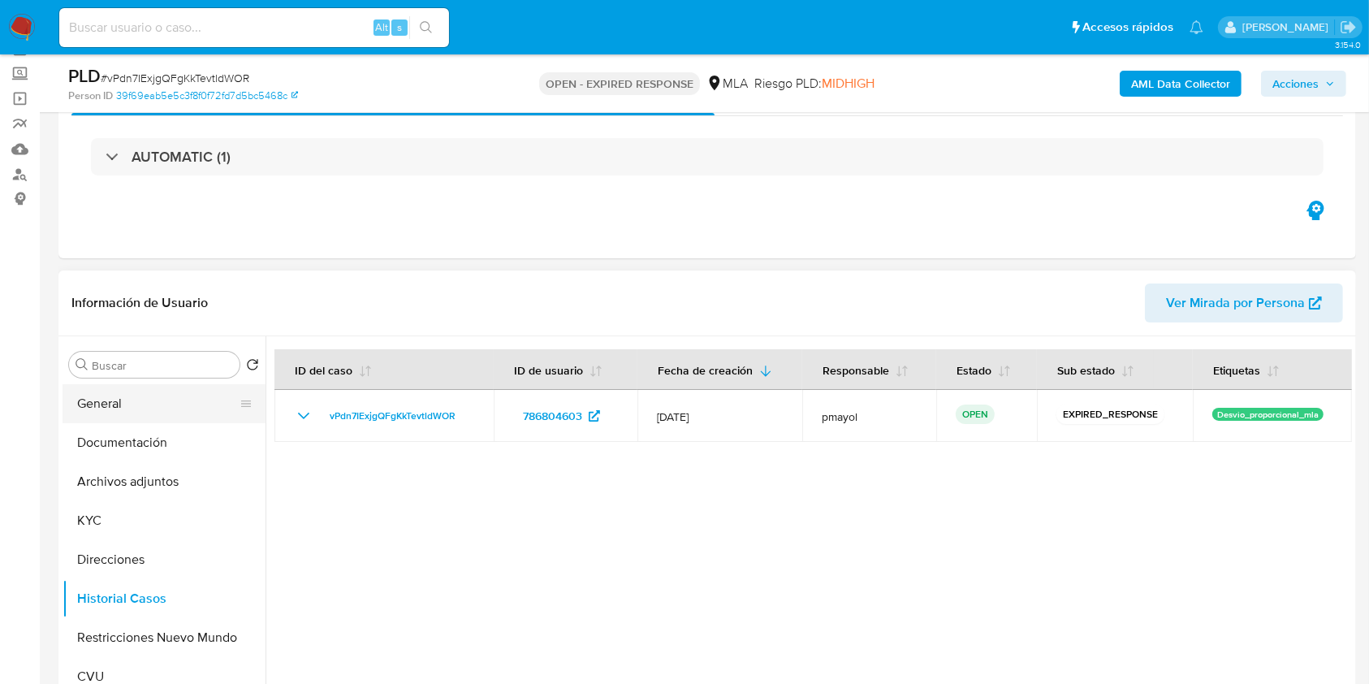
click at [123, 404] on button "General" at bounding box center [158, 403] width 190 height 39
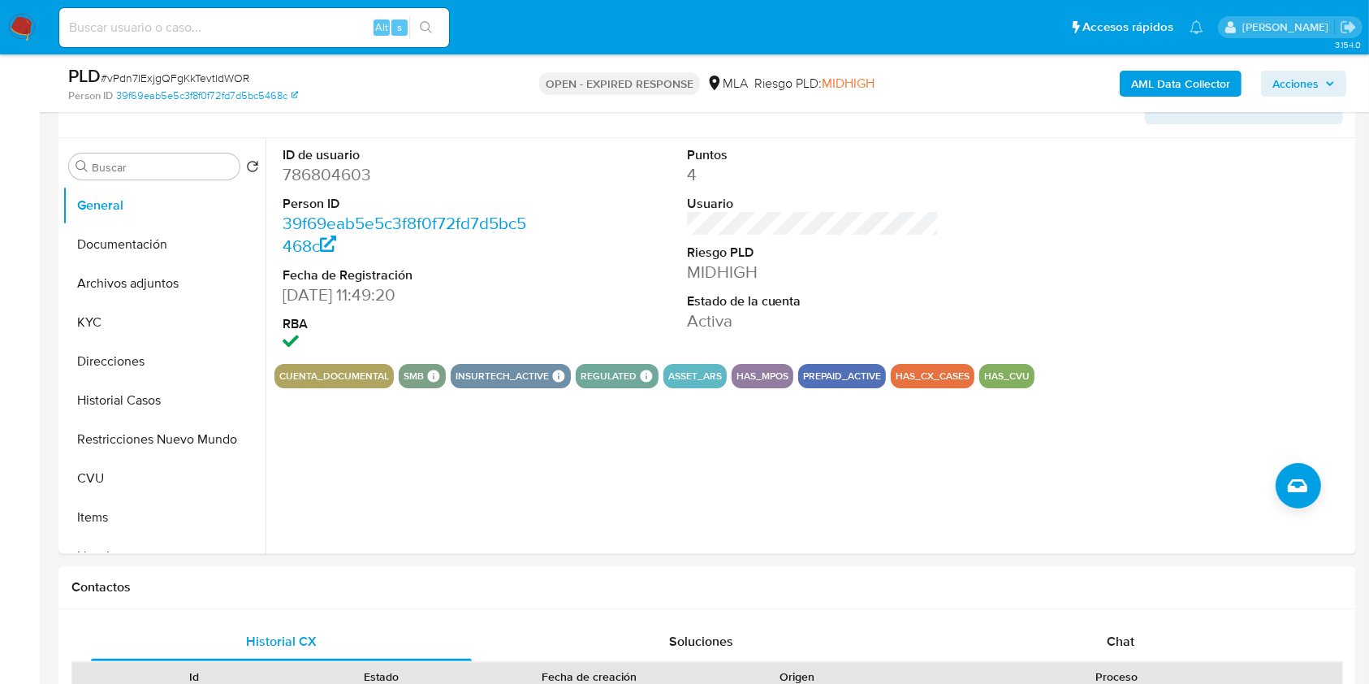
scroll to position [305, 0]
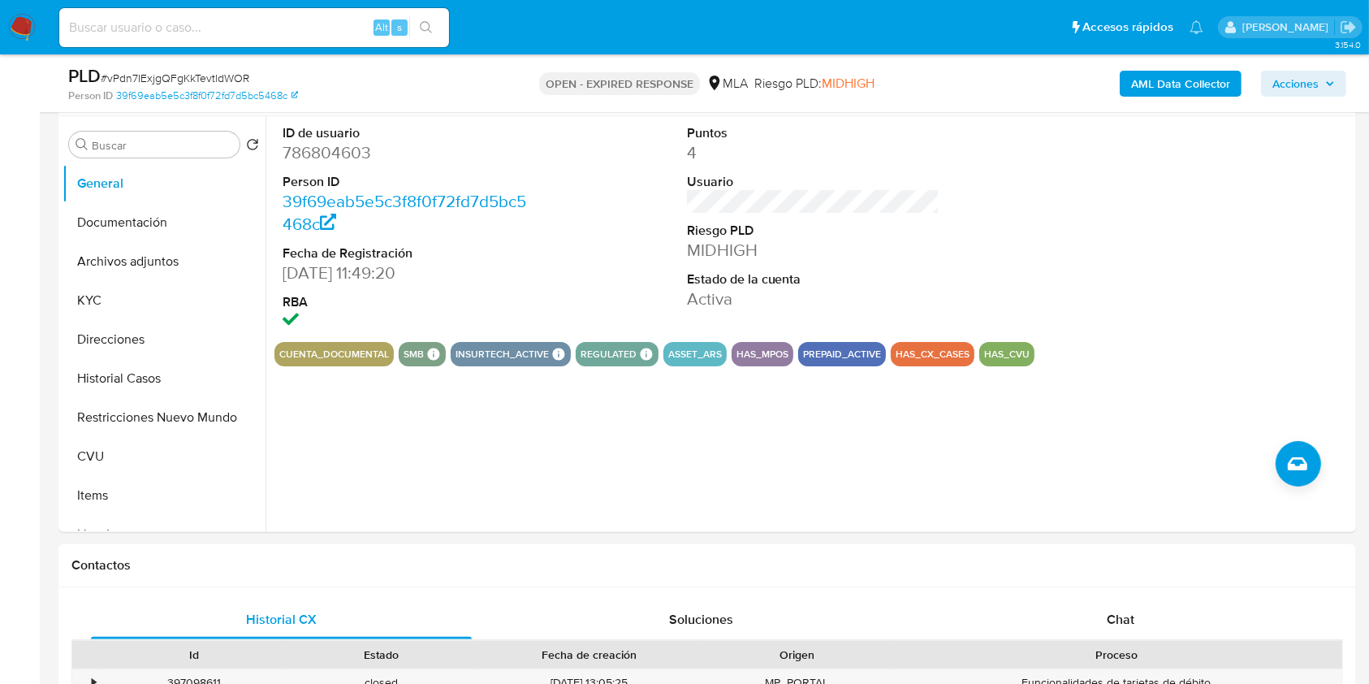
click at [168, 76] on span "# vPdn7IExjgQFgKkTevtldWOR" at bounding box center [175, 78] width 149 height 16
copy span "vPdn7IExjgQFgKkTevtldWOR"
click at [15, 39] on img at bounding box center [22, 28] width 28 height 28
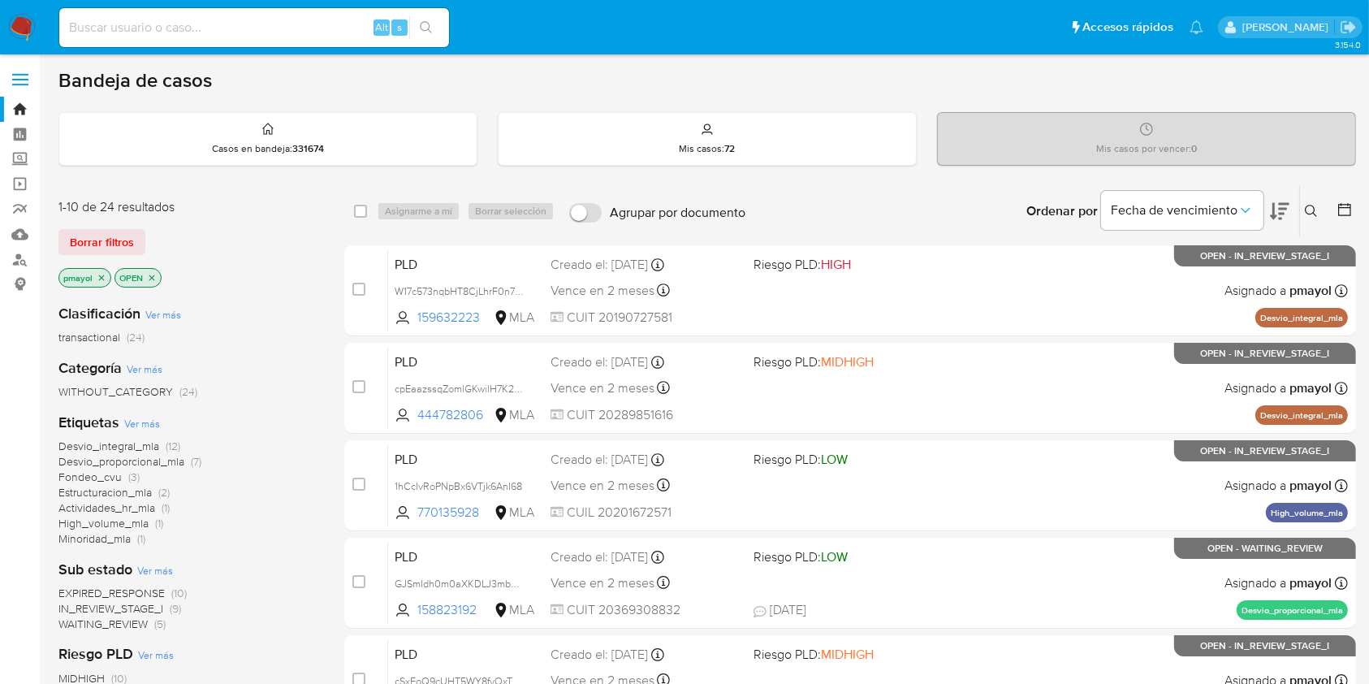
click at [1316, 205] on icon at bounding box center [1311, 211] width 13 height 13
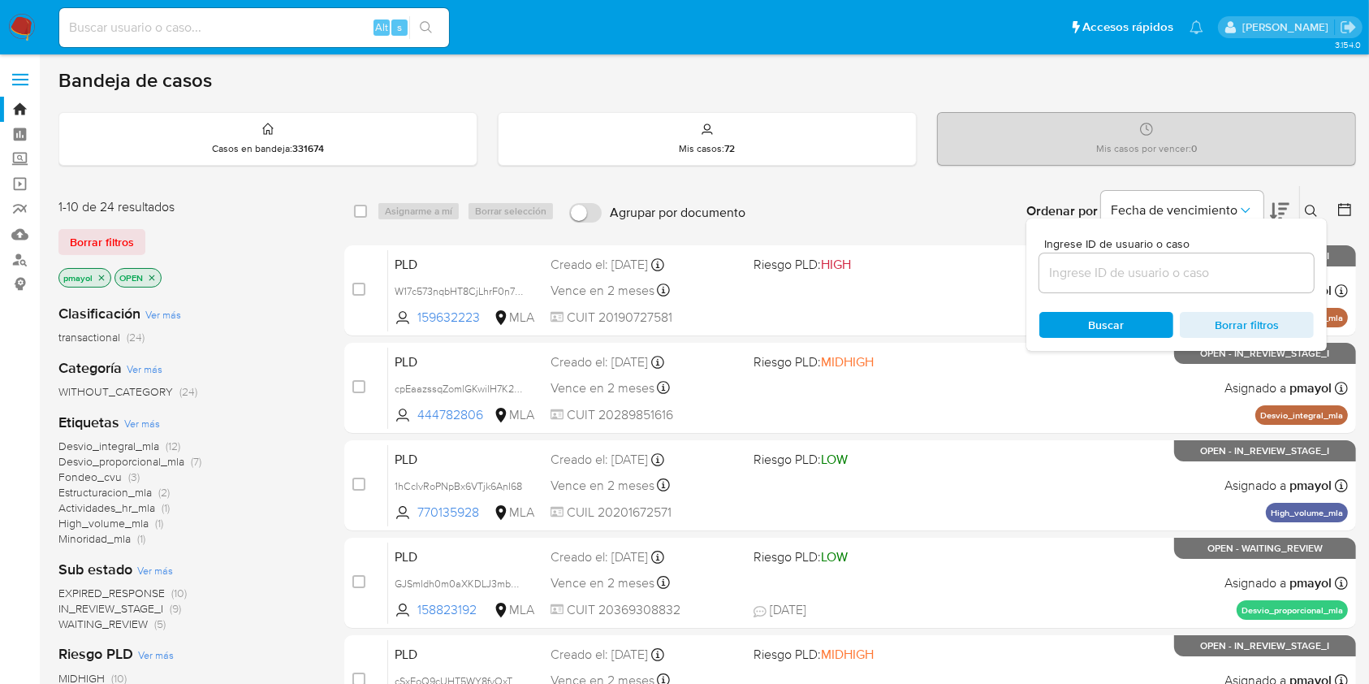
click at [1097, 279] on input at bounding box center [1177, 272] width 274 height 21
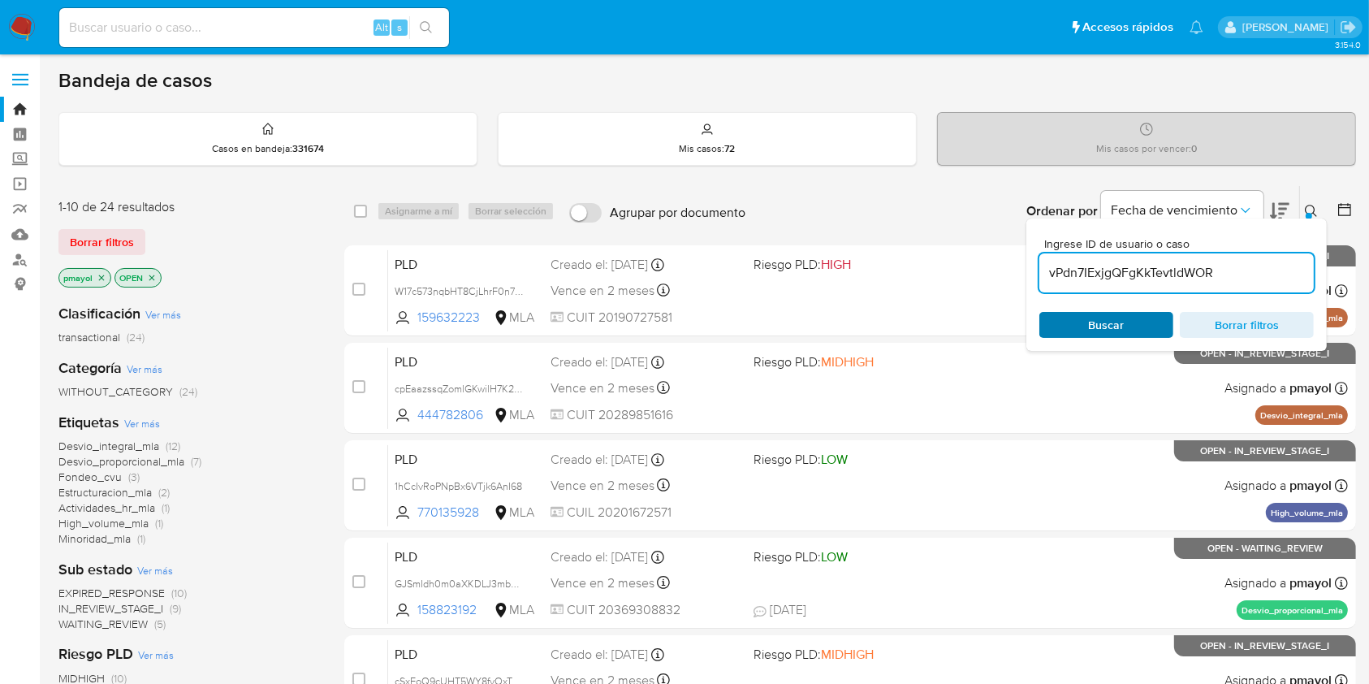
type input "vPdn7IExjgQFgKkTevtldWOR"
click at [1077, 329] on div "Buscar Borrar filtros" at bounding box center [1177, 325] width 274 height 26
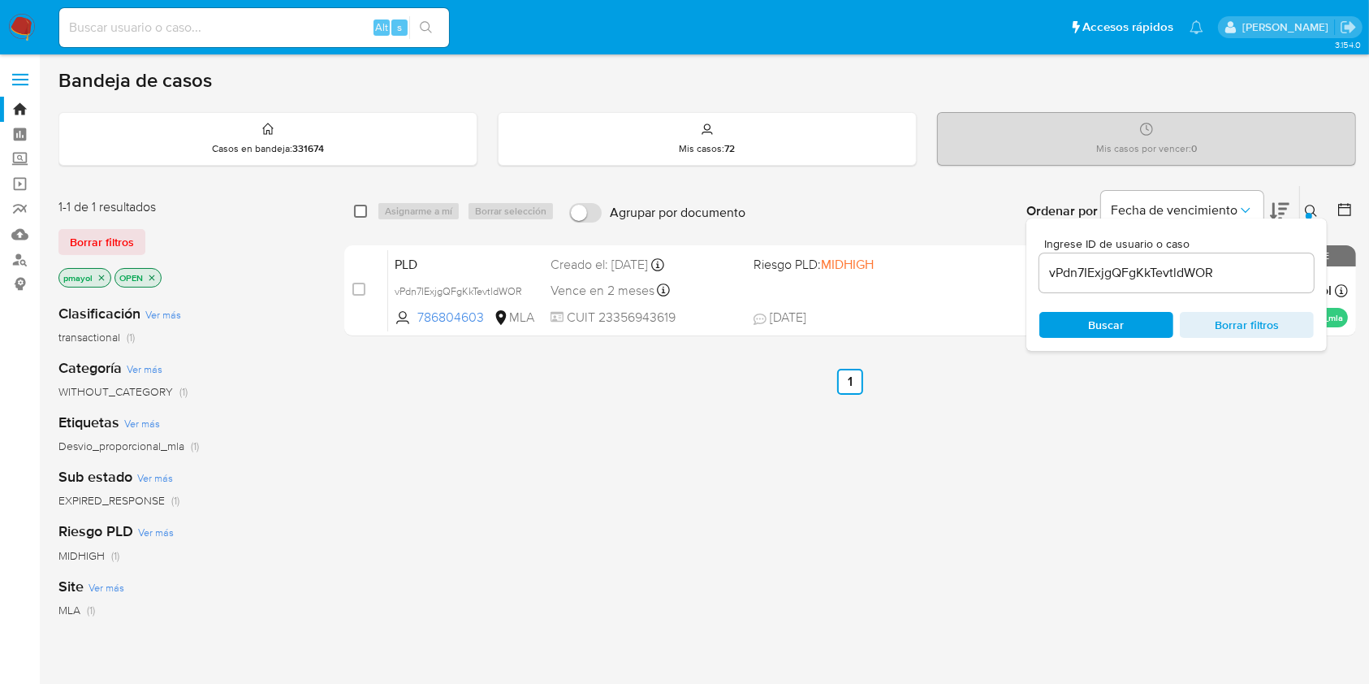
click at [366, 206] on input "checkbox" at bounding box center [360, 211] width 13 height 13
checkbox input "true"
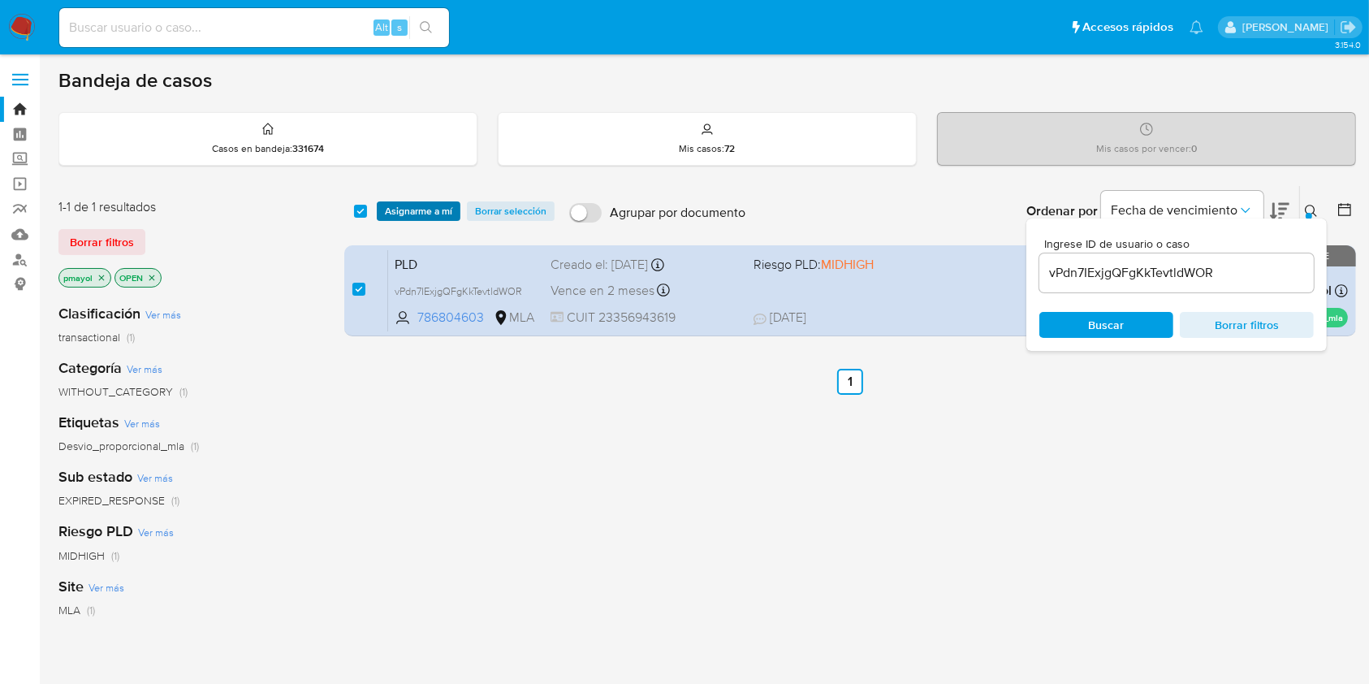
click at [421, 210] on span "Asignarme a mí" at bounding box center [418, 211] width 67 height 16
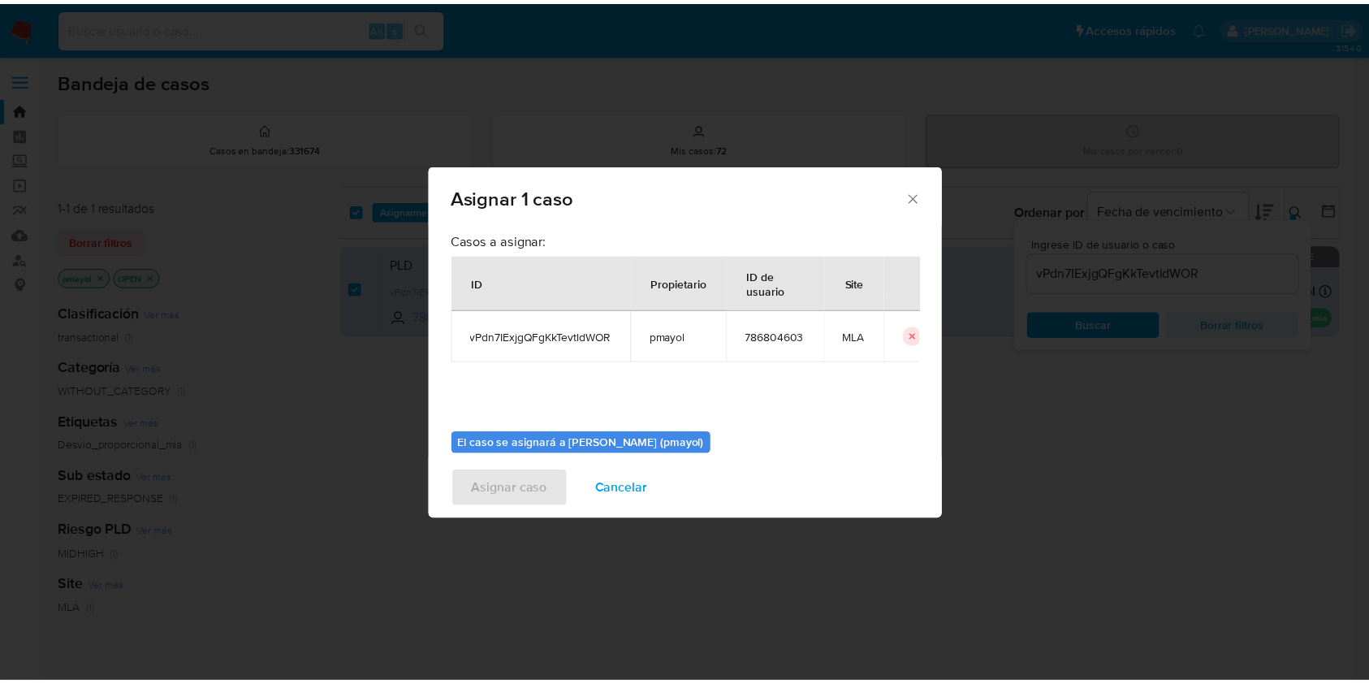
scroll to position [83, 0]
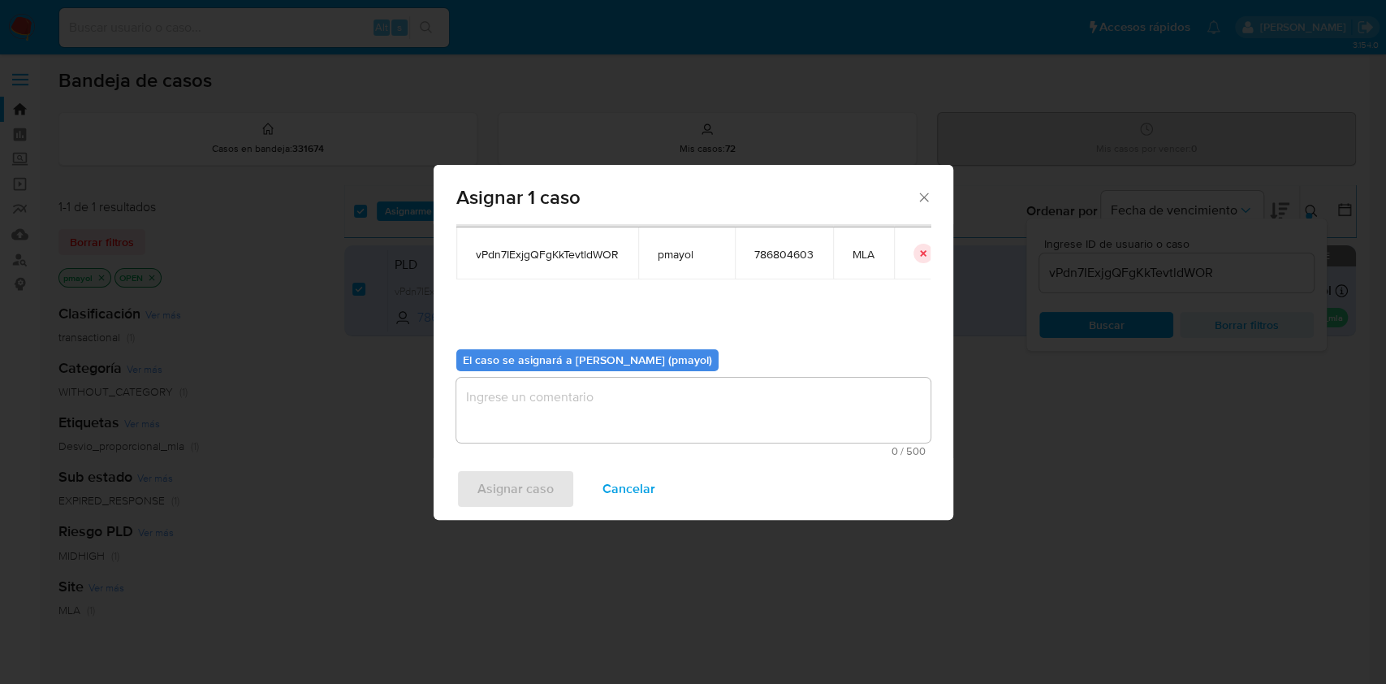
click at [825, 433] on textarea "assign-modal" at bounding box center [693, 410] width 474 height 65
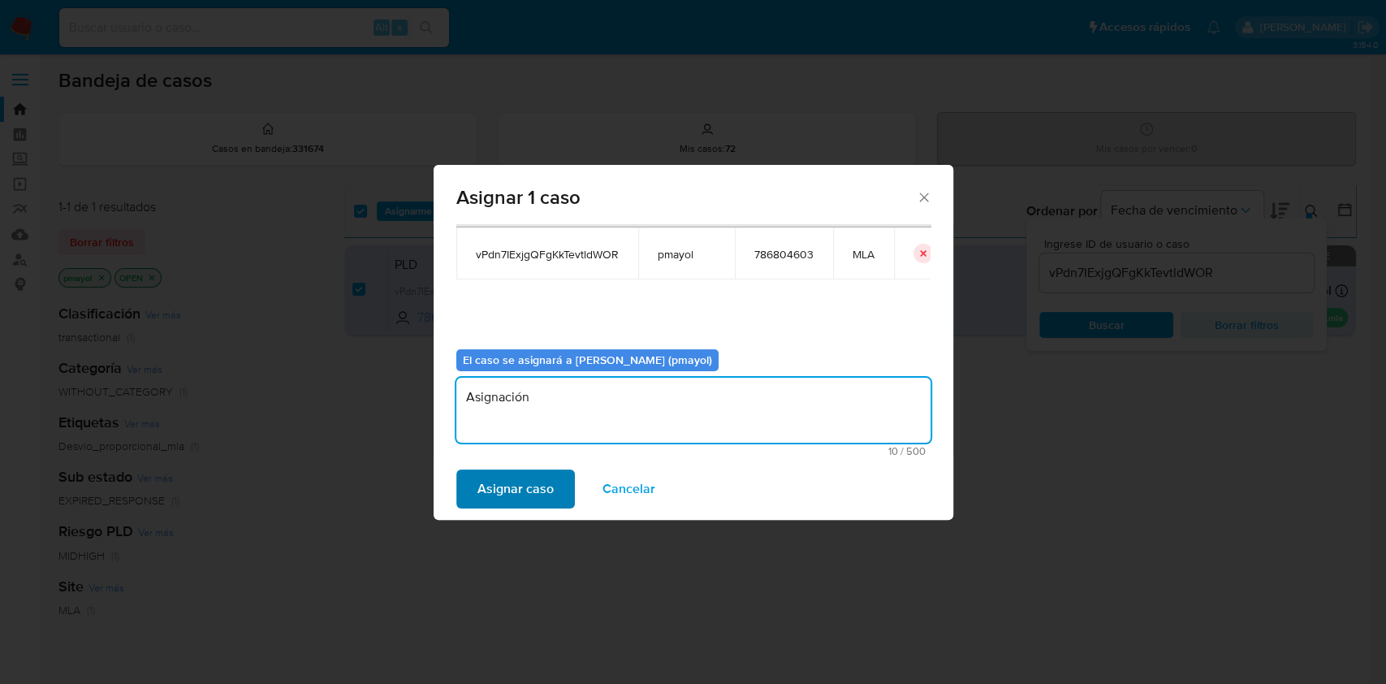
type textarea "Asignación"
click at [500, 495] on span "Asignar caso" at bounding box center [516, 489] width 76 height 36
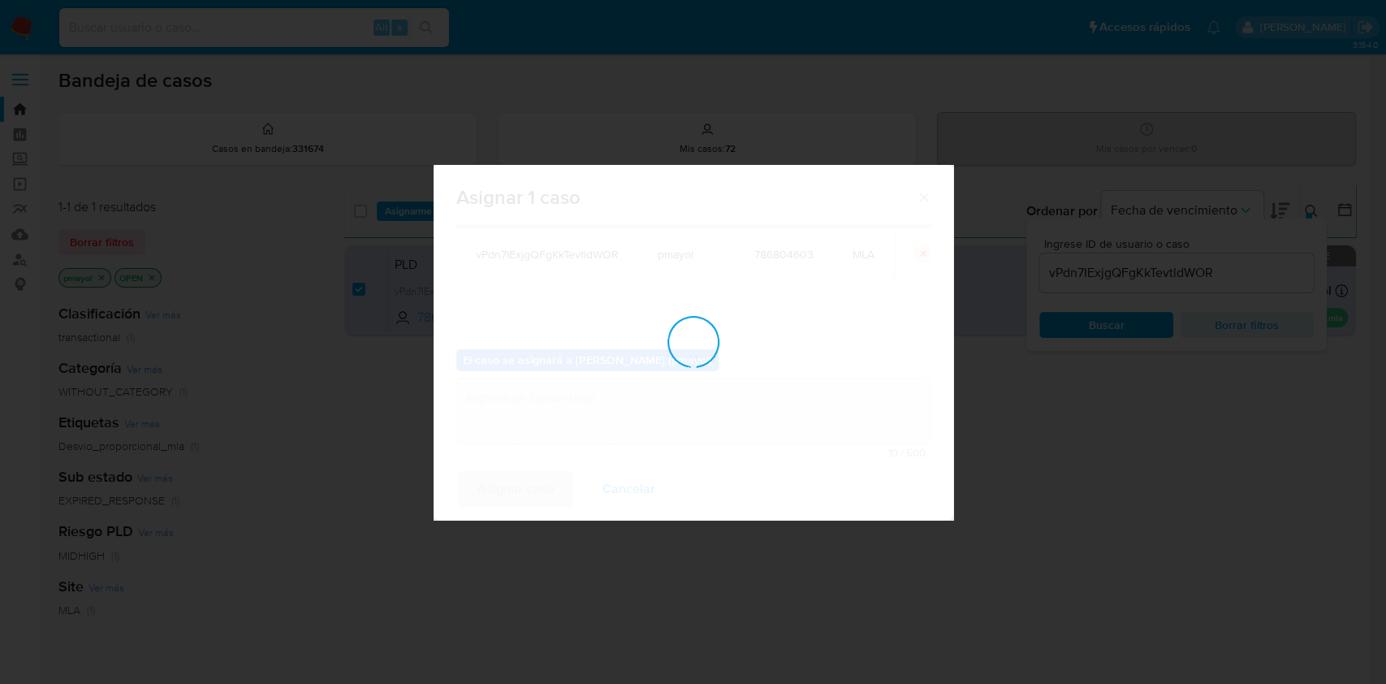
checkbox input "false"
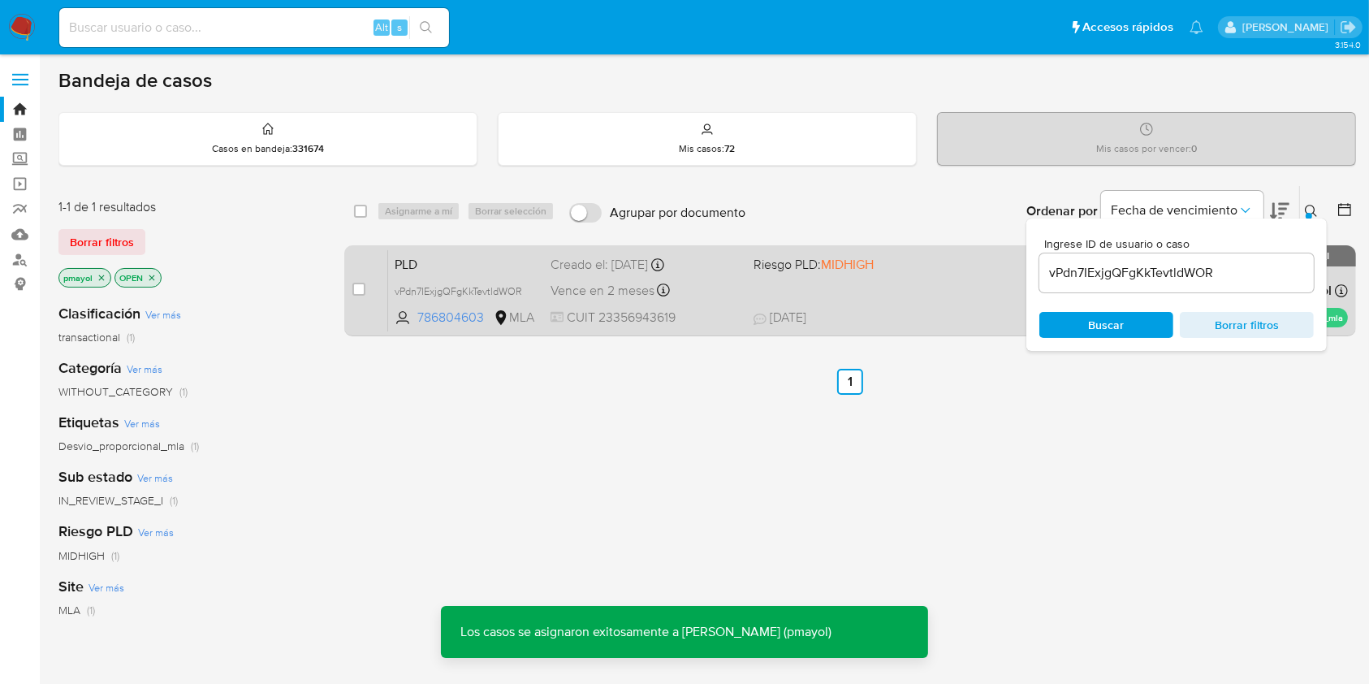
click at [914, 309] on span "19/07/2025 19/07/2025 11:00" at bounding box center [950, 318] width 392 height 18
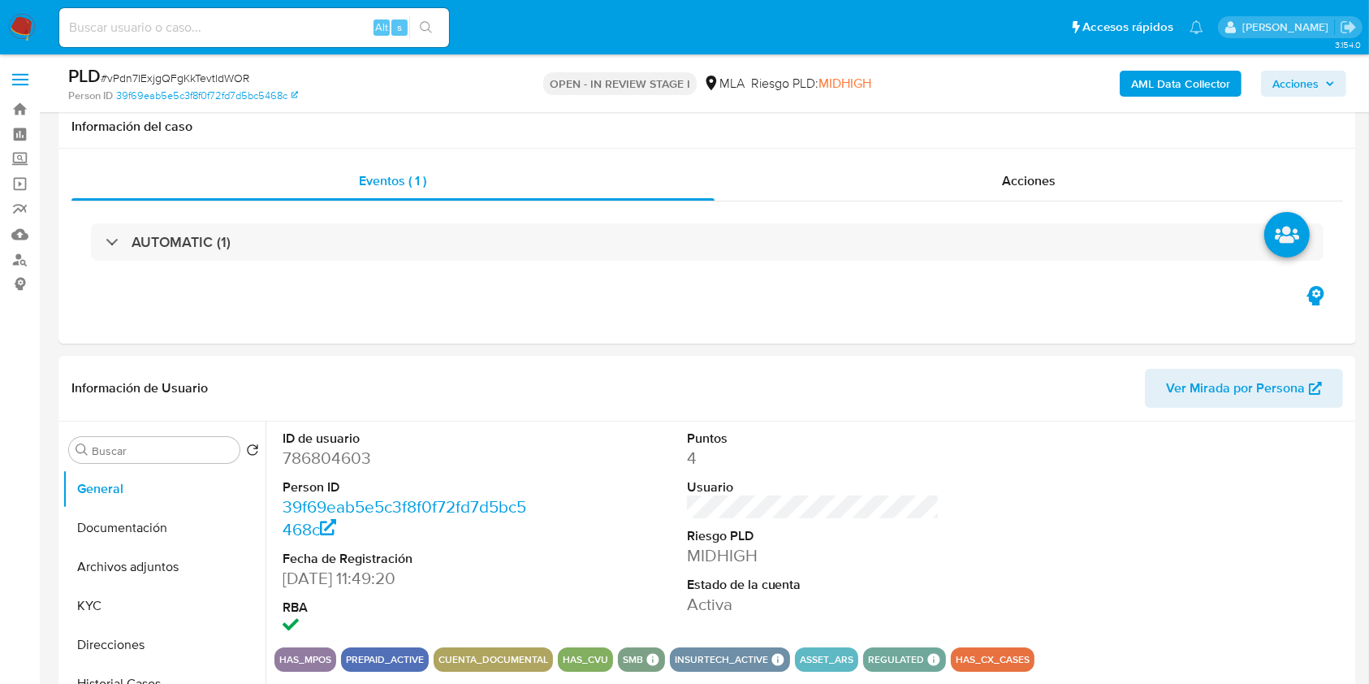
scroll to position [598, 0]
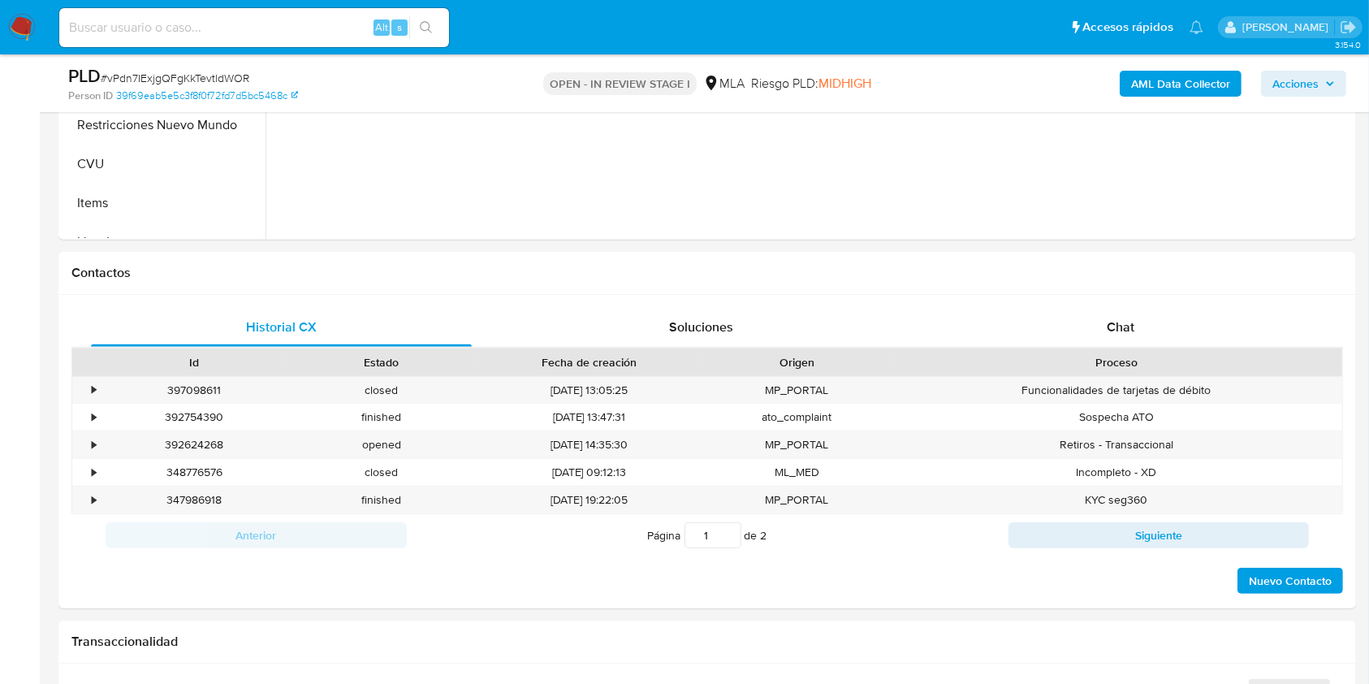
select select "10"
click at [1092, 335] on div "Chat" at bounding box center [1121, 327] width 381 height 39
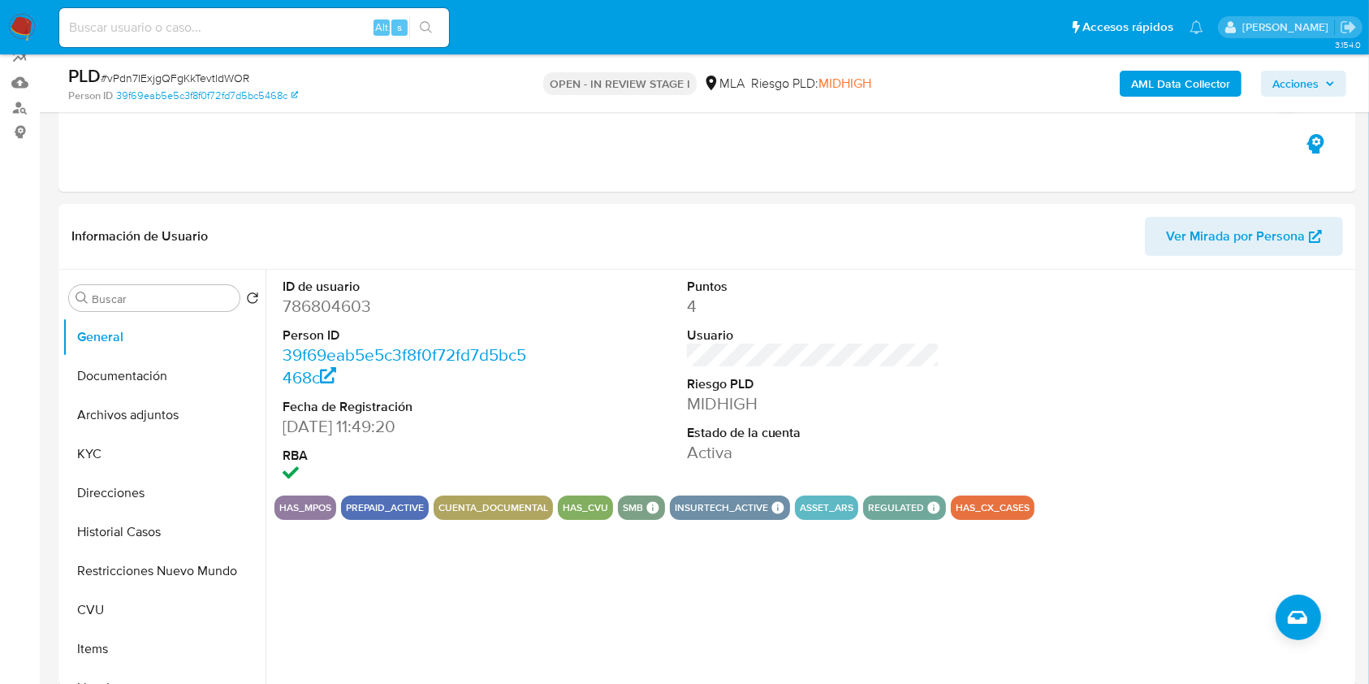
scroll to position [226, 0]
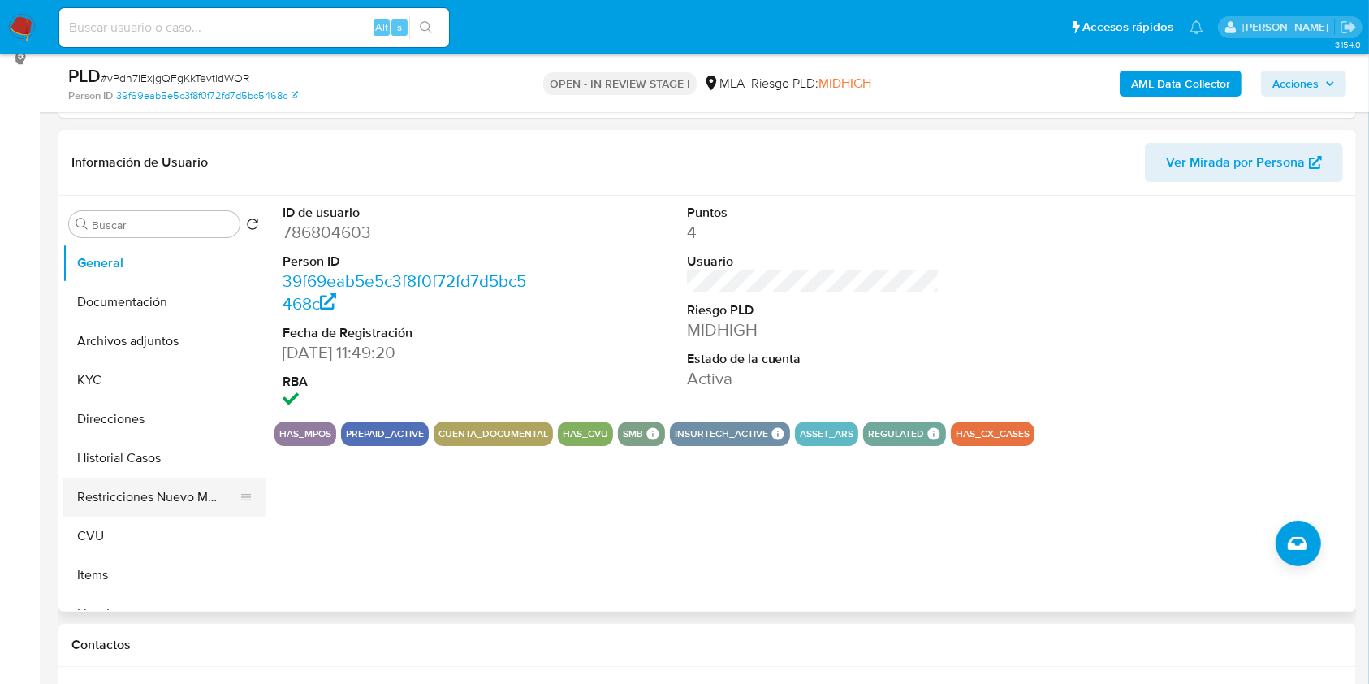
click at [156, 501] on button "Restricciones Nuevo Mundo" at bounding box center [158, 497] width 190 height 39
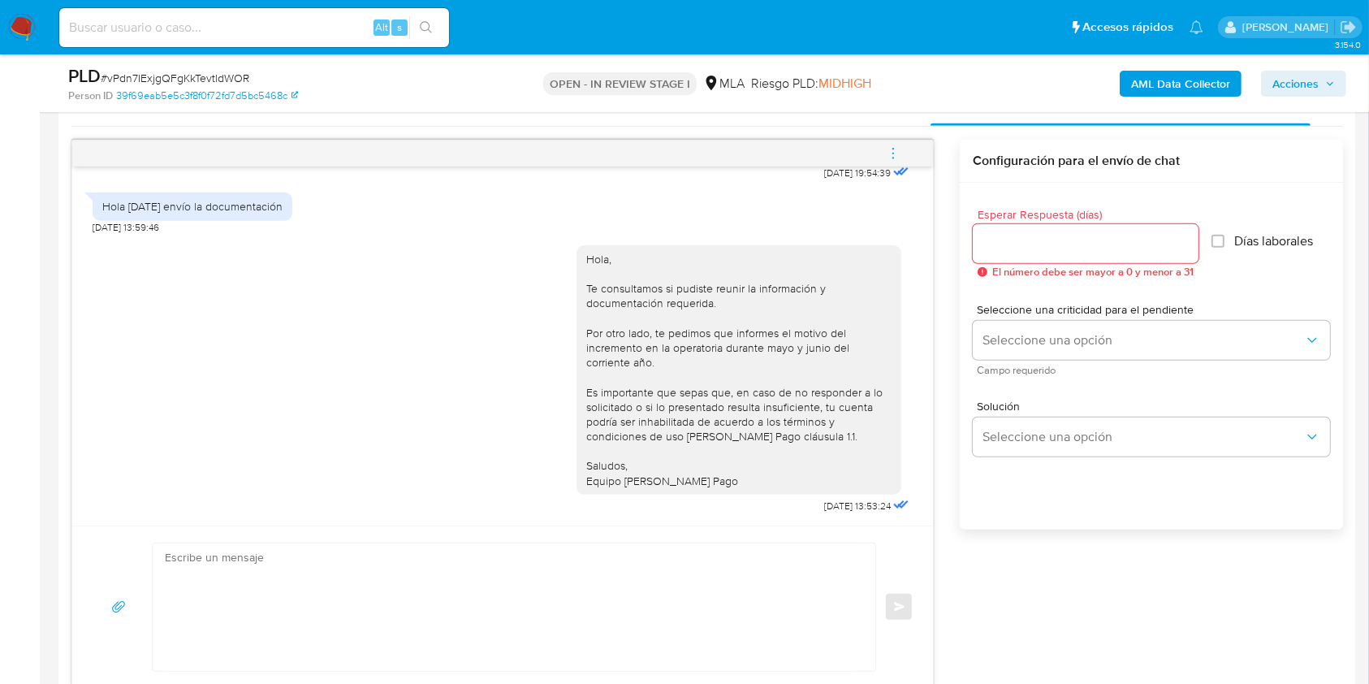
scroll to position [872, 0]
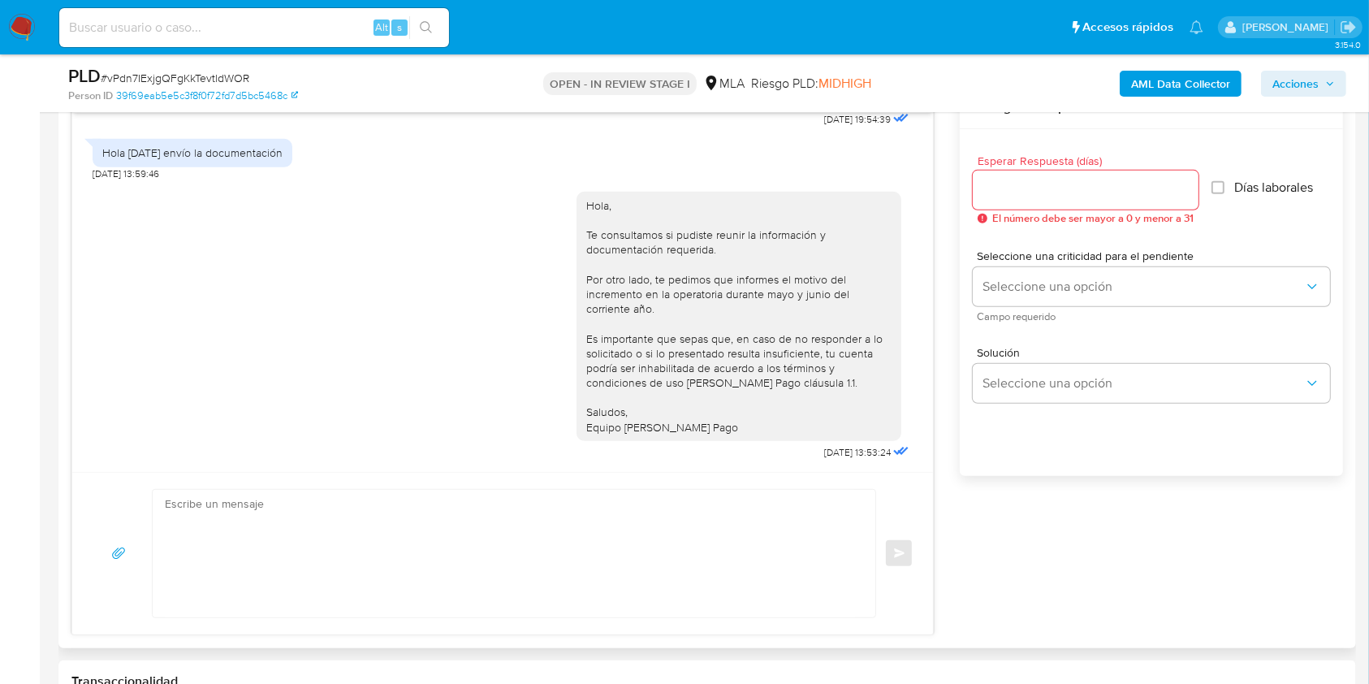
click at [708, 428] on div "Hola, Te consultamos si pudiste reunir la información y documentación requerida…" at bounding box center [738, 316] width 305 height 236
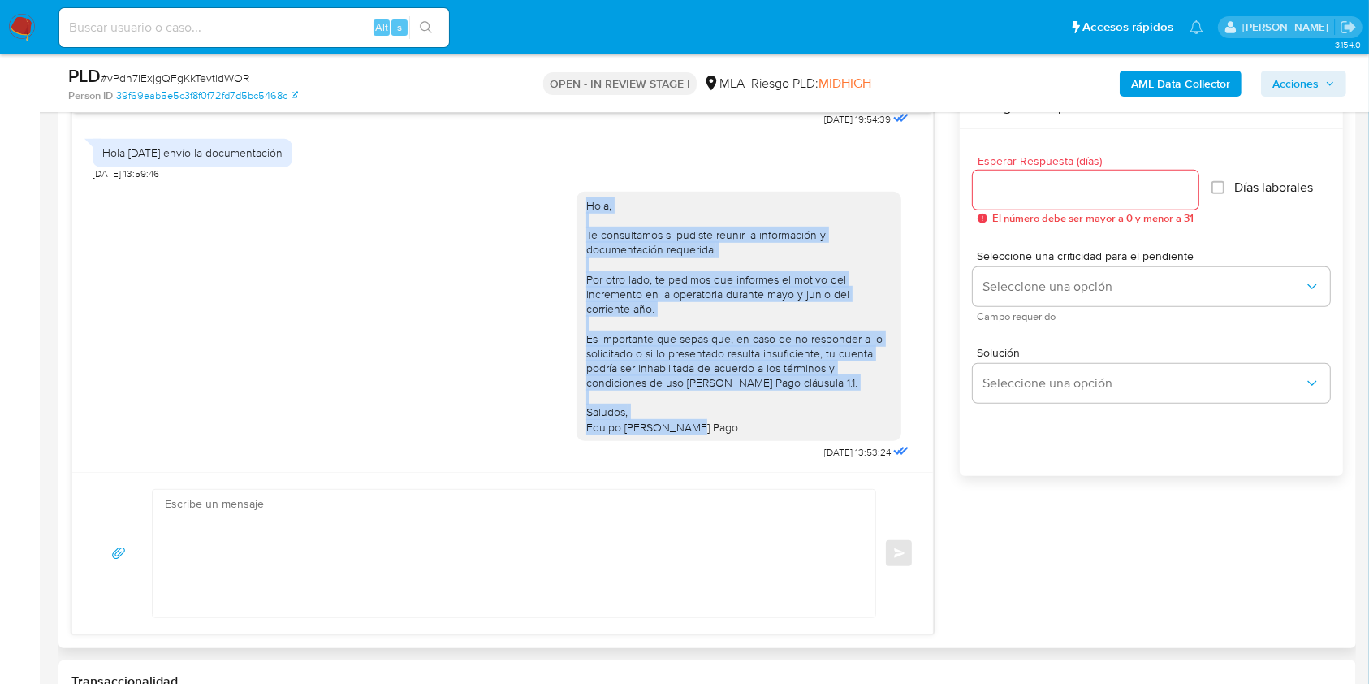
drag, startPoint x: 717, startPoint y: 426, endPoint x: 565, endPoint y: 201, distance: 271.4
click at [577, 201] on div "Hola, Te consultamos si pudiste reunir la información y documentación requerida…" at bounding box center [739, 316] width 325 height 249
copy div "Hola, Te consultamos si pudiste reunir la información y documentación requerida…"
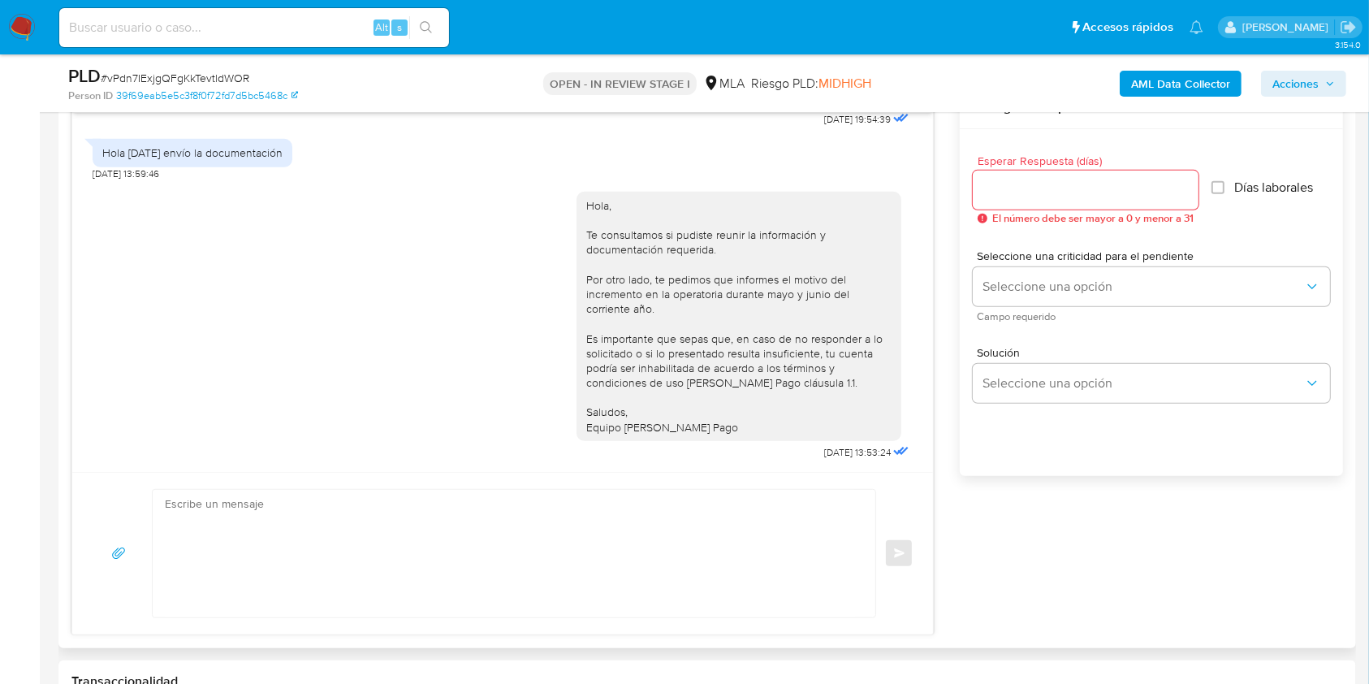
click at [473, 604] on textarea at bounding box center [510, 554] width 690 height 128
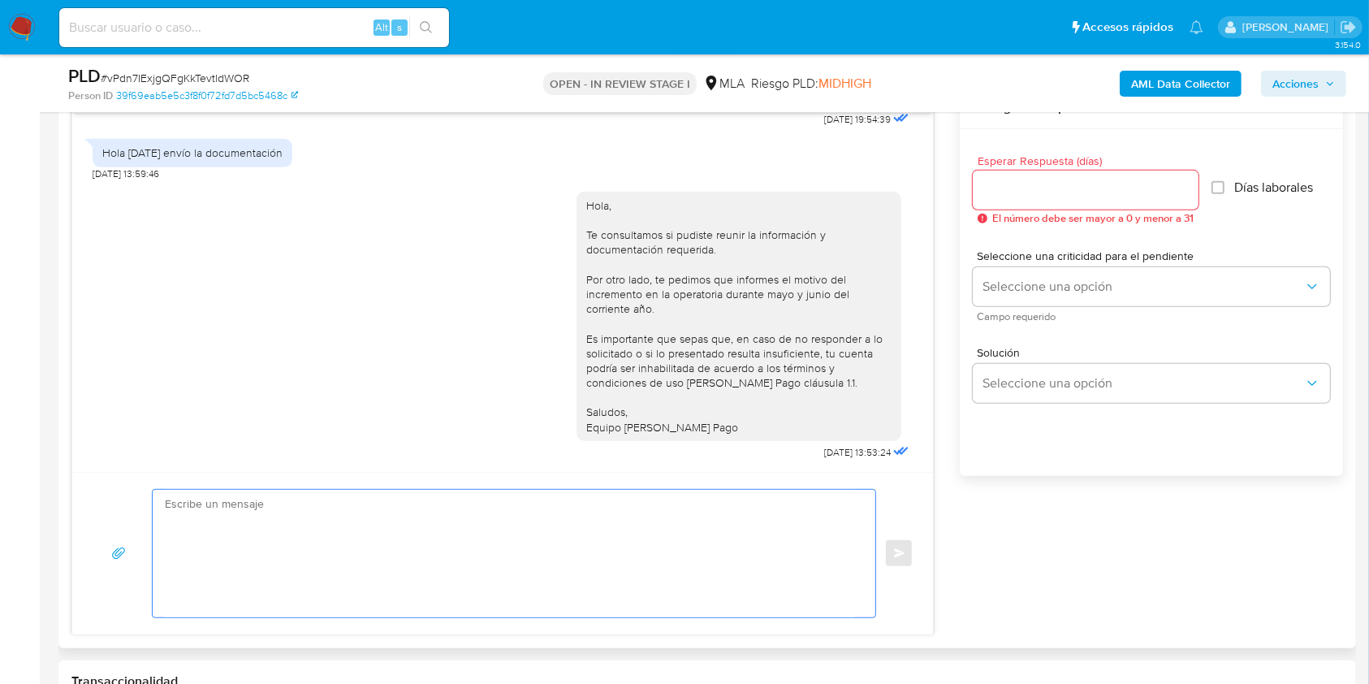
paste textarea "Hola, Te consultamos si pudiste reunir la información y documentación requerida…"
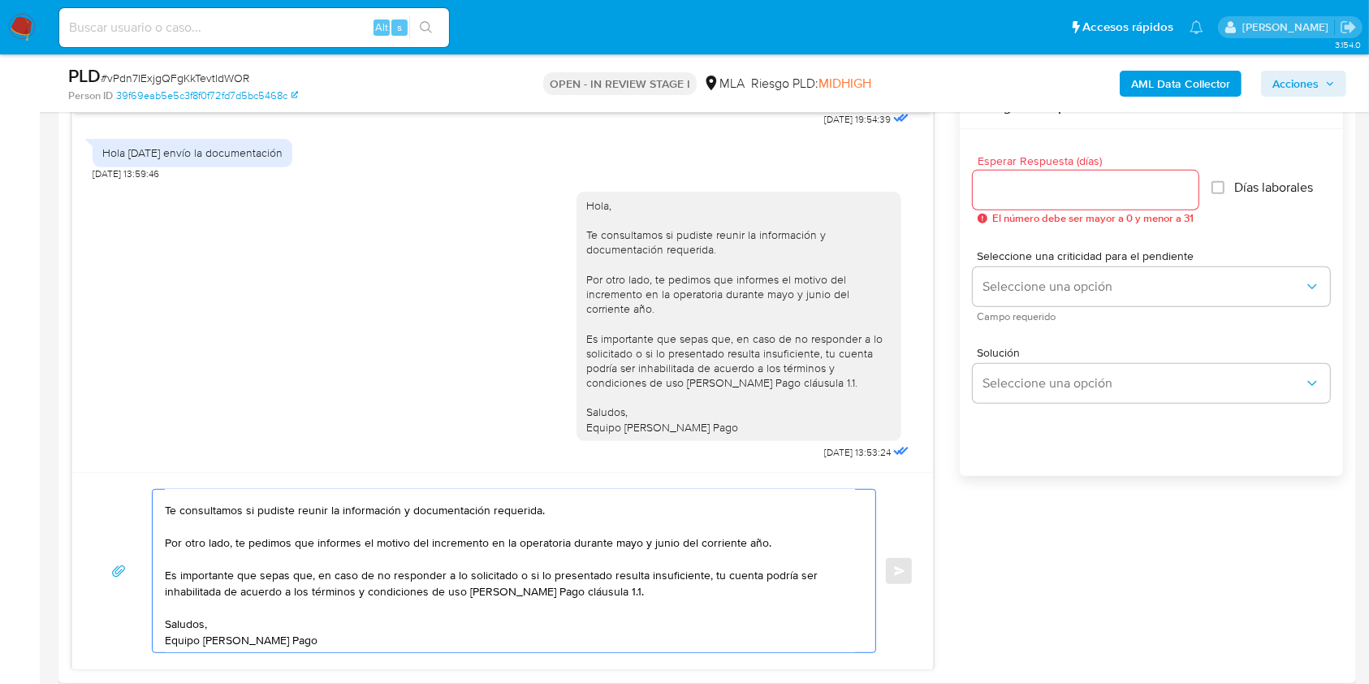
scroll to position [0, 0]
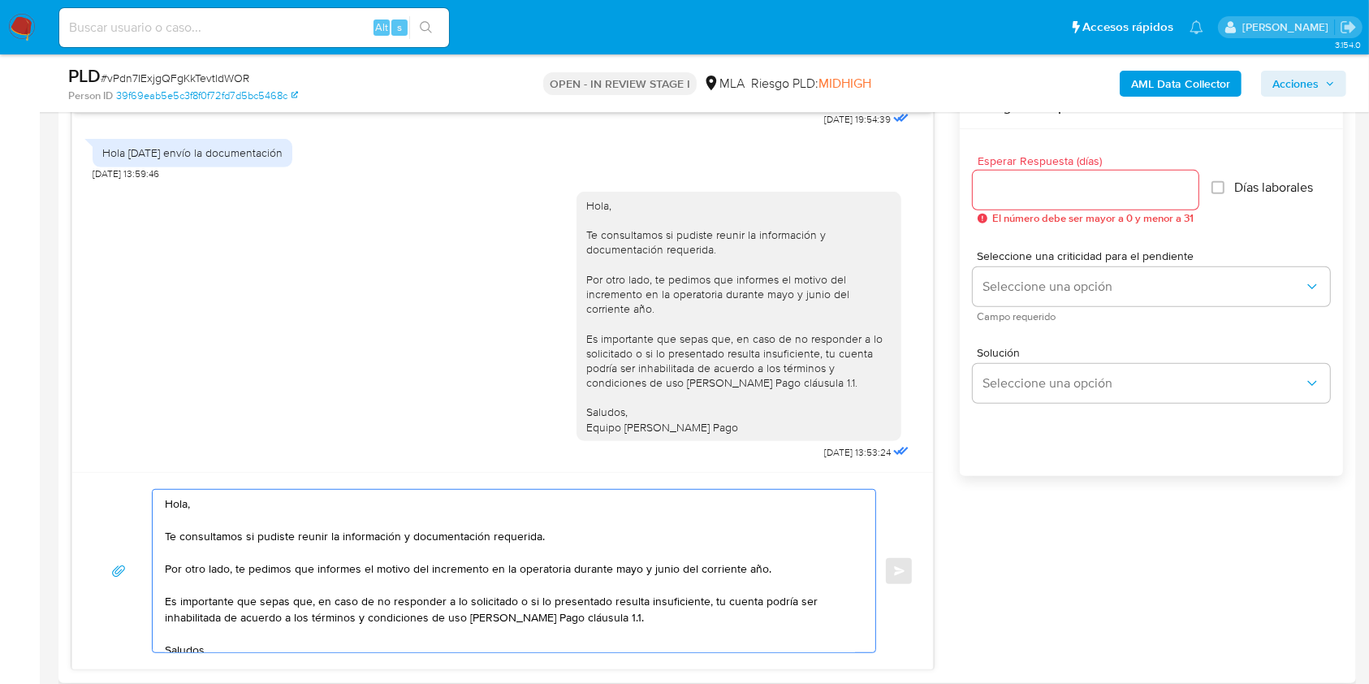
drag, startPoint x: 812, startPoint y: 581, endPoint x: 698, endPoint y: 542, distance: 119.9
click at [698, 542] on textarea "Hola, Te consultamos si pudiste reunir la información y documentación requerida…" at bounding box center [510, 571] width 690 height 162
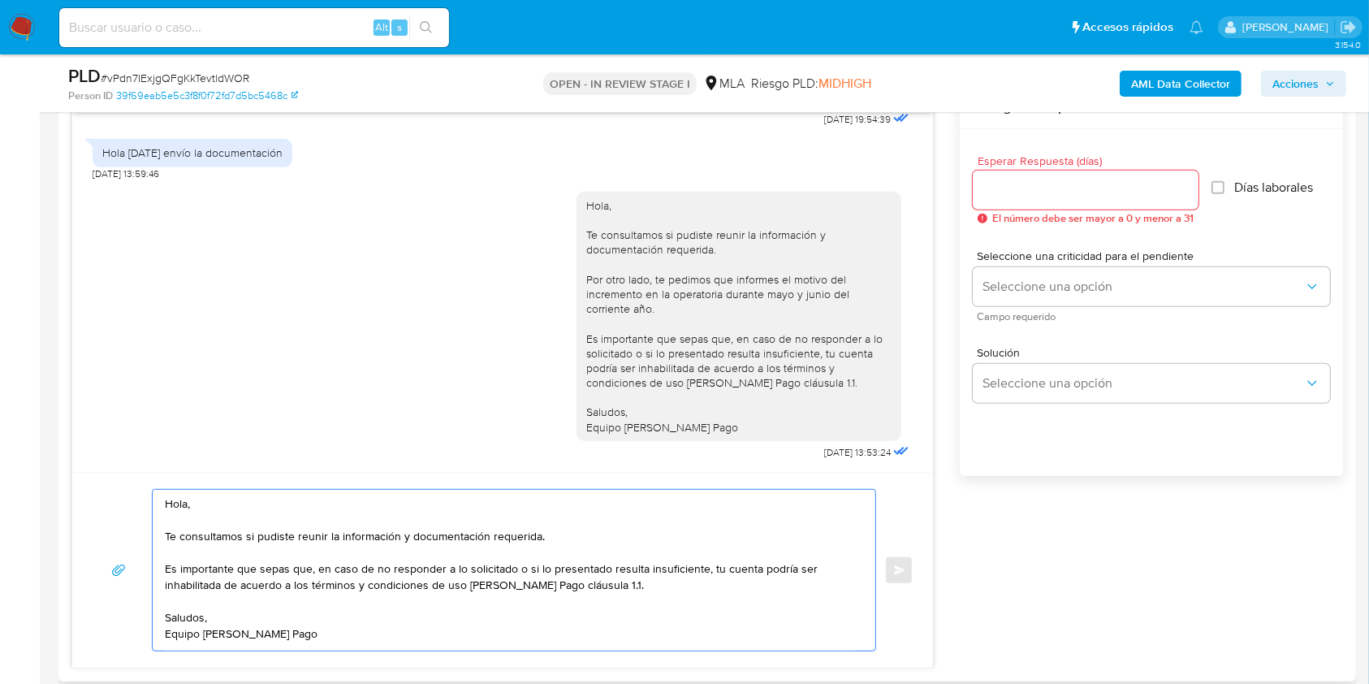
click at [659, 588] on textarea "Hola, Te consultamos si pudiste reunir la información y documentación requerida…" at bounding box center [510, 570] width 690 height 161
type textarea "Hola, Te consultamos si pudiste reunir la información y documentación requerida…"
click at [1029, 190] on input "Esperar Respuesta (días)" at bounding box center [1086, 189] width 226 height 21
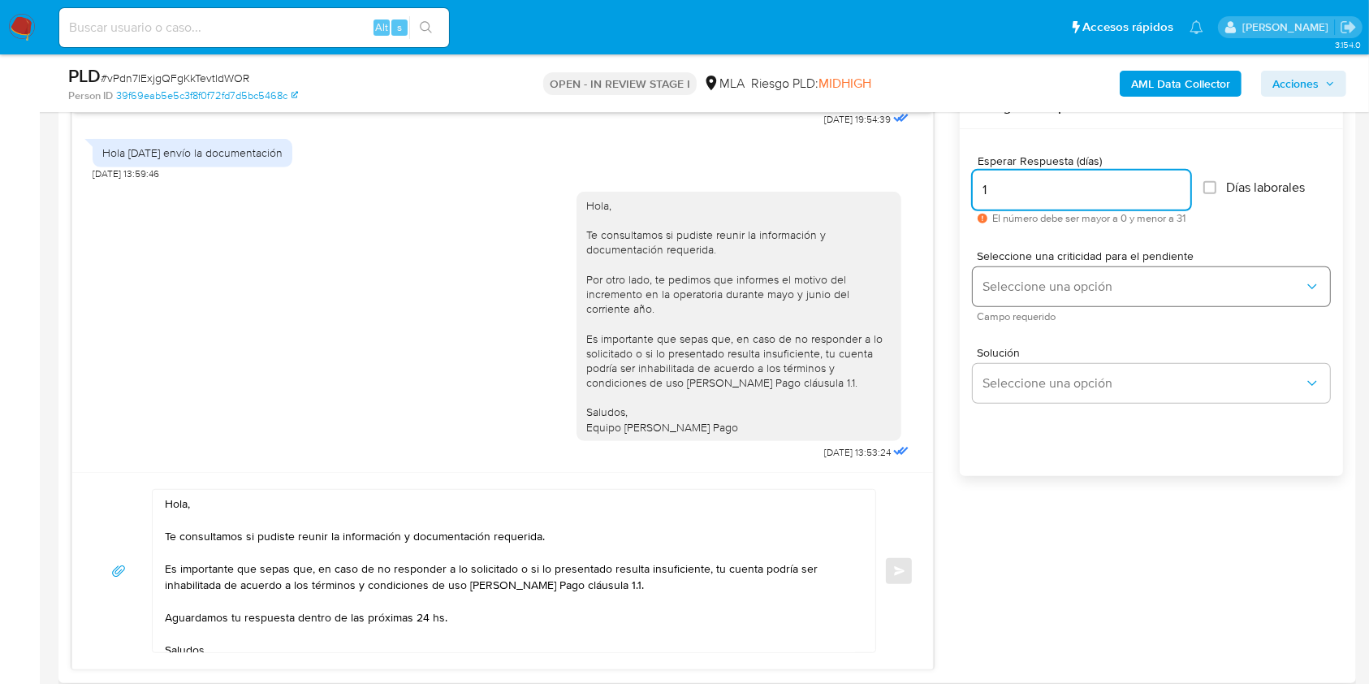
type input "1"
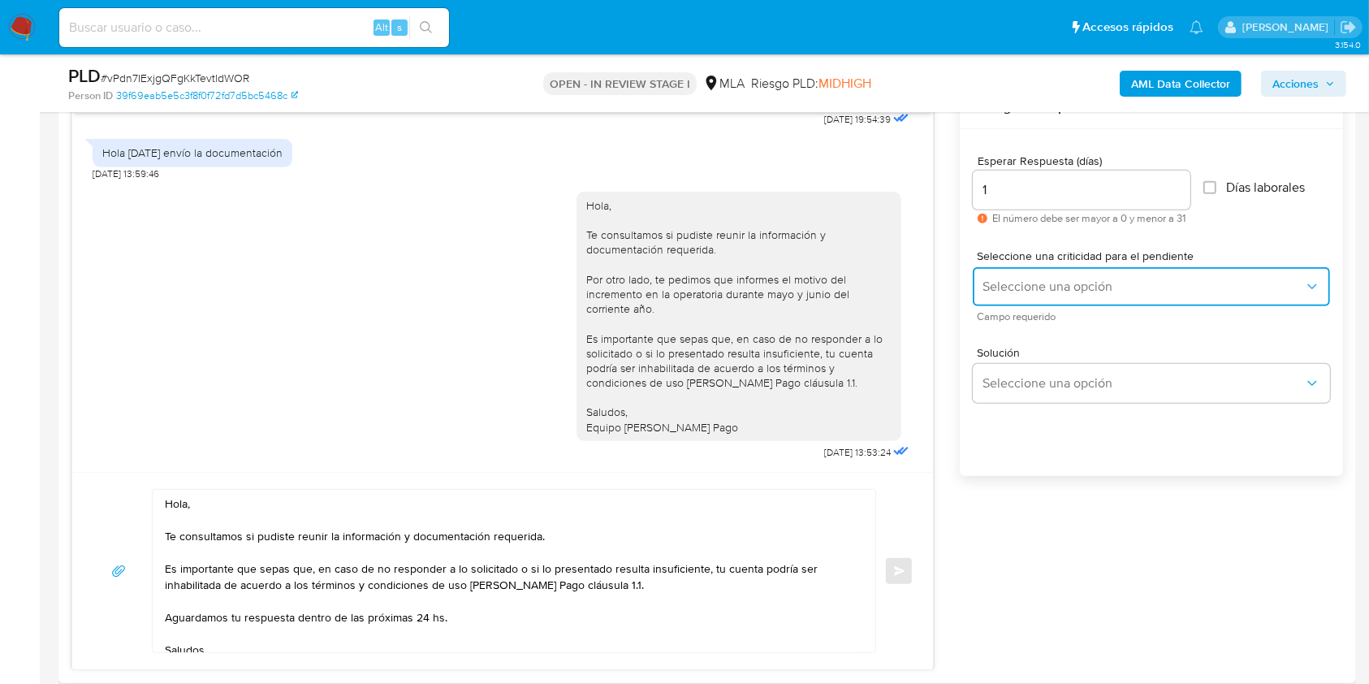
click at [1041, 291] on span "Seleccione una opción" at bounding box center [1144, 287] width 322 height 16
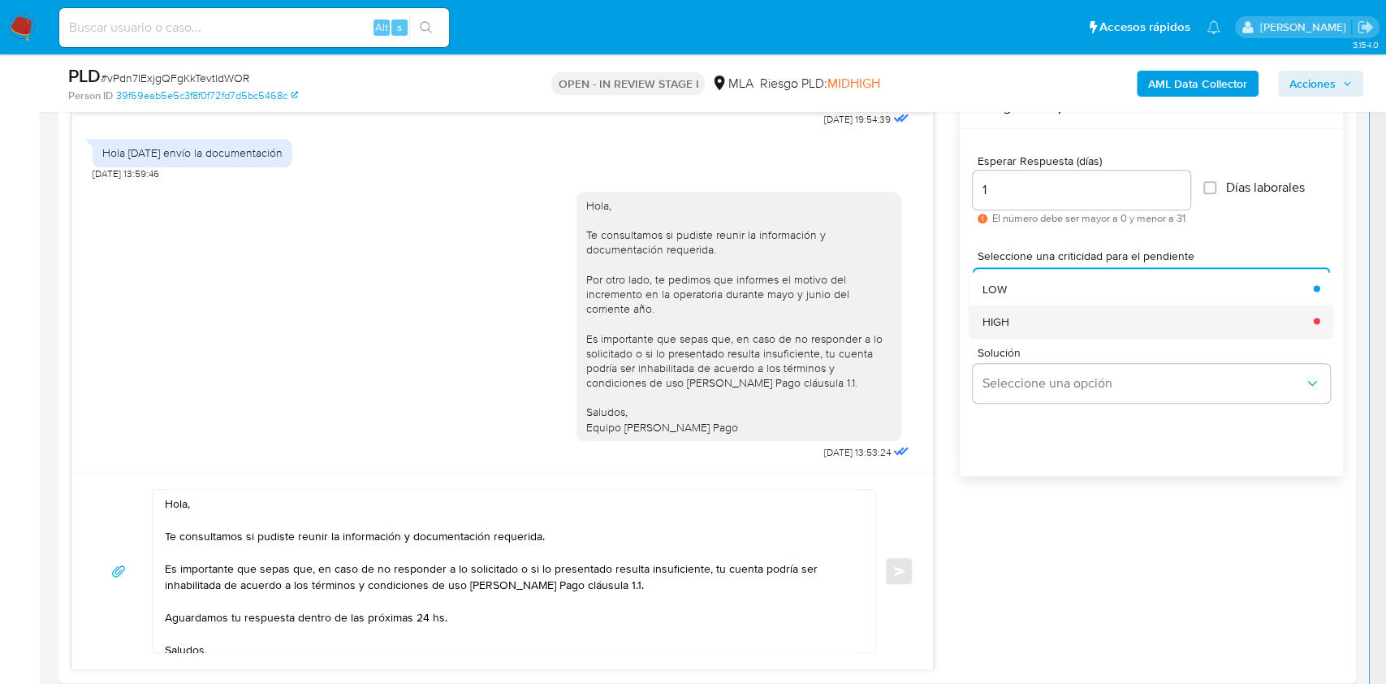
click at [1051, 322] on div "HIGH" at bounding box center [1144, 321] width 322 height 32
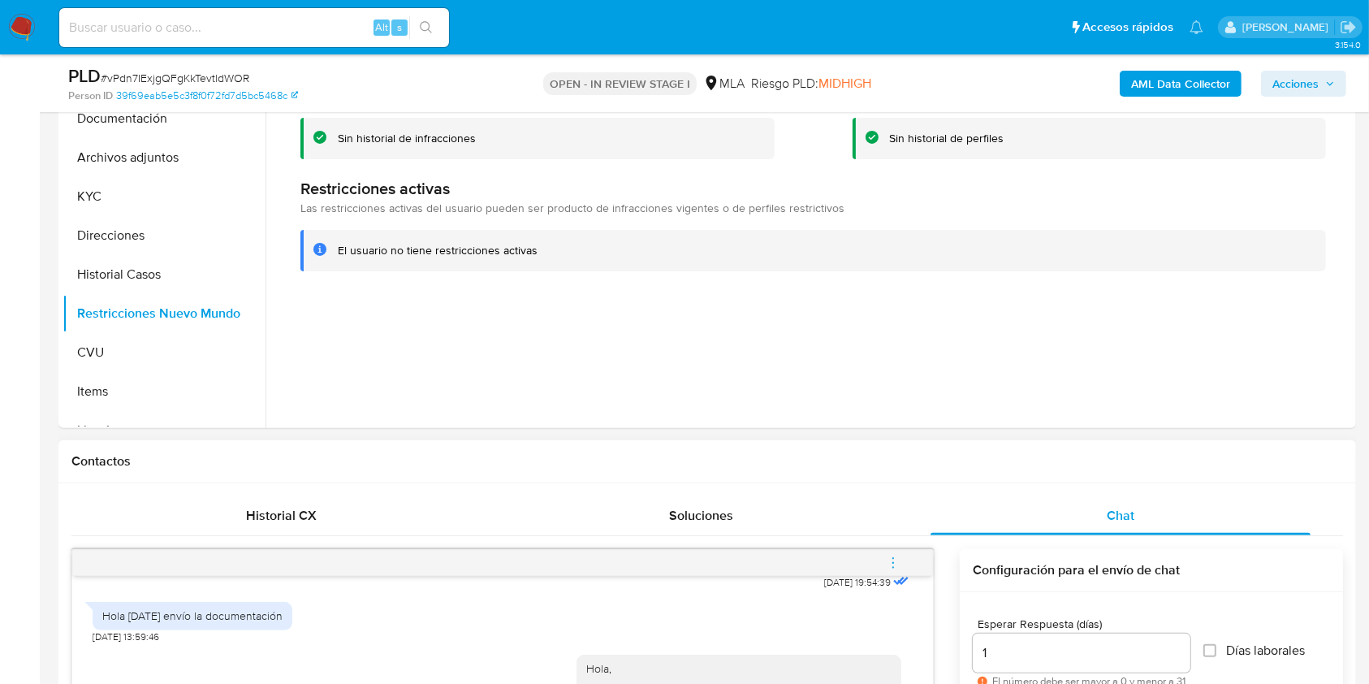
scroll to position [401, 0]
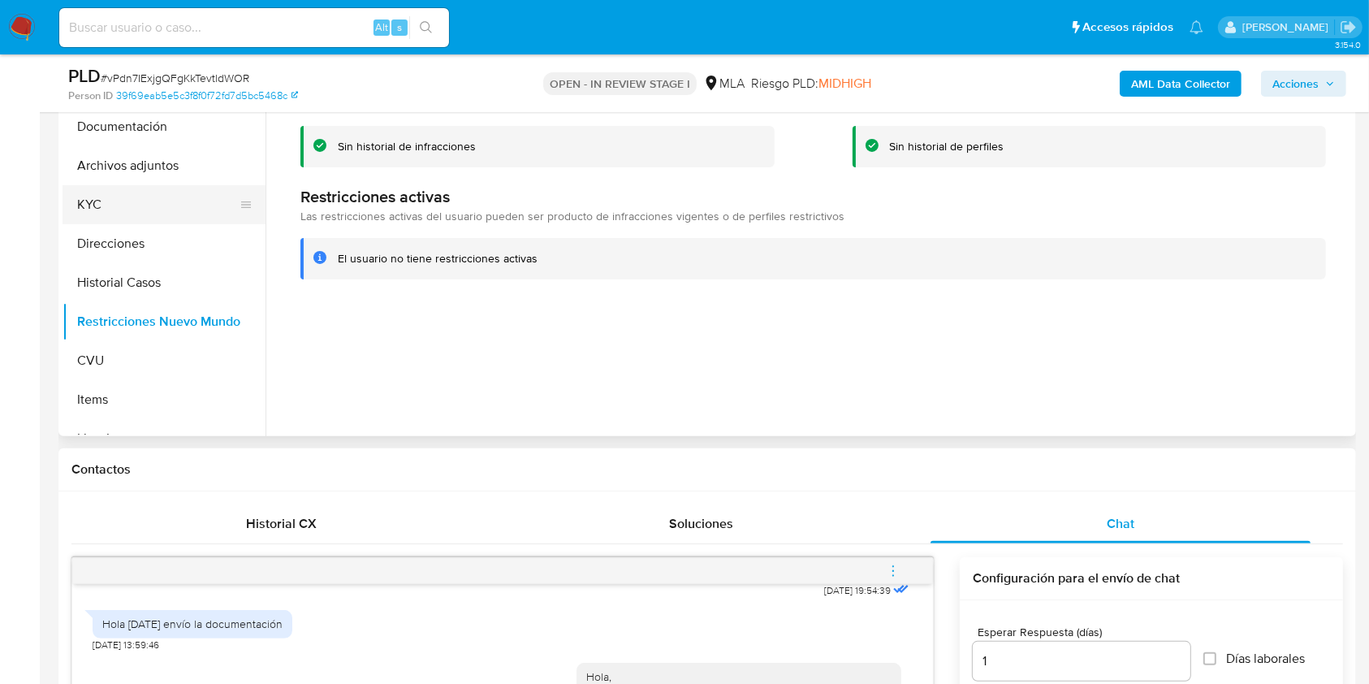
click at [130, 207] on button "KYC" at bounding box center [158, 204] width 190 height 39
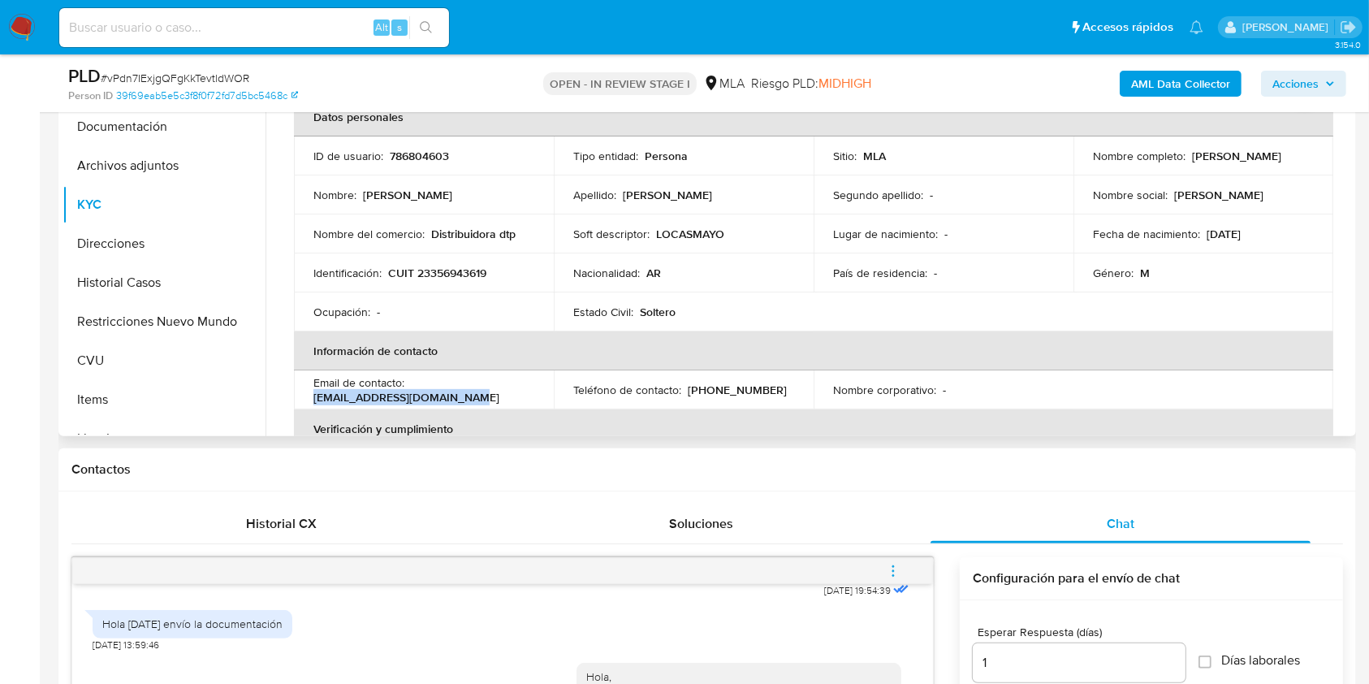
drag, startPoint x: 494, startPoint y: 402, endPoint x: 305, endPoint y: 394, distance: 188.6
click at [305, 394] on td "Email de contacto : joeladrianmonges@gmail.com" at bounding box center [424, 389] width 260 height 39
copy p "joeladrianmonges@gmail.com"
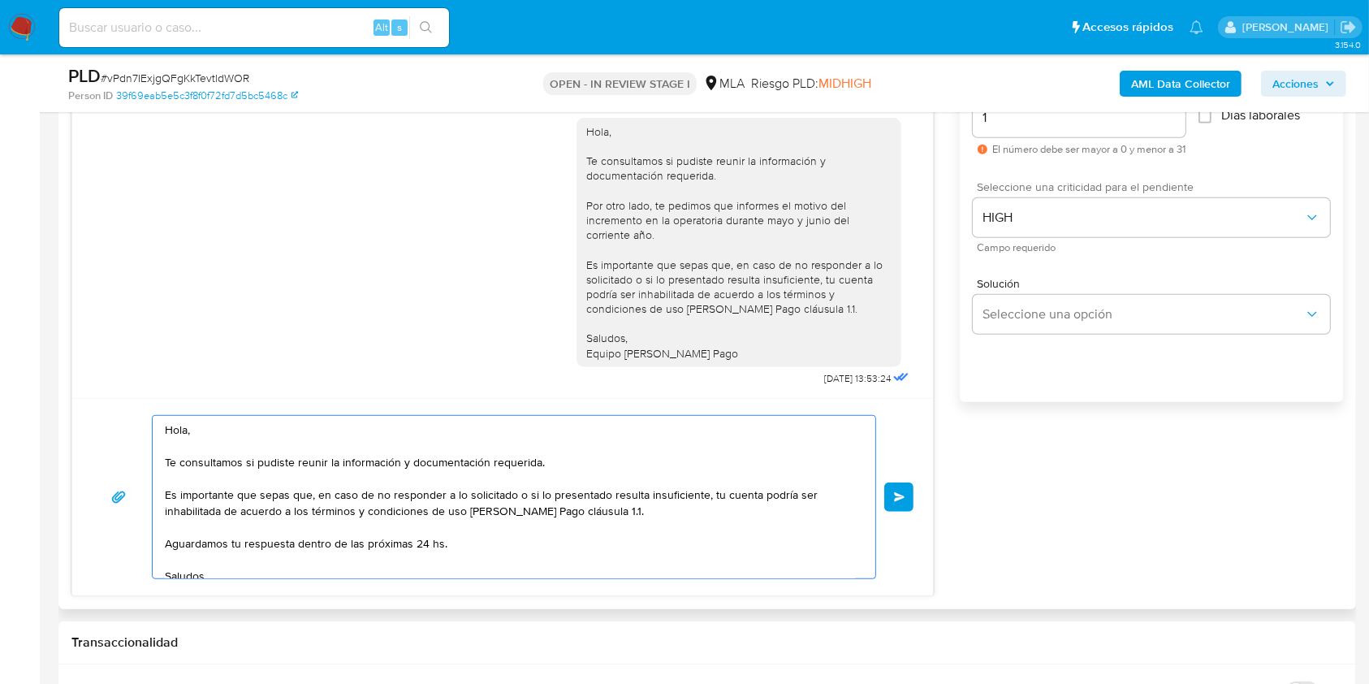
scroll to position [32, 0]
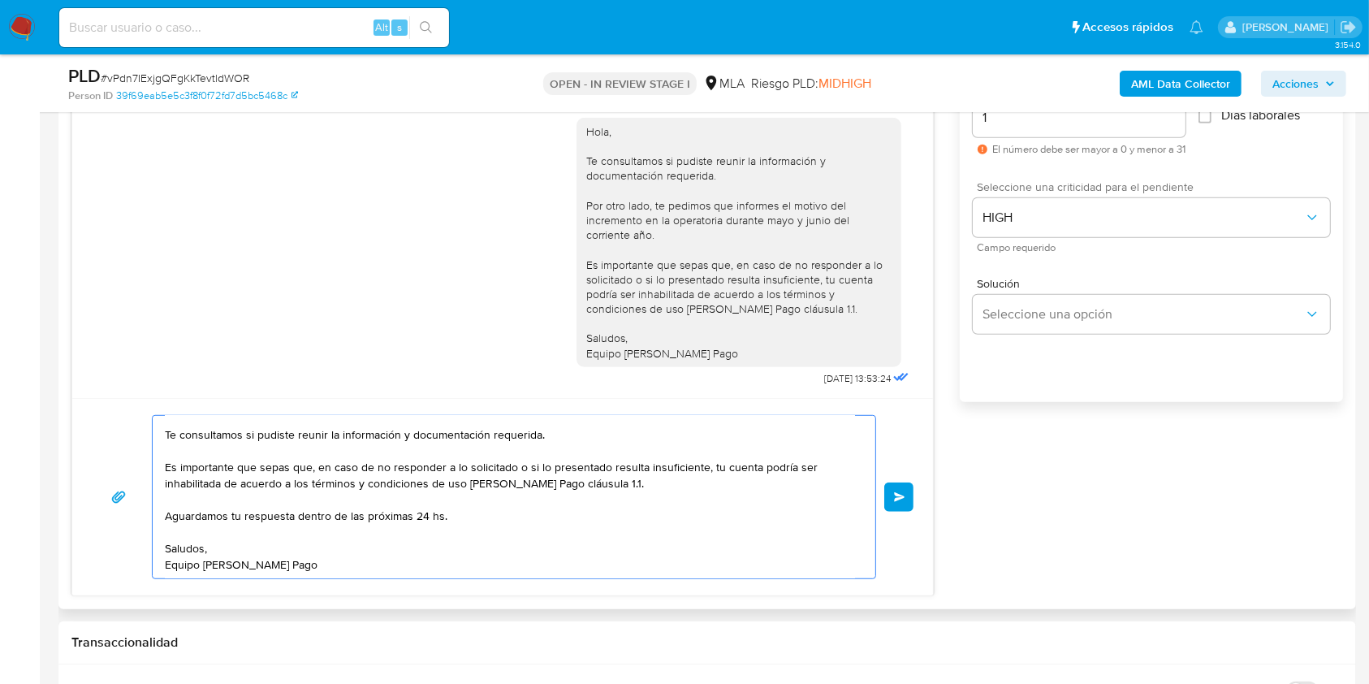
click at [884, 486] on button "Enviar" at bounding box center [898, 496] width 29 height 29
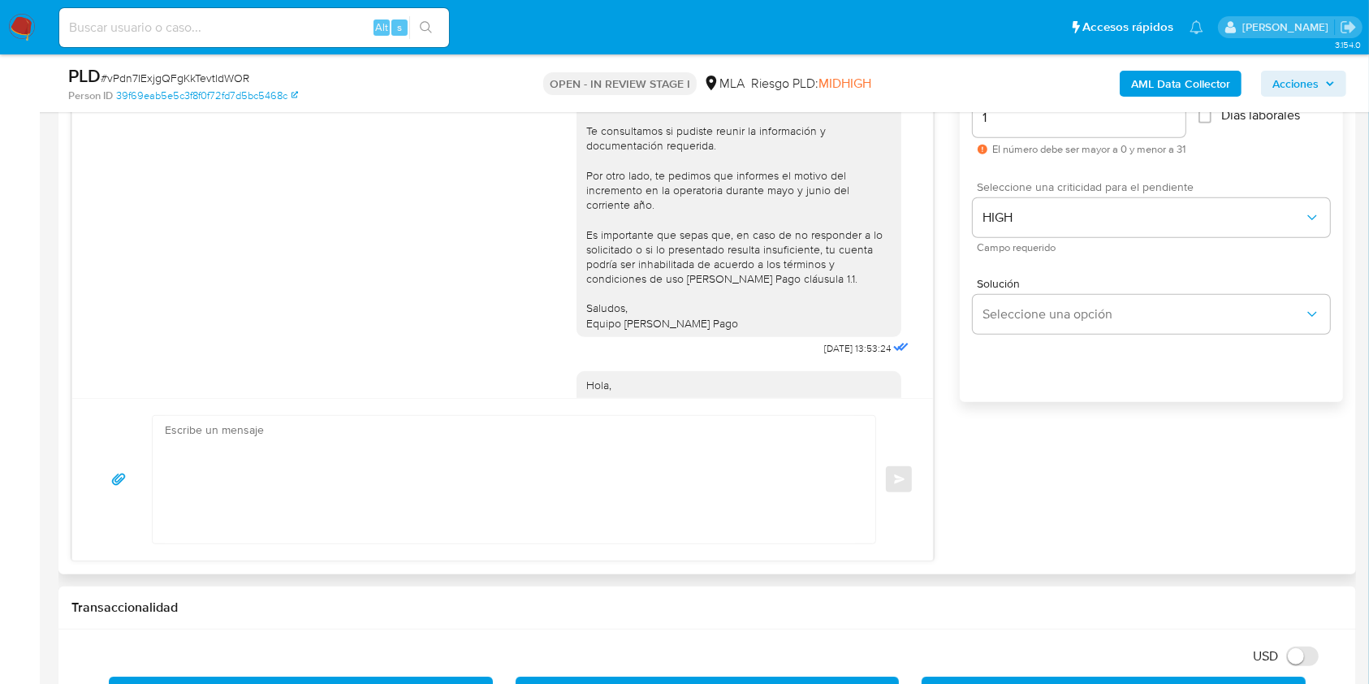
scroll to position [1162, 0]
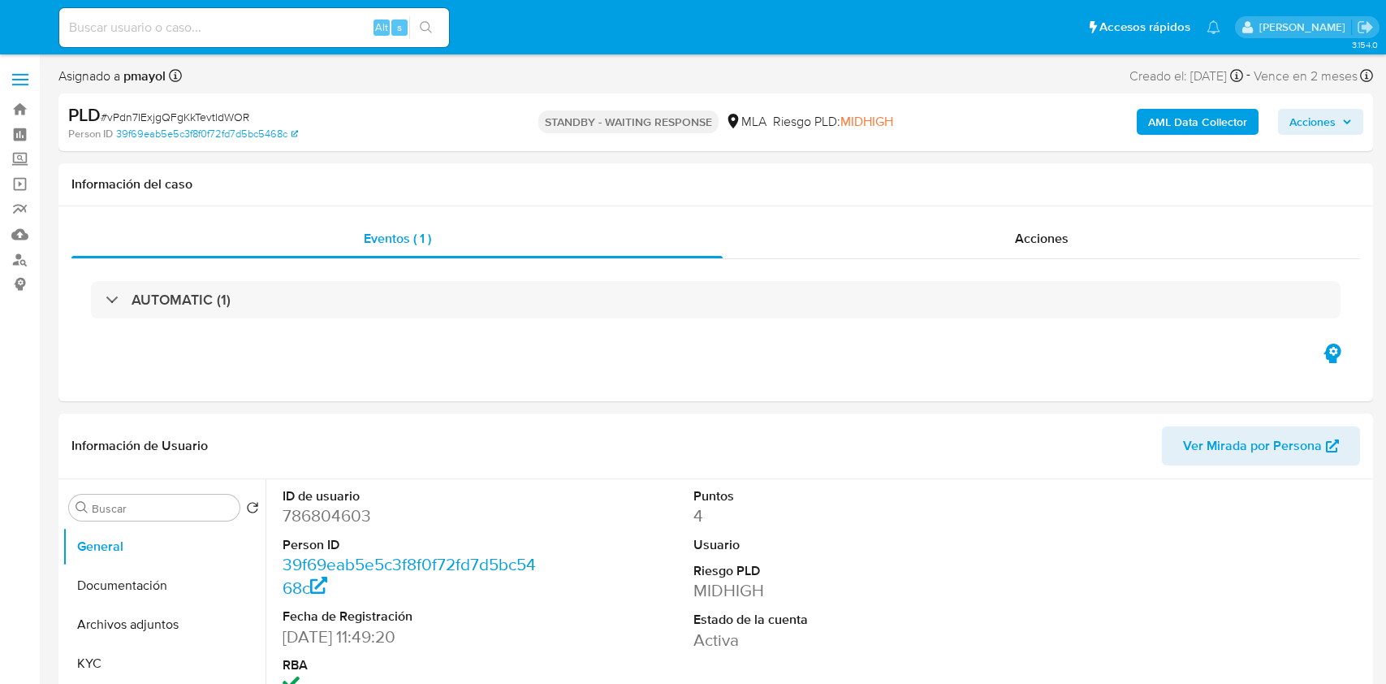
select select "10"
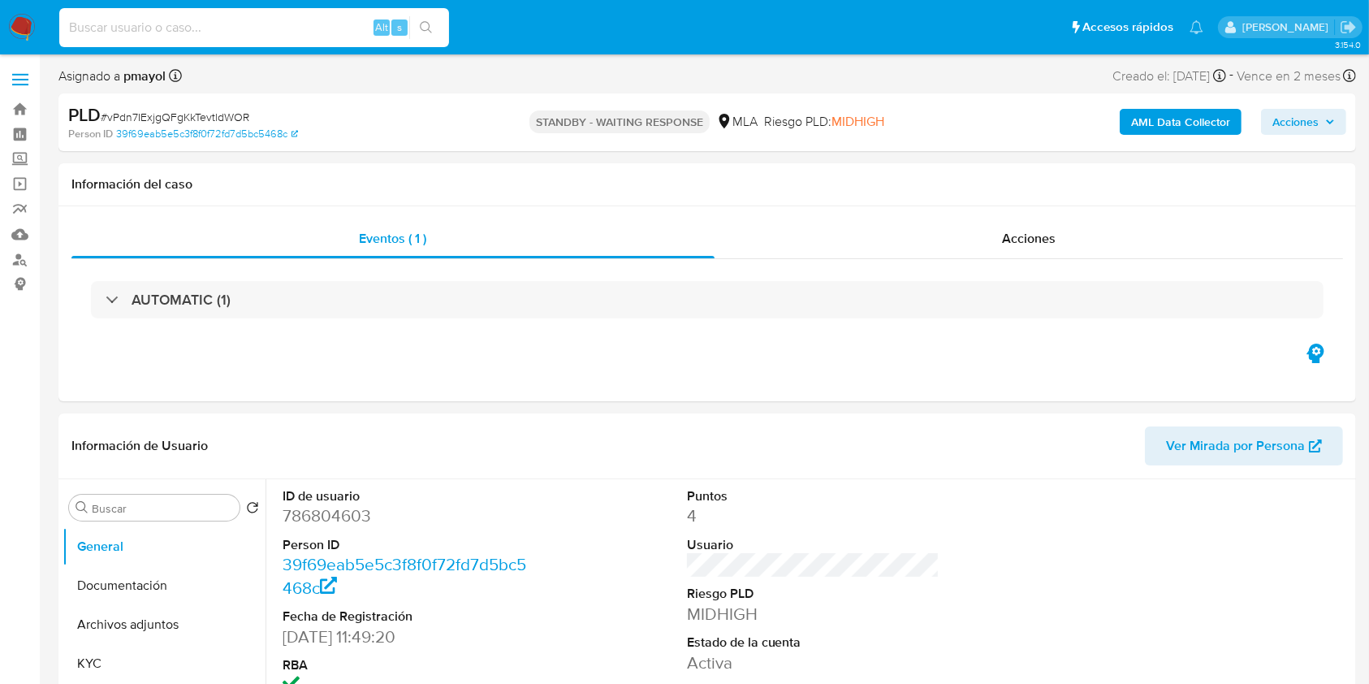
click at [292, 30] on input at bounding box center [254, 27] width 390 height 21
paste input "YwURIVumDz65cqe14Nk0UQey"
type input "YwURIVumDz65cqe14Nk0UQey"
select select "10"
click at [313, 32] on input "YwURIVumDz65cqe14Nk0UQey" at bounding box center [254, 27] width 390 height 21
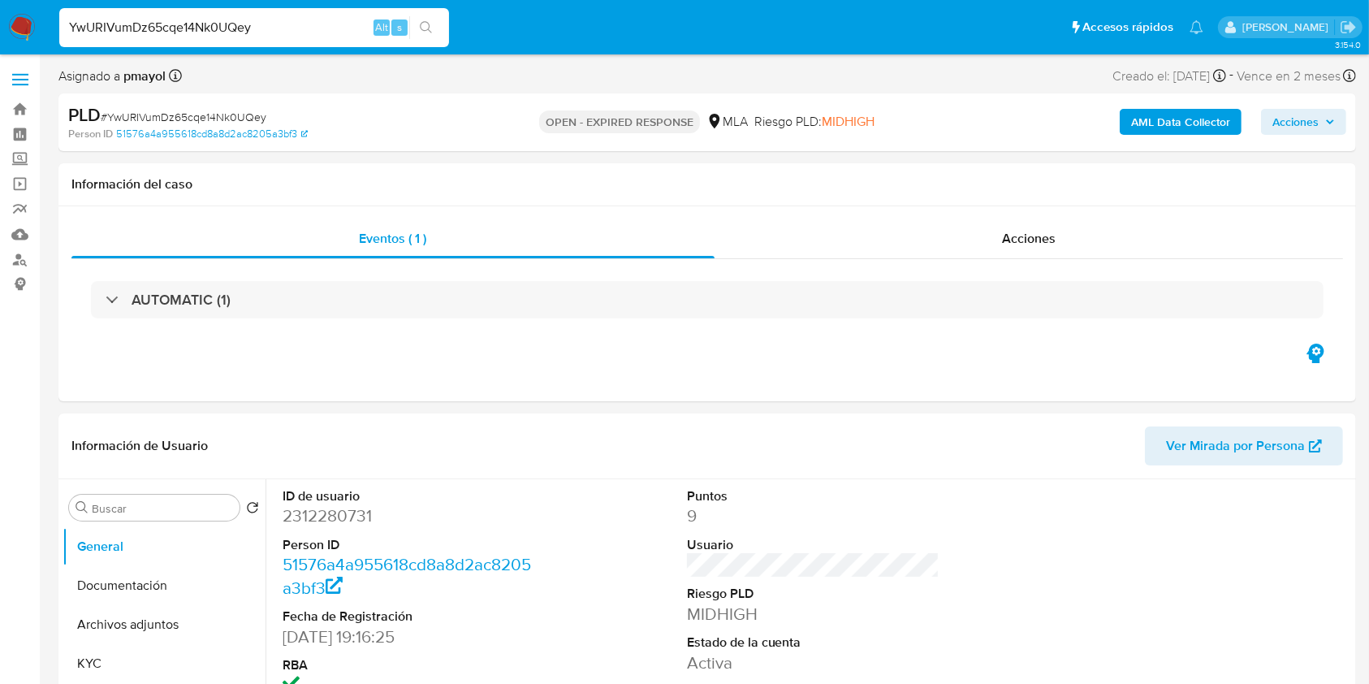
click at [313, 32] on input "YwURIVumDz65cqe14Nk0UQey" at bounding box center [254, 27] width 390 height 21
paste input "bb0rFumyEIJ8ipzFRYb2SD6a"
type input "bb0rFumyEIJ8ipzFRYb2SD6a"
select select "10"
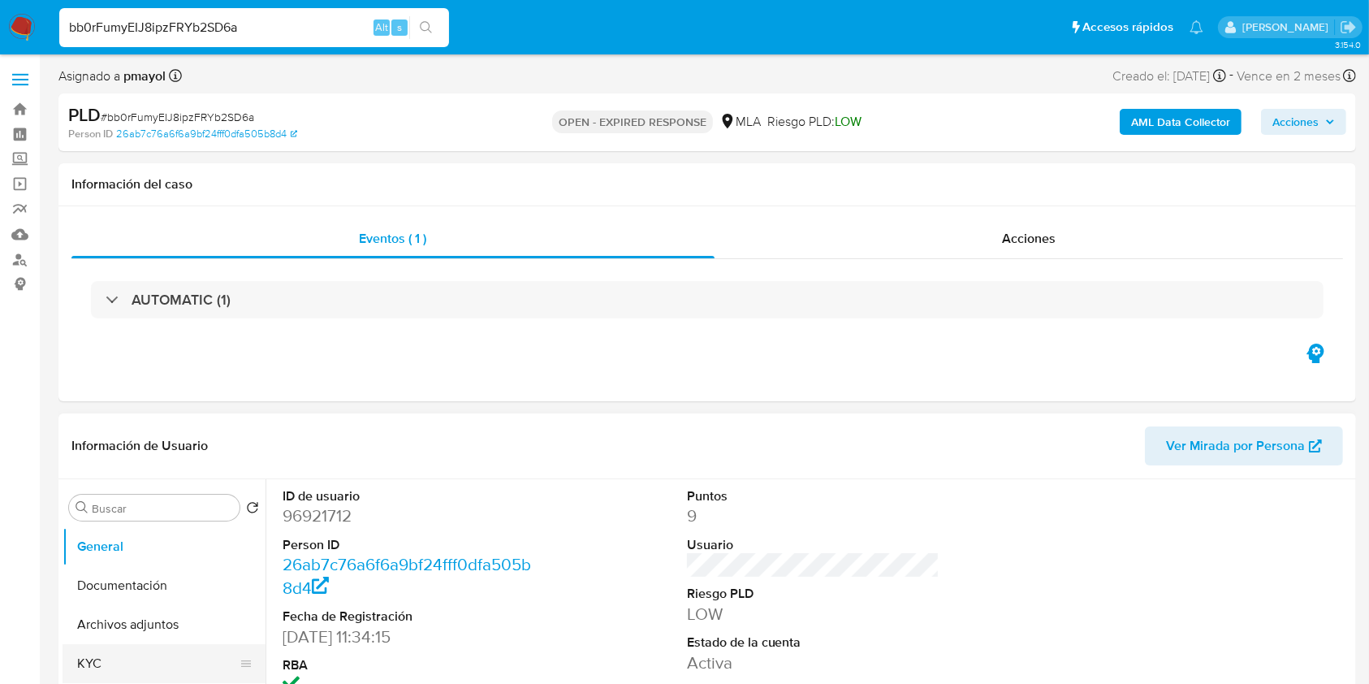
click at [139, 666] on button "KYC" at bounding box center [158, 663] width 190 height 39
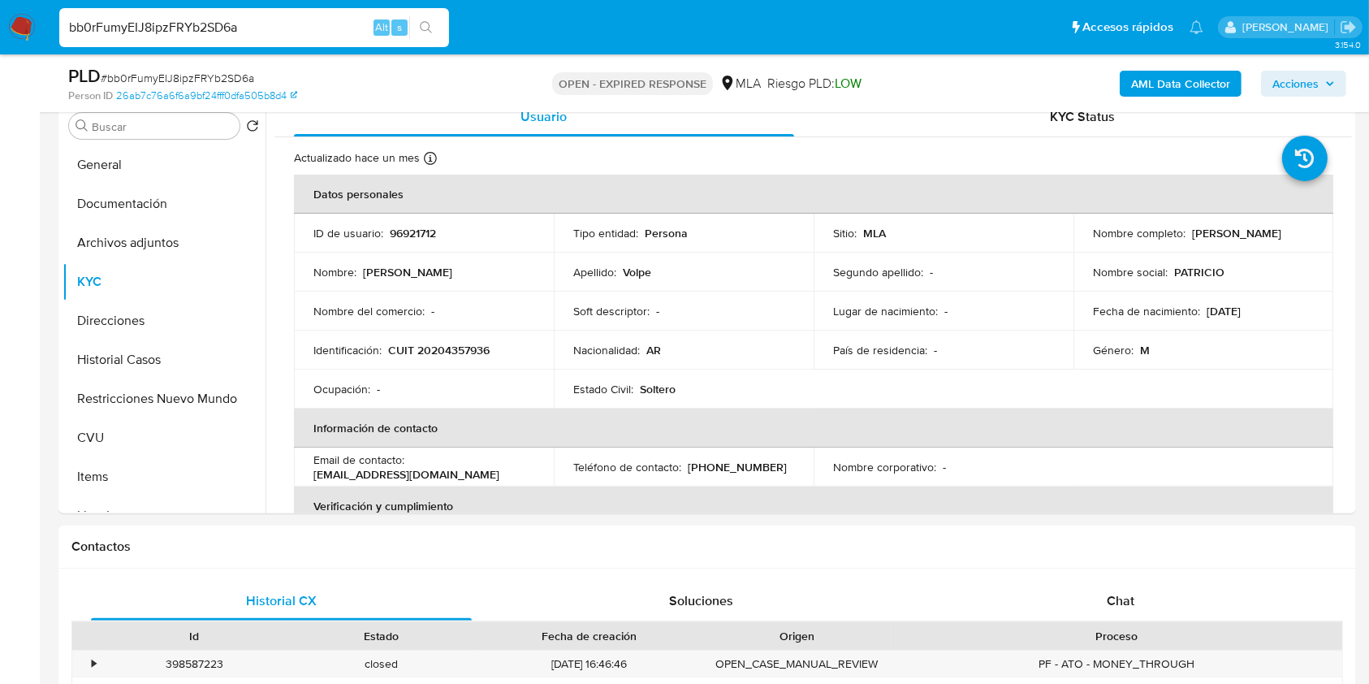
scroll to position [318, 0]
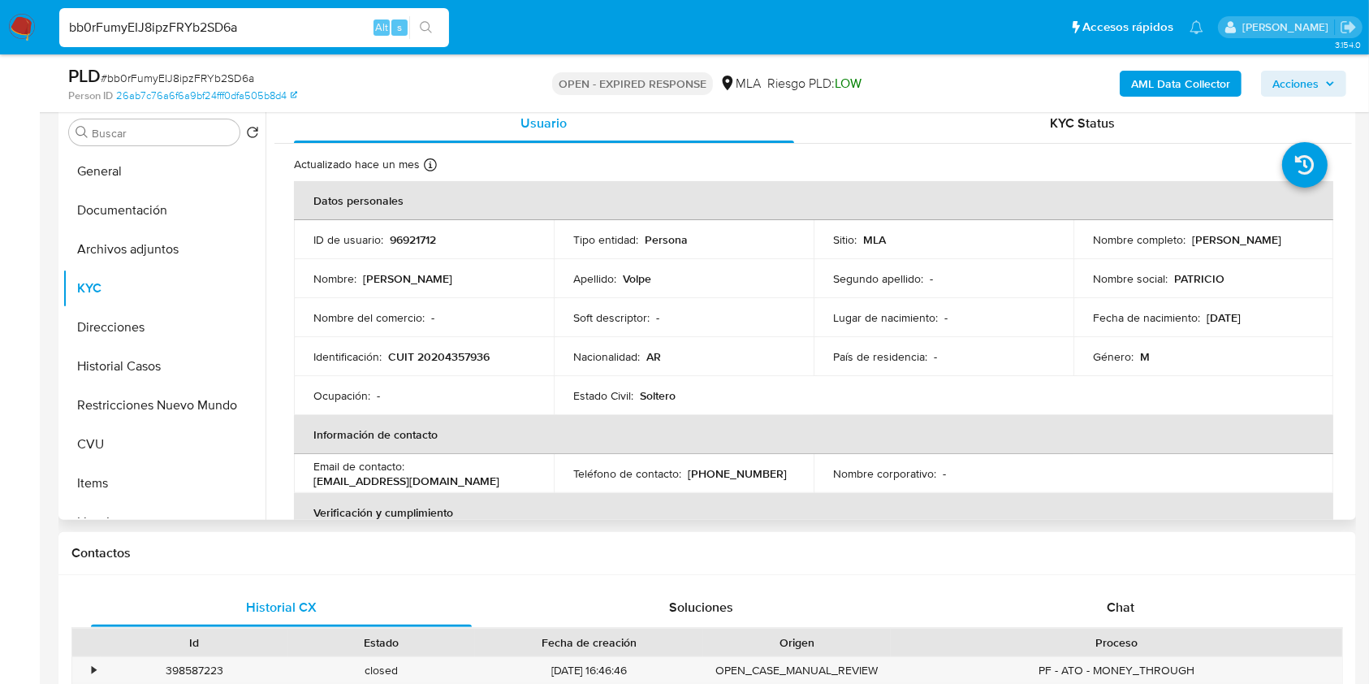
click at [476, 360] on p "CUIT 20204357936" at bounding box center [439, 356] width 102 height 15
copy p "20204357936"
click at [217, 74] on span "# bb0rFumyEIJ8ipzFRYb2SD6a" at bounding box center [177, 78] width 153 height 16
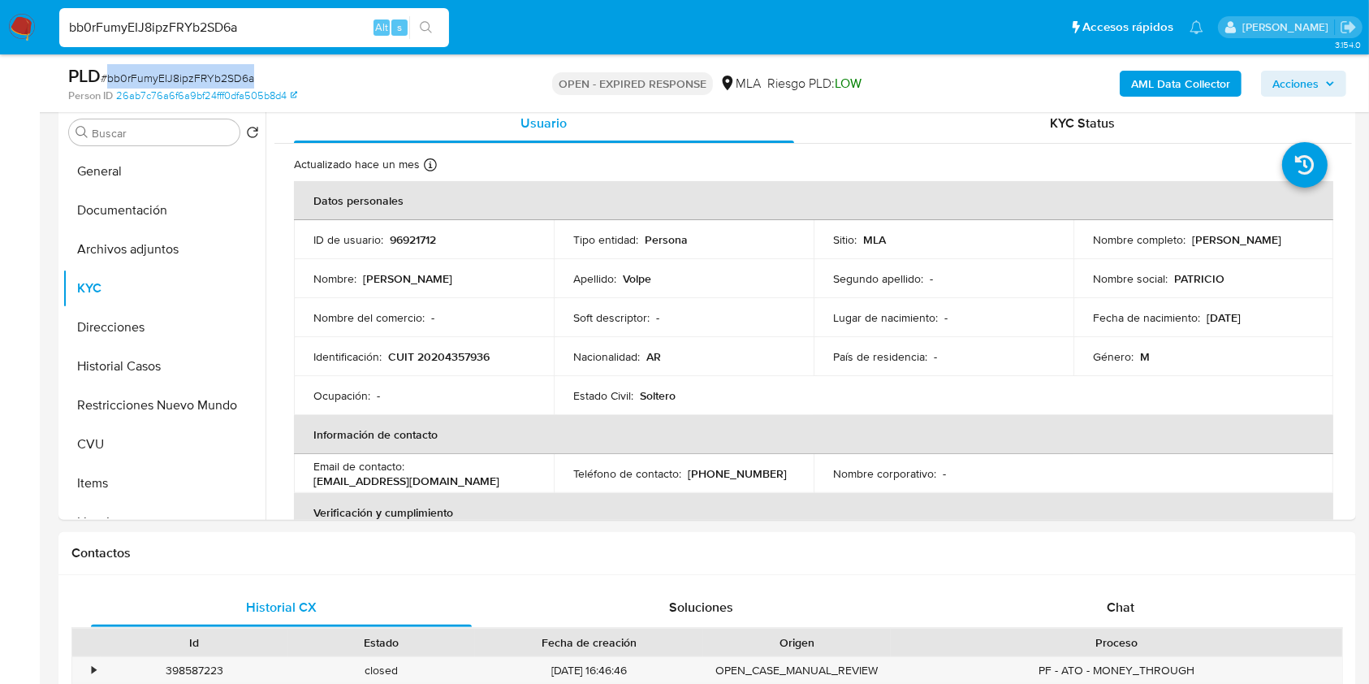
copy span "bb0rFumyEIJ8ipzFRYb2SD6a"
click at [21, 25] on img at bounding box center [22, 28] width 28 height 28
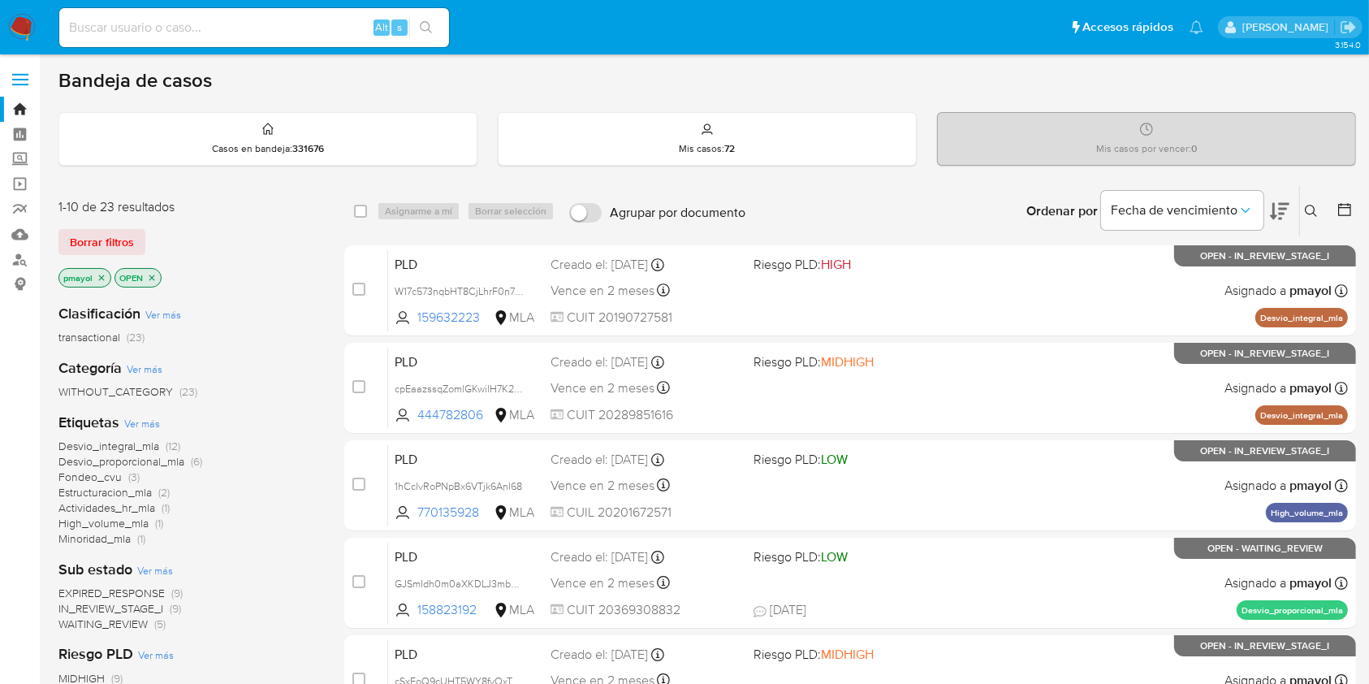
click at [1311, 210] on icon at bounding box center [1311, 211] width 13 height 13
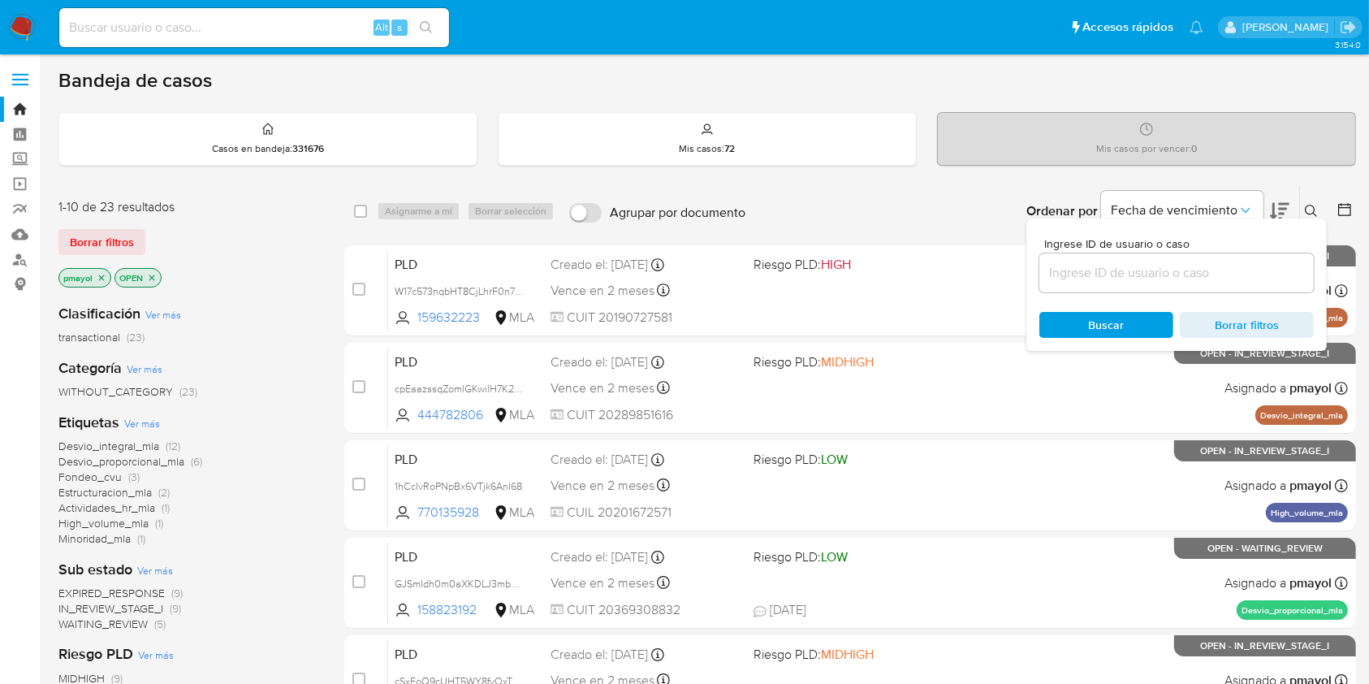
click at [1133, 270] on input at bounding box center [1177, 272] width 274 height 21
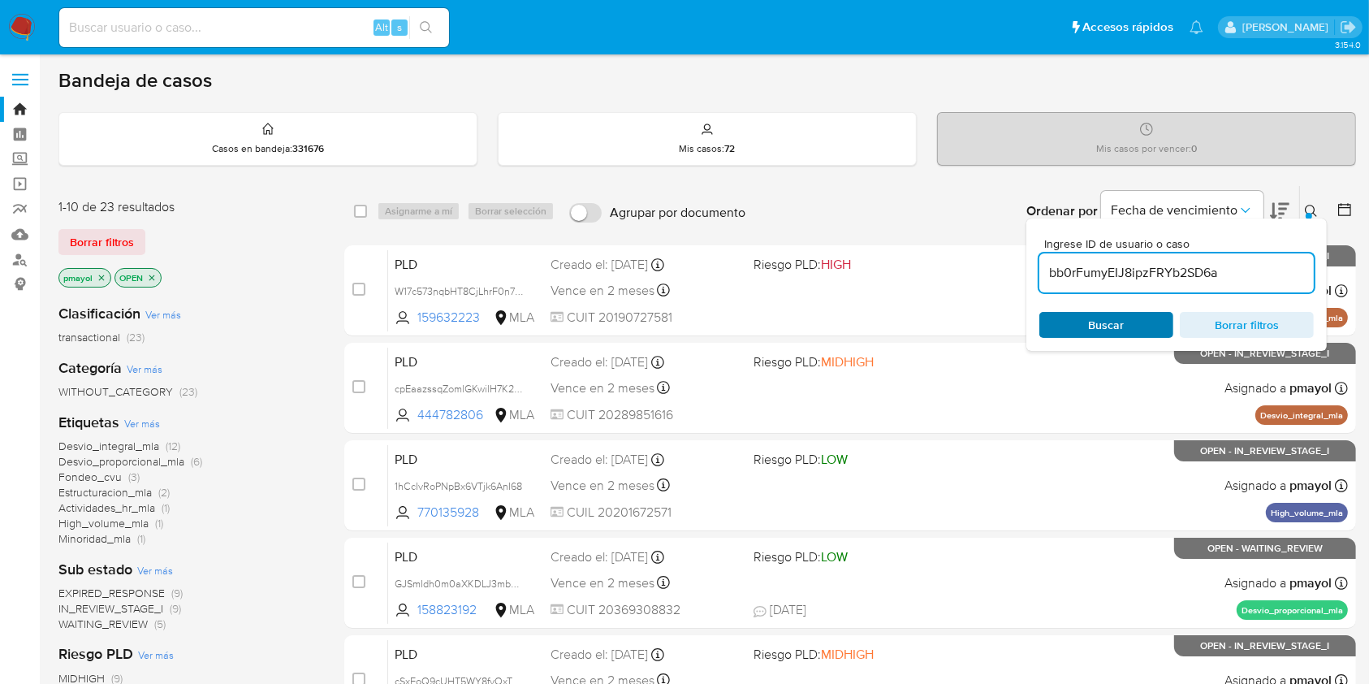
type input "bb0rFumyEIJ8ipzFRYb2SD6a"
click at [1106, 323] on div "Buscar Borrar filtros" at bounding box center [1177, 325] width 274 height 26
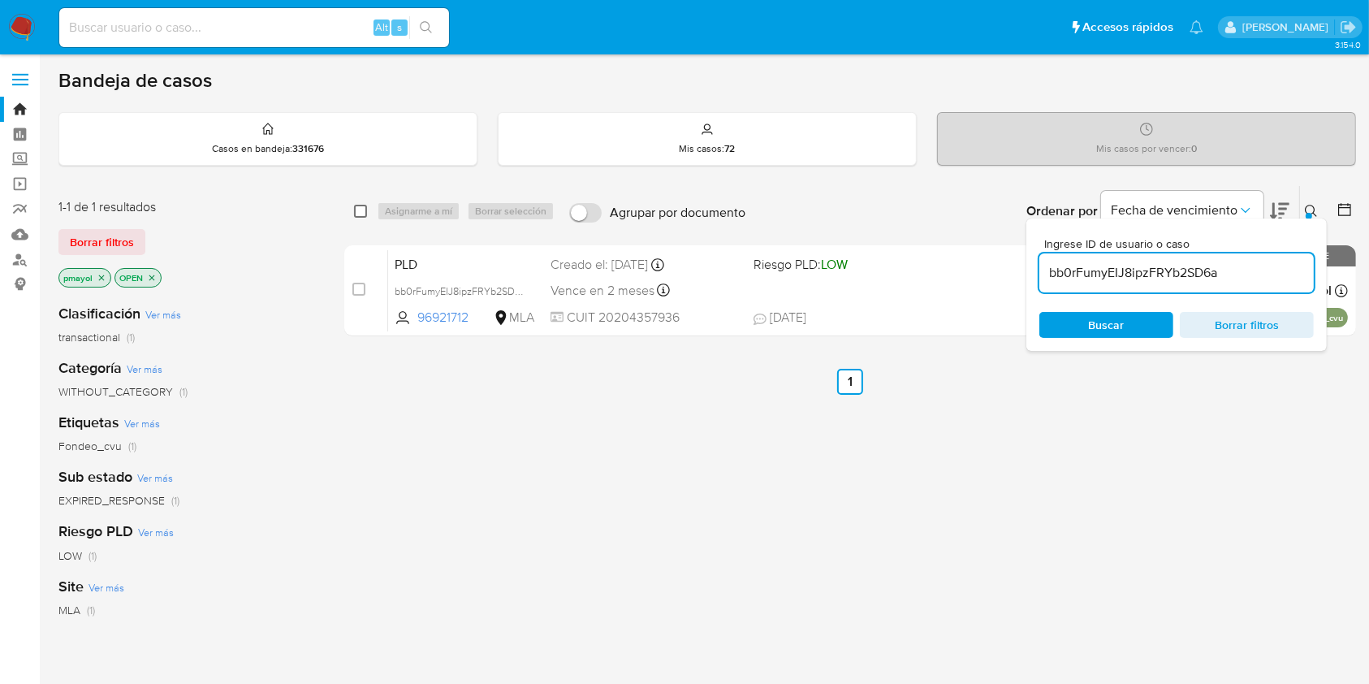
click at [361, 211] on input "checkbox" at bounding box center [360, 211] width 13 height 13
checkbox input "true"
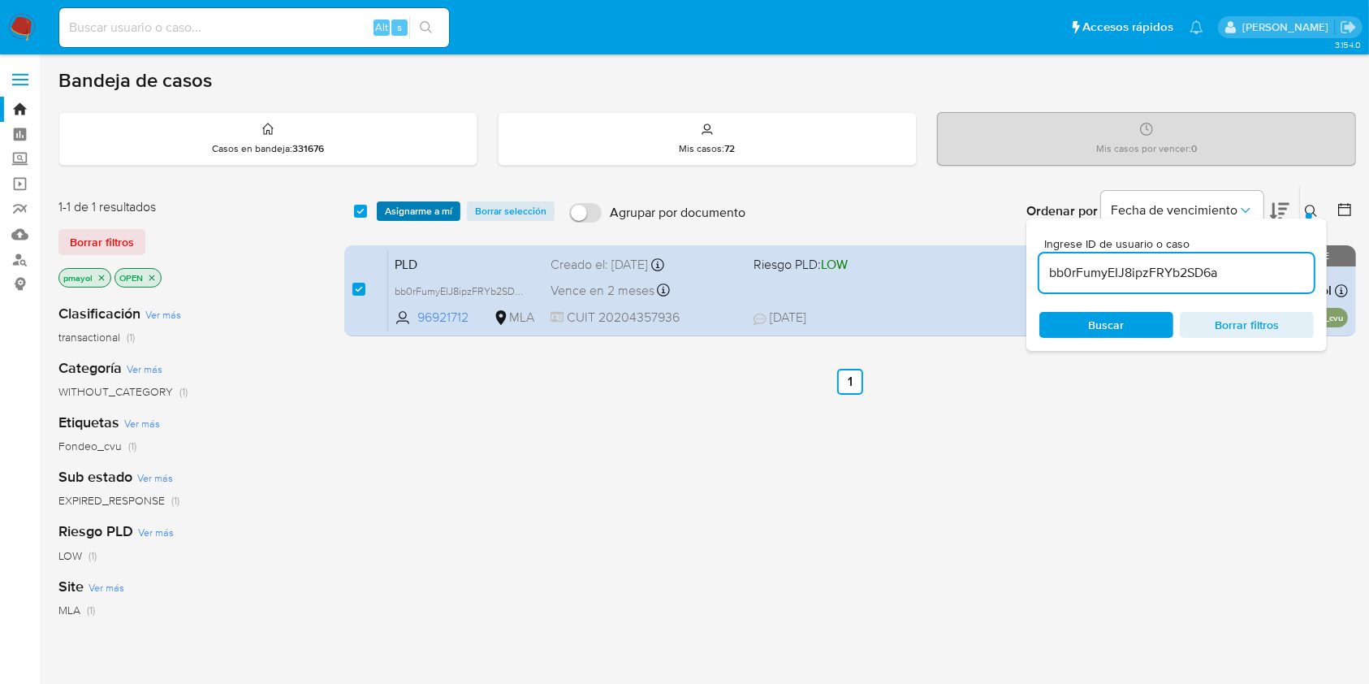
click at [387, 214] on span "Asignarme a mí" at bounding box center [418, 211] width 67 height 16
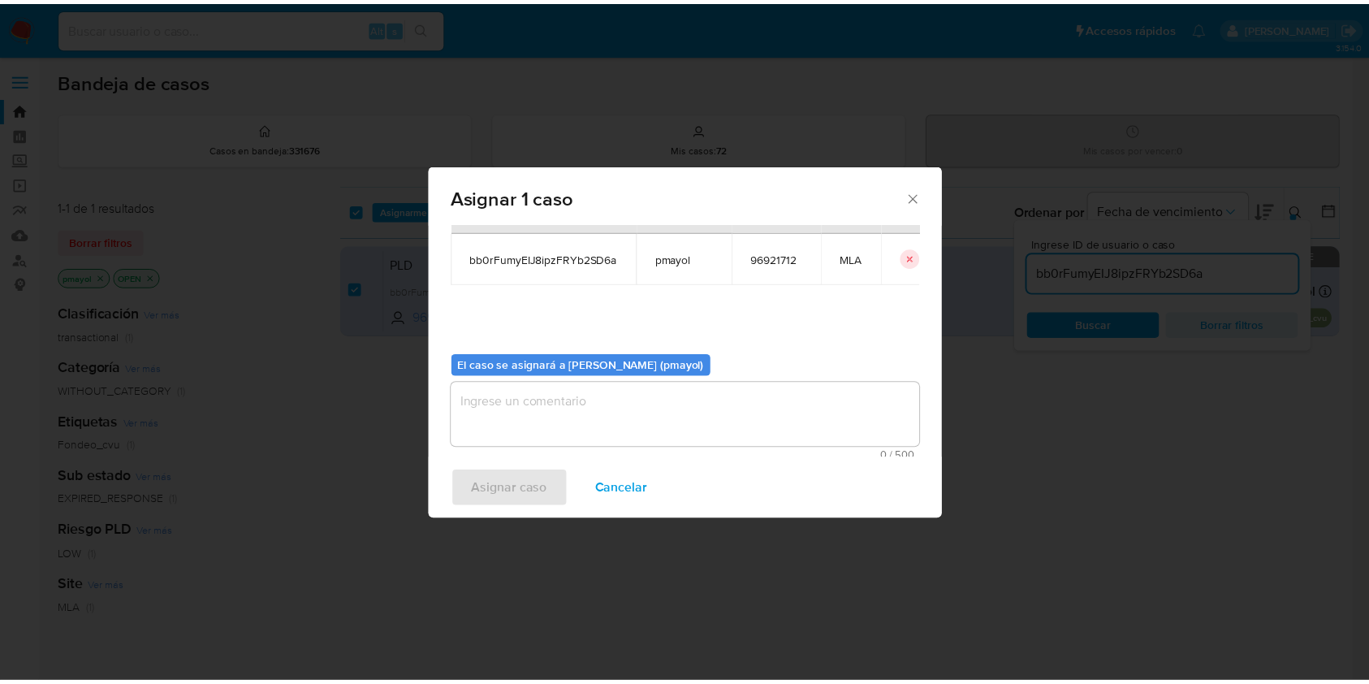
scroll to position [83, 0]
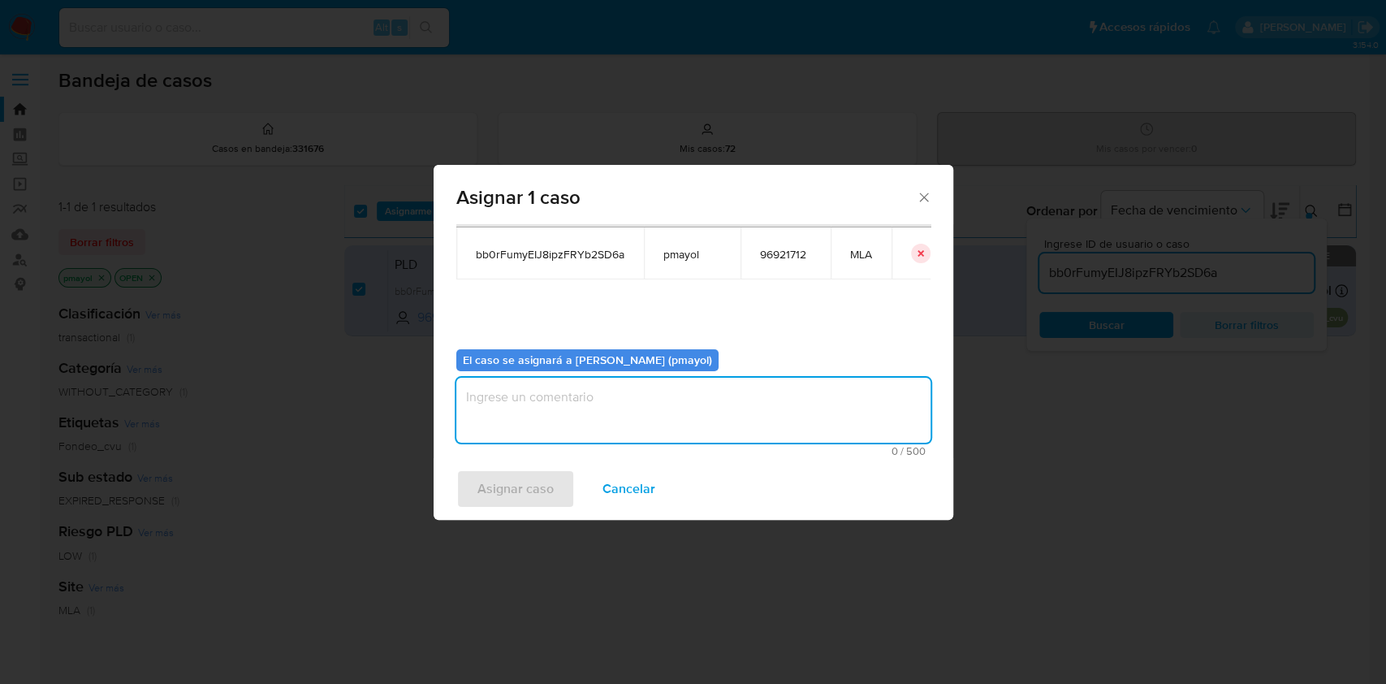
click at [720, 419] on textarea "assign-modal" at bounding box center [693, 410] width 474 height 65
type textarea "Asignación"
click at [521, 482] on span "Asignar caso" at bounding box center [516, 489] width 76 height 36
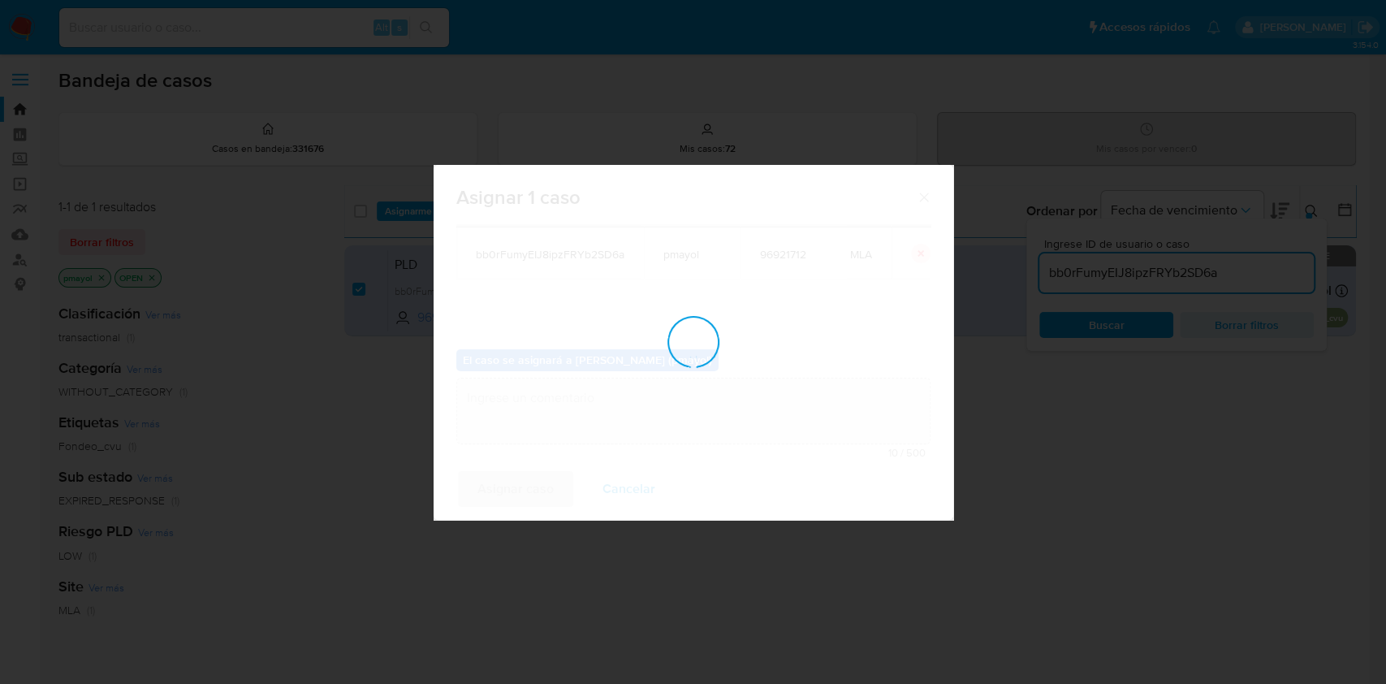
checkbox input "false"
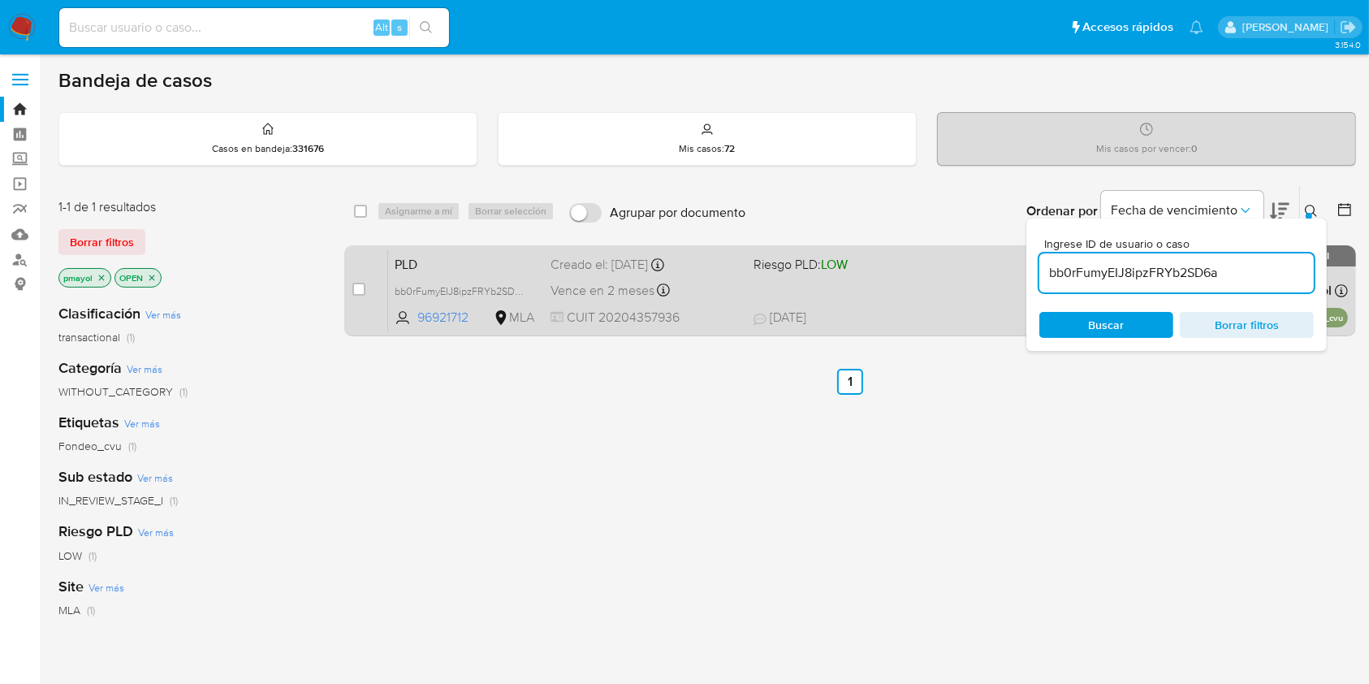
click at [921, 284] on div "PLD bb0rFumyEIJ8ipzFRYb2SD6a 96921712 MLA Riesgo PLD: LOW Creado el: 12/07/2025…" at bounding box center [868, 290] width 960 height 82
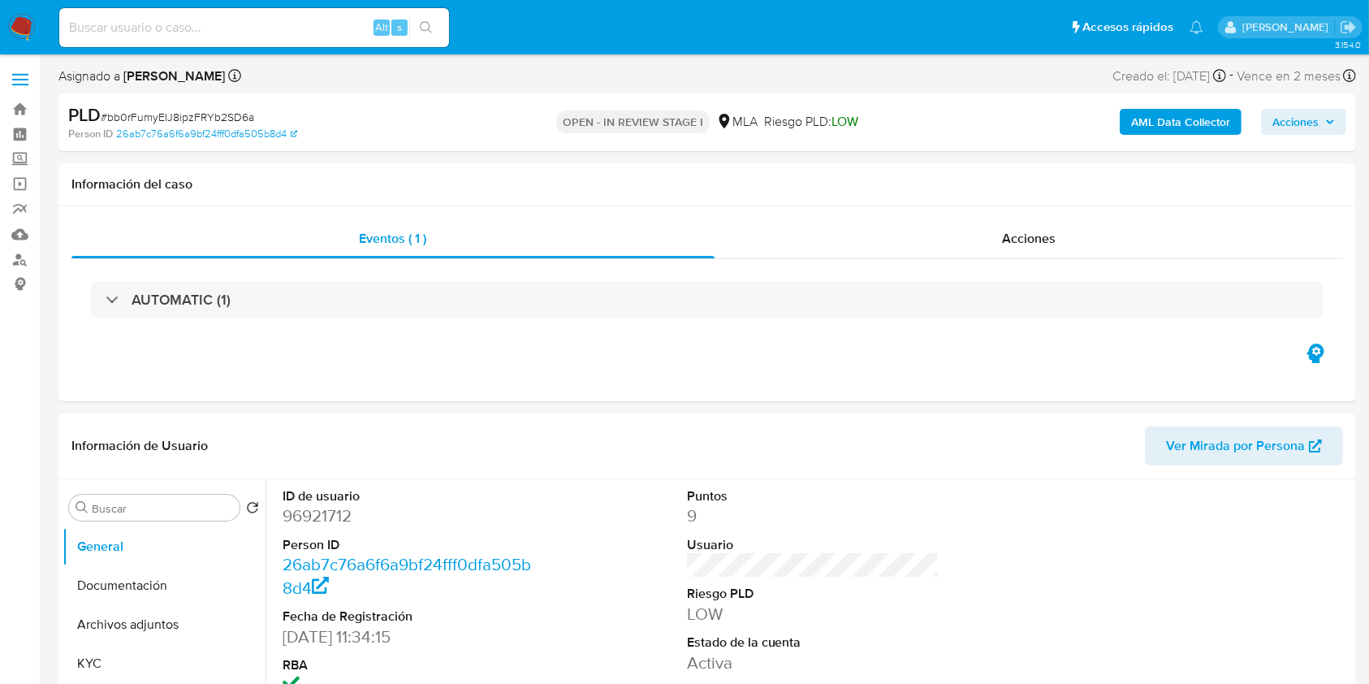
select select "10"
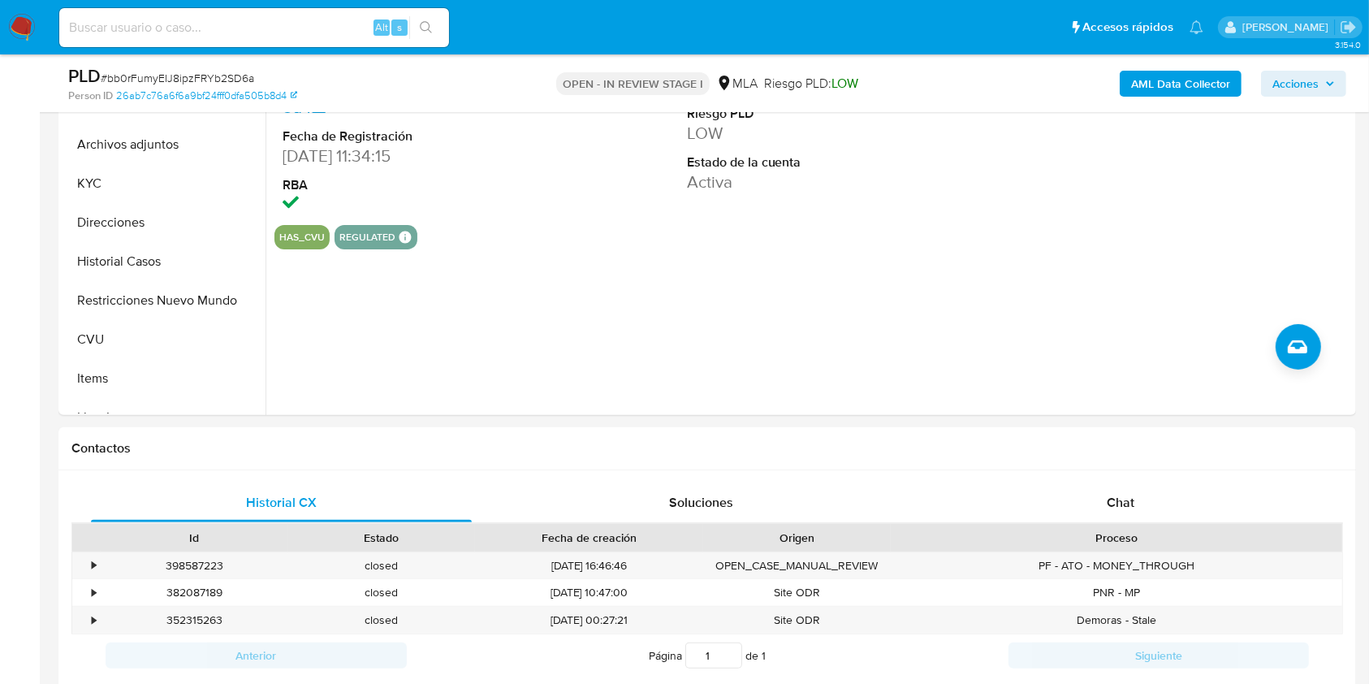
scroll to position [439, 0]
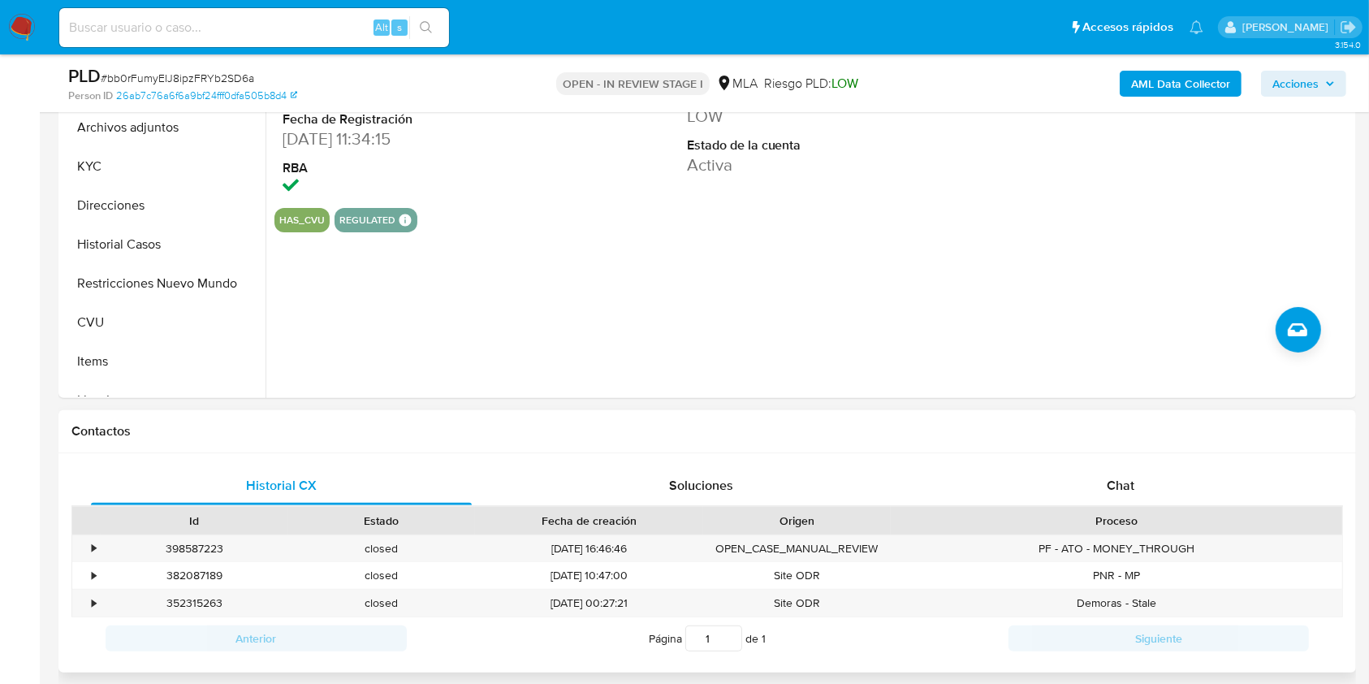
click at [1085, 457] on div "Historial CX Soluciones Chat Id Estado Fecha de creación Origen Proceso • 39858…" at bounding box center [707, 563] width 1298 height 220
click at [1109, 478] on span "Chat" at bounding box center [1121, 485] width 28 height 19
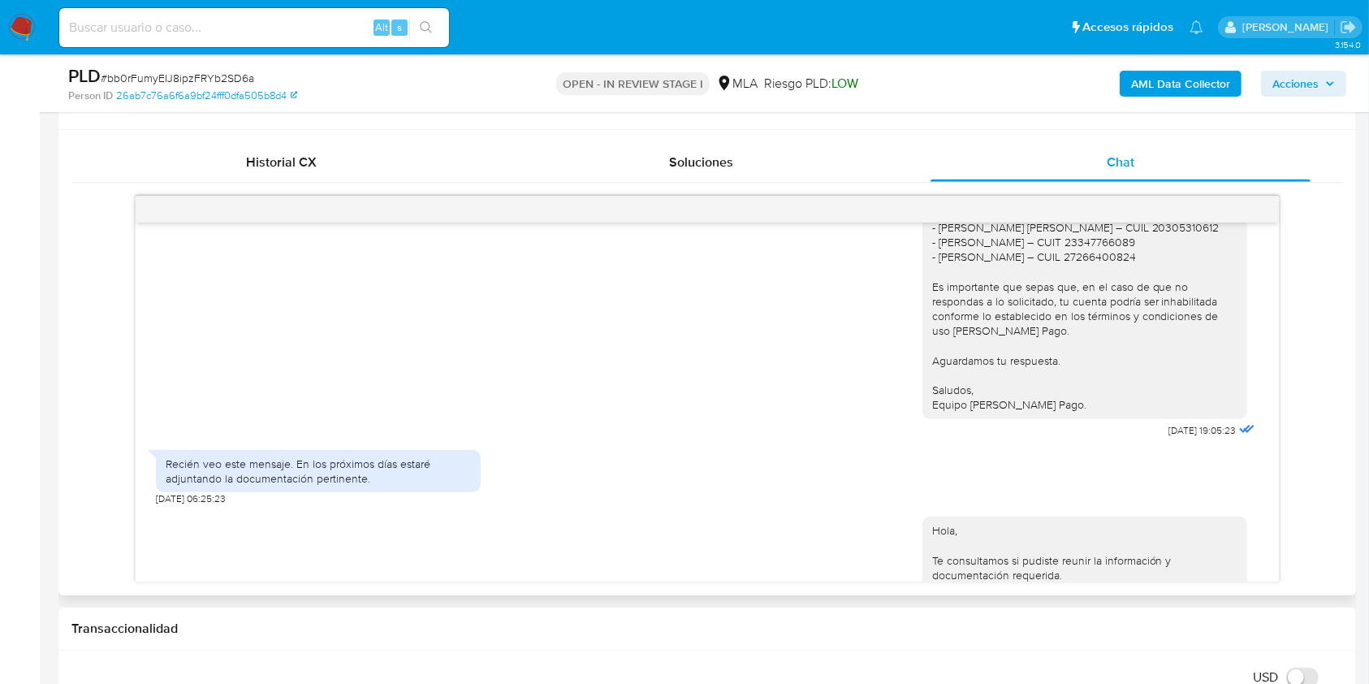
scroll to position [1422, 0]
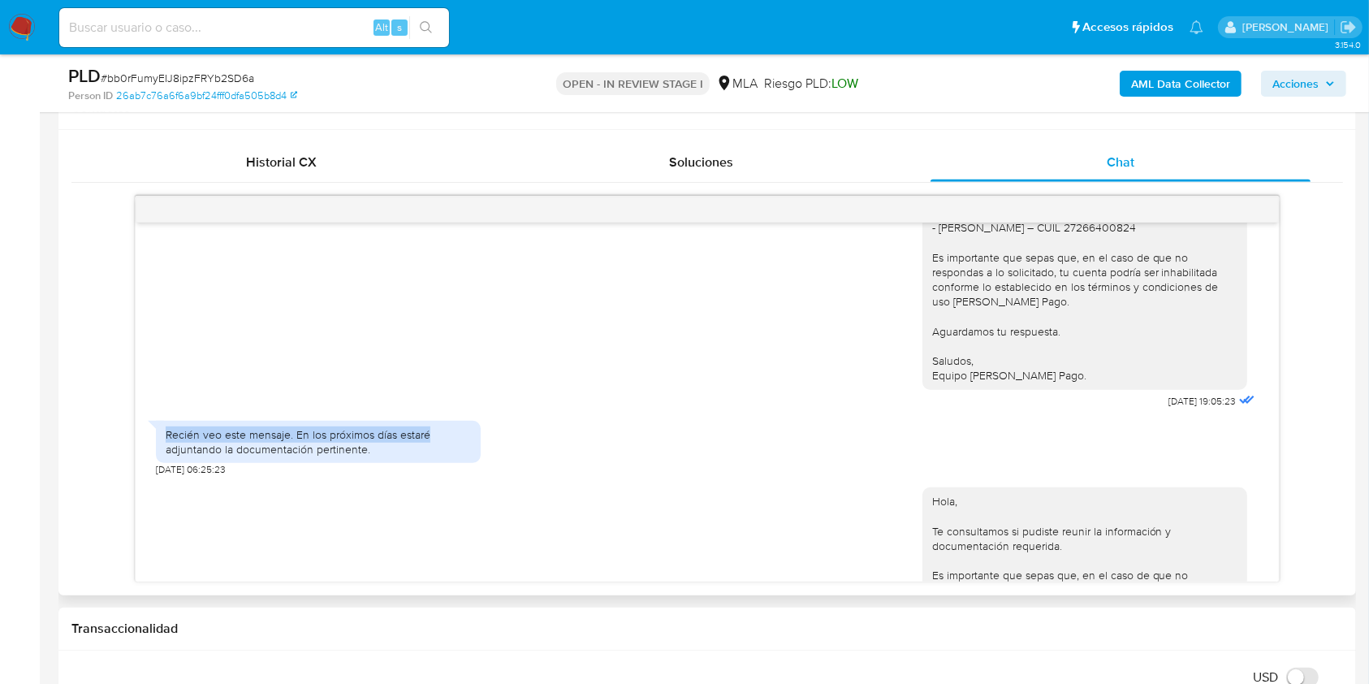
drag, startPoint x: 1260, startPoint y: 448, endPoint x: 1264, endPoint y: 478, distance: 29.5
click at [1264, 478] on div "[DATE] 20:09:20 Hola, Esperamos que te encuentres muy bien. Te consultamos si t…" at bounding box center [707, 402] width 1143 height 359
click at [1110, 456] on div "Recién veo este mensaje. En los próximos días estaré adjuntando la documentació…" at bounding box center [707, 445] width 1102 height 64
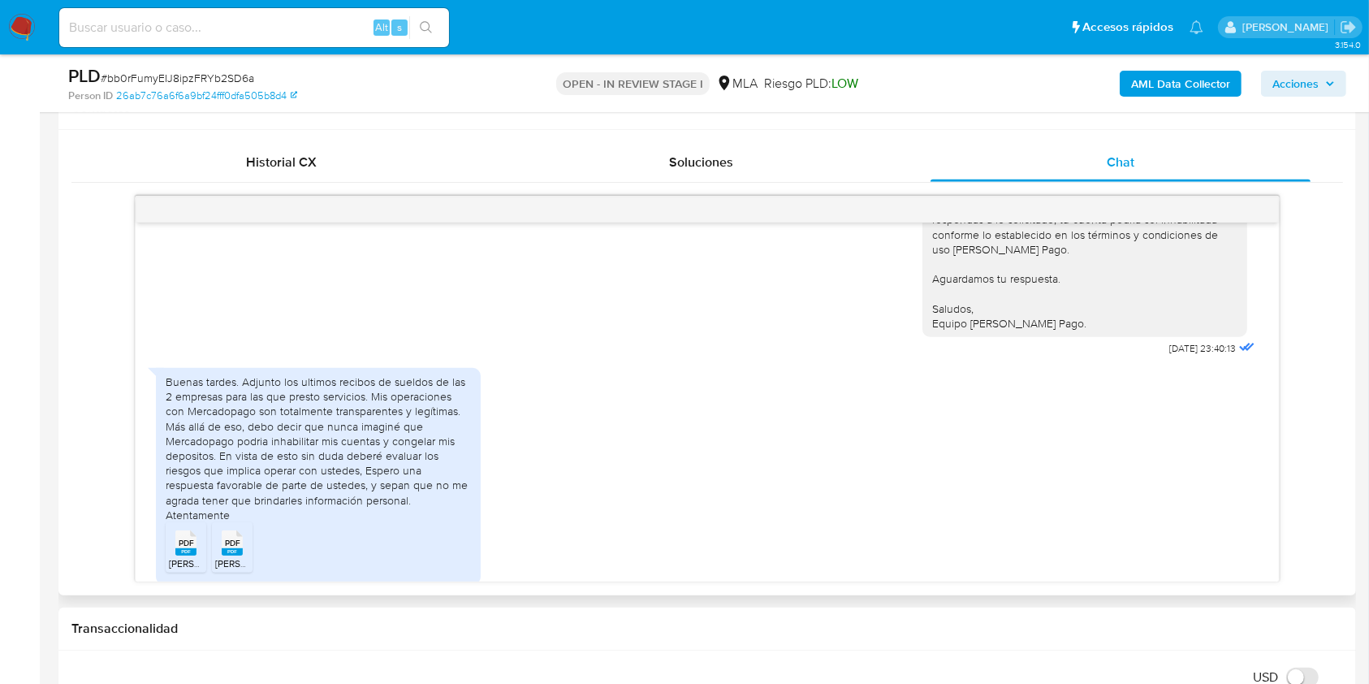
scroll to position [1545, 0]
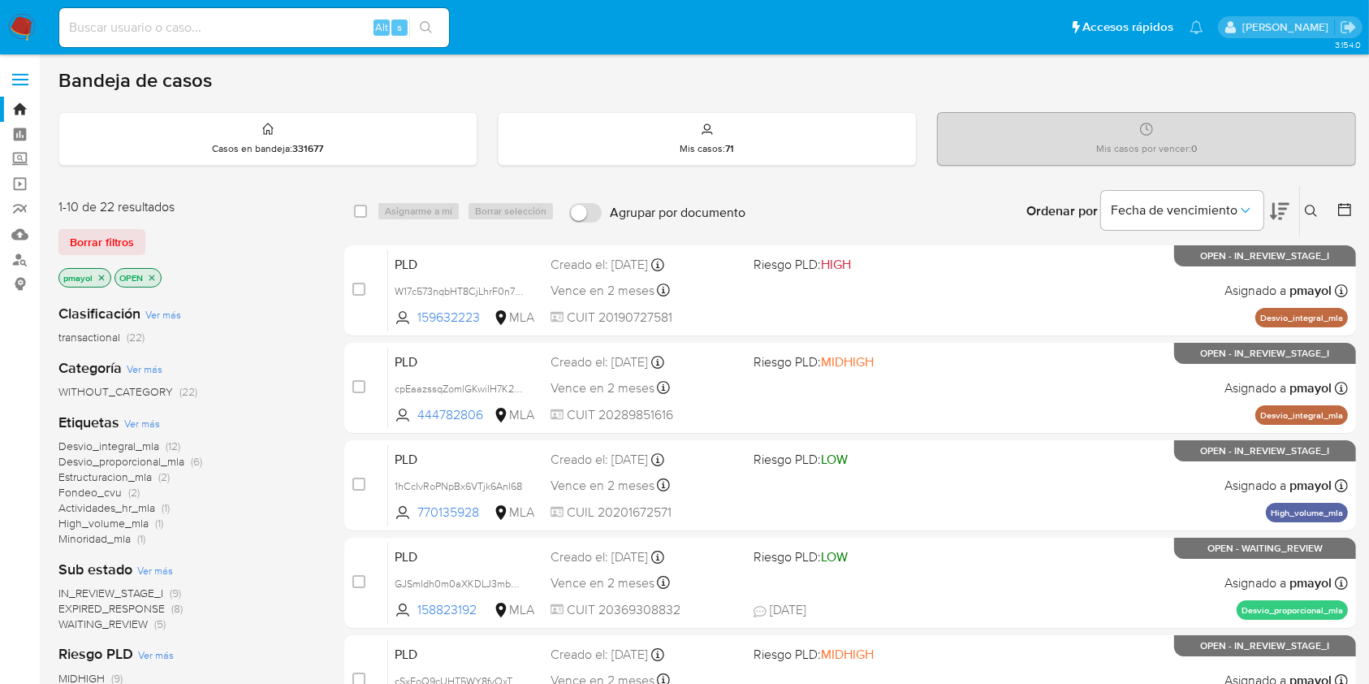
click at [1309, 213] on icon at bounding box center [1311, 211] width 12 height 12
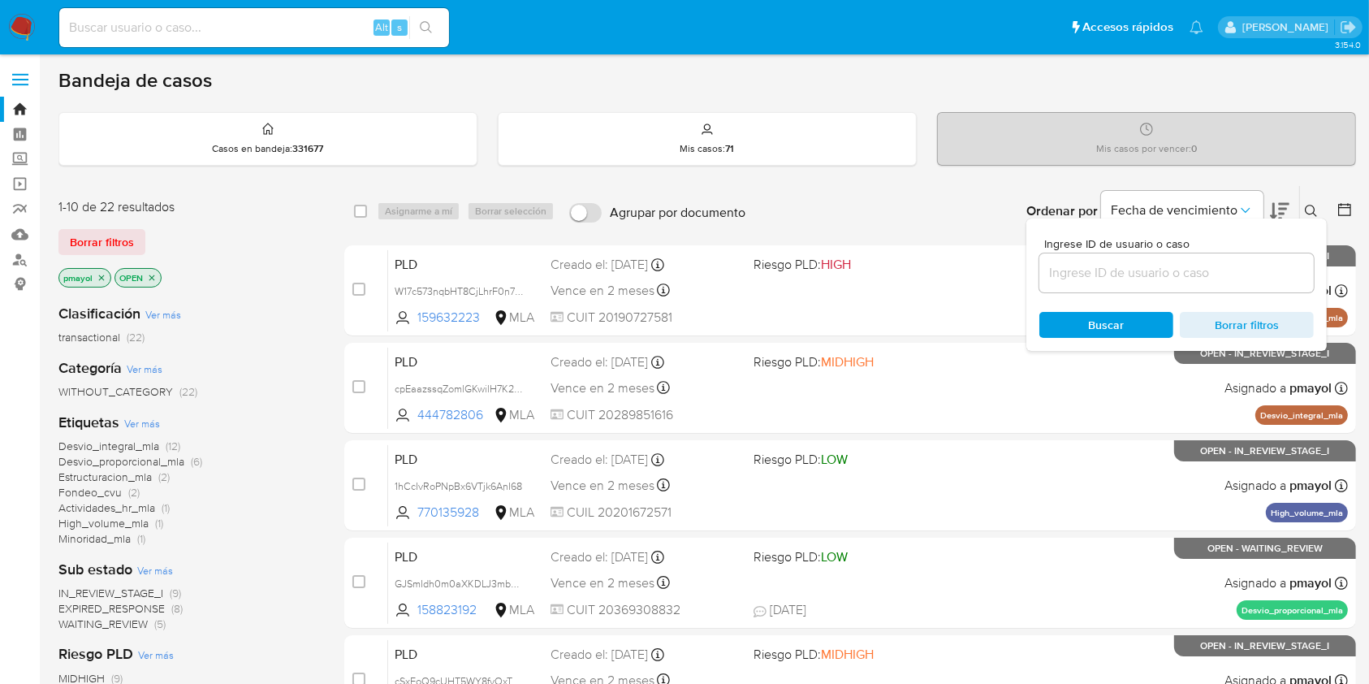
click at [1148, 279] on input at bounding box center [1177, 272] width 274 height 21
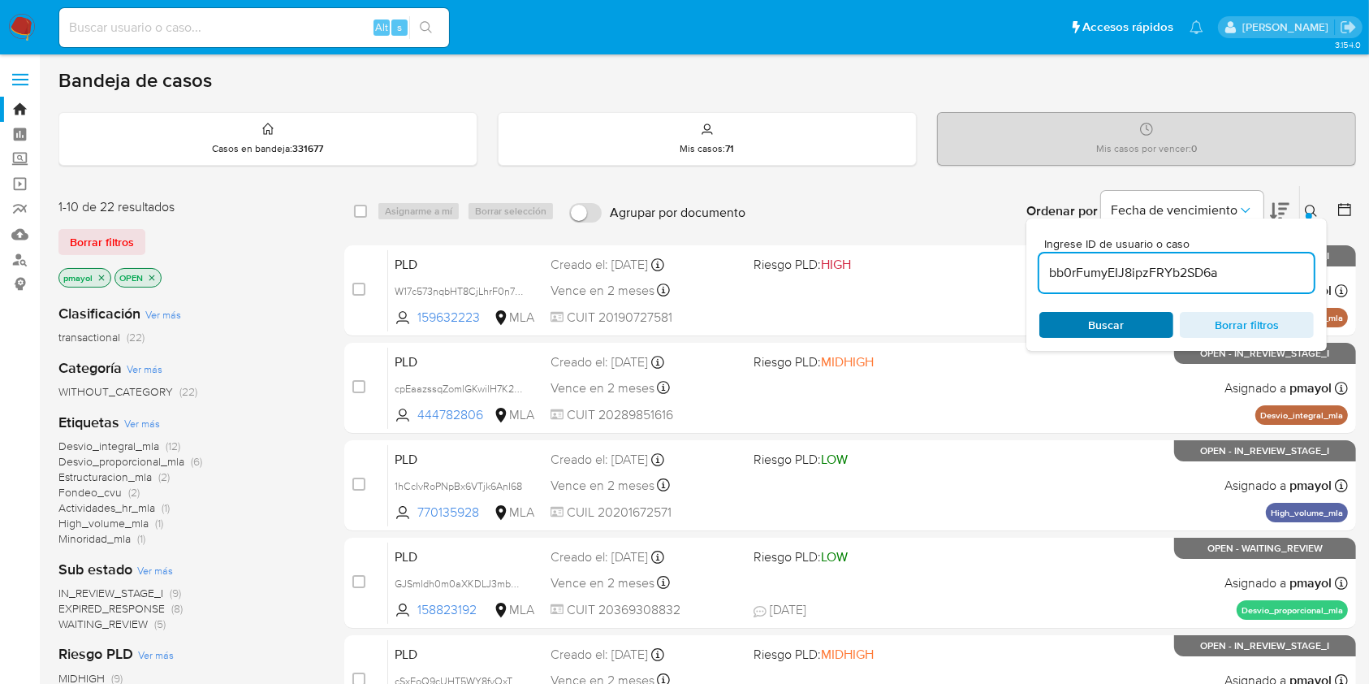
type input "bb0rFumyEIJ8ipzFRYb2SD6a"
click at [1091, 327] on span "Buscar" at bounding box center [1107, 325] width 36 height 26
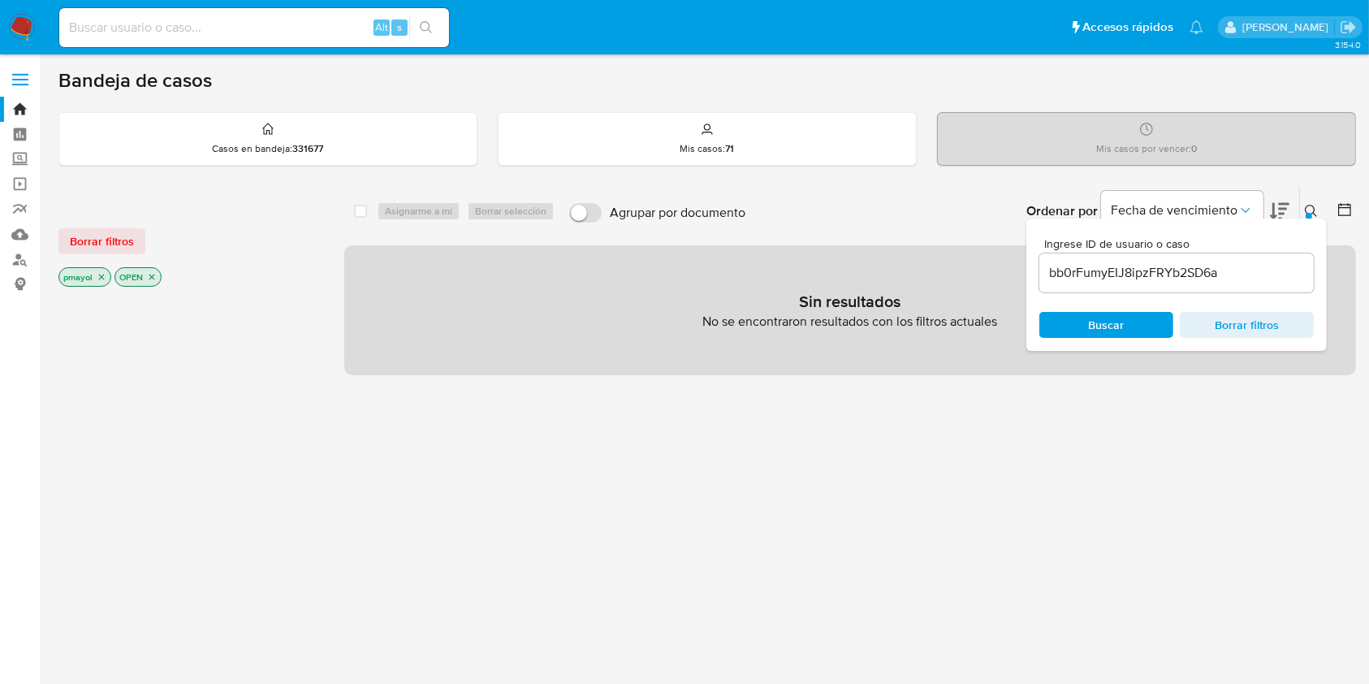
click at [155, 277] on icon "close-filter" at bounding box center [152, 277] width 10 height 10
click at [349, 210] on div "select-all-cases-checkbox Asignarme a mí Borrar selección Agrupar por documento…" at bounding box center [850, 211] width 1012 height 50
click at [1078, 335] on span "Buscar" at bounding box center [1106, 324] width 111 height 23
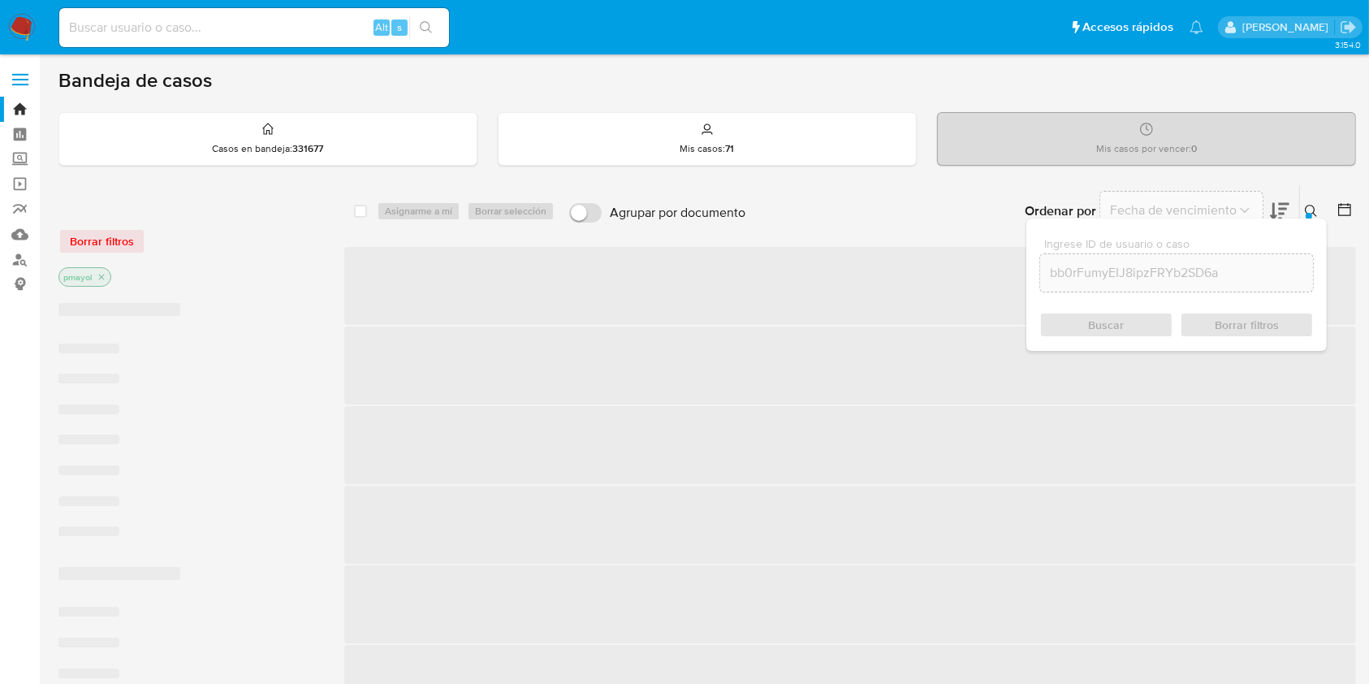
click at [1078, 275] on input "bb0rFumyEIJ8ipzFRYb2SD6a" at bounding box center [1176, 272] width 273 height 21
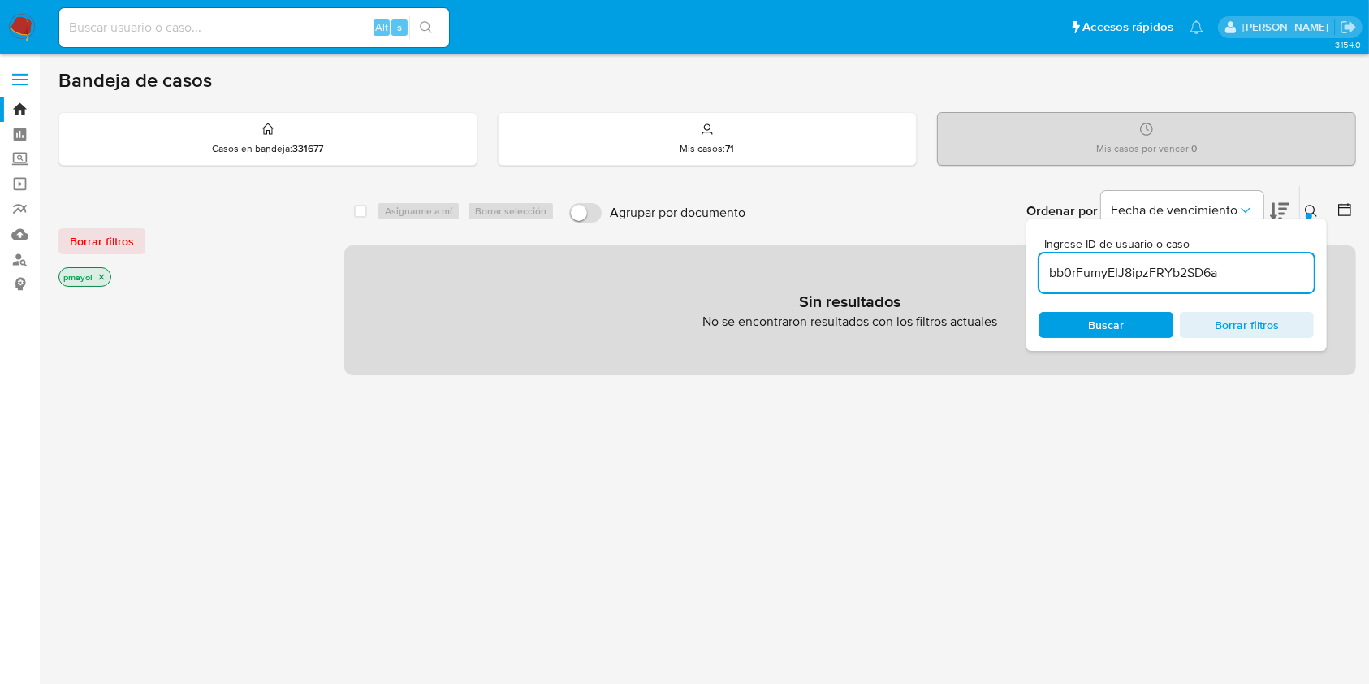
click at [1260, 266] on input "bb0rFumyEIJ8ipzFRYb2SD6a" at bounding box center [1177, 272] width 274 height 21
click at [97, 270] on p "pmayol" at bounding box center [84, 277] width 51 height 18
click at [97, 283] on p "pmayol" at bounding box center [84, 277] width 51 height 18
click at [101, 275] on icon "close-filter" at bounding box center [102, 277] width 6 height 6
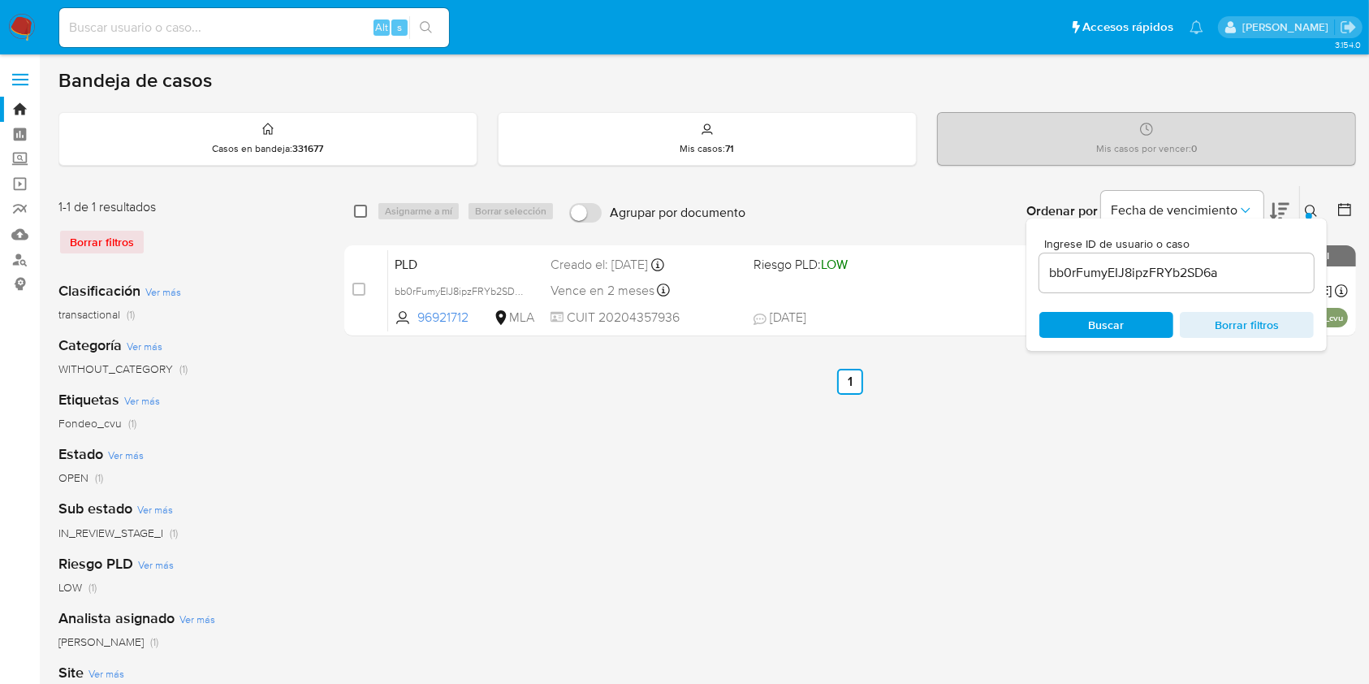
click at [357, 211] on input "checkbox" at bounding box center [360, 211] width 13 height 13
checkbox input "true"
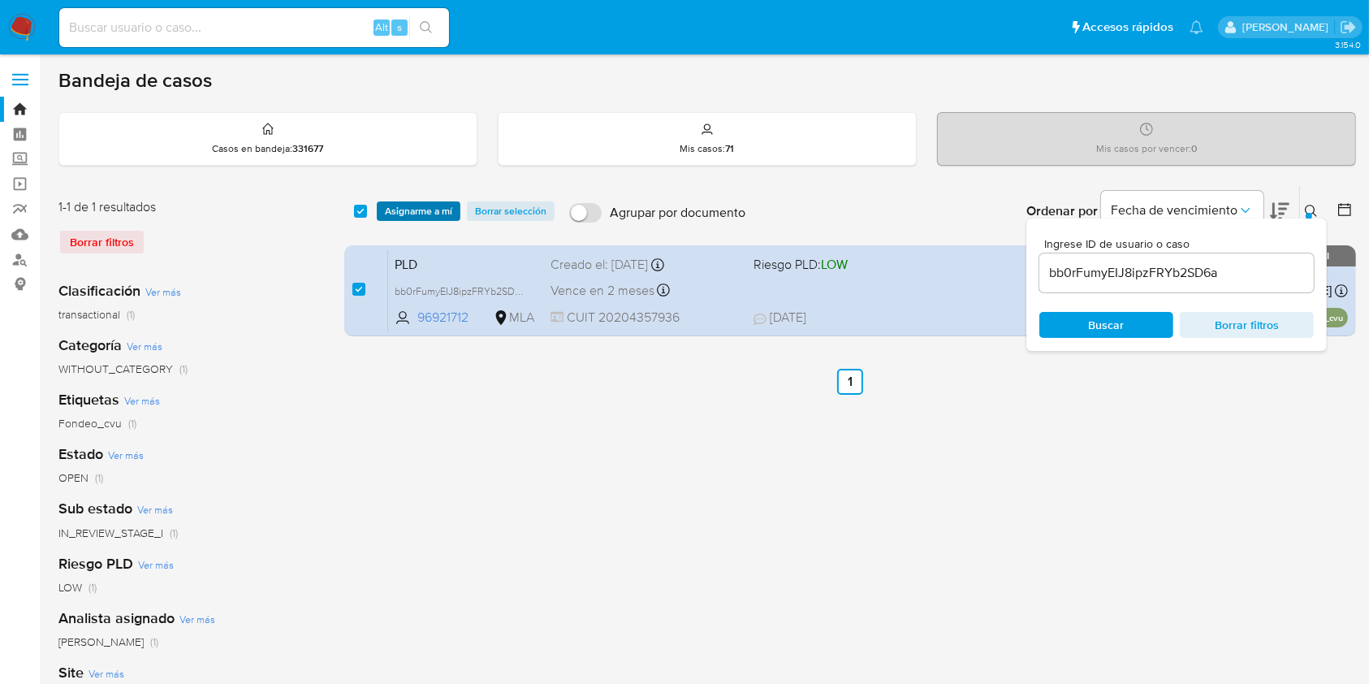
click at [408, 211] on span "Asignarme a mí" at bounding box center [418, 211] width 67 height 16
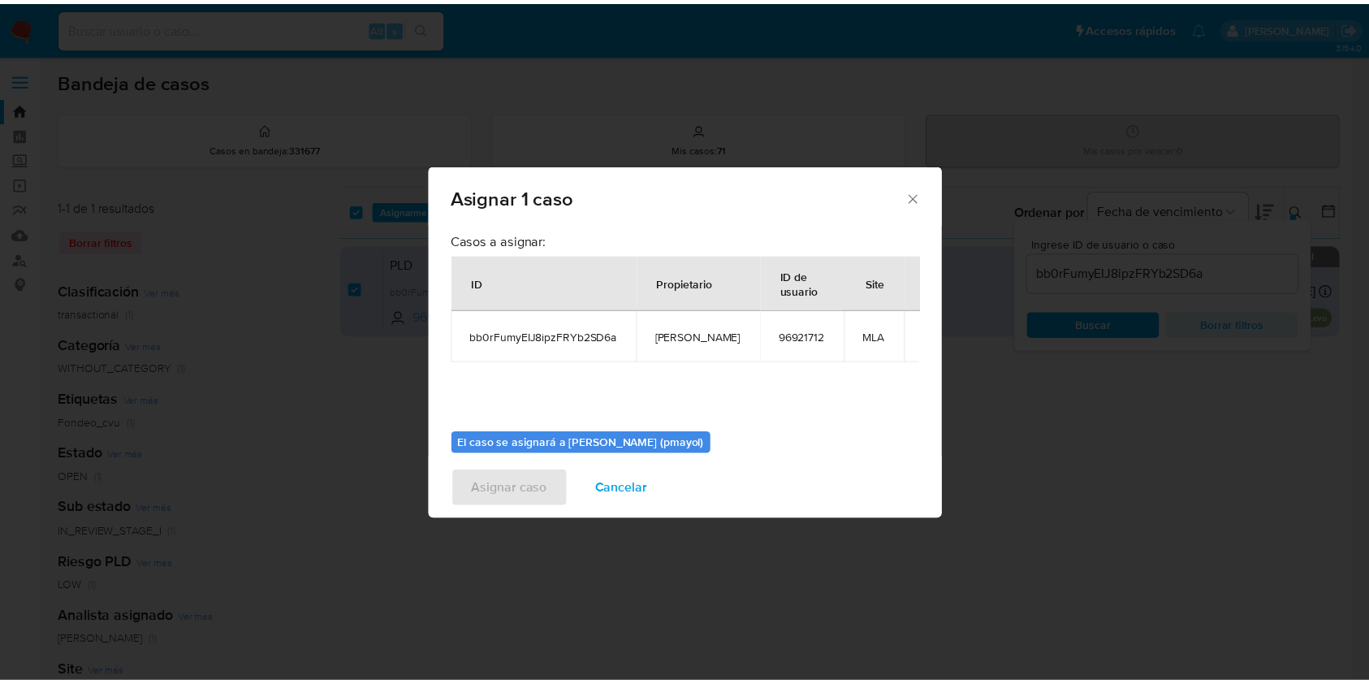
scroll to position [83, 0]
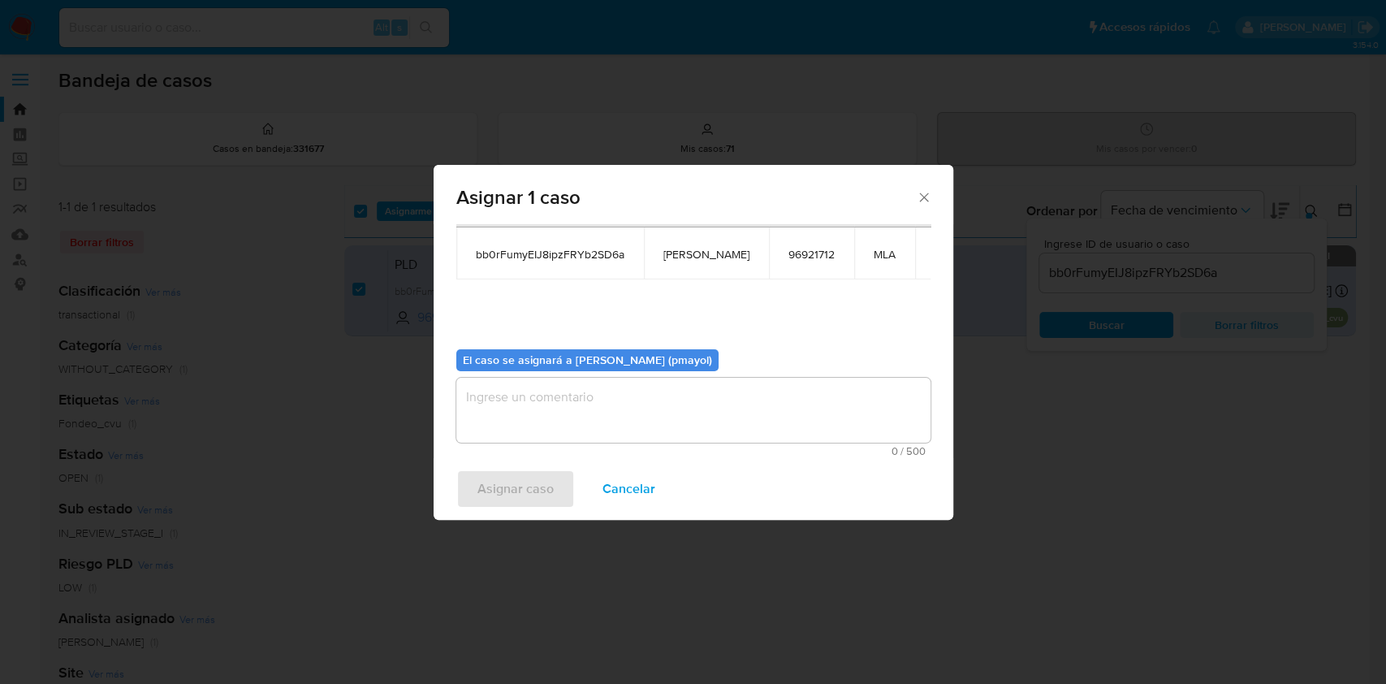
click at [787, 409] on textarea "assign-modal" at bounding box center [693, 410] width 474 height 65
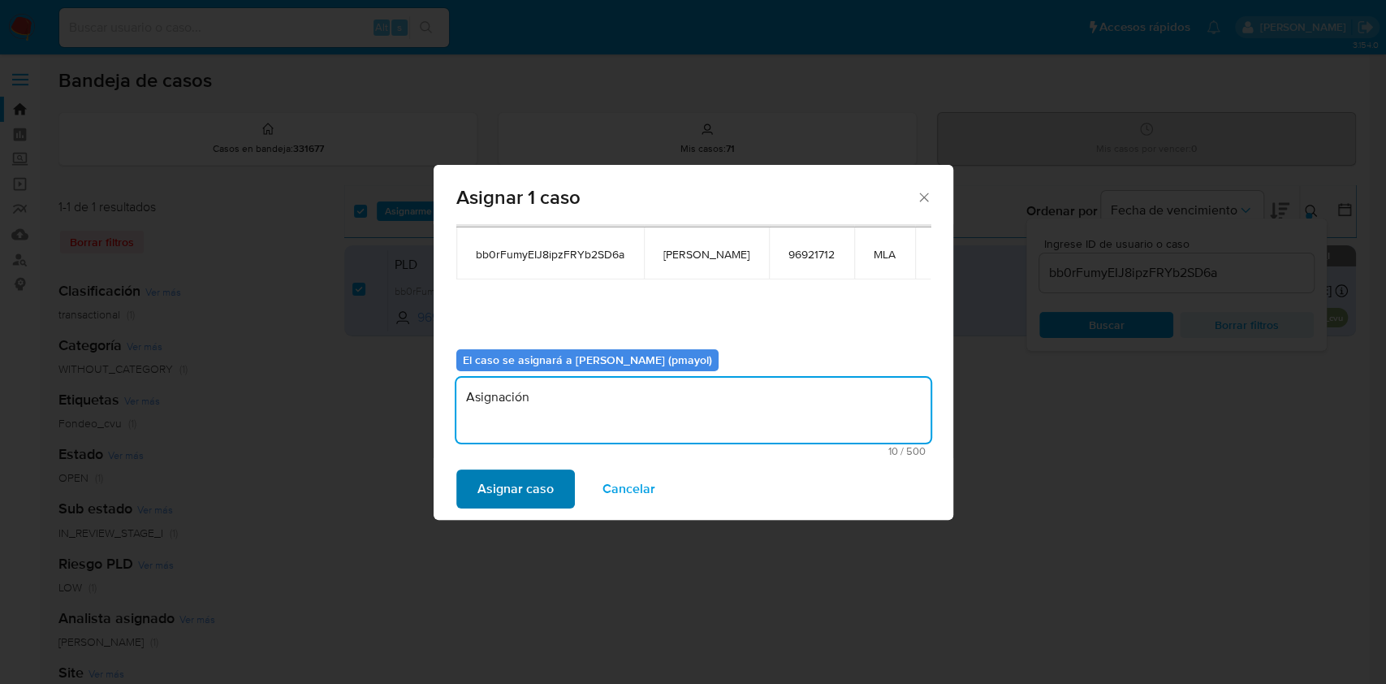
type textarea "Asignación"
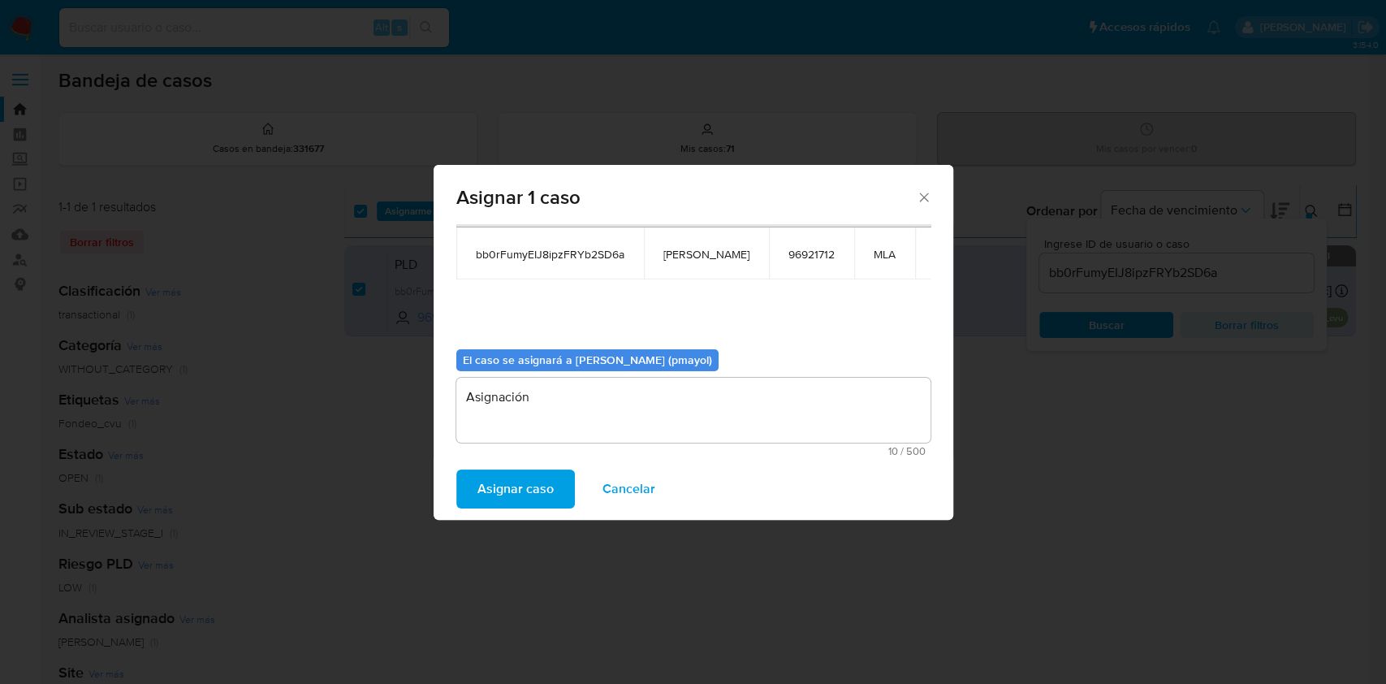
click at [521, 485] on span "Asignar caso" at bounding box center [516, 489] width 76 height 36
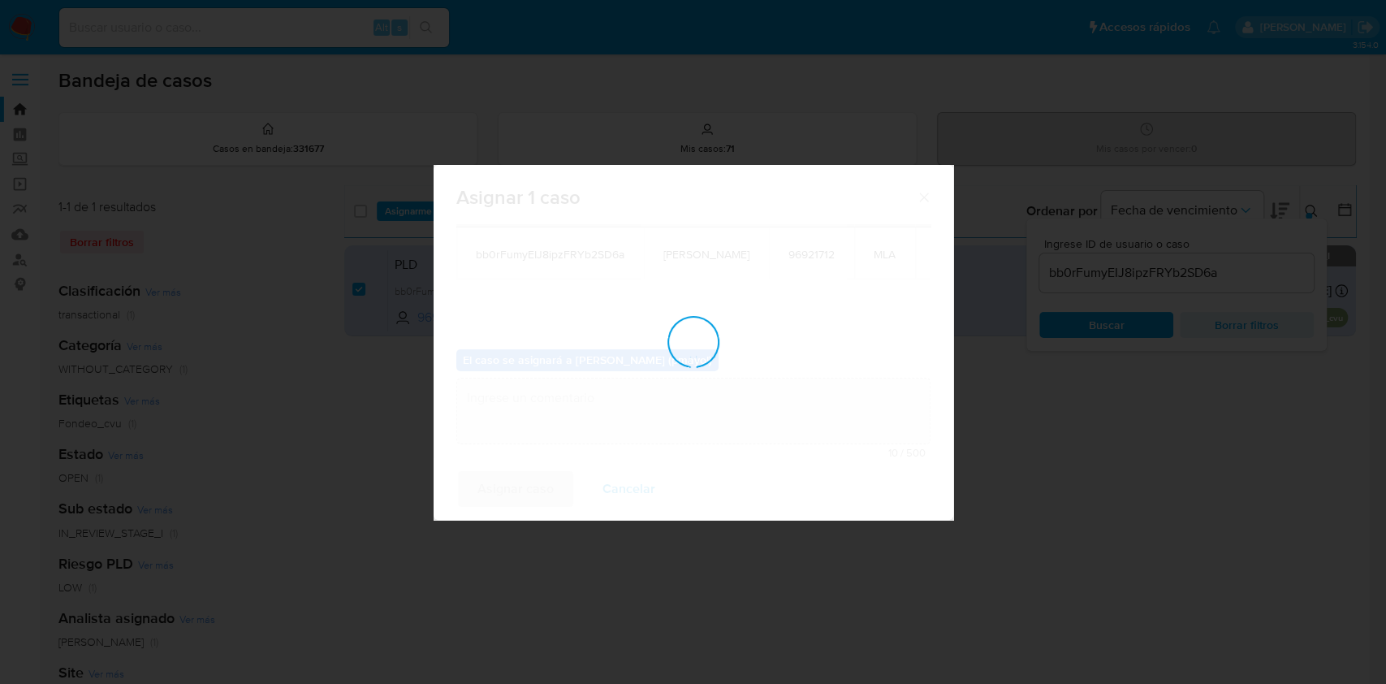
checkbox input "false"
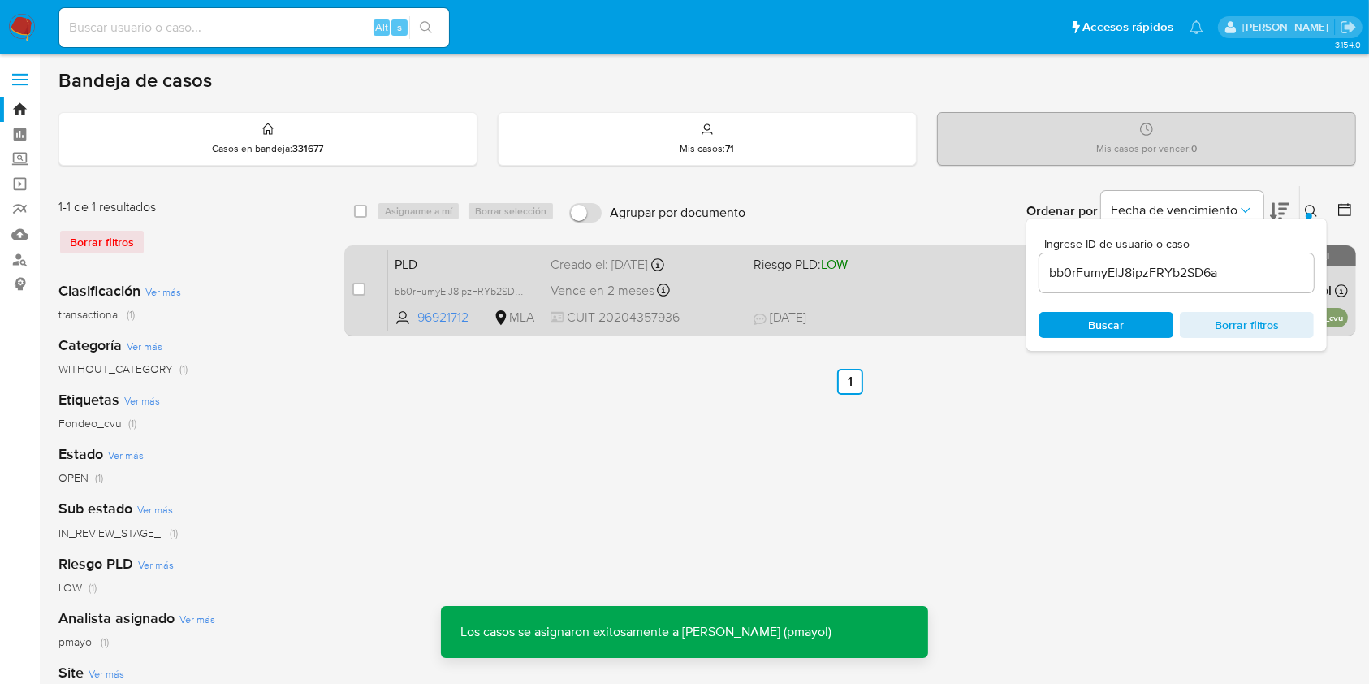
click at [506, 263] on span "PLD" at bounding box center [466, 263] width 143 height 21
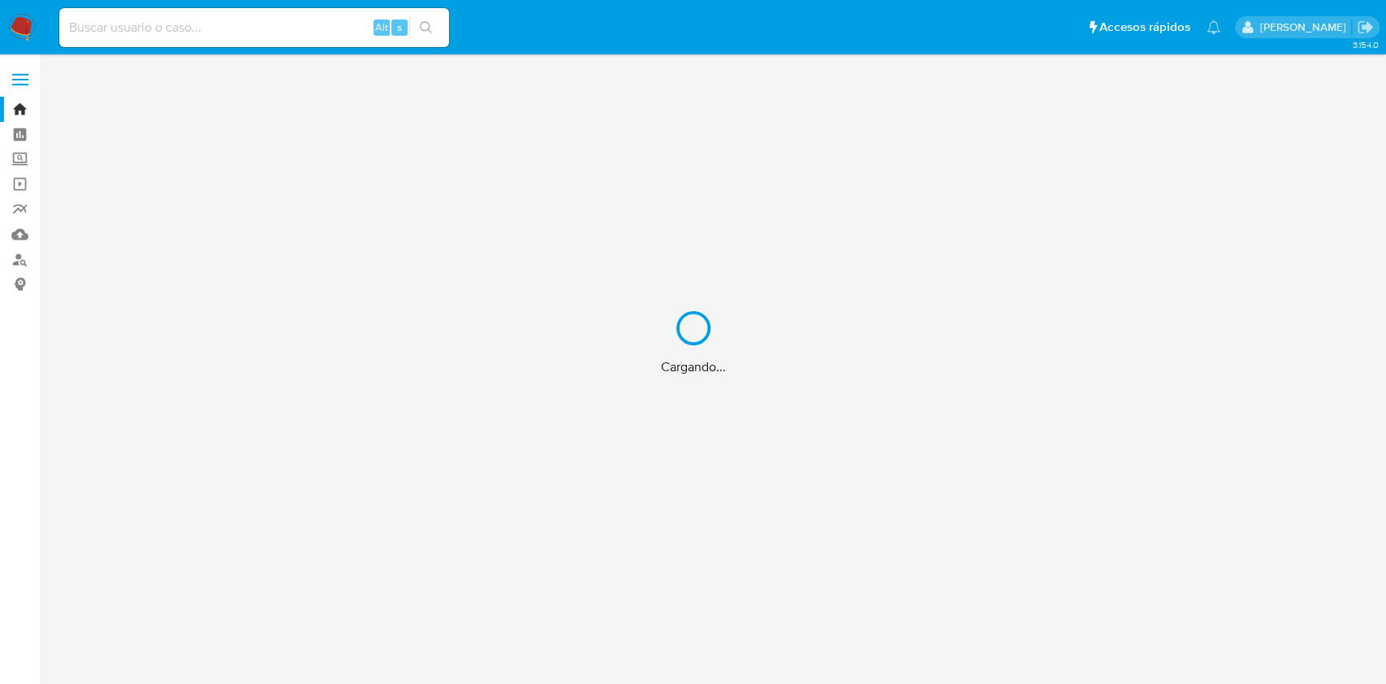
click at [319, 34] on div "Cargando..." at bounding box center [693, 342] width 1386 height 684
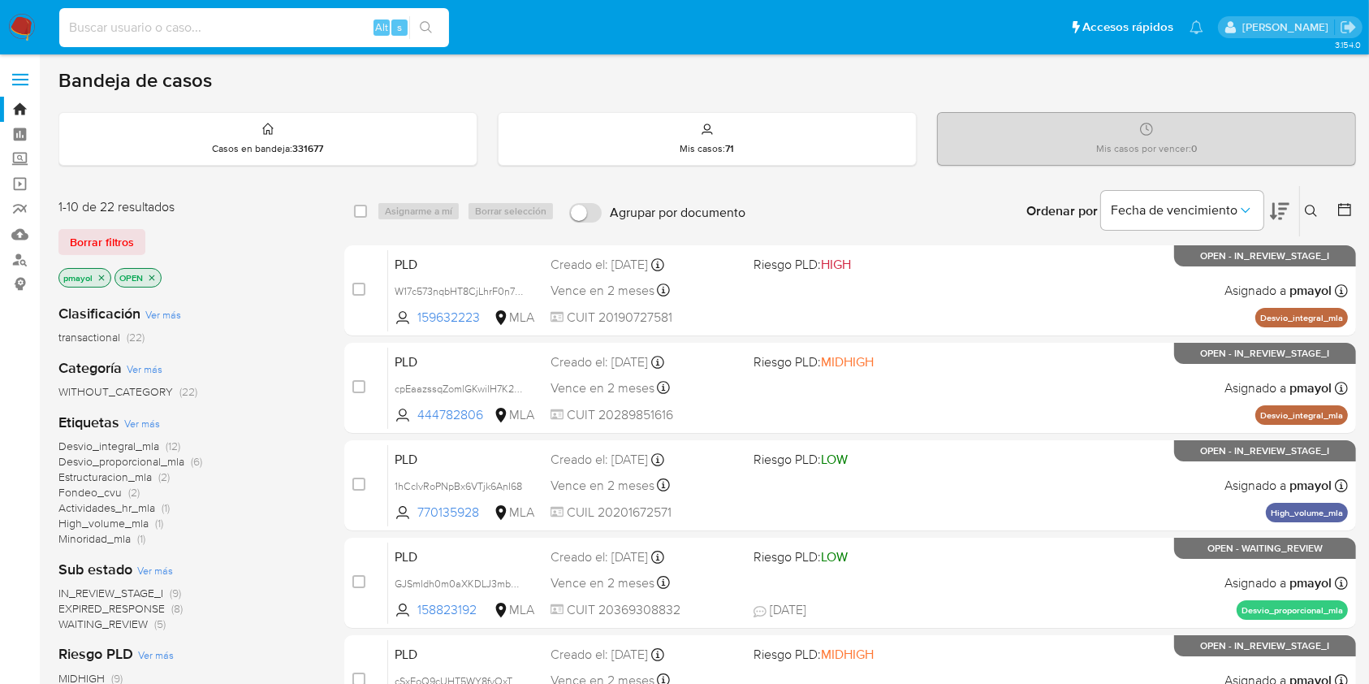
click at [296, 21] on input at bounding box center [254, 27] width 390 height 21
paste input "bb0rFumyEIJ8ipzFRYb2SD6a"
type input "bb0rFumyEIJ8ipzFRYb2SD6a"
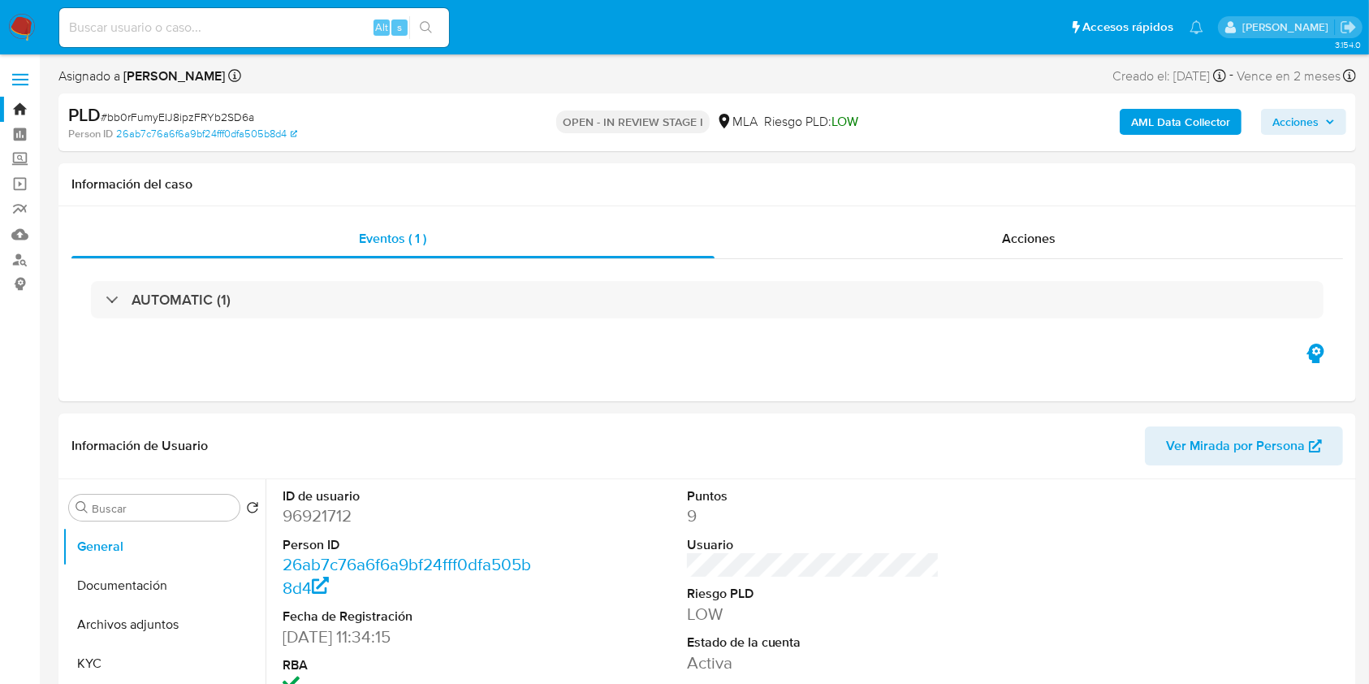
select select "10"
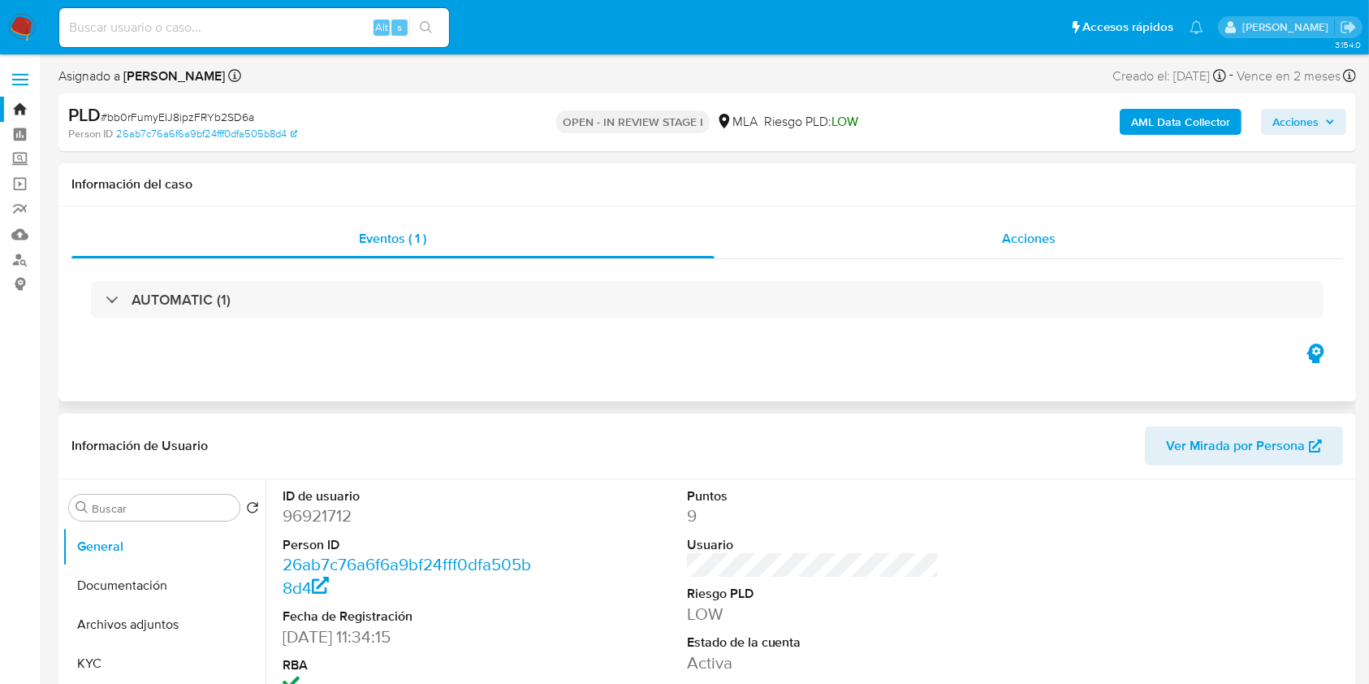
click at [978, 243] on div "Acciones" at bounding box center [1029, 238] width 629 height 39
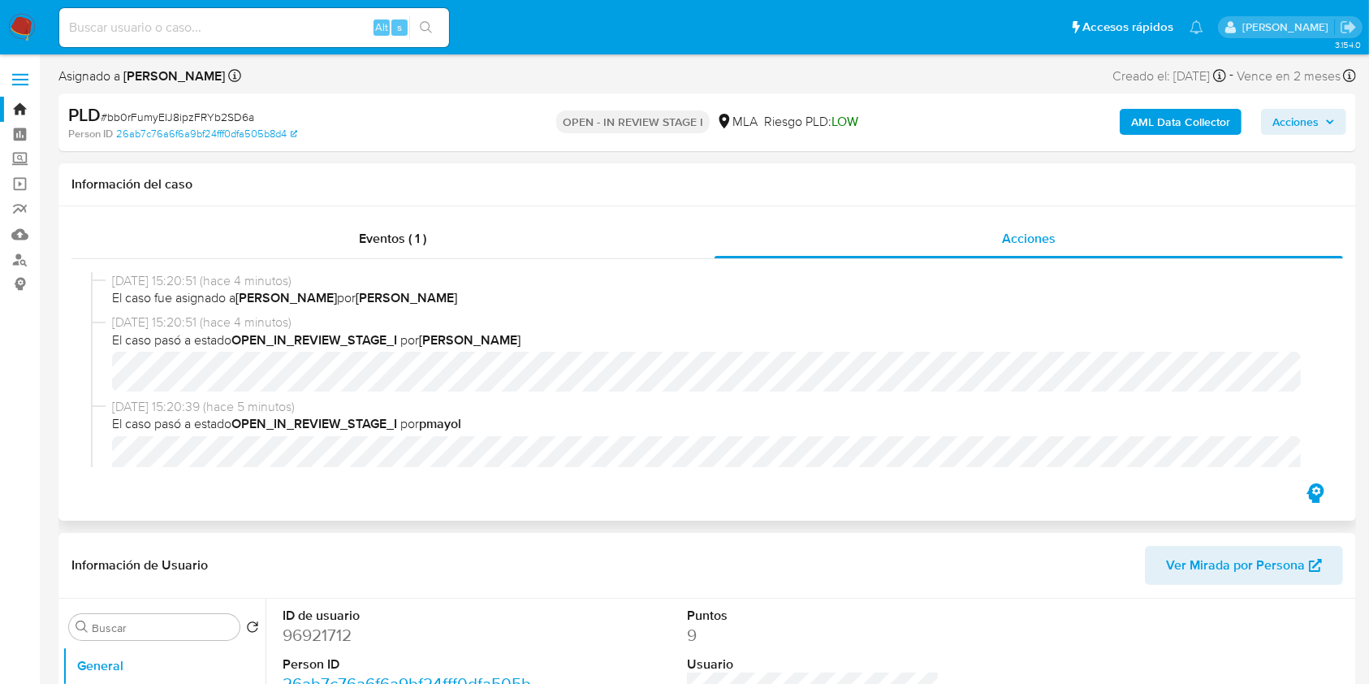
click at [597, 340] on span "El caso pasó a estado OPEN_IN_REVIEW_STAGE_I por amedzovich" at bounding box center [714, 340] width 1205 height 18
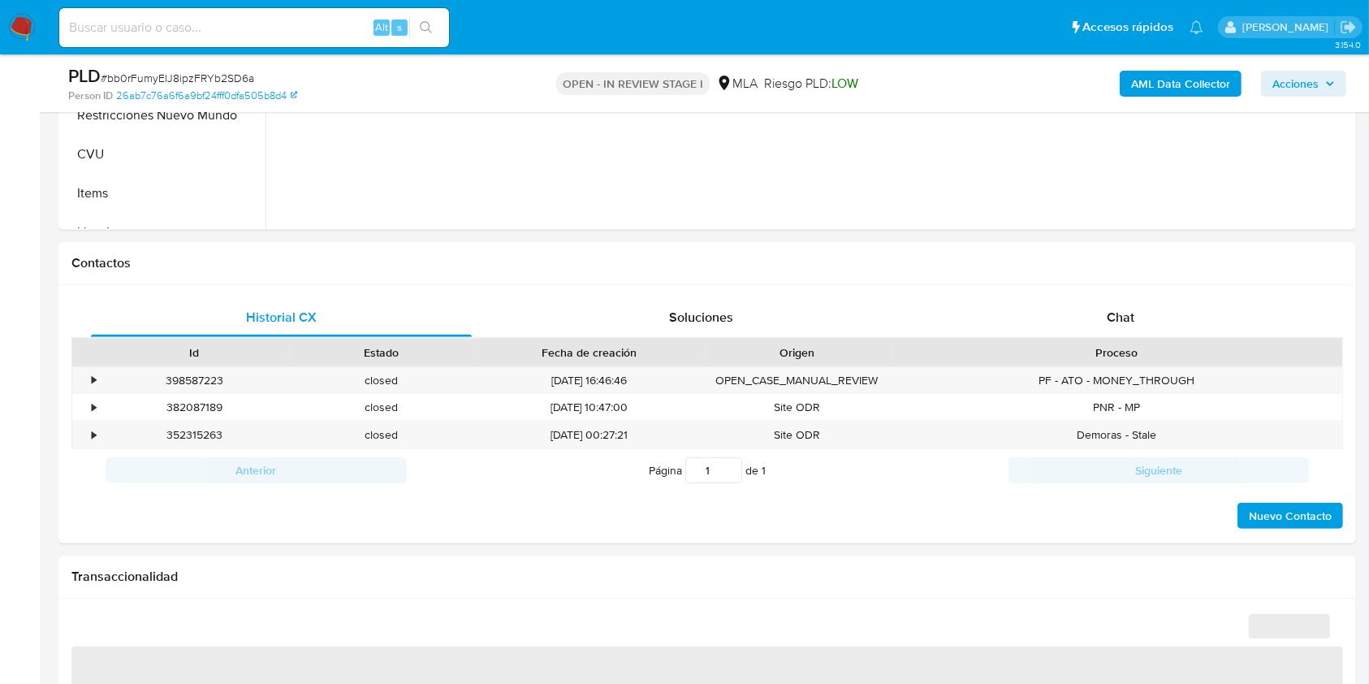
scroll to position [622, 0]
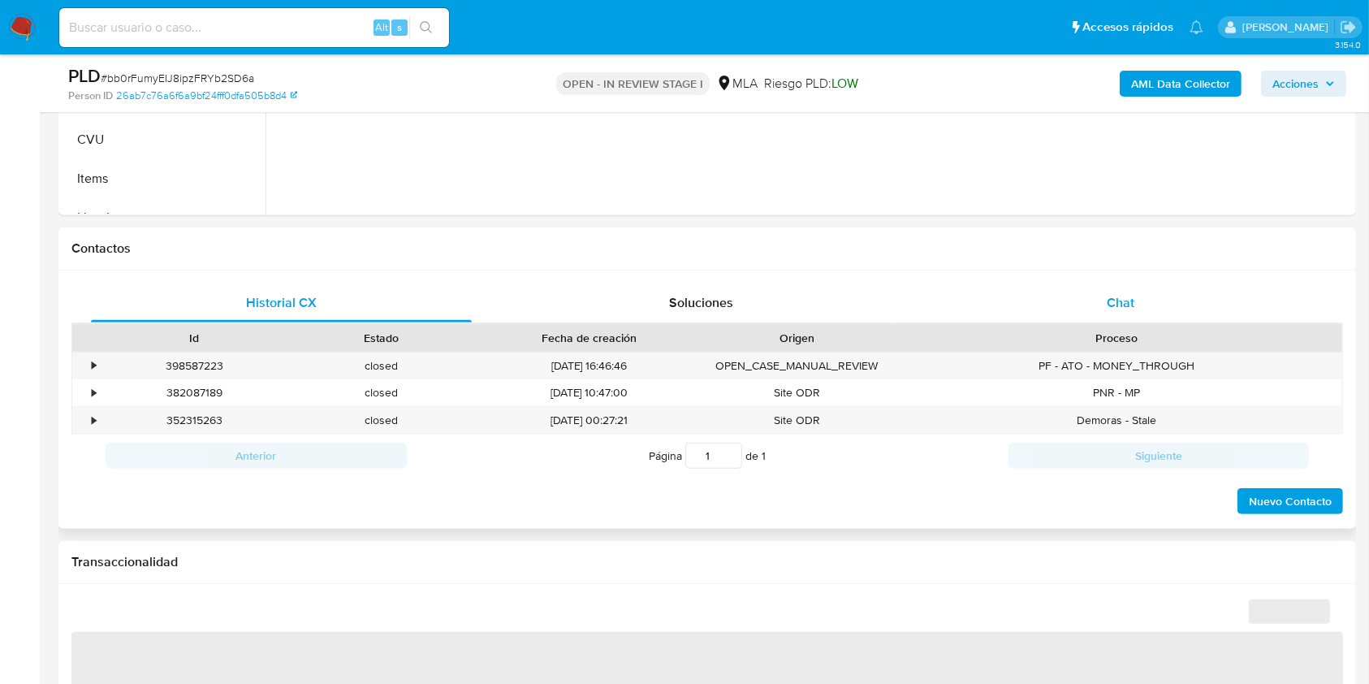
select select "10"
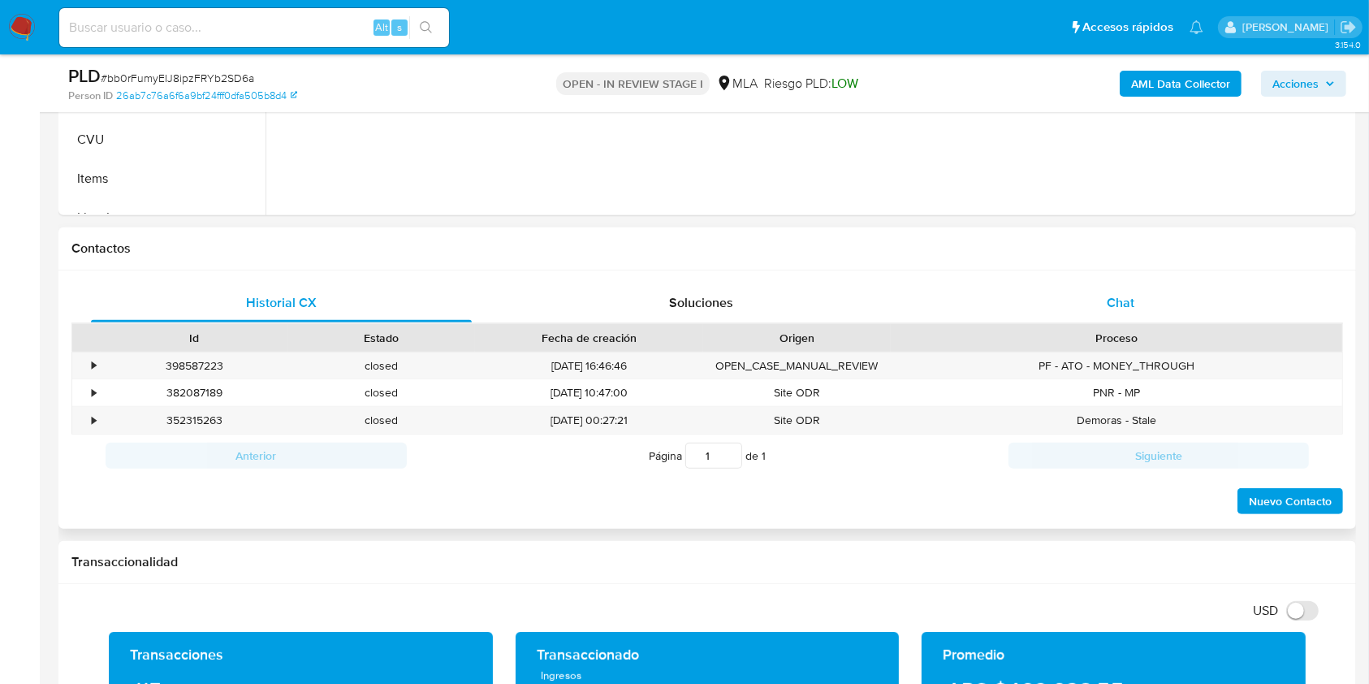
click at [1067, 309] on div "Chat" at bounding box center [1121, 302] width 381 height 39
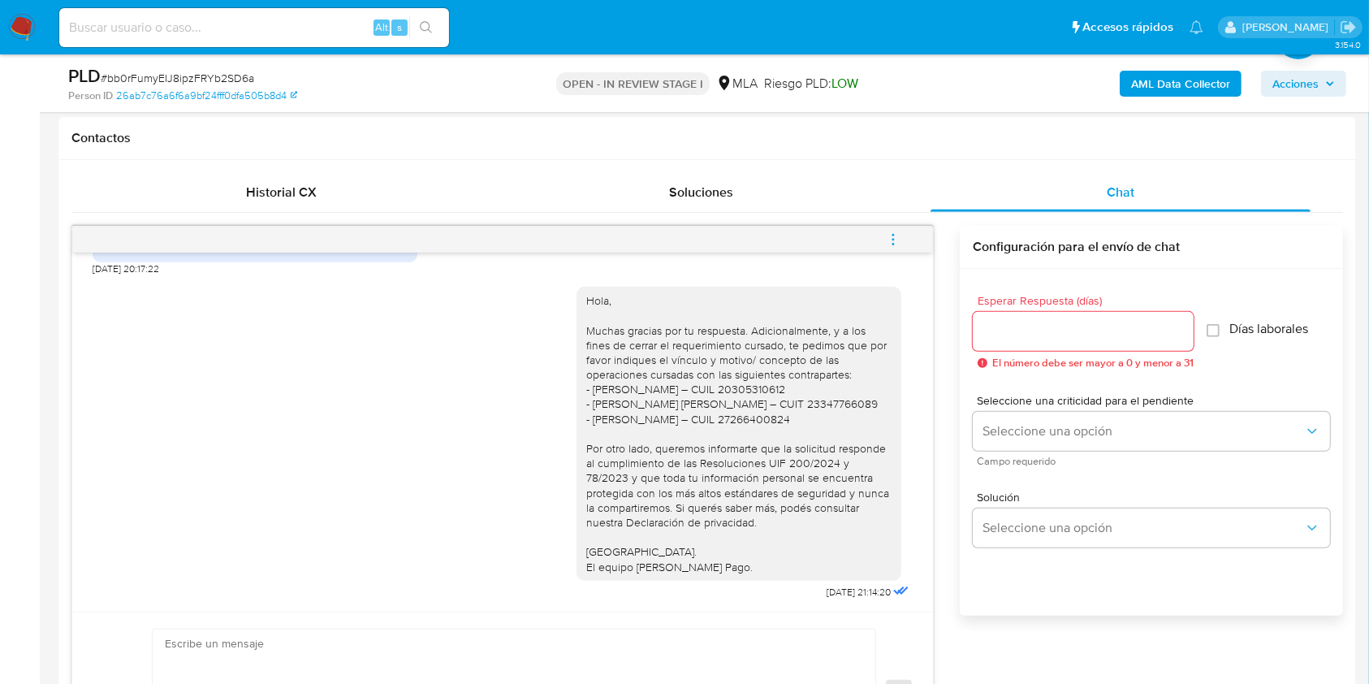
scroll to position [728, 0]
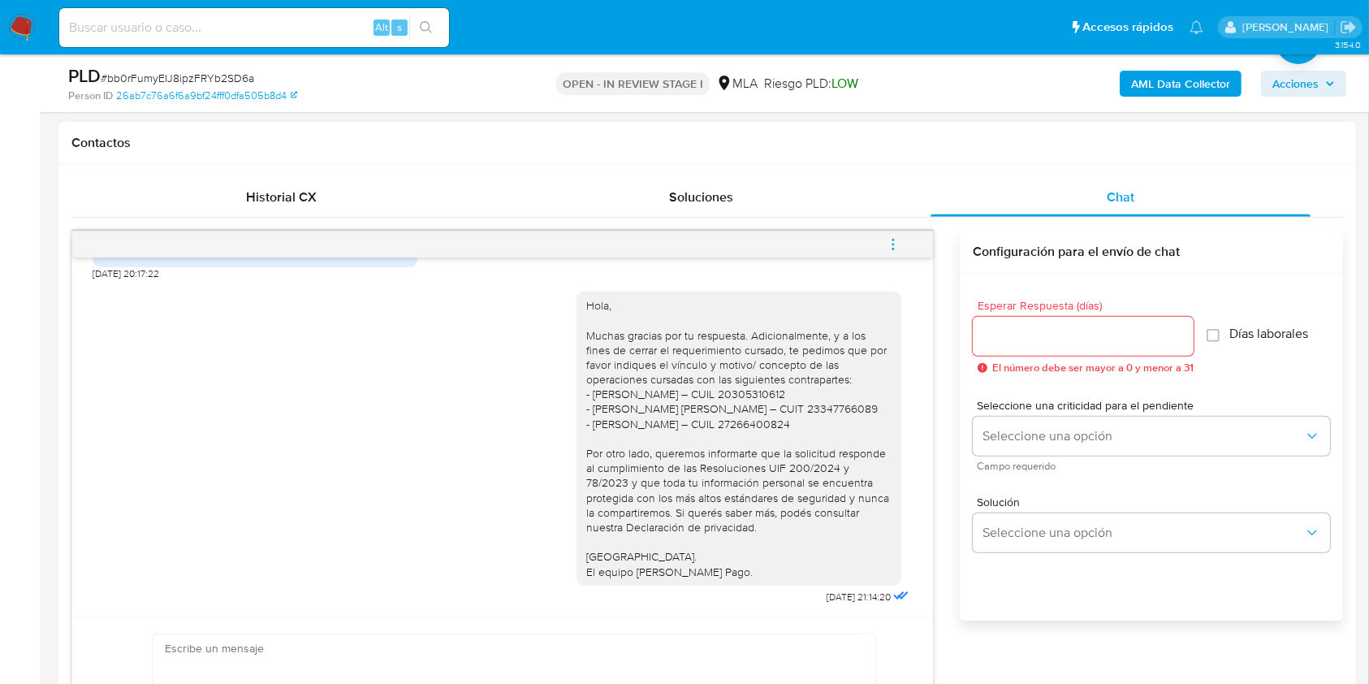
click at [892, 232] on span "menu-action" at bounding box center [893, 244] width 15 height 39
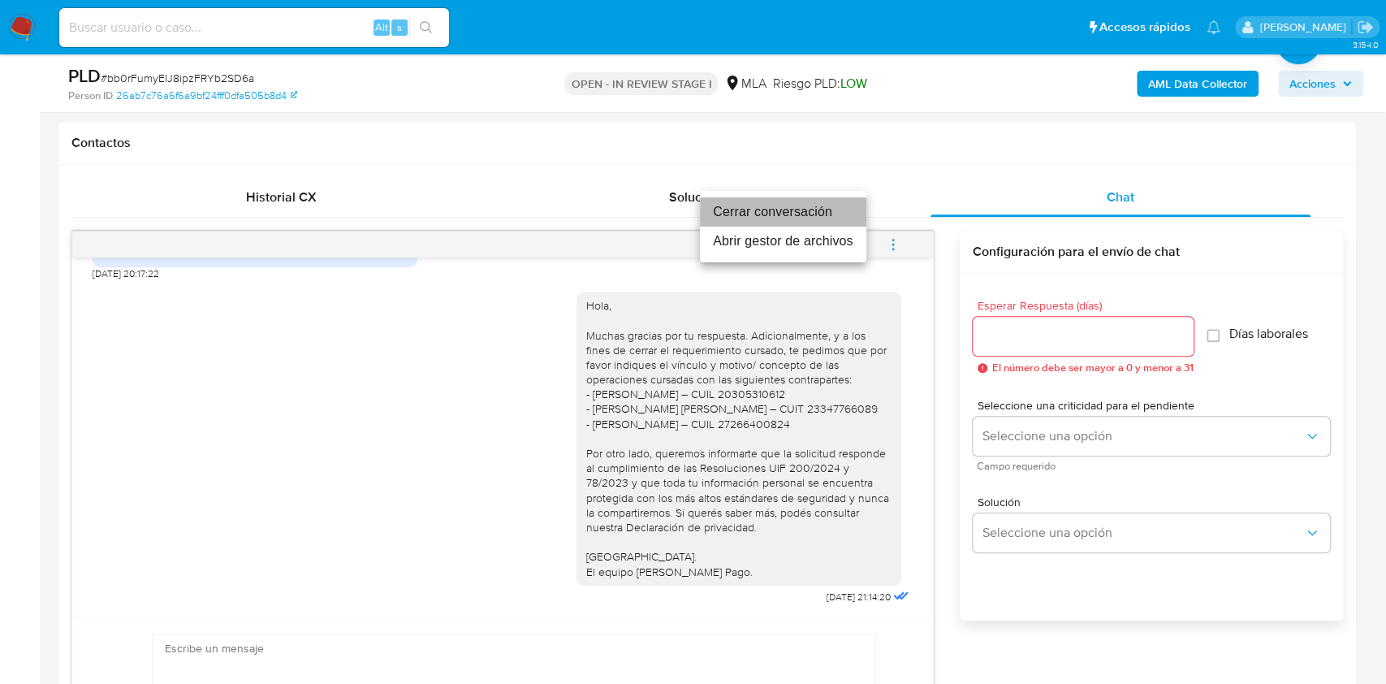
click at [802, 203] on li "Cerrar conversación" at bounding box center [783, 211] width 166 height 29
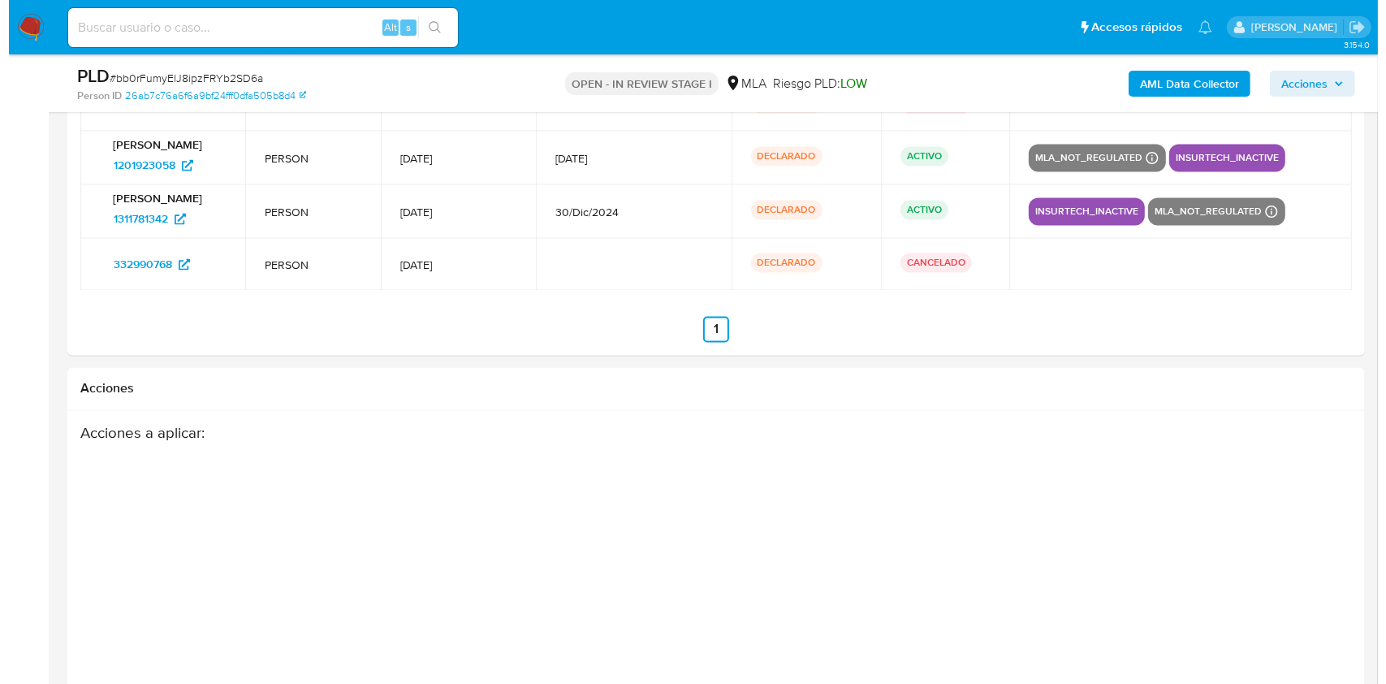
scroll to position [3173, 0]
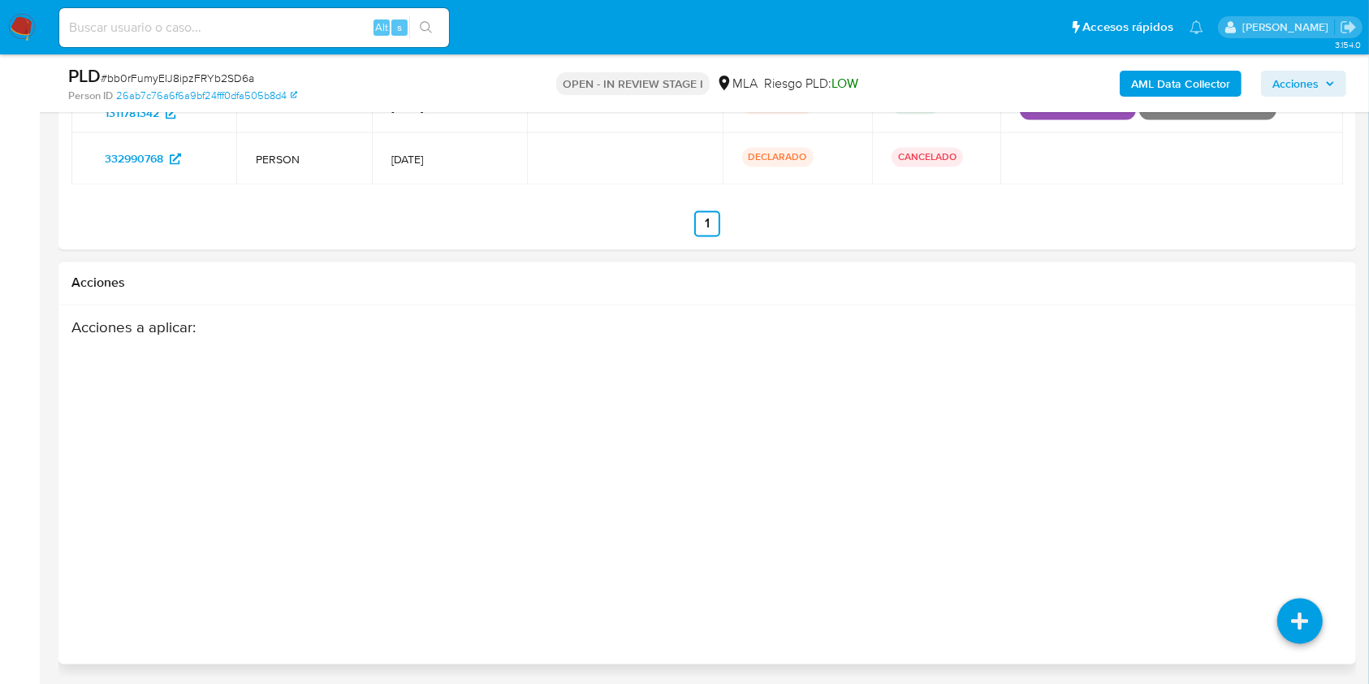
click at [1309, 498] on div "Acciones a aplicar :" at bounding box center [707, 448] width 1272 height 260
click at [1304, 613] on icon at bounding box center [1299, 620] width 45 height 45
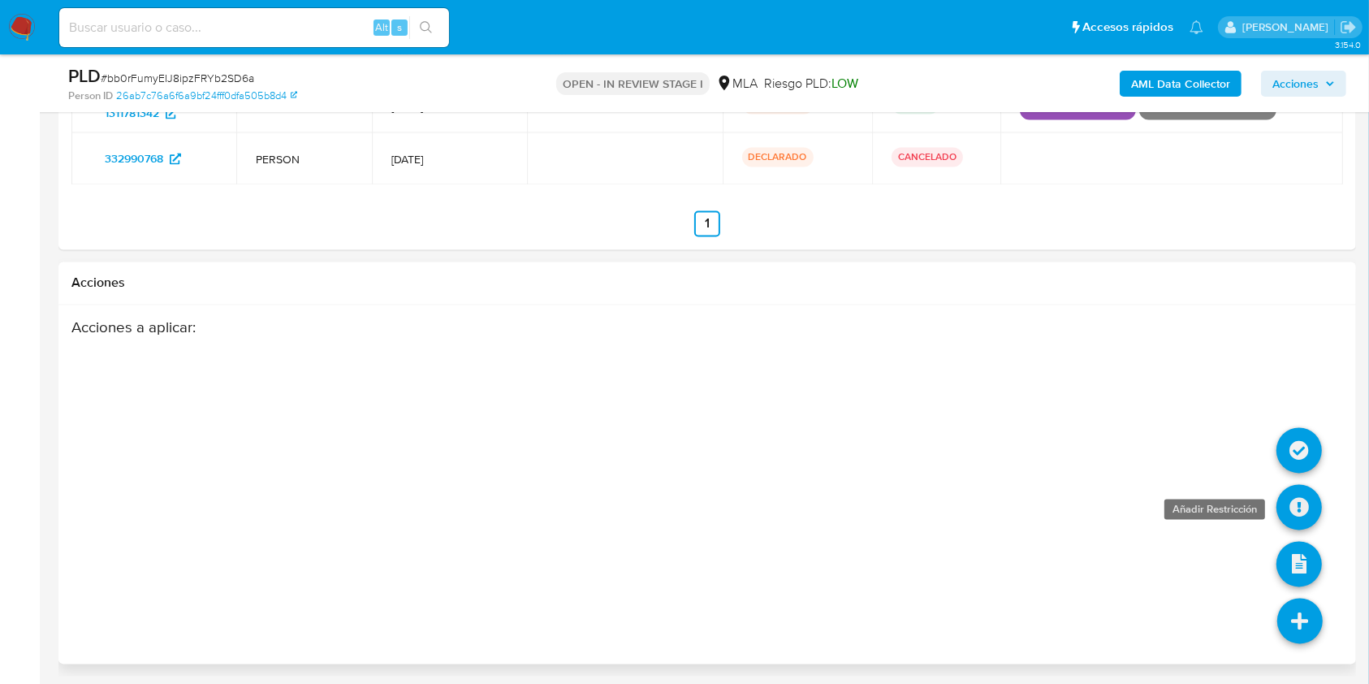
click at [1301, 494] on icon at bounding box center [1299, 506] width 45 height 45
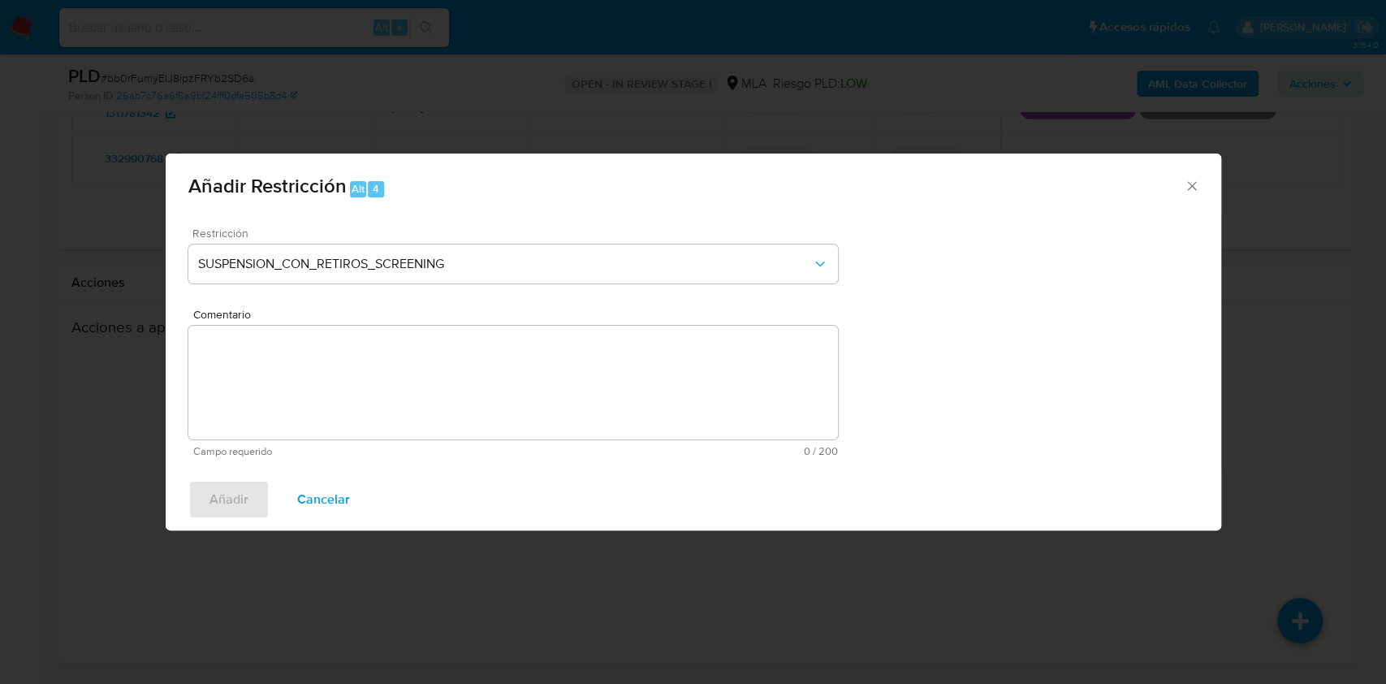
click at [579, 241] on div "Restricción SUSPENSION_CON_RETIROS_SCREENING" at bounding box center [513, 265] width 650 height 77
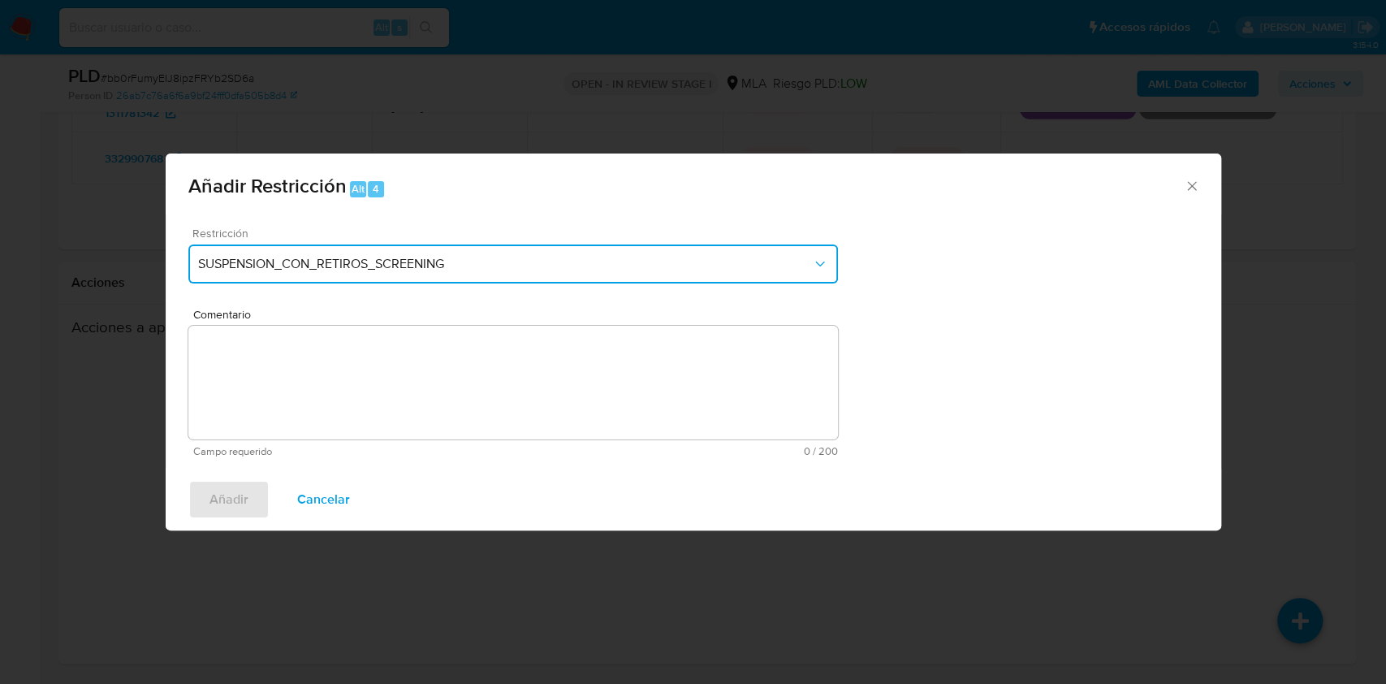
click at [621, 256] on span "SUSPENSION_CON_RETIROS_SCREENING" at bounding box center [505, 264] width 614 height 16
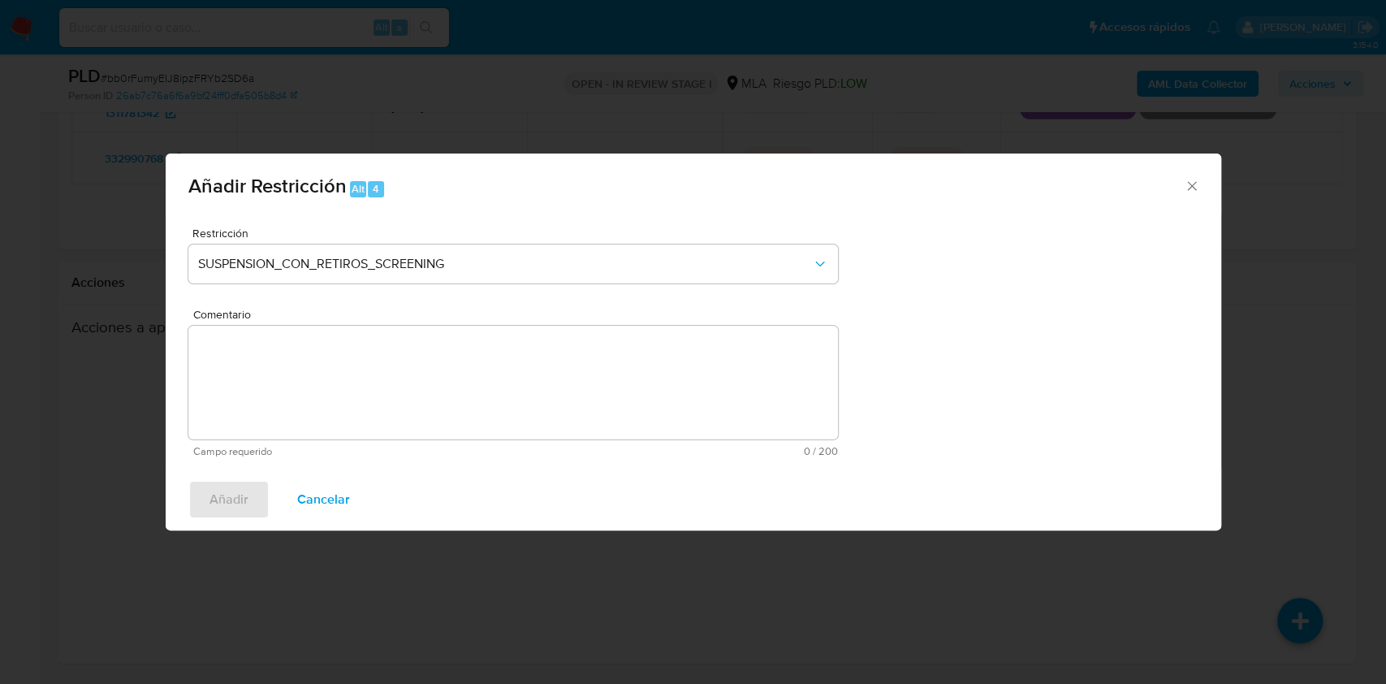
drag, startPoint x: 841, startPoint y: 327, endPoint x: 856, endPoint y: 386, distance: 60.3
click at [856, 386] on div "Restricción SUSPENSION_CON_RETIROS_SCREENING Comentario Campo requerido 0 / 200…" at bounding box center [694, 341] width 1056 height 254
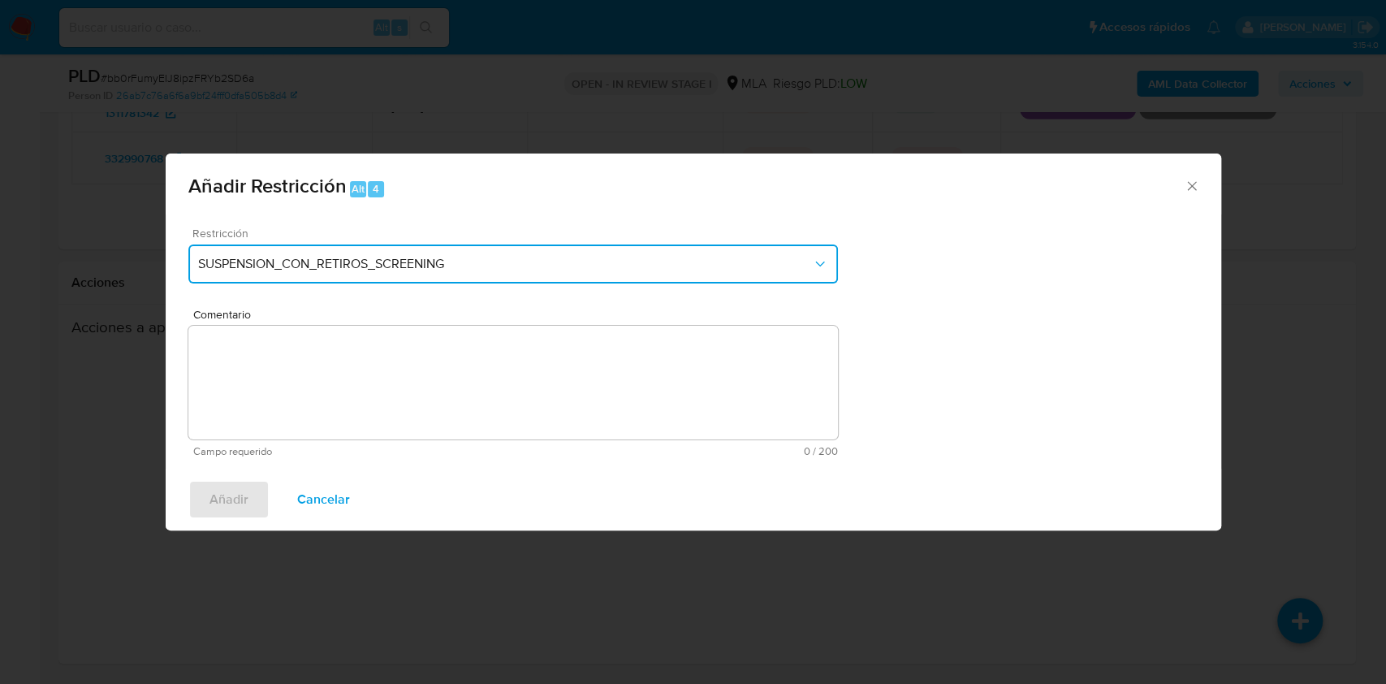
click at [815, 266] on icon "Restriction" at bounding box center [820, 264] width 16 height 16
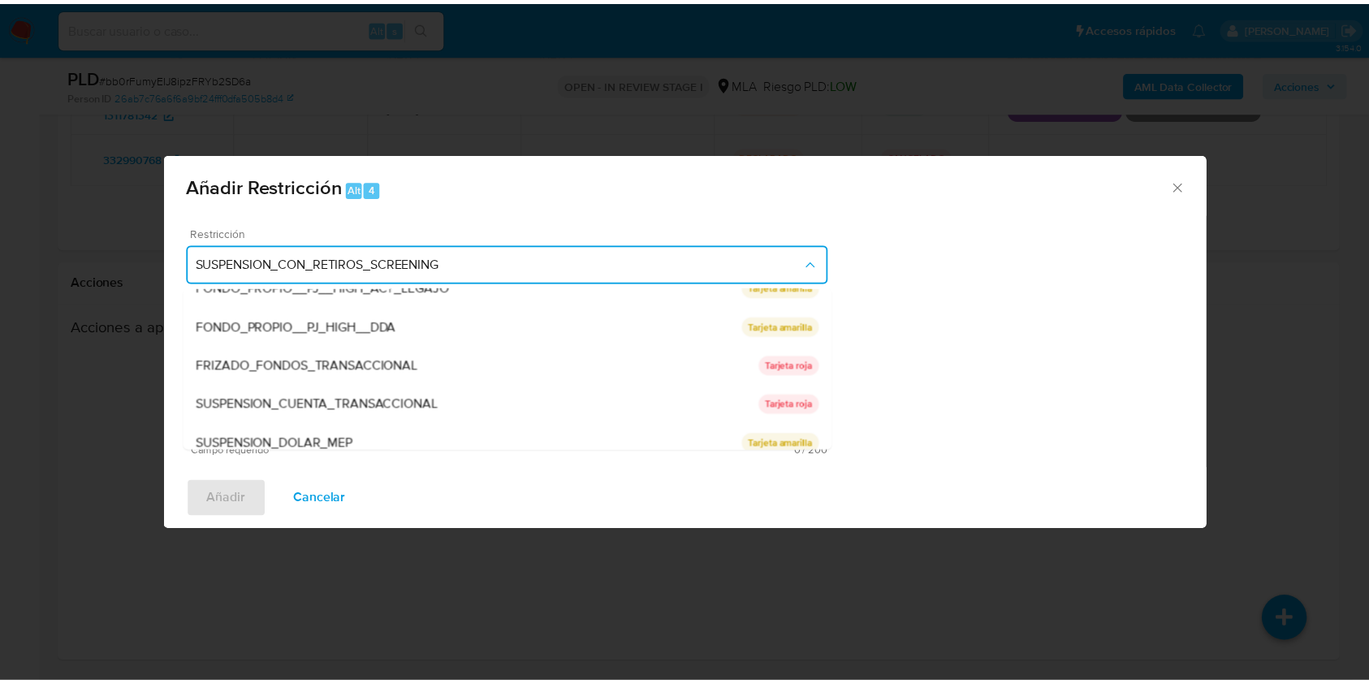
scroll to position [266, 0]
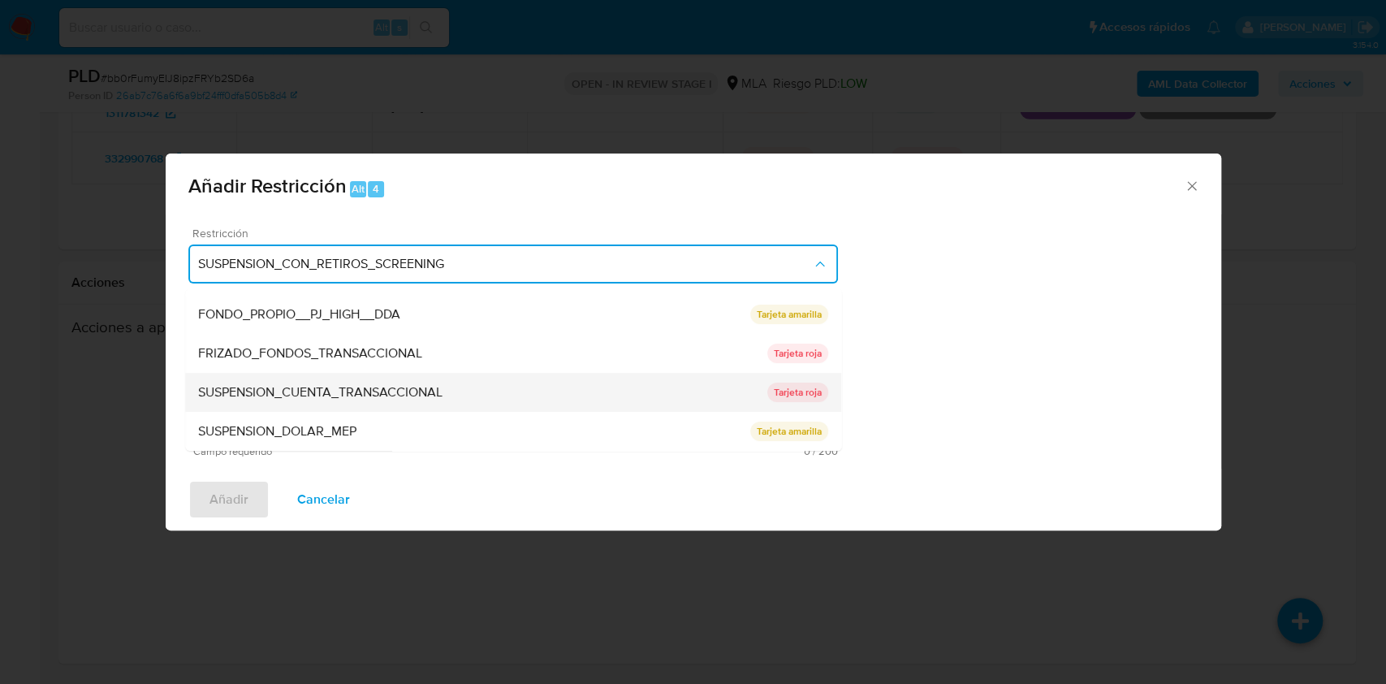
click at [604, 400] on div "SUSPENSION_CUENTA_TRANSACCIONAL" at bounding box center [482, 392] width 569 height 39
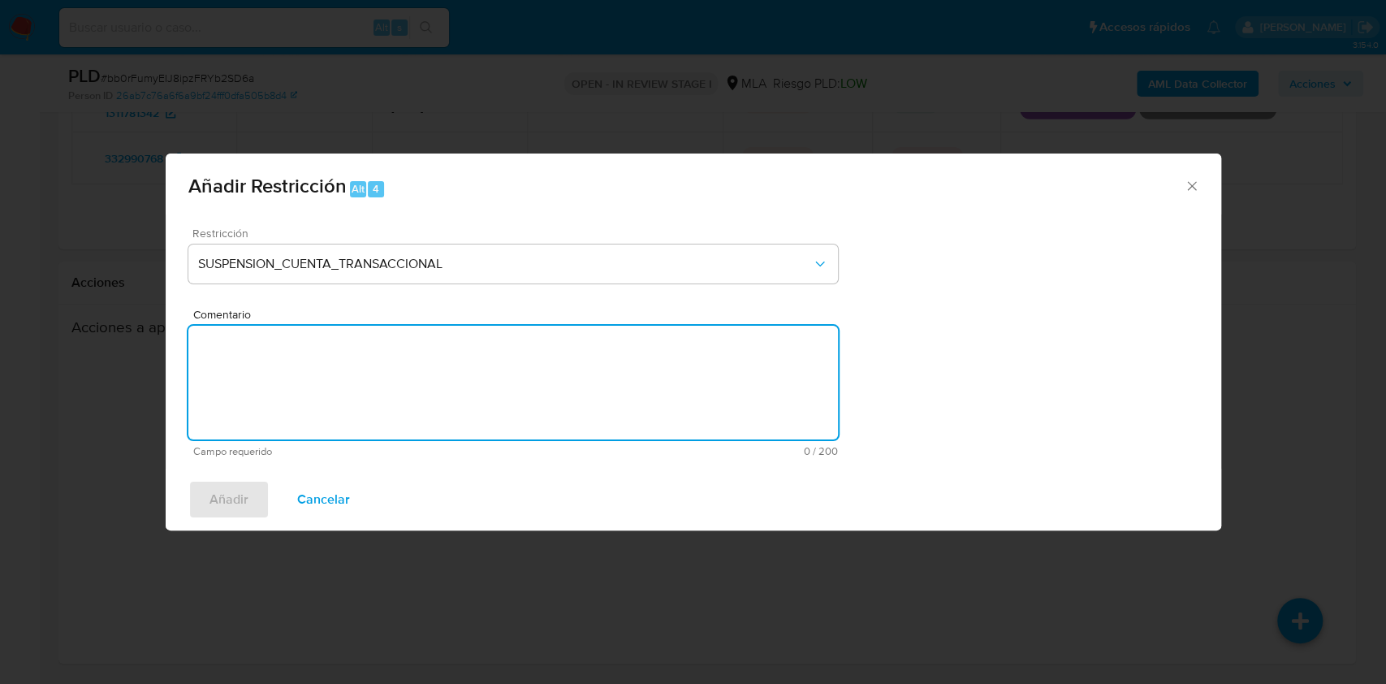
click at [522, 416] on textarea "Comentario" at bounding box center [513, 383] width 650 height 114
type textarea "AML"
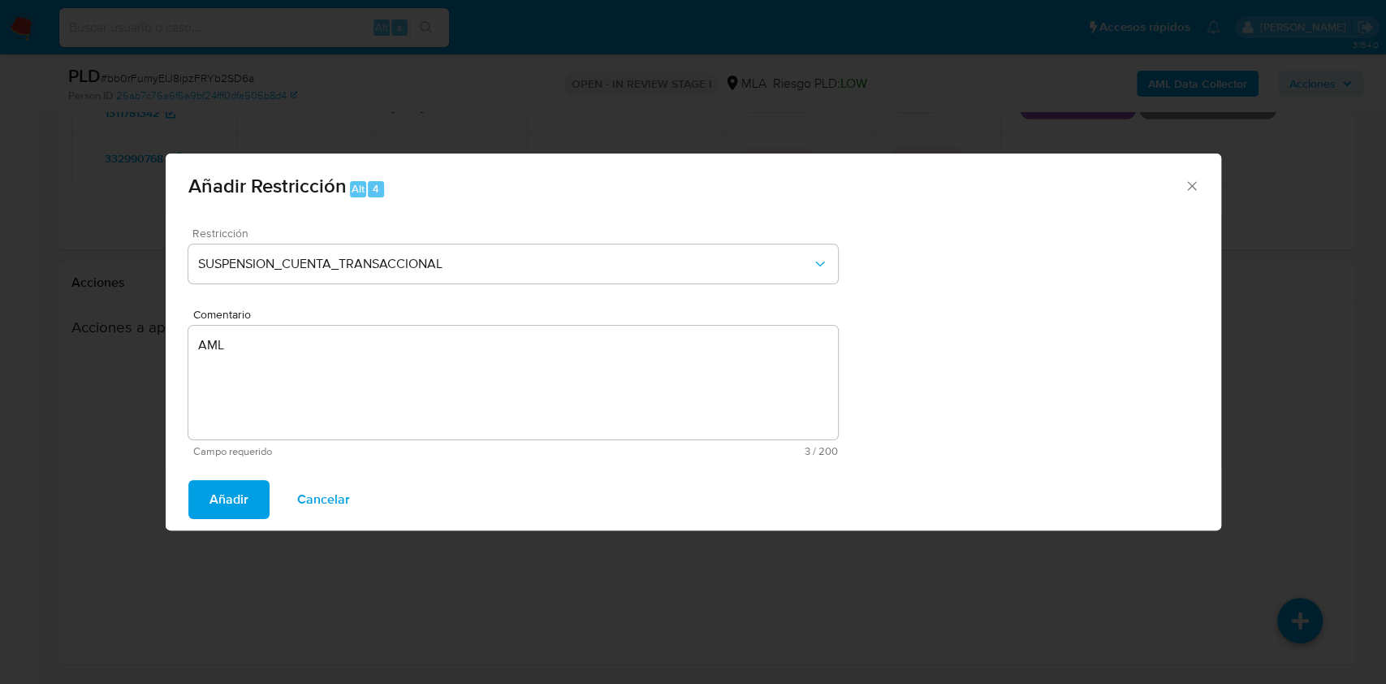
click at [219, 504] on span "Añadir" at bounding box center [229, 500] width 39 height 36
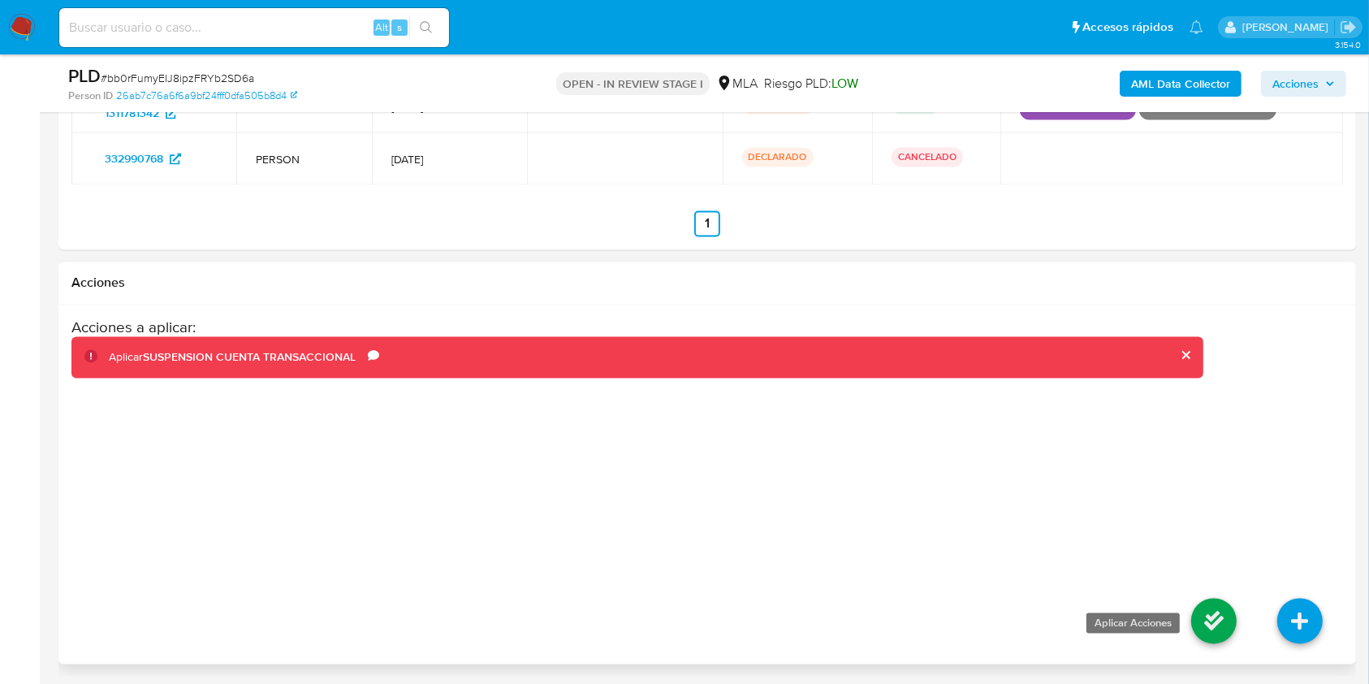
click at [1195, 606] on icon at bounding box center [1213, 620] width 45 height 45
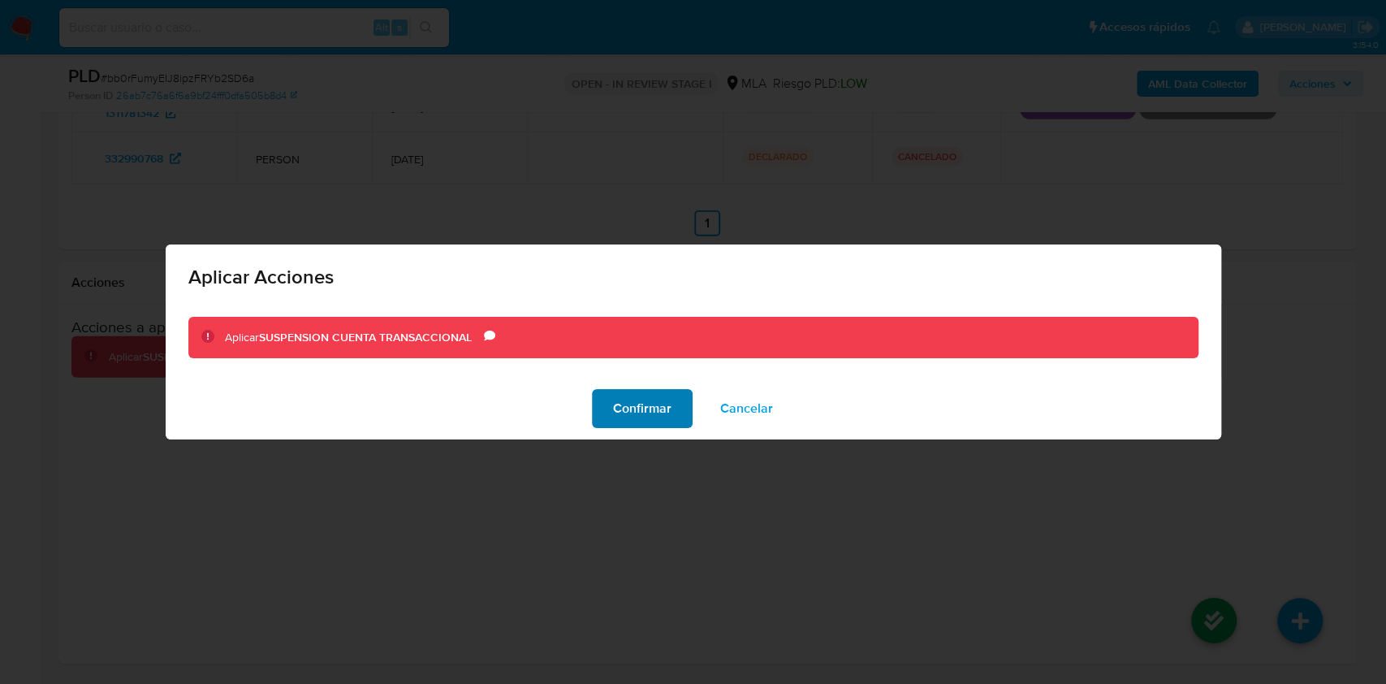
click at [644, 407] on span "Confirmar" at bounding box center [642, 409] width 58 height 36
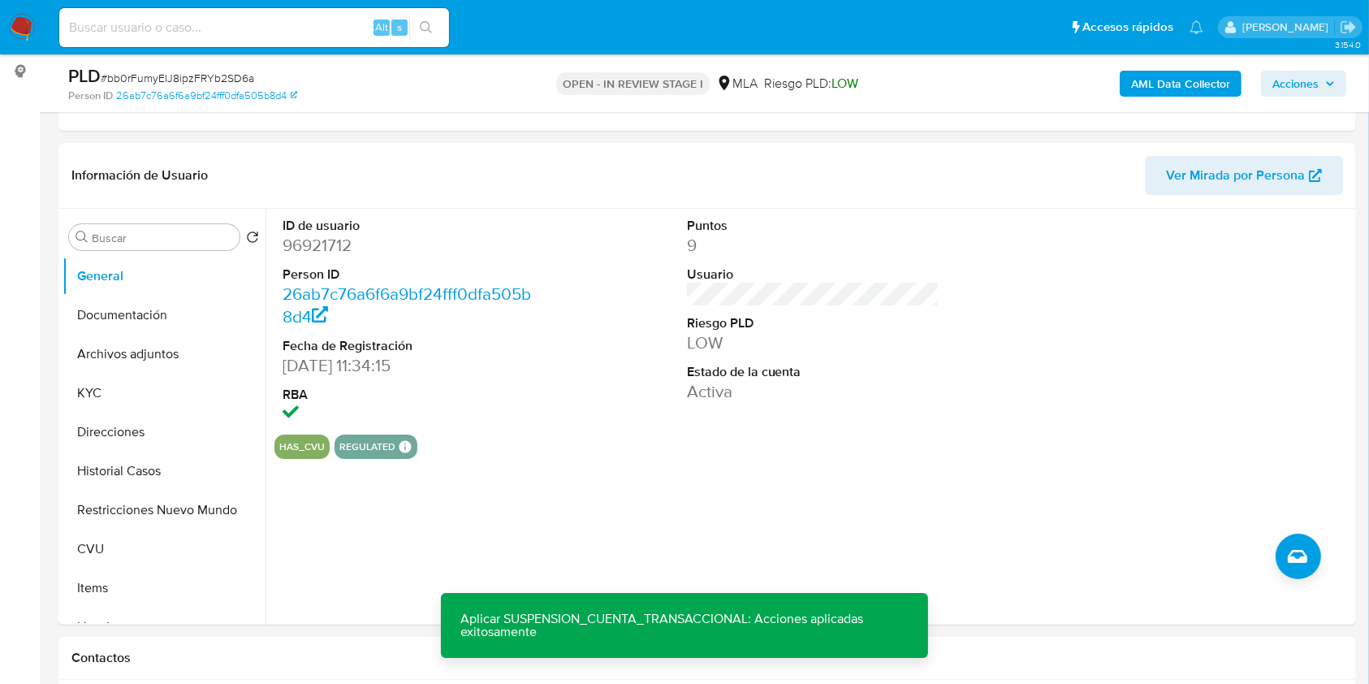
scroll to position [139, 0]
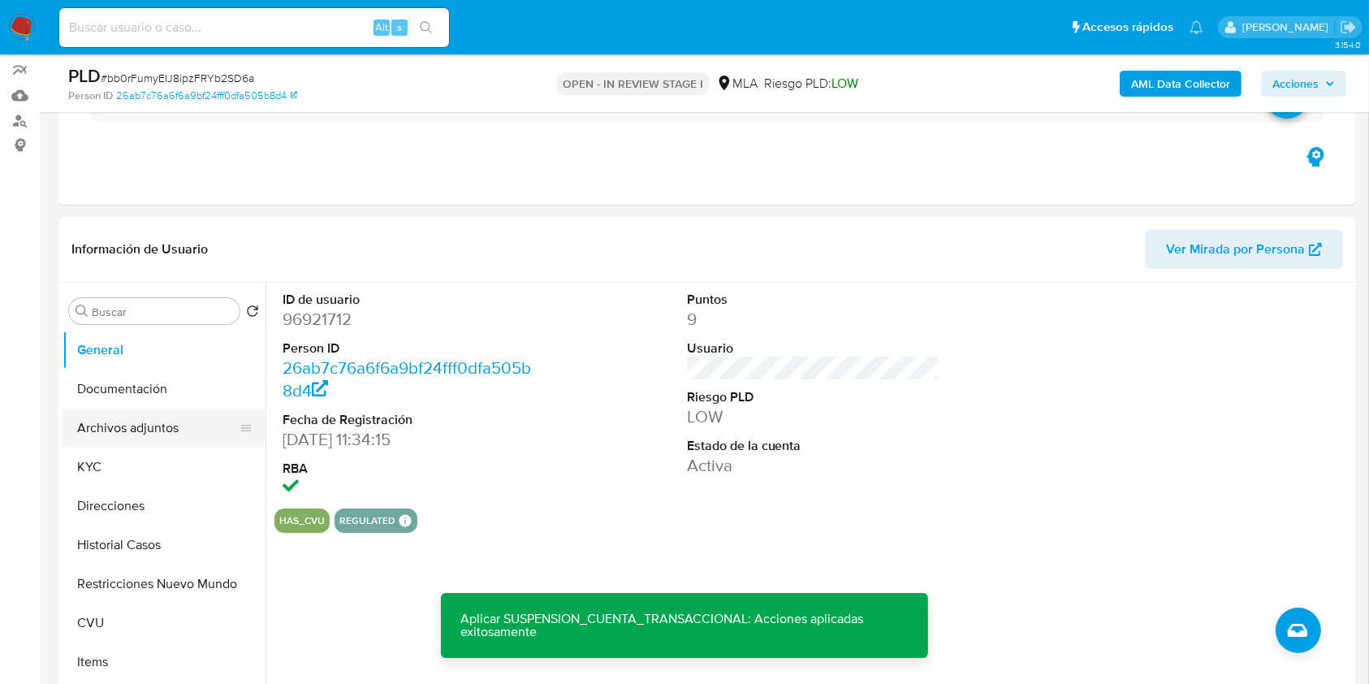
click at [178, 419] on button "Archivos adjuntos" at bounding box center [158, 427] width 190 height 39
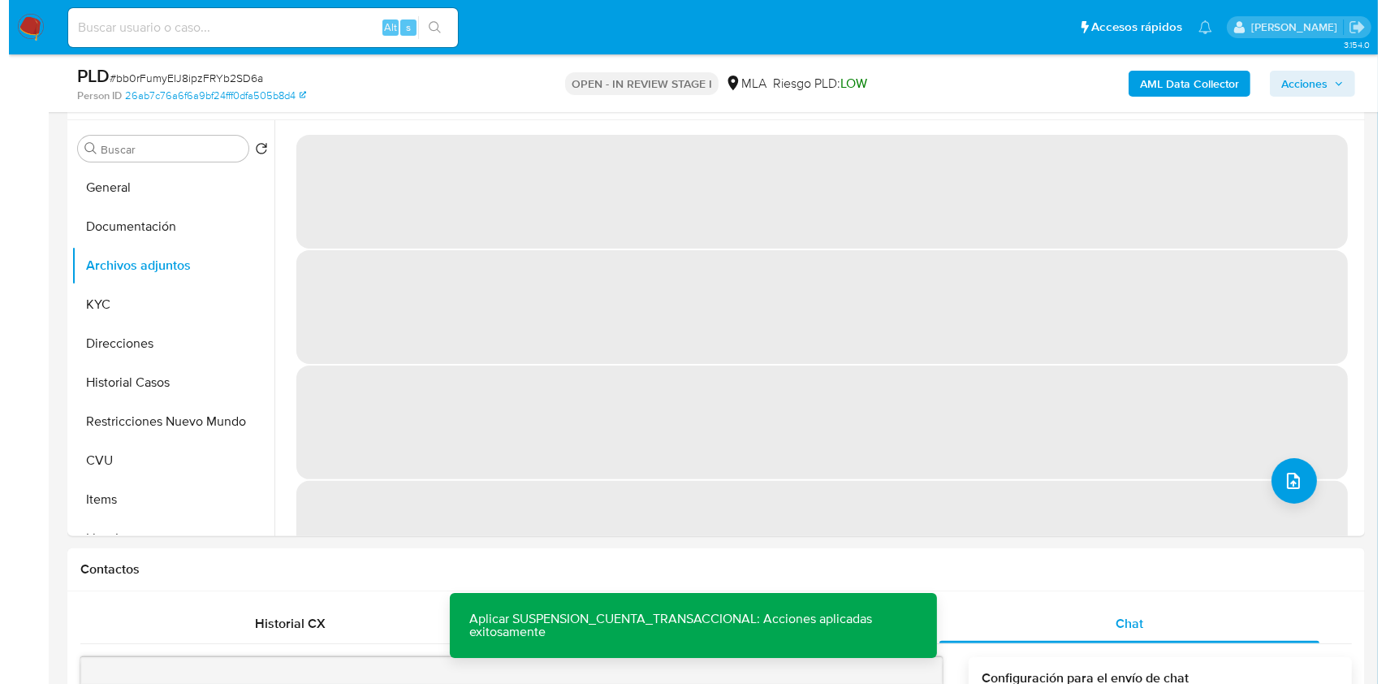
scroll to position [193, 0]
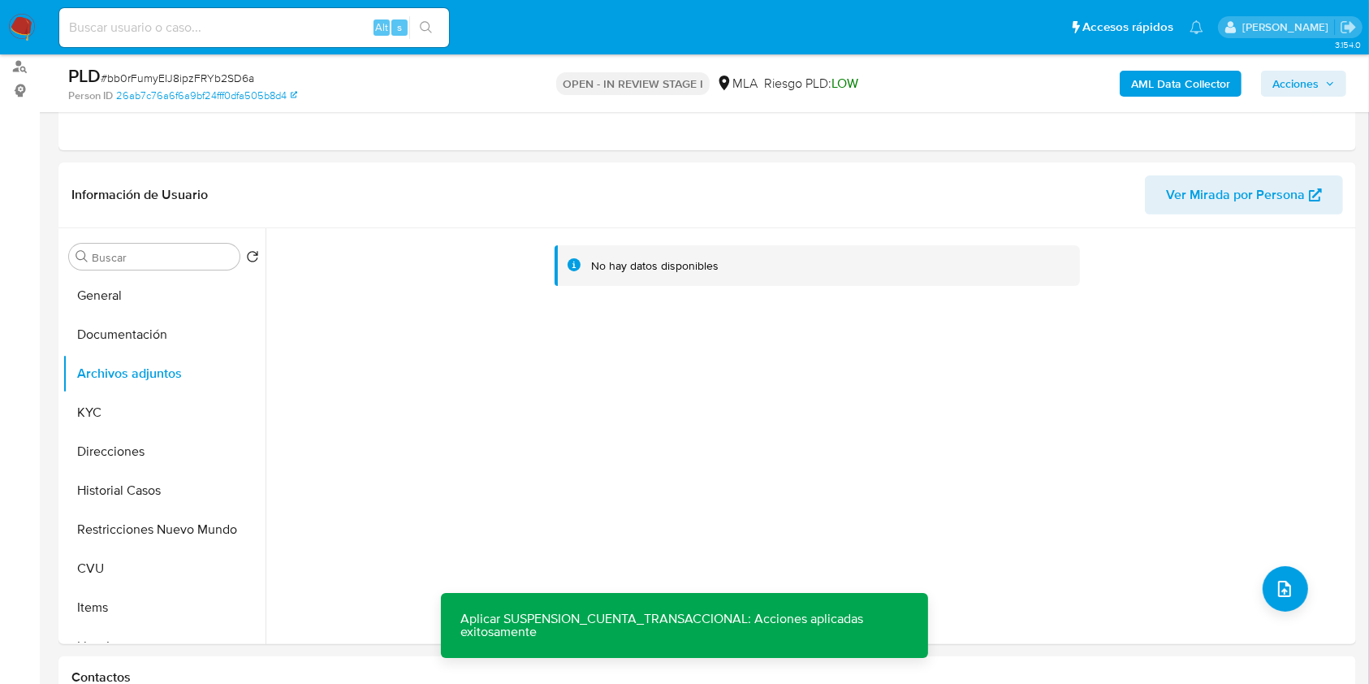
click at [1186, 88] on b "AML Data Collector" at bounding box center [1180, 84] width 99 height 26
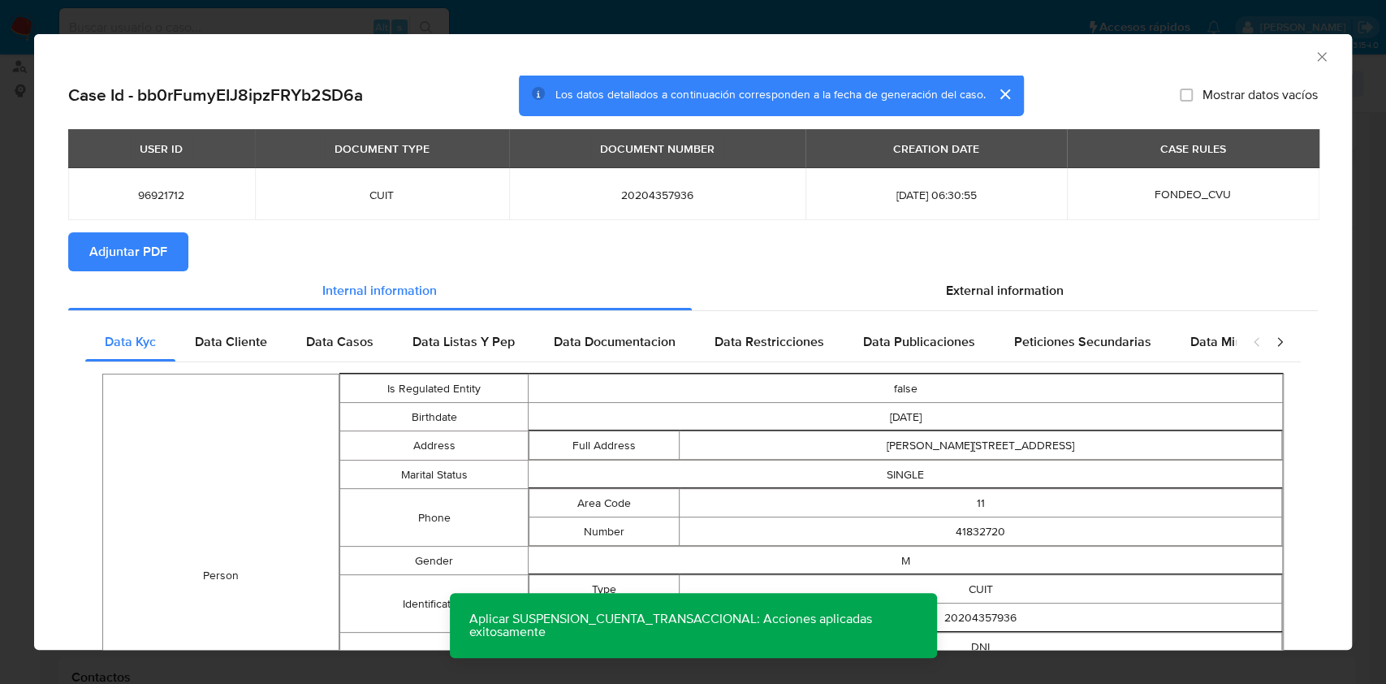
click at [162, 242] on span "Adjuntar PDF" at bounding box center [128, 252] width 78 height 36
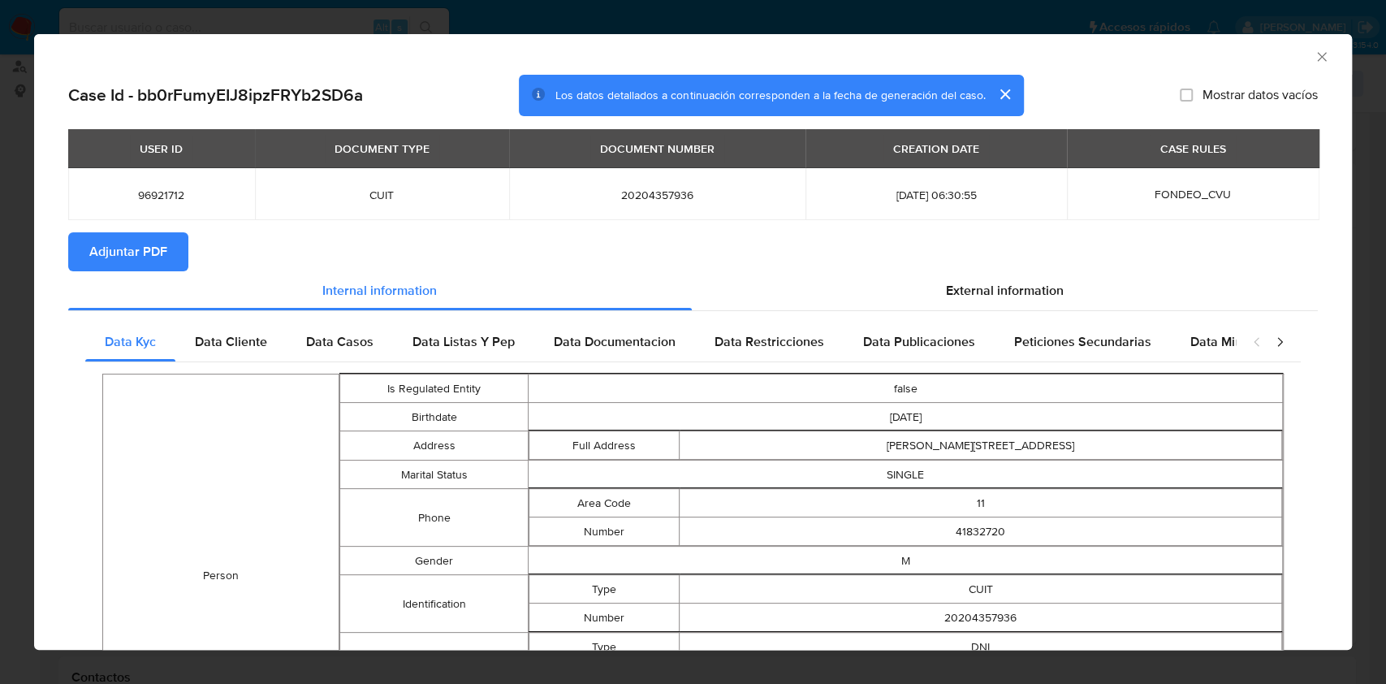
click at [1314, 55] on icon "Cerrar ventana" at bounding box center [1322, 57] width 16 height 16
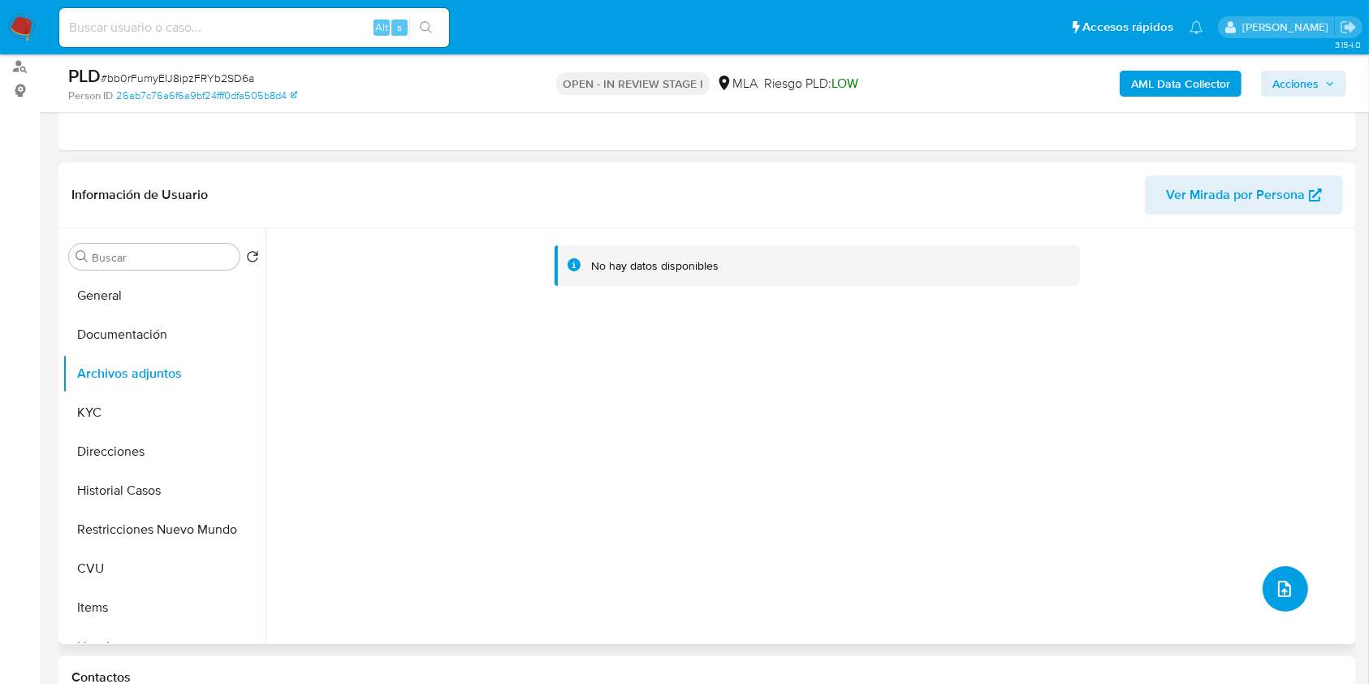
click at [1275, 581] on icon "upload-file" at bounding box center [1284, 588] width 19 height 19
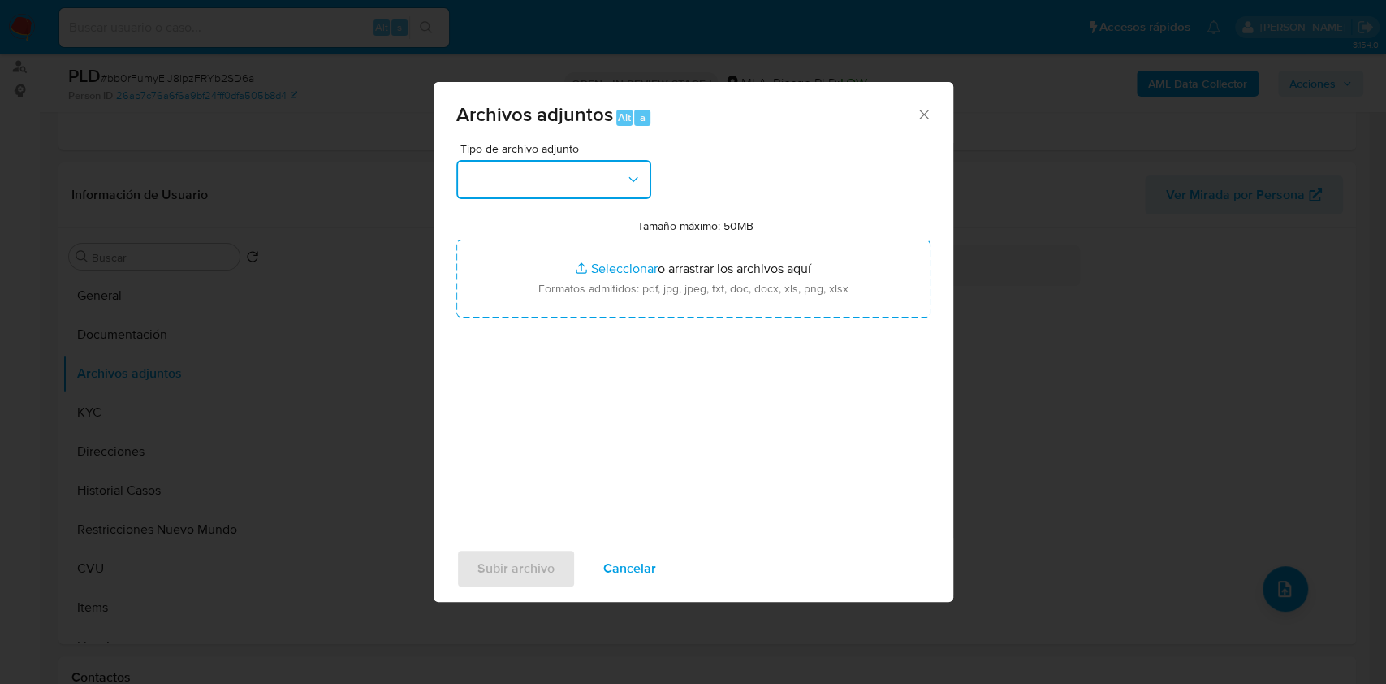
click at [587, 181] on button "button" at bounding box center [553, 179] width 195 height 39
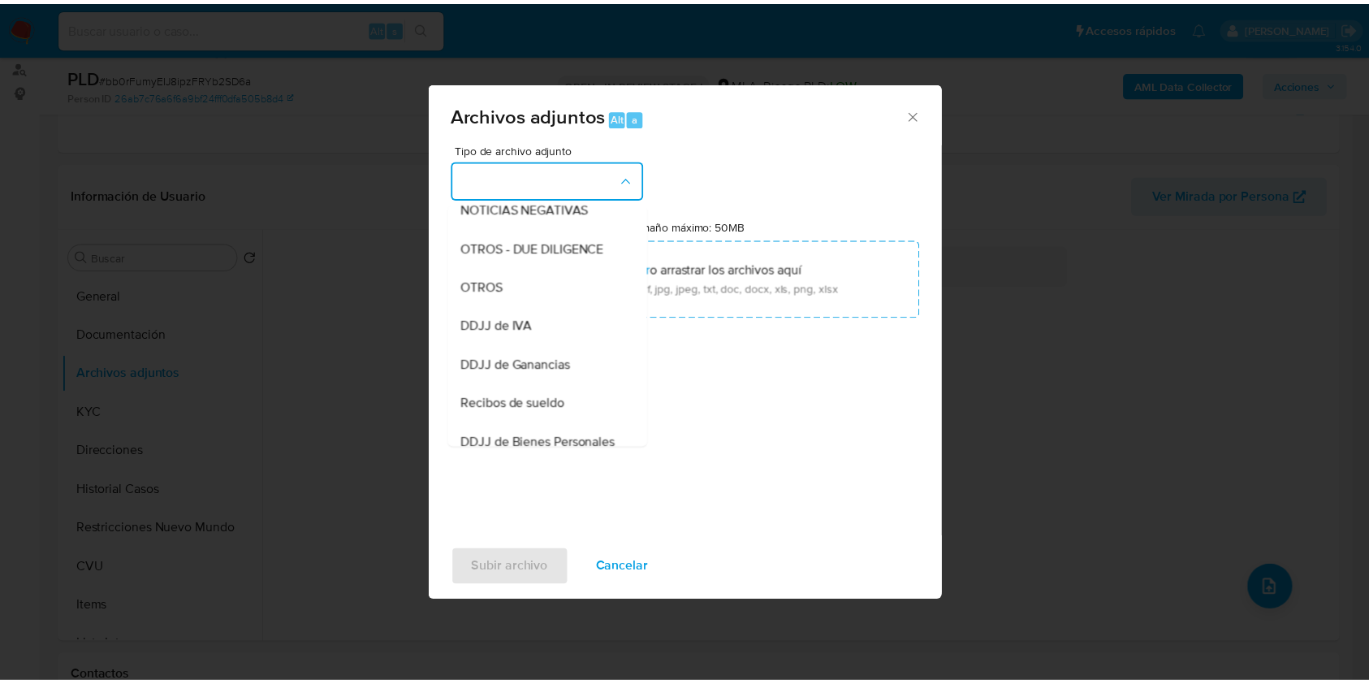
scroll to position [231, 0]
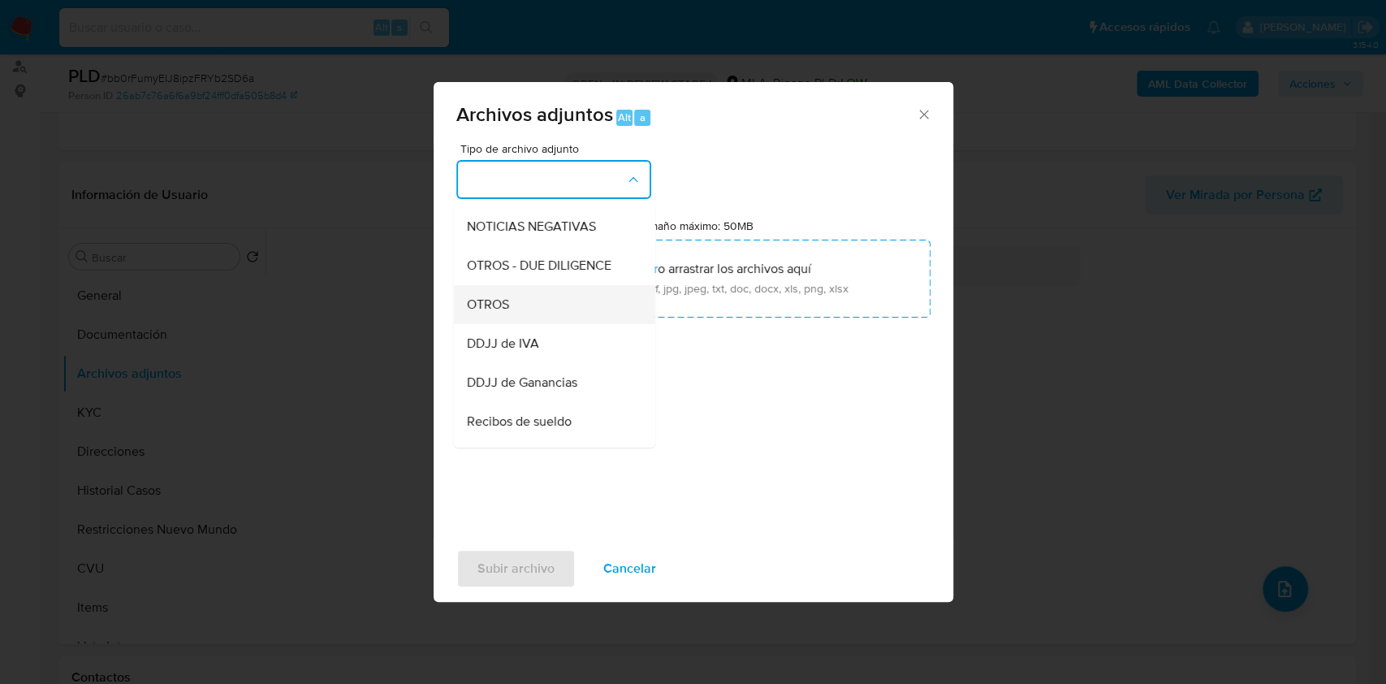
click at [553, 315] on div "OTROS" at bounding box center [549, 304] width 166 height 39
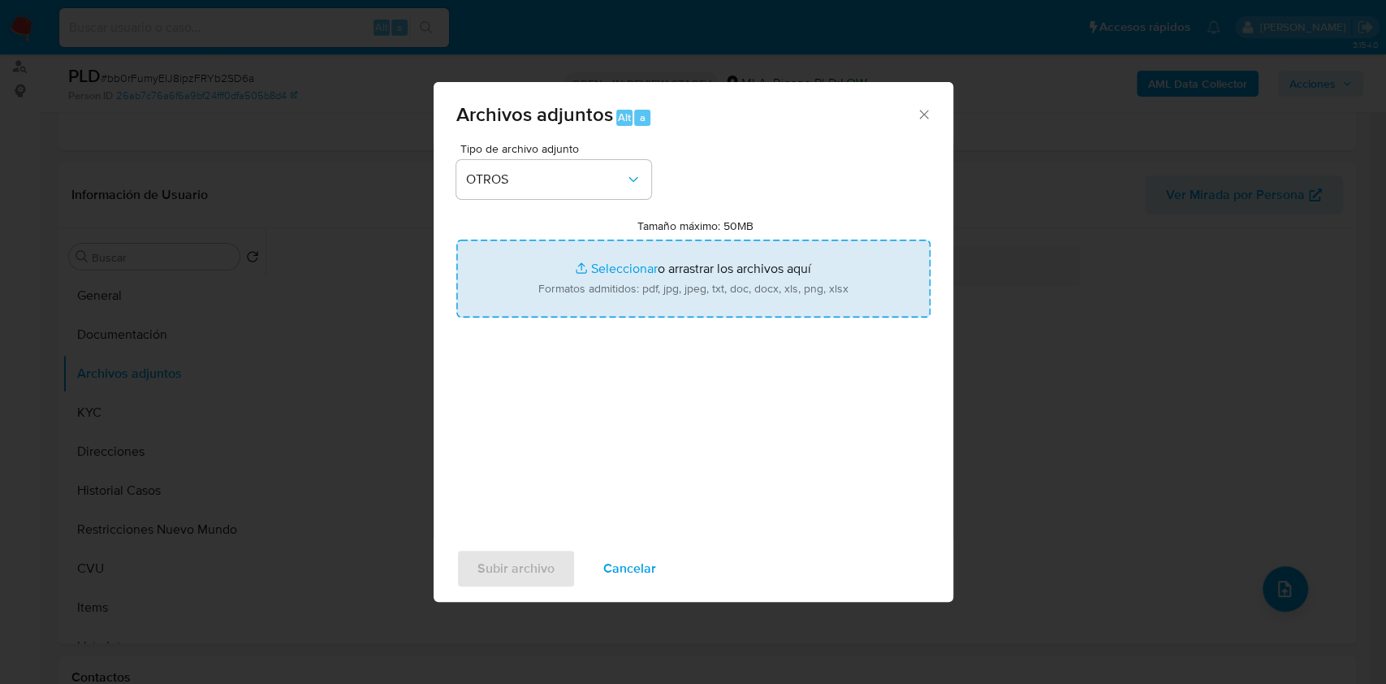
click at [669, 284] on input "Tamaño máximo: 50MB Seleccionar archivos" at bounding box center [693, 279] width 474 height 78
type input "C:\fakepath\Caselog bb0rFumyEIJ8ipzFRYb2SD6a.docx"
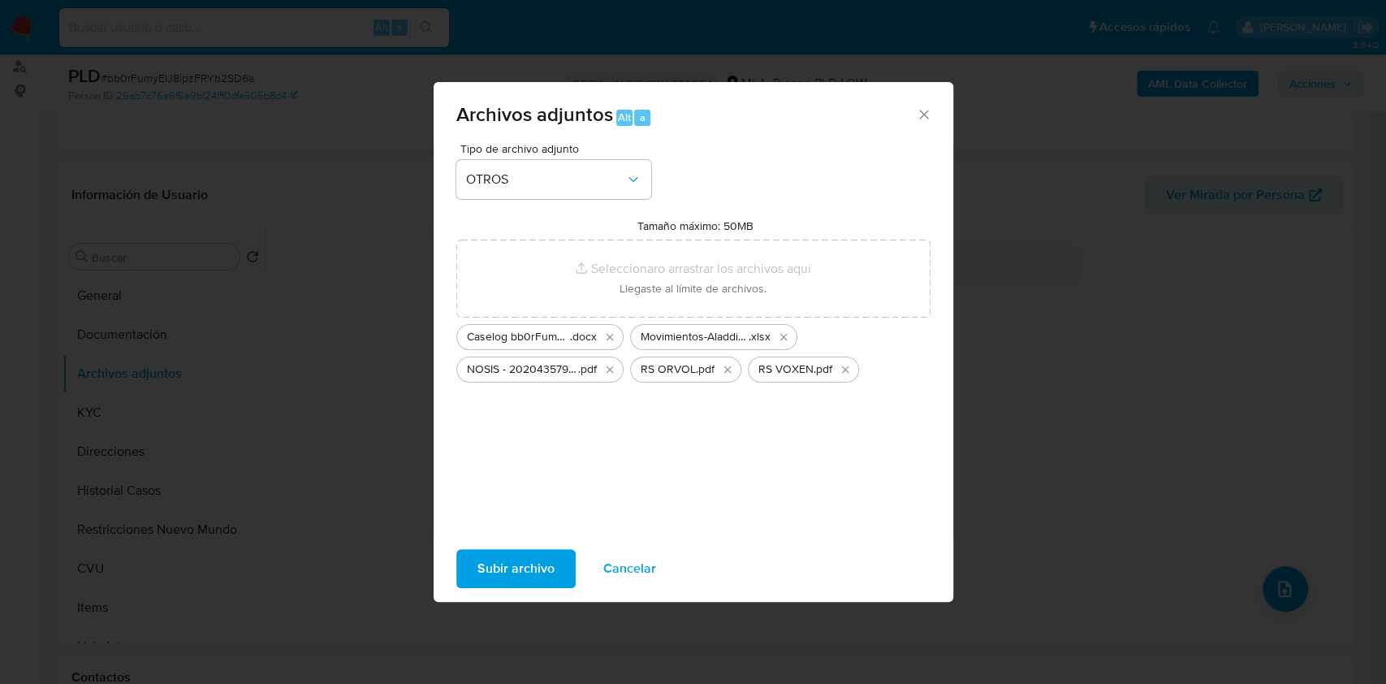
click at [503, 562] on span "Subir archivo" at bounding box center [516, 569] width 77 height 36
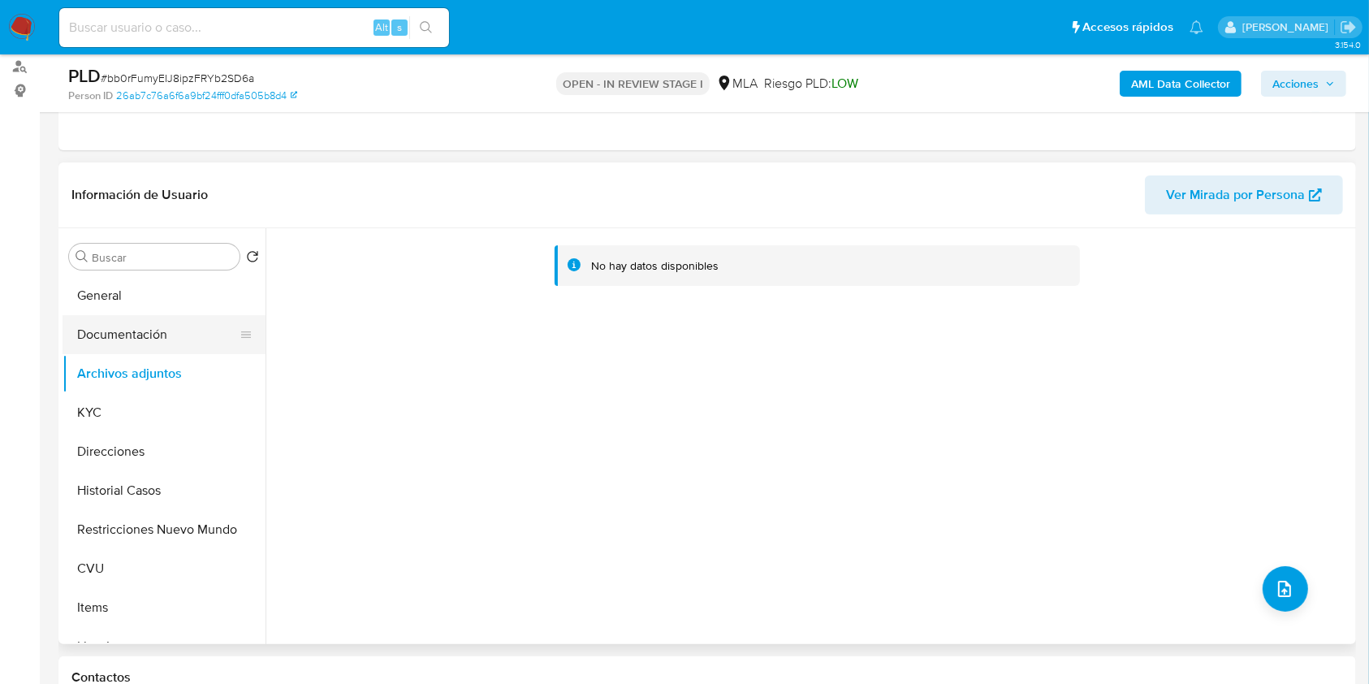
click at [142, 329] on button "Documentación" at bounding box center [158, 334] width 190 height 39
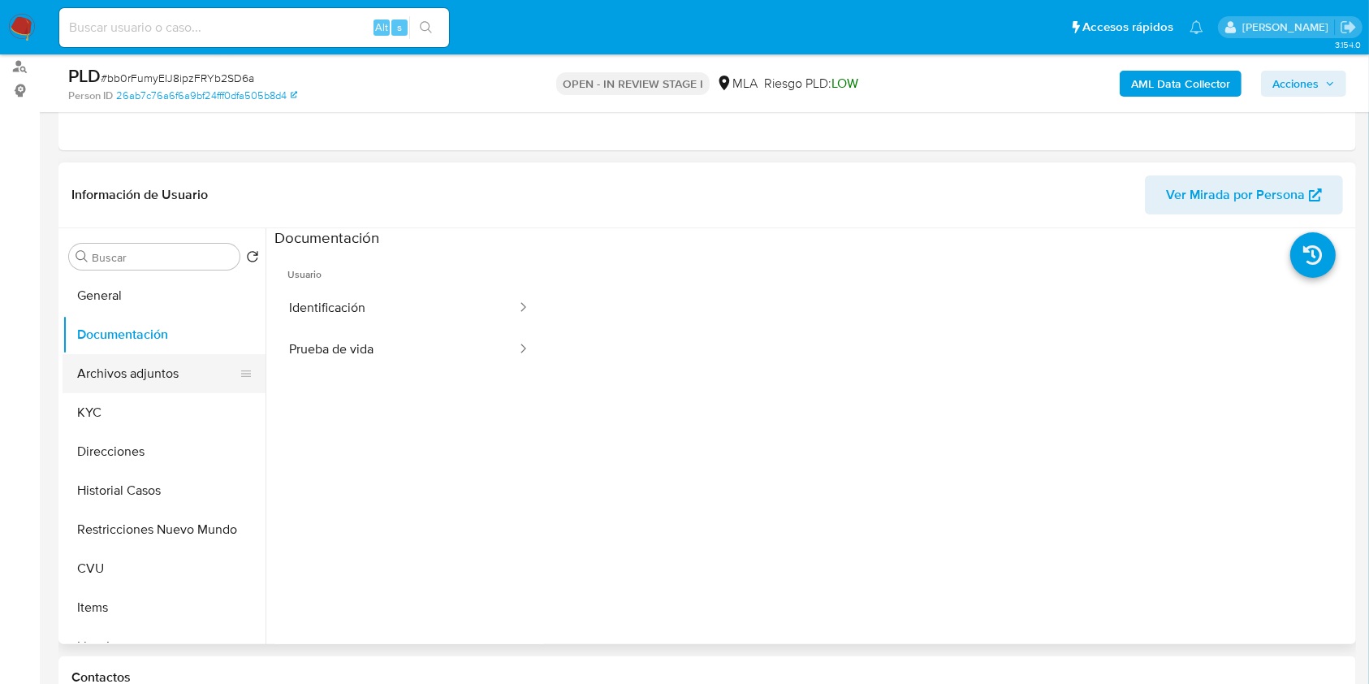
click at [147, 372] on button "Archivos adjuntos" at bounding box center [158, 373] width 190 height 39
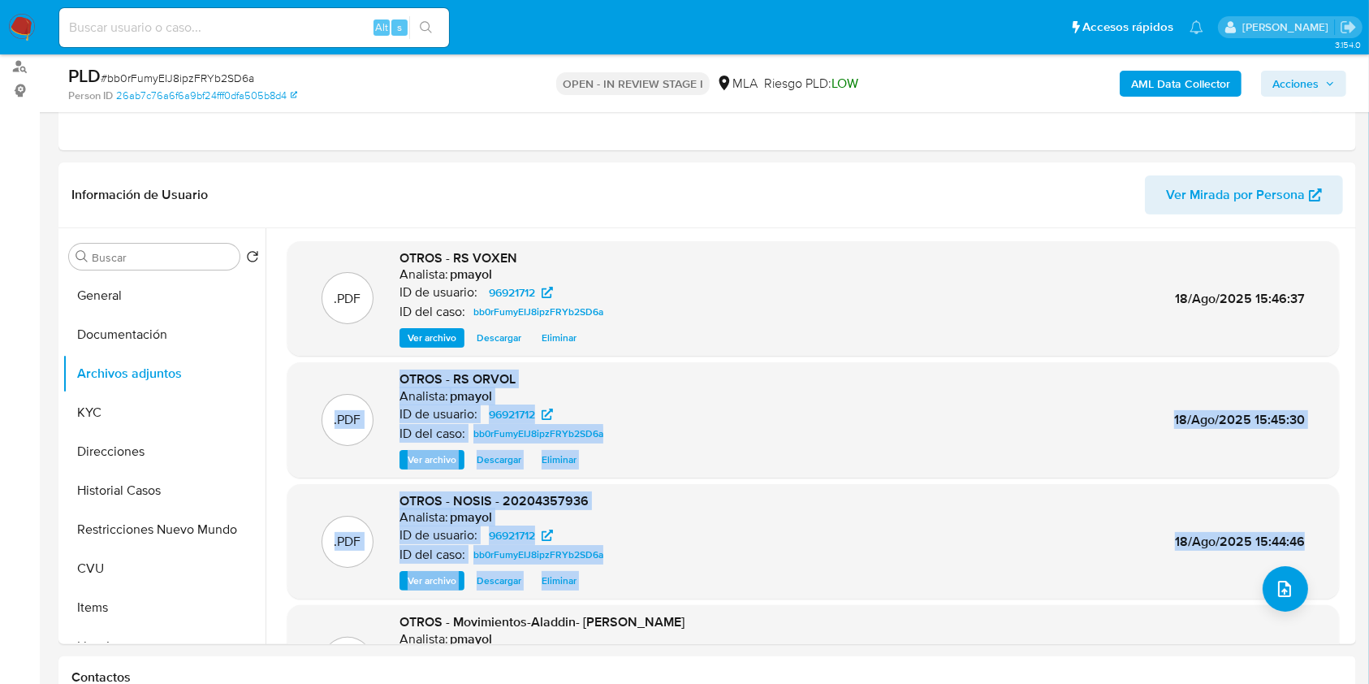
drag, startPoint x: 1352, startPoint y: 341, endPoint x: 1366, endPoint y: 559, distance: 218.1
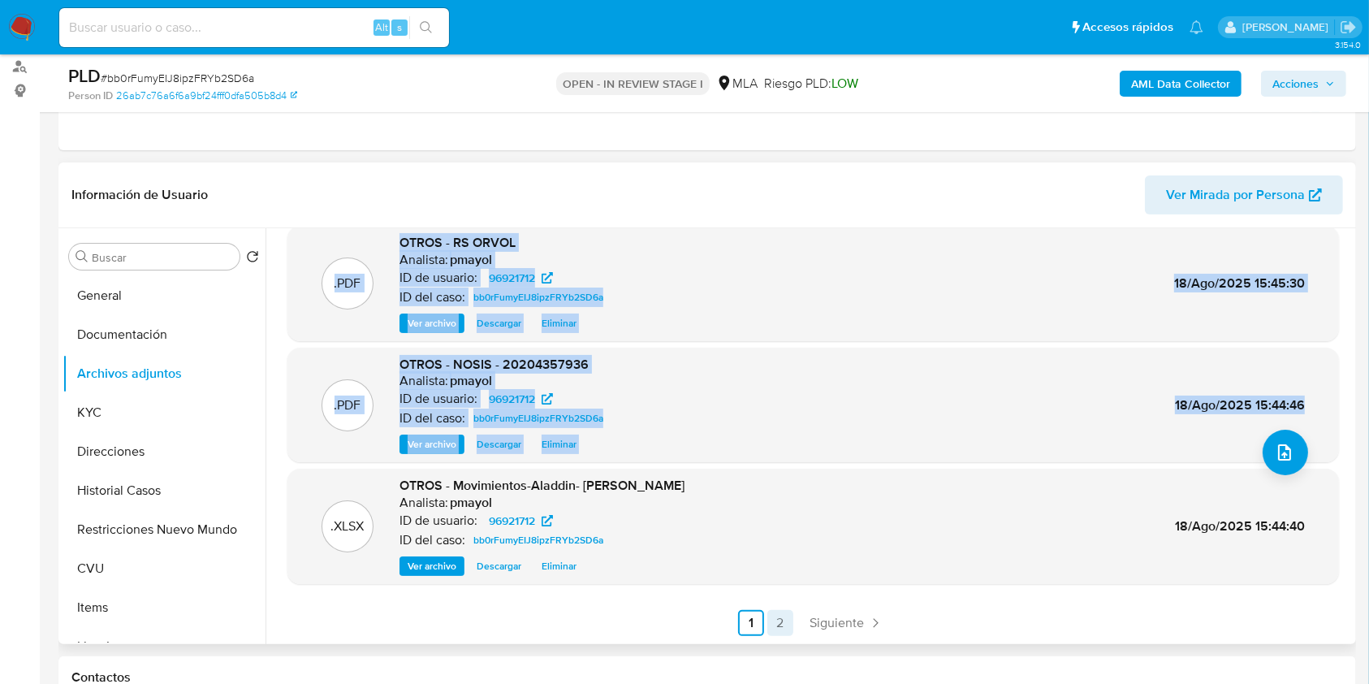
click at [774, 619] on link "2" at bounding box center [780, 623] width 26 height 26
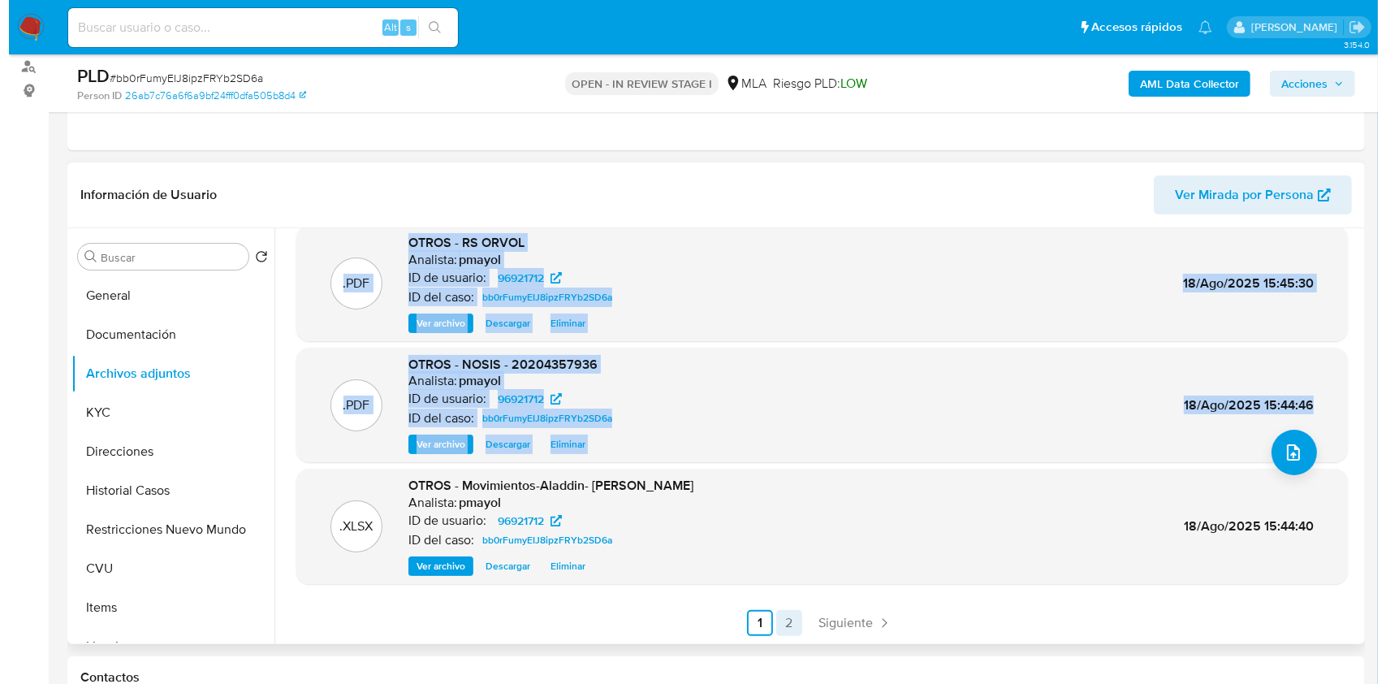
scroll to position [0, 0]
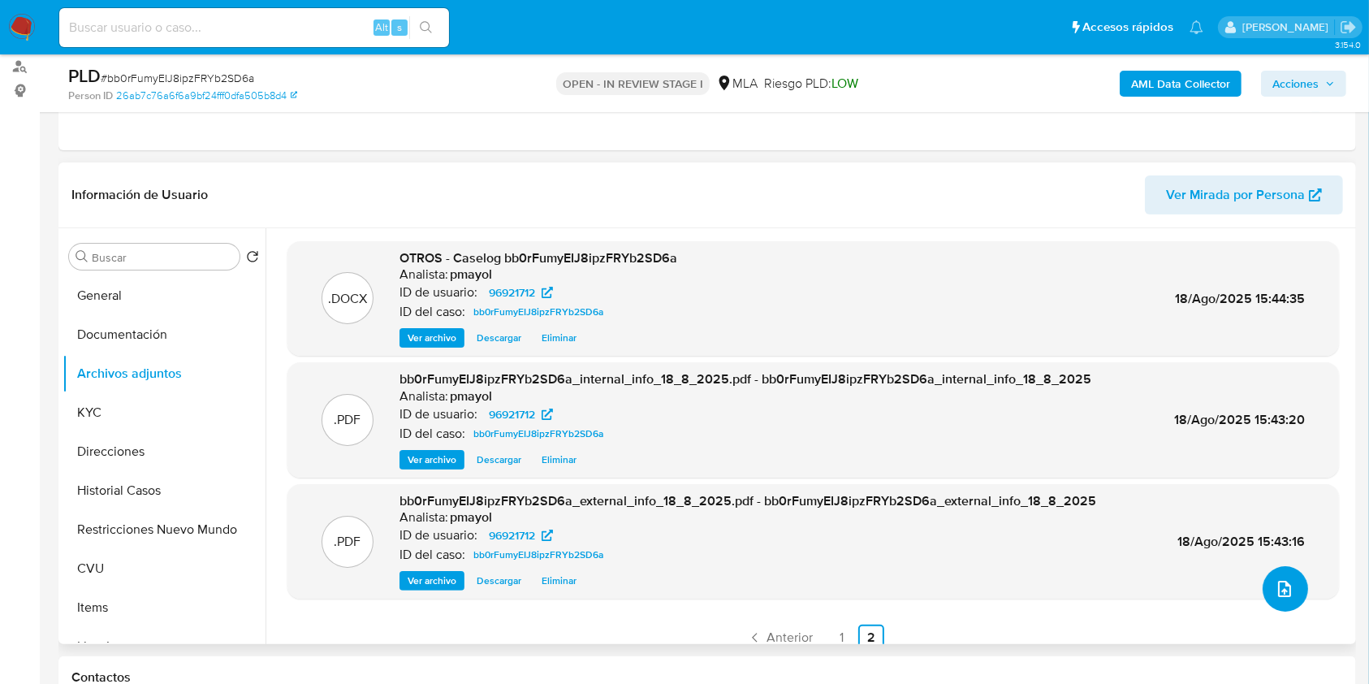
click at [1286, 594] on span "upload-file" at bounding box center [1284, 588] width 19 height 19
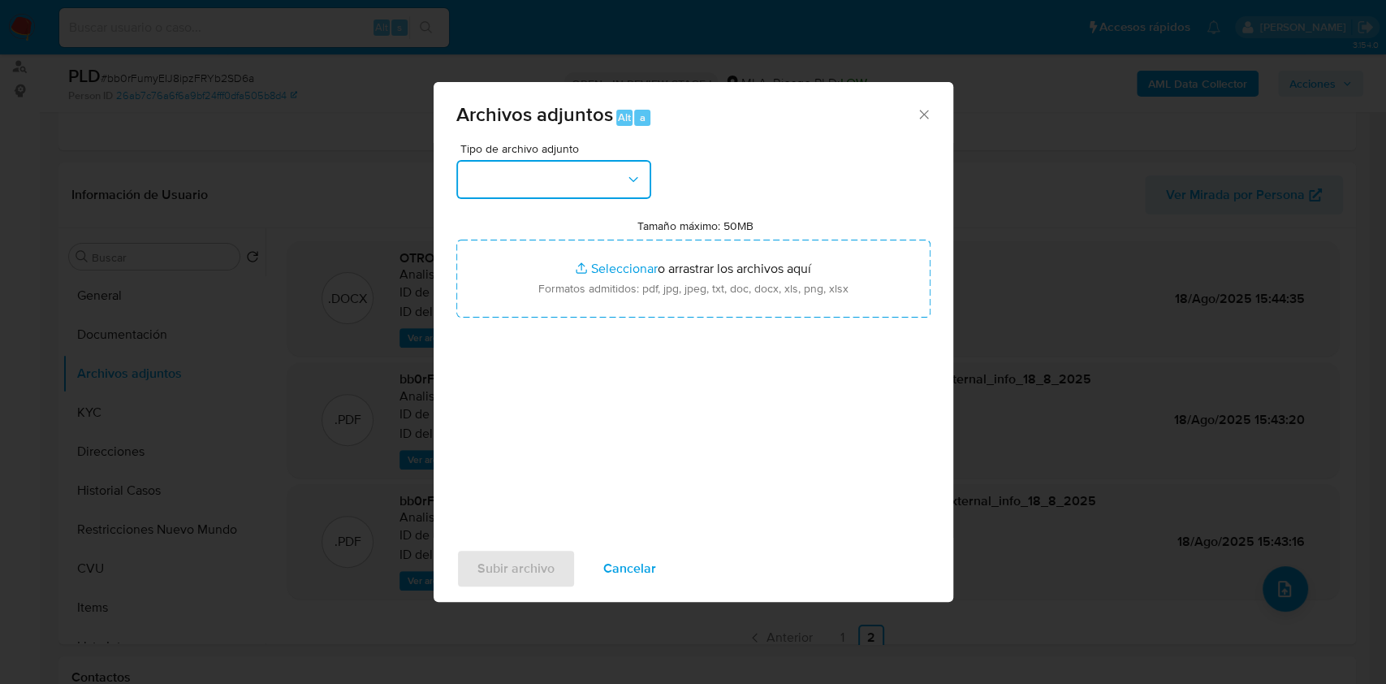
click at [568, 184] on button "button" at bounding box center [553, 179] width 195 height 39
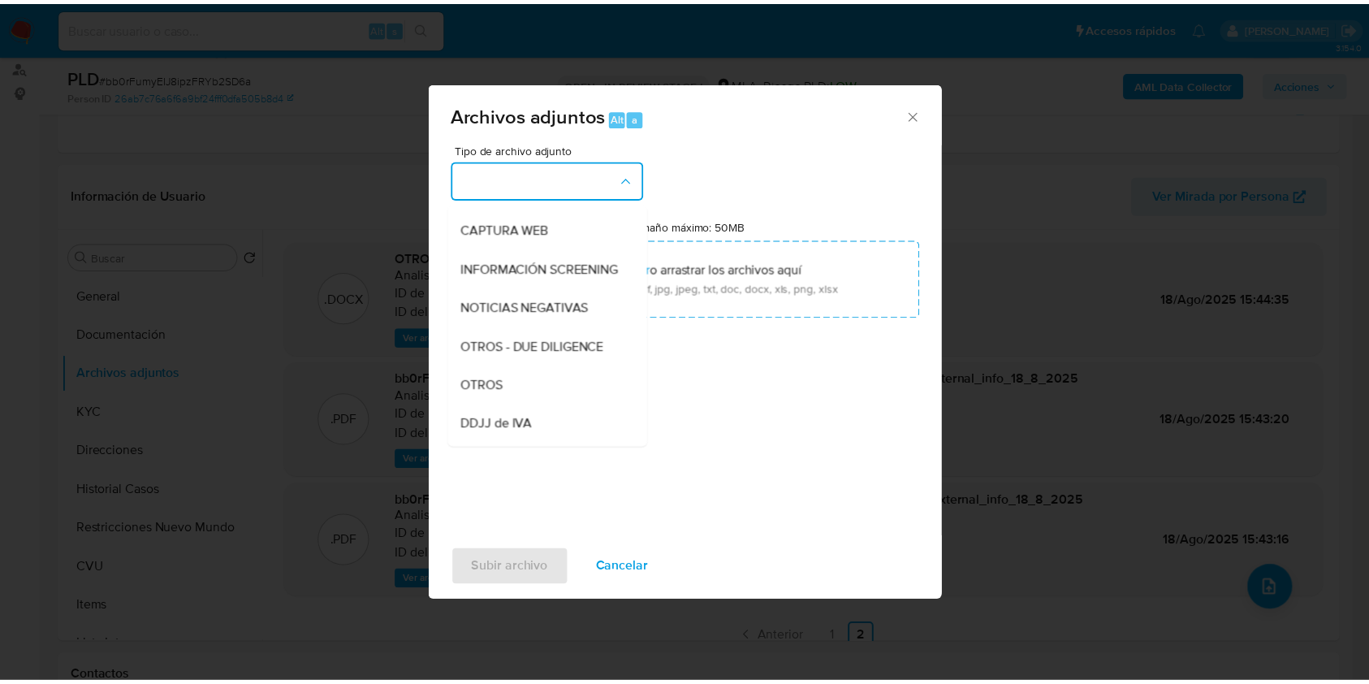
scroll to position [220, 0]
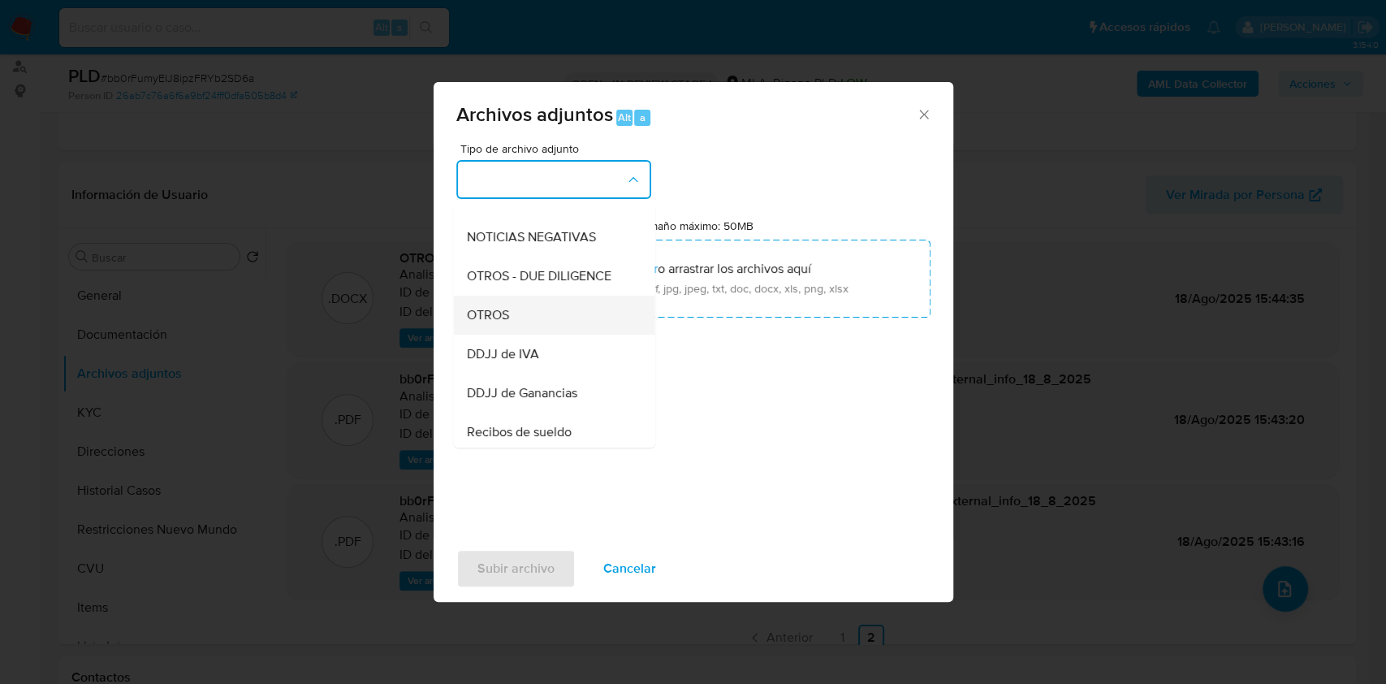
click at [547, 319] on div "OTROS" at bounding box center [549, 315] width 166 height 39
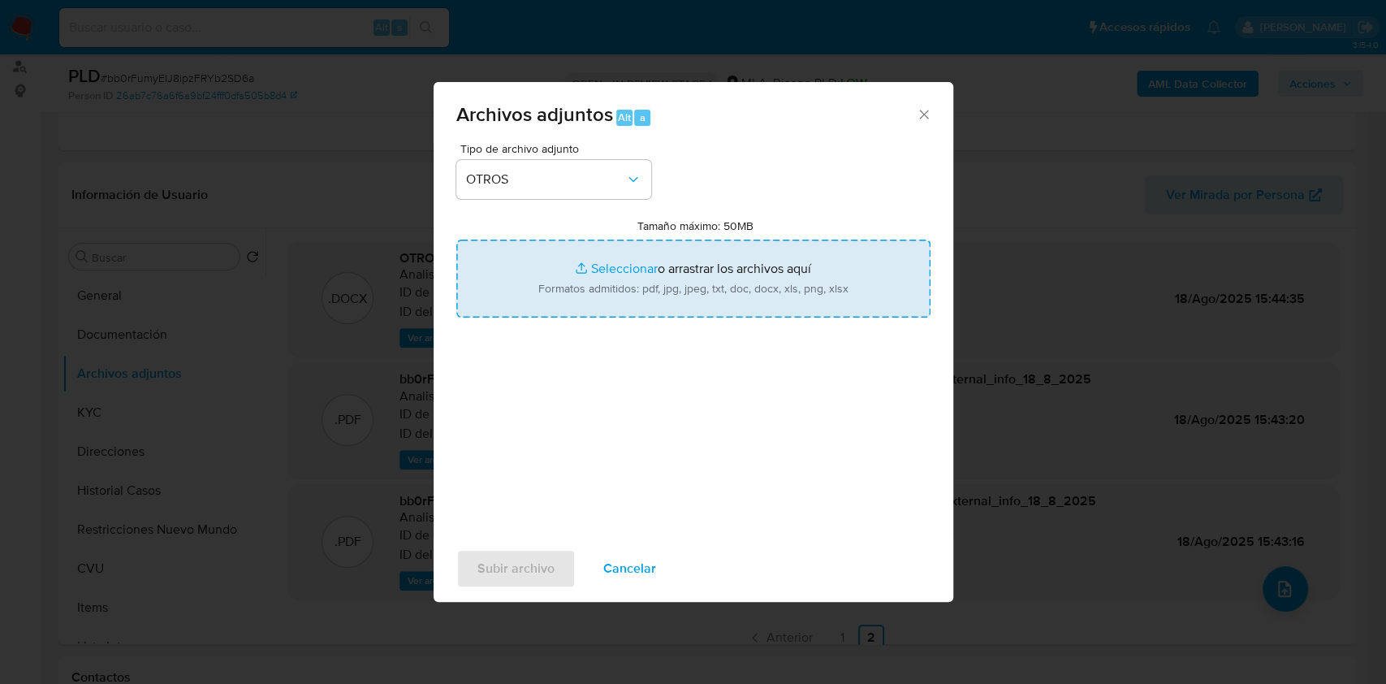
click at [654, 305] on input "Tamaño máximo: 50MB Seleccionar archivos" at bounding box center [693, 279] width 474 height 78
type input "C:\fakepath\Ingresos_ORVOL_VOXEN.xlsx"
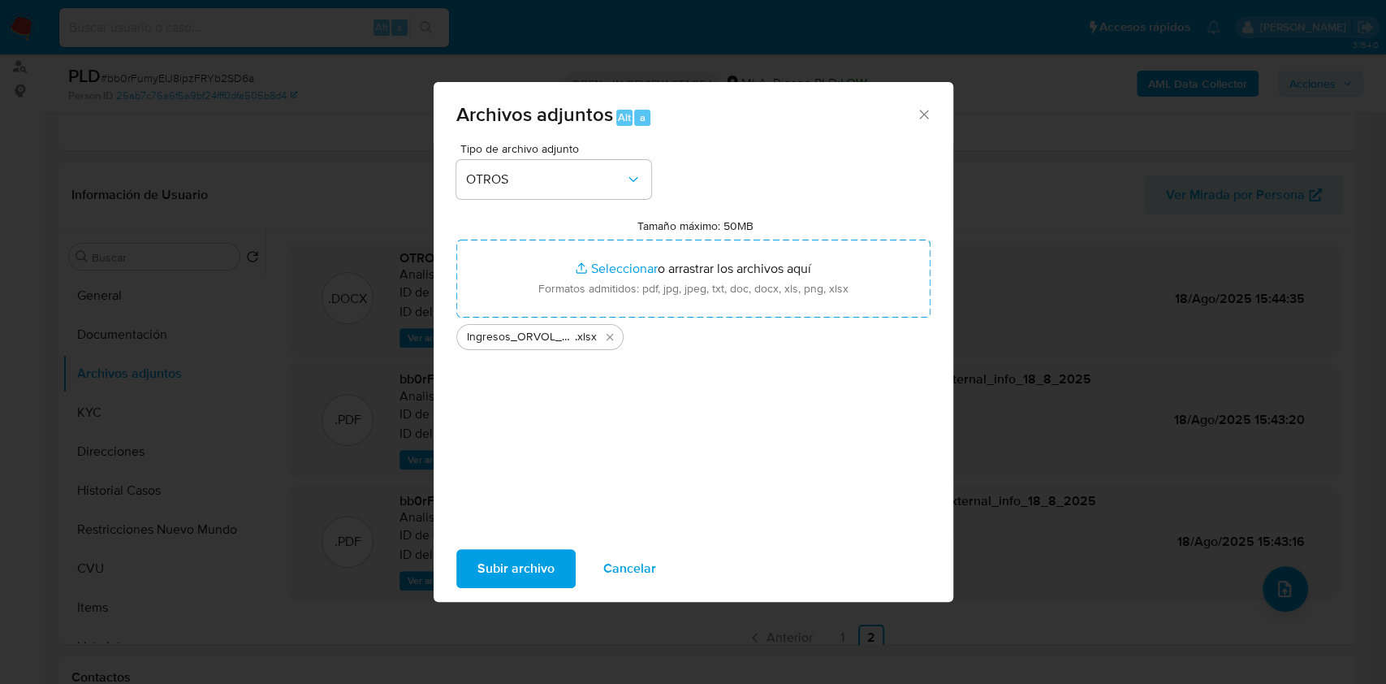
drag, startPoint x: 654, startPoint y: 305, endPoint x: 525, endPoint y: 546, distance: 272.5
click at [525, 546] on div "Subir archivo Cancelar" at bounding box center [694, 569] width 520 height 62
click at [527, 560] on span "Subir archivo" at bounding box center [516, 569] width 77 height 36
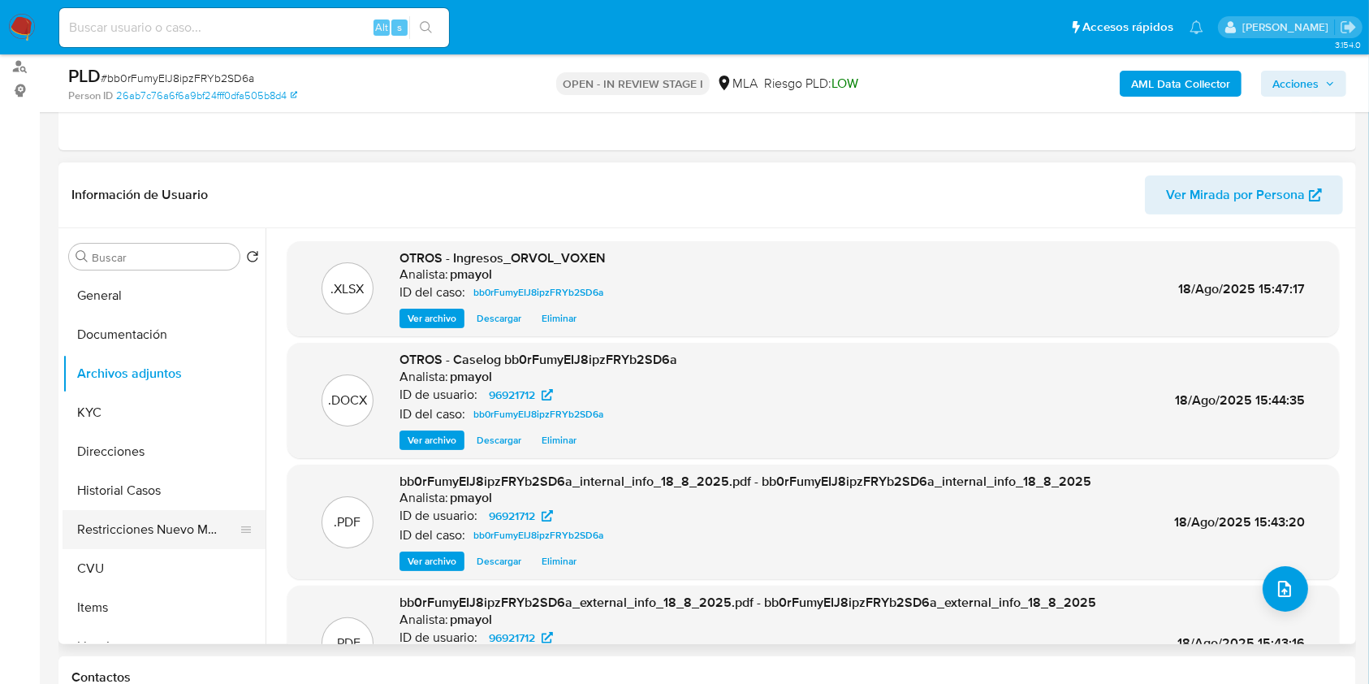
click at [212, 536] on button "Restricciones Nuevo Mundo" at bounding box center [158, 529] width 190 height 39
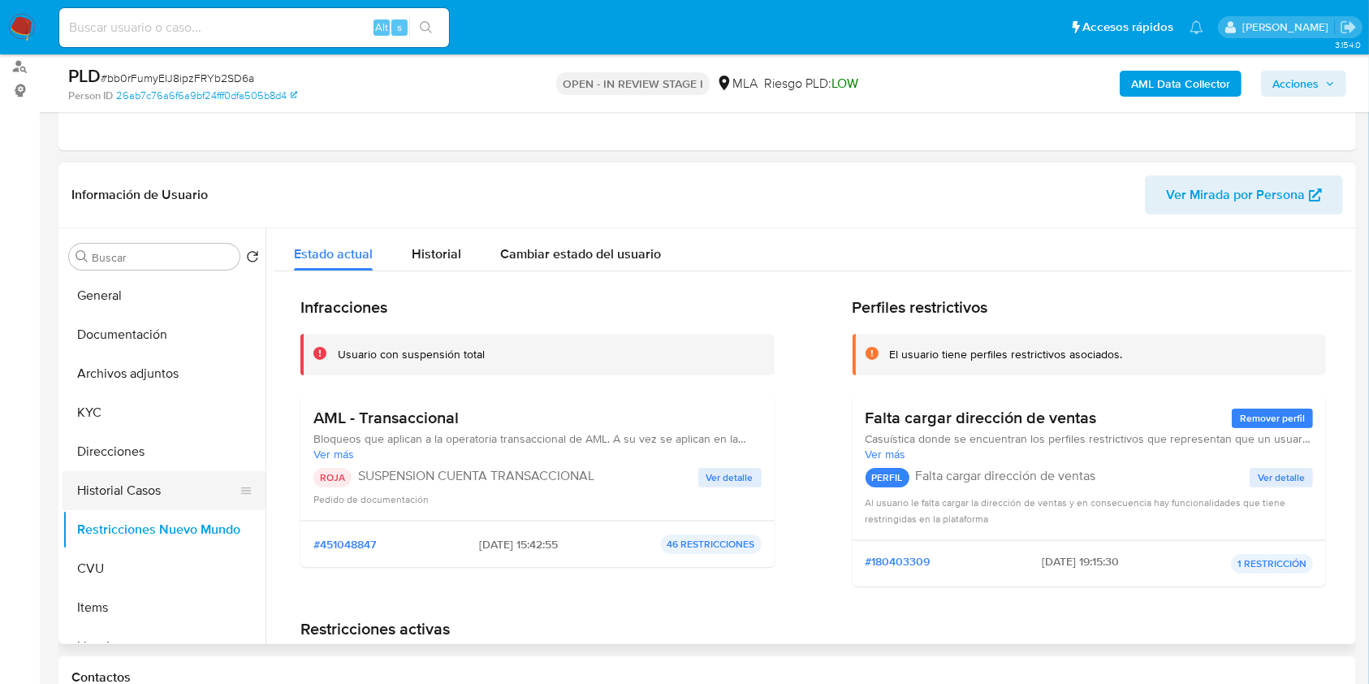
click at [135, 504] on button "Historial Casos" at bounding box center [158, 490] width 190 height 39
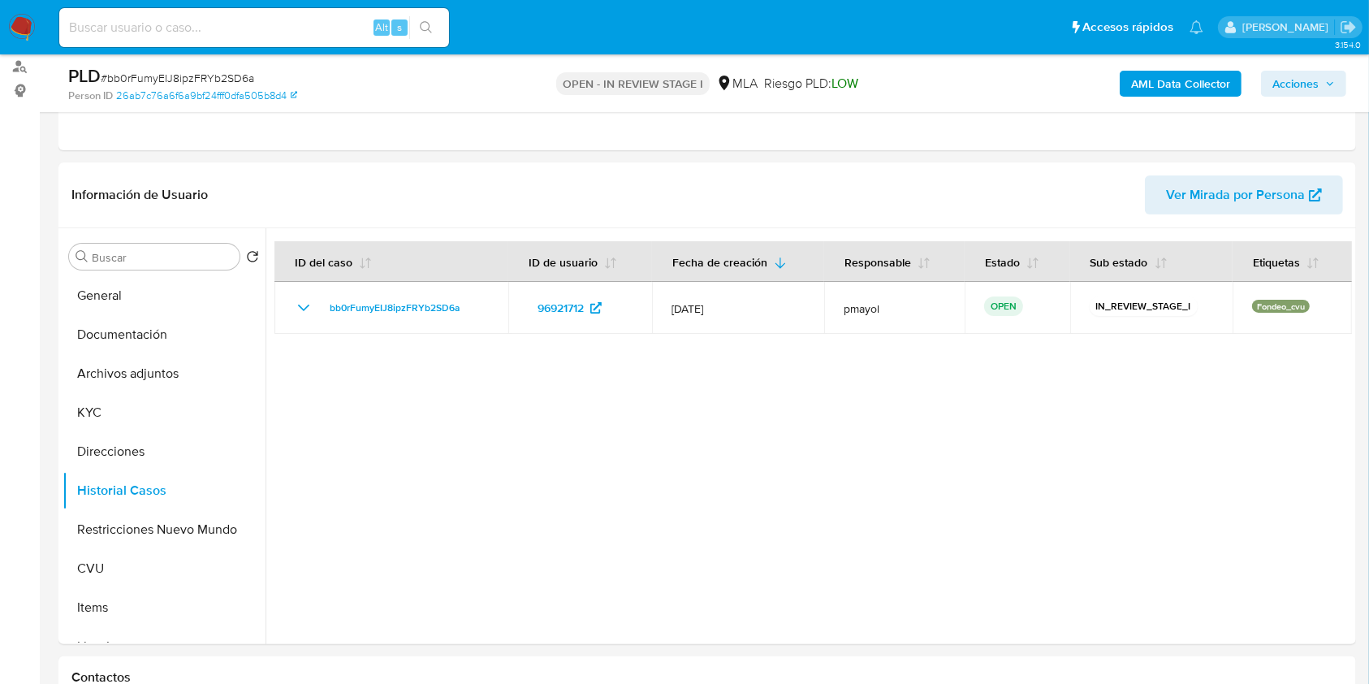
click at [1290, 92] on span "Acciones" at bounding box center [1296, 84] width 46 height 26
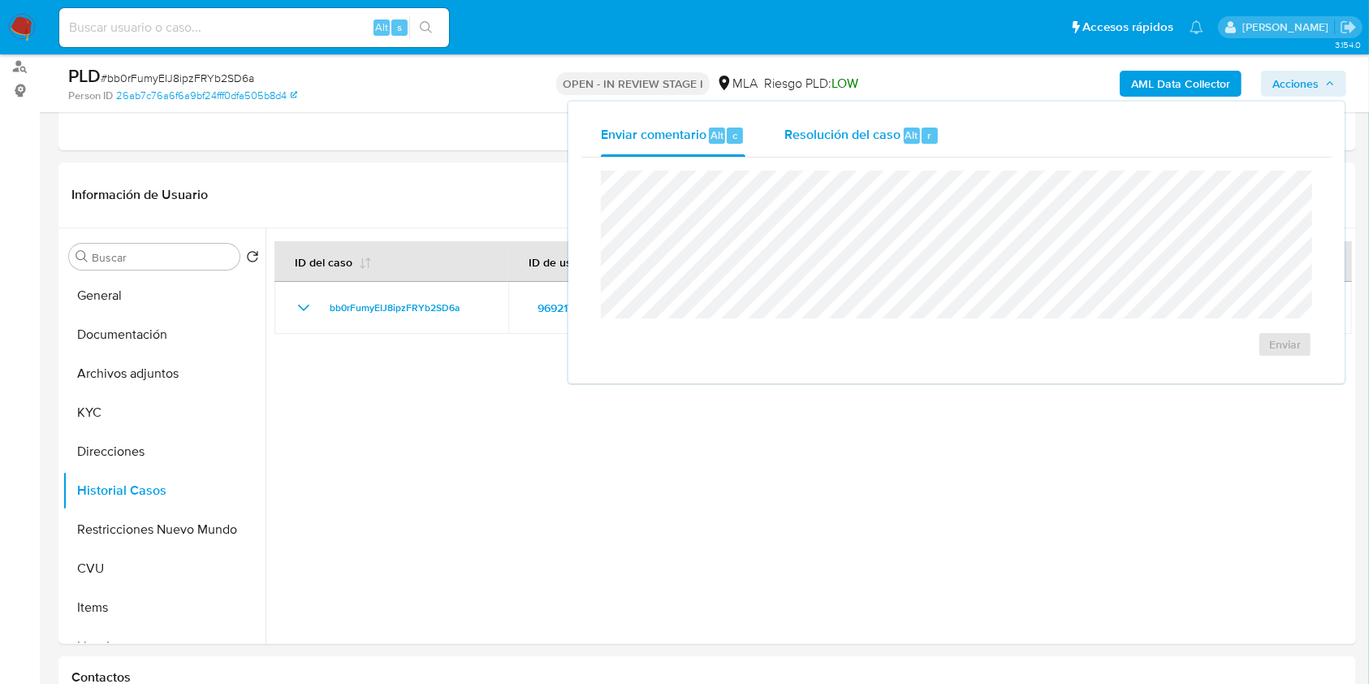
click at [811, 137] on span "Resolución del caso" at bounding box center [843, 134] width 116 height 19
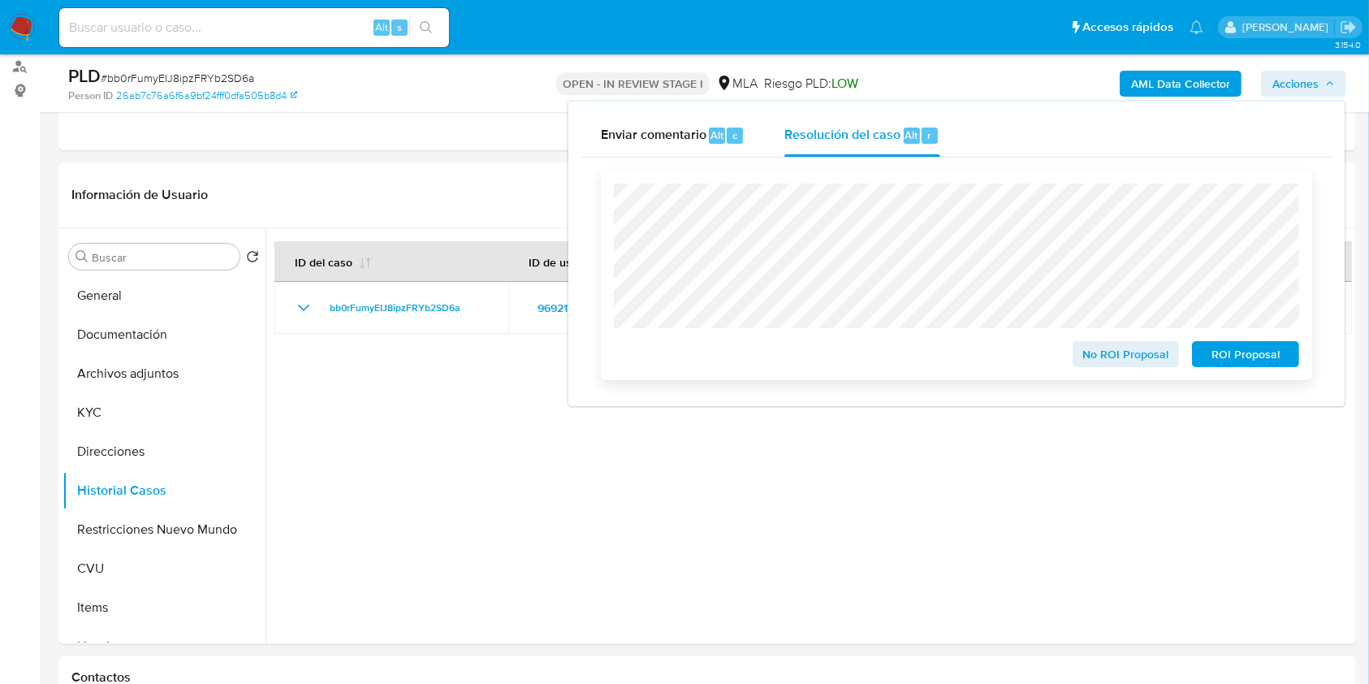
click at [1209, 346] on span "ROI Proposal" at bounding box center [1246, 354] width 84 height 23
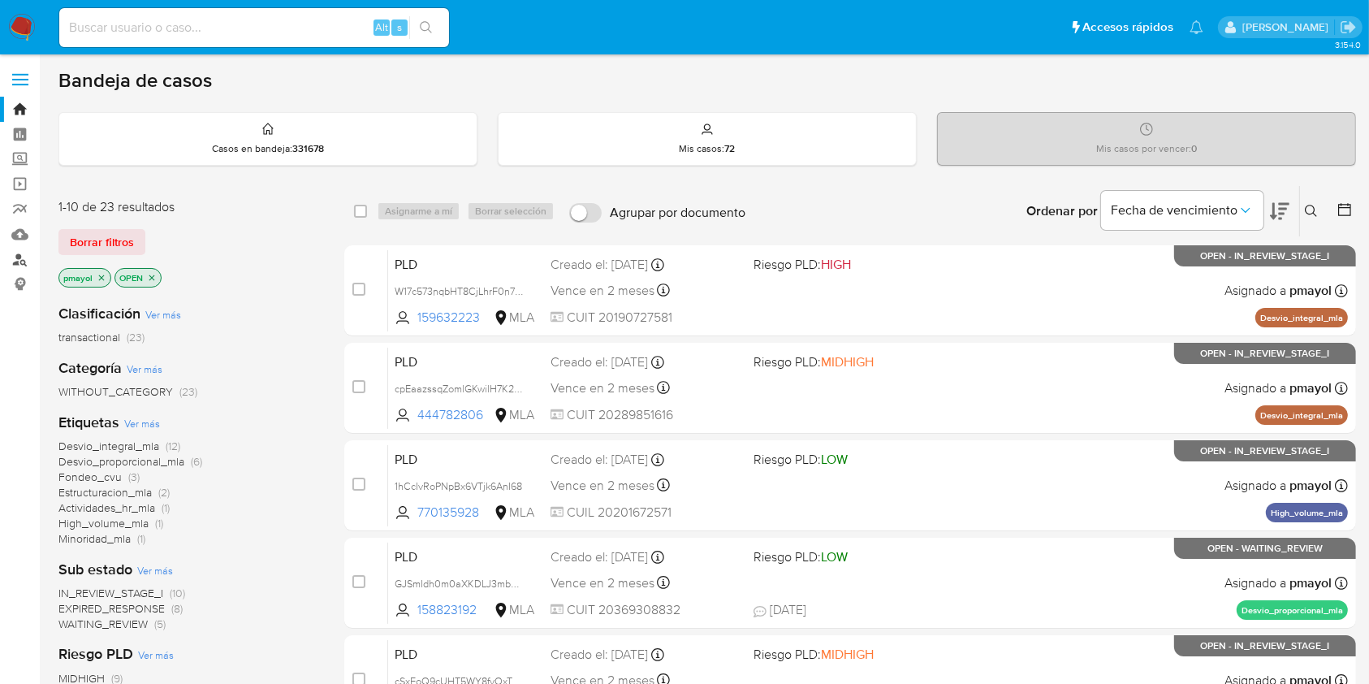
click at [19, 258] on link "Buscador de personas" at bounding box center [96, 259] width 193 height 25
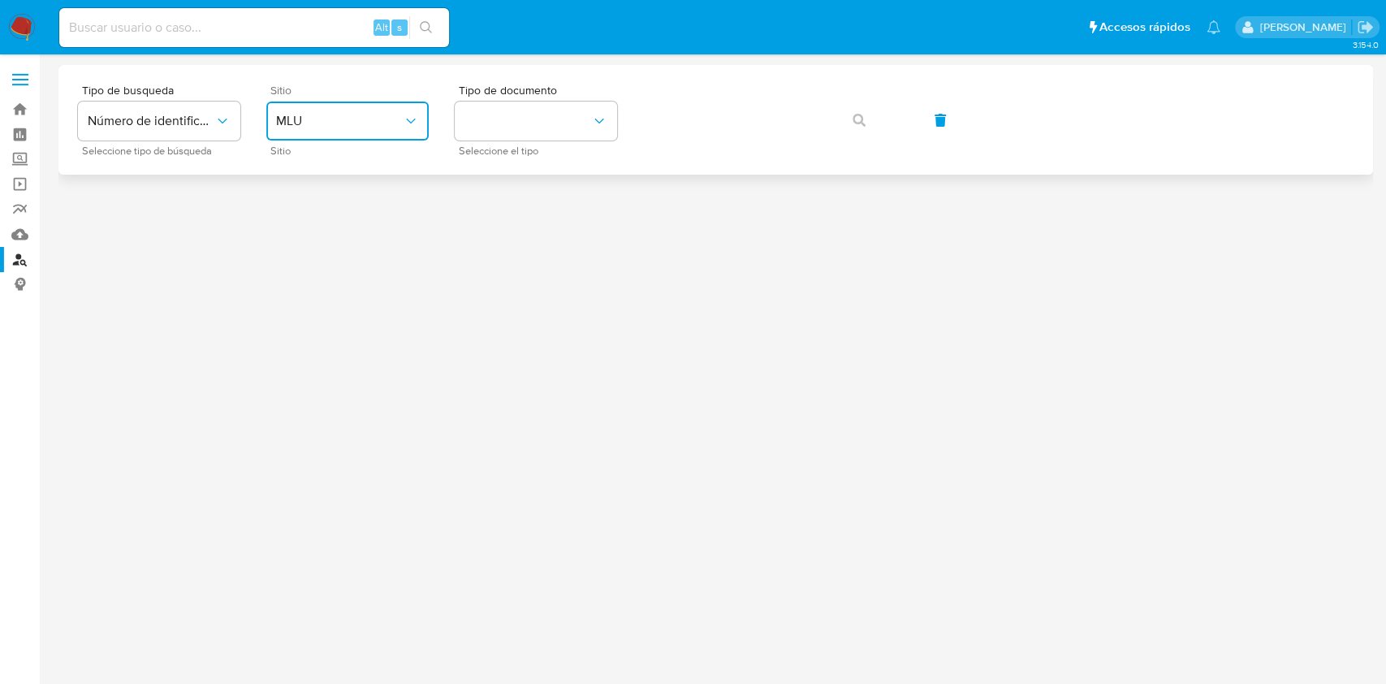
click at [367, 106] on button "MLU" at bounding box center [347, 121] width 162 height 39
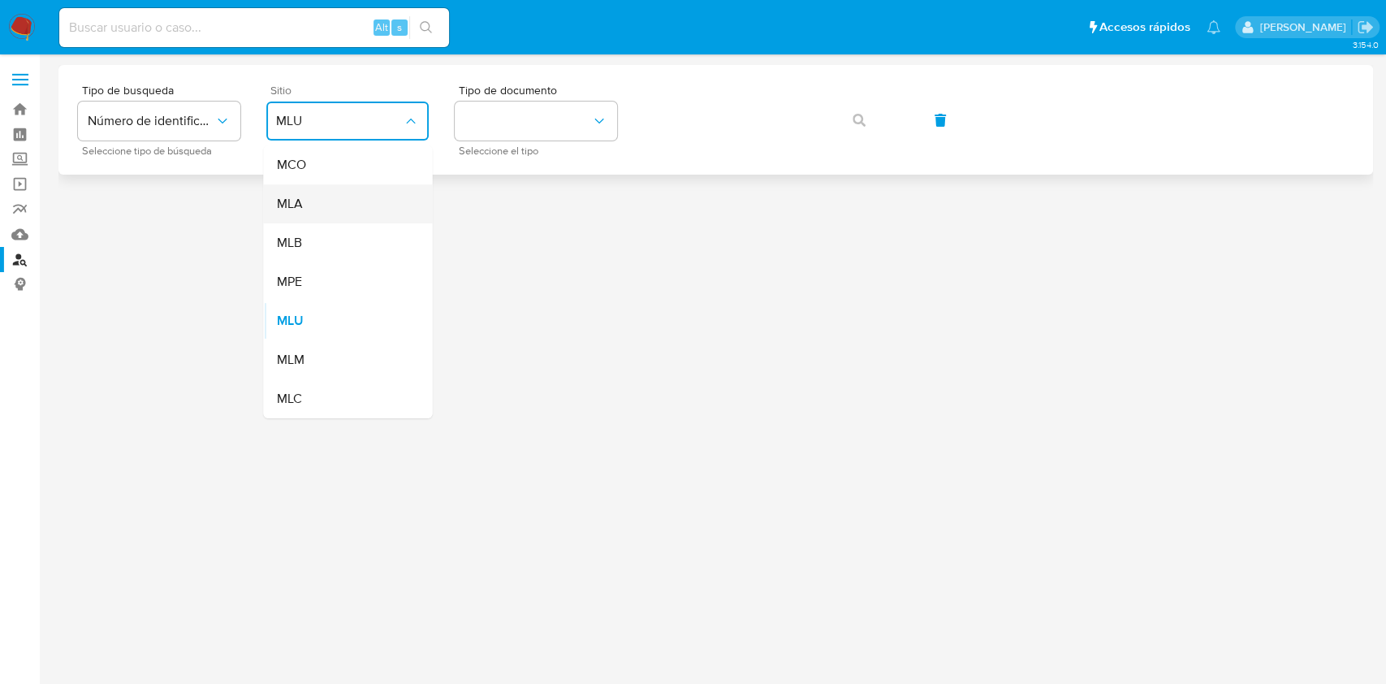
click at [312, 198] on div "MLA" at bounding box center [342, 203] width 133 height 39
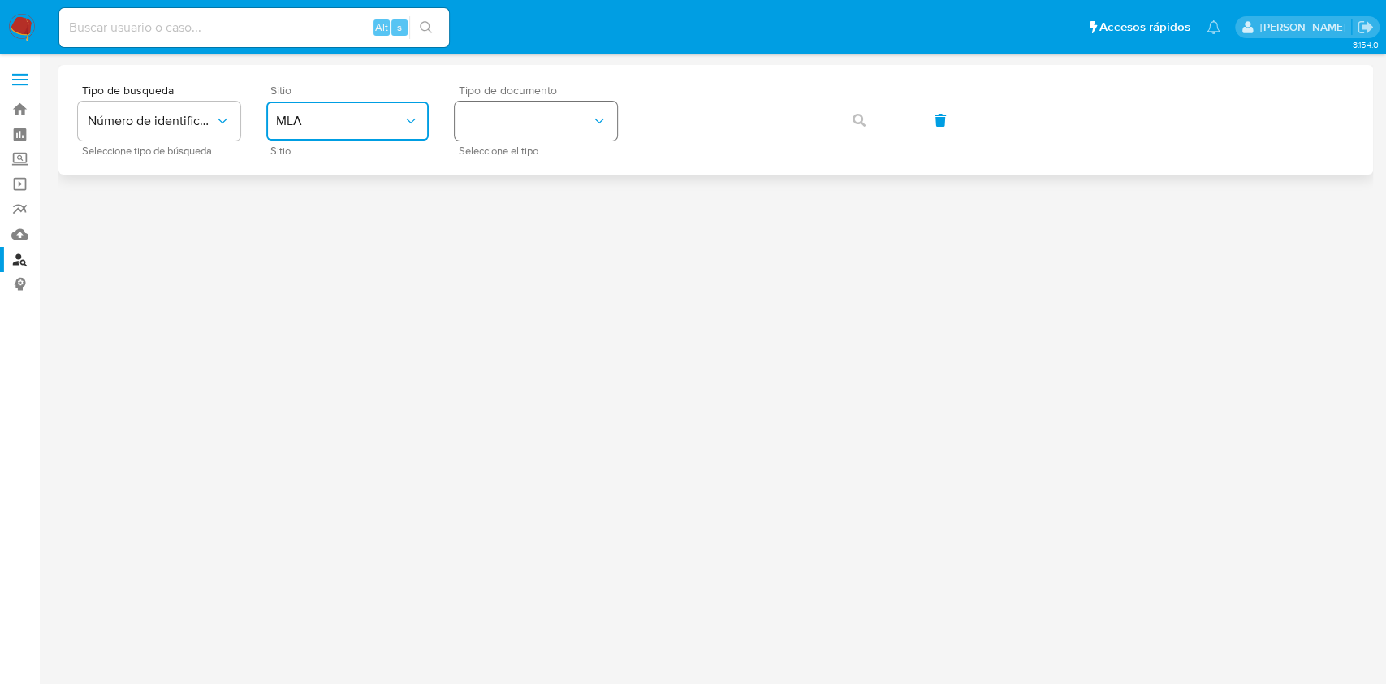
click at [528, 110] on button "identificationType" at bounding box center [536, 121] width 162 height 39
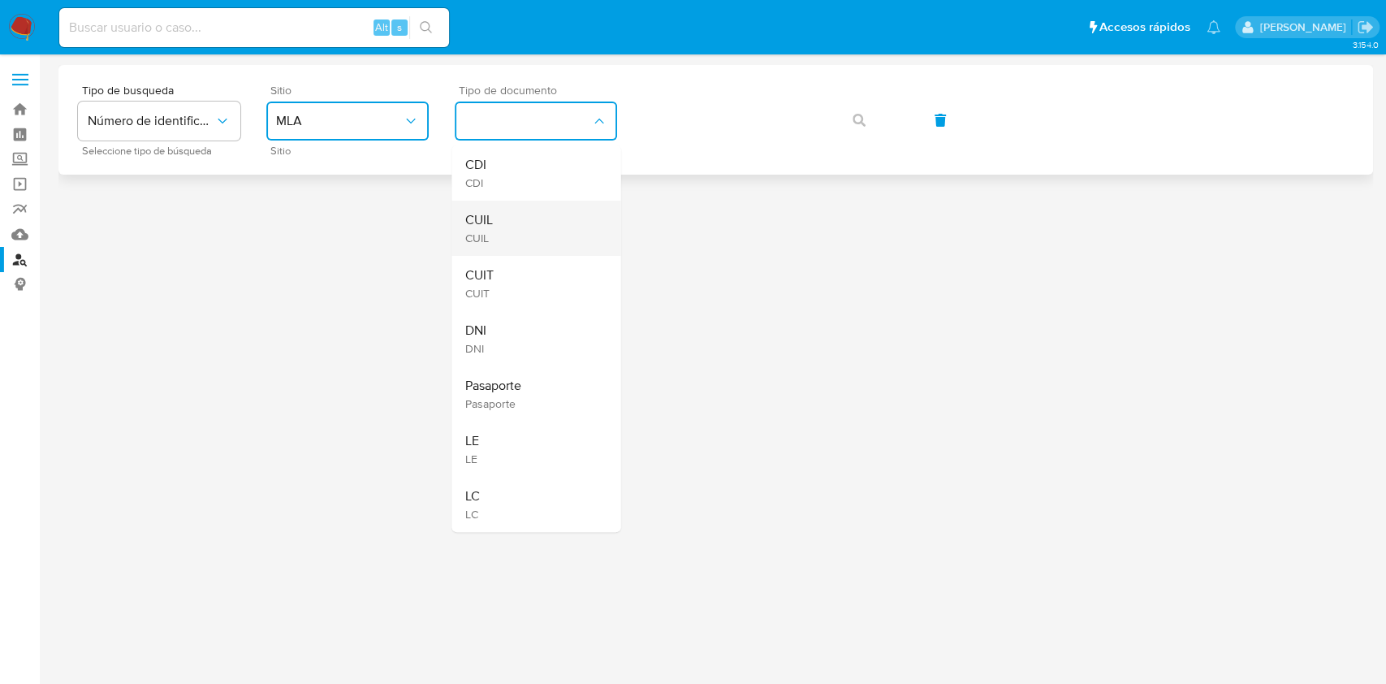
click at [505, 214] on div "CUIL CUIL" at bounding box center [531, 228] width 133 height 55
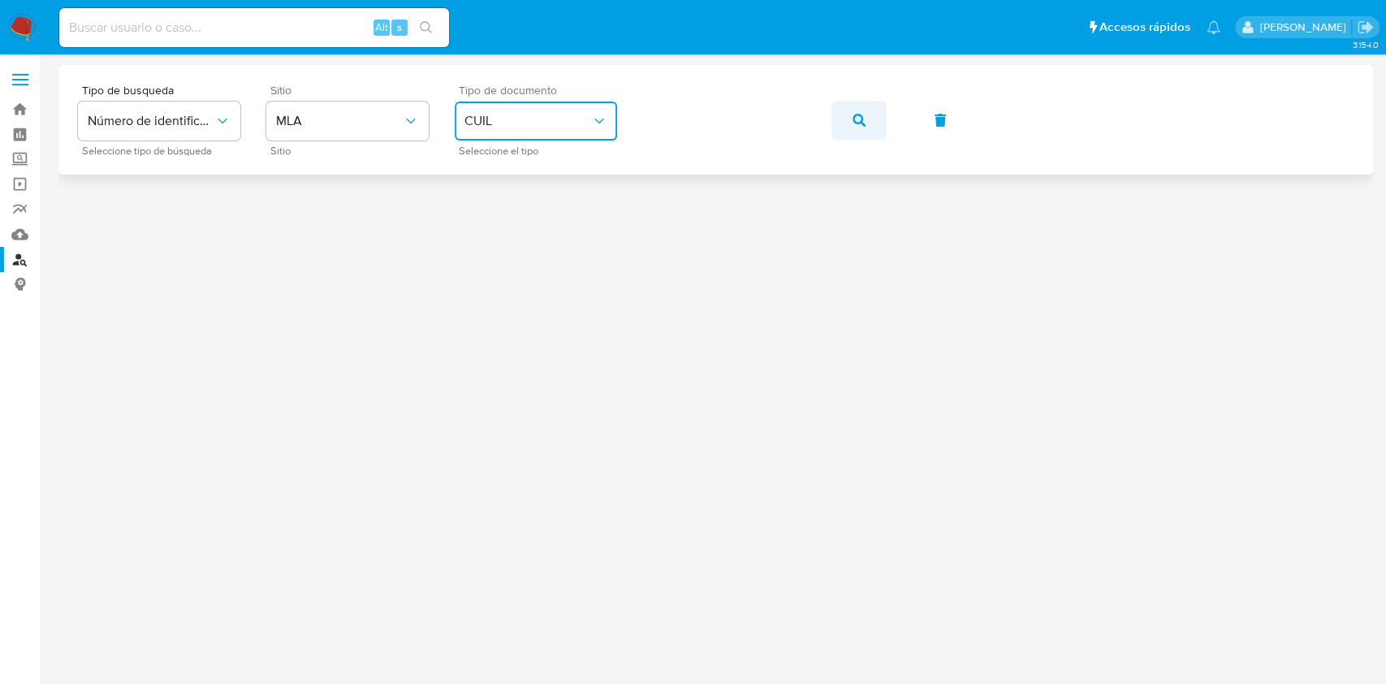
click at [867, 127] on button "button" at bounding box center [859, 120] width 55 height 39
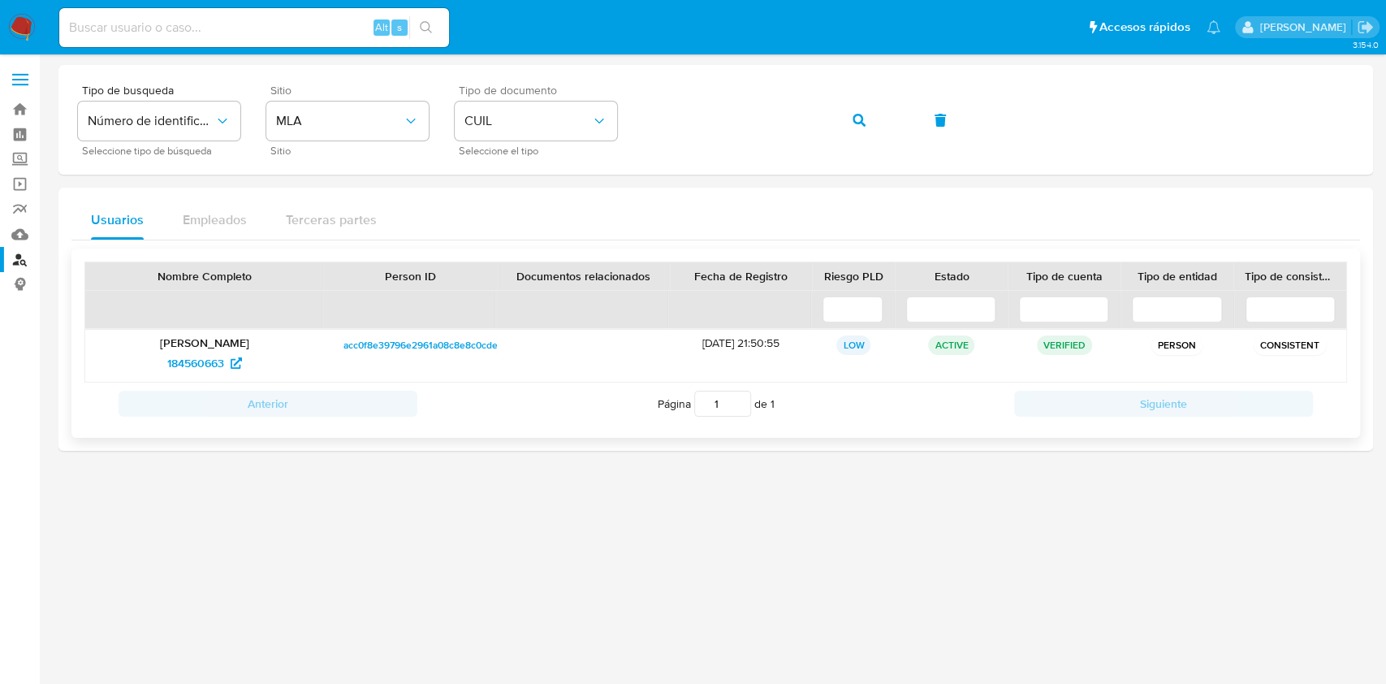
click at [403, 353] on span "acc0f8e39796e2961a08c8e8c0cde07e" at bounding box center [429, 344] width 171 height 19
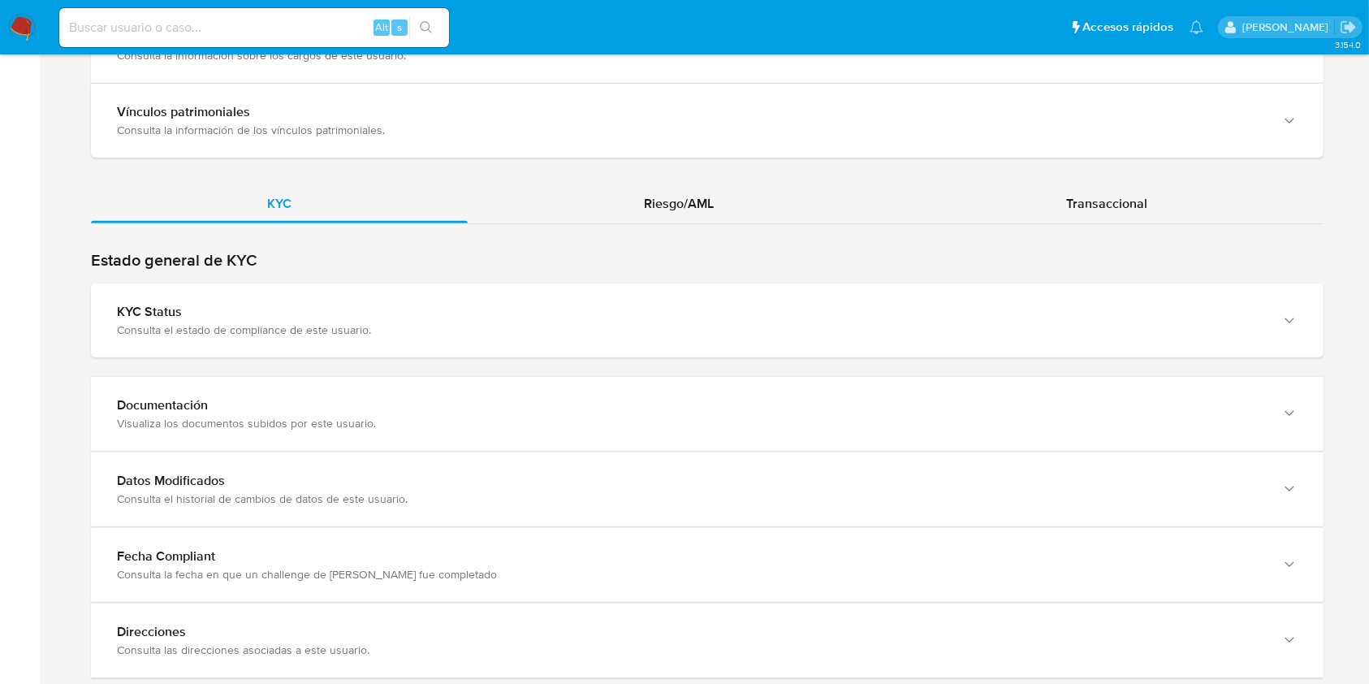
scroll to position [1425, 0]
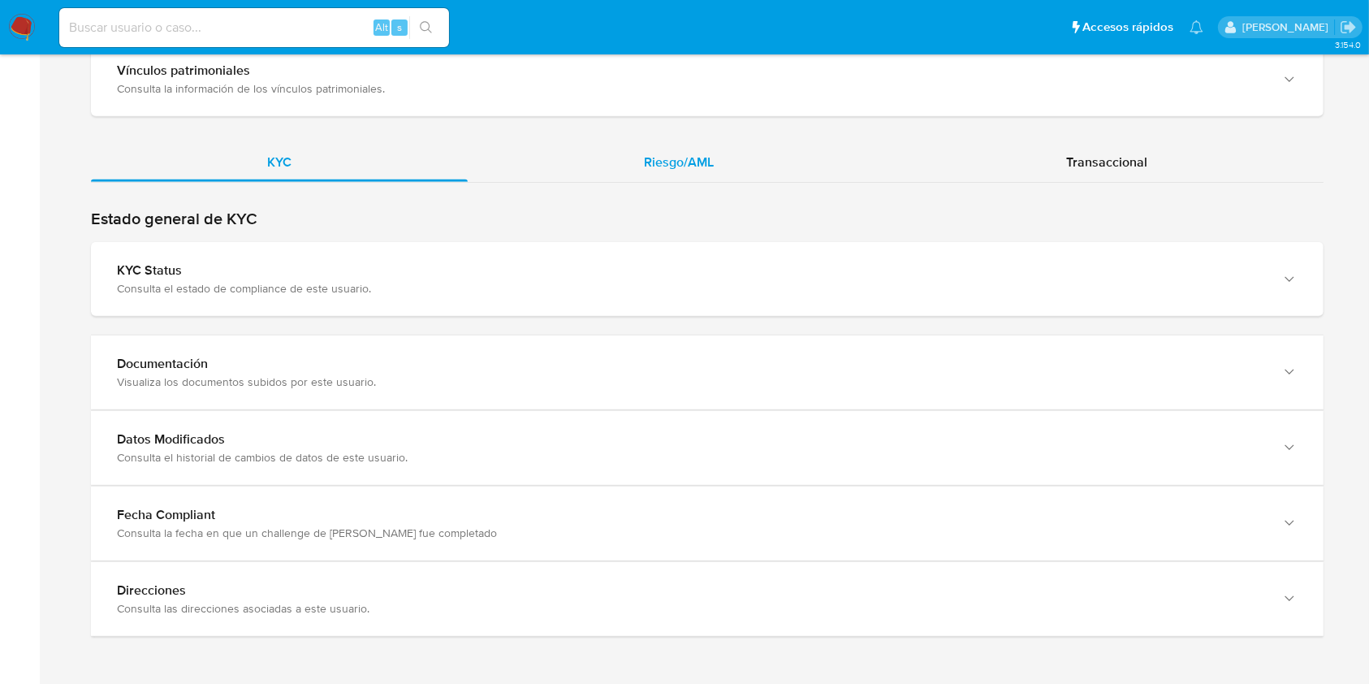
click at [632, 168] on div "Riesgo/AML" at bounding box center [679, 162] width 422 height 39
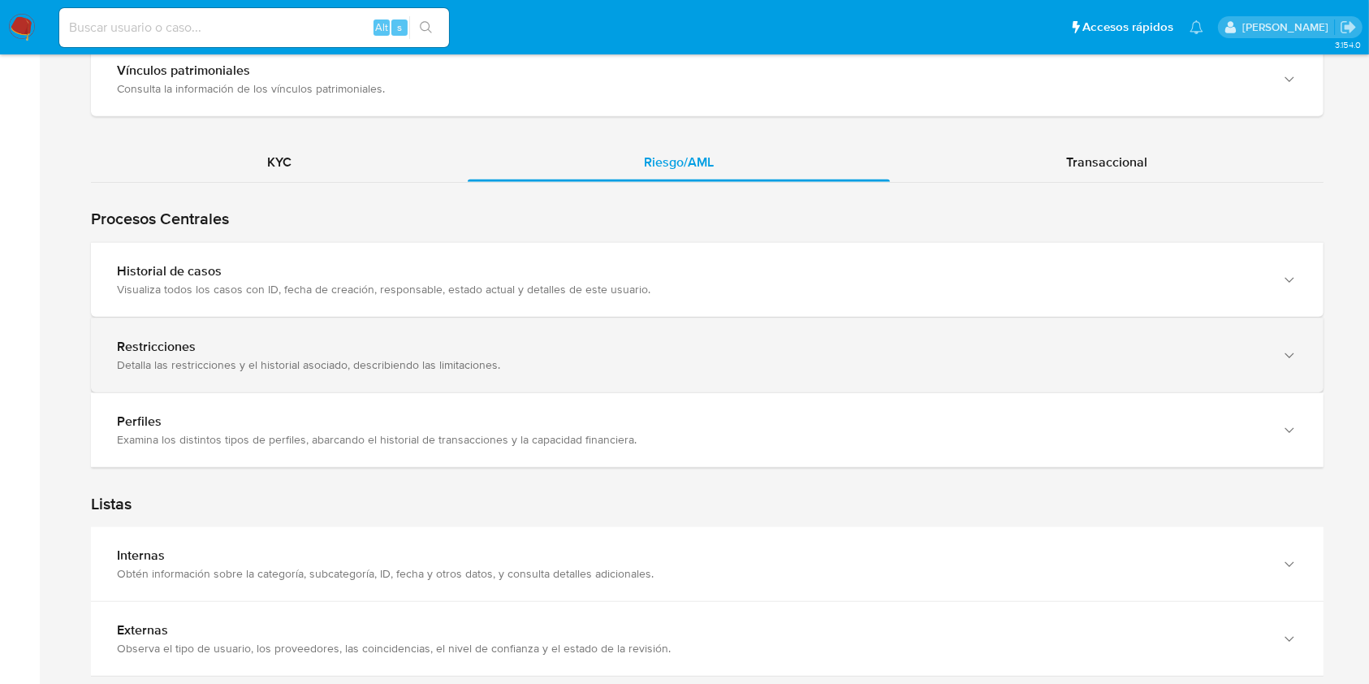
click at [628, 287] on div "Visualiza todos los casos con ID, fecha de creación, responsable, estado actual…" at bounding box center [691, 289] width 1148 height 15
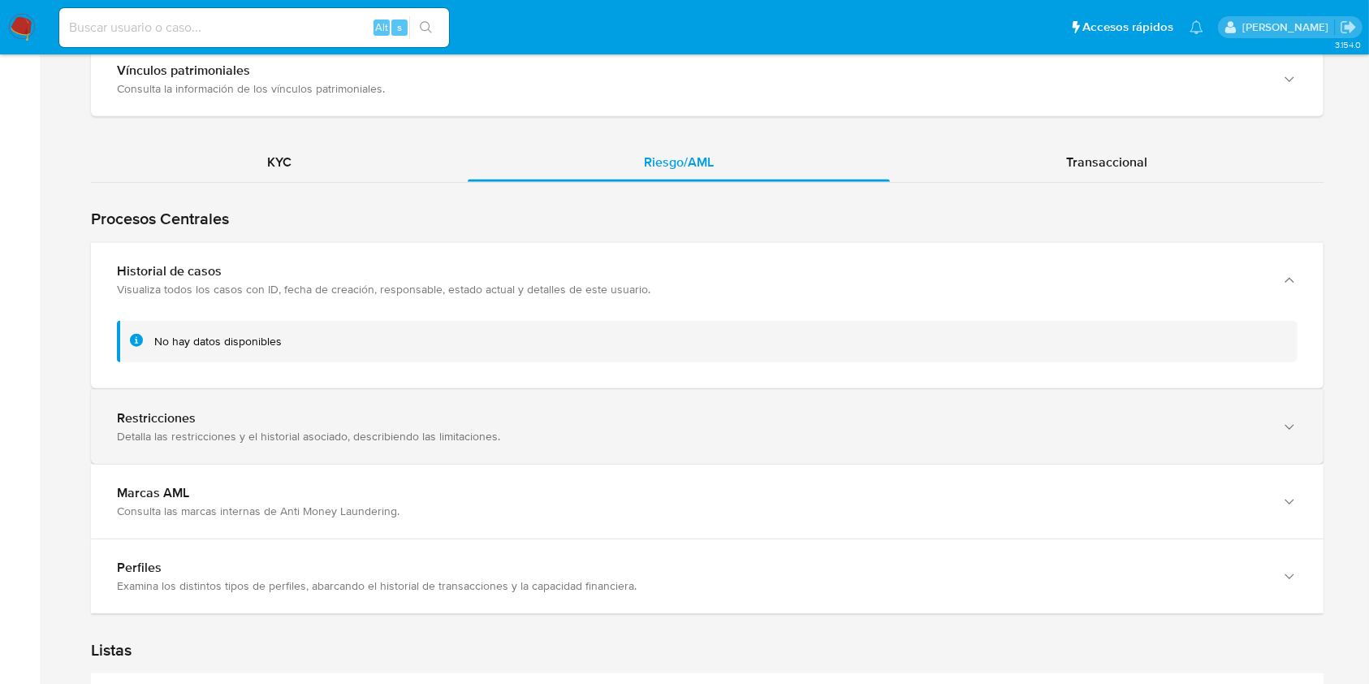
click at [628, 287] on div "Visualiza todos los casos con ID, fecha de creación, responsable, estado actual…" at bounding box center [691, 289] width 1148 height 15
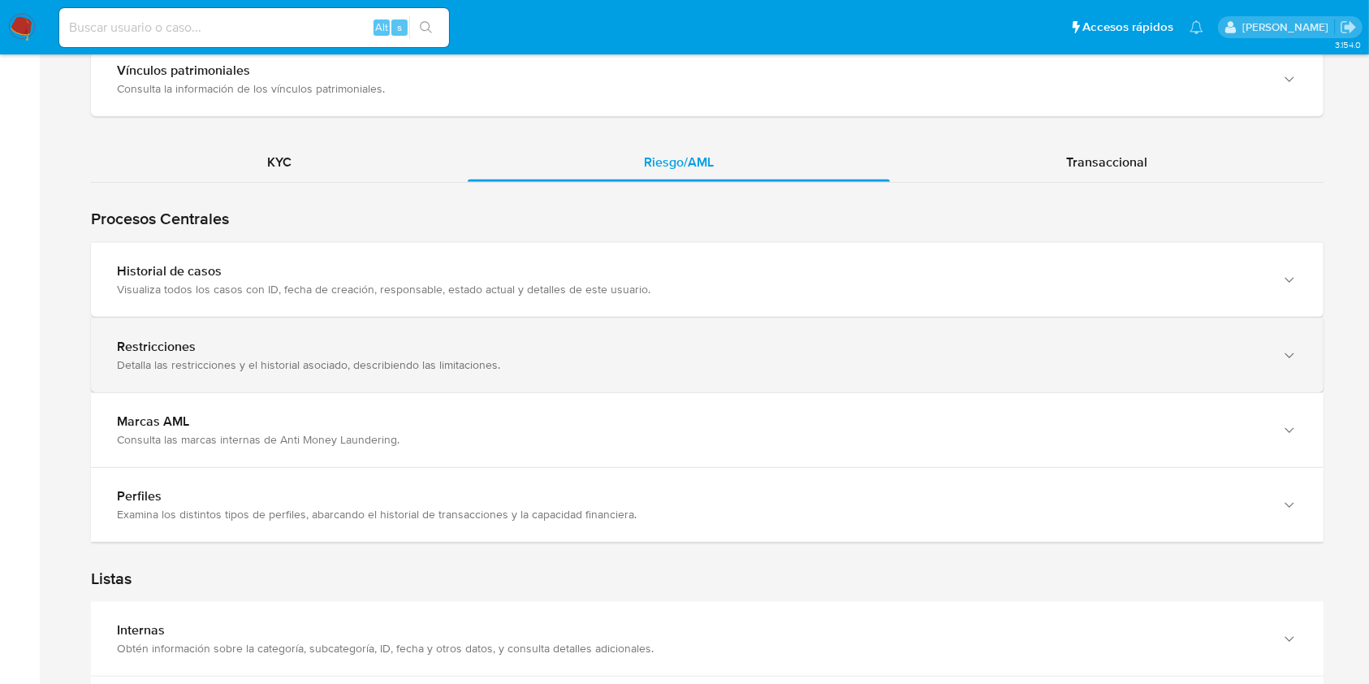
click at [628, 287] on div "Visualiza todos los casos con ID, fecha de creación, responsable, estado actual…" at bounding box center [691, 289] width 1148 height 15
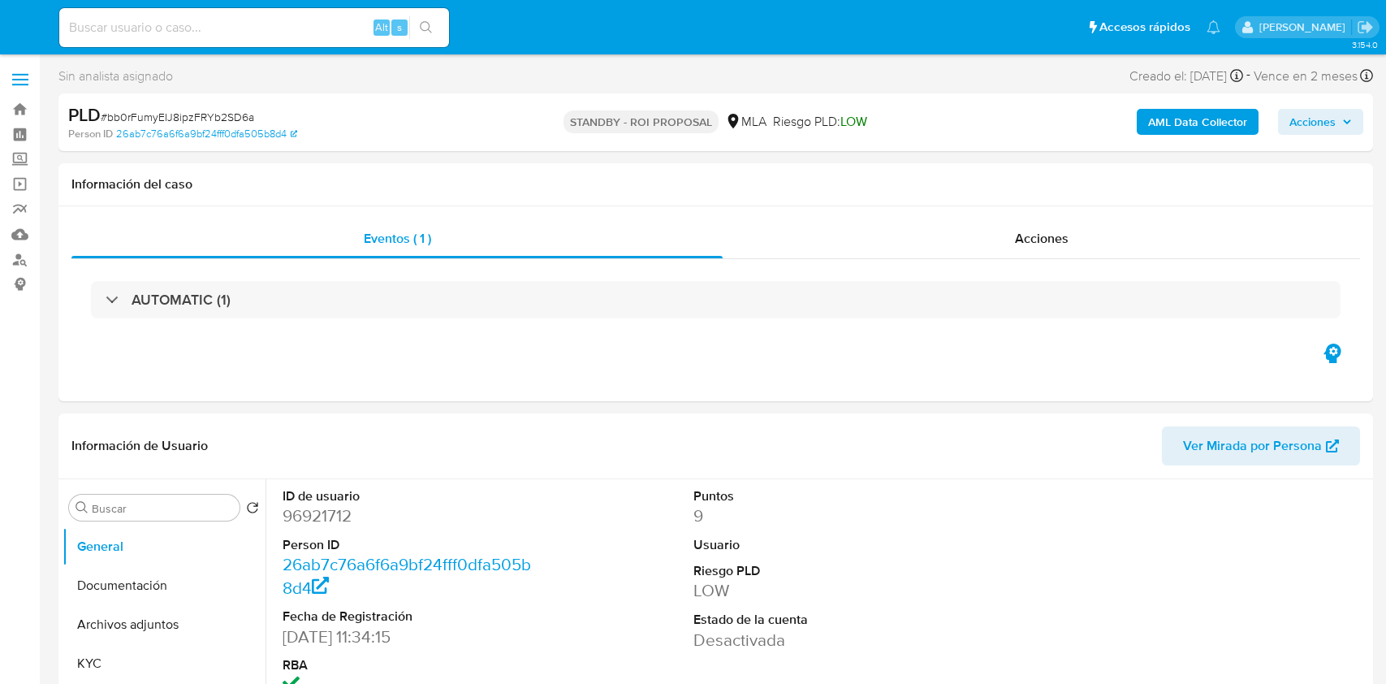
select select "10"
